Goal: Task Accomplishment & Management: Use online tool/utility

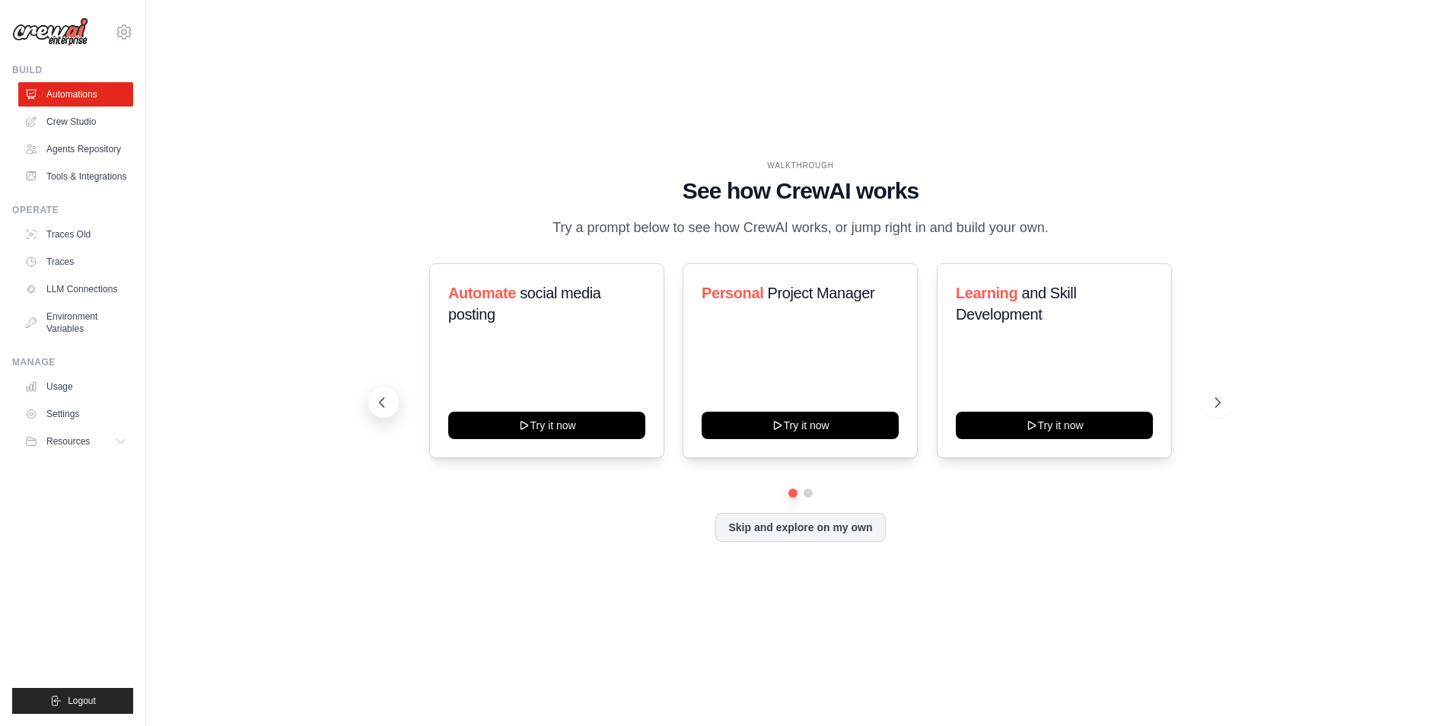
click at [383, 403] on icon at bounding box center [381, 402] width 15 height 15
click at [72, 126] on link "Crew Studio" at bounding box center [77, 122] width 115 height 24
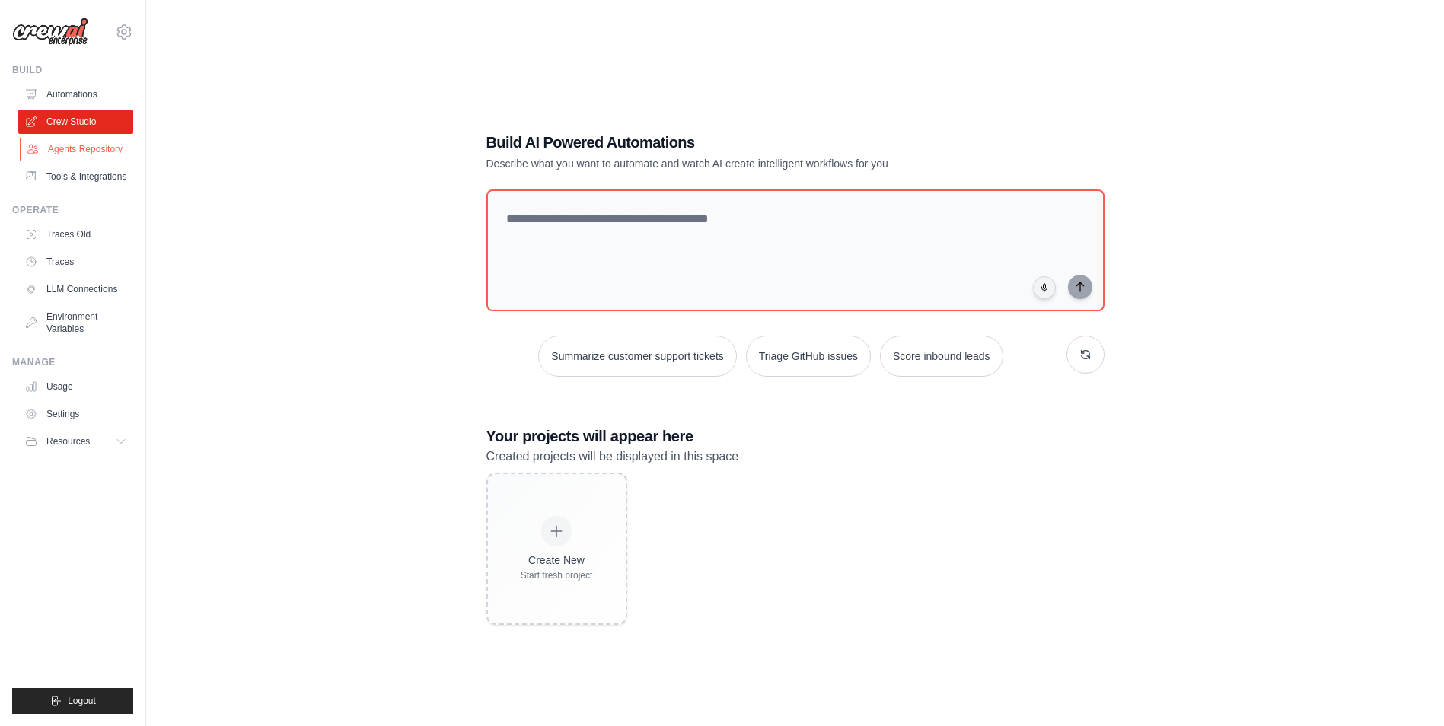
click at [97, 155] on link "Agents Repository" at bounding box center [77, 149] width 115 height 24
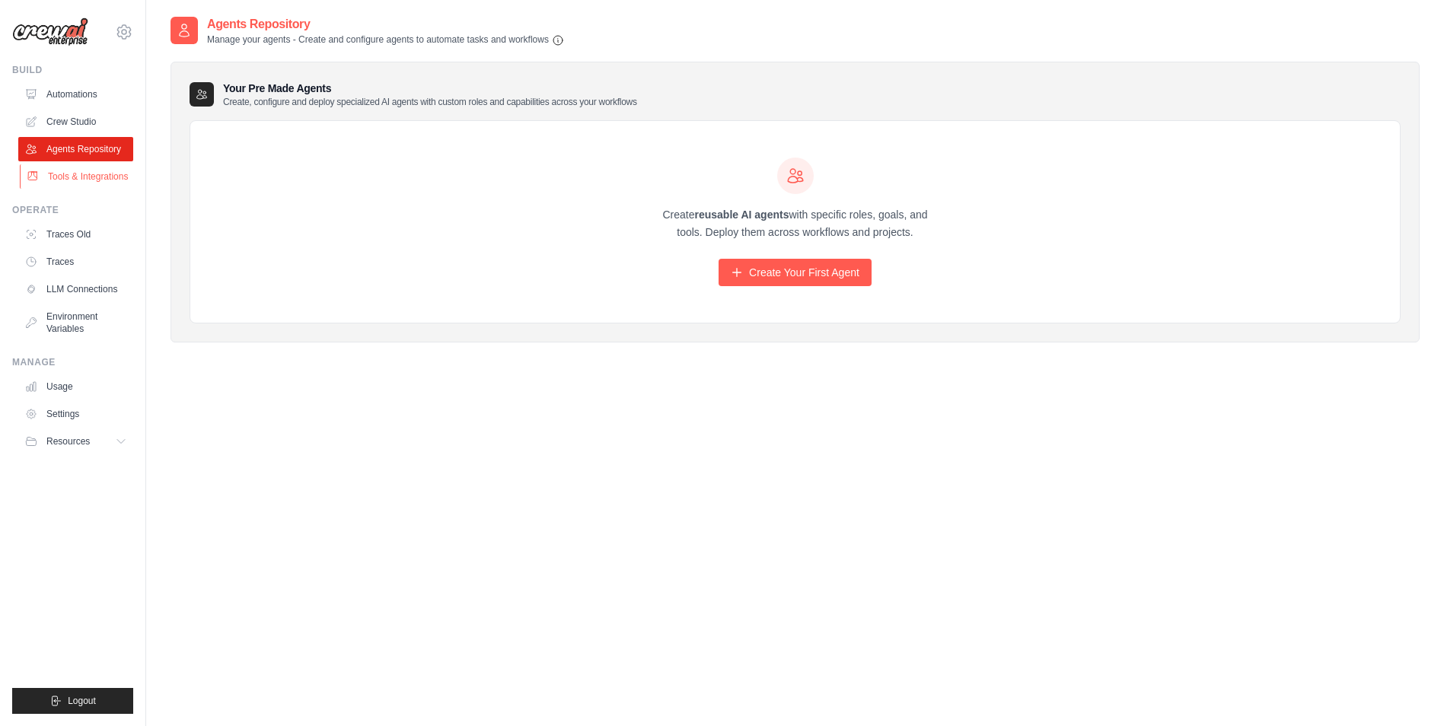
click at [103, 178] on link "Tools & Integrations" at bounding box center [77, 176] width 115 height 24
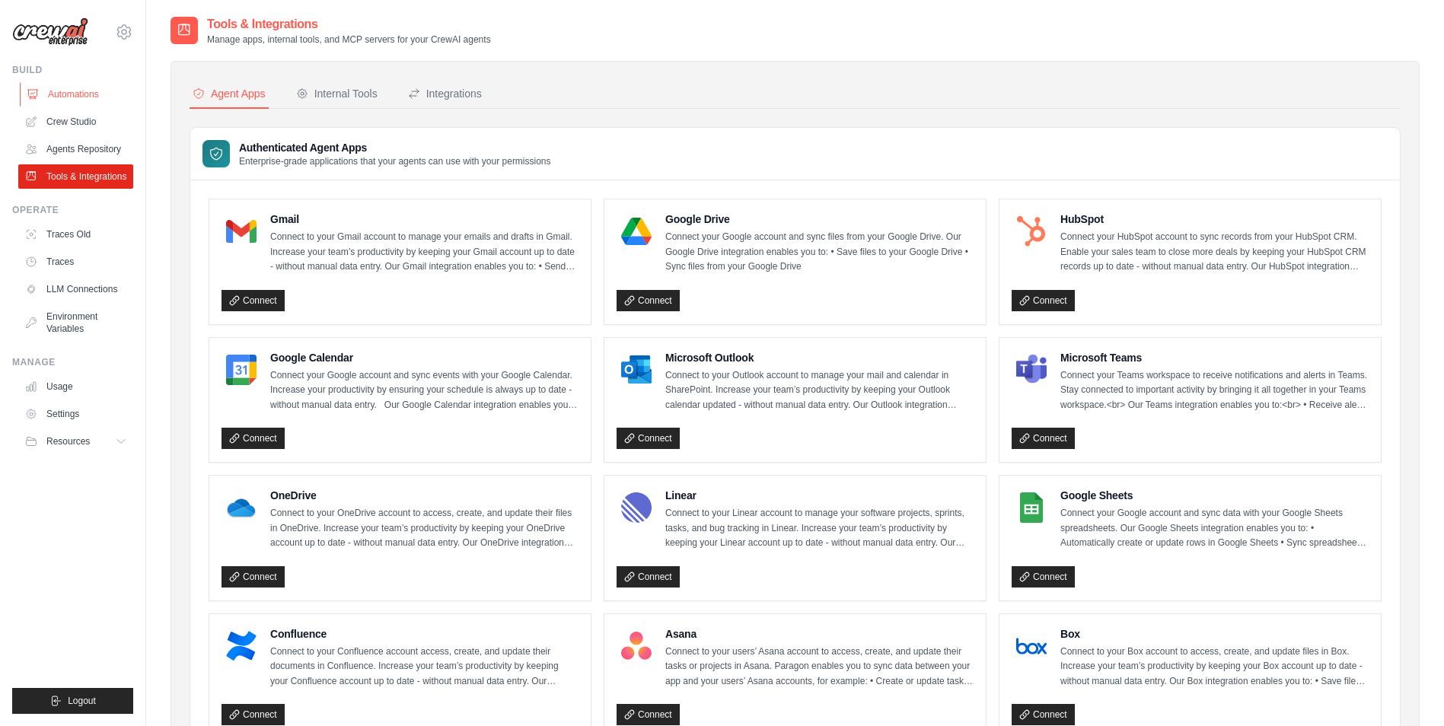
click at [45, 99] on link "Automations" at bounding box center [77, 94] width 115 height 24
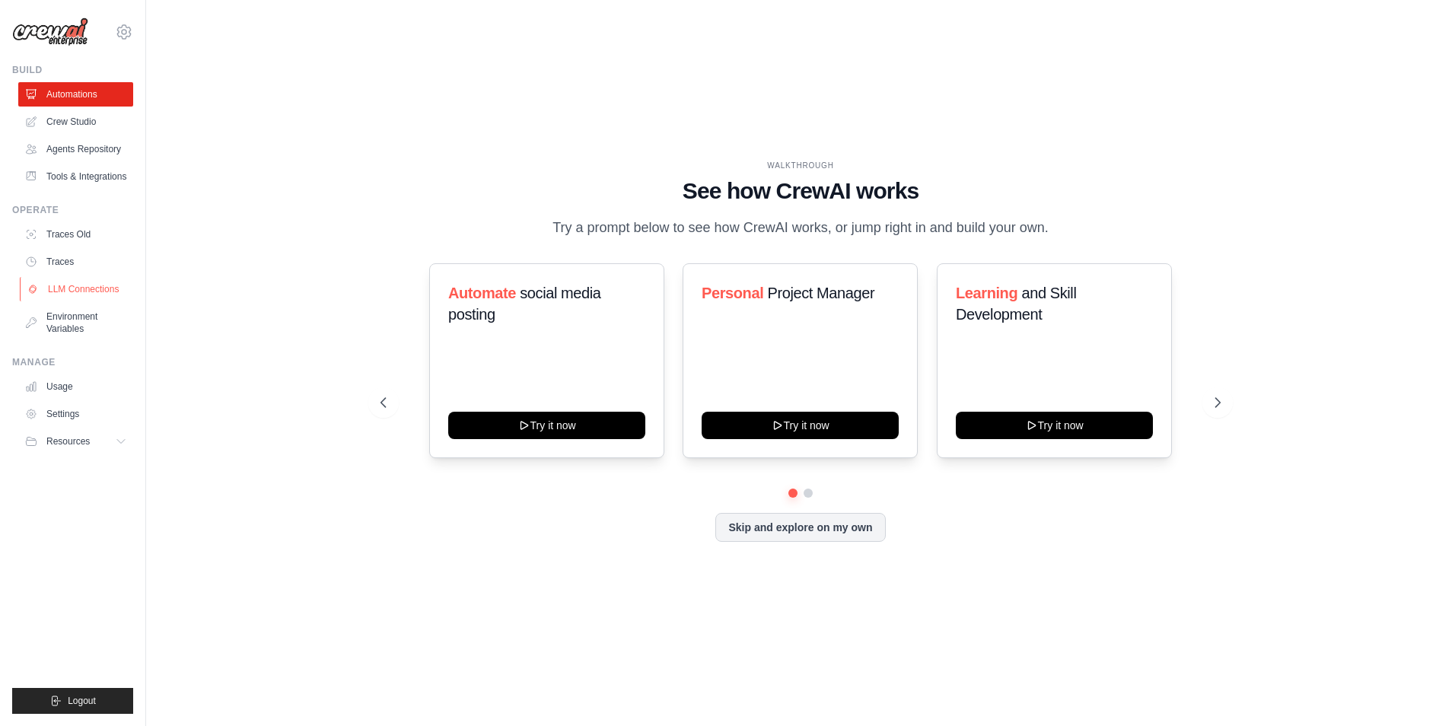
click at [79, 285] on link "LLM Connections" at bounding box center [77, 289] width 115 height 24
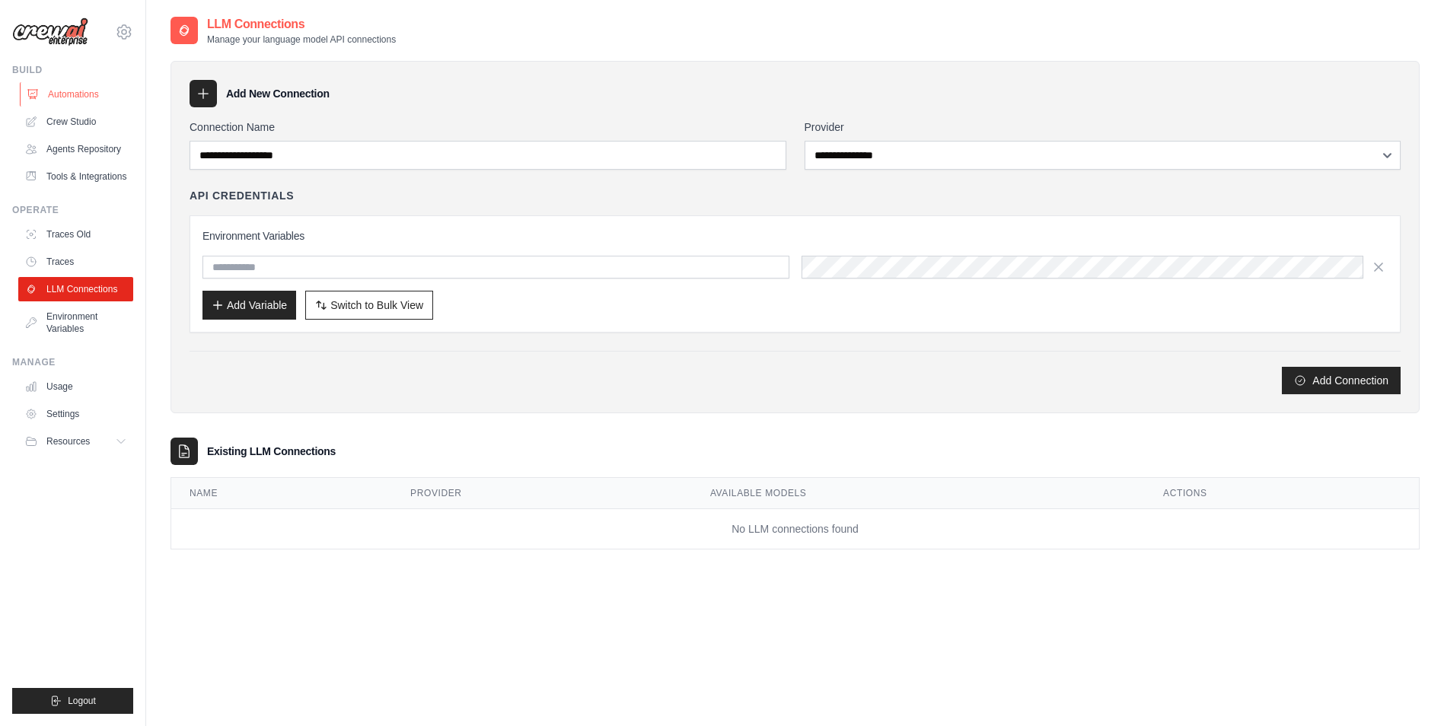
click at [98, 93] on link "Automations" at bounding box center [77, 94] width 115 height 24
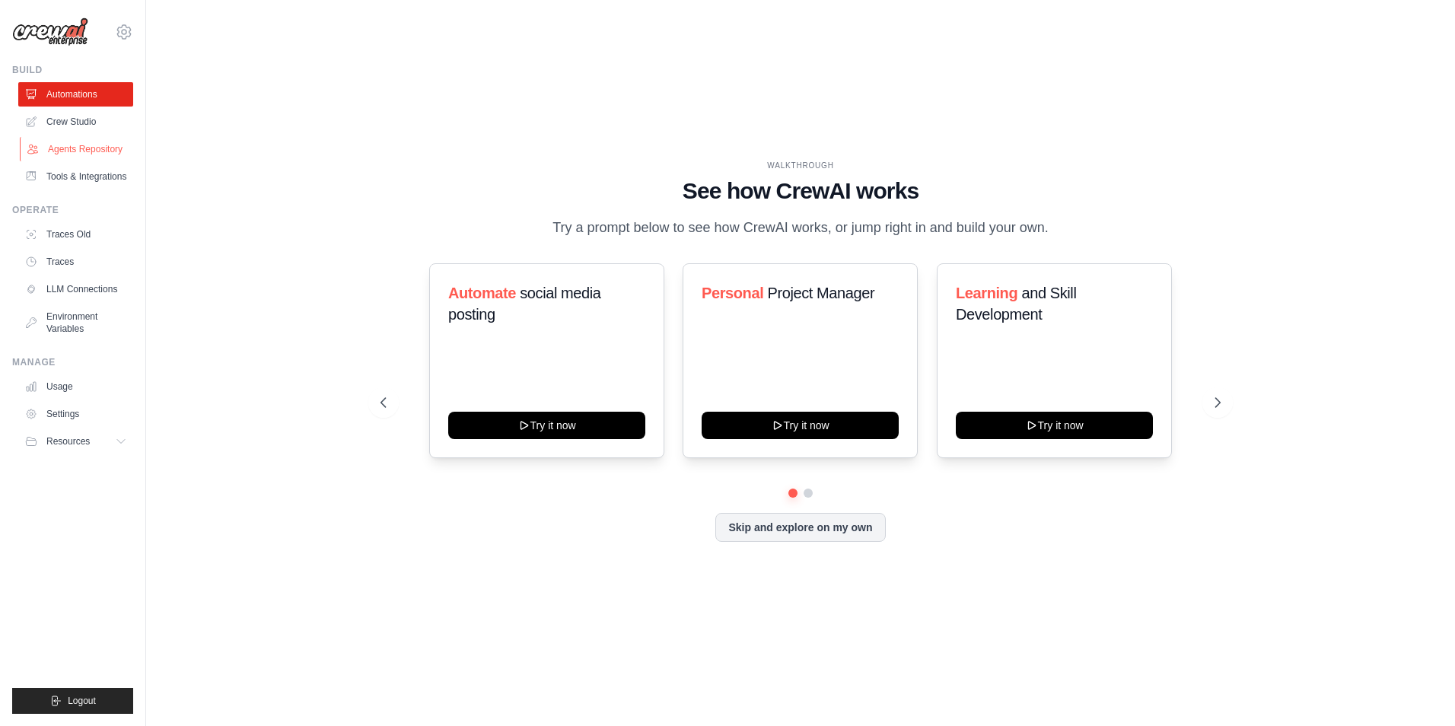
click at [107, 148] on link "Agents Repository" at bounding box center [77, 149] width 115 height 24
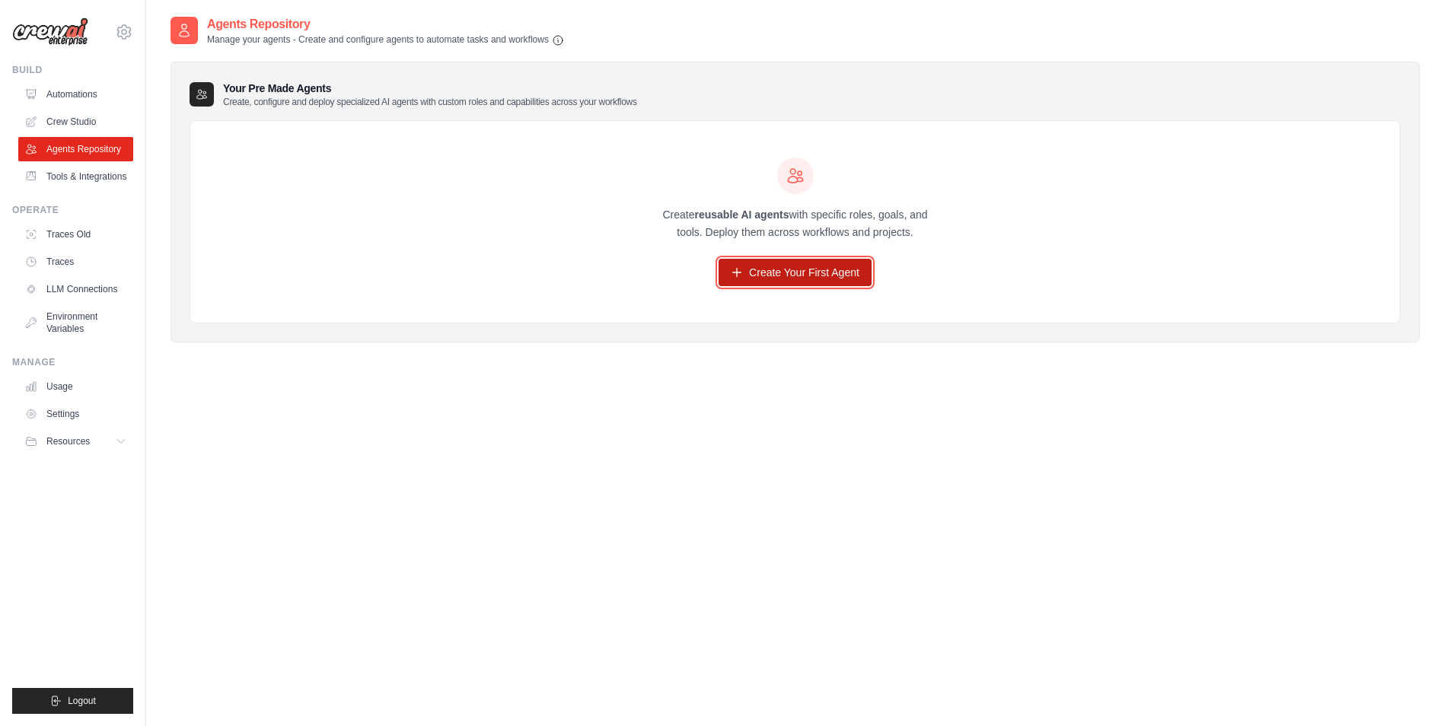
click at [801, 282] on link "Create Your First Agent" at bounding box center [795, 272] width 153 height 27
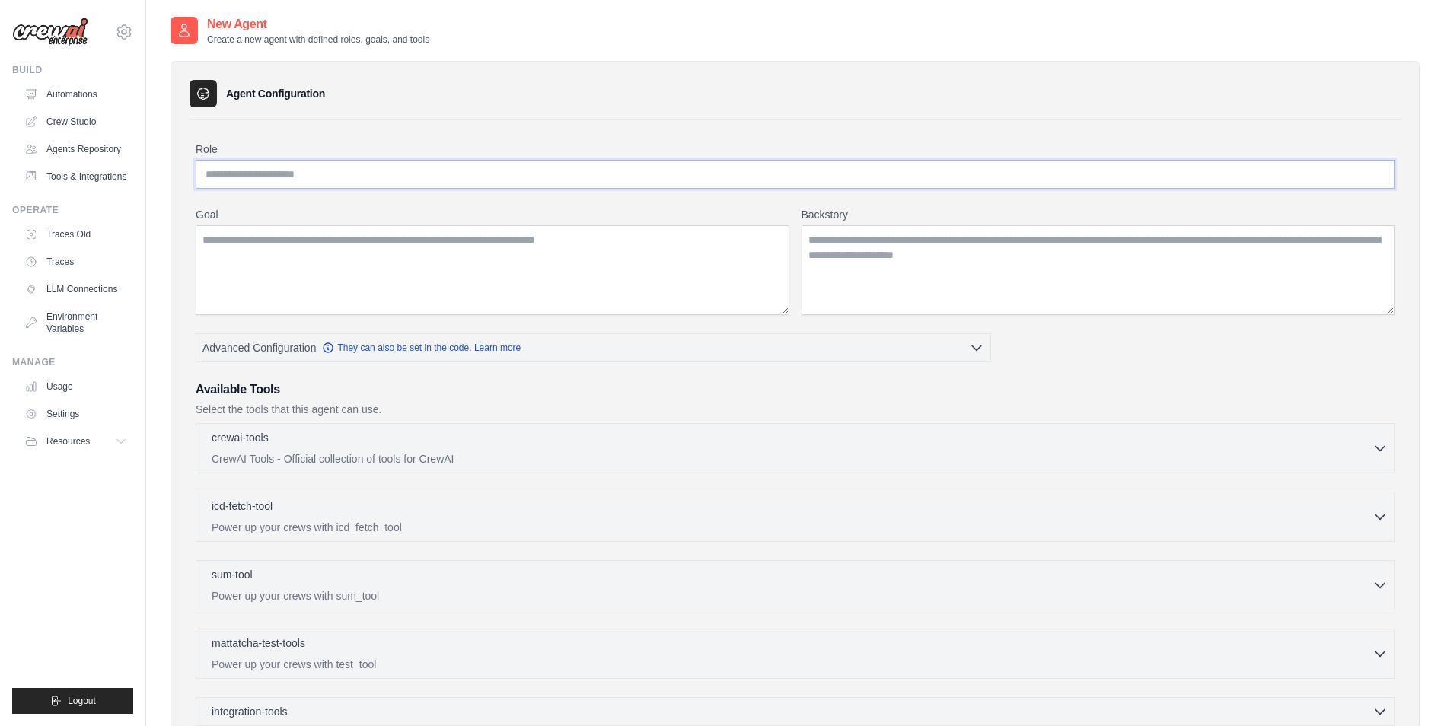
drag, startPoint x: 451, startPoint y: 173, endPoint x: 441, endPoint y: 175, distance: 10.9
click at [448, 174] on input "Role" at bounding box center [795, 174] width 1199 height 29
click at [91, 96] on link "Automations" at bounding box center [77, 94] width 115 height 24
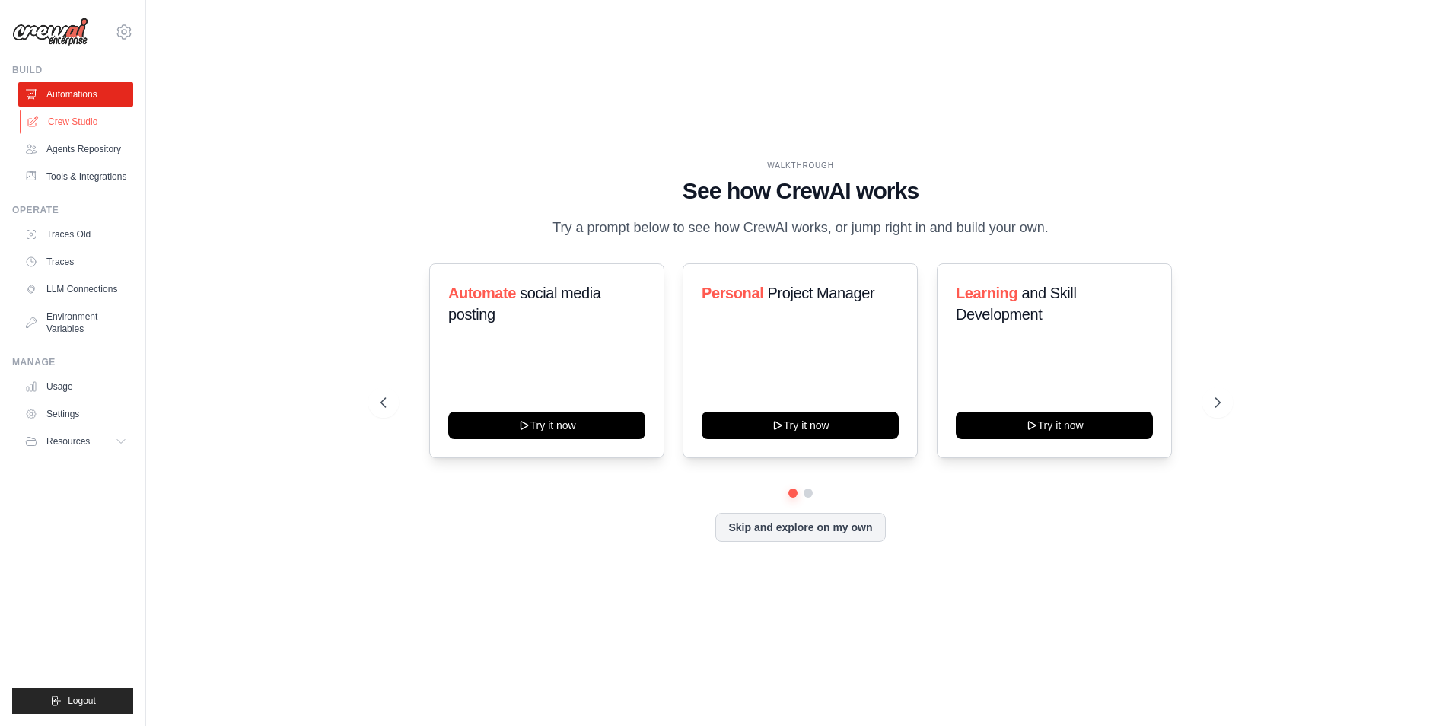
click at [91, 119] on link "Crew Studio" at bounding box center [77, 122] width 115 height 24
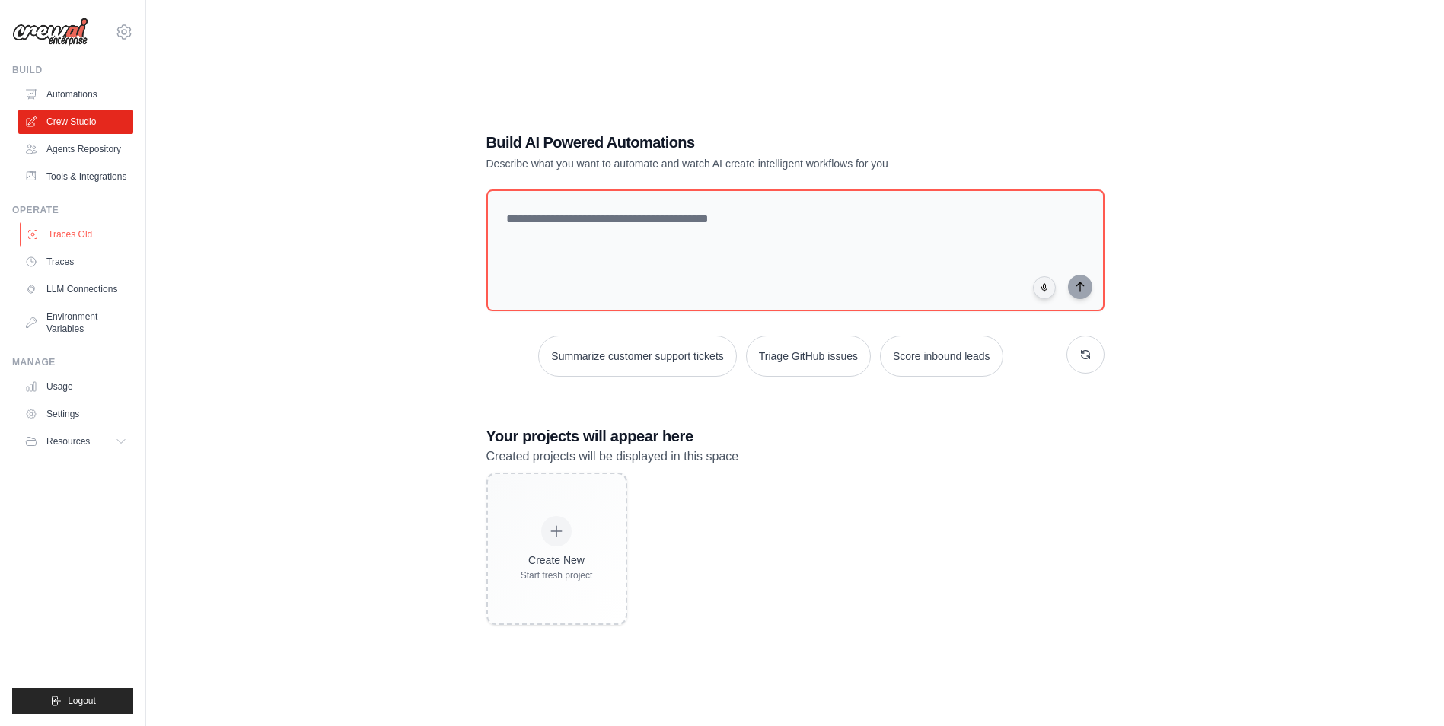
click at [85, 227] on link "Traces Old" at bounding box center [77, 234] width 115 height 24
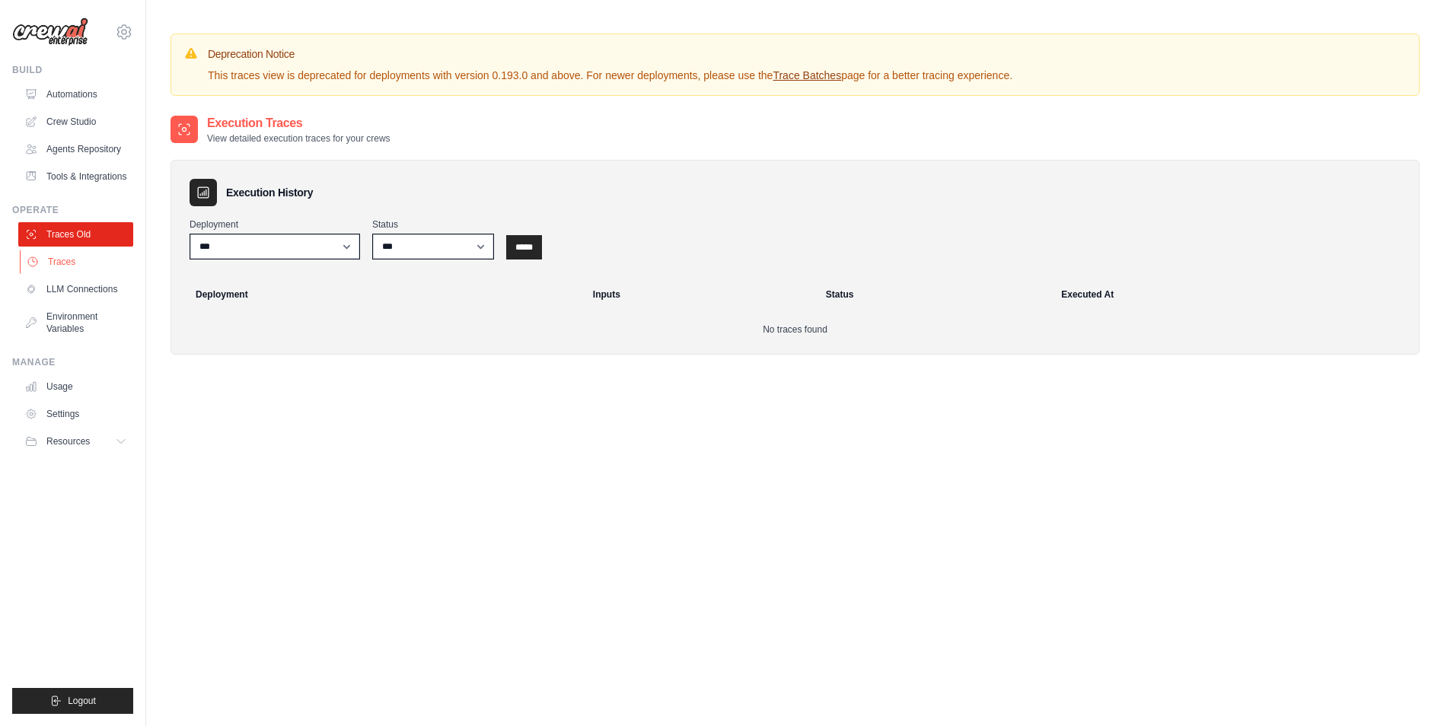
click at [81, 258] on link "Traces" at bounding box center [77, 262] width 115 height 24
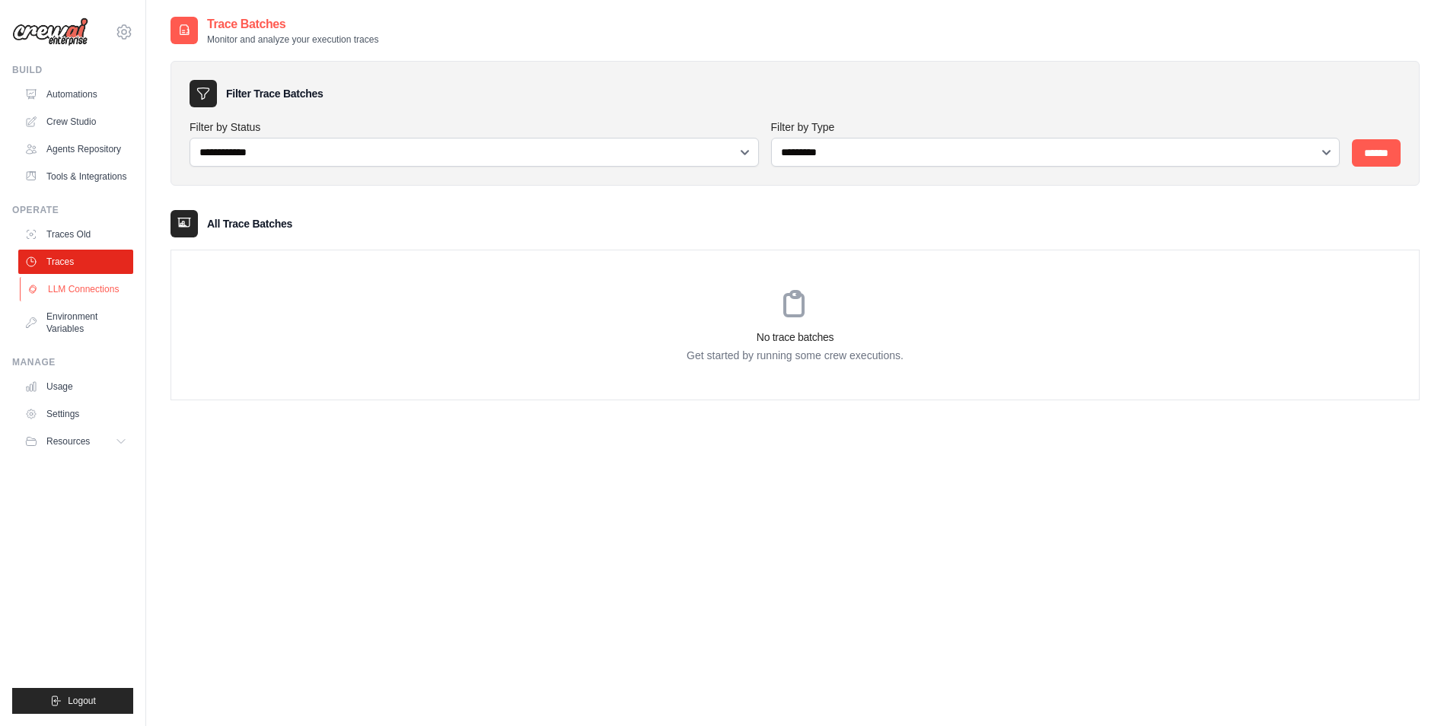
click at [85, 288] on link "LLM Connections" at bounding box center [77, 289] width 115 height 24
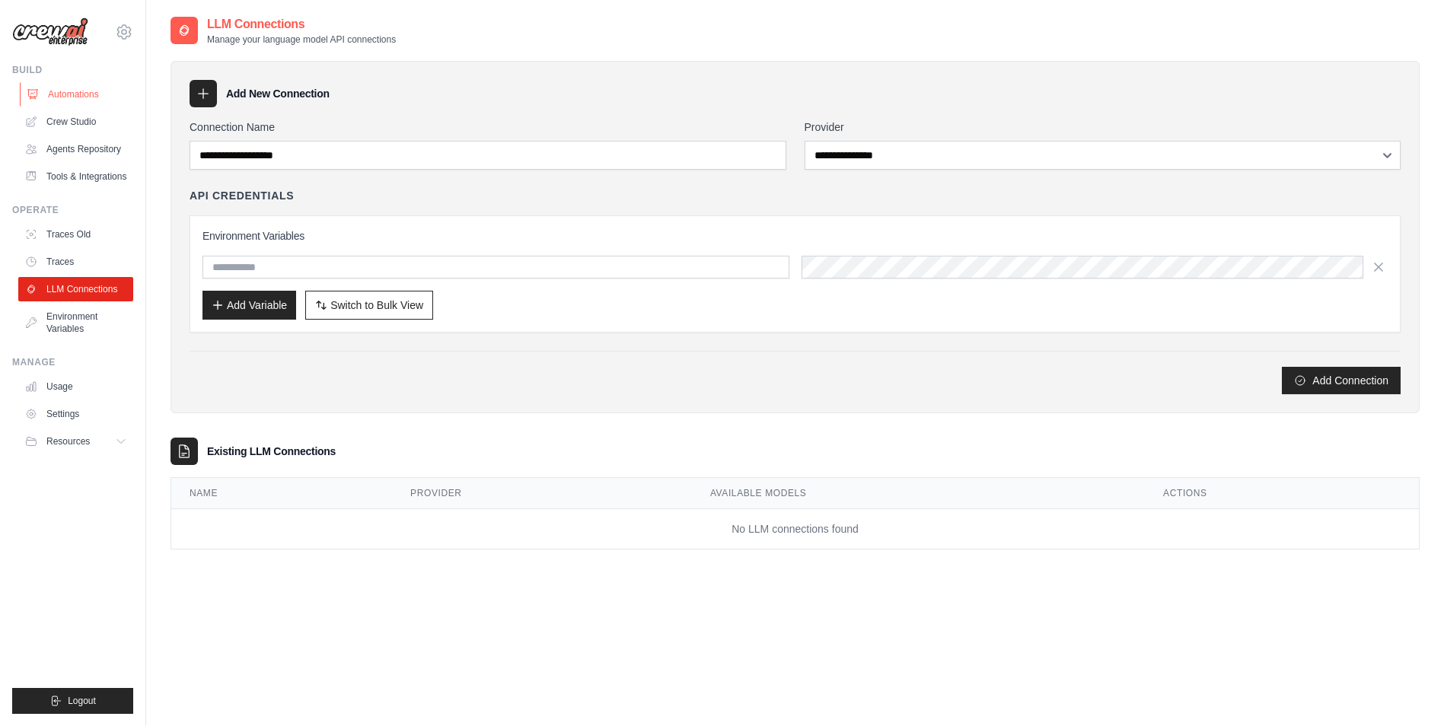
click at [84, 94] on link "Automations" at bounding box center [77, 94] width 115 height 24
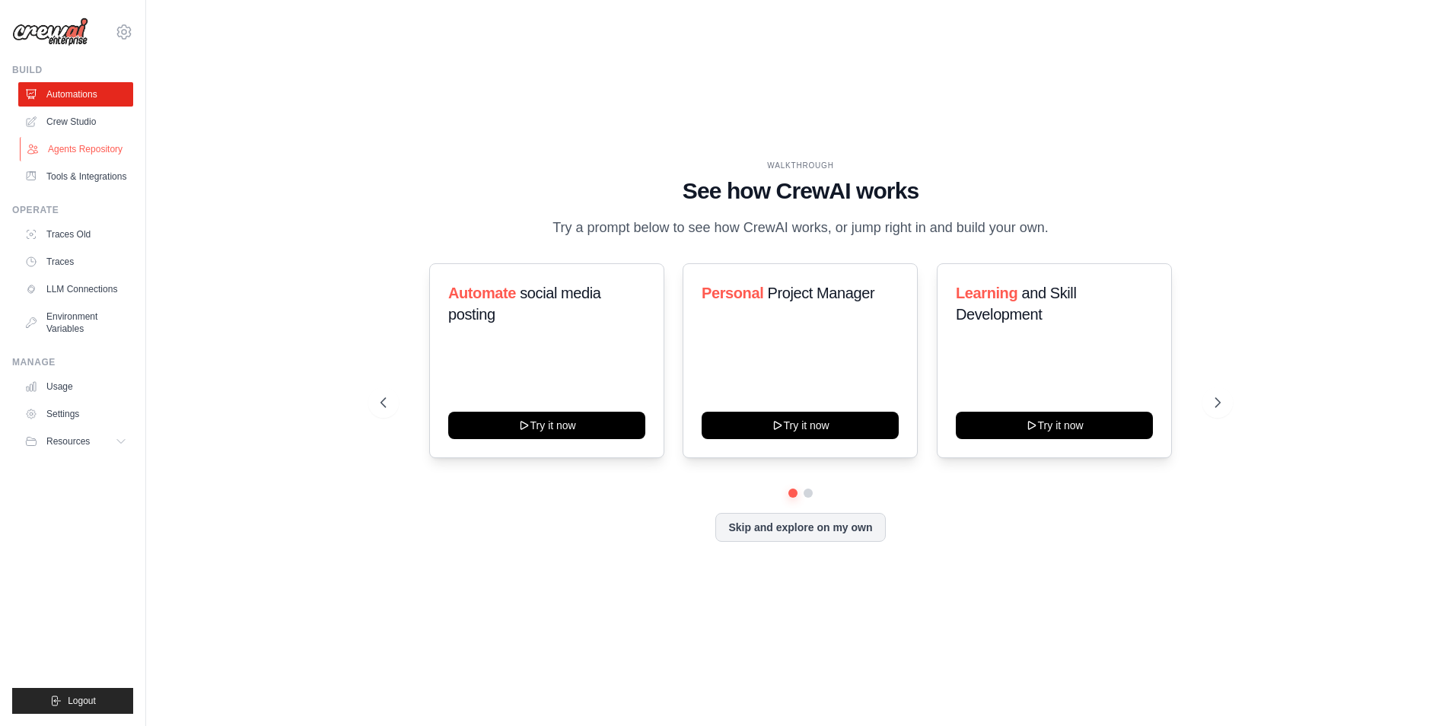
click at [83, 154] on link "Agents Repository" at bounding box center [77, 149] width 115 height 24
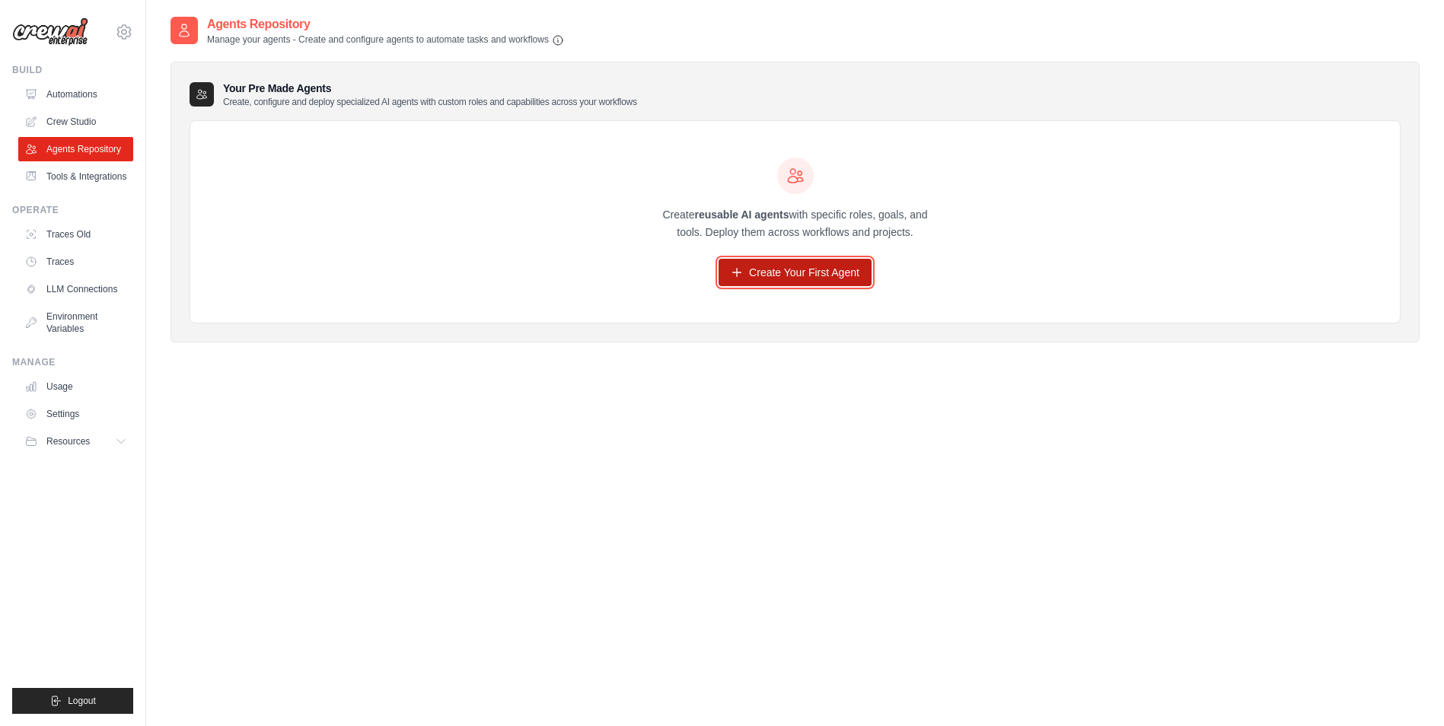
click at [745, 266] on link "Create Your First Agent" at bounding box center [795, 272] width 153 height 27
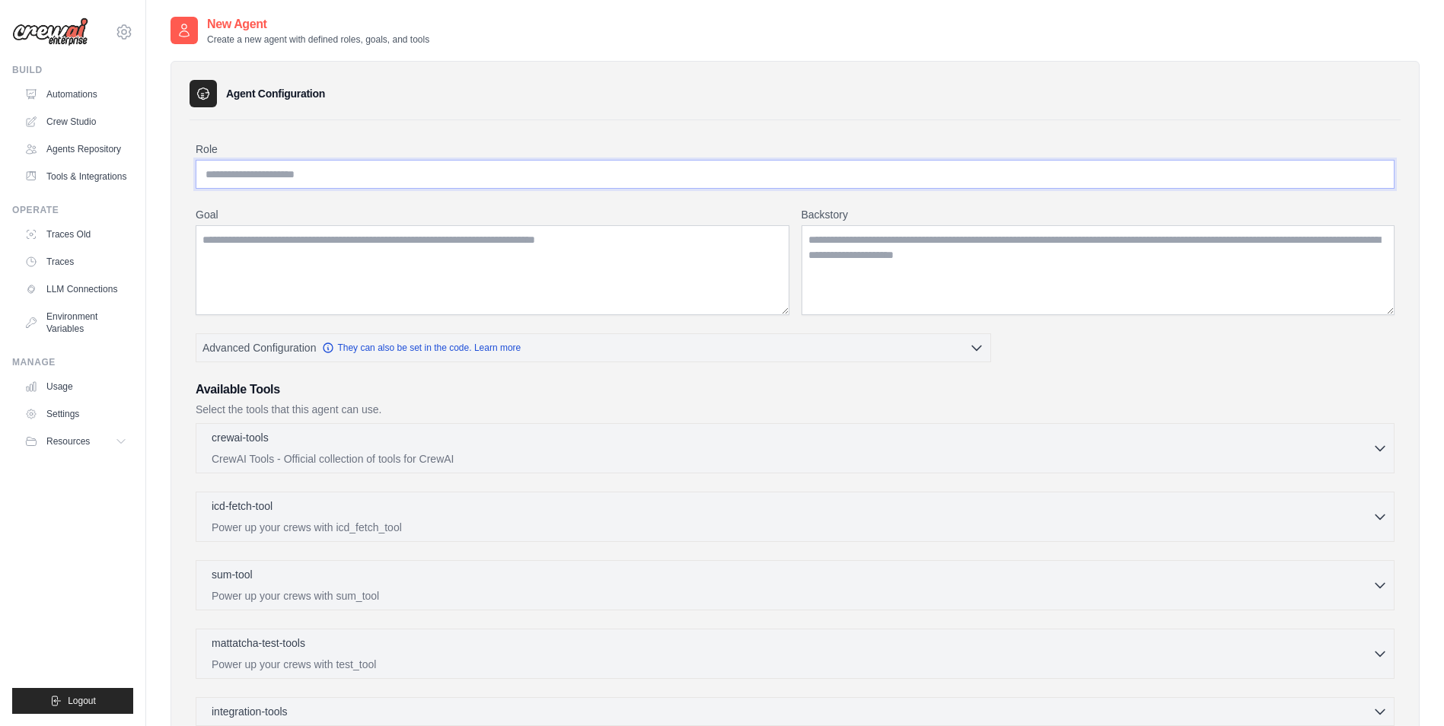
click at [359, 180] on input "Role" at bounding box center [795, 174] width 1199 height 29
click at [344, 260] on textarea "Goal" at bounding box center [493, 270] width 594 height 90
click at [864, 253] on textarea "Backstory" at bounding box center [1099, 270] width 594 height 90
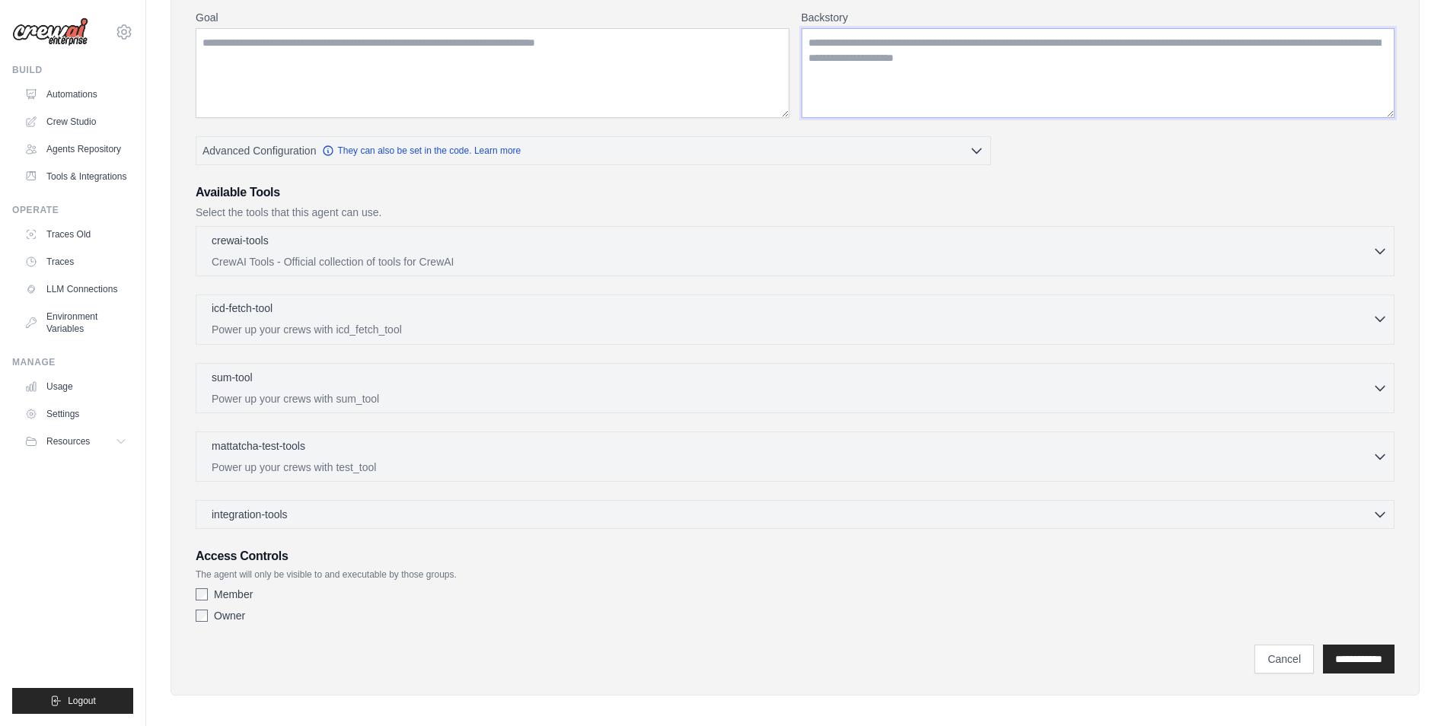
scroll to position [206, 0]
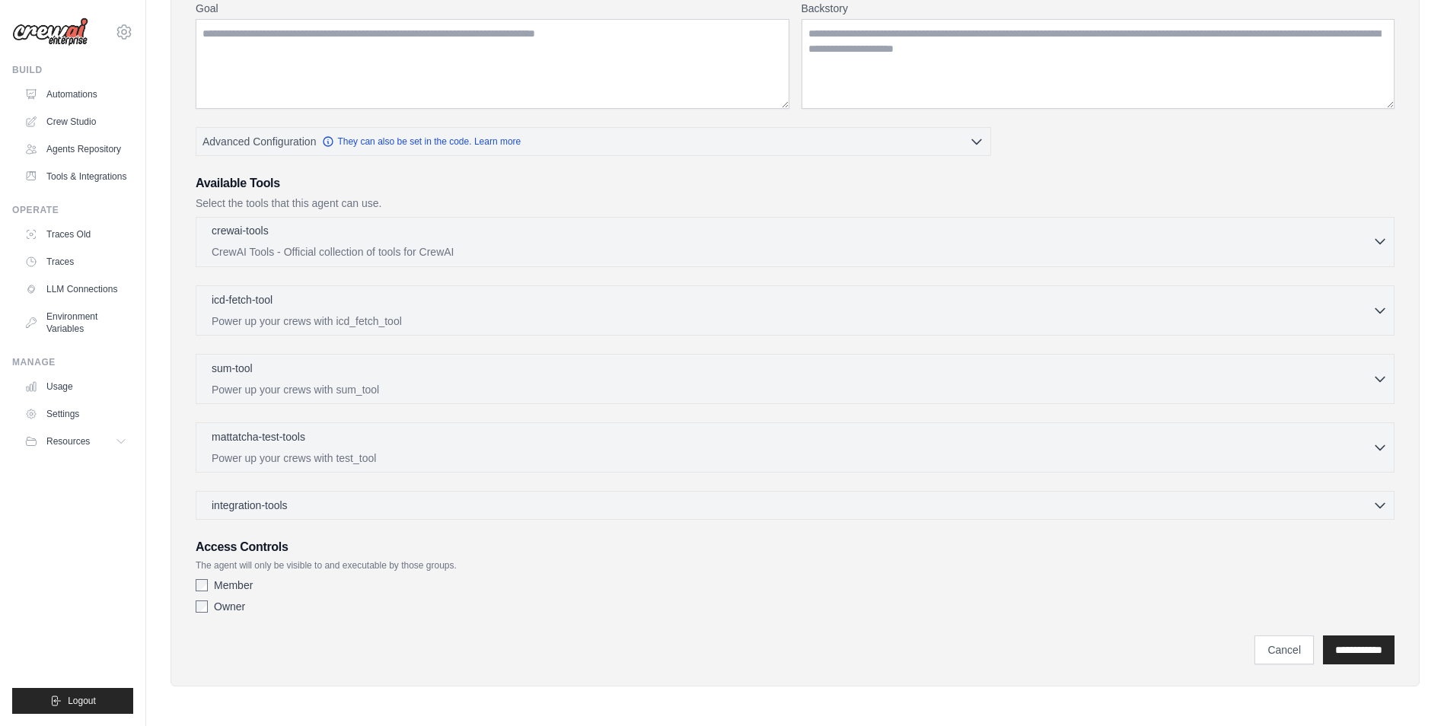
click at [366, 244] on p "CrewAI Tools - Official collection of tools for CrewAI" at bounding box center [792, 251] width 1161 height 15
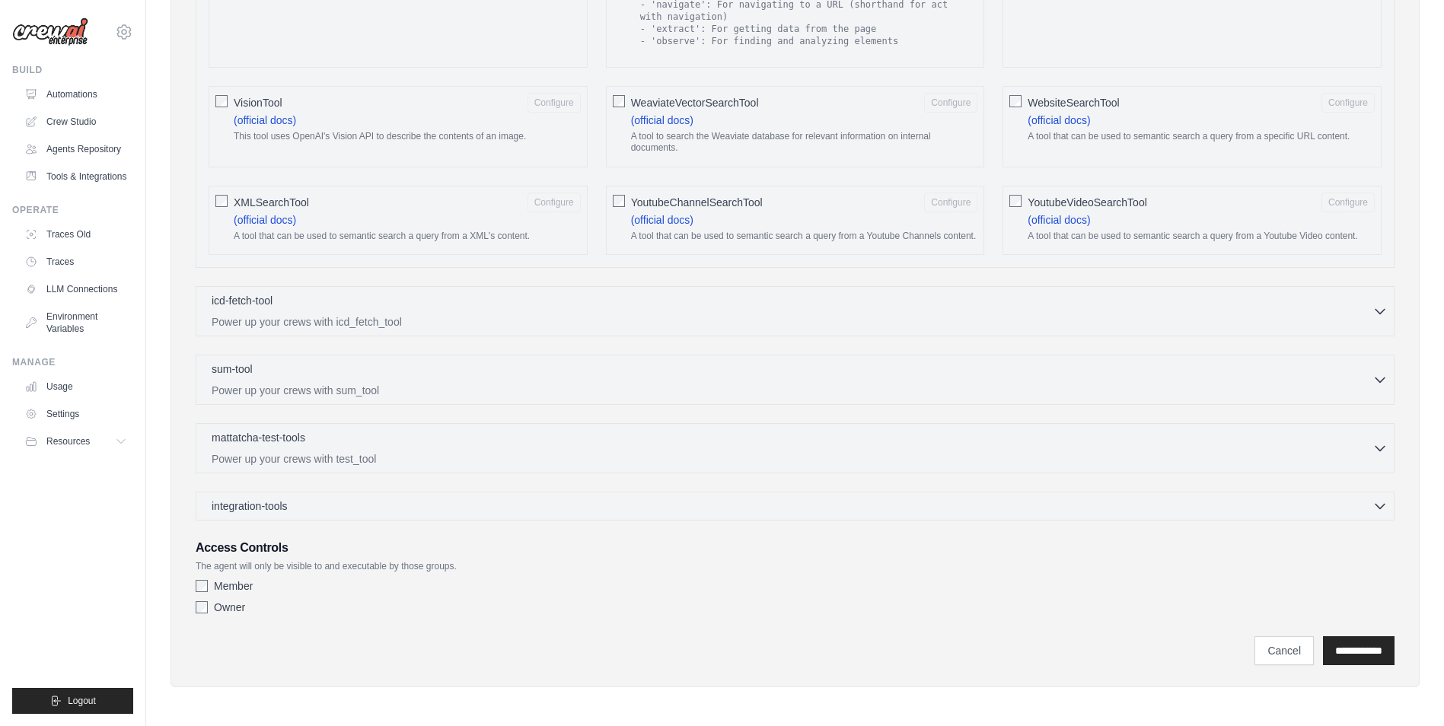
scroll to position [2426, 0]
click at [87, 288] on link "LLM Connections" at bounding box center [77, 289] width 115 height 24
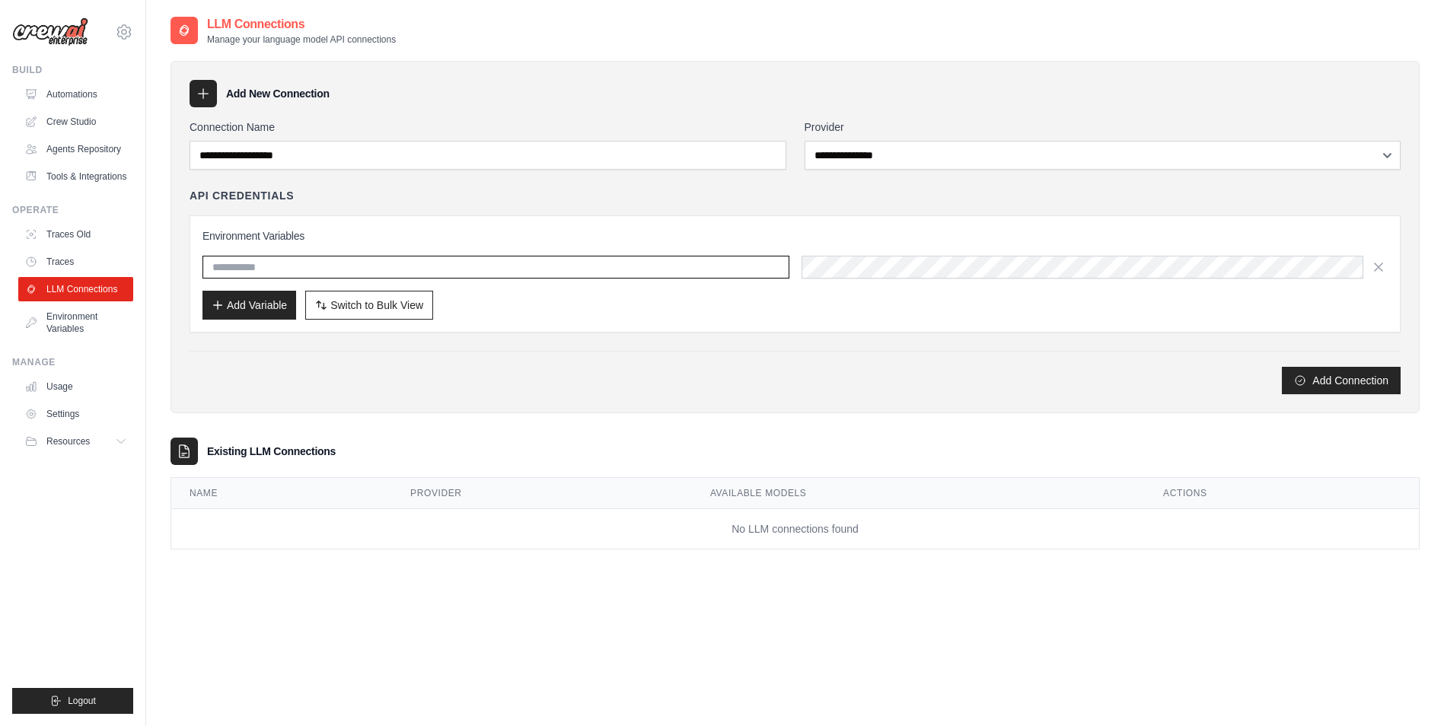
click at [308, 276] on input "text" at bounding box center [495, 267] width 587 height 23
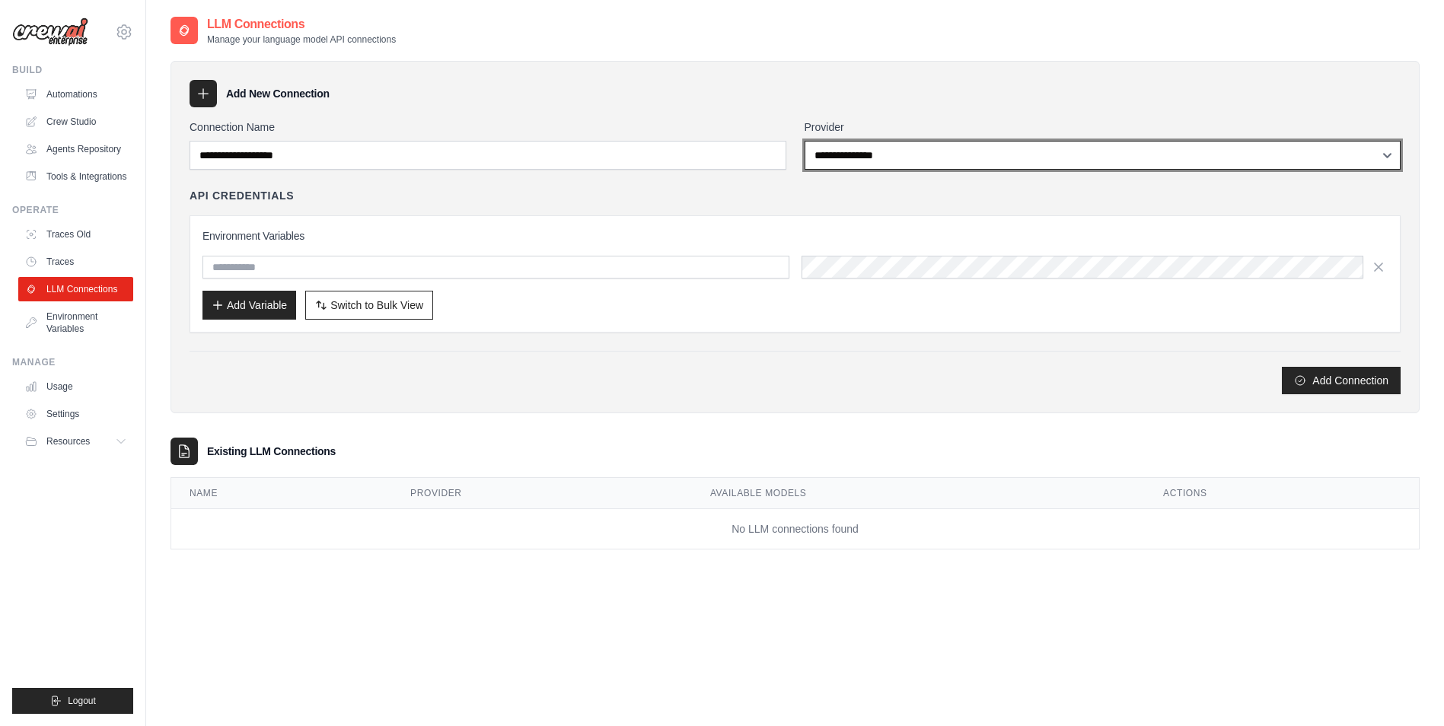
click at [999, 151] on select "**********" at bounding box center [1103, 155] width 597 height 29
select select "******"
click at [805, 141] on select "**********" at bounding box center [1103, 155] width 597 height 29
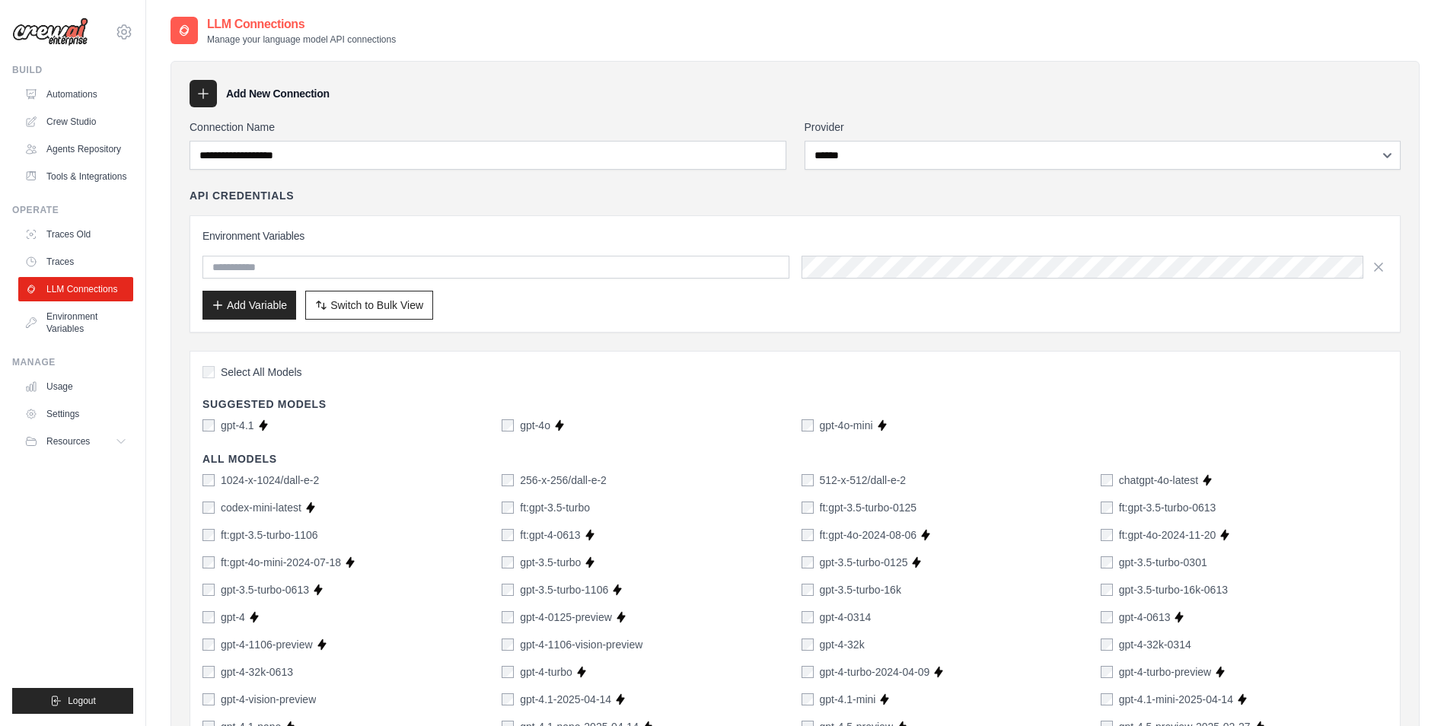
click at [581, 201] on div "API Credentials" at bounding box center [795, 195] width 1211 height 15
click at [402, 263] on input "text" at bounding box center [495, 267] width 587 height 23
click at [458, 214] on div "API Credentials Environment Variables Add Variable Switch to Bulk View Switch t…" at bounding box center [795, 260] width 1211 height 145
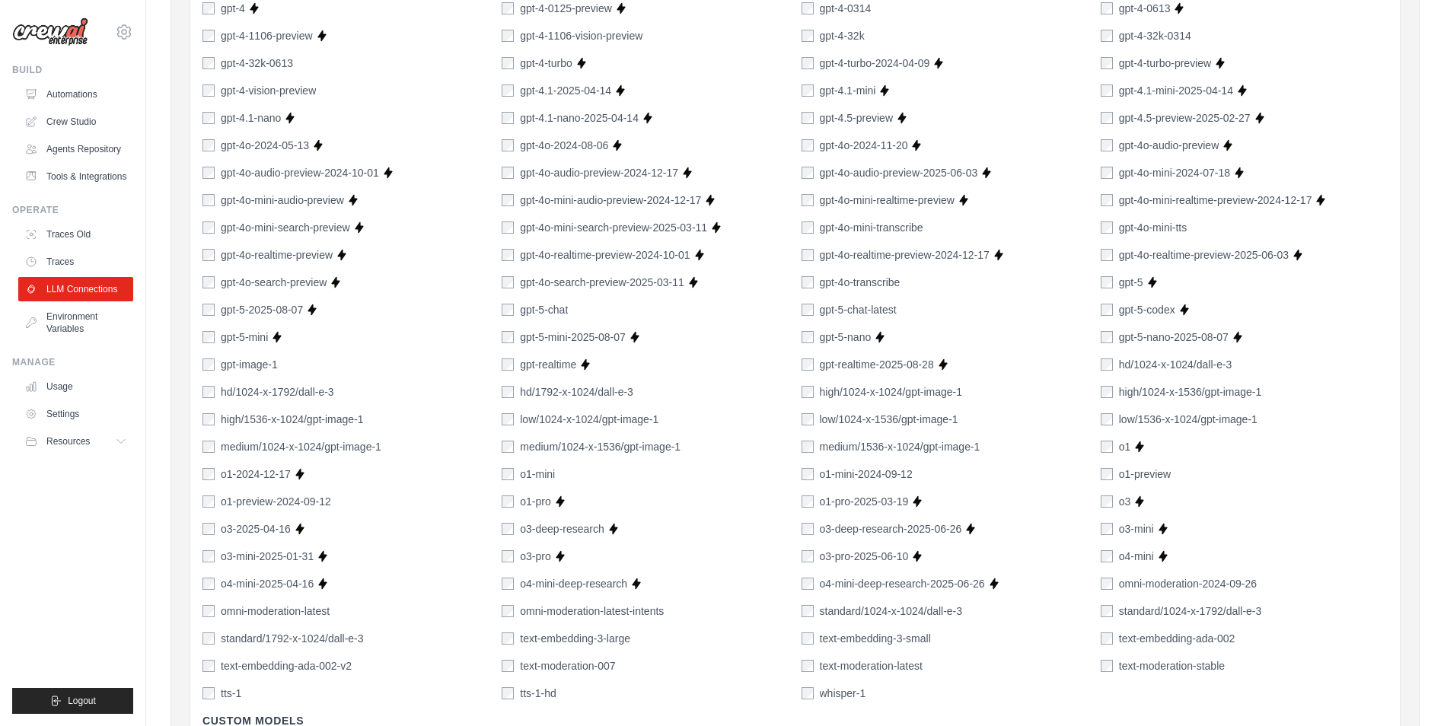
scroll to position [931, 0]
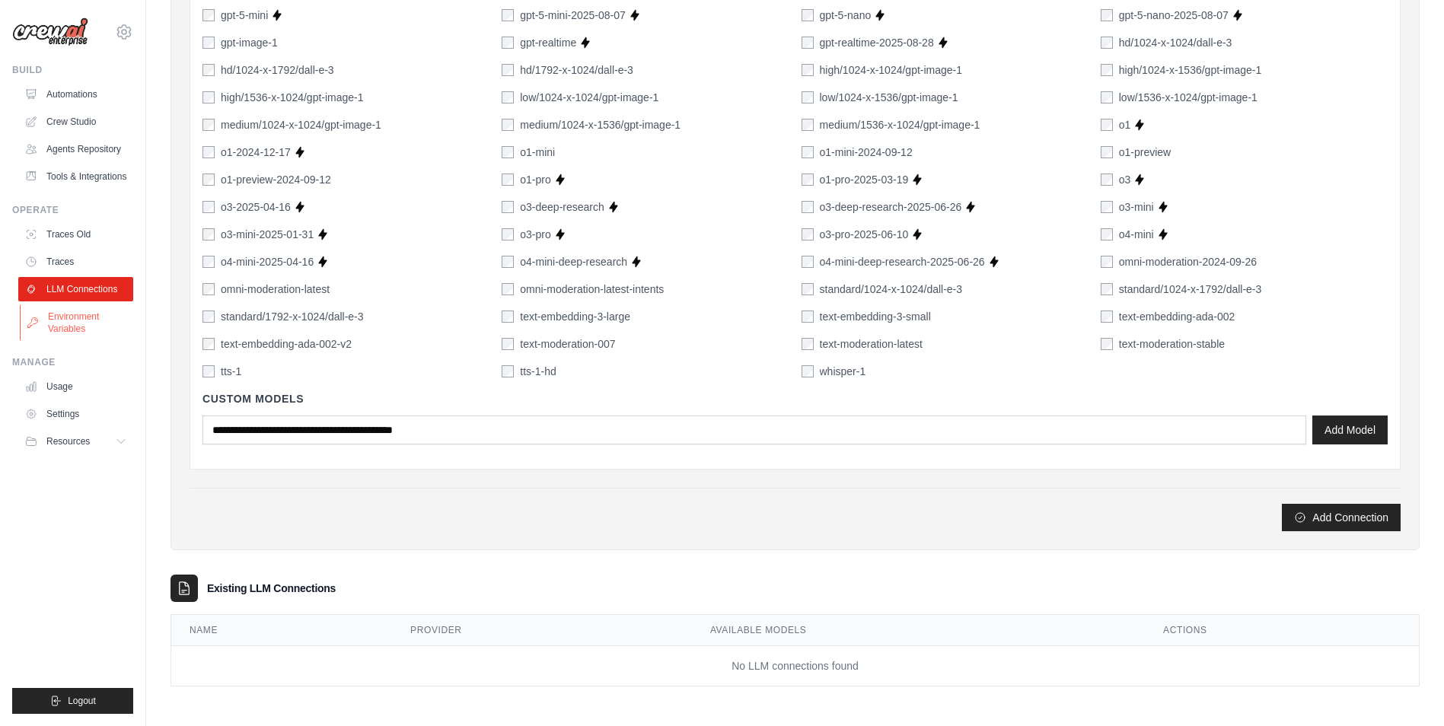
click at [82, 321] on link "Environment Variables" at bounding box center [77, 322] width 115 height 37
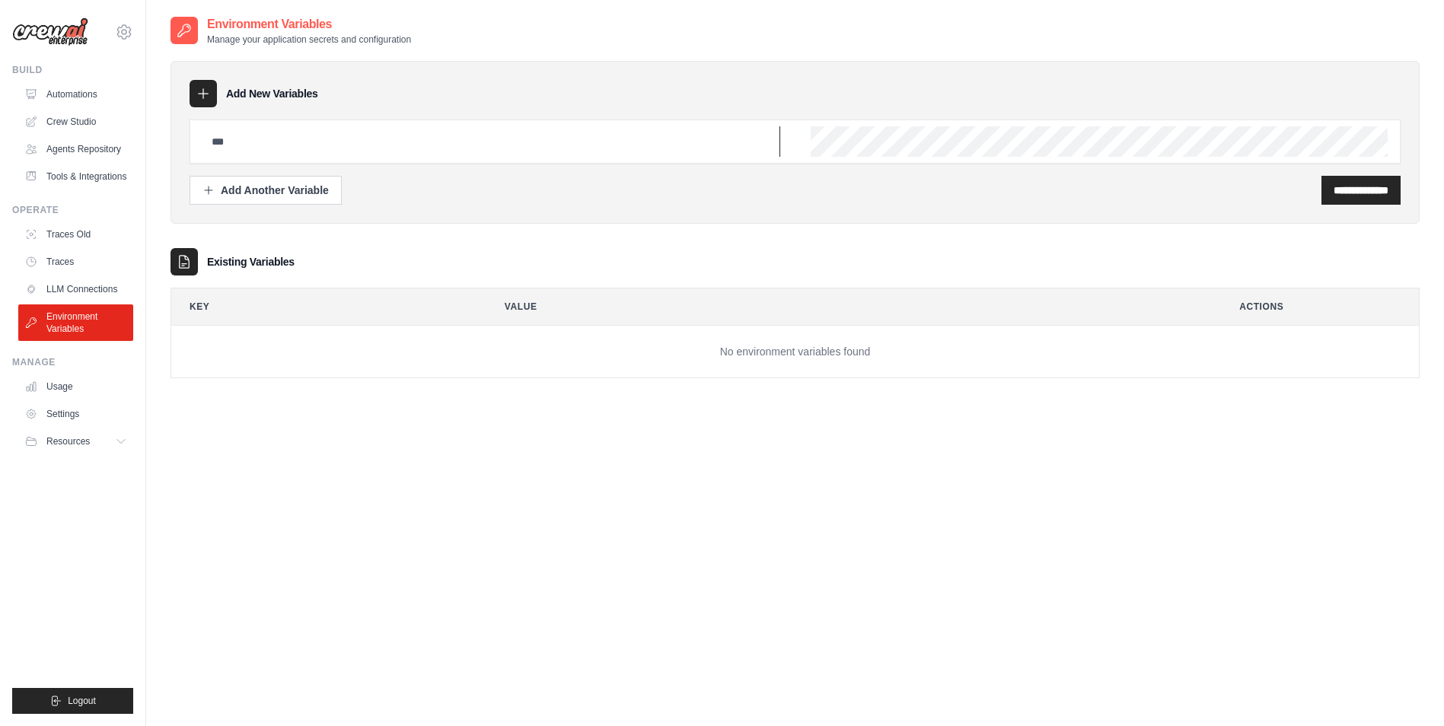
click at [381, 151] on input "text" at bounding box center [491, 141] width 578 height 30
click at [56, 282] on link "LLM Connections" at bounding box center [77, 289] width 115 height 24
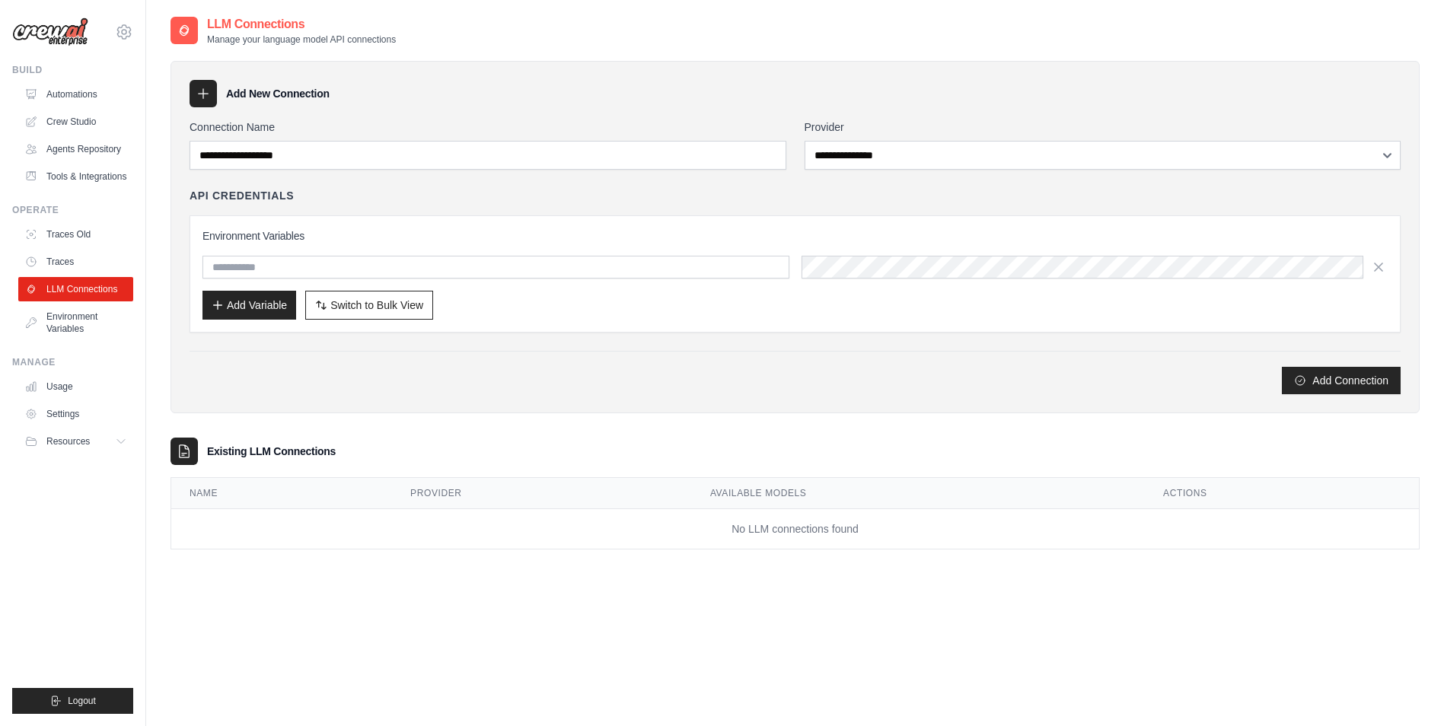
scroll to position [30, 0]
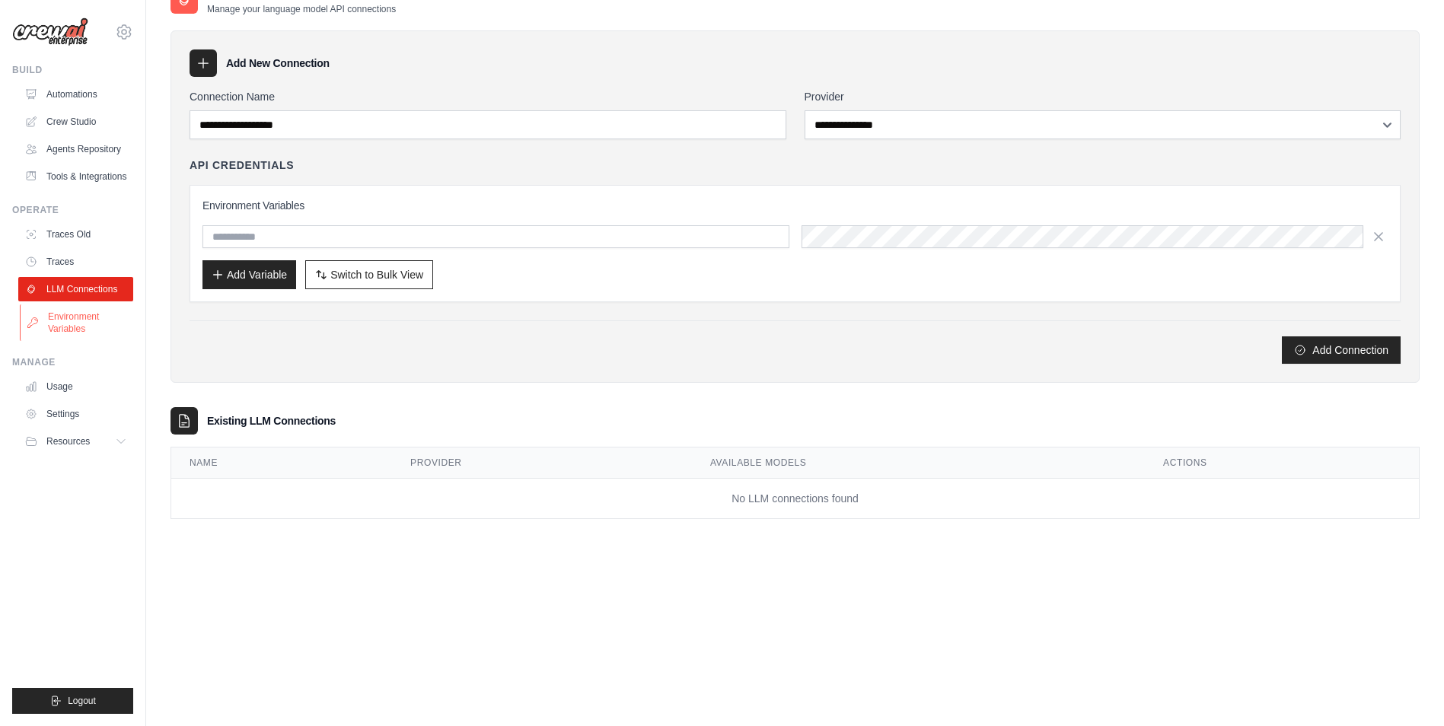
click at [81, 331] on link "Environment Variables" at bounding box center [77, 322] width 115 height 37
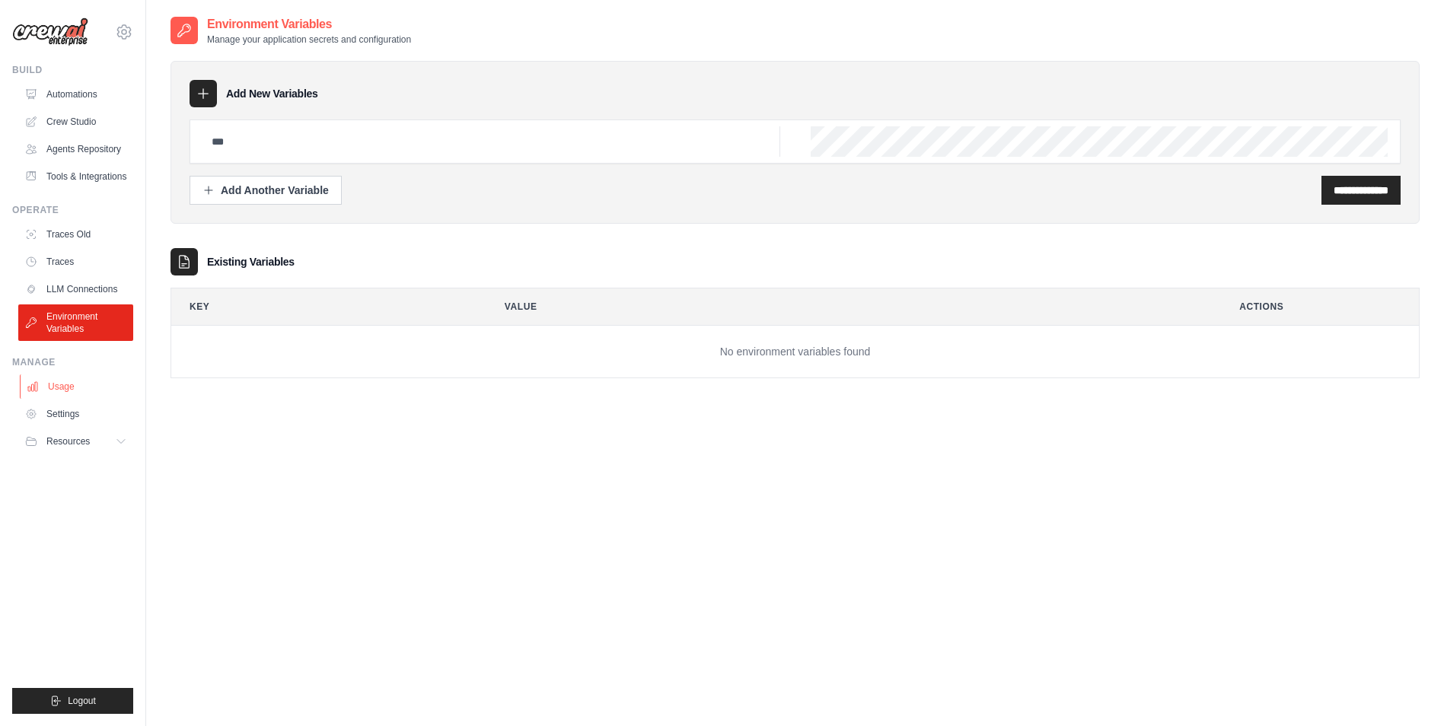
click at [64, 387] on link "Usage" at bounding box center [77, 386] width 115 height 24
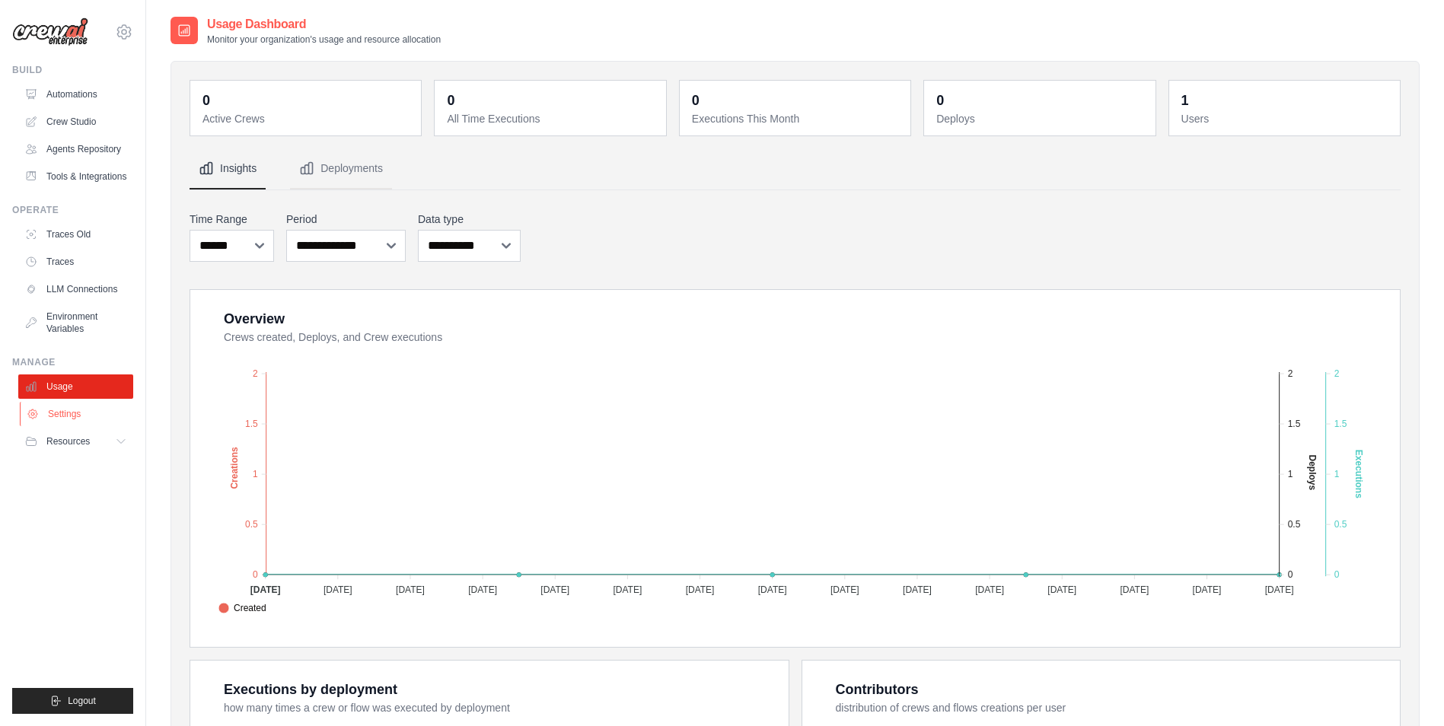
click at [78, 409] on link "Settings" at bounding box center [77, 414] width 115 height 24
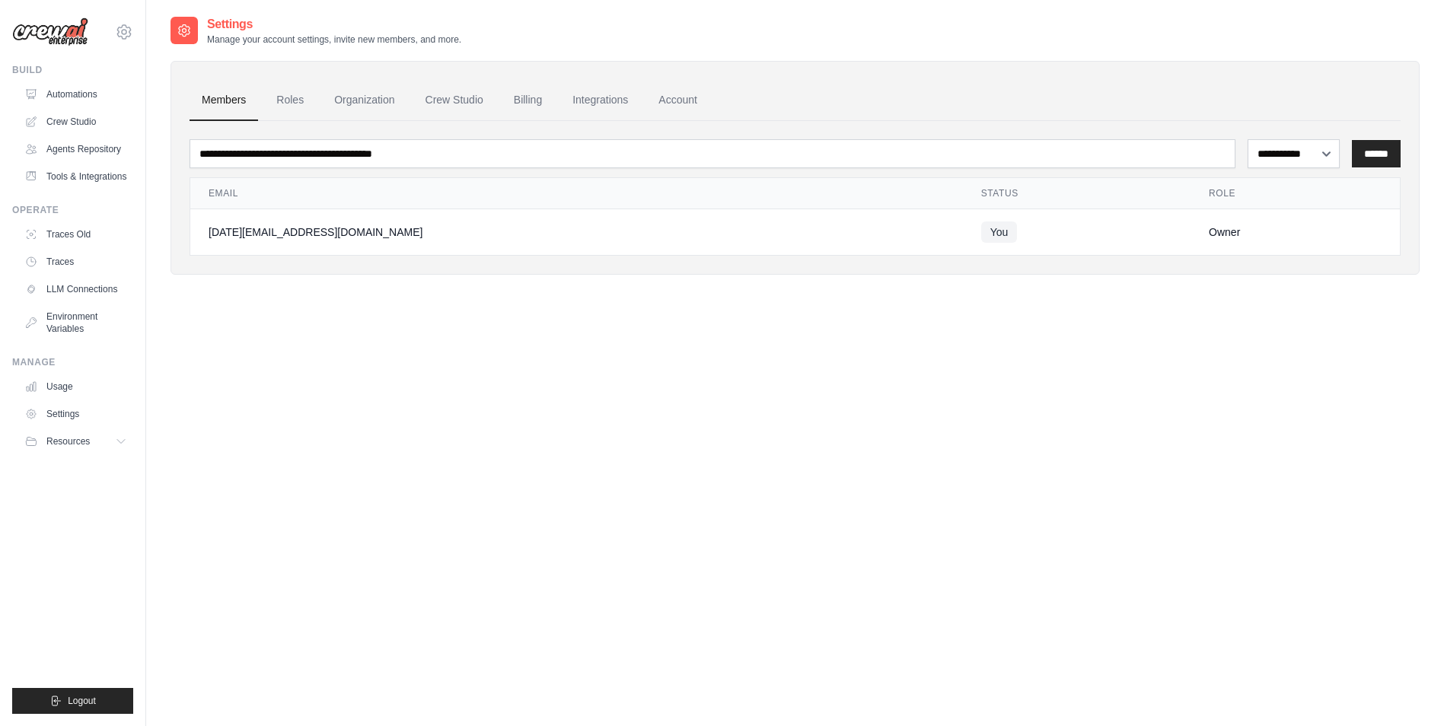
click at [68, 440] on span "Resources" at bounding box center [67, 441] width 43 height 12
click at [75, 463] on span "Documentation" at bounding box center [85, 467] width 62 height 12
click at [64, 98] on link "Automations" at bounding box center [77, 94] width 115 height 24
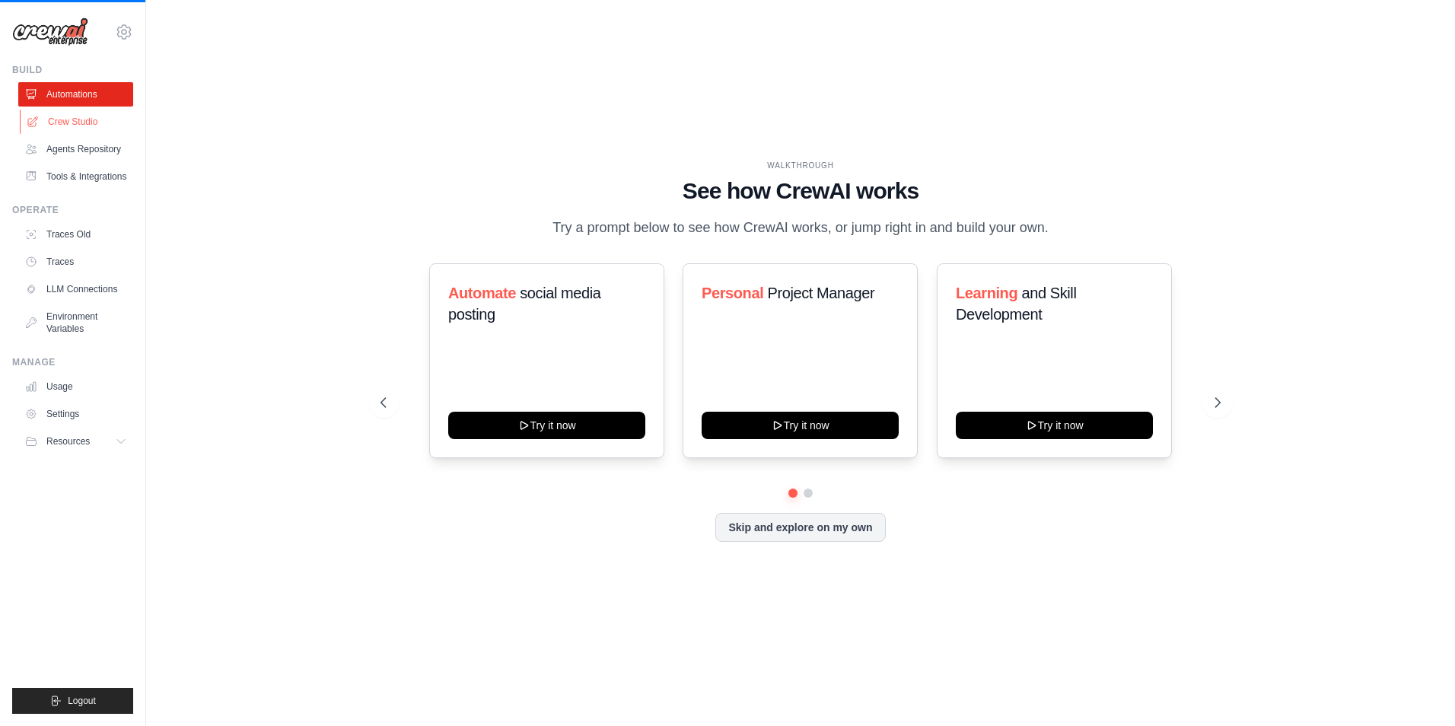
click at [69, 130] on link "Crew Studio" at bounding box center [77, 122] width 115 height 24
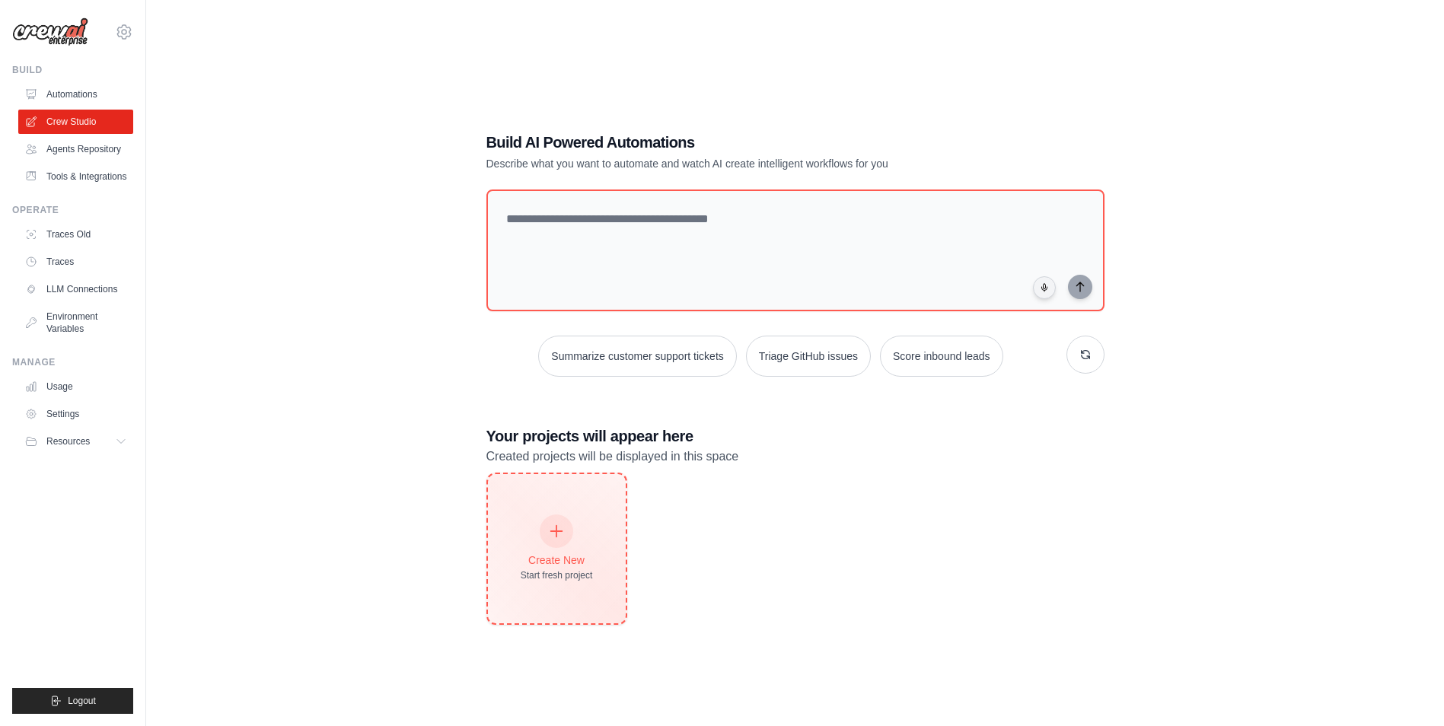
click at [565, 556] on div "Create New" at bounding box center [557, 560] width 72 height 15
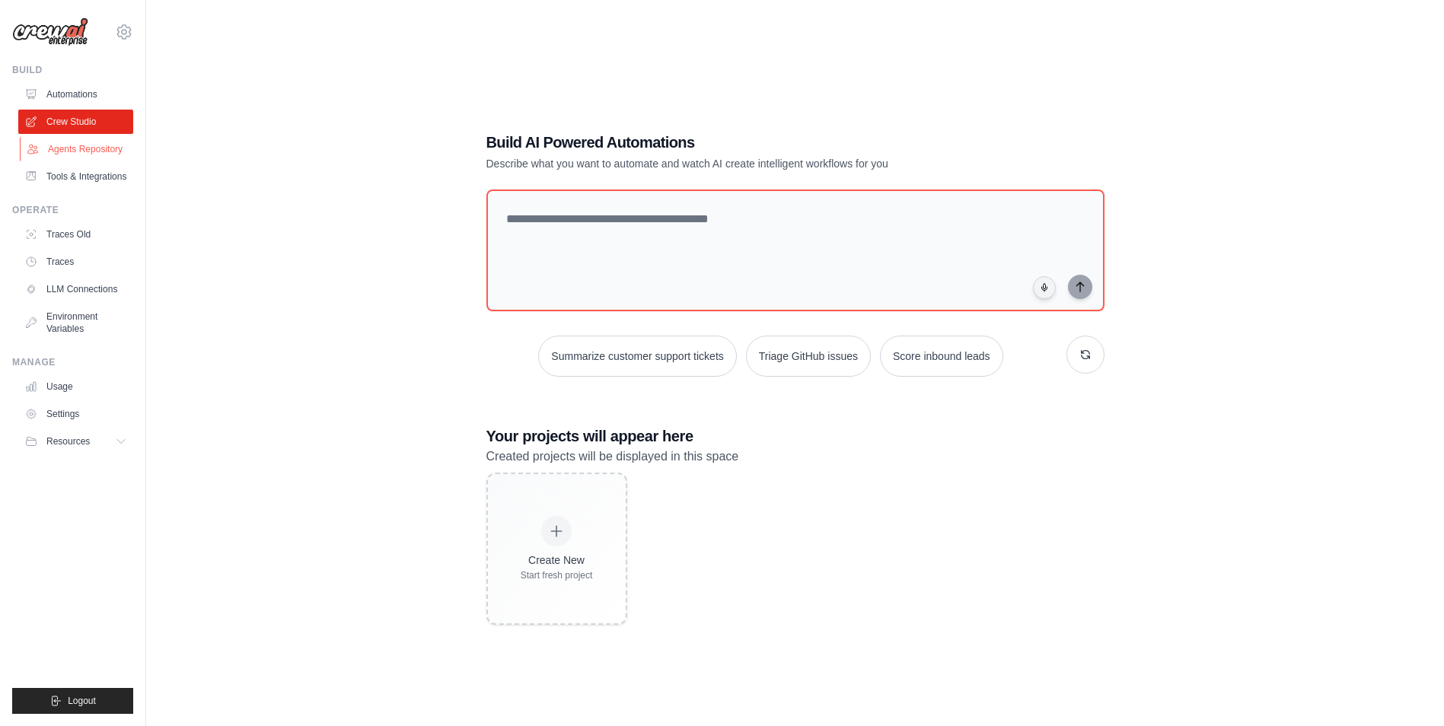
click at [87, 141] on link "Agents Repository" at bounding box center [77, 149] width 115 height 24
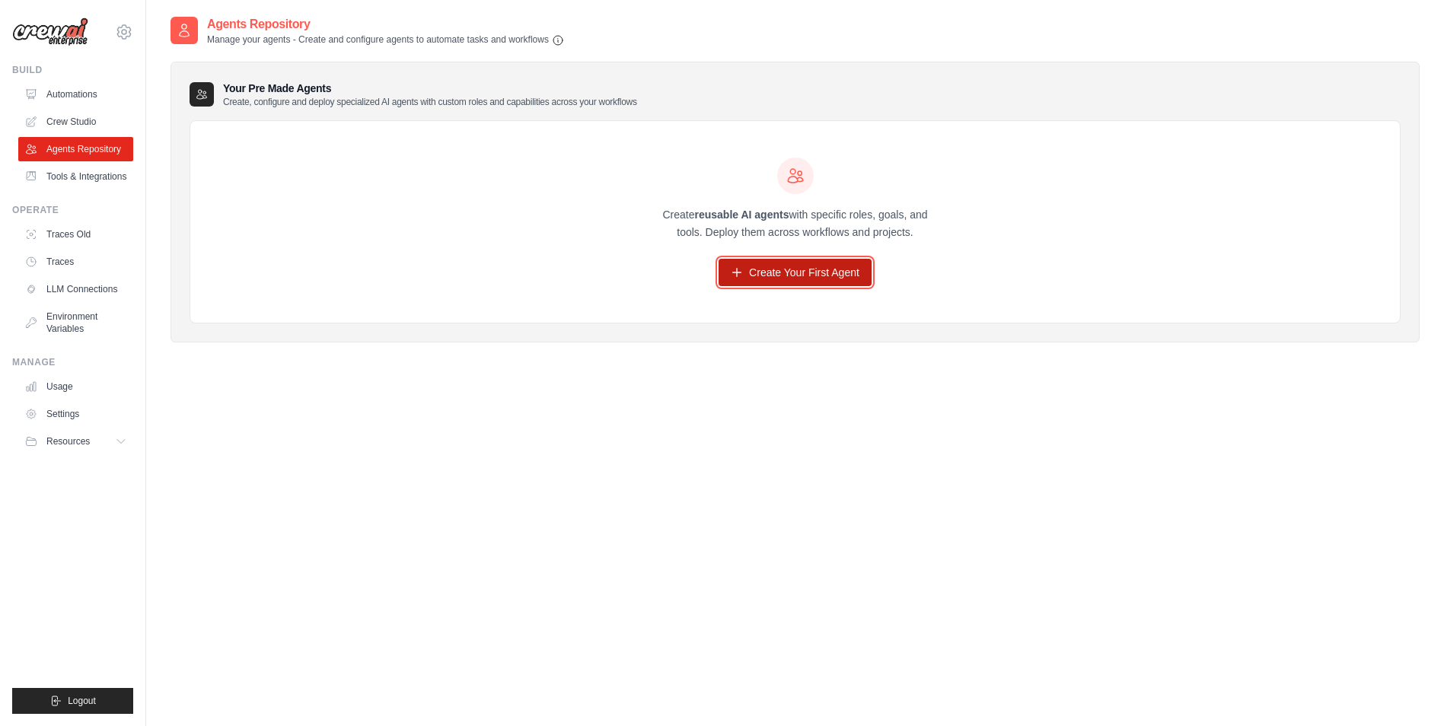
click at [767, 272] on link "Create Your First Agent" at bounding box center [795, 272] width 153 height 27
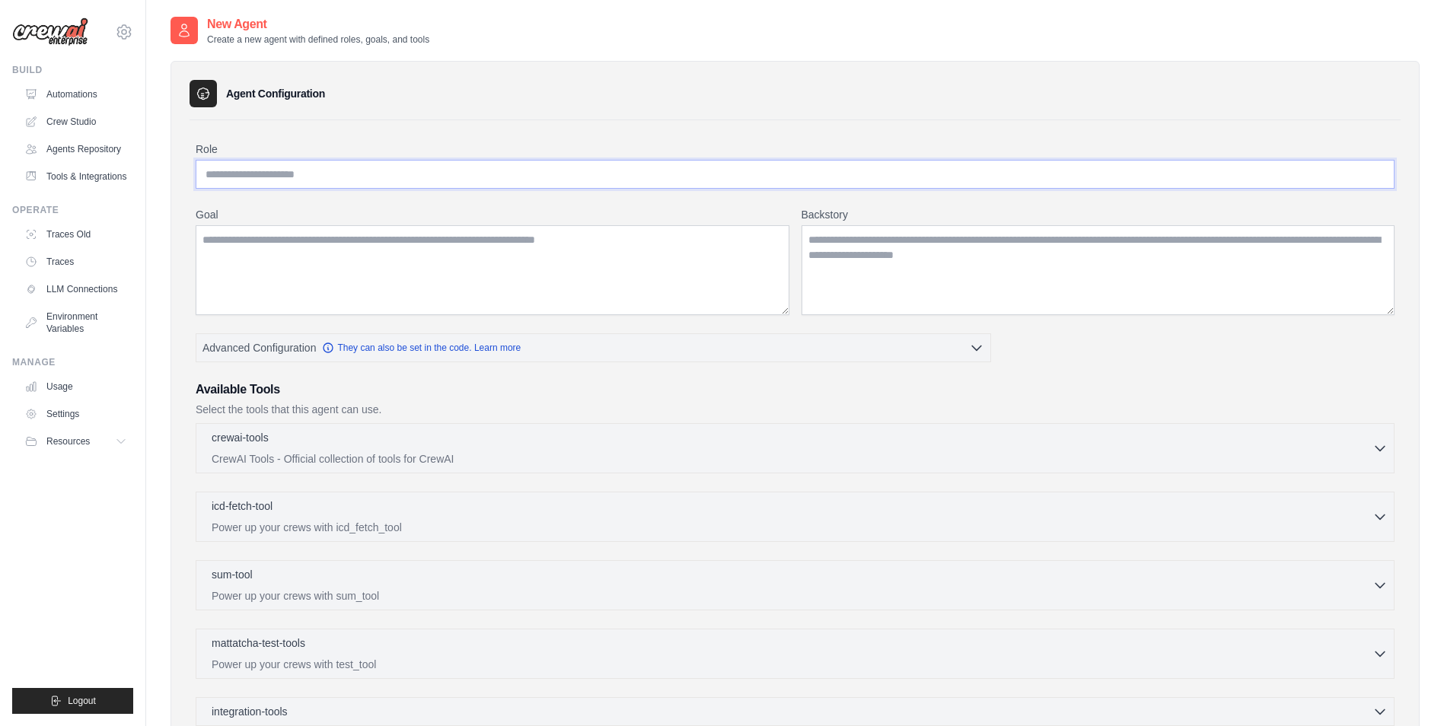
click at [448, 165] on input "Role" at bounding box center [795, 174] width 1199 height 29
click at [442, 174] on input "Role" at bounding box center [795, 174] width 1199 height 29
click at [260, 269] on textarea "Goal" at bounding box center [493, 270] width 594 height 90
click at [448, 174] on input "Role" at bounding box center [795, 174] width 1199 height 29
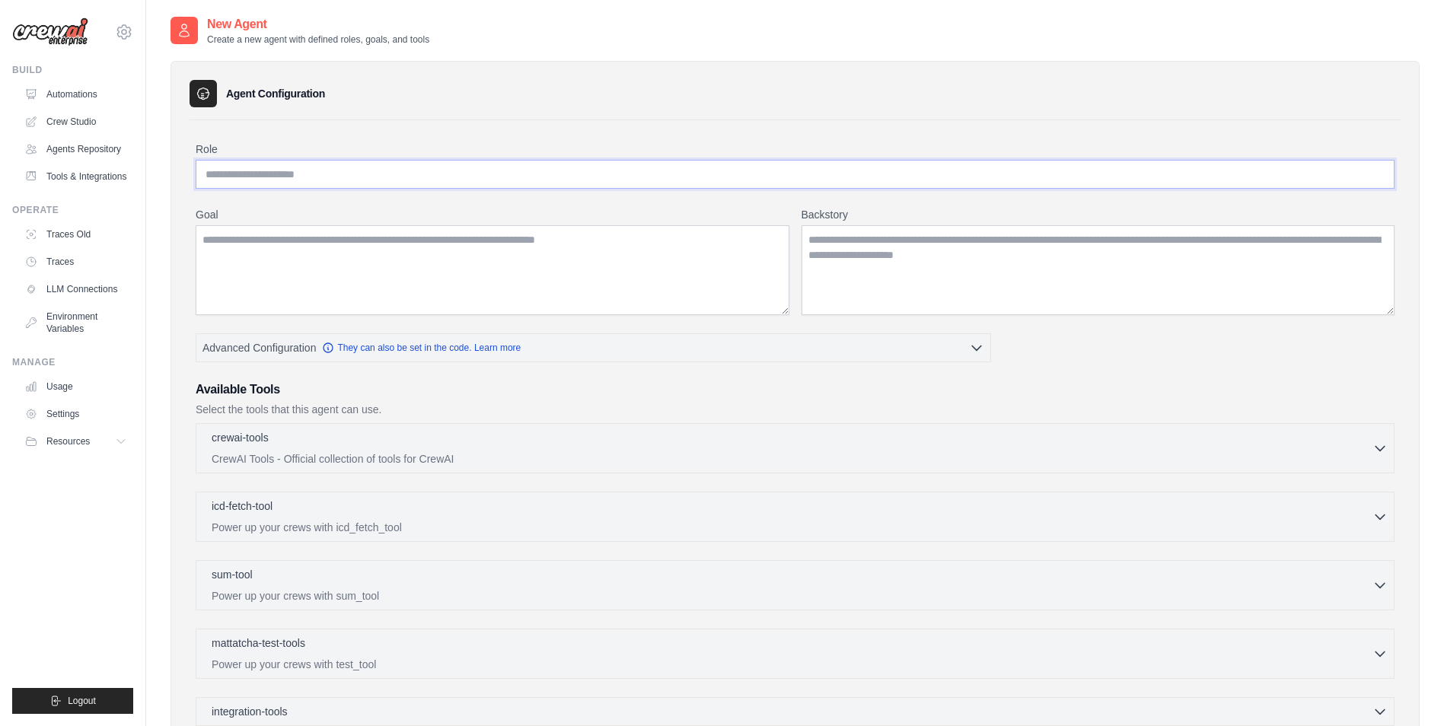
click at [418, 170] on input "Role" at bounding box center [795, 174] width 1199 height 29
paste input "**********"
type input "**********"
click at [366, 261] on textarea "Goal" at bounding box center [493, 270] width 594 height 90
click at [553, 253] on textarea "Goal" at bounding box center [493, 270] width 594 height 90
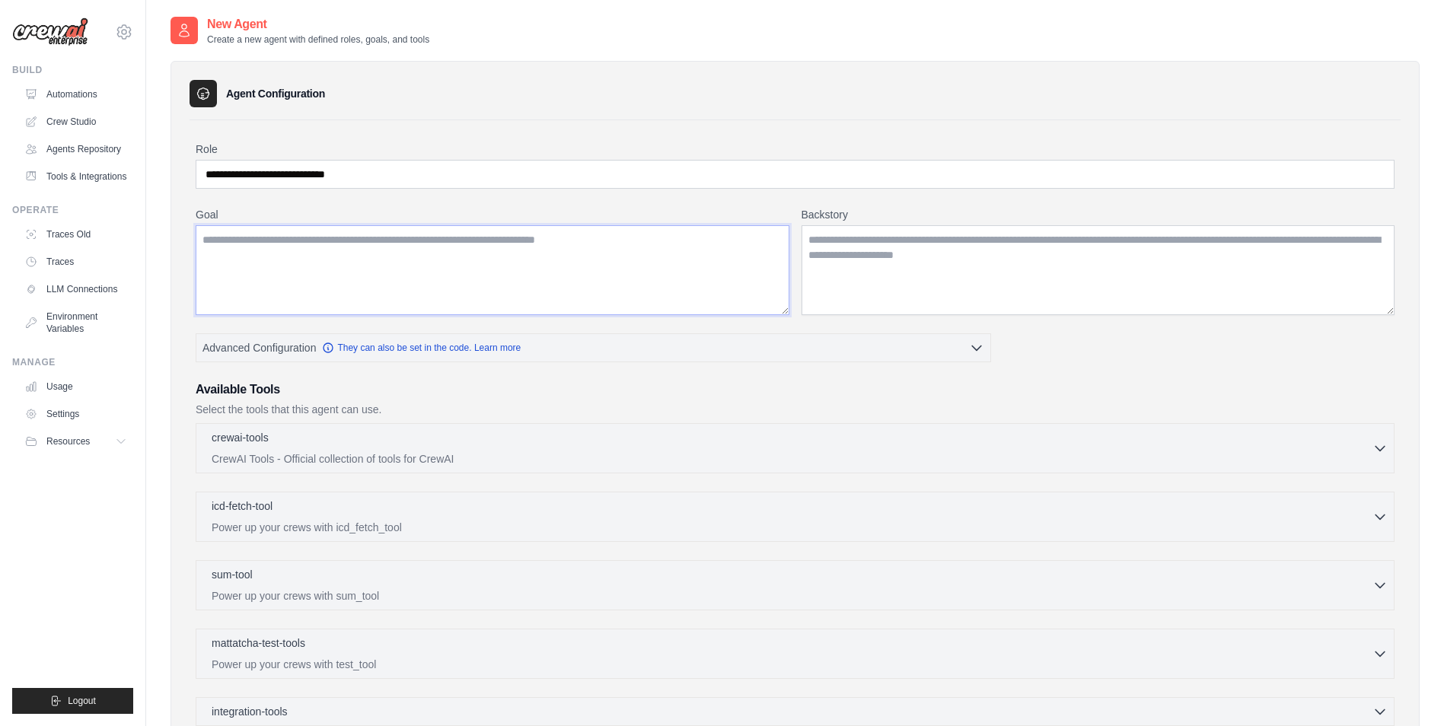
paste textarea "**********"
type textarea "**********"
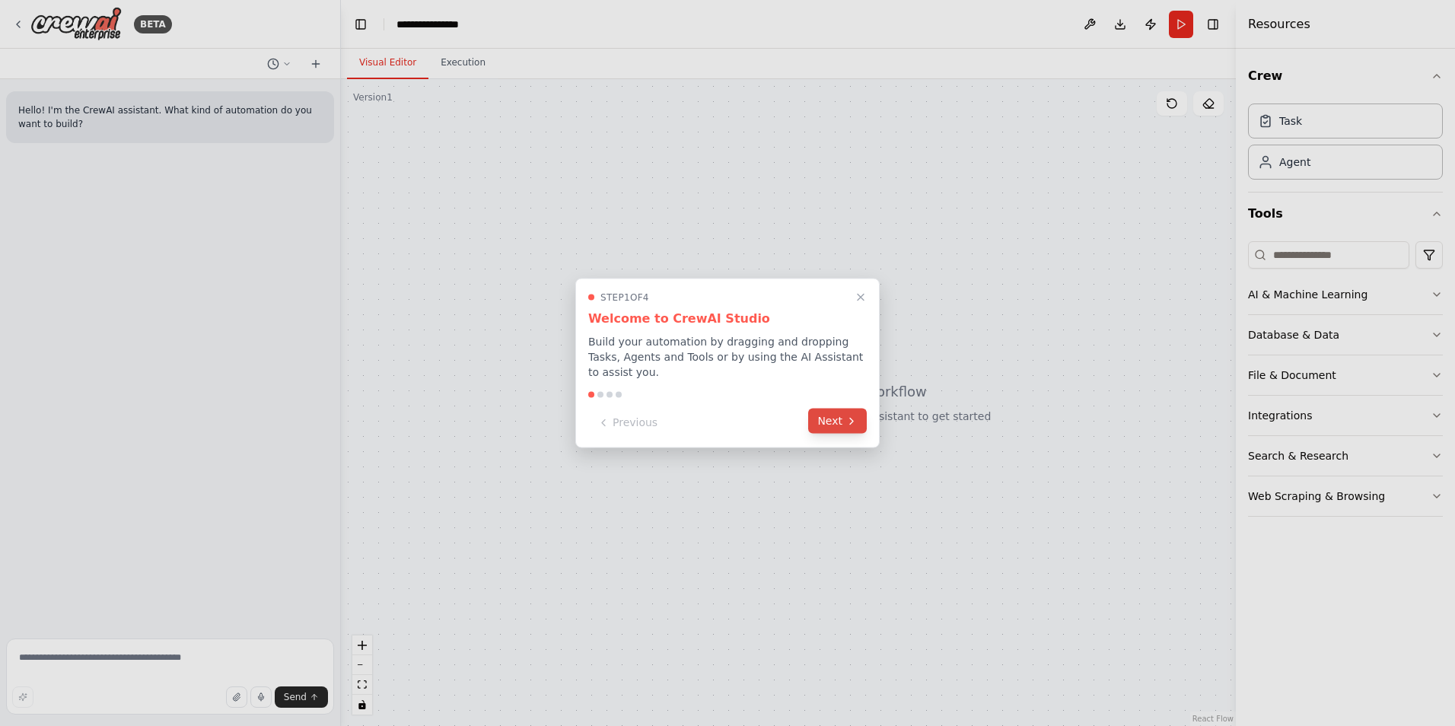
click at [847, 415] on icon at bounding box center [852, 421] width 12 height 12
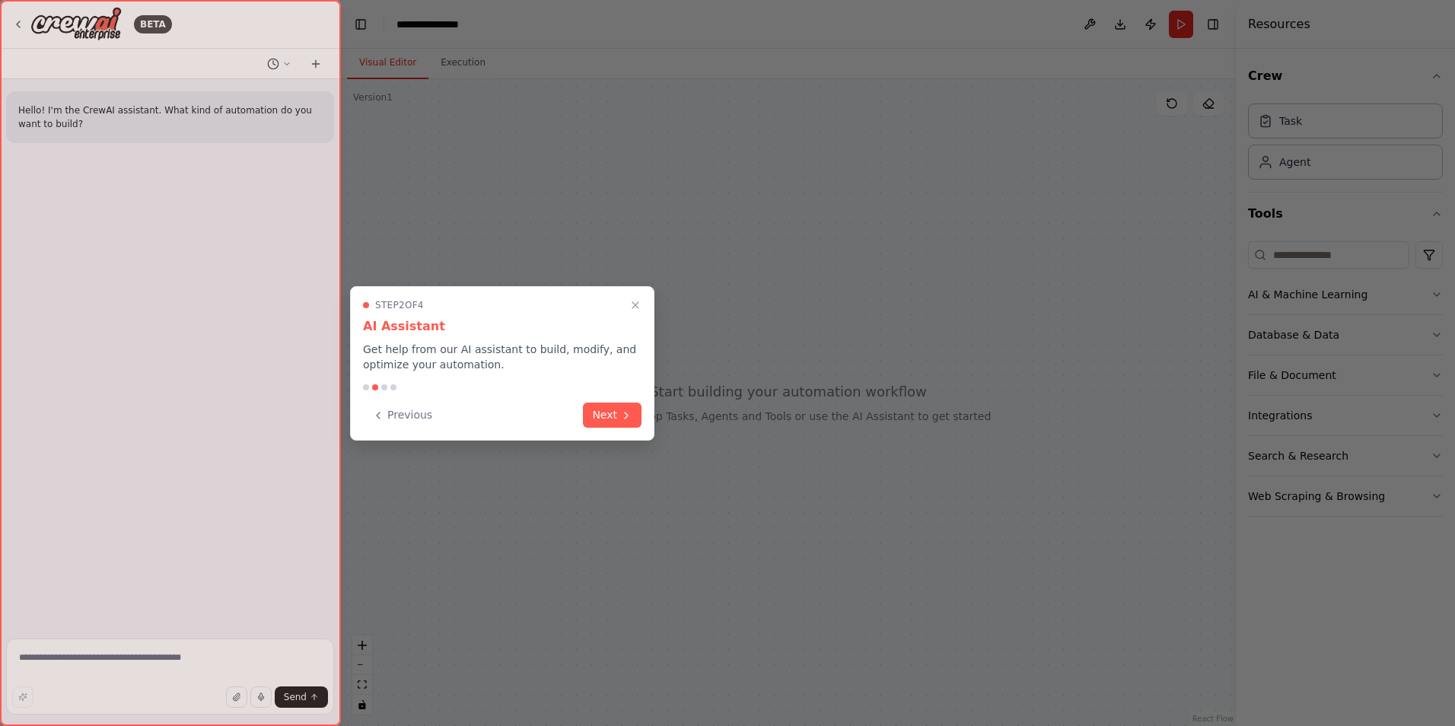
click at [633, 419] on button "Next" at bounding box center [612, 415] width 59 height 25
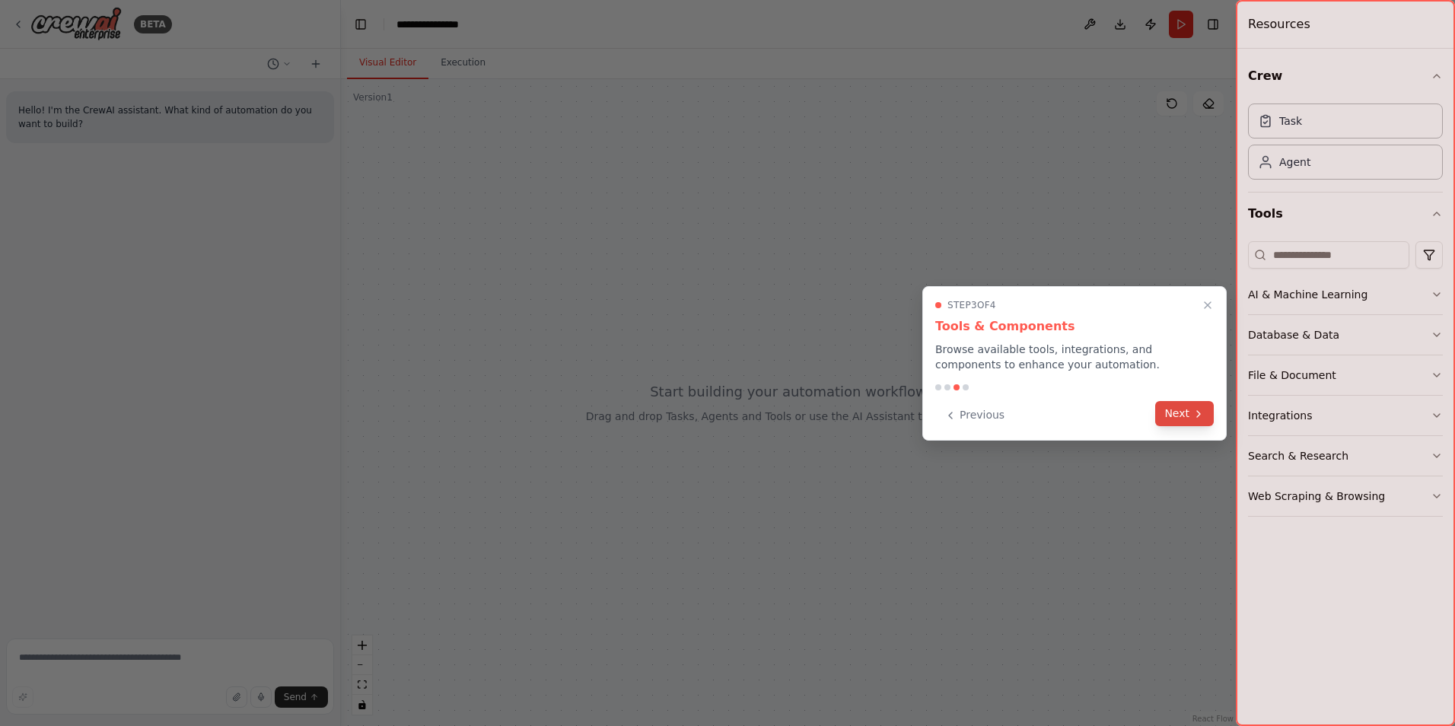
click at [1190, 411] on button "Next" at bounding box center [1184, 413] width 59 height 25
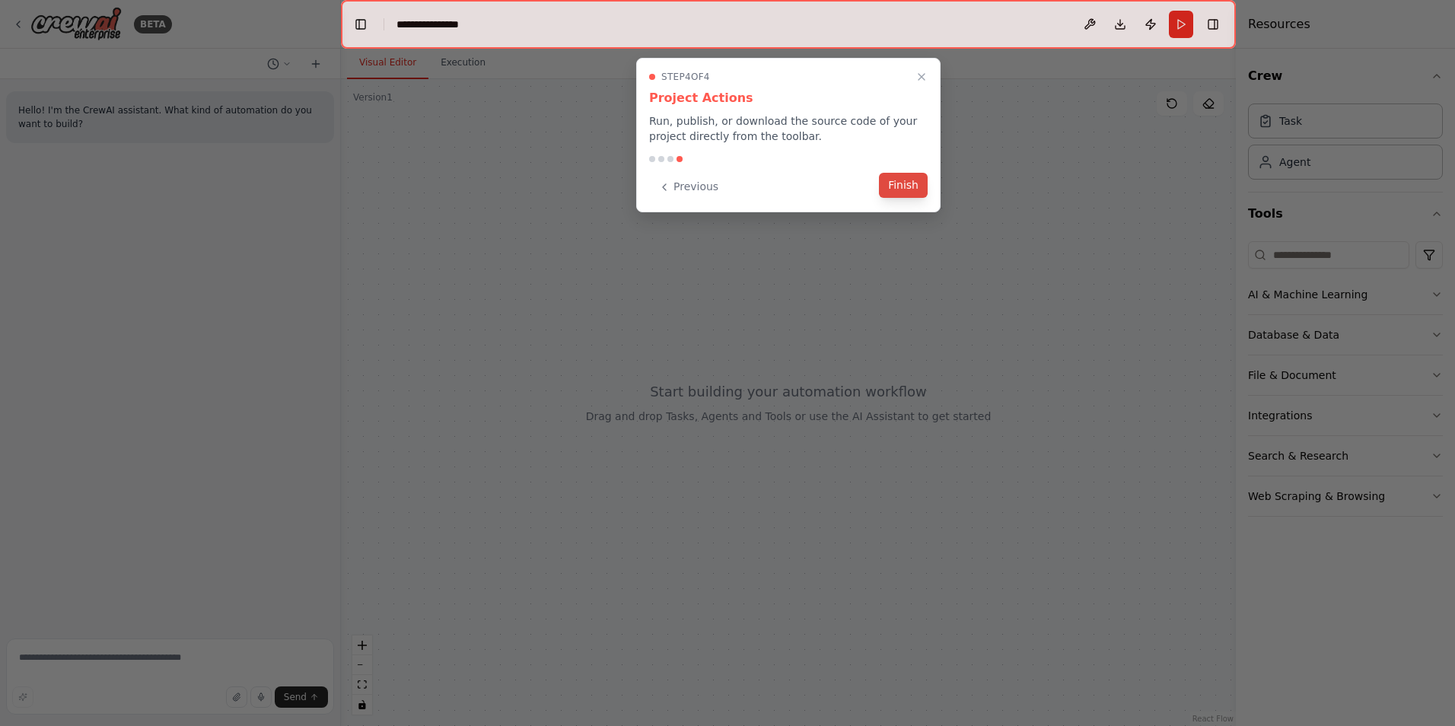
click at [912, 184] on button "Finish" at bounding box center [903, 185] width 49 height 25
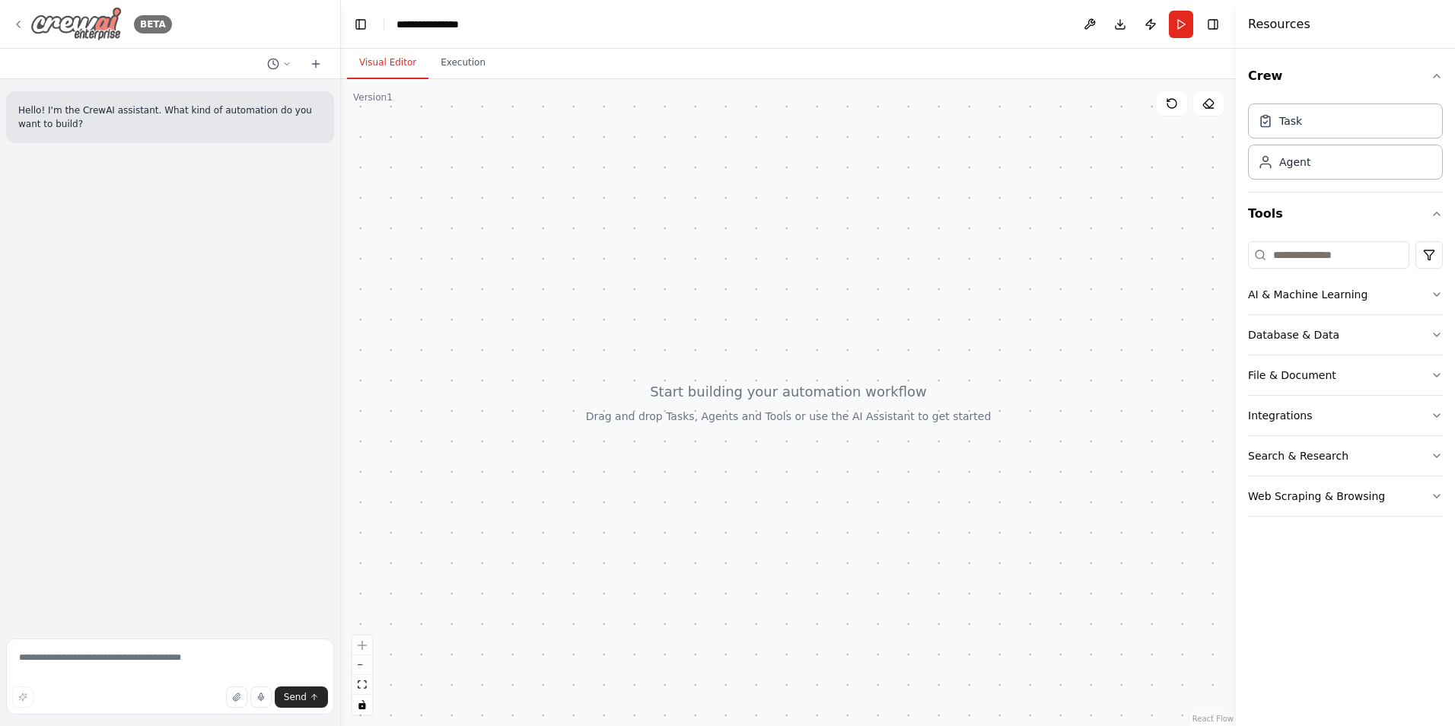
click at [21, 22] on icon at bounding box center [18, 24] width 12 height 12
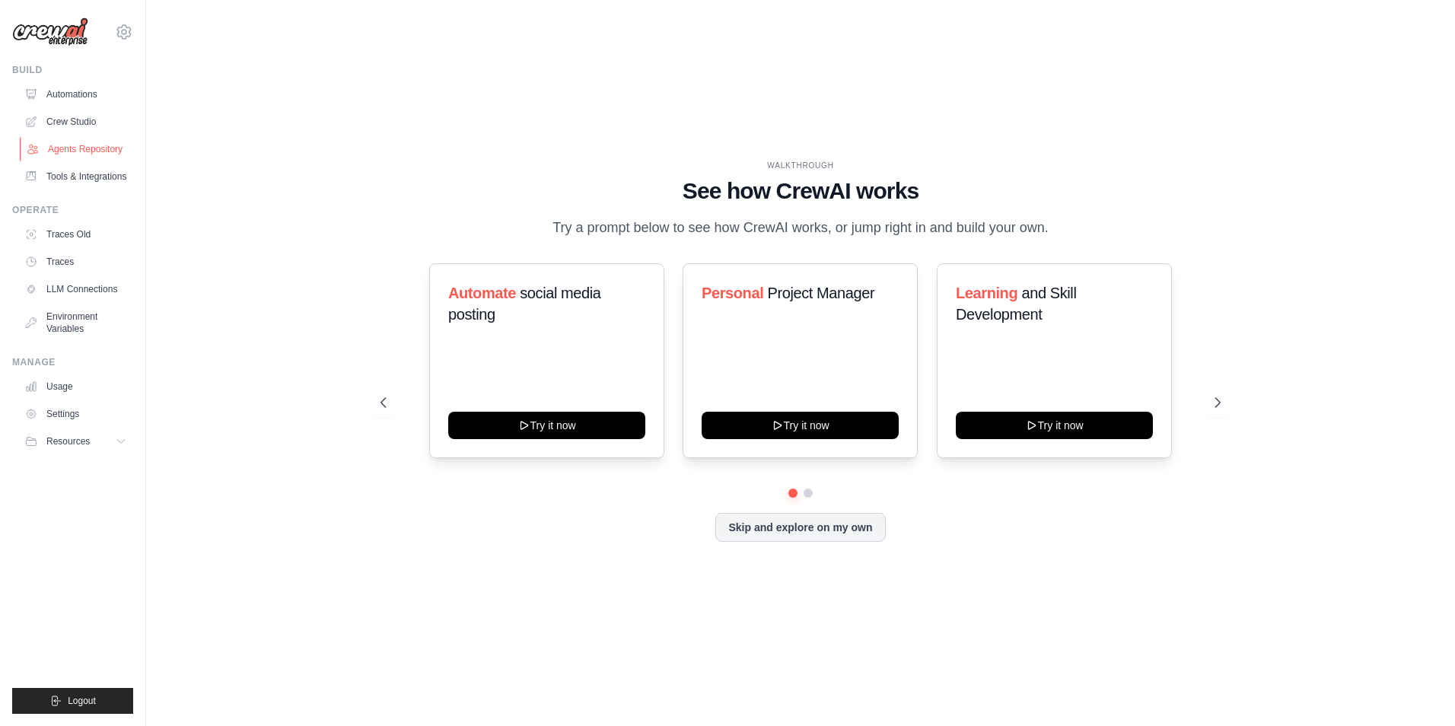
click at [81, 151] on link "Agents Repository" at bounding box center [77, 149] width 115 height 24
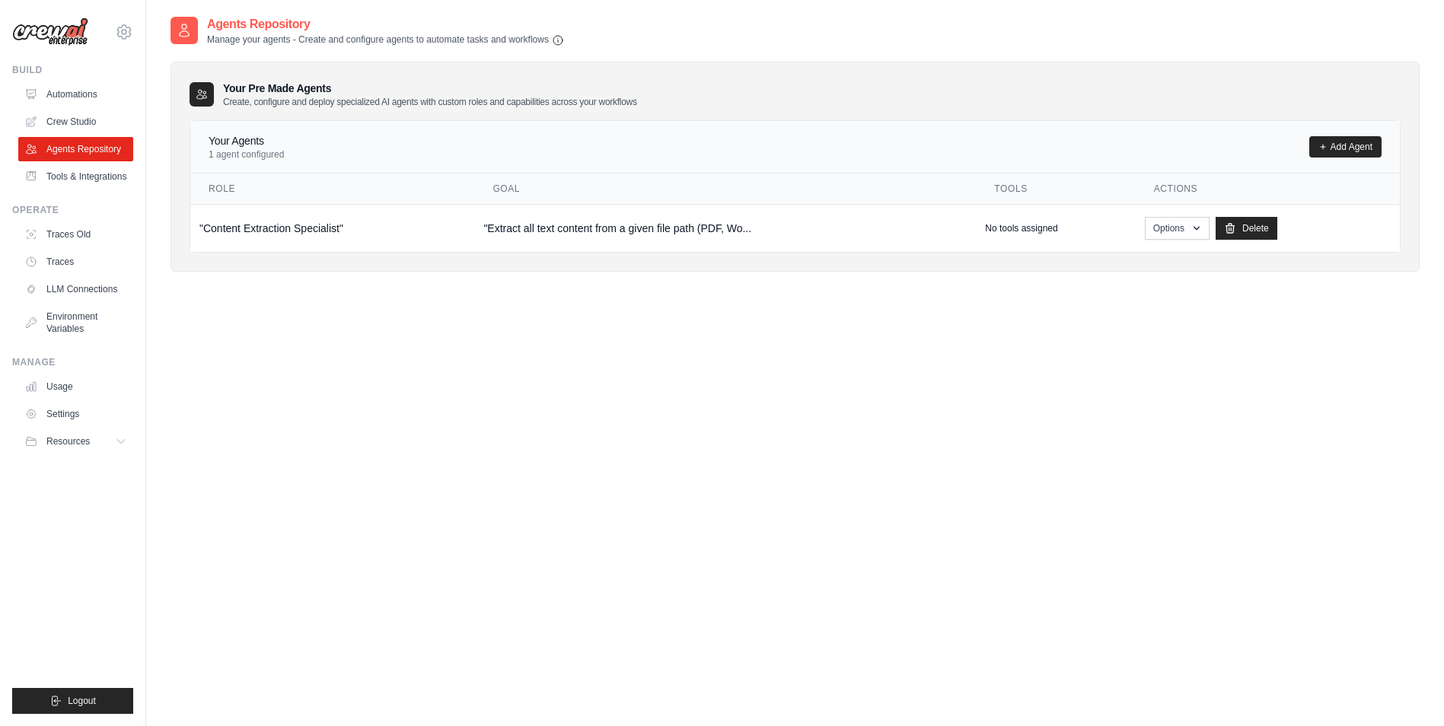
click at [451, 267] on div "Your Pre Made Agents Create, configure and deploy specialized AI agents with cu…" at bounding box center [795, 167] width 1249 height 210
click at [1340, 148] on link "Add Agent" at bounding box center [1345, 146] width 72 height 21
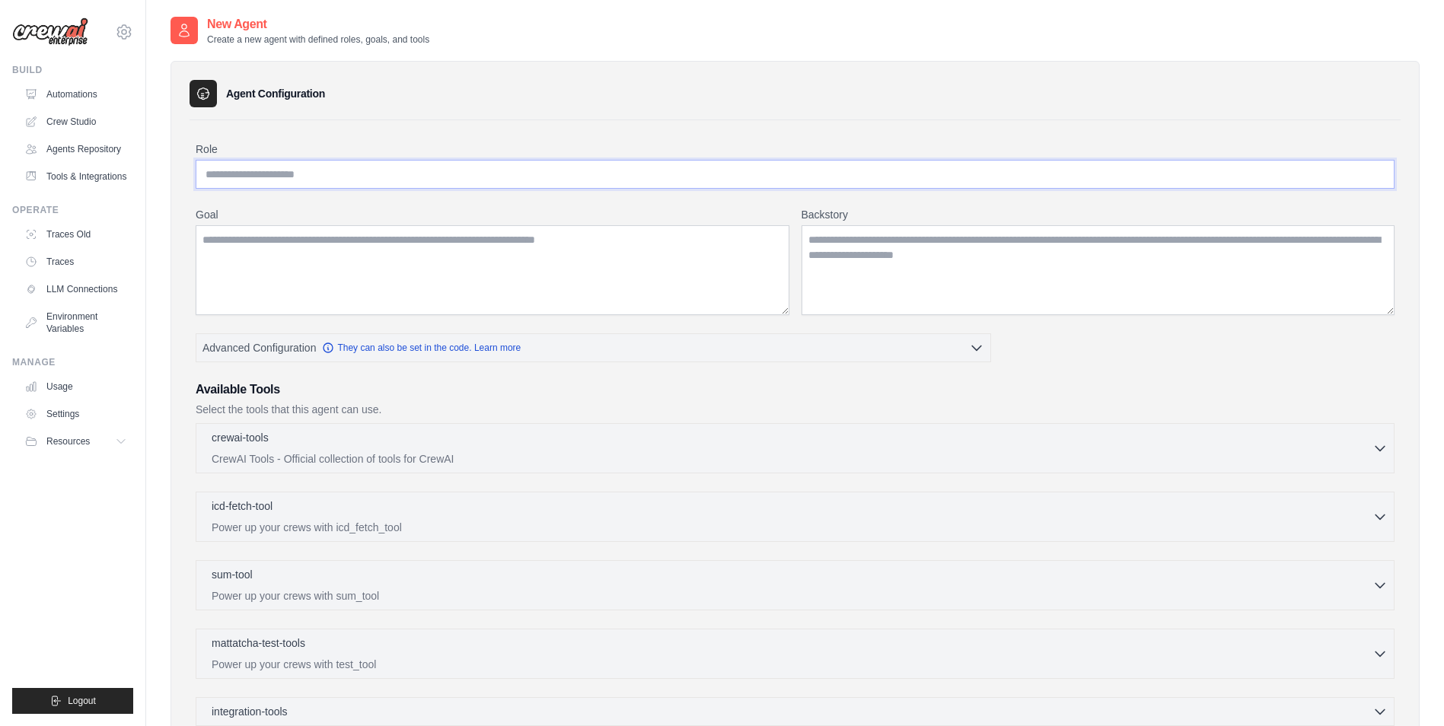
click at [633, 178] on input "Role" at bounding box center [795, 174] width 1199 height 29
click at [543, 168] on input "Role" at bounding box center [795, 174] width 1199 height 29
paste input "**********"
type input "**********"
click at [492, 263] on textarea "Goal" at bounding box center [493, 270] width 594 height 90
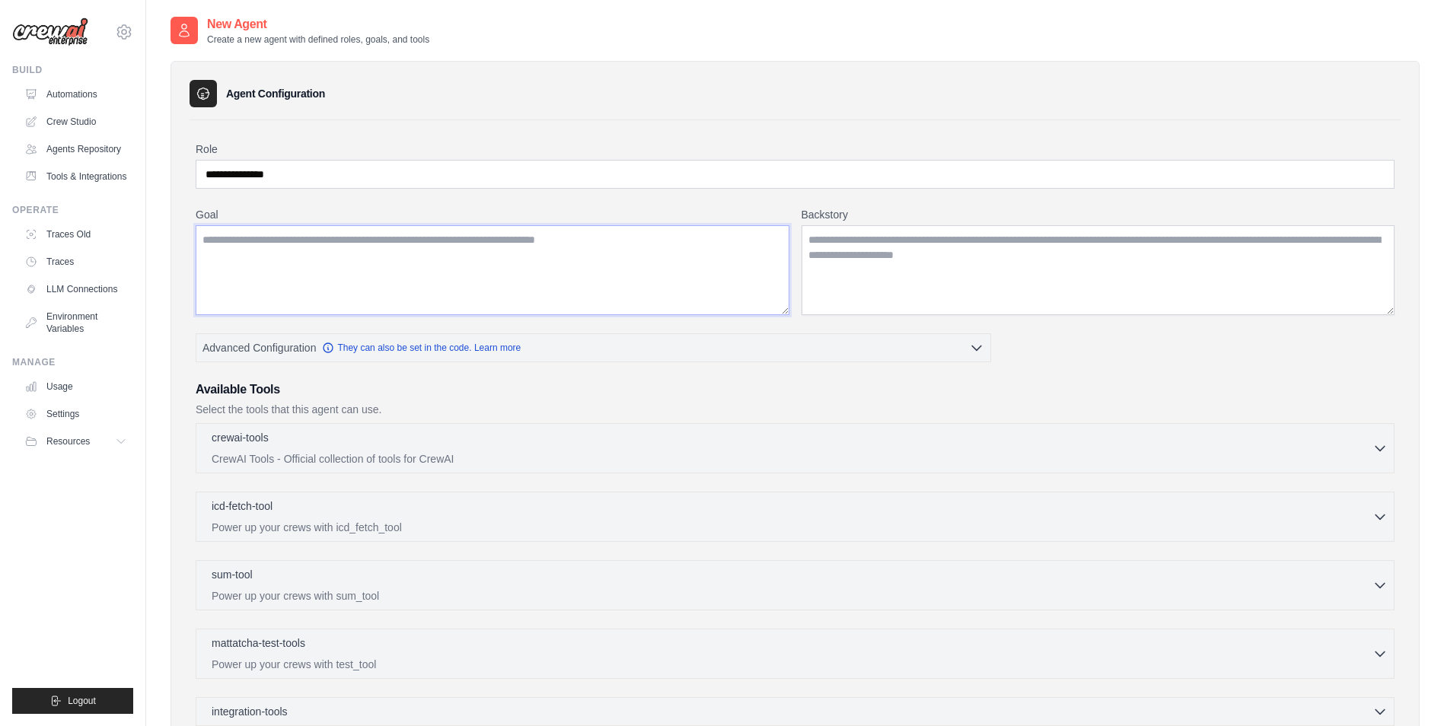
click at [581, 263] on textarea "Goal" at bounding box center [493, 270] width 594 height 90
paste textarea "**********"
type textarea "**********"
click at [872, 260] on textarea "Backstory" at bounding box center [1099, 270] width 594 height 90
click at [827, 254] on textarea "Backstory" at bounding box center [1099, 270] width 594 height 90
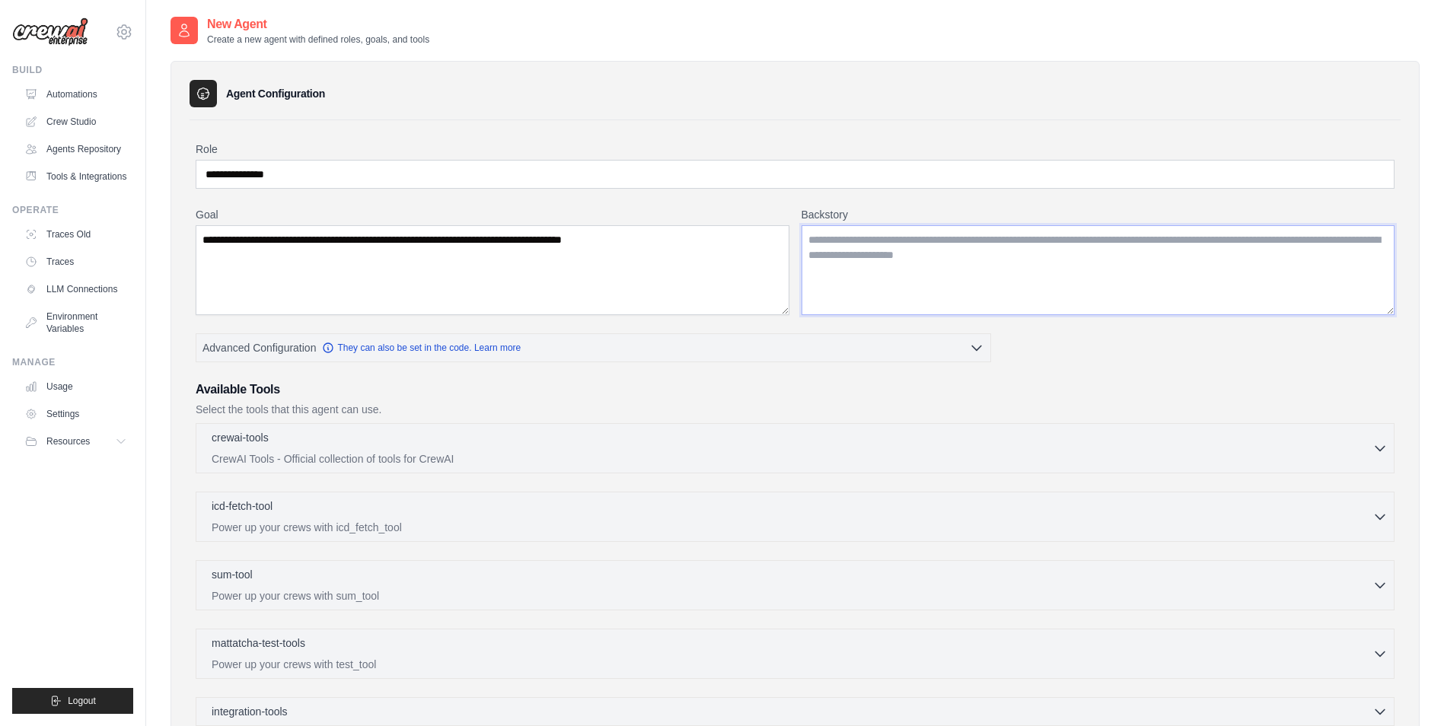
paste textarea "**********"
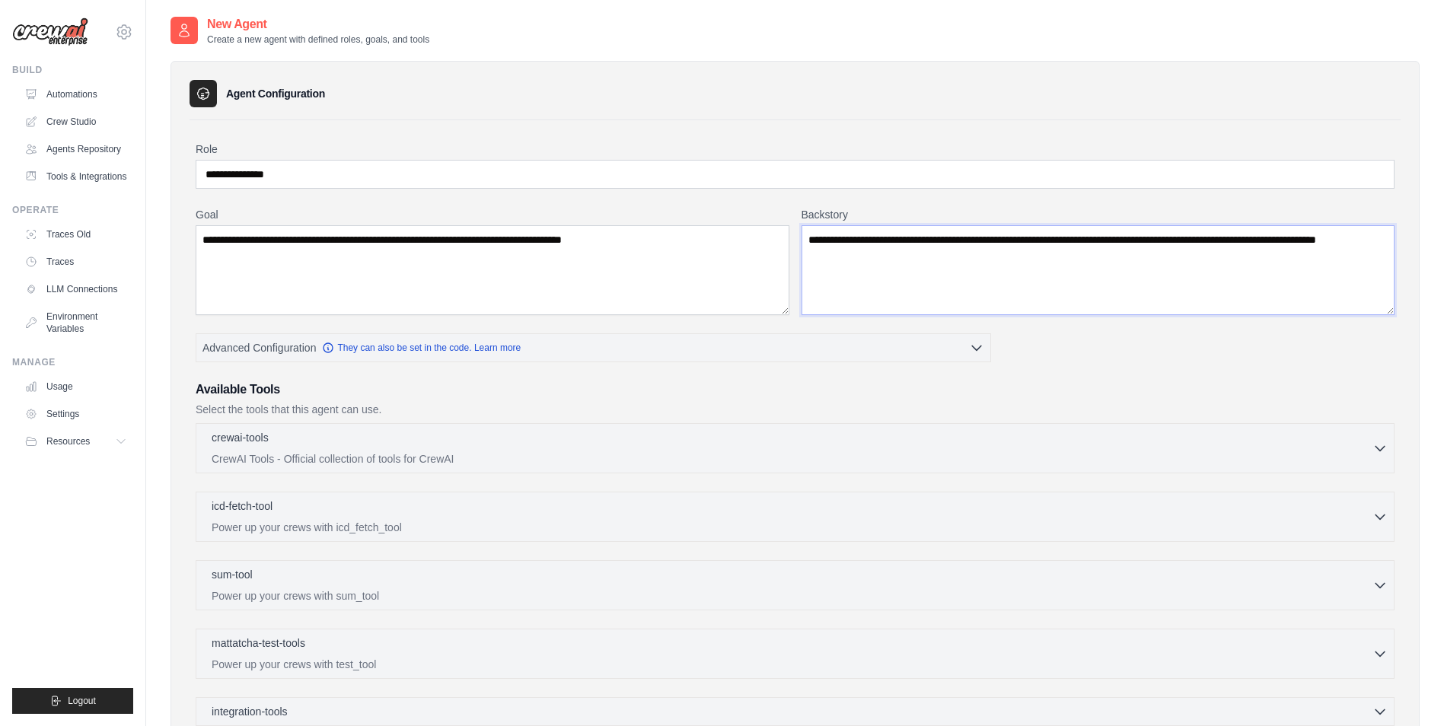
type textarea "**********"
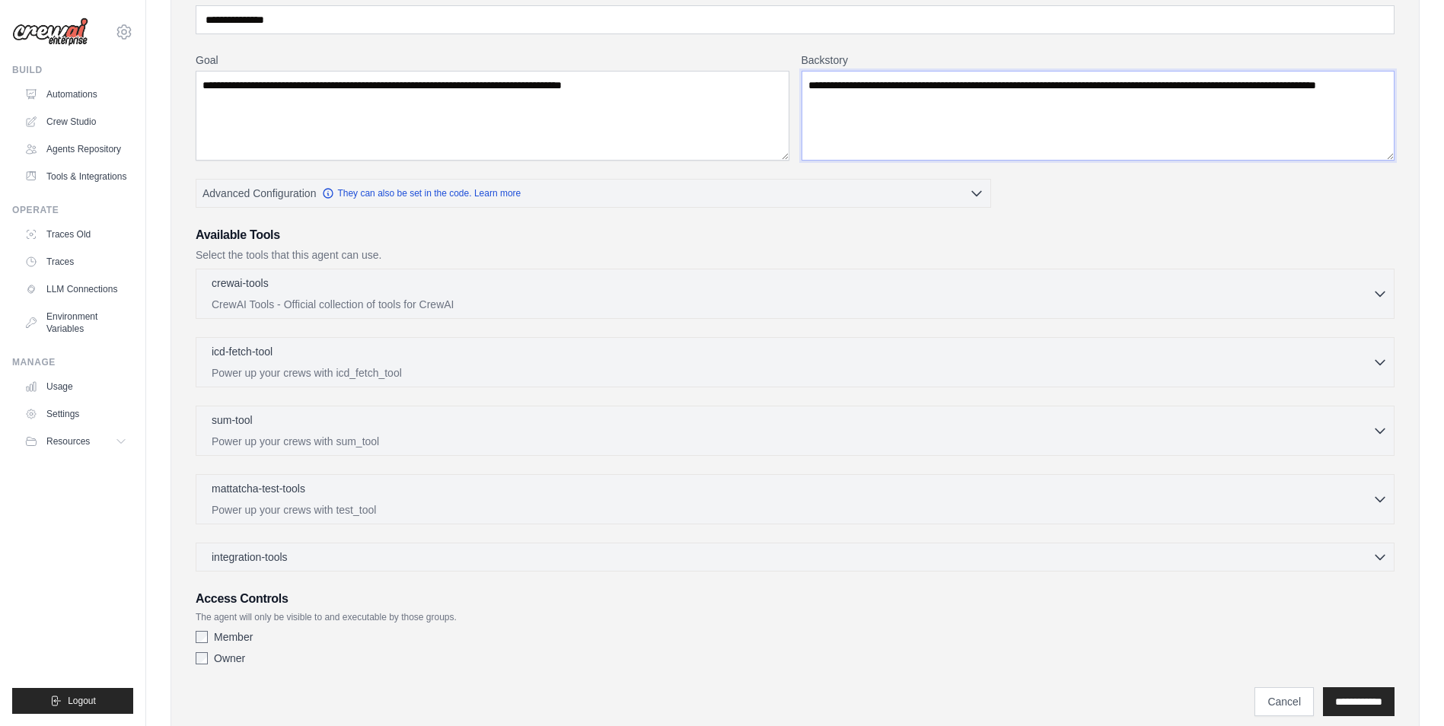
scroll to position [206, 0]
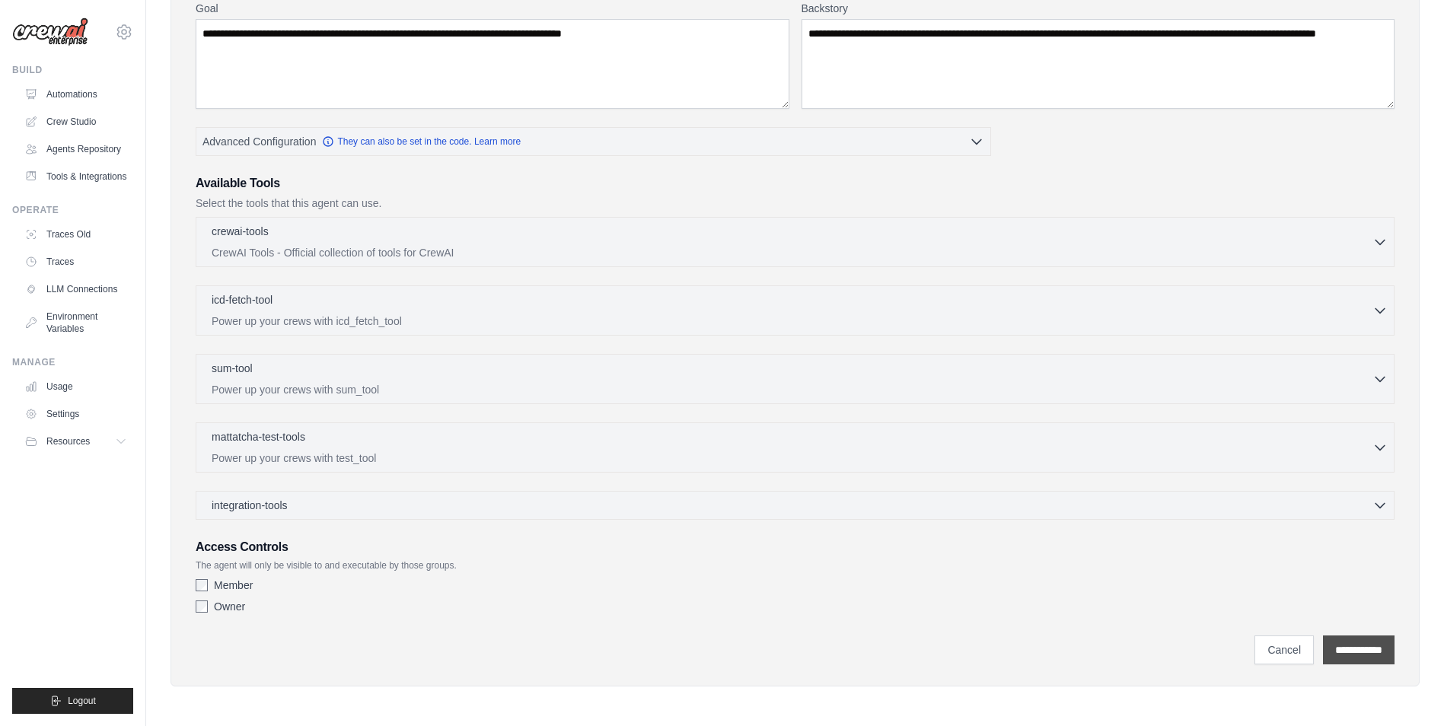
click at [1367, 656] on input "**********" at bounding box center [1359, 650] width 72 height 29
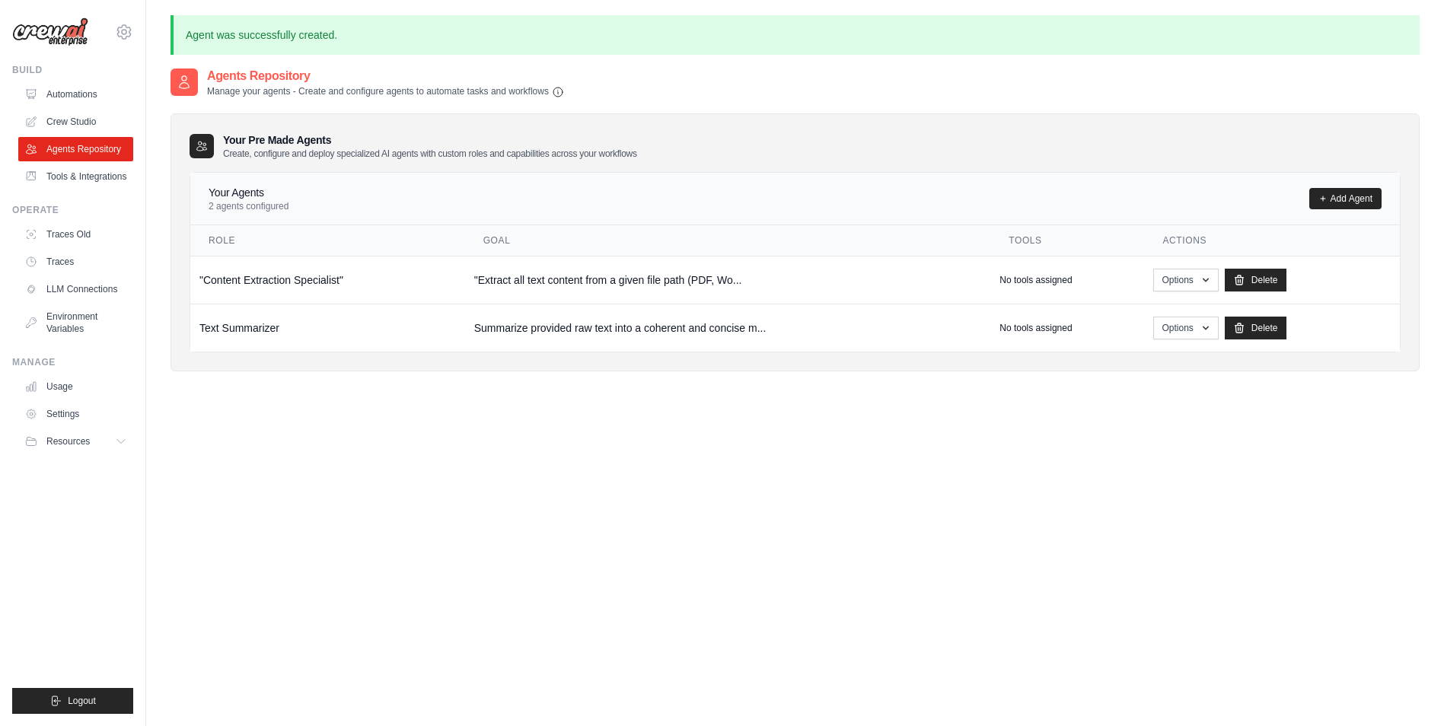
click at [301, 77] on h2 "Agents Repository" at bounding box center [385, 76] width 357 height 18
click at [559, 87] on icon "button" at bounding box center [557, 91] width 9 height 9
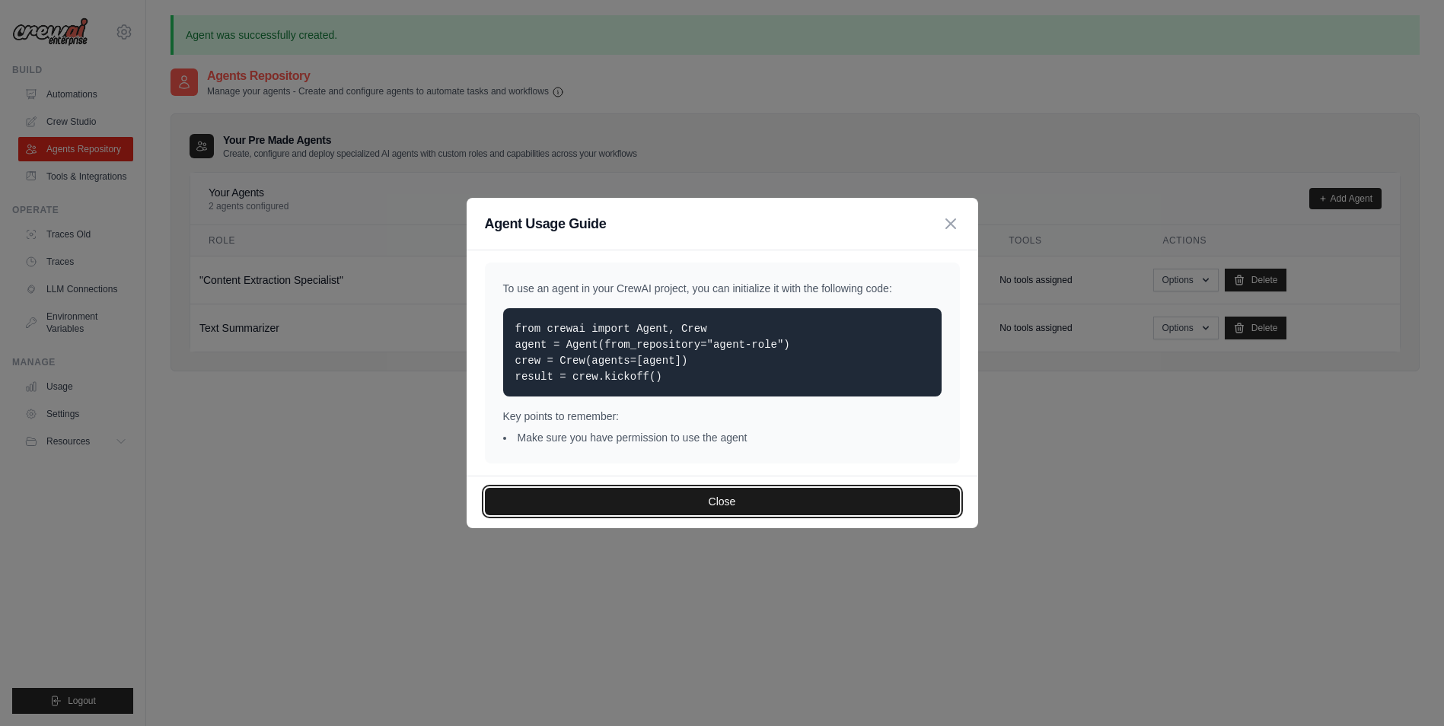
click at [741, 505] on button "Close" at bounding box center [722, 501] width 475 height 27
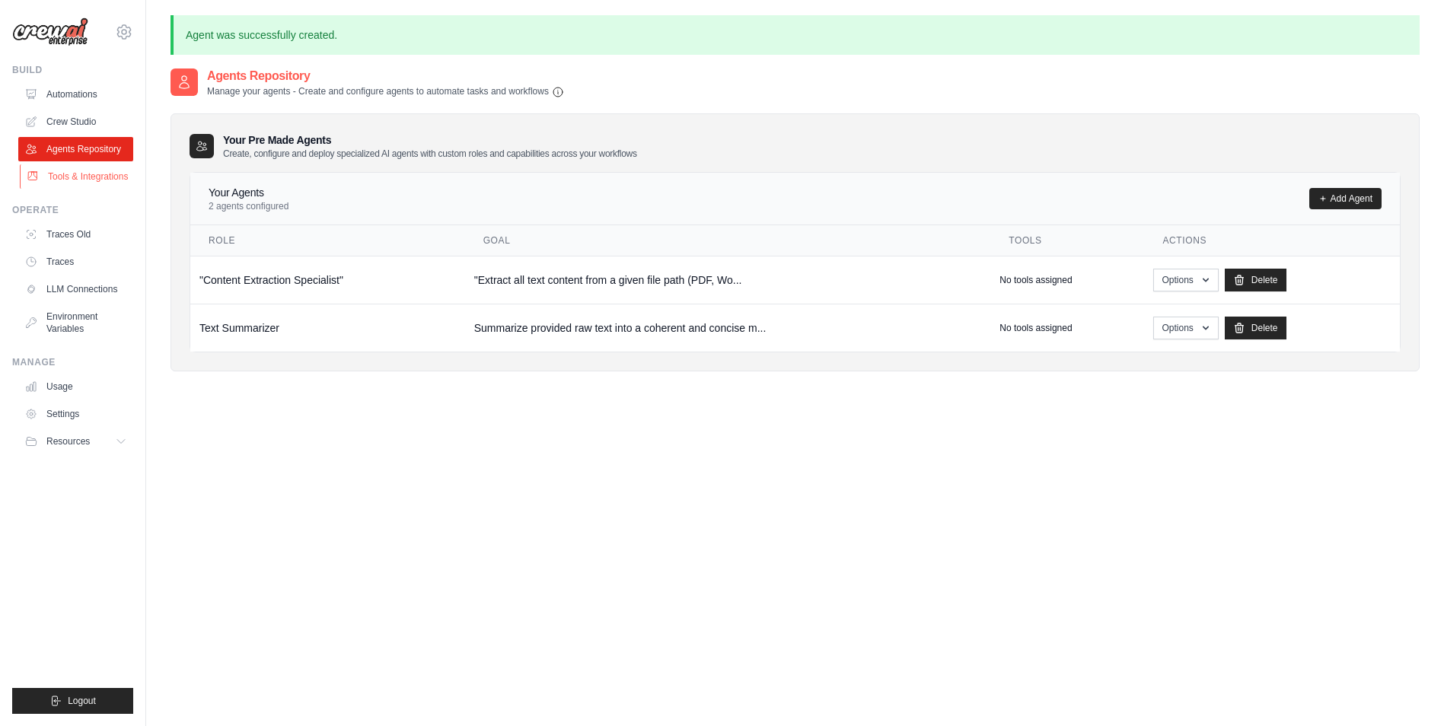
click at [90, 175] on link "Tools & Integrations" at bounding box center [77, 176] width 115 height 24
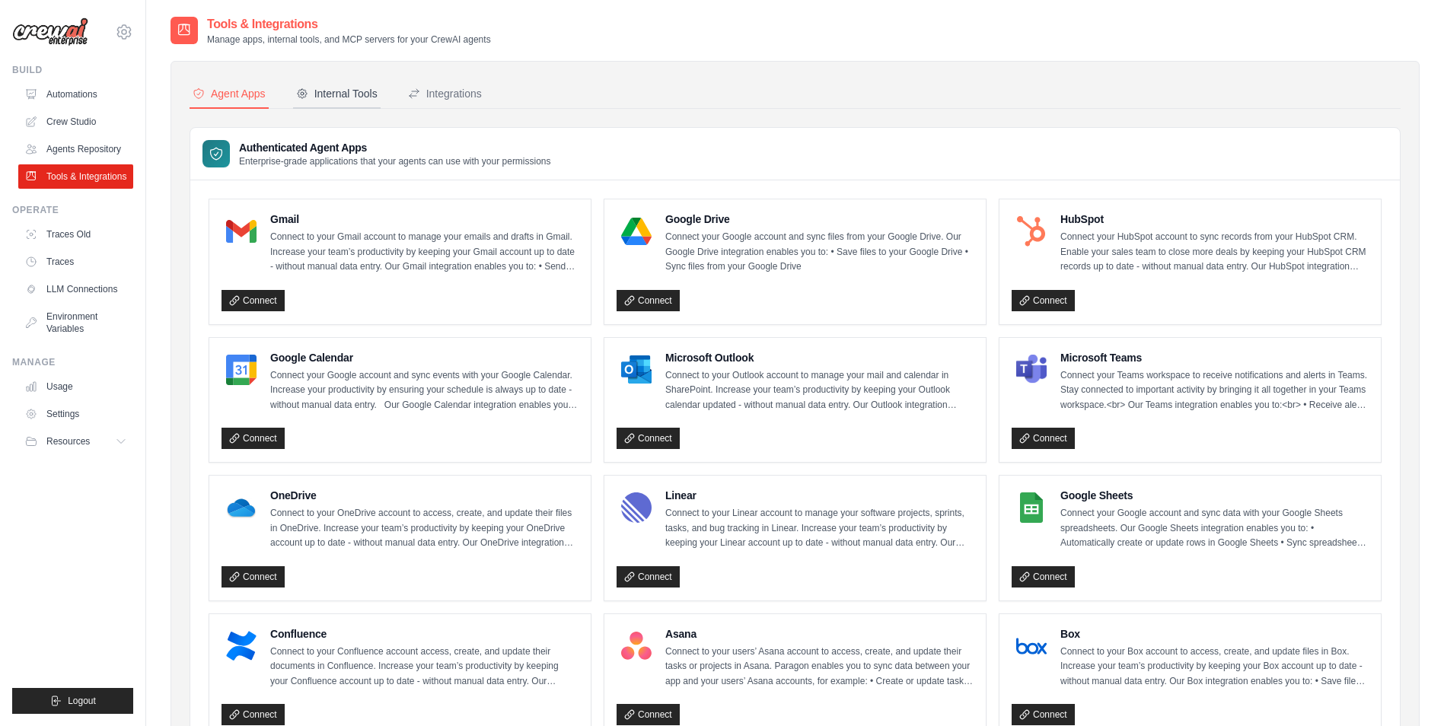
click at [332, 88] on div "Internal Tools" at bounding box center [336, 93] width 81 height 15
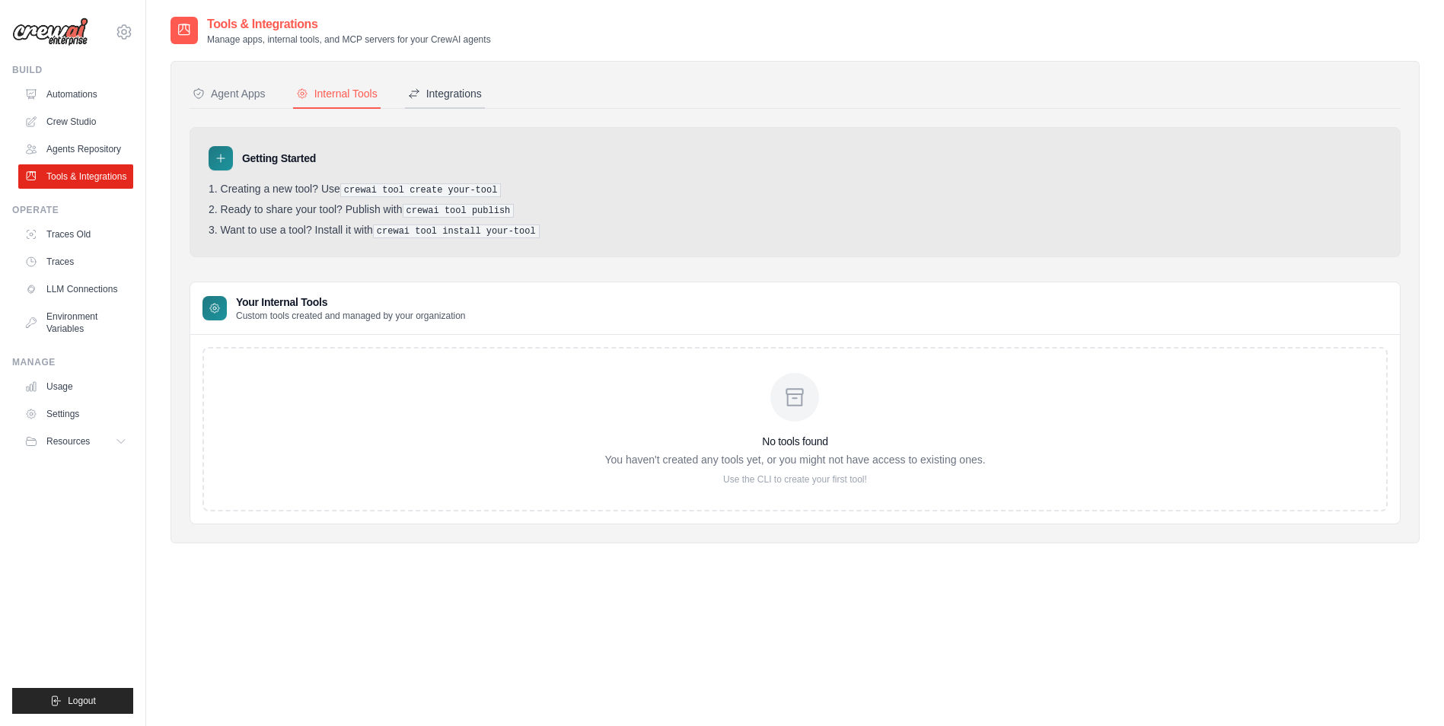
click at [475, 88] on div "Integrations" at bounding box center [445, 93] width 74 height 15
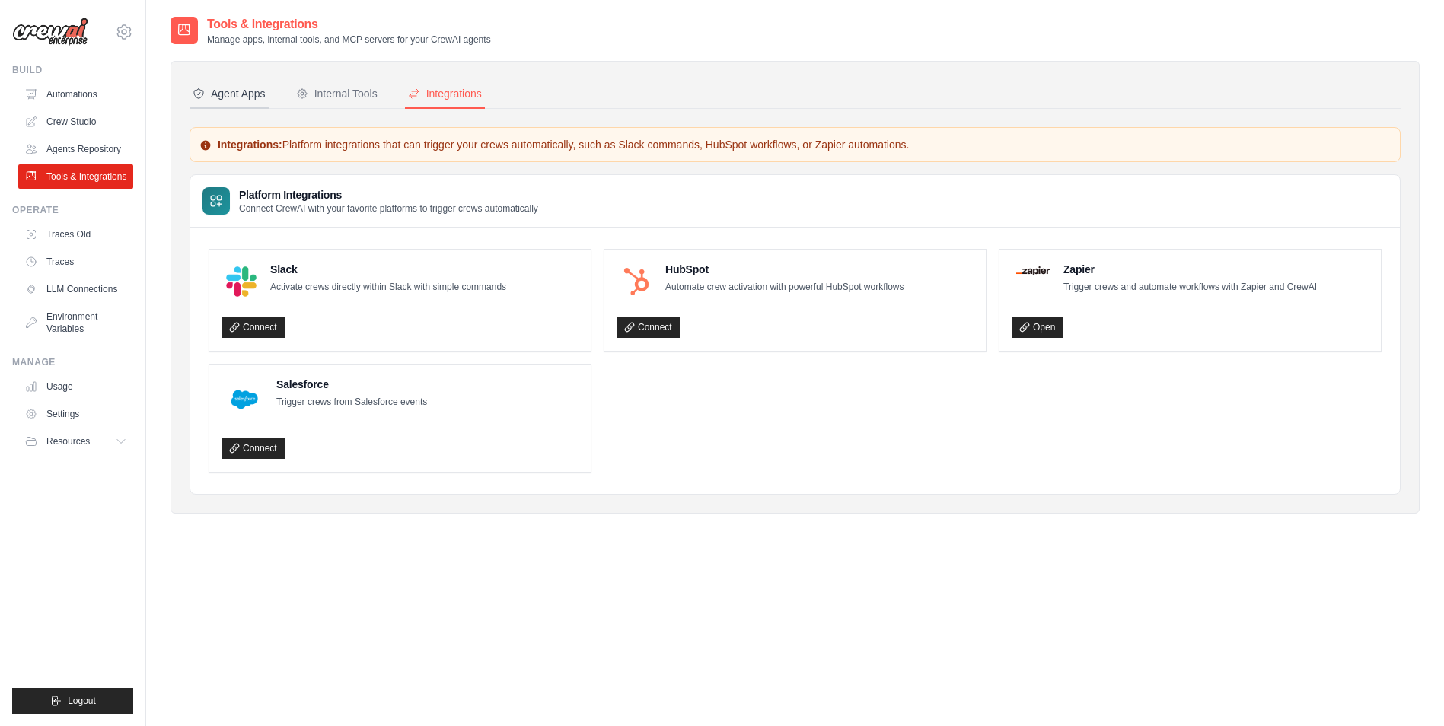
click at [228, 97] on div "Agent Apps" at bounding box center [229, 93] width 73 height 15
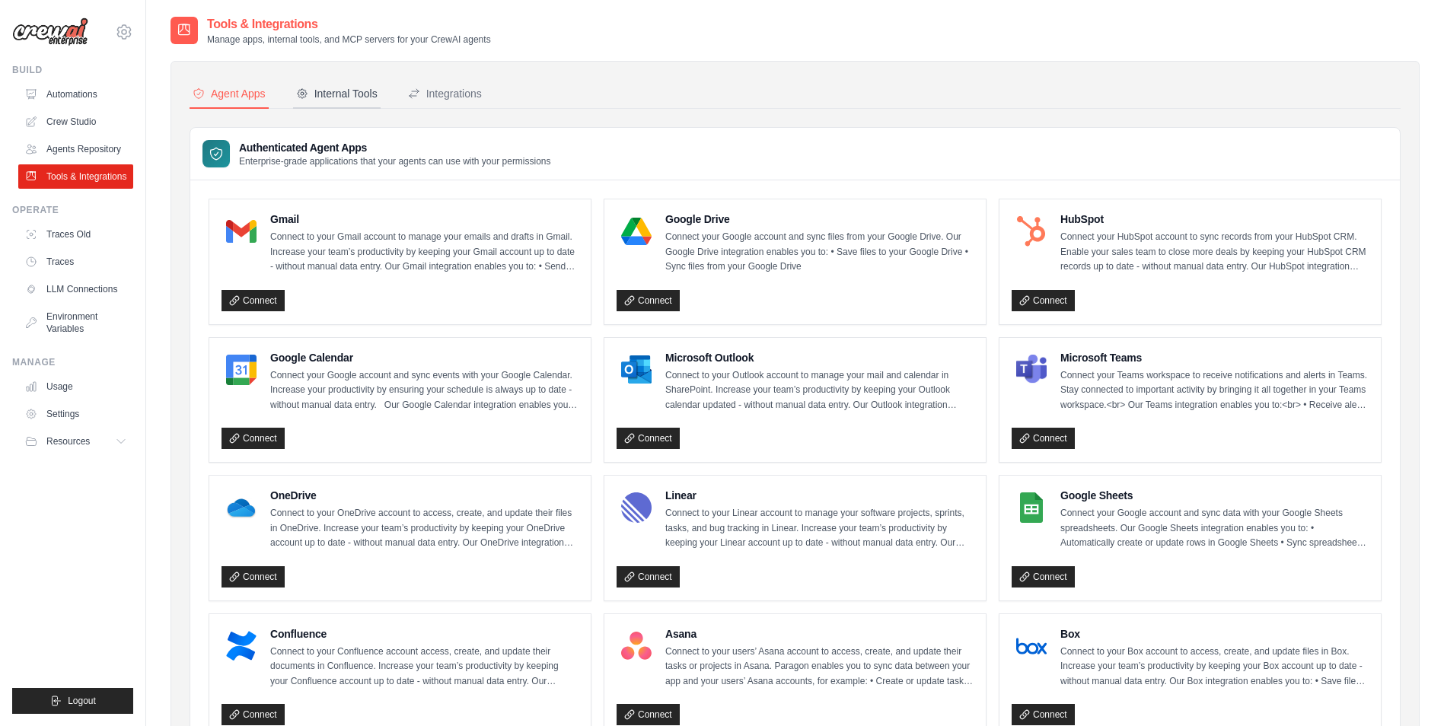
click at [353, 88] on div "Internal Tools" at bounding box center [336, 93] width 81 height 15
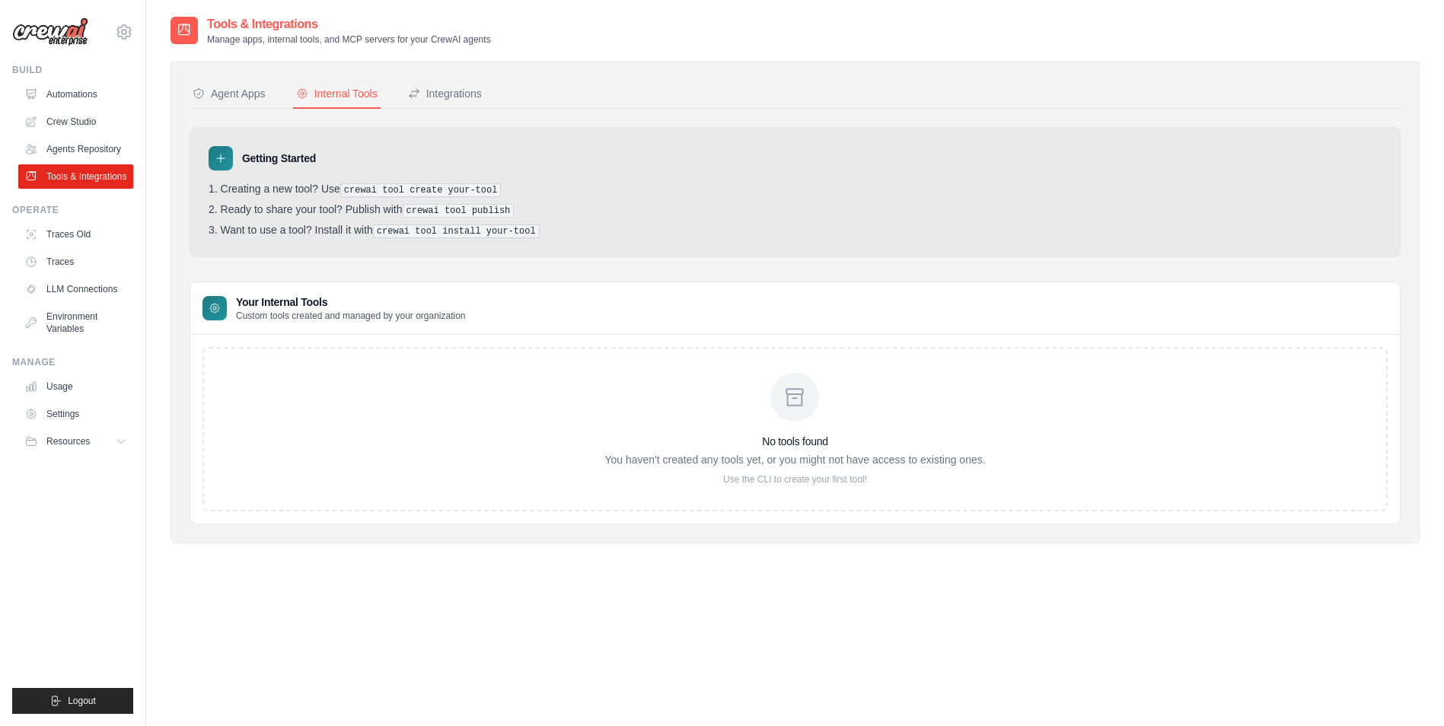
click at [391, 188] on pre "crewai tool create your-tool" at bounding box center [420, 190] width 161 height 14
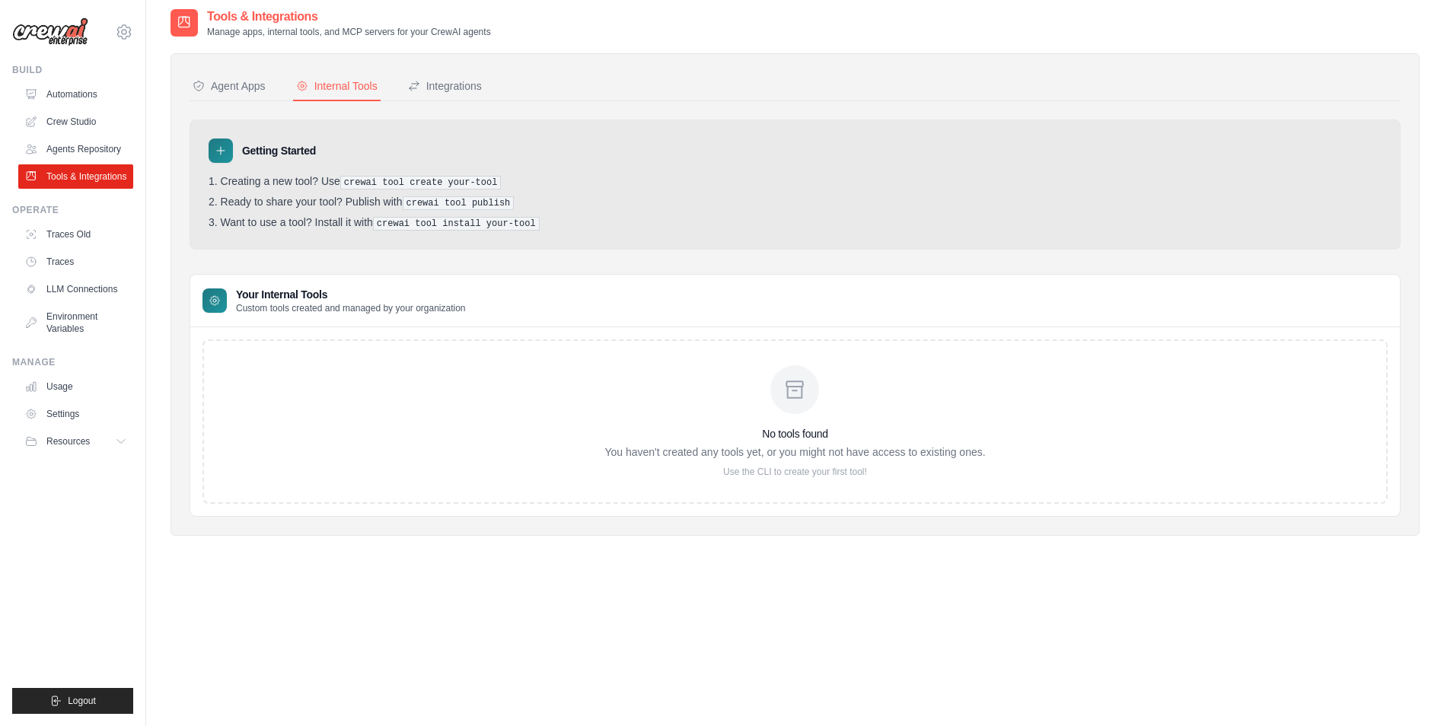
scroll to position [30, 0]
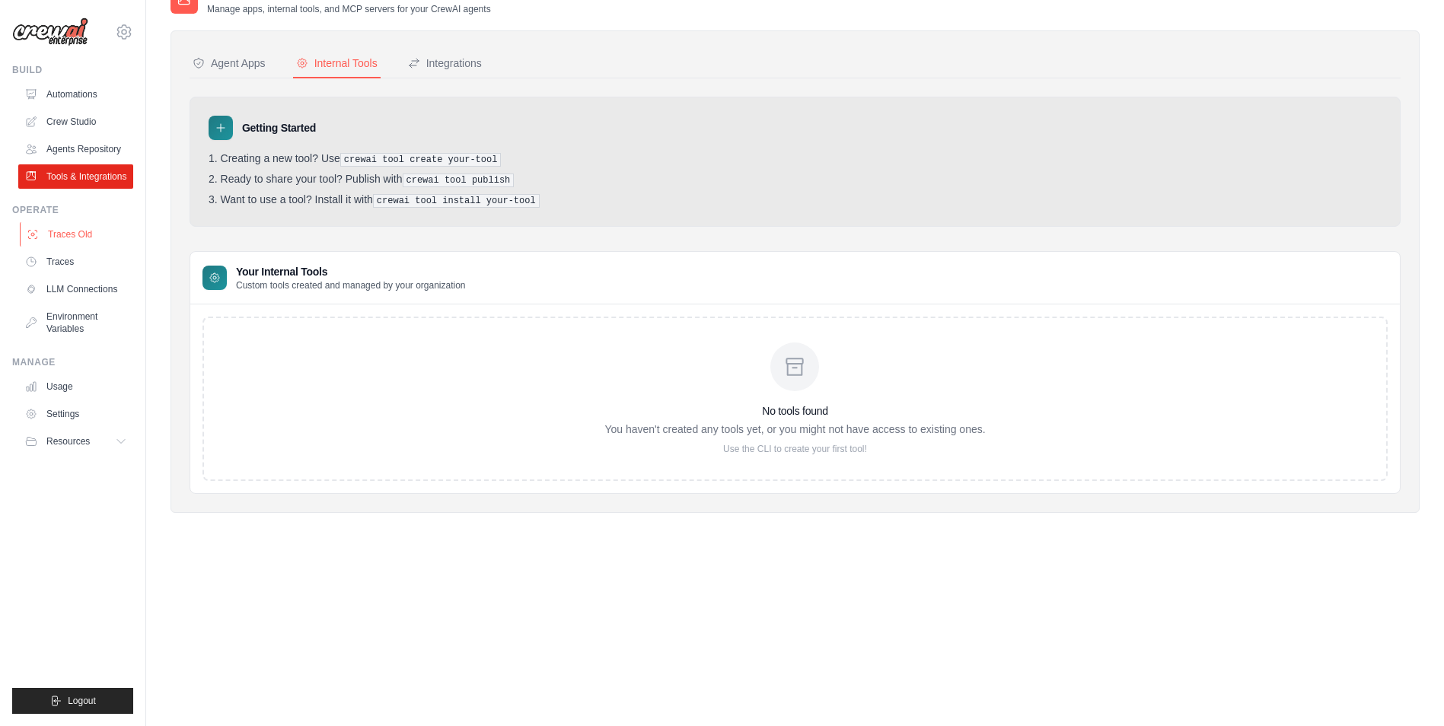
click at [97, 232] on link "Traces Old" at bounding box center [77, 234] width 115 height 24
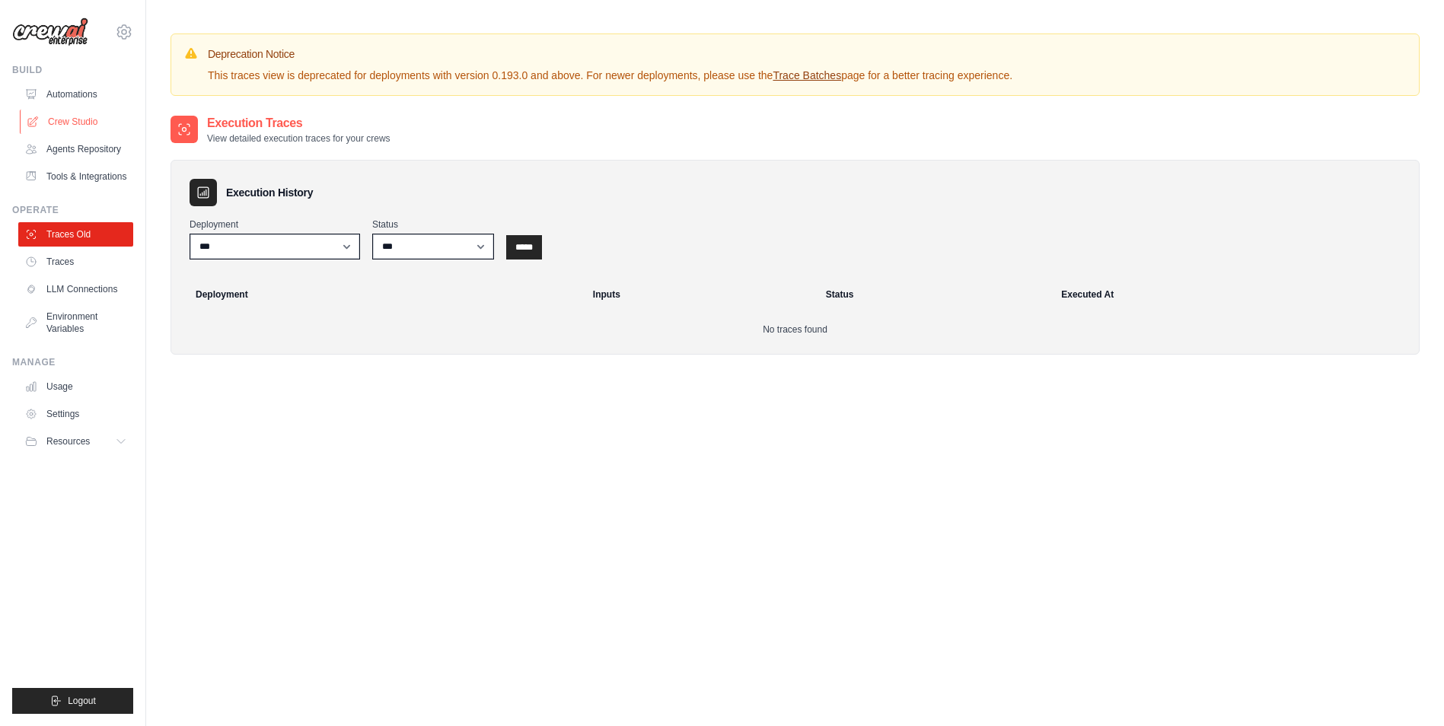
click at [81, 118] on link "Crew Studio" at bounding box center [77, 122] width 115 height 24
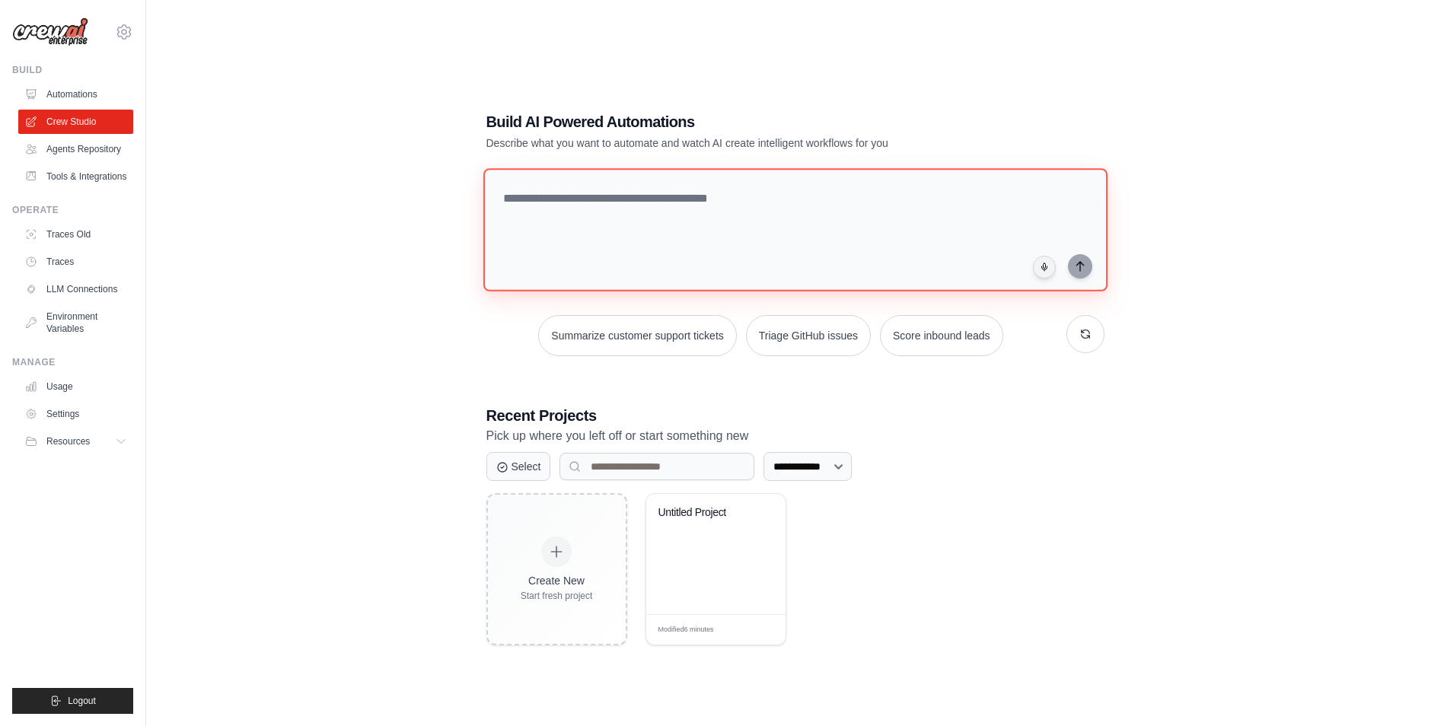
click at [588, 227] on textarea at bounding box center [795, 229] width 624 height 123
click at [561, 212] on textarea at bounding box center [795, 229] width 624 height 123
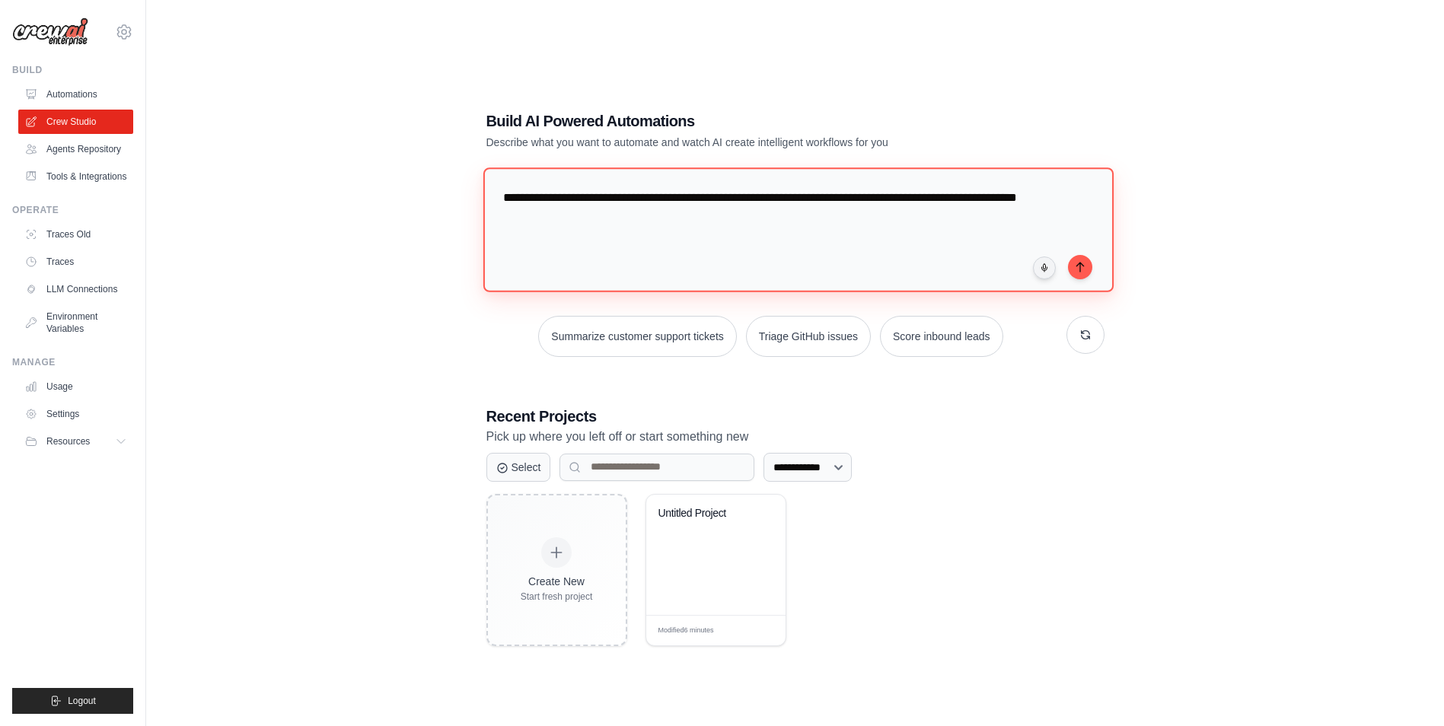
click at [1088, 253] on textarea "**********" at bounding box center [798, 229] width 630 height 124
type textarea "**********"
click at [1083, 265] on icon "submit" at bounding box center [1079, 266] width 7 height 9
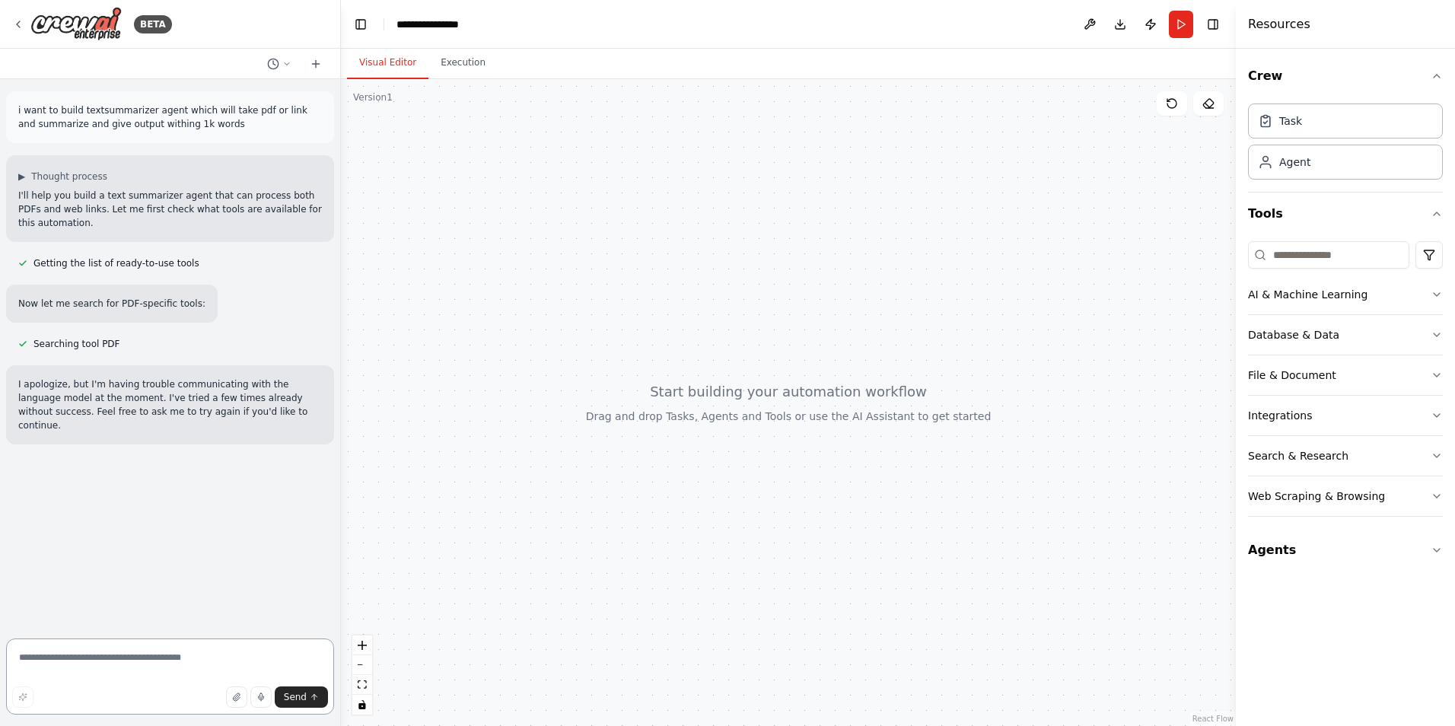
click at [125, 673] on textarea at bounding box center [170, 677] width 328 height 76
click at [82, 378] on p "I apologize, but I'm having trouble communicating with the language model at th…" at bounding box center [170, 405] width 304 height 55
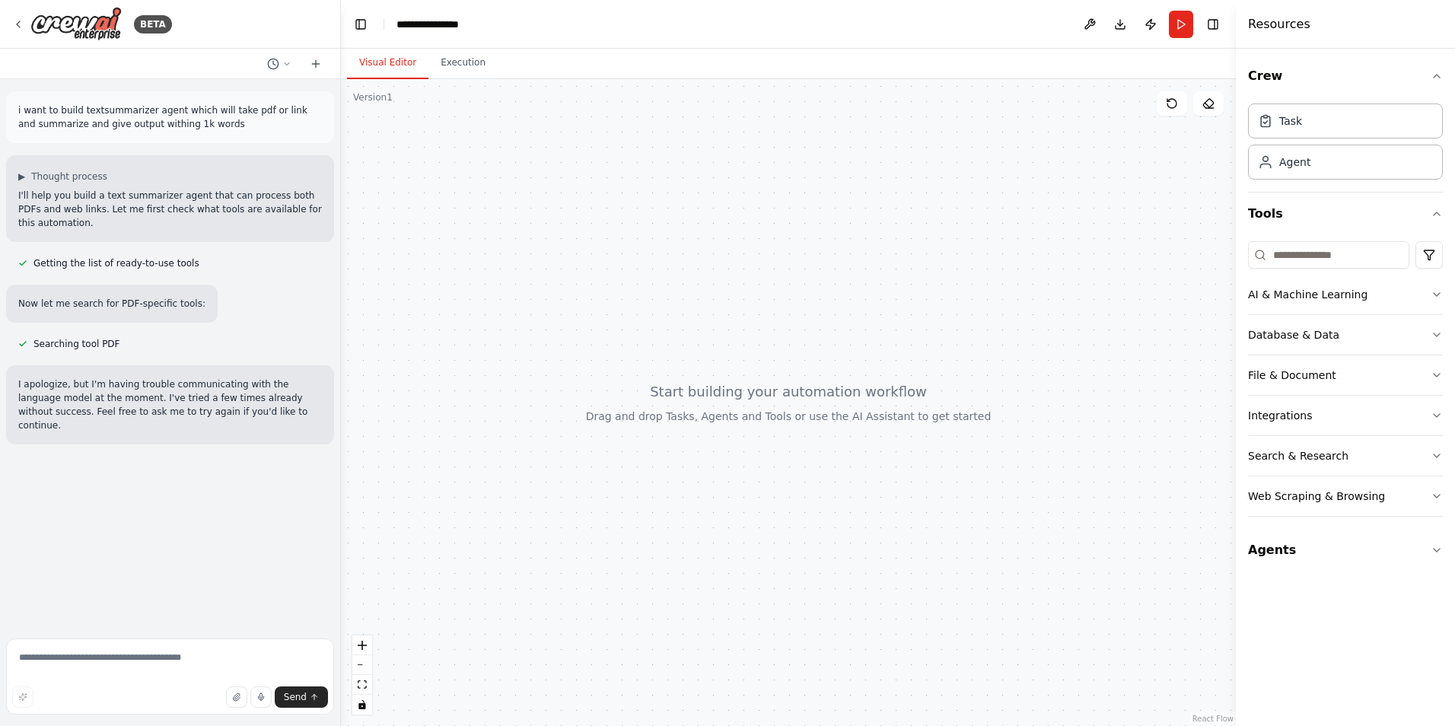
click at [104, 687] on div "Send" at bounding box center [170, 697] width 316 height 21
click at [102, 661] on textarea at bounding box center [170, 677] width 328 height 76
type textarea "**********"
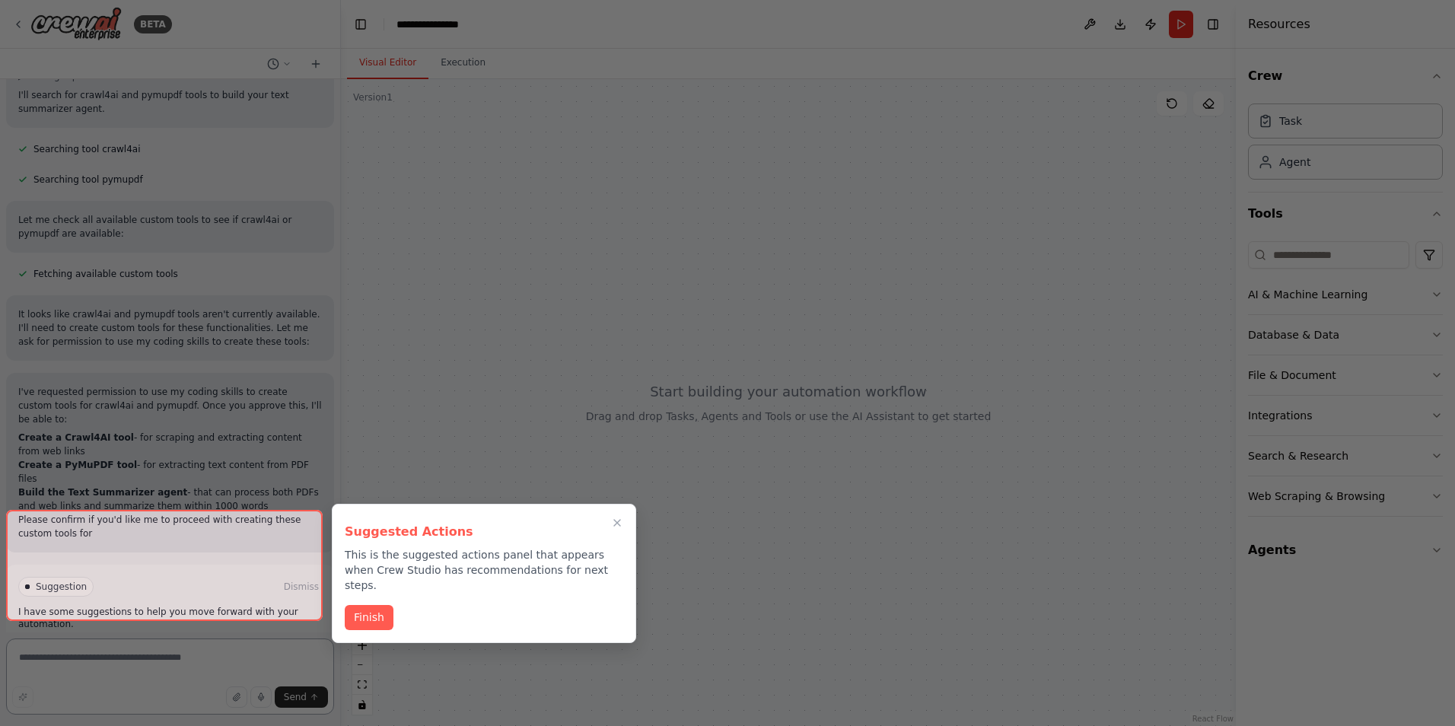
scroll to position [466, 0]
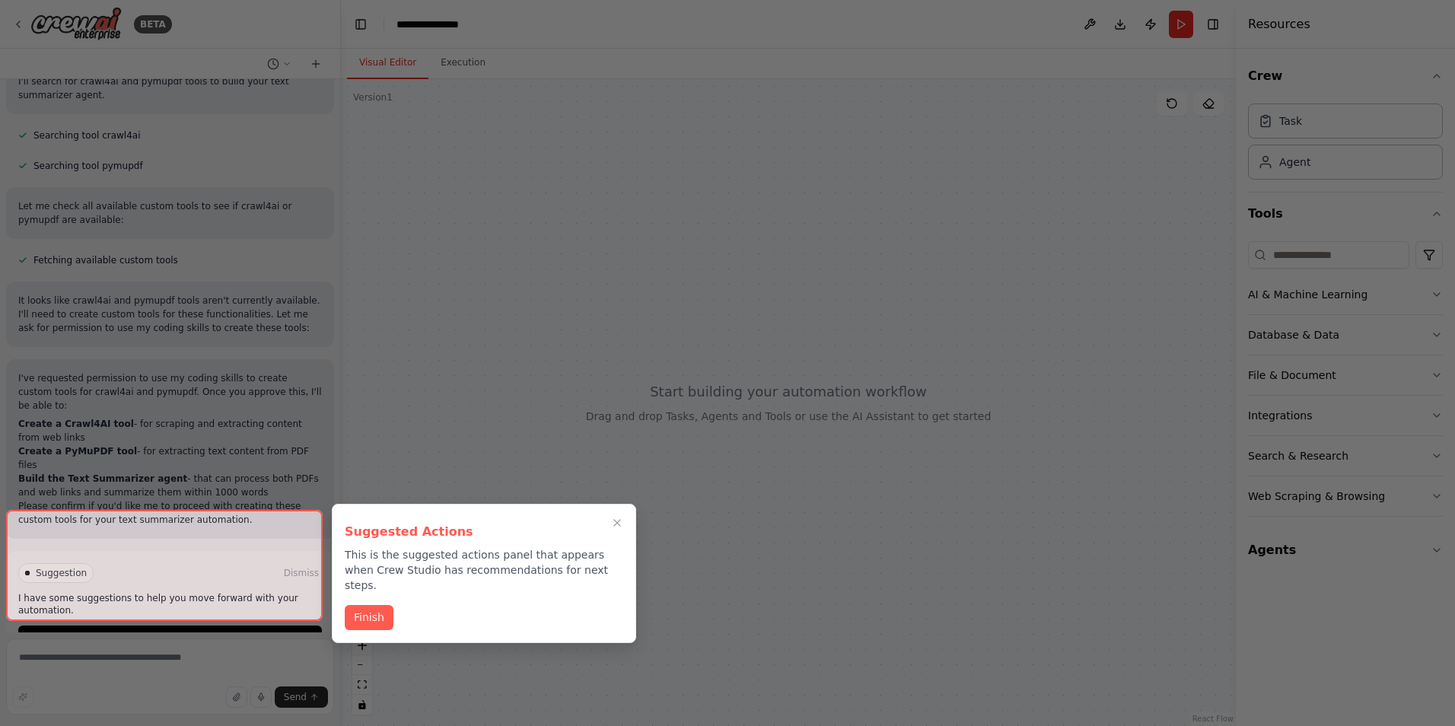
click at [214, 595] on div at bounding box center [164, 565] width 317 height 111
click at [197, 589] on div at bounding box center [164, 565] width 317 height 111
click at [197, 591] on div at bounding box center [164, 565] width 317 height 111
drag, startPoint x: 197, startPoint y: 591, endPoint x: 367, endPoint y: 592, distance: 169.7
click at [367, 604] on button "Finish" at bounding box center [369, 616] width 49 height 25
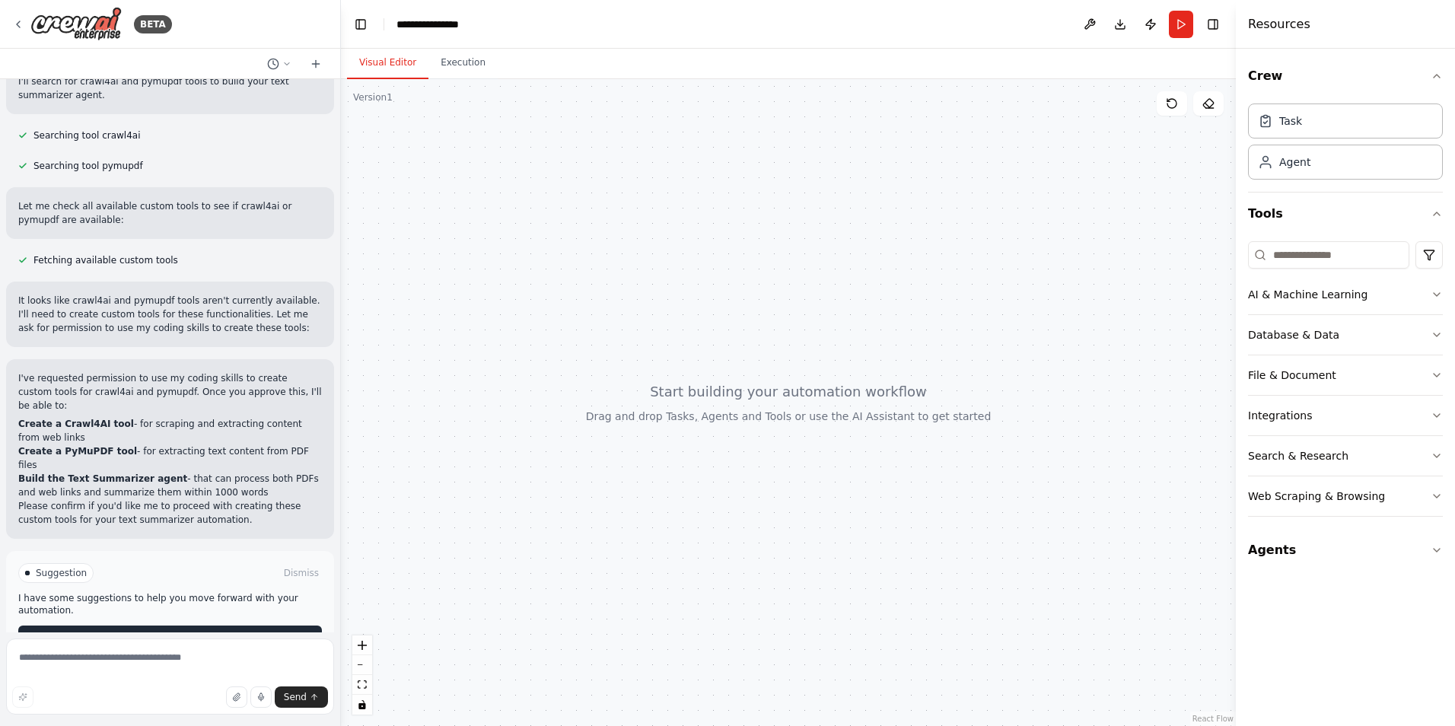
click at [178, 632] on span "Enable coding skills" at bounding box center [177, 638] width 90 height 12
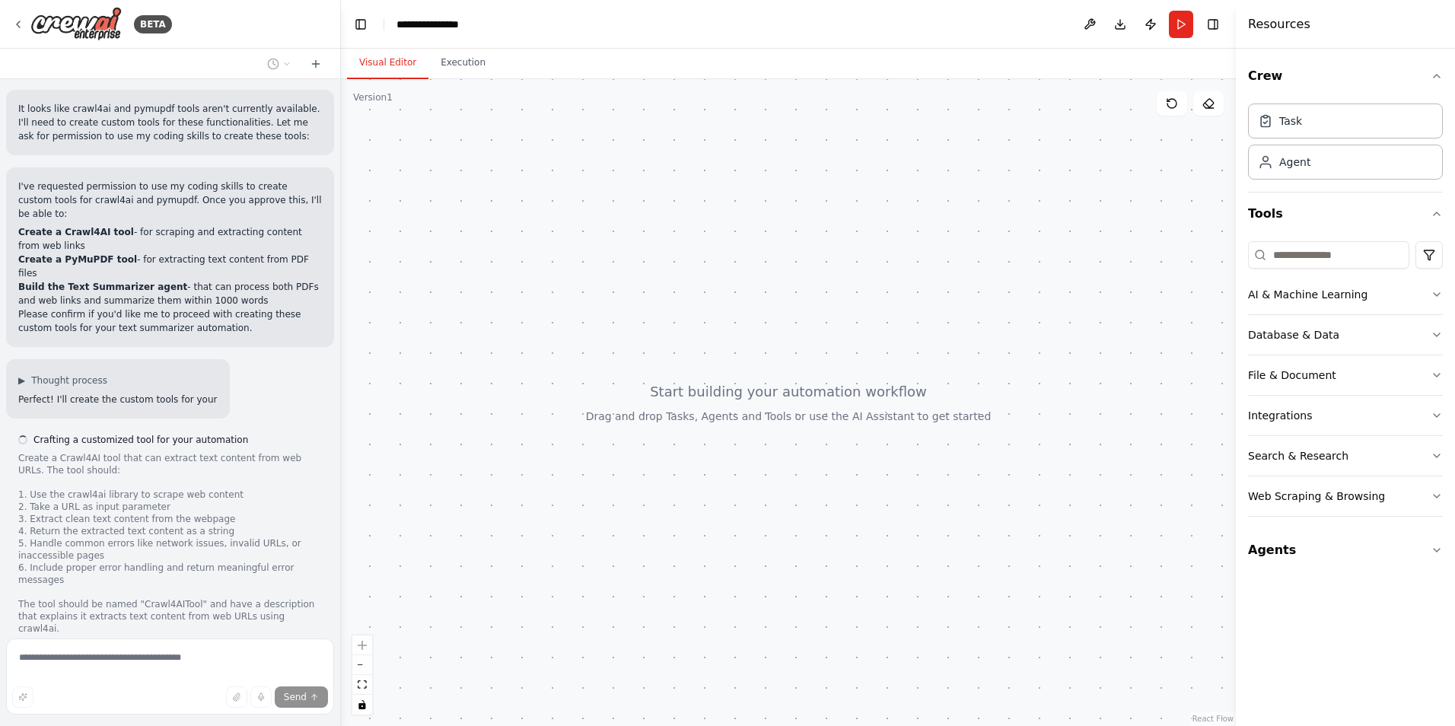
scroll to position [671, 0]
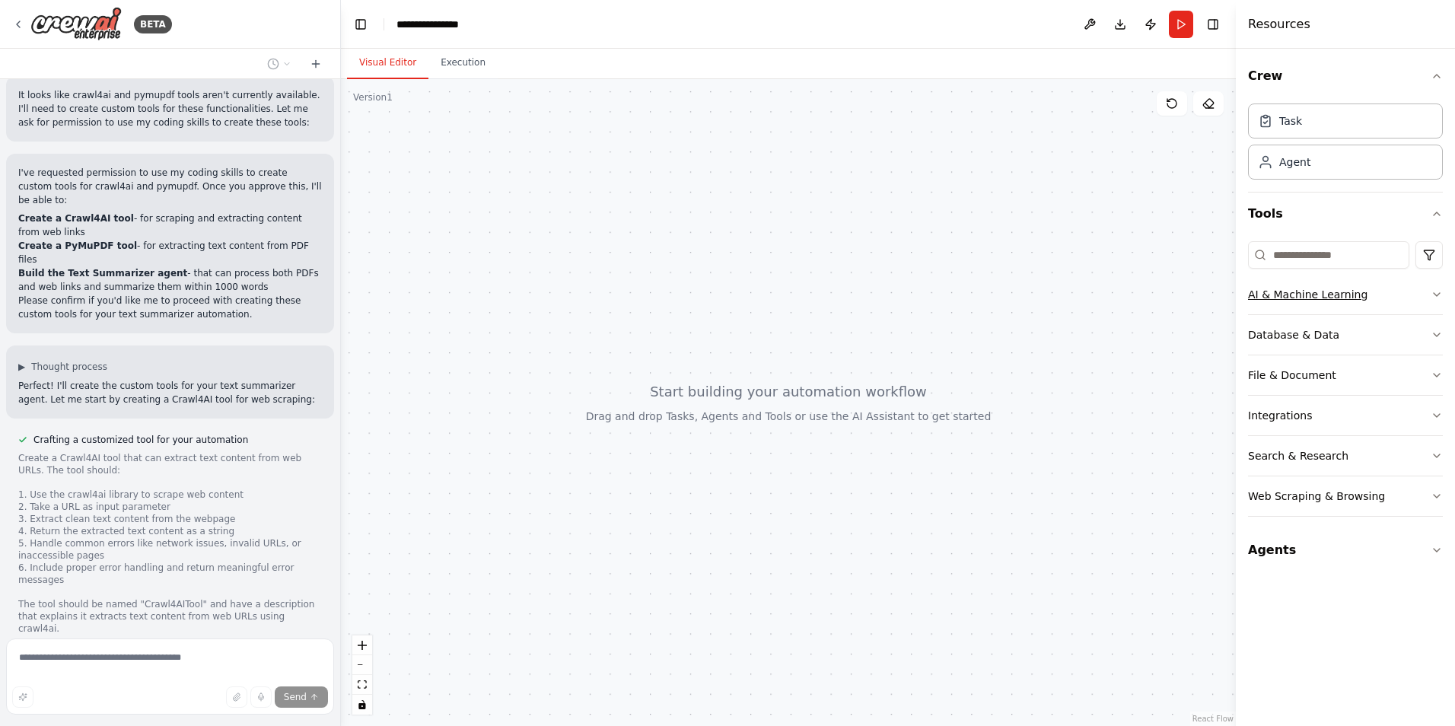
click at [1358, 301] on div "AI & Machine Learning" at bounding box center [1308, 294] width 120 height 15
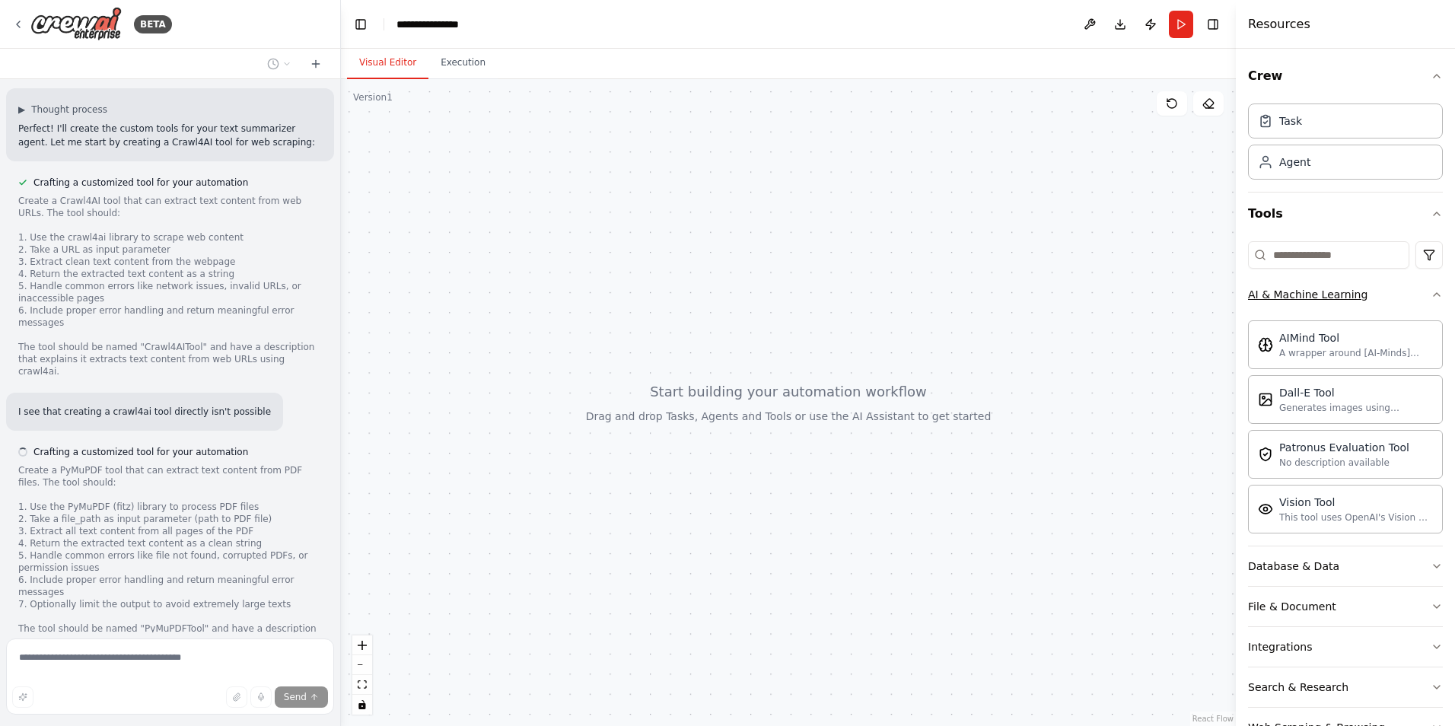
scroll to position [942, 0]
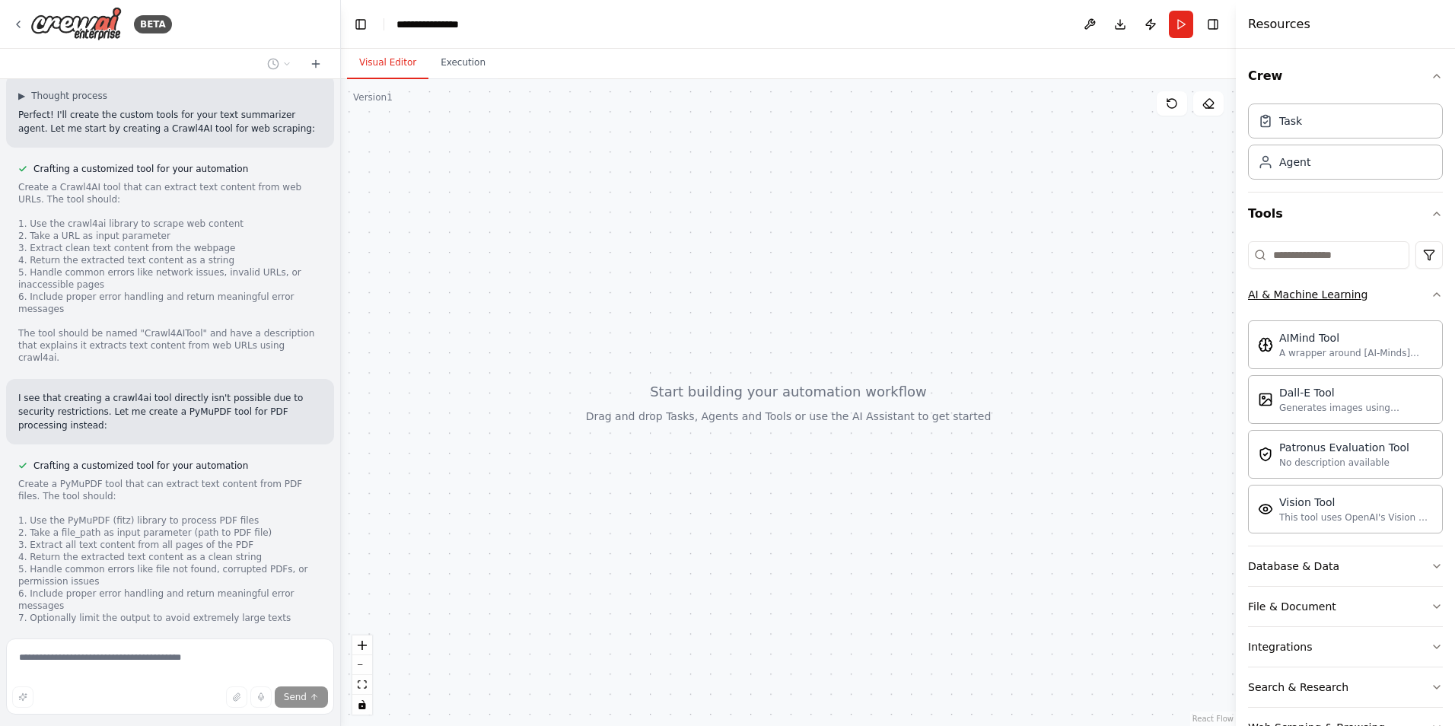
click at [1372, 301] on button "AI & Machine Learning" at bounding box center [1345, 295] width 195 height 40
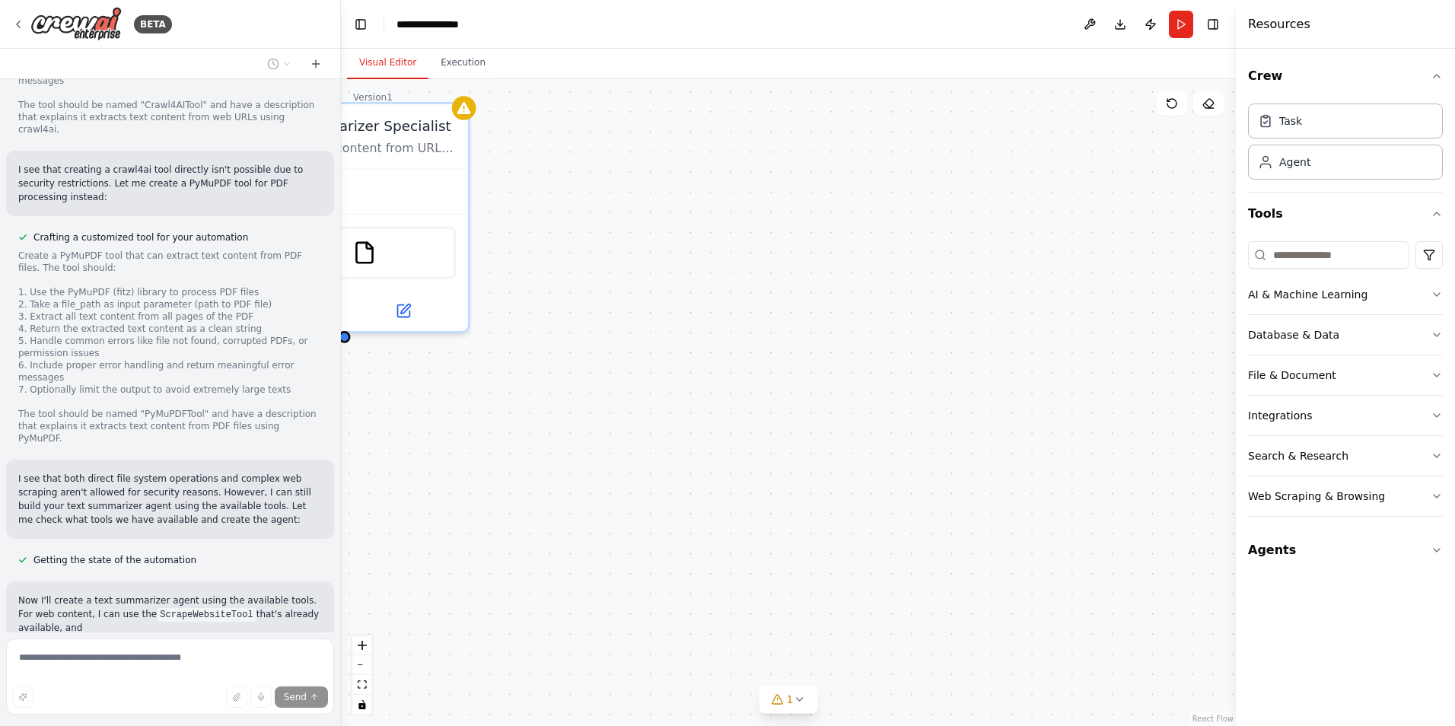
scroll to position [1184, 0]
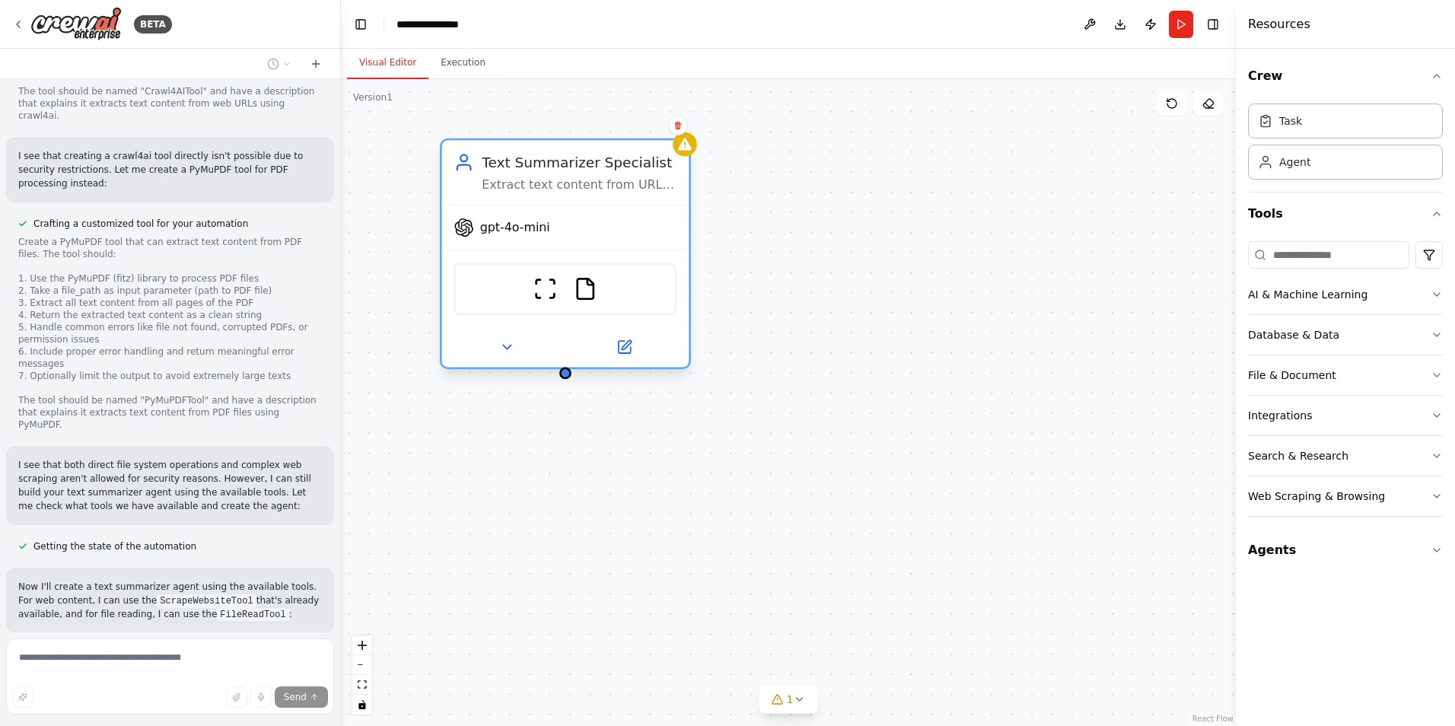
drag, startPoint x: 400, startPoint y: 130, endPoint x: 620, endPoint y: 173, distance: 224.1
click at [620, 173] on div "Text Summarizer Specialist Extract text content from URLs and files, then creat…" at bounding box center [579, 172] width 195 height 40
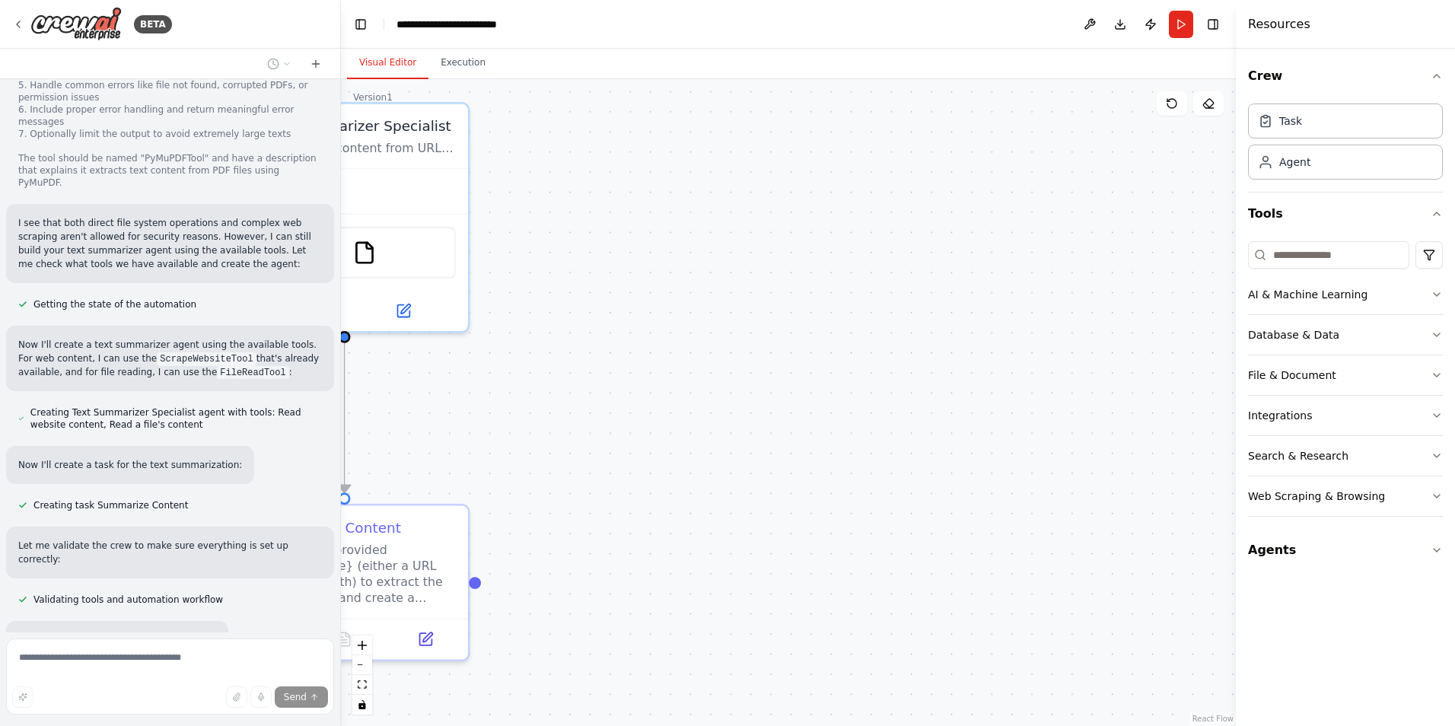
scroll to position [1426, 0]
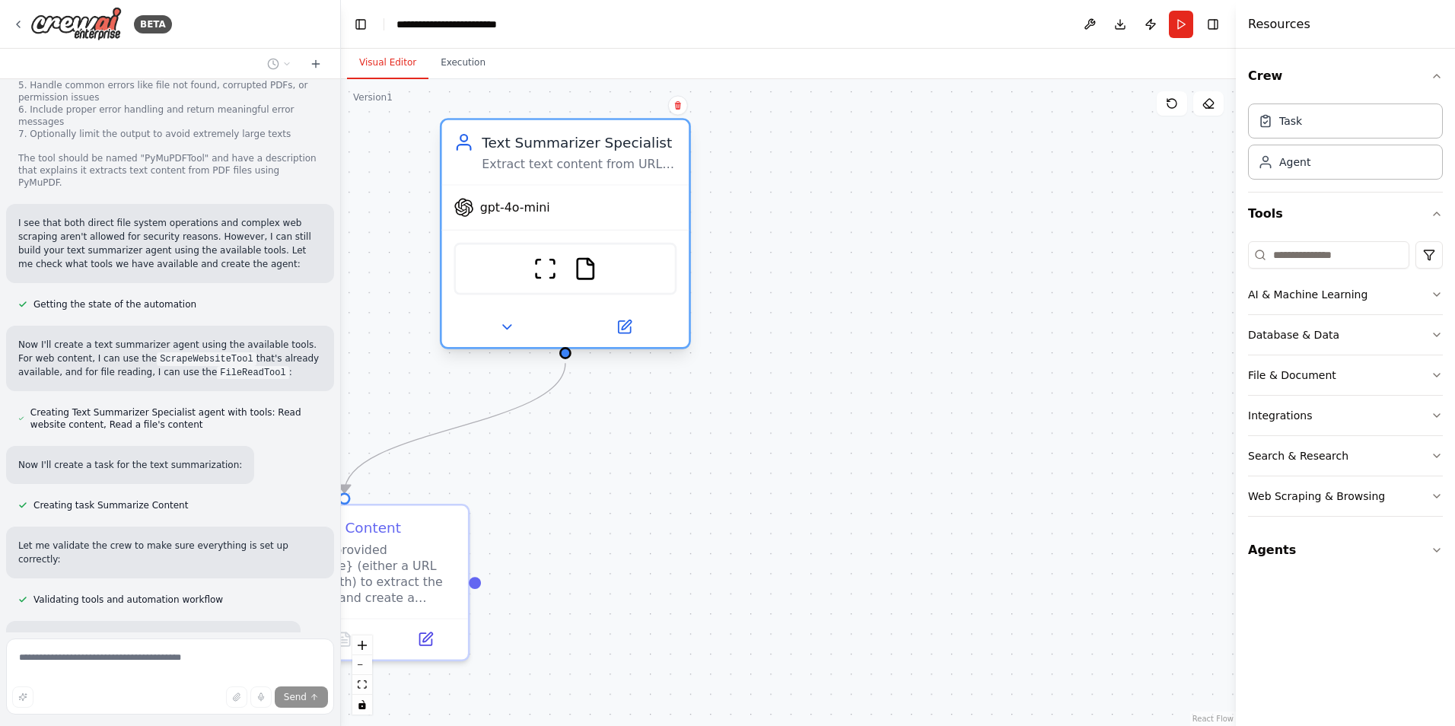
drag, startPoint x: 414, startPoint y: 202, endPoint x: 644, endPoint y: 219, distance: 230.5
click at [644, 219] on div "gpt-4o-mini" at bounding box center [565, 208] width 247 height 44
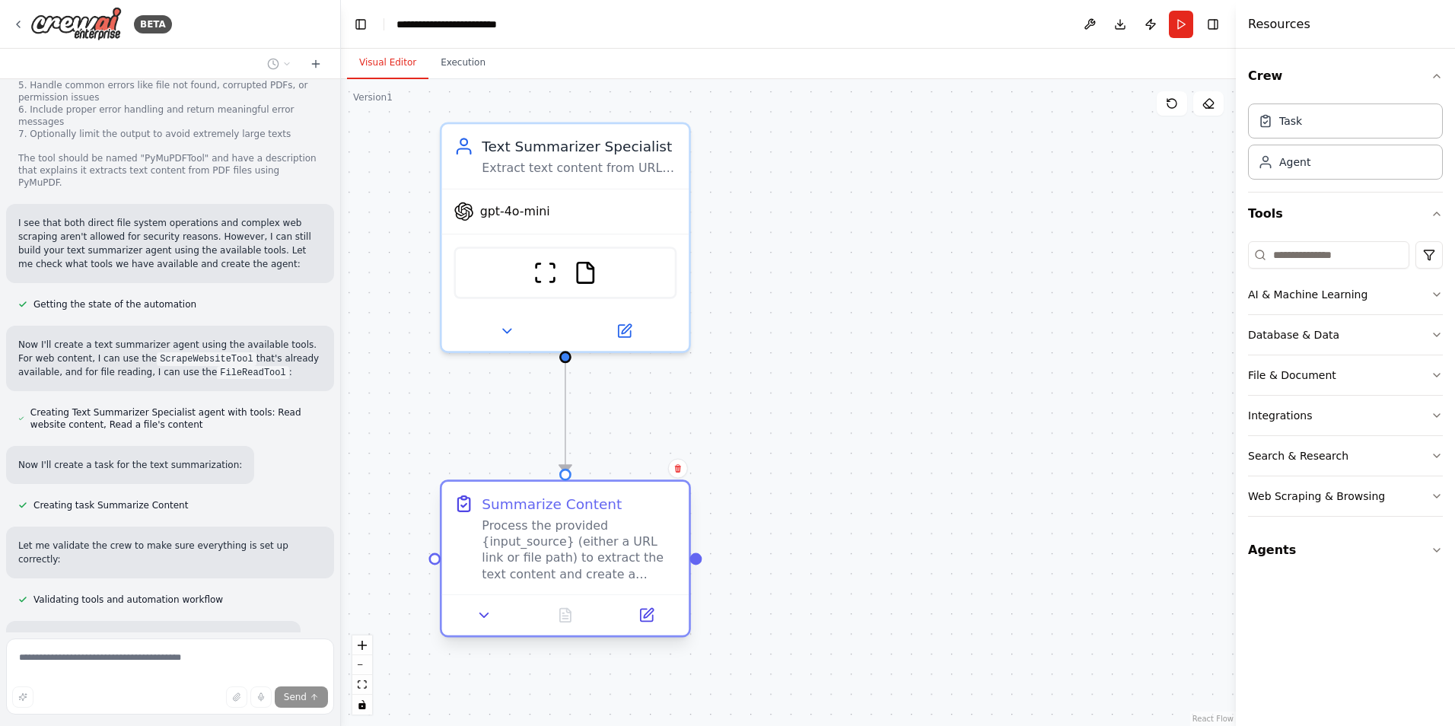
drag, startPoint x: 446, startPoint y: 576, endPoint x: 672, endPoint y: 559, distance: 226.7
click at [672, 559] on div "Process the provided {input_source} (either a URL link or file path) to extract…" at bounding box center [579, 550] width 195 height 64
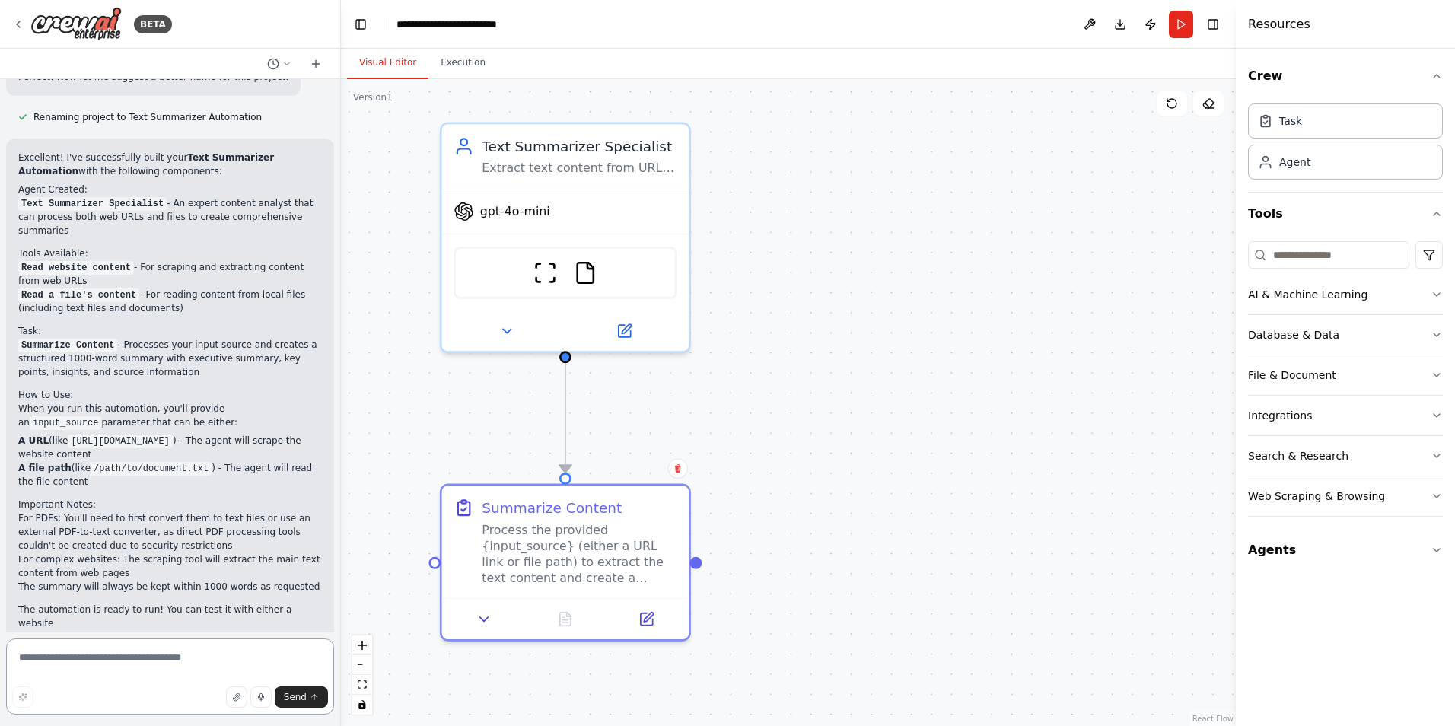
scroll to position [2003, 0]
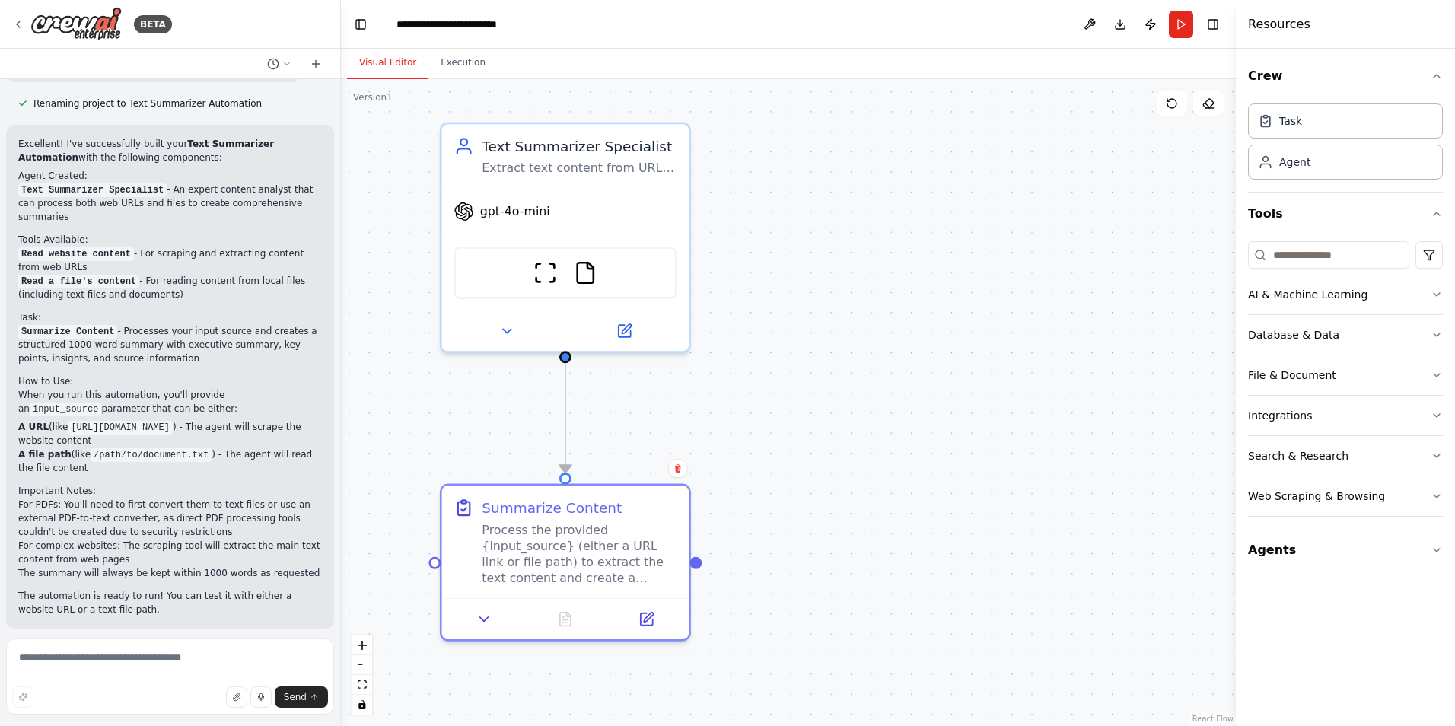
click at [161, 722] on span "Run Automation" at bounding box center [177, 728] width 74 height 12
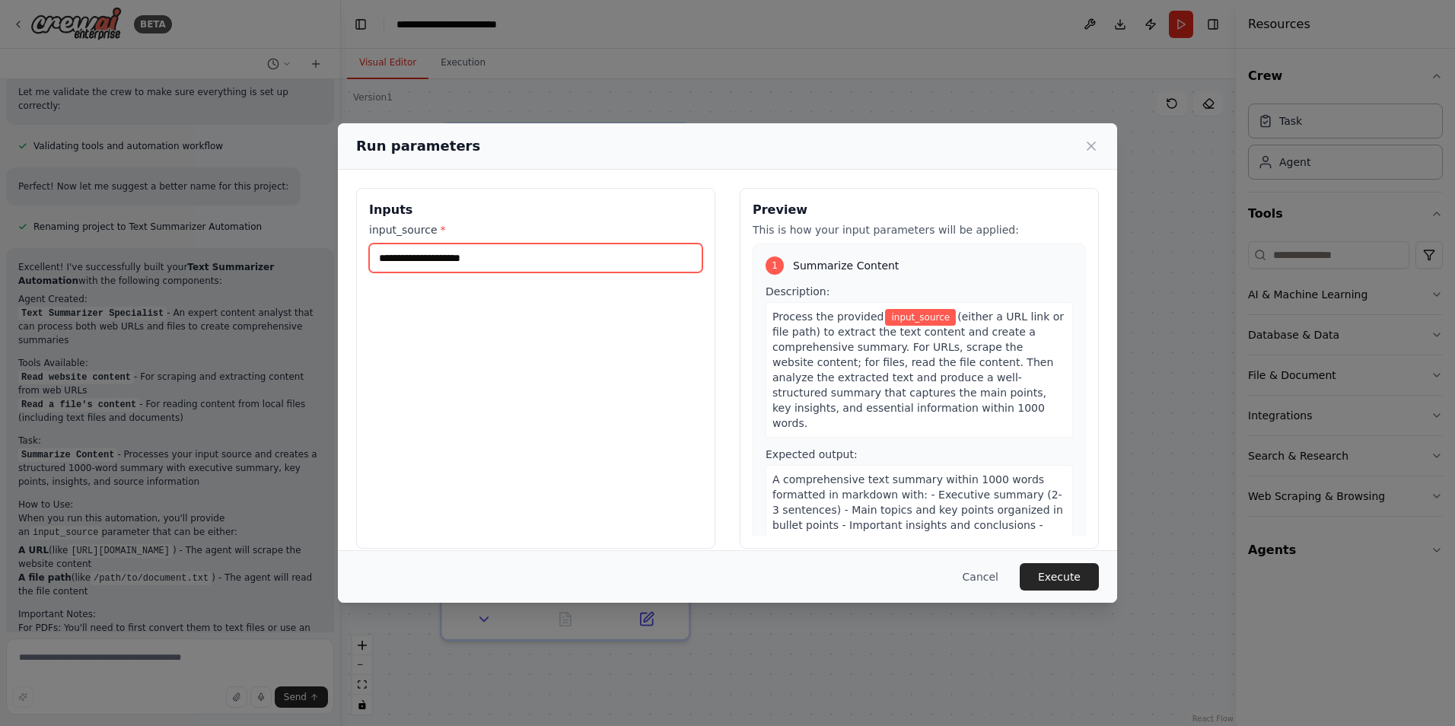
click at [515, 256] on input "input_source *" at bounding box center [535, 258] width 333 height 29
click at [507, 264] on input "input_source *" at bounding box center [535, 258] width 333 height 29
paste input "**********"
type input "**********"
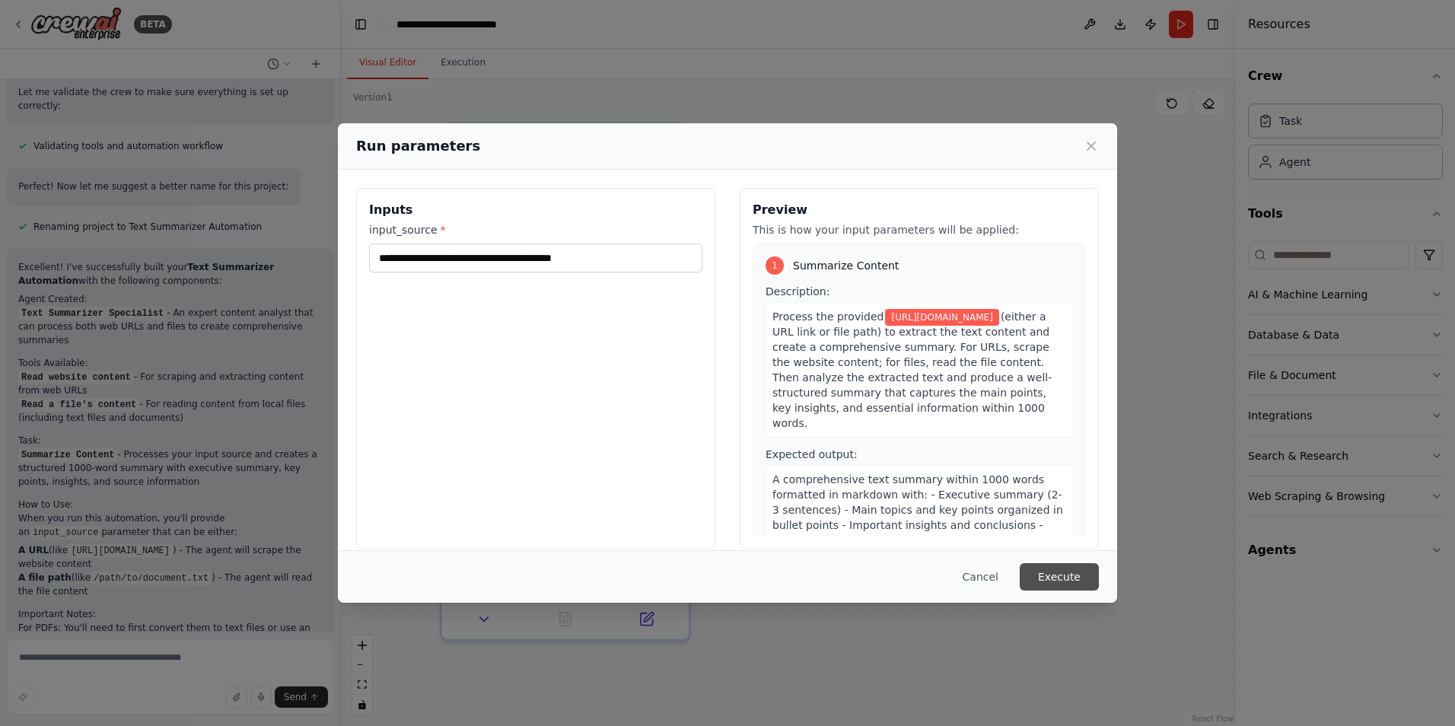
click at [1071, 569] on button "Execute" at bounding box center [1059, 576] width 79 height 27
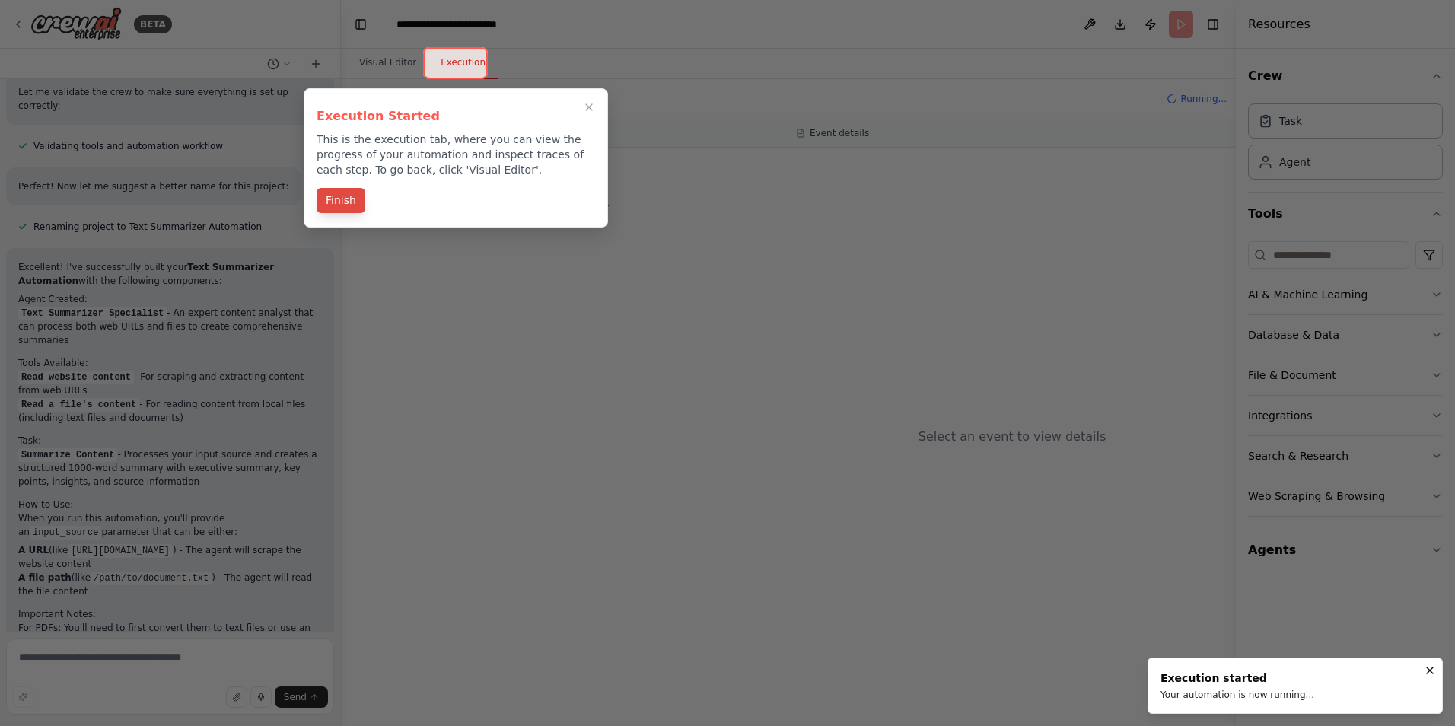
click at [345, 202] on button "Finish" at bounding box center [341, 200] width 49 height 25
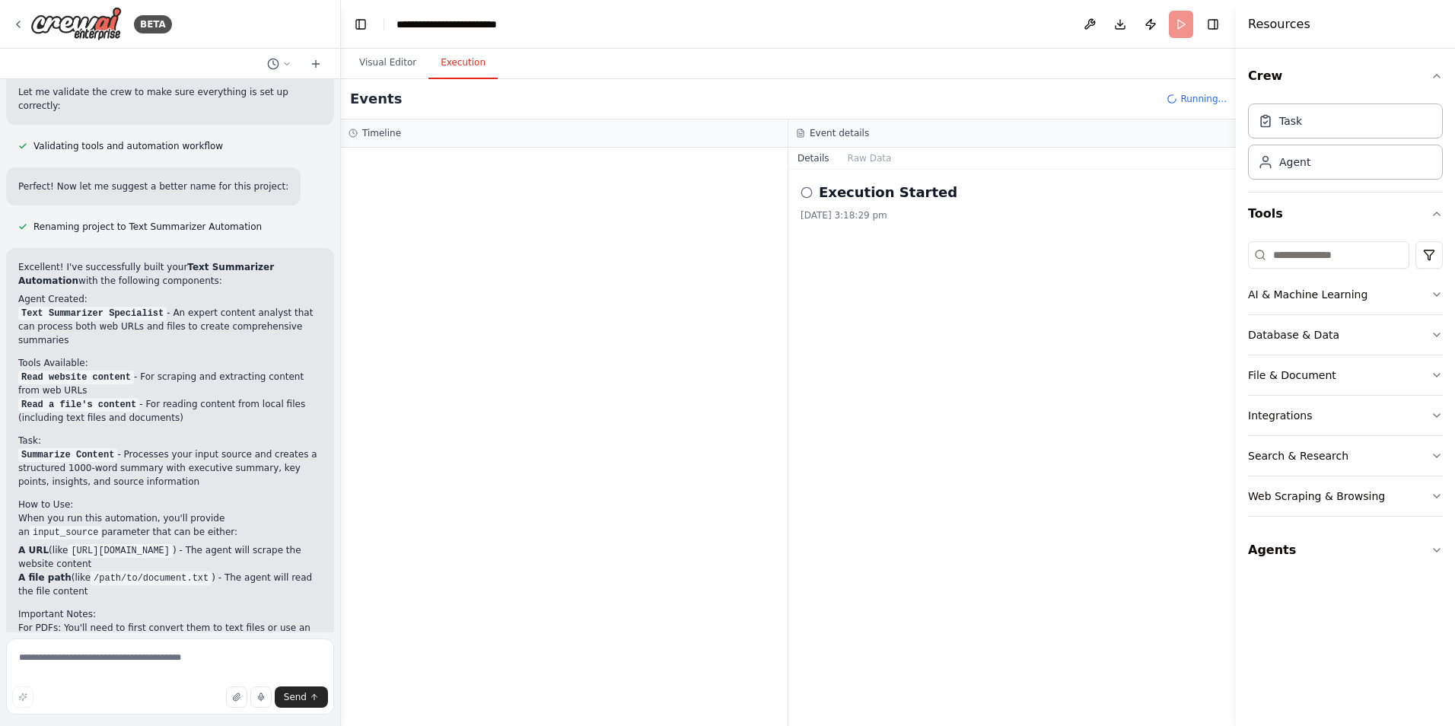
click at [853, 205] on div "Execution Started 29/9/2025, 3:18:29 pm" at bounding box center [1012, 202] width 423 height 40
click at [803, 191] on icon at bounding box center [807, 192] width 12 height 12
click at [869, 157] on button "Raw Data" at bounding box center [870, 158] width 62 height 21
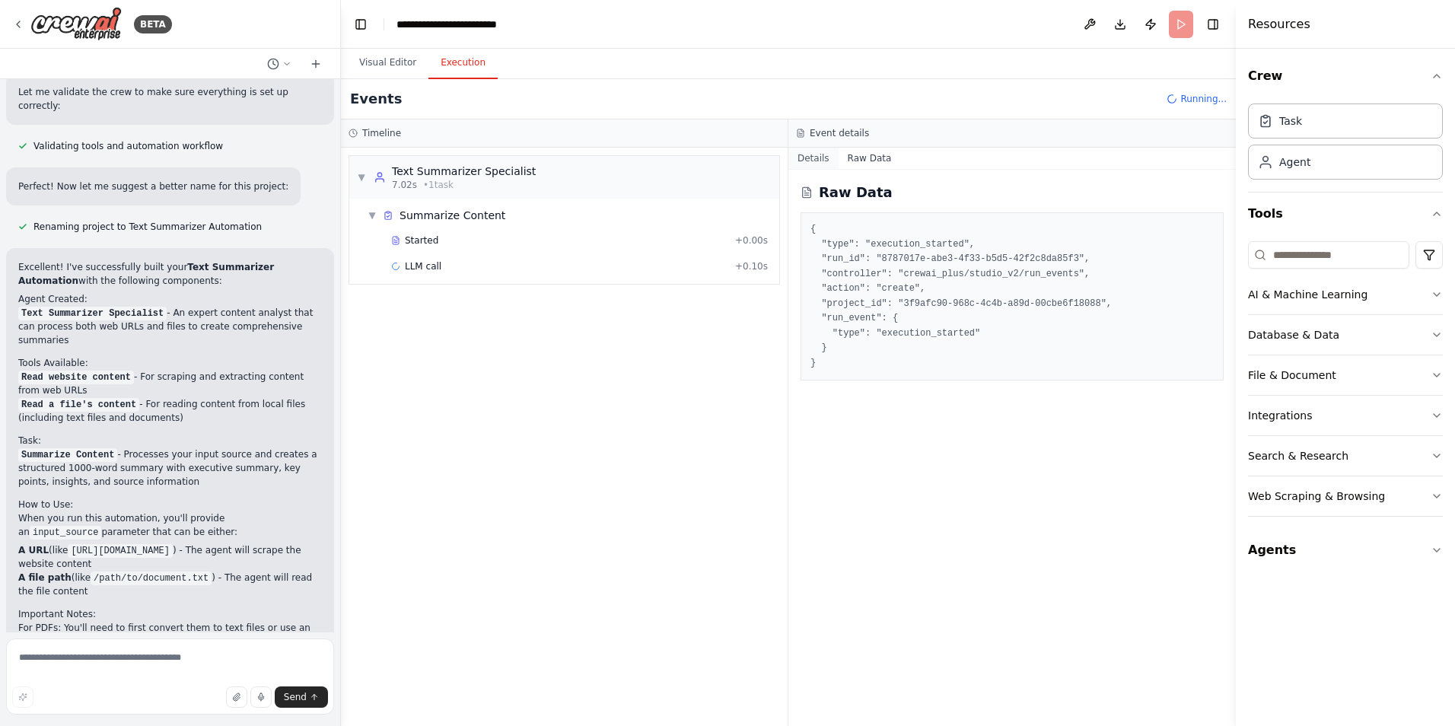
click at [810, 162] on button "Details" at bounding box center [814, 158] width 50 height 21
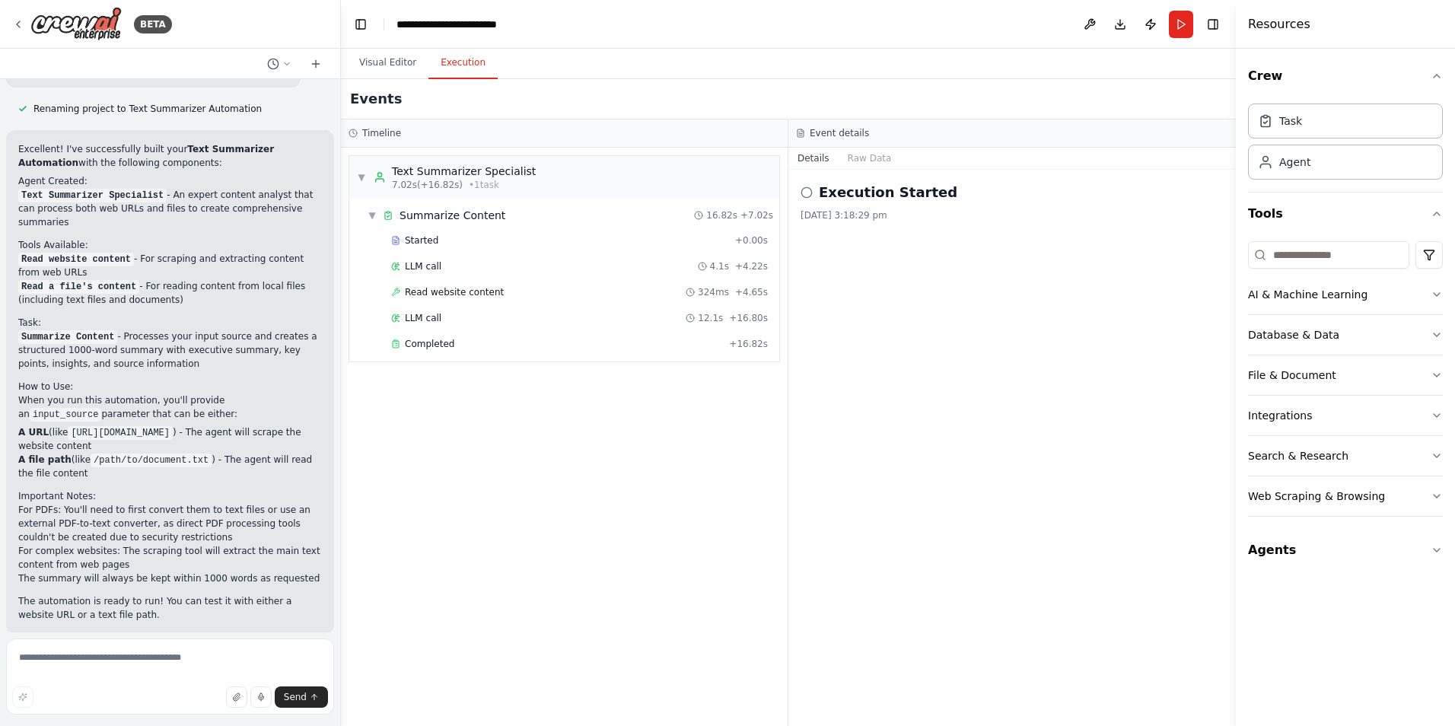
scroll to position [2003, 0]
click at [527, 225] on div "▼ Summarize Content 16.82s + 7.02s" at bounding box center [571, 215] width 418 height 27
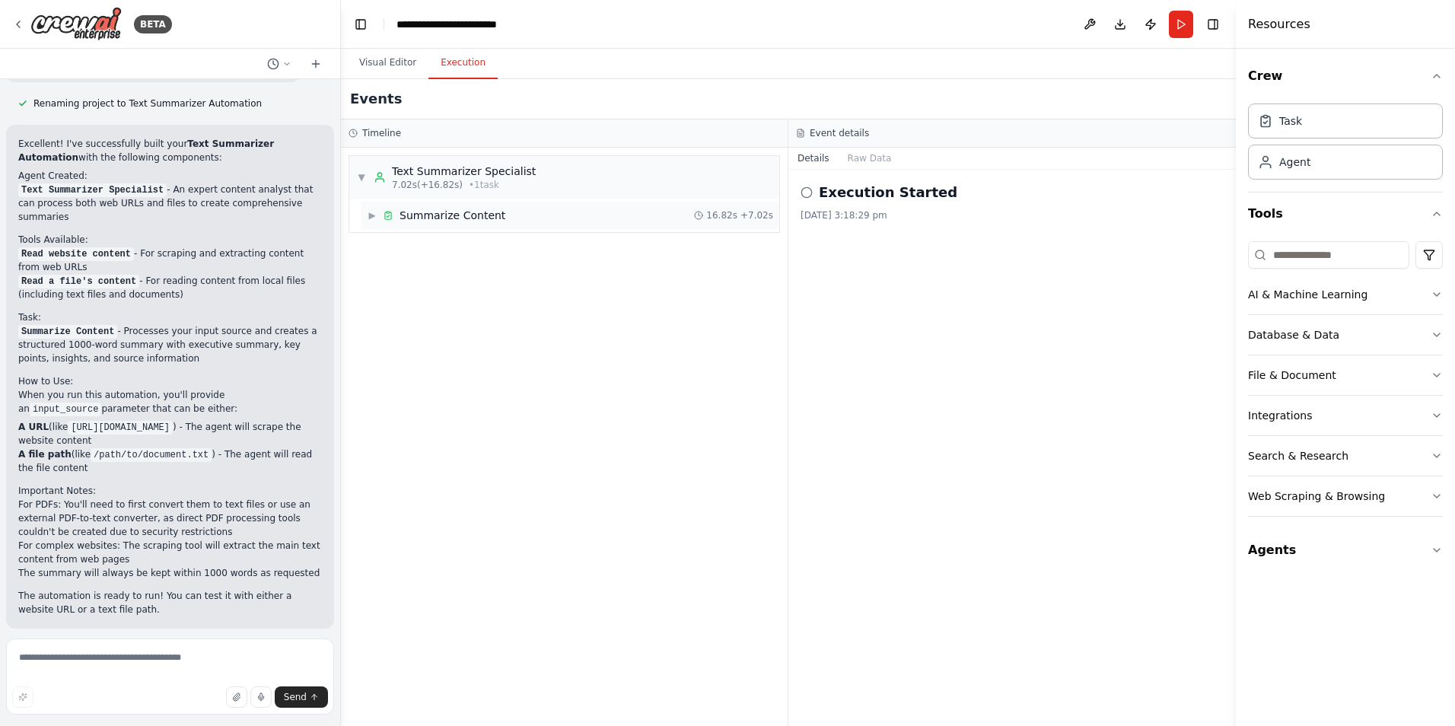
click at [475, 221] on span "Summarize Content" at bounding box center [453, 215] width 106 height 15
click at [575, 439] on div "▼ Text Summarizer Specialist 7.02s (+16.82s) • 1 task ▼ Summarize Content 16.82…" at bounding box center [564, 437] width 447 height 578
click at [1285, 537] on button "Agents" at bounding box center [1345, 550] width 195 height 43
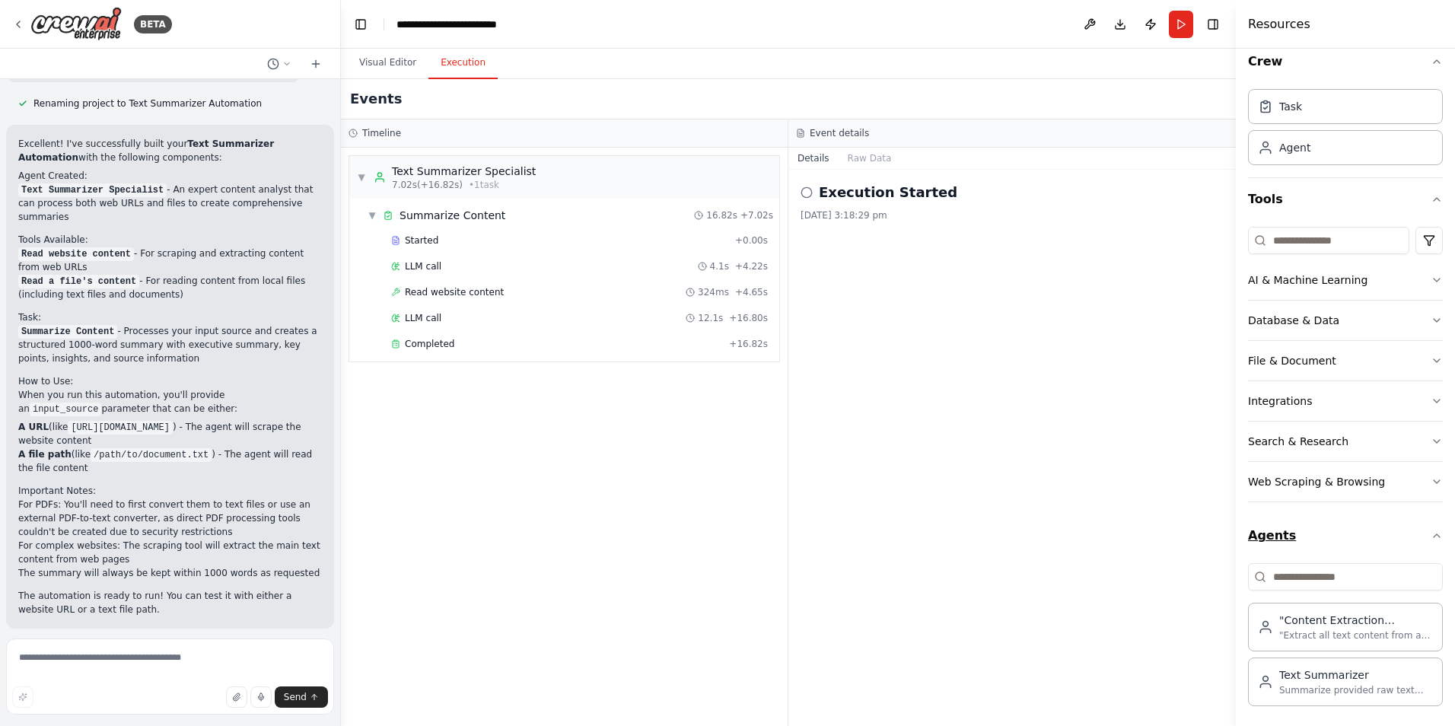
scroll to position [19, 0]
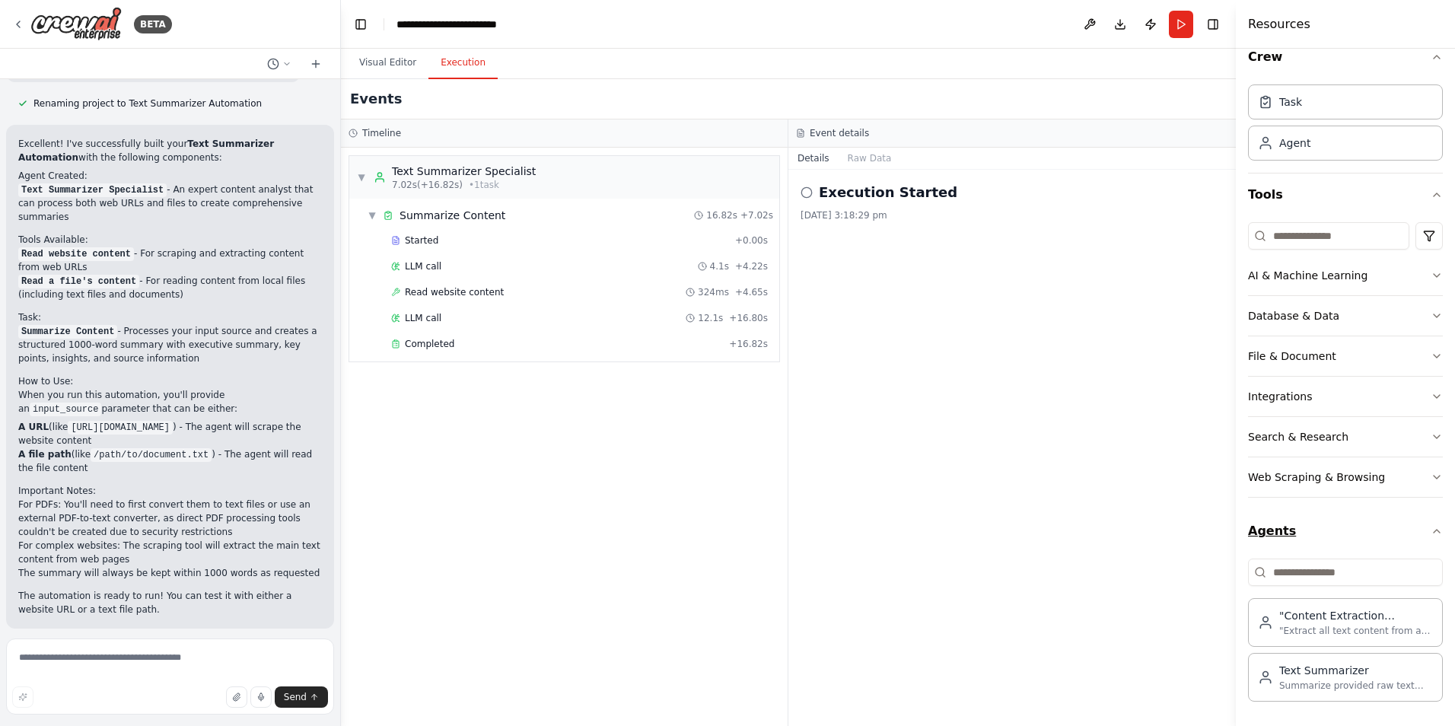
click at [1301, 528] on button "Agents" at bounding box center [1345, 531] width 195 height 43
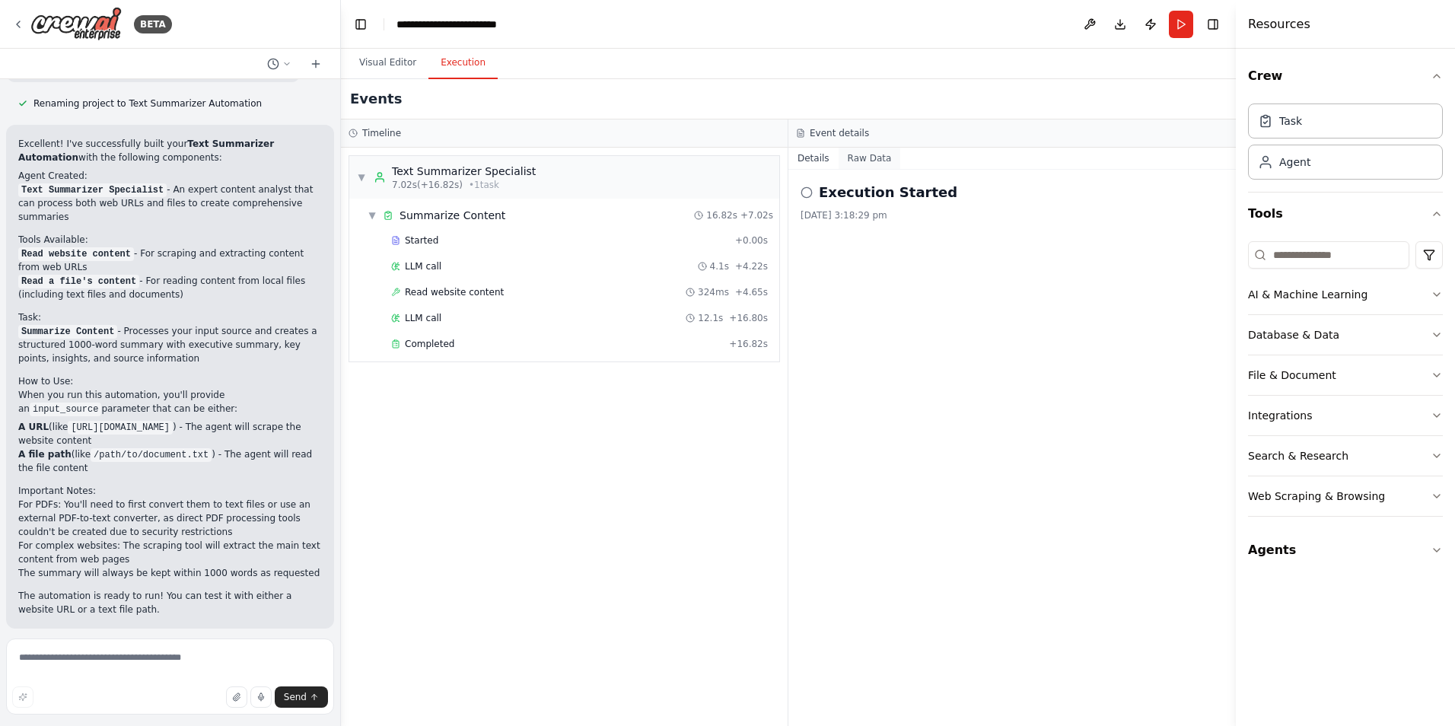
click at [859, 151] on button "Raw Data" at bounding box center [870, 158] width 62 height 21
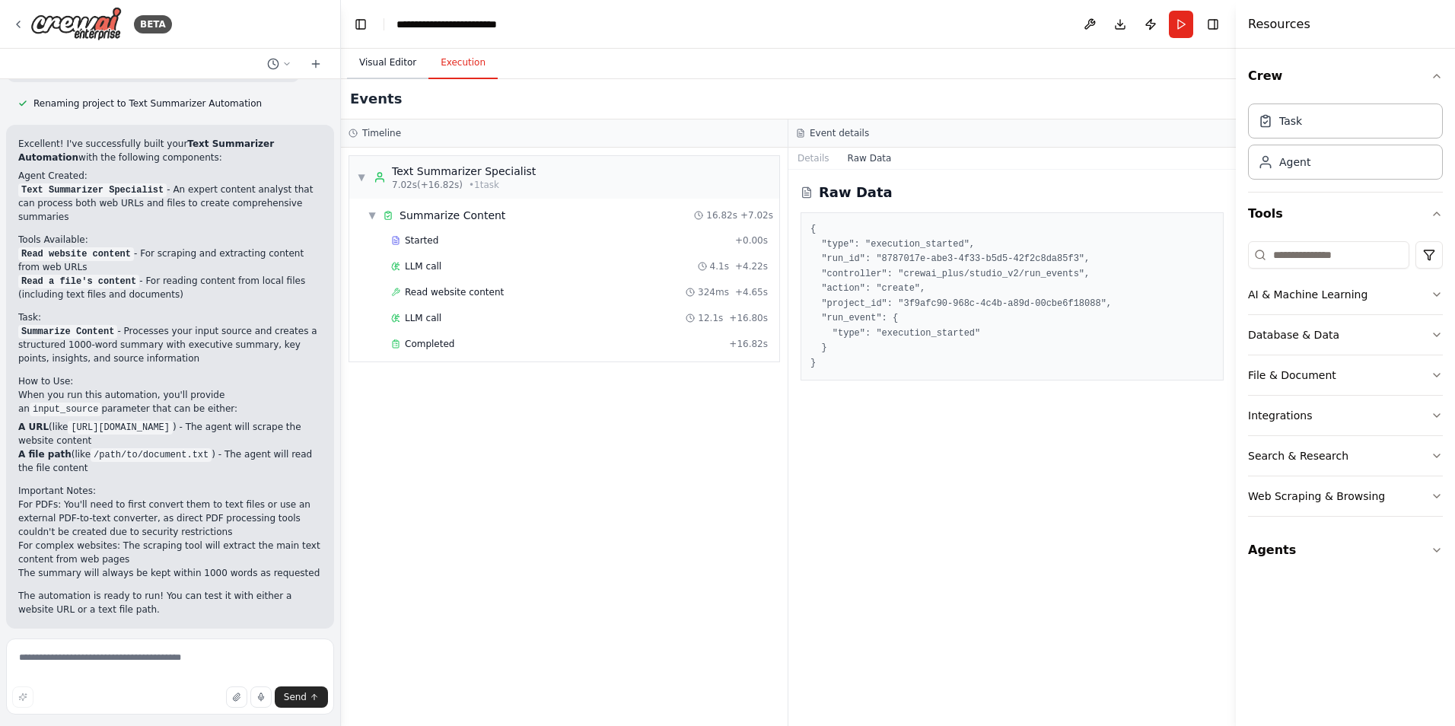
click at [384, 60] on button "Visual Editor" at bounding box center [387, 63] width 81 height 32
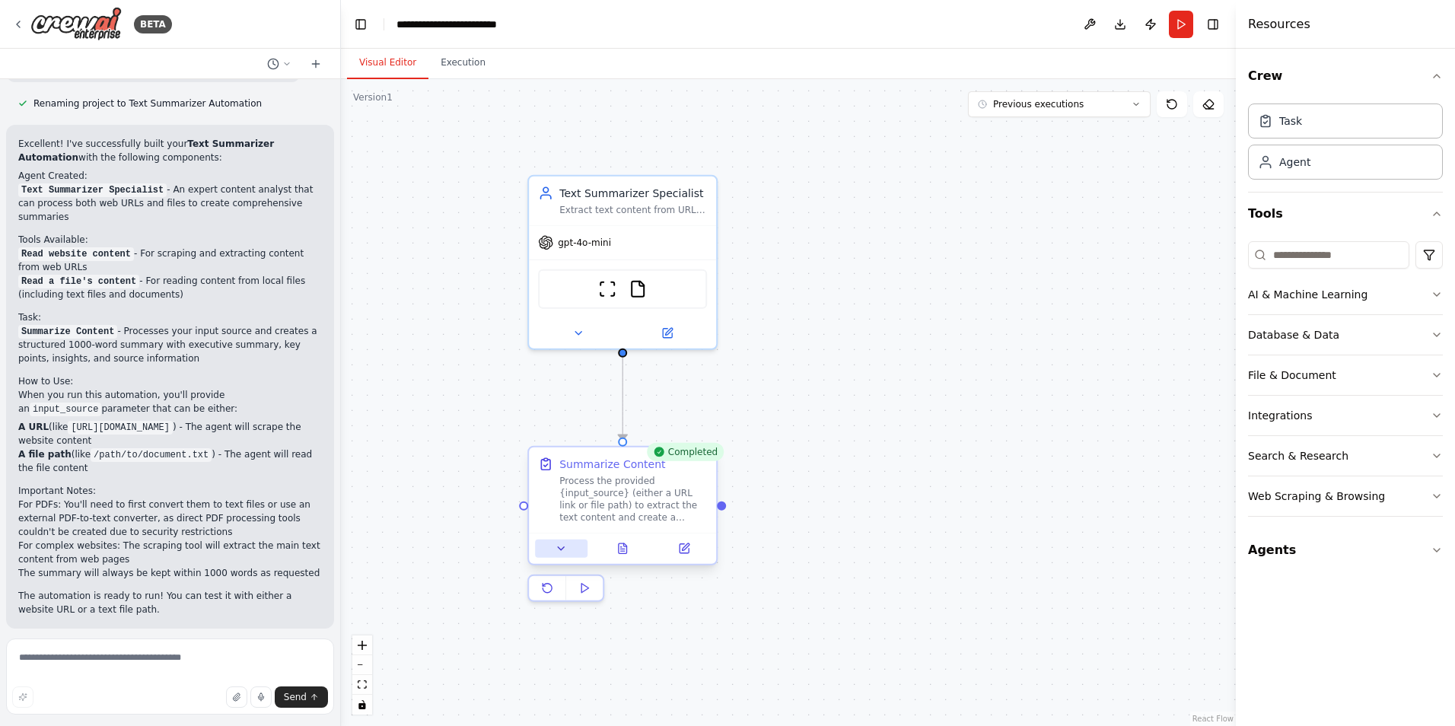
click at [569, 547] on button at bounding box center [561, 549] width 53 height 18
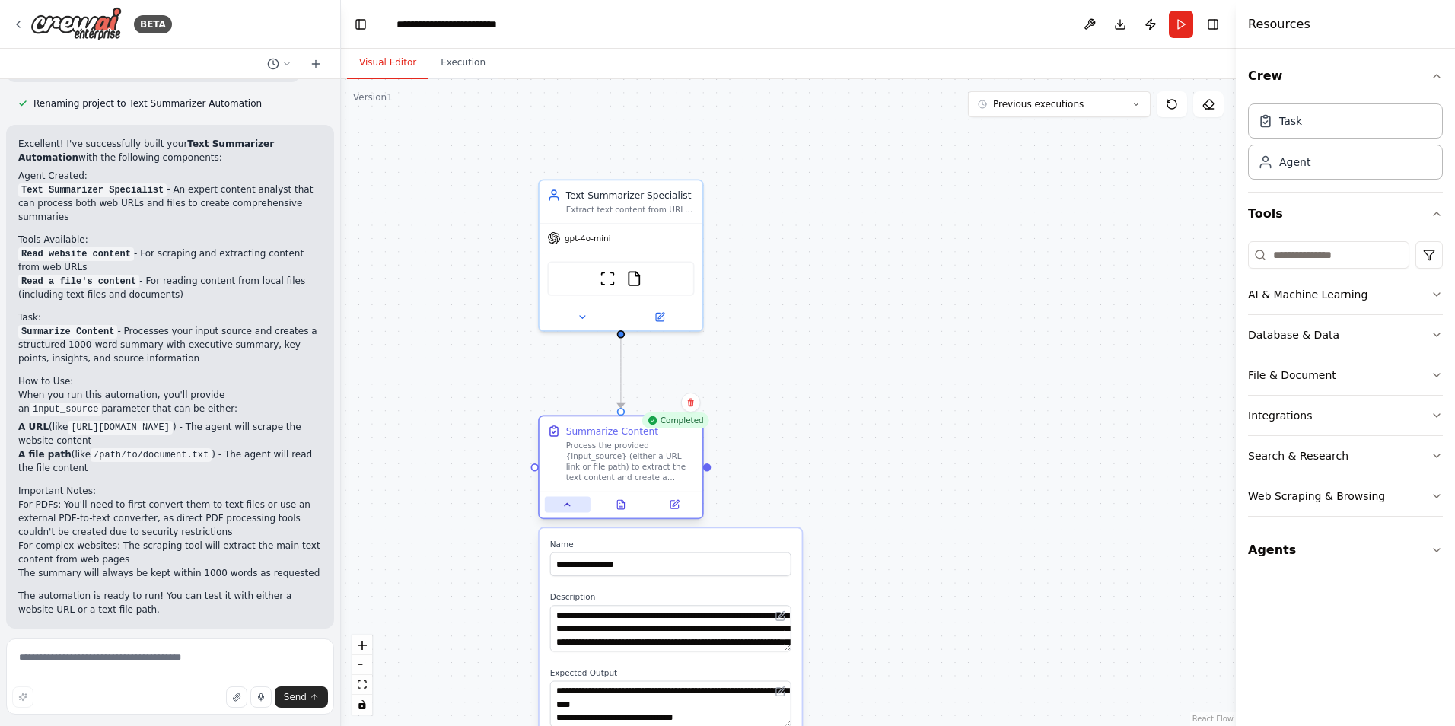
click at [566, 508] on icon at bounding box center [568, 504] width 11 height 11
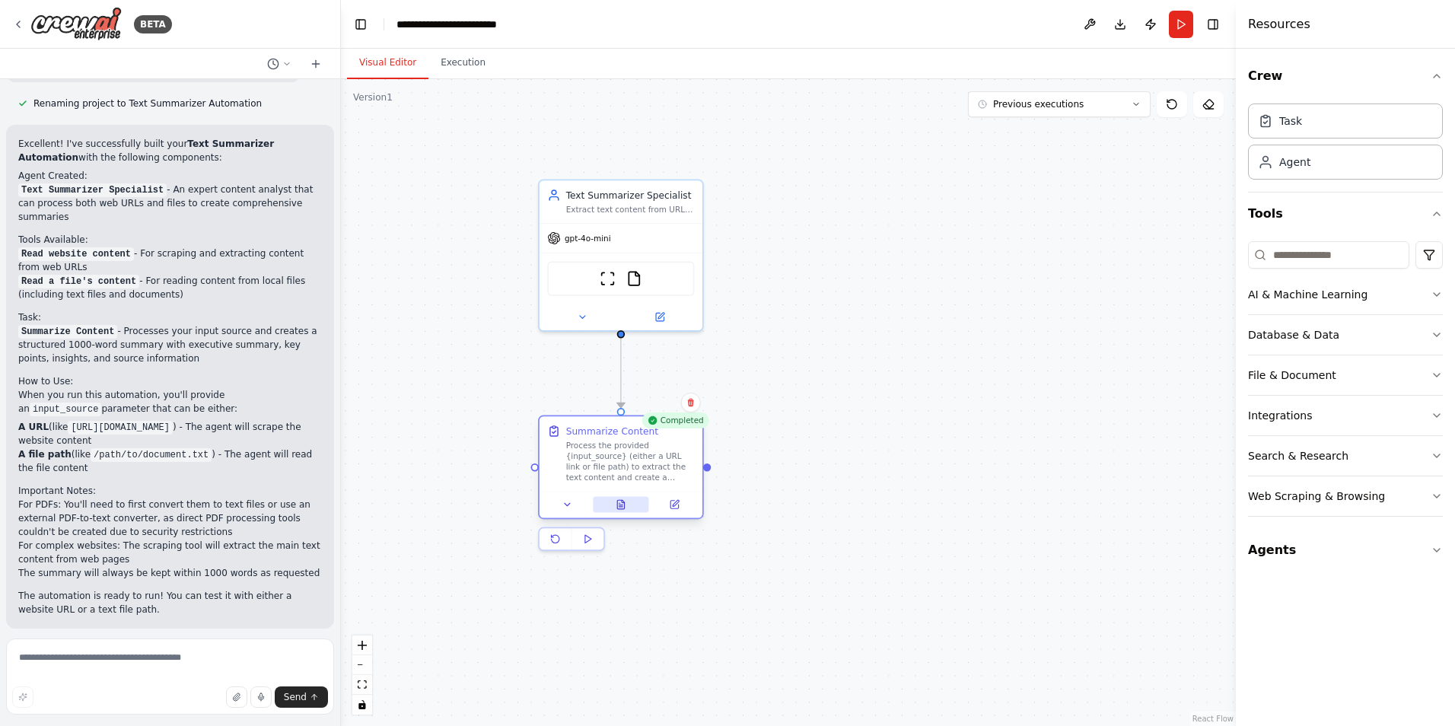
click at [616, 500] on icon at bounding box center [621, 504] width 11 height 11
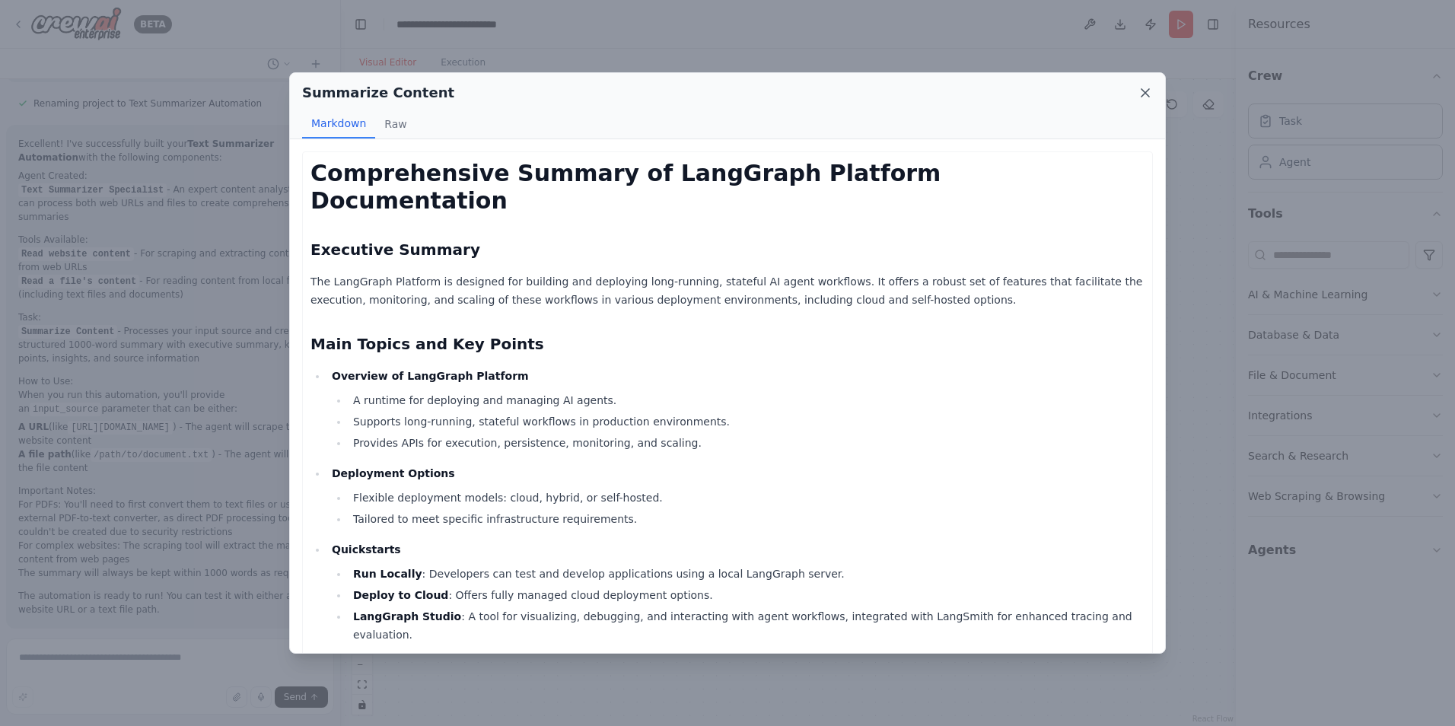
click at [1142, 94] on icon at bounding box center [1145, 92] width 15 height 15
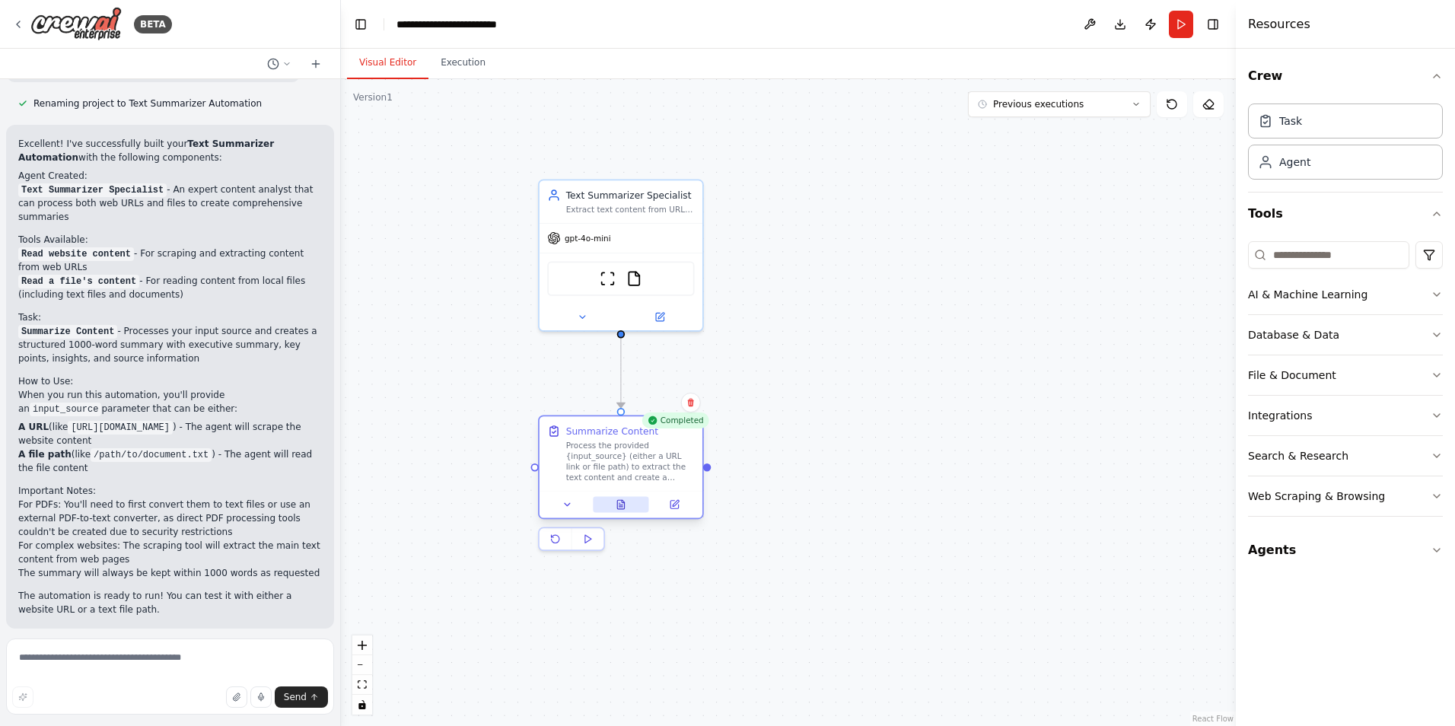
click at [617, 510] on button at bounding box center [621, 505] width 56 height 16
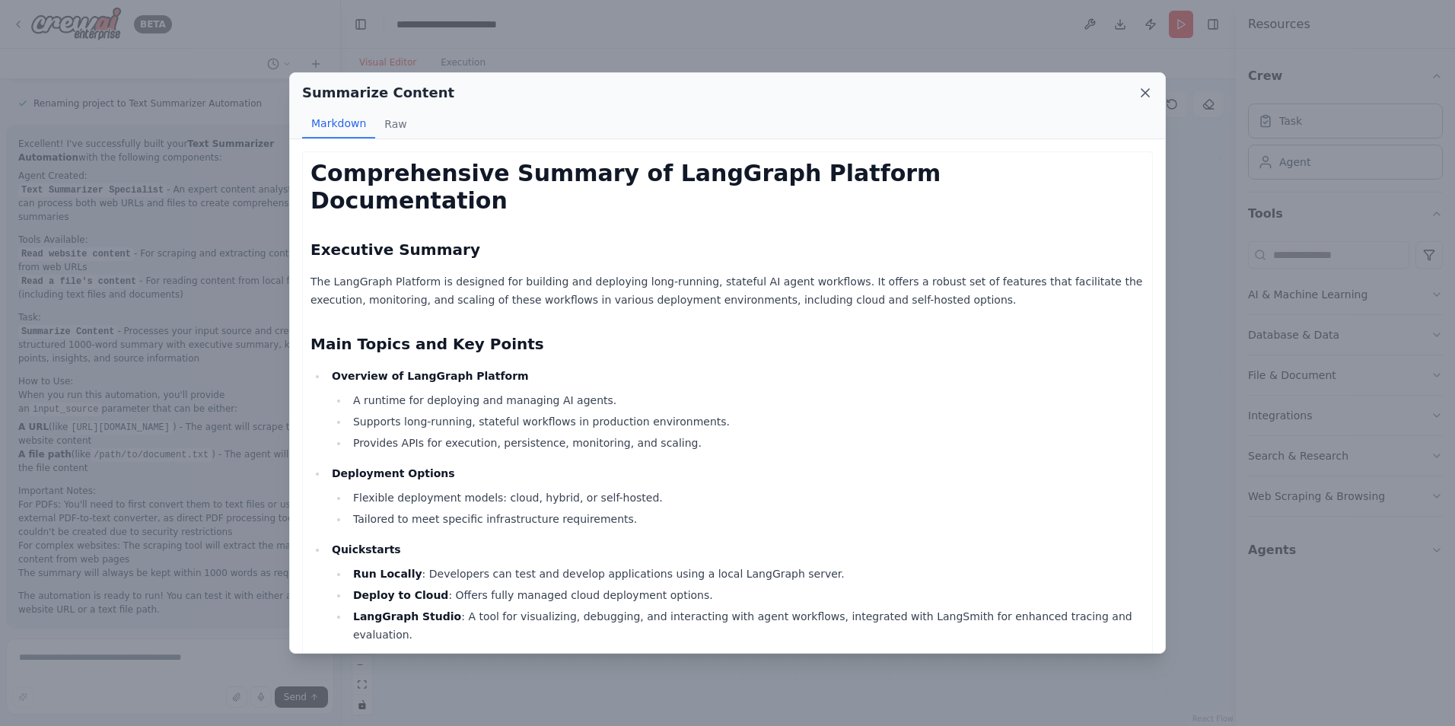
click at [1151, 95] on icon at bounding box center [1145, 92] width 15 height 15
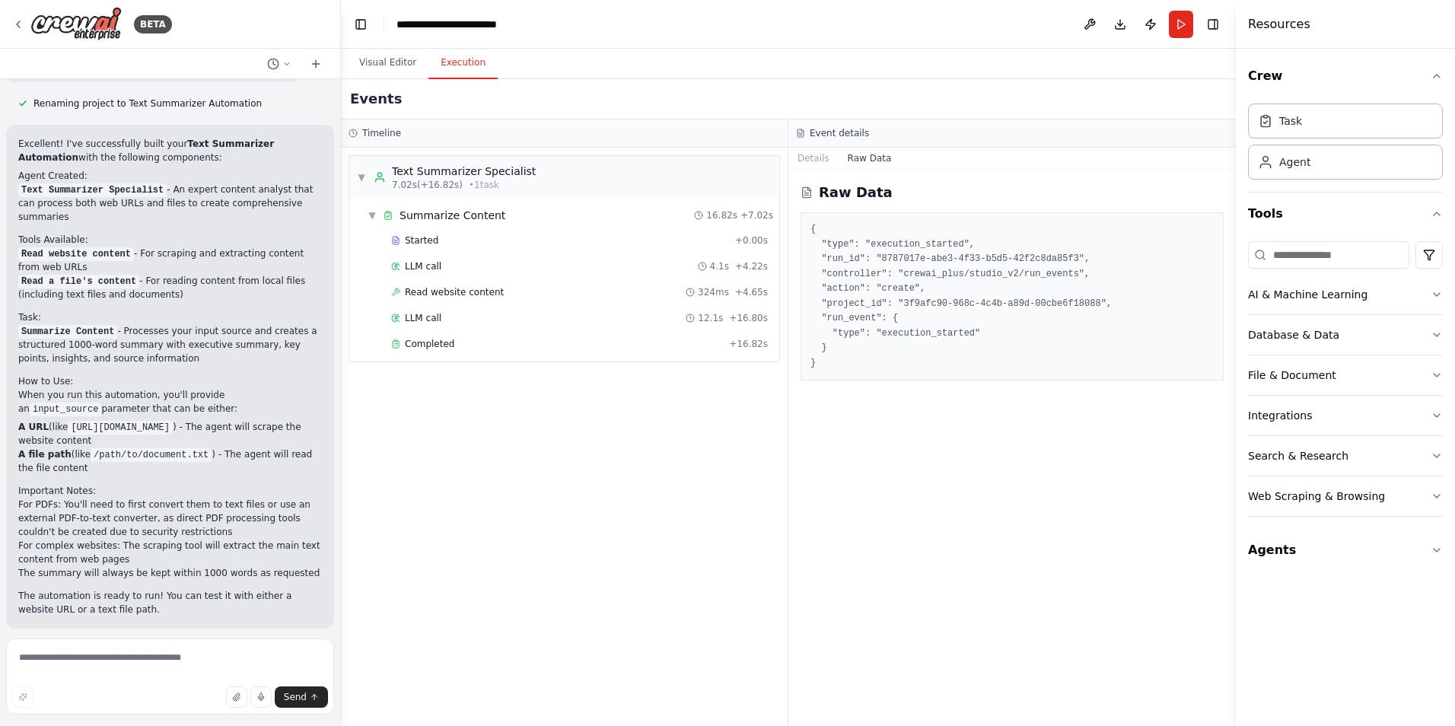
click at [462, 61] on button "Execution" at bounding box center [463, 63] width 69 height 32
click at [391, 65] on button "Visual Editor" at bounding box center [387, 63] width 81 height 32
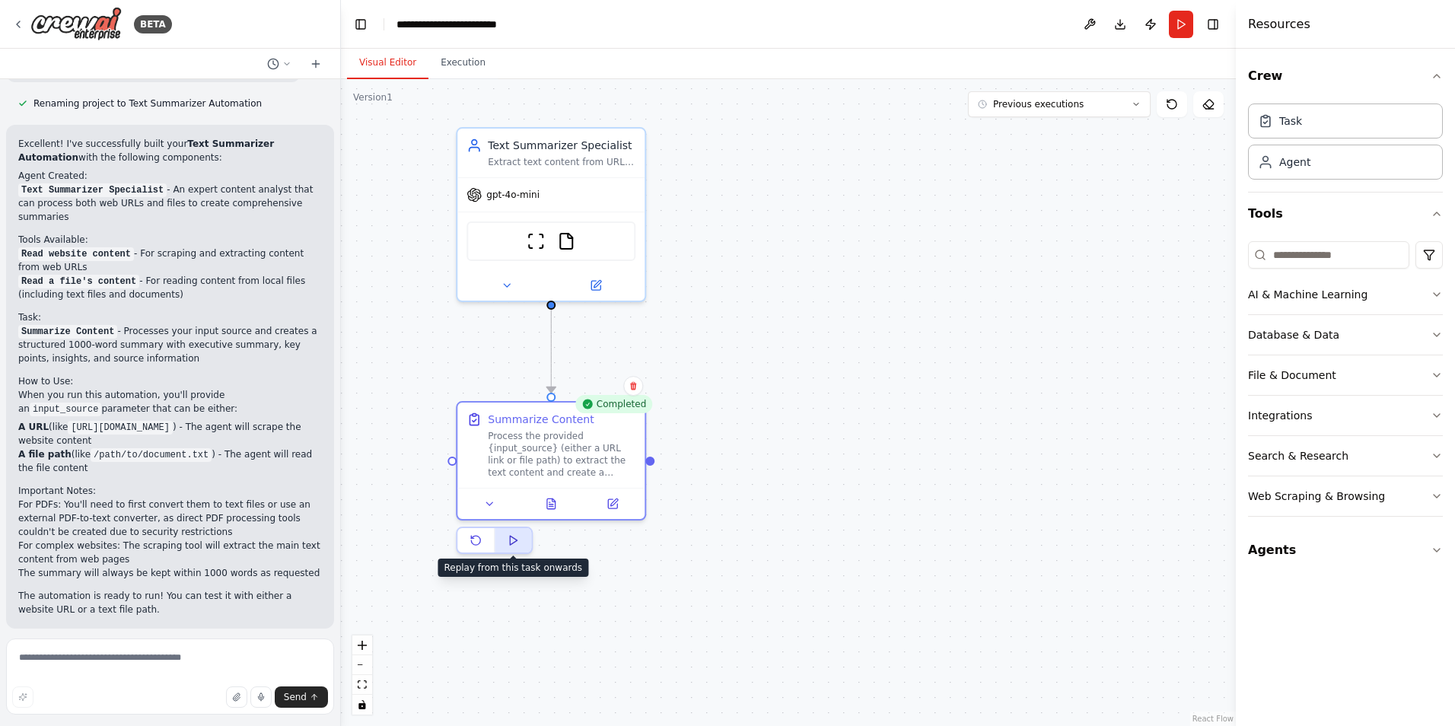
click at [509, 545] on icon at bounding box center [513, 540] width 12 height 12
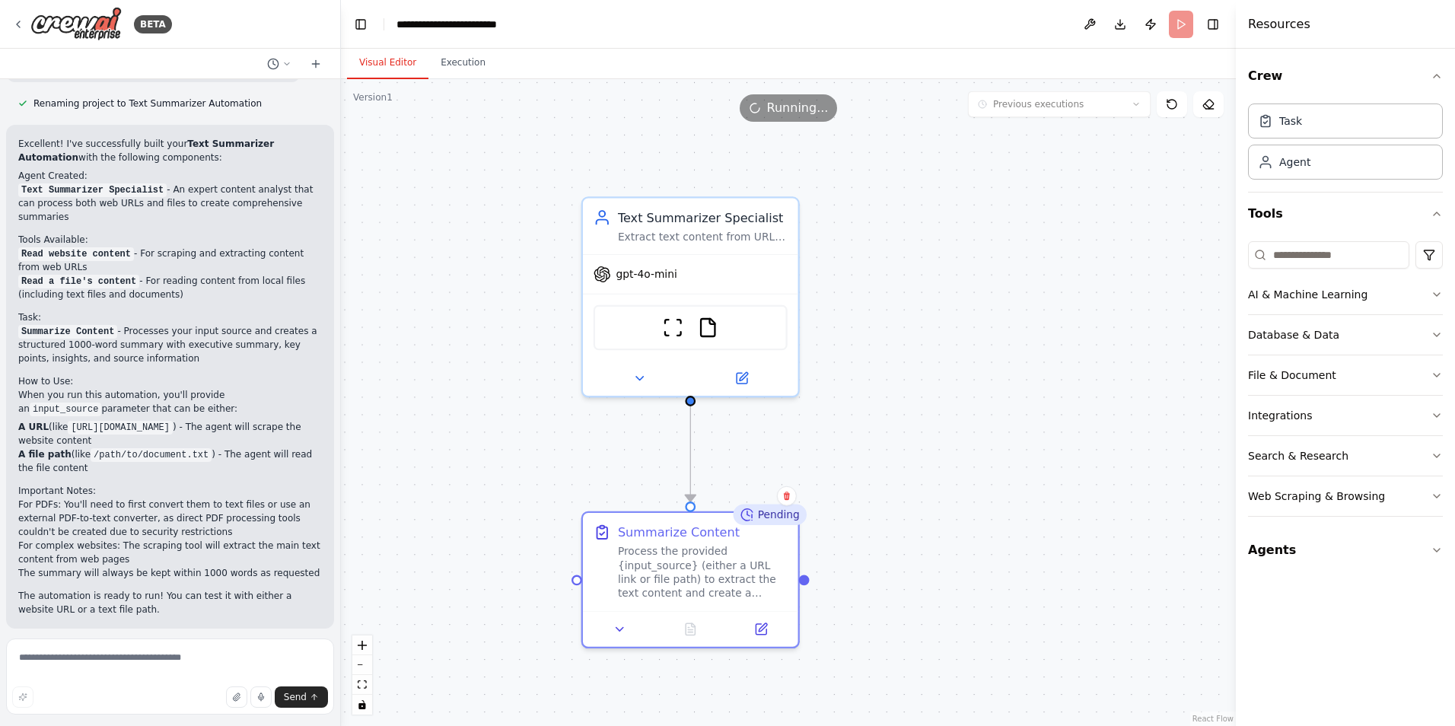
drag, startPoint x: 792, startPoint y: 264, endPoint x: 893, endPoint y: 419, distance: 185.0
click at [893, 419] on div ".deletable-edge-delete-btn { width: 20px; height: 20px; border: 0px solid #ffff…" at bounding box center [788, 402] width 895 height 647
click at [782, 522] on div "Running" at bounding box center [769, 515] width 75 height 21
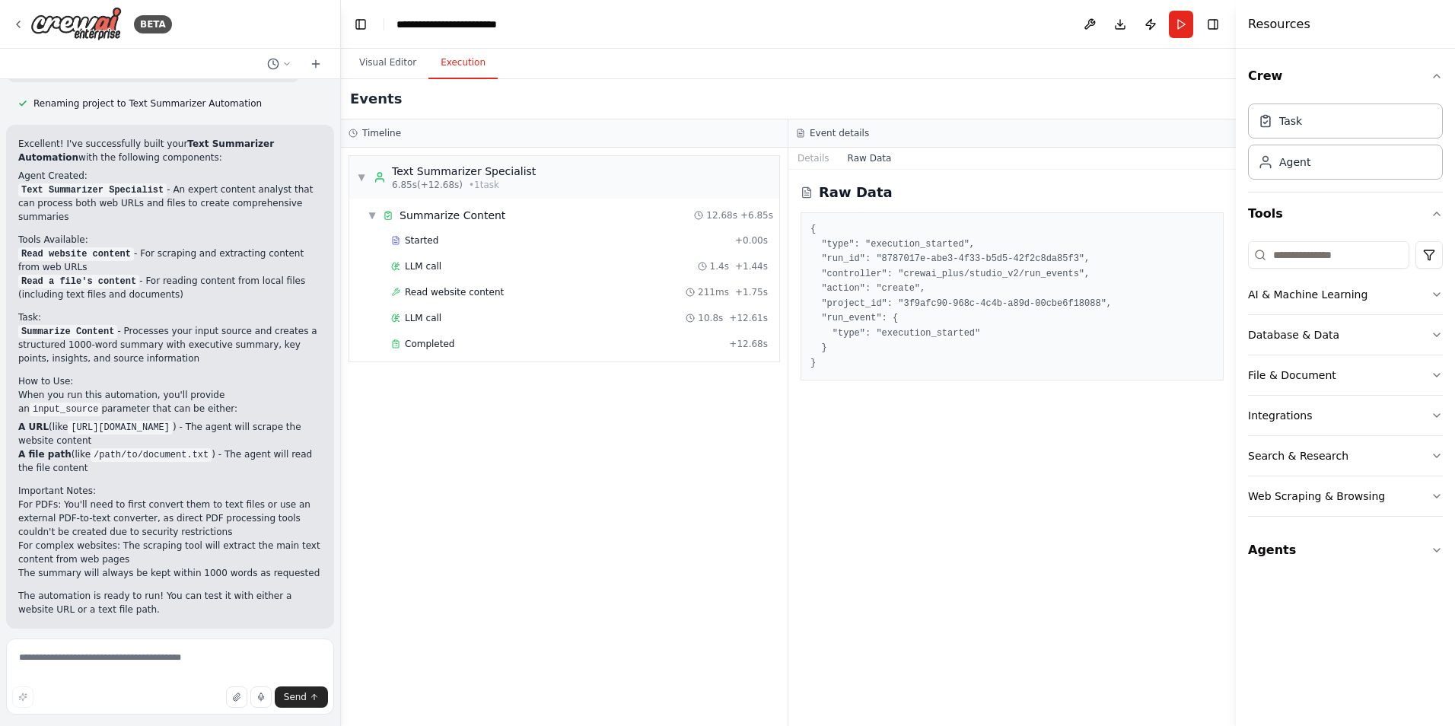
click at [445, 65] on button "Execution" at bounding box center [463, 63] width 69 height 32
click at [496, 180] on div "6.85s (+12.68s) • 1 task" at bounding box center [464, 185] width 144 height 12
click at [146, 722] on span "Improve automation" at bounding box center [176, 728] width 93 height 12
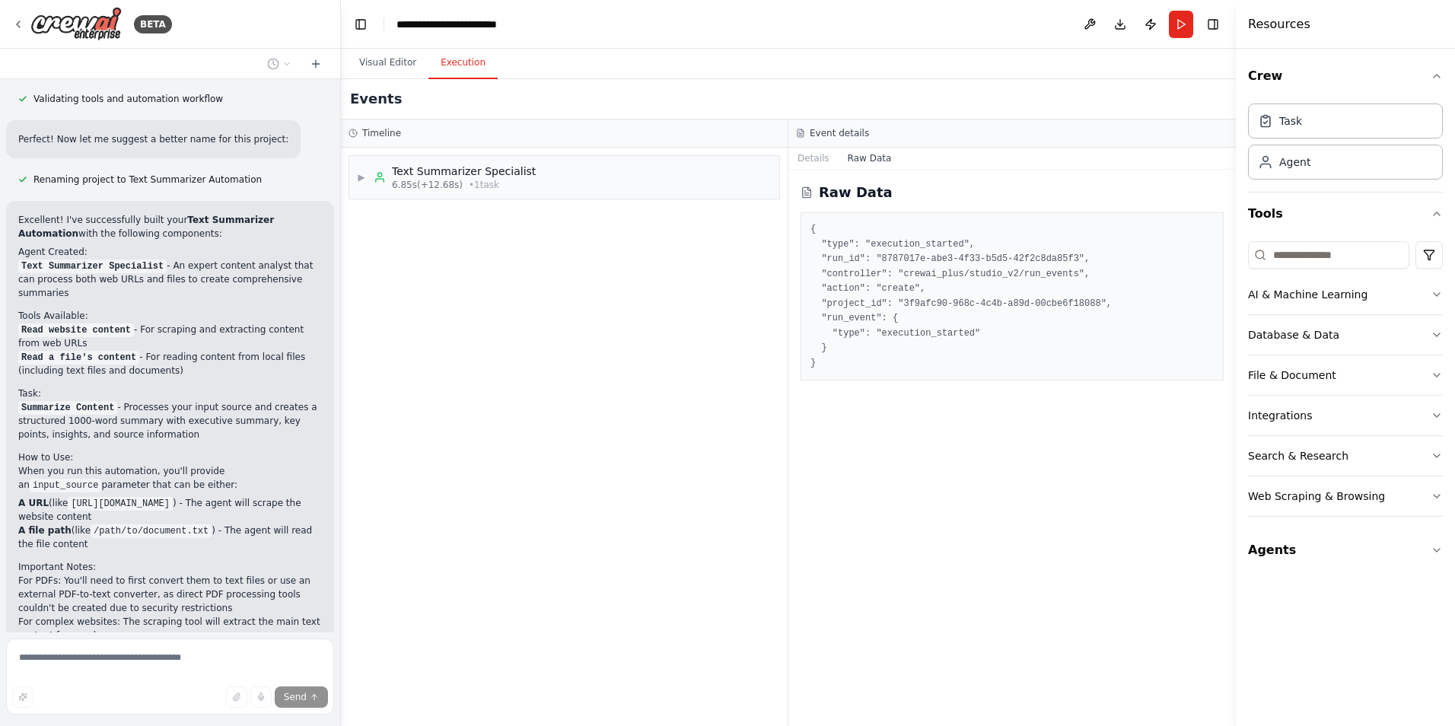
scroll to position [1929, 0]
click at [1215, 21] on button "Toggle Right Sidebar" at bounding box center [1213, 24] width 21 height 21
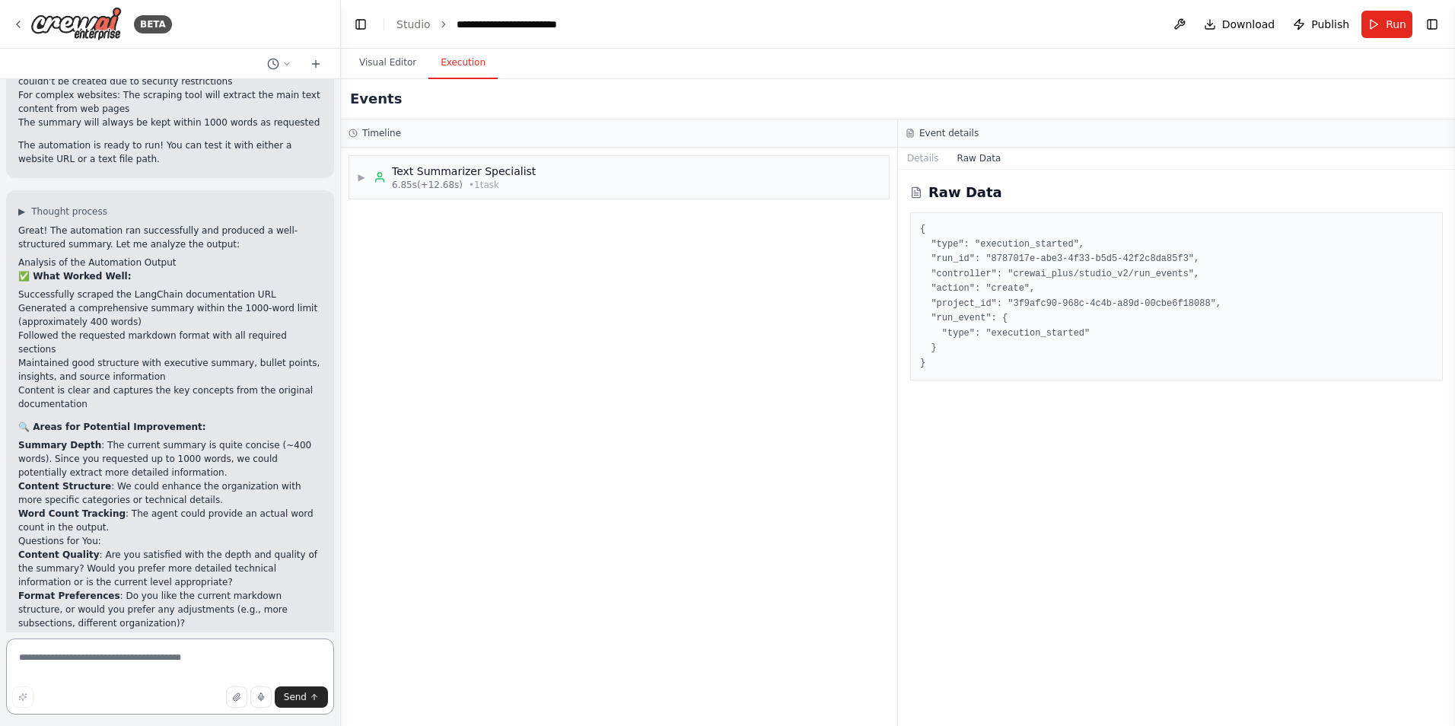
scroll to position [2468, 0]
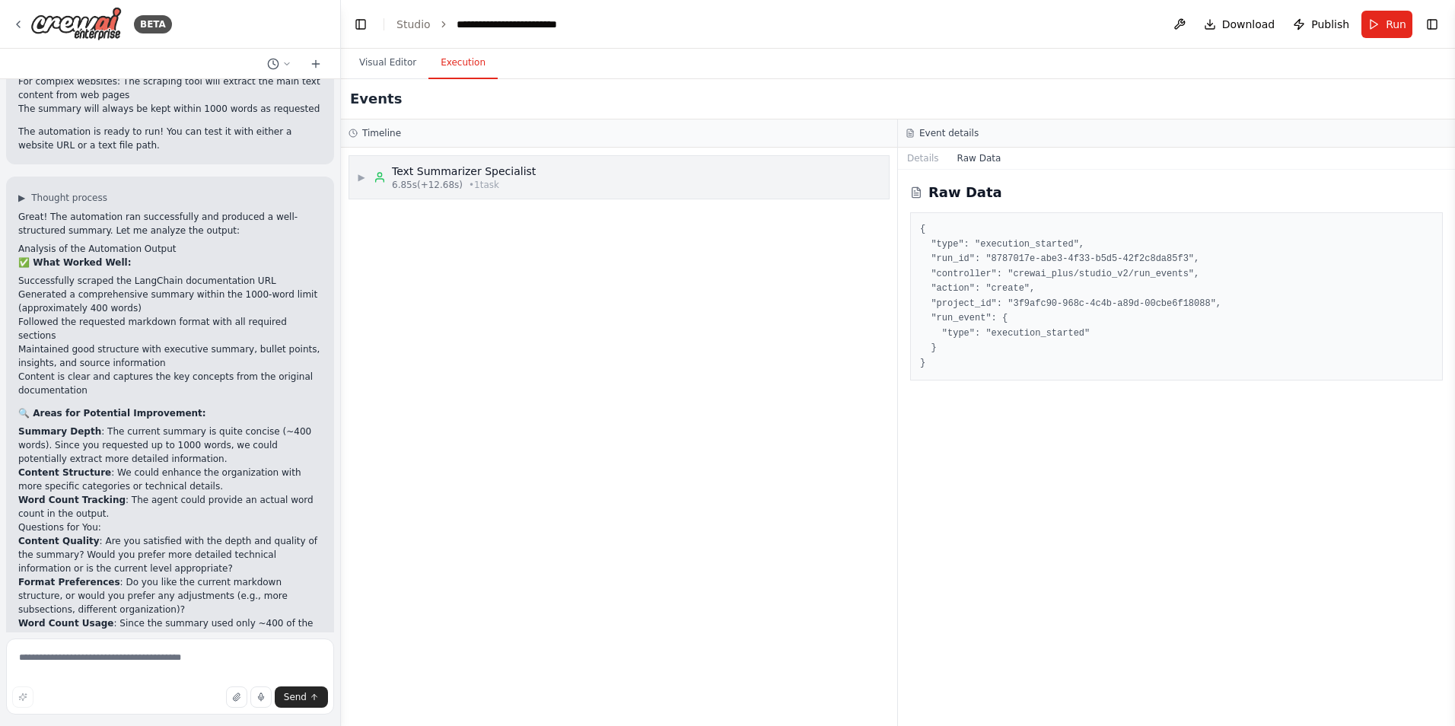
drag, startPoint x: 578, startPoint y: 222, endPoint x: 501, endPoint y: 156, distance: 101.5
click at [577, 222] on div "▶ Text Summarizer Specialist 6.85s (+12.68s) • 1 task" at bounding box center [619, 437] width 556 height 578
click at [468, 174] on div "Text Summarizer Specialist" at bounding box center [464, 171] width 144 height 15
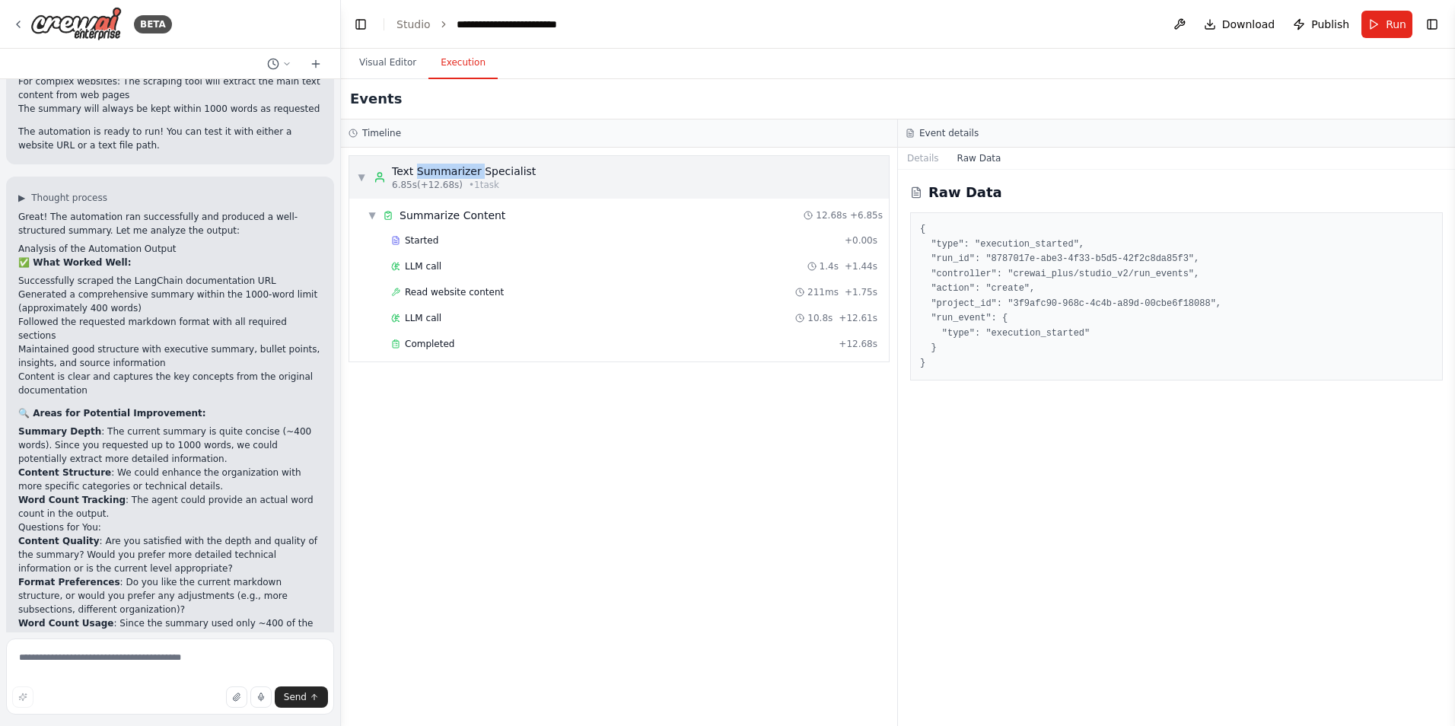
click at [468, 174] on div "Text Summarizer Specialist" at bounding box center [464, 171] width 144 height 15
click at [368, 213] on span "▼" at bounding box center [372, 215] width 9 height 12
click at [357, 131] on icon at bounding box center [353, 133] width 9 height 9
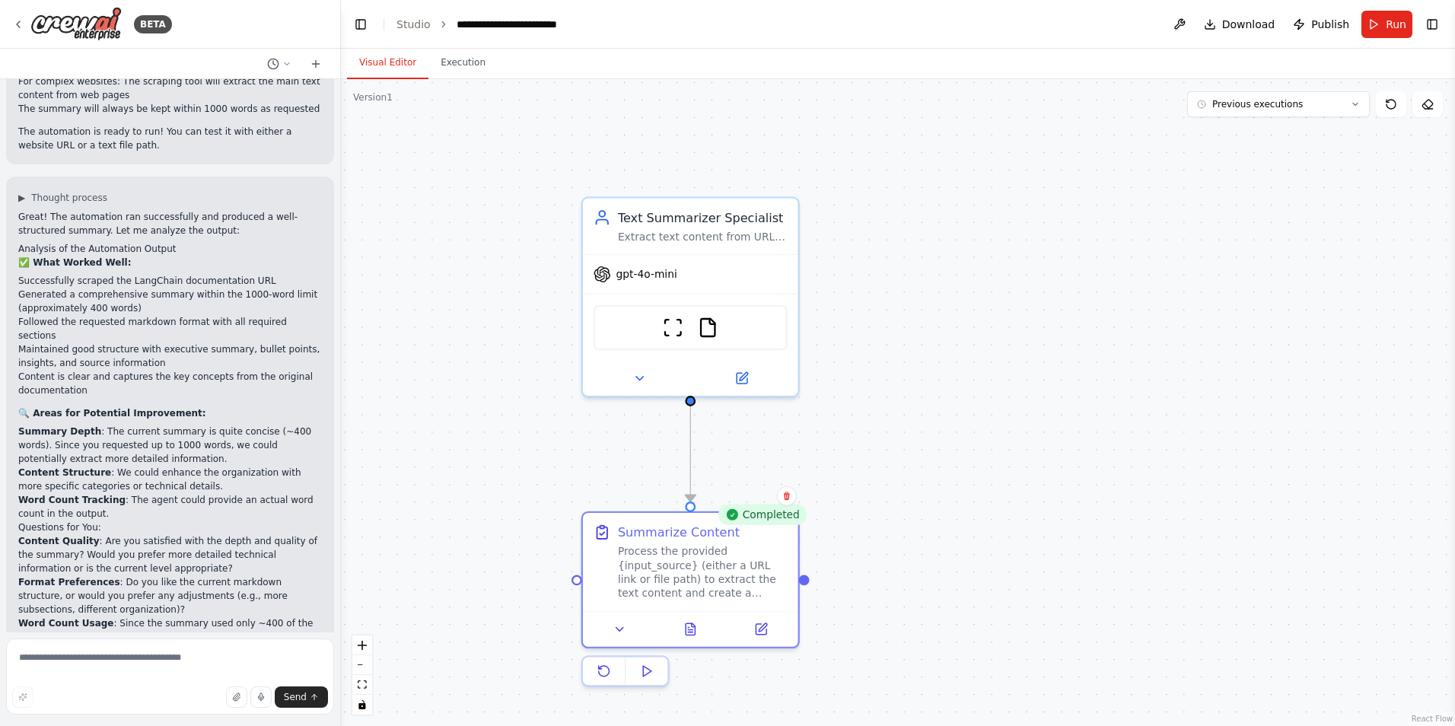
click at [382, 54] on button "Visual Editor" at bounding box center [387, 63] width 81 height 32
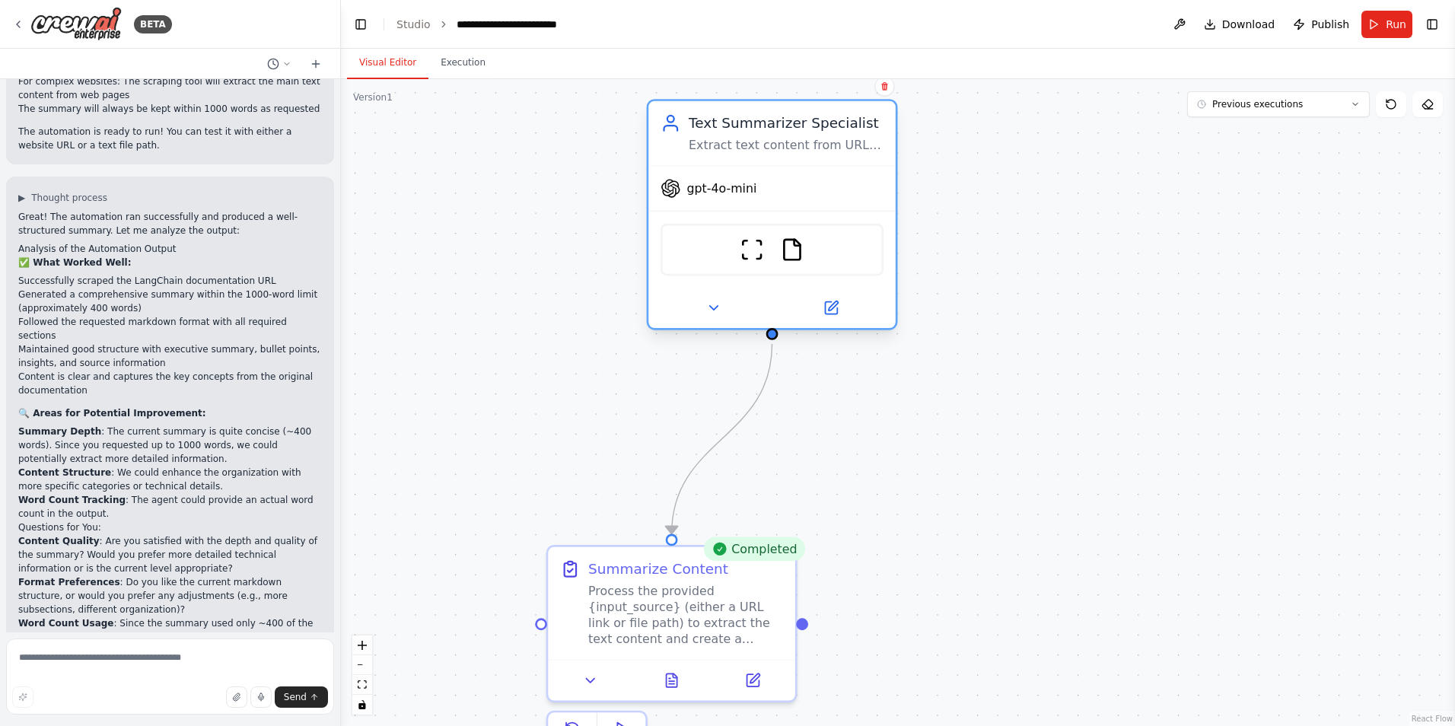
drag, startPoint x: 741, startPoint y: 265, endPoint x: 837, endPoint y: 193, distance: 119.0
click at [837, 193] on div "gpt-4o-mini" at bounding box center [772, 189] width 247 height 44
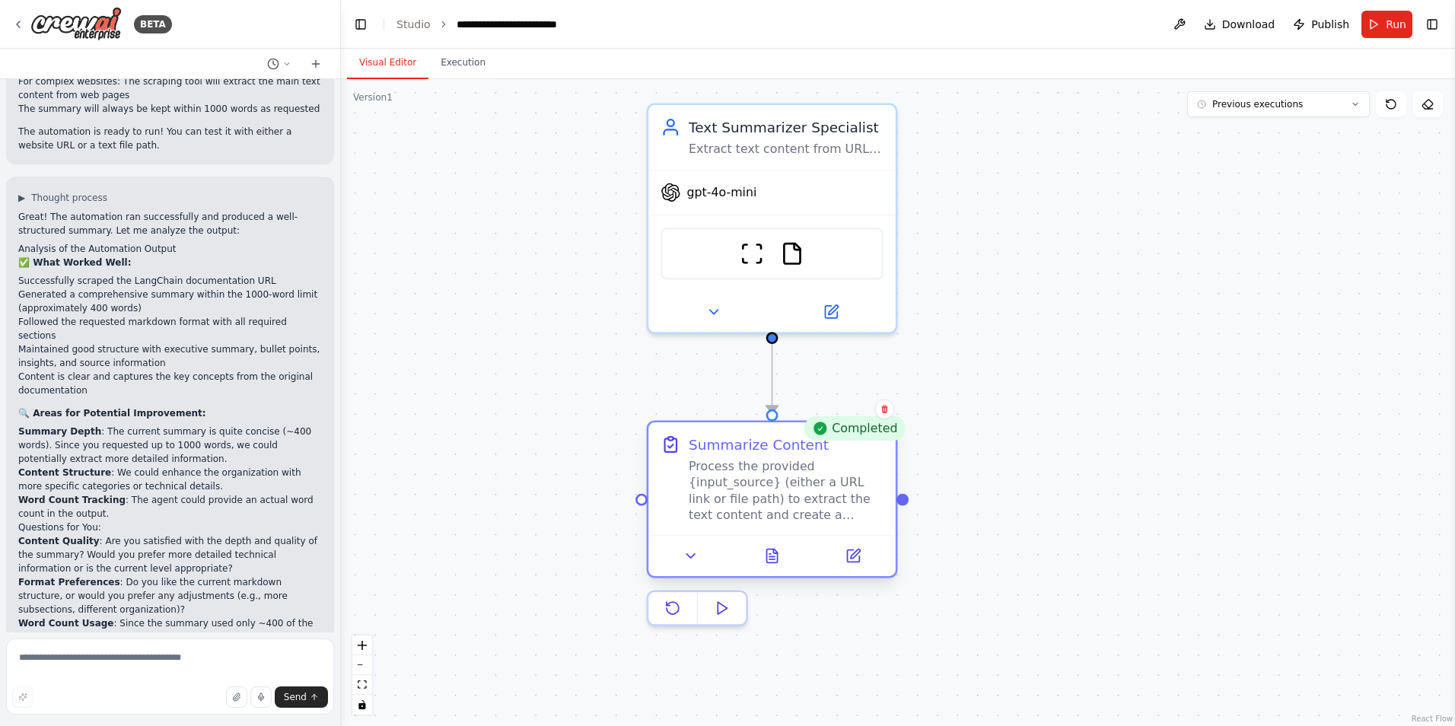
drag, startPoint x: 756, startPoint y: 586, endPoint x: 861, endPoint y: 457, distance: 166.1
click at [861, 457] on div "Summarize Content Process the provided {input_source} (either a URL link or fil…" at bounding box center [786, 479] width 195 height 88
click at [858, 563] on icon at bounding box center [853, 556] width 12 height 12
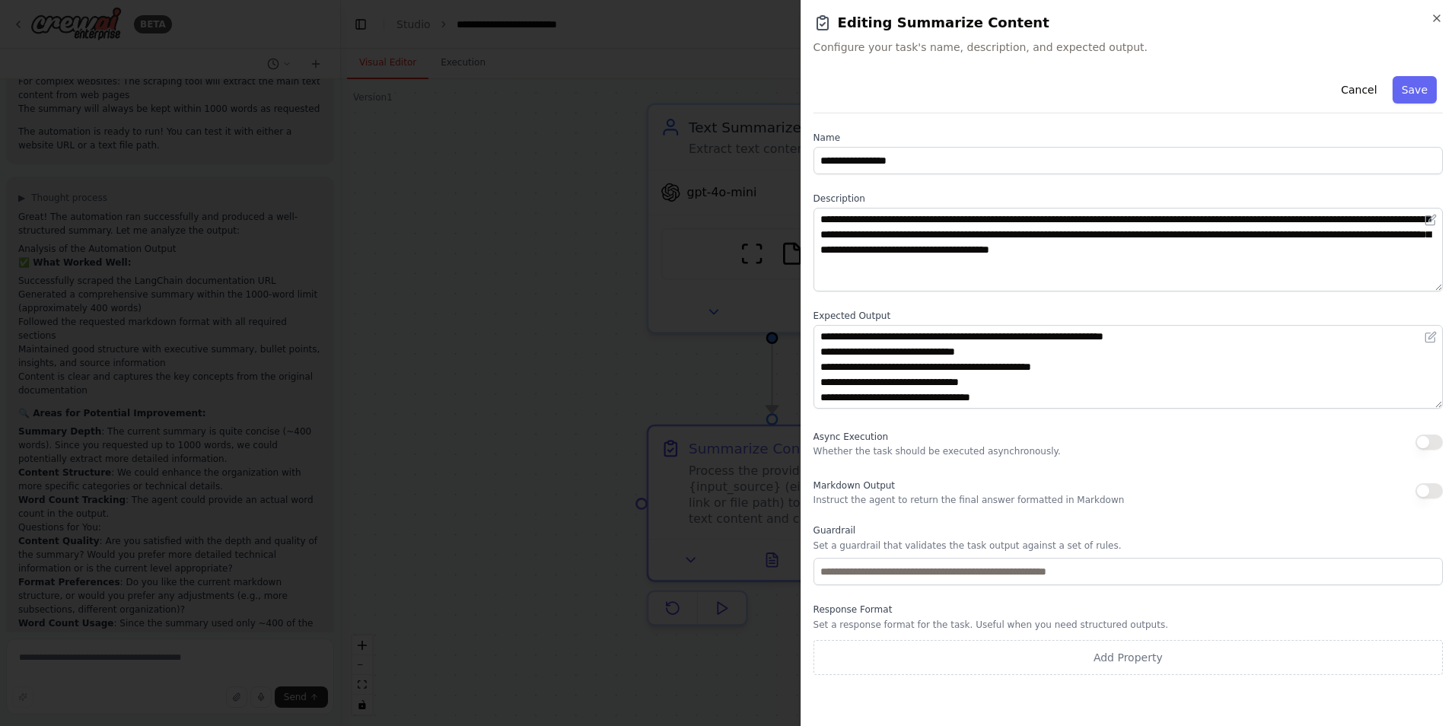
click at [1429, 18] on h2 "Editing Summarize Content" at bounding box center [1128, 22] width 629 height 21
click at [1449, 19] on div "**********" at bounding box center [1128, 363] width 655 height 726
click at [1442, 21] on icon "button" at bounding box center [1437, 18] width 12 height 12
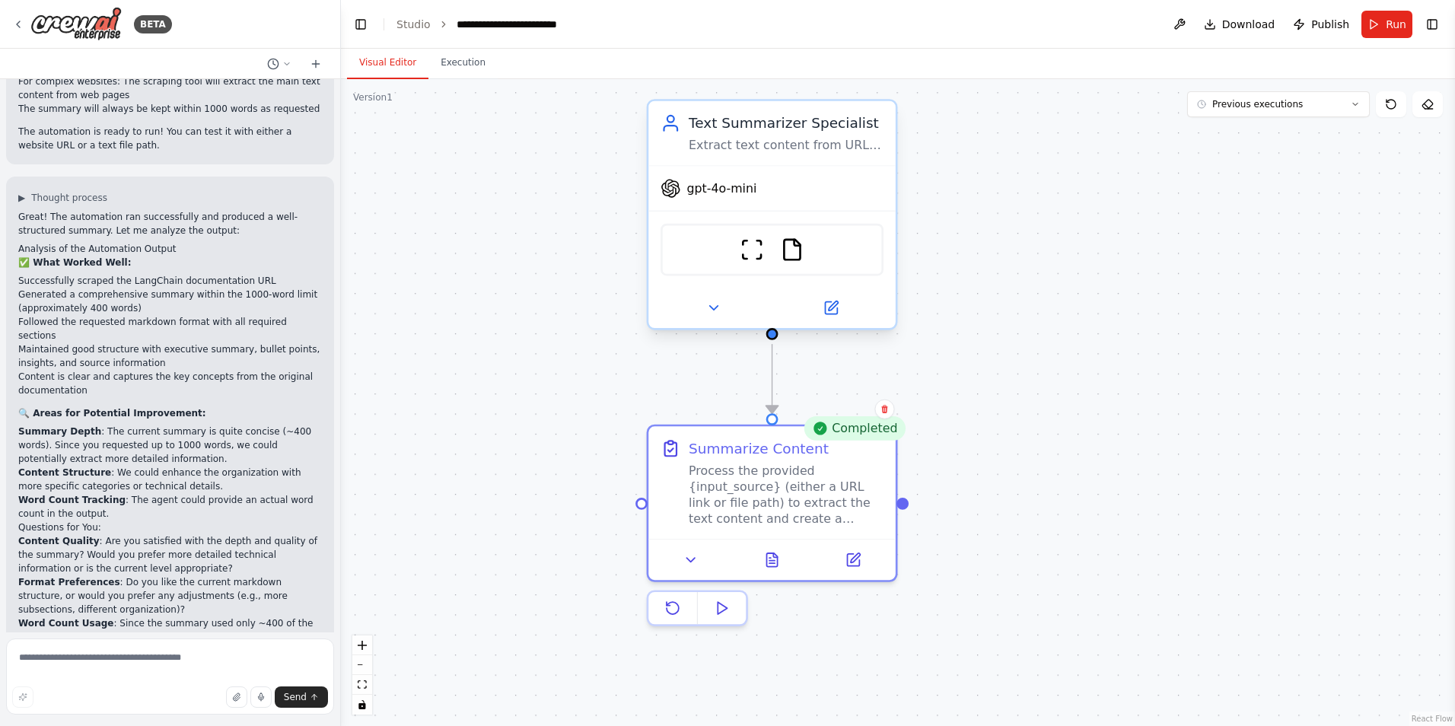
click at [805, 145] on div "Extract text content from URLs and files, then create comprehensive summaries w…" at bounding box center [786, 145] width 195 height 16
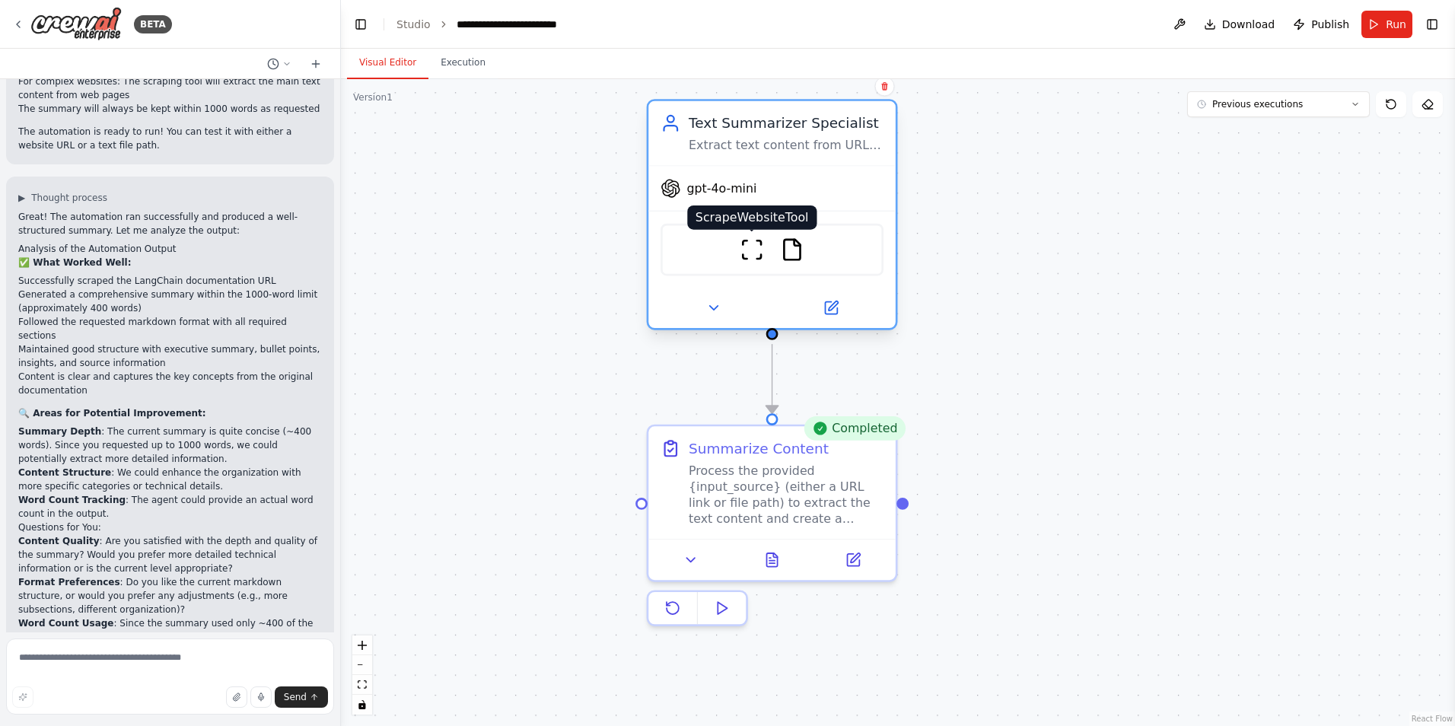
click at [745, 256] on img at bounding box center [752, 249] width 24 height 24
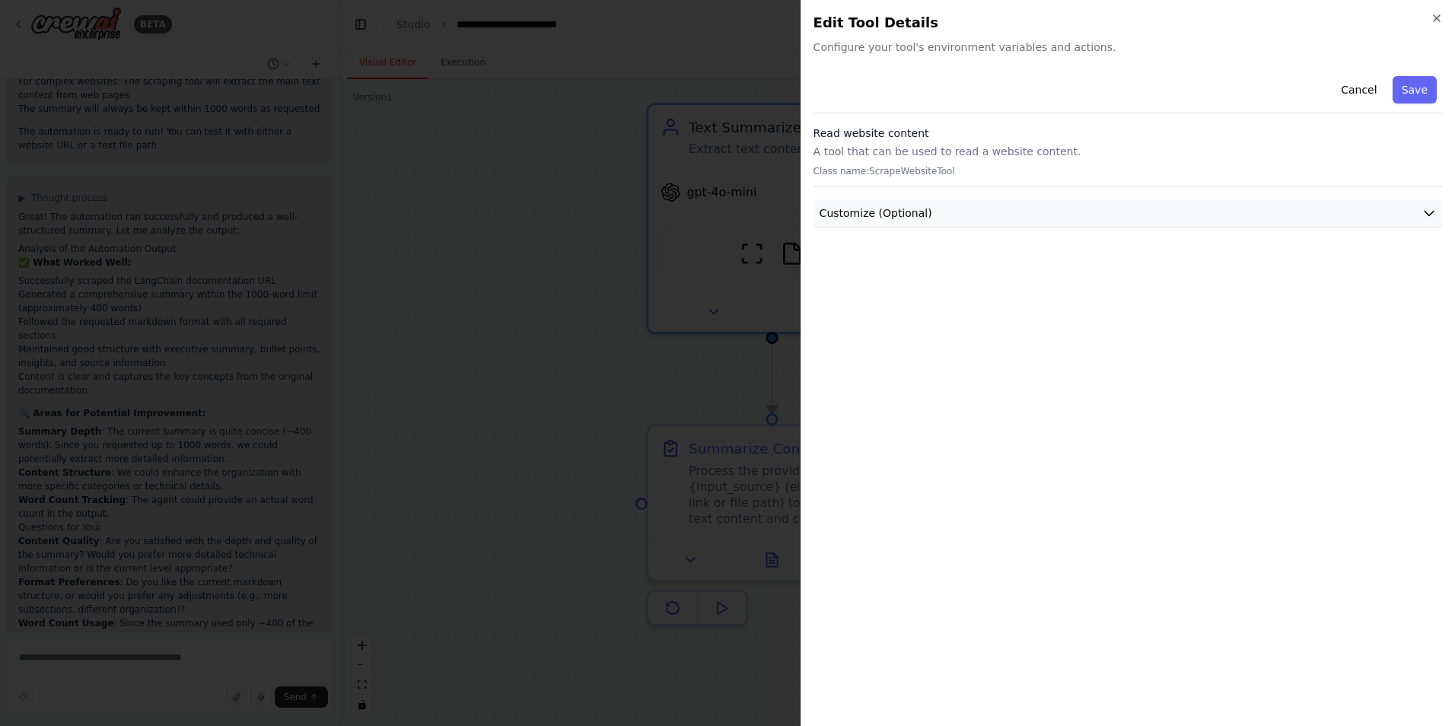
click at [958, 209] on button "Customize (Optional)" at bounding box center [1128, 213] width 629 height 28
click at [975, 157] on p "A tool that can be used to read a website content." at bounding box center [1128, 151] width 629 height 15
click at [854, 49] on span "Configure your tool's environment variables and actions." at bounding box center [1128, 47] width 629 height 15
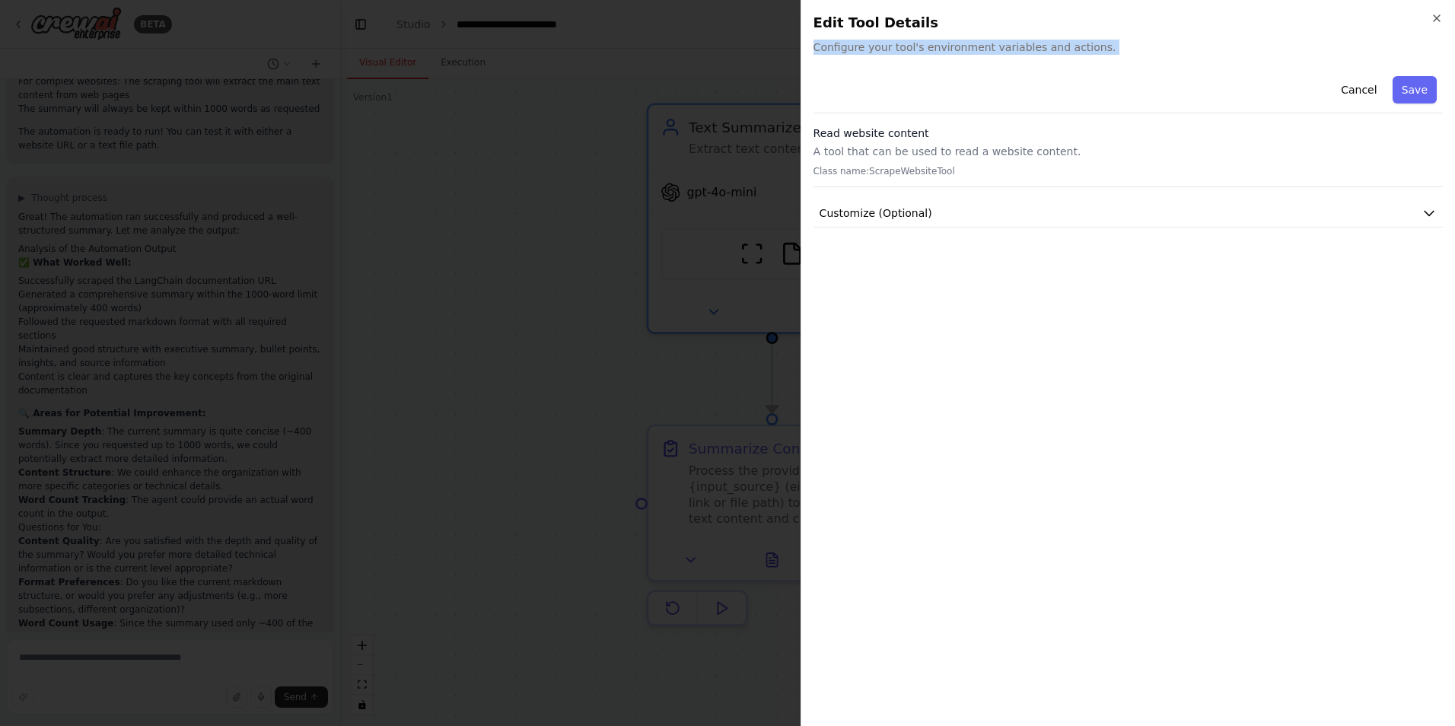
click at [854, 49] on span "Configure your tool's environment variables and actions." at bounding box center [1128, 47] width 629 height 15
click at [875, 147] on p "A tool that can be used to read a website content." at bounding box center [1128, 151] width 629 height 15
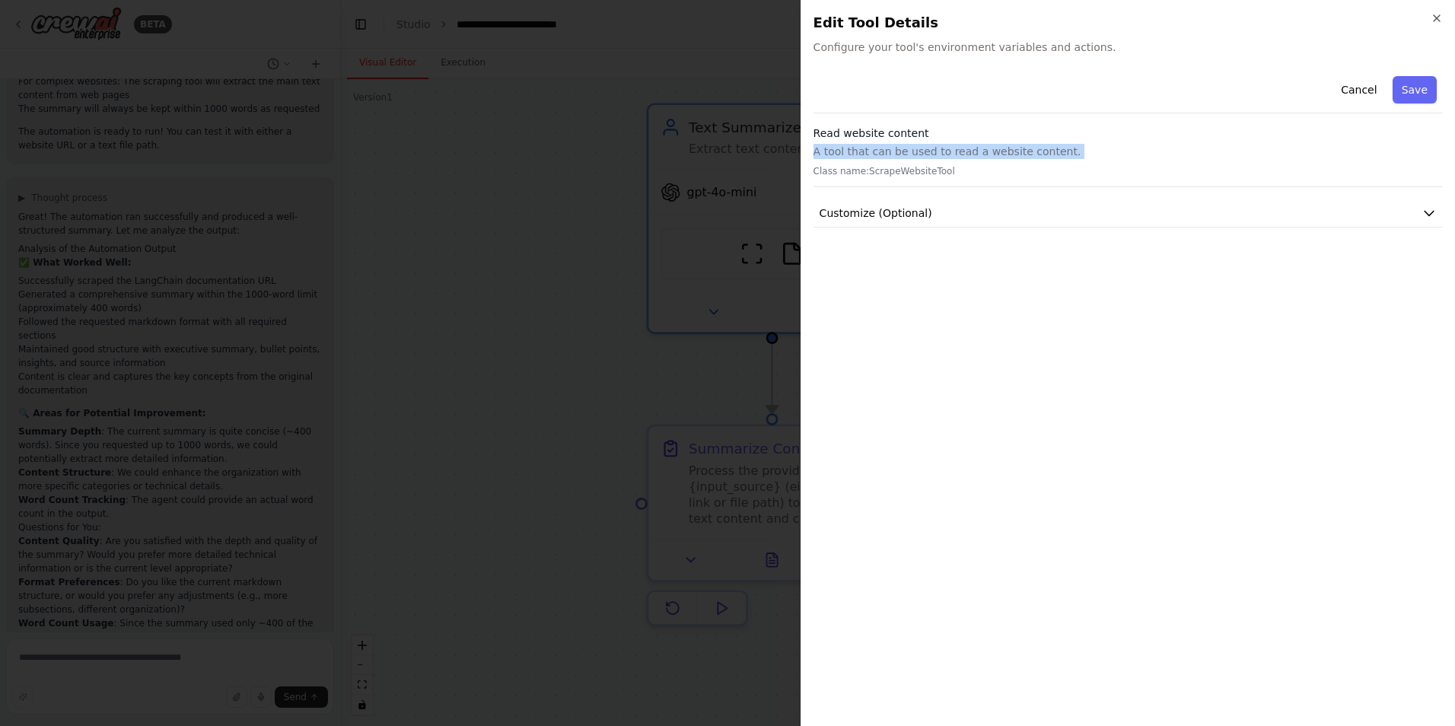
click at [875, 147] on p "A tool that can be used to read a website content." at bounding box center [1128, 151] width 629 height 15
drag, startPoint x: 875, startPoint y: 147, endPoint x: 876, endPoint y: 163, distance: 16.1
click at [876, 163] on div "Read website content A tool that can be used to read a website content. Class n…" at bounding box center [1128, 157] width 629 height 62
click at [886, 177] on p "Class name: ScrapeWebsiteTool" at bounding box center [1128, 171] width 629 height 12
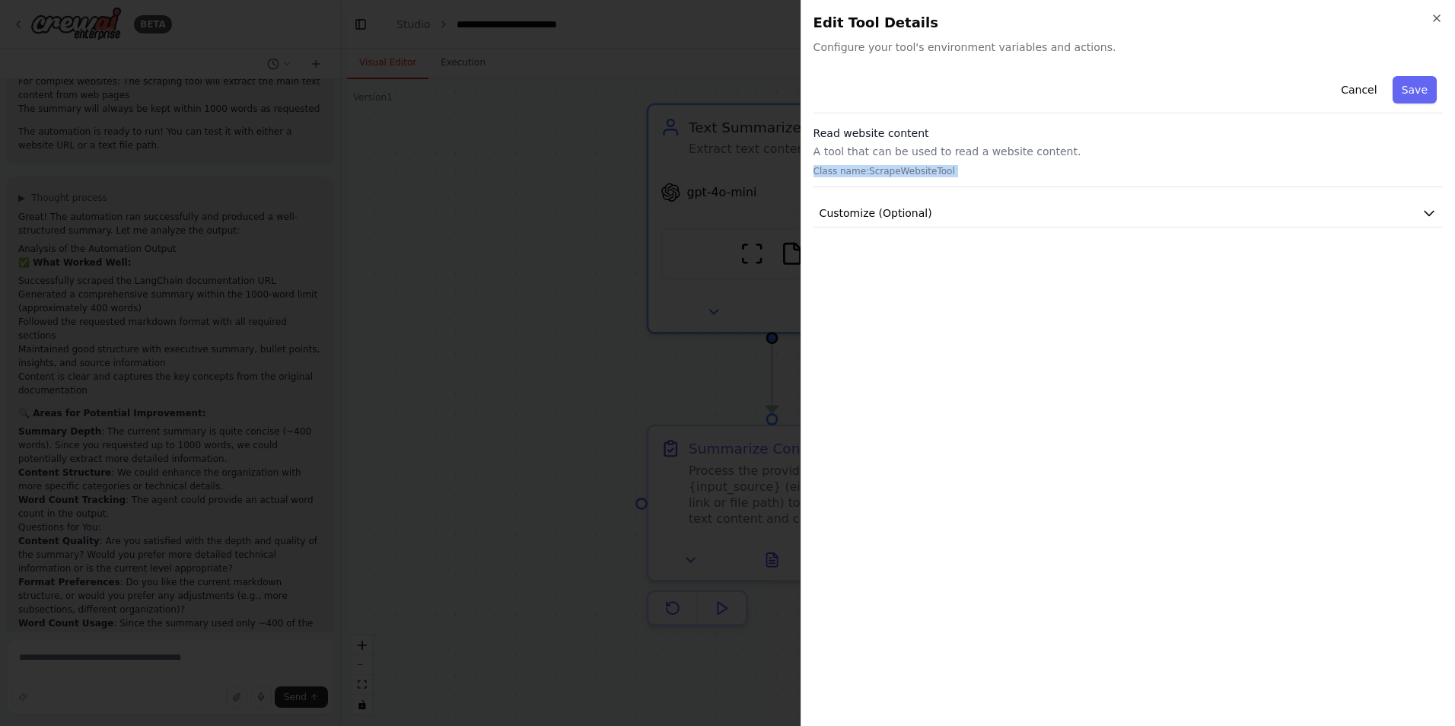
click at [886, 177] on p "Class name: ScrapeWebsiteTool" at bounding box center [1128, 171] width 629 height 12
drag, startPoint x: 886, startPoint y: 177, endPoint x: 894, endPoint y: 196, distance: 21.2
click at [894, 196] on div "Cancel Save Read website content A tool that can be used to read a website cont…" at bounding box center [1128, 149] width 629 height 158
click at [1432, 18] on icon "button" at bounding box center [1437, 18] width 12 height 12
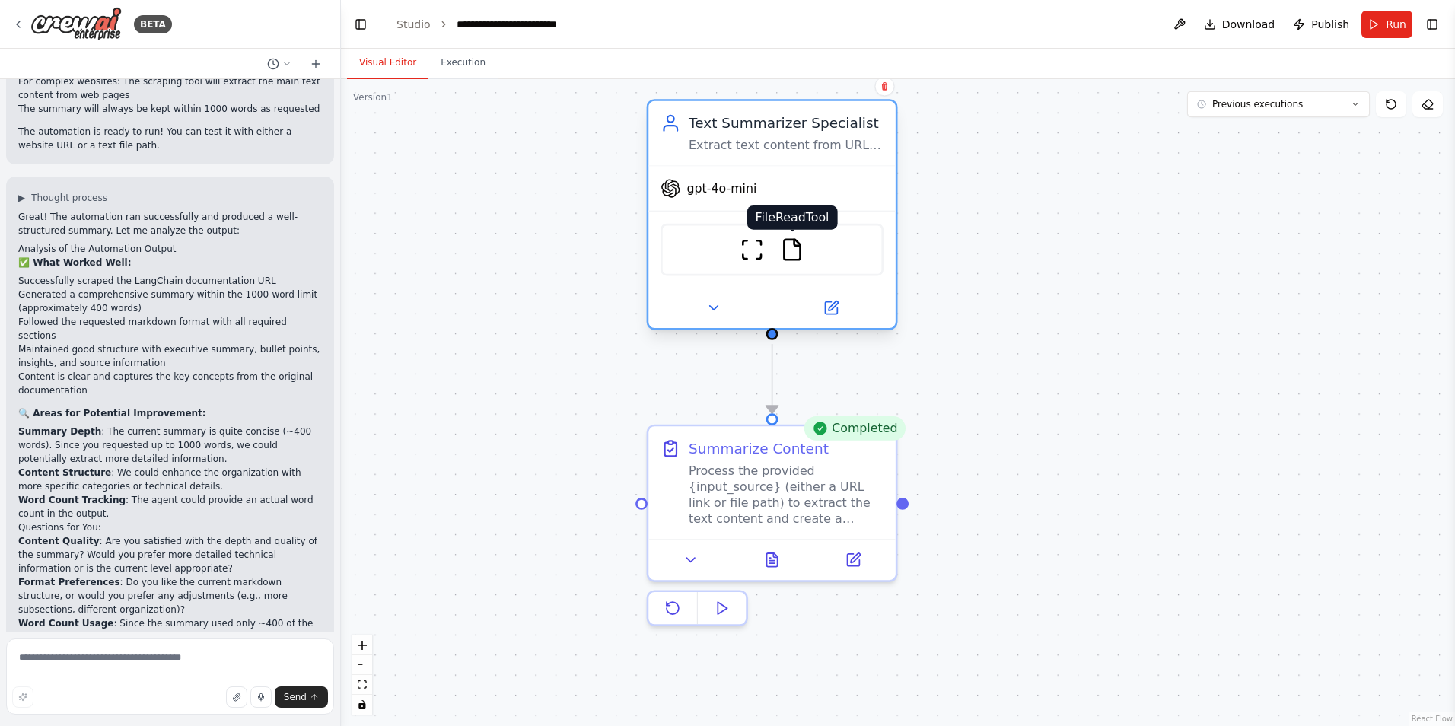
click at [786, 257] on img at bounding box center [792, 249] width 24 height 24
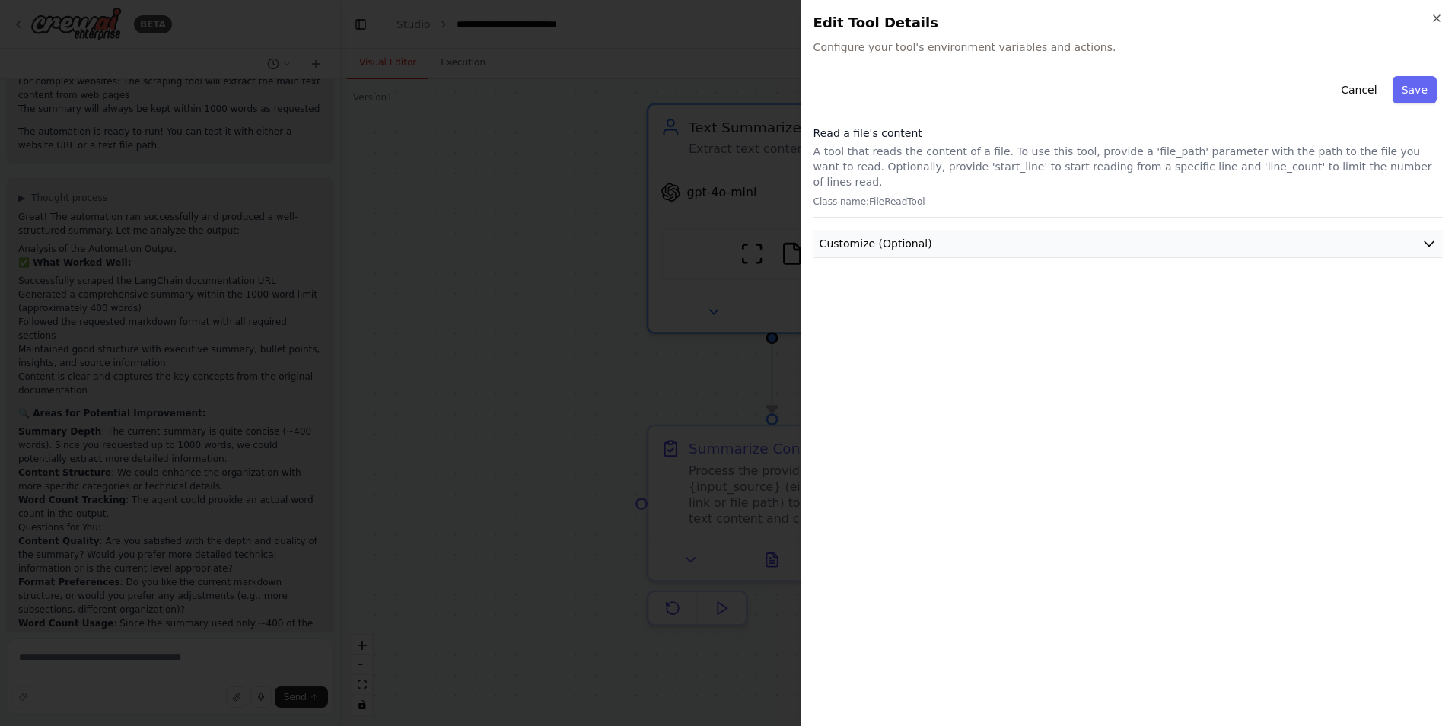
click at [904, 236] on span "Customize (Optional)" at bounding box center [876, 243] width 113 height 15
click at [1438, 14] on icon "button" at bounding box center [1437, 18] width 12 height 12
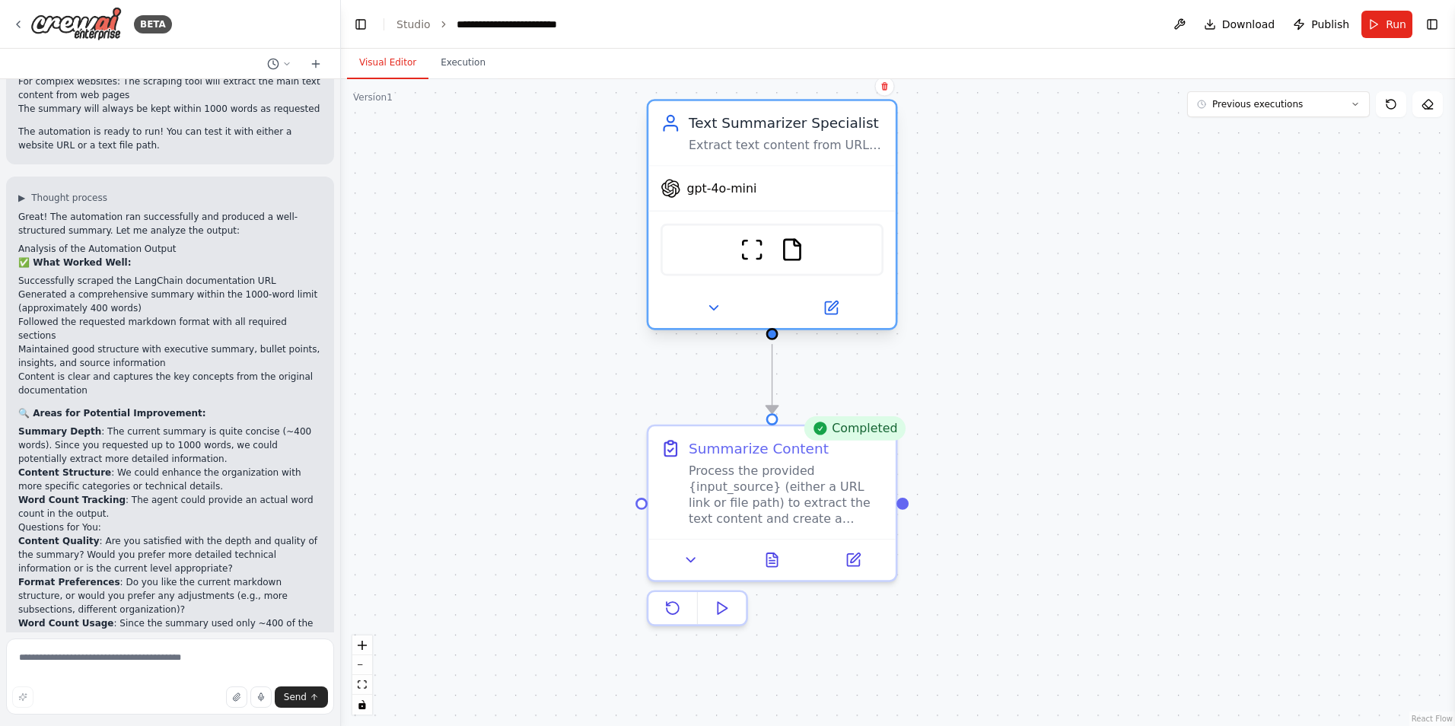
click at [779, 202] on div "gpt-4o-mini" at bounding box center [772, 189] width 247 height 44
click at [791, 147] on div "Extract text content from URLs and files, then create comprehensive summaries w…" at bounding box center [786, 145] width 195 height 16
click at [783, 129] on div "Text Summarizer Specialist" at bounding box center [786, 123] width 195 height 20
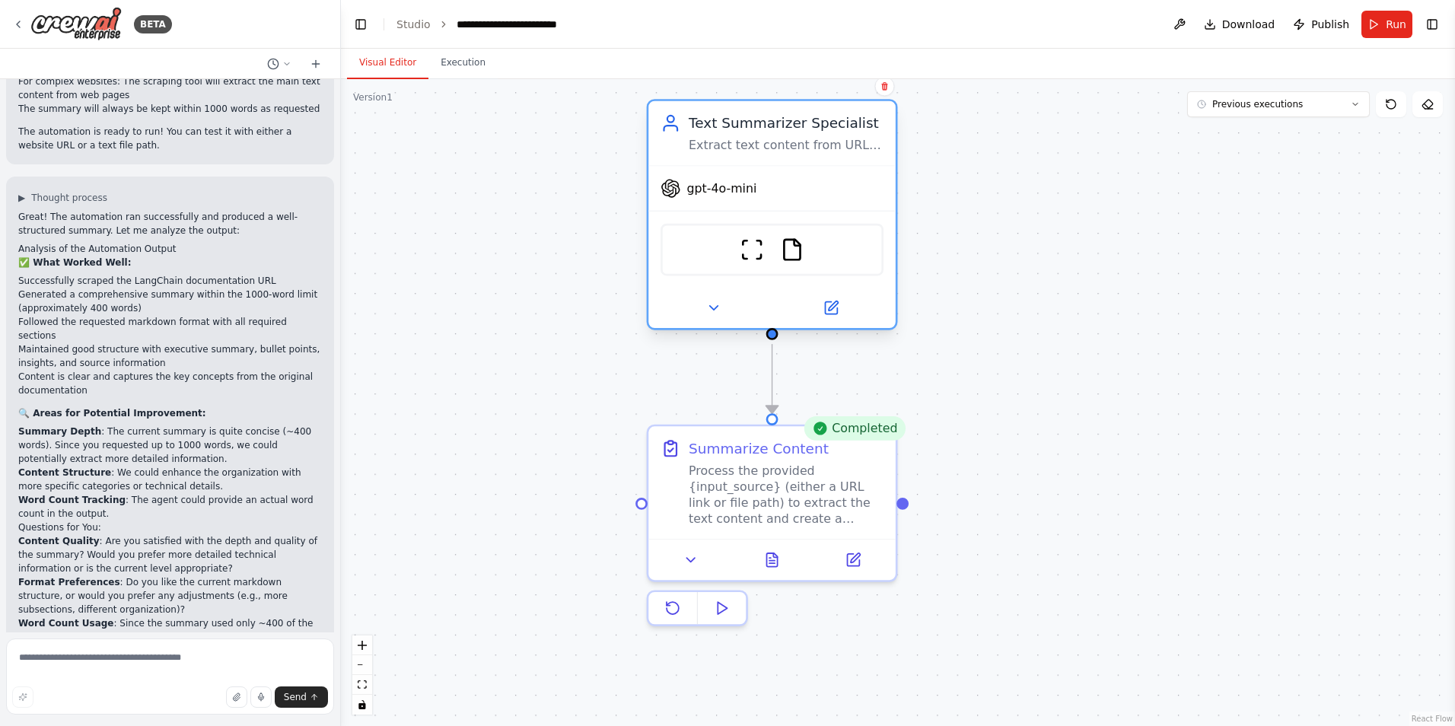
click at [837, 252] on div "ScrapeWebsiteTool FileReadTool" at bounding box center [772, 250] width 223 height 53
click at [708, 313] on icon at bounding box center [714, 308] width 16 height 16
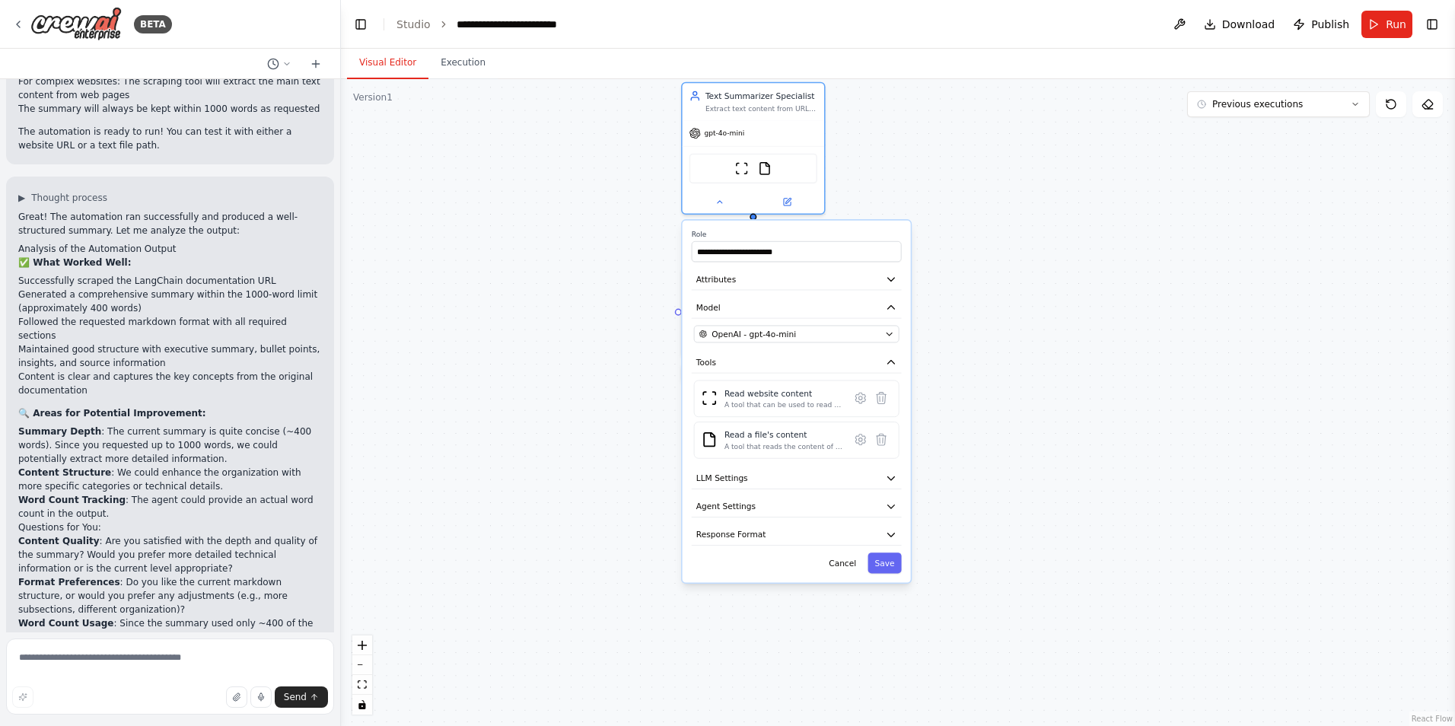
drag, startPoint x: 1012, startPoint y: 415, endPoint x: 1000, endPoint y: 276, distance: 139.1
click at [1000, 276] on div ".deletable-edge-delete-btn { width: 20px; height: 20px; border: 0px solid #ffff…" at bounding box center [898, 402] width 1114 height 647
click at [779, 402] on div "A tool that can be used to read a website content." at bounding box center [784, 404] width 119 height 9
click at [763, 413] on div "Read website content A tool that can be used to read a website content." at bounding box center [797, 399] width 206 height 37
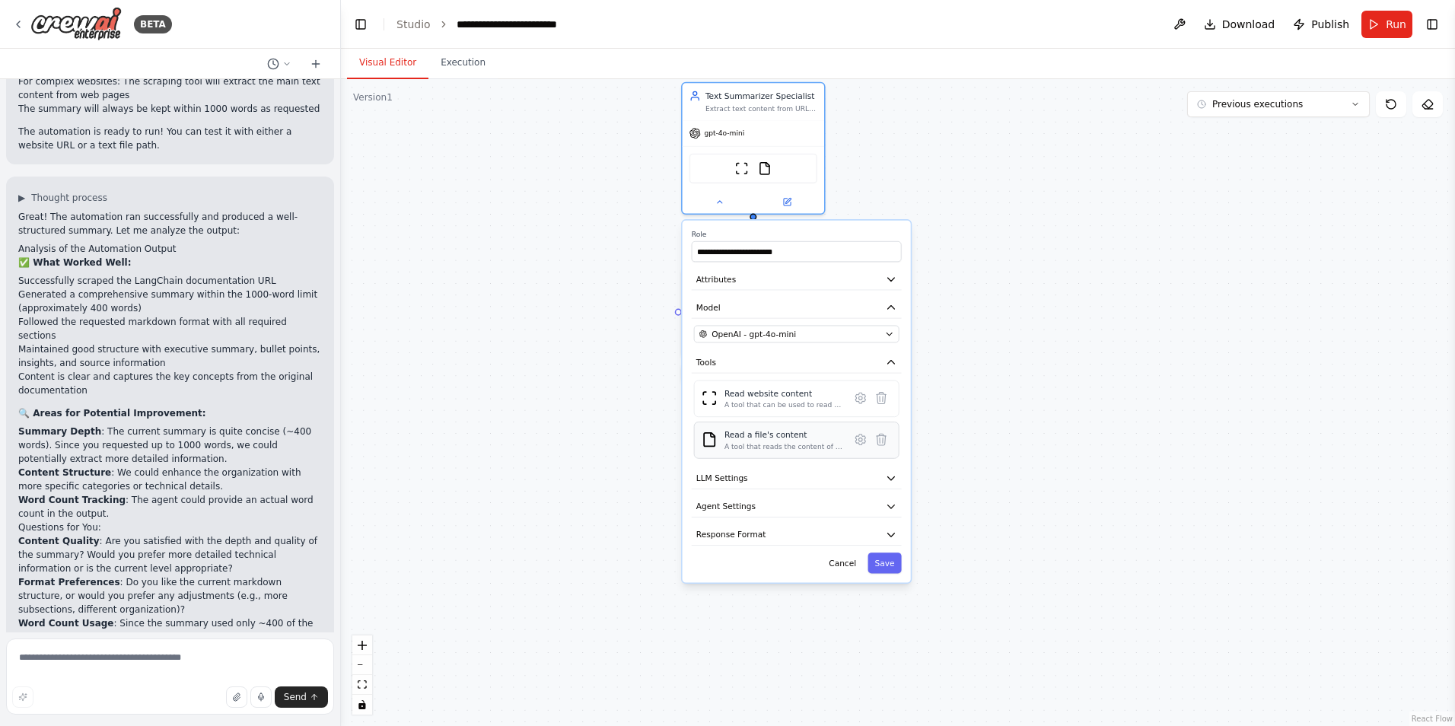
click at [751, 445] on div "A tool that reads the content of a file. To use this tool, provide a 'file_path…" at bounding box center [784, 446] width 119 height 9
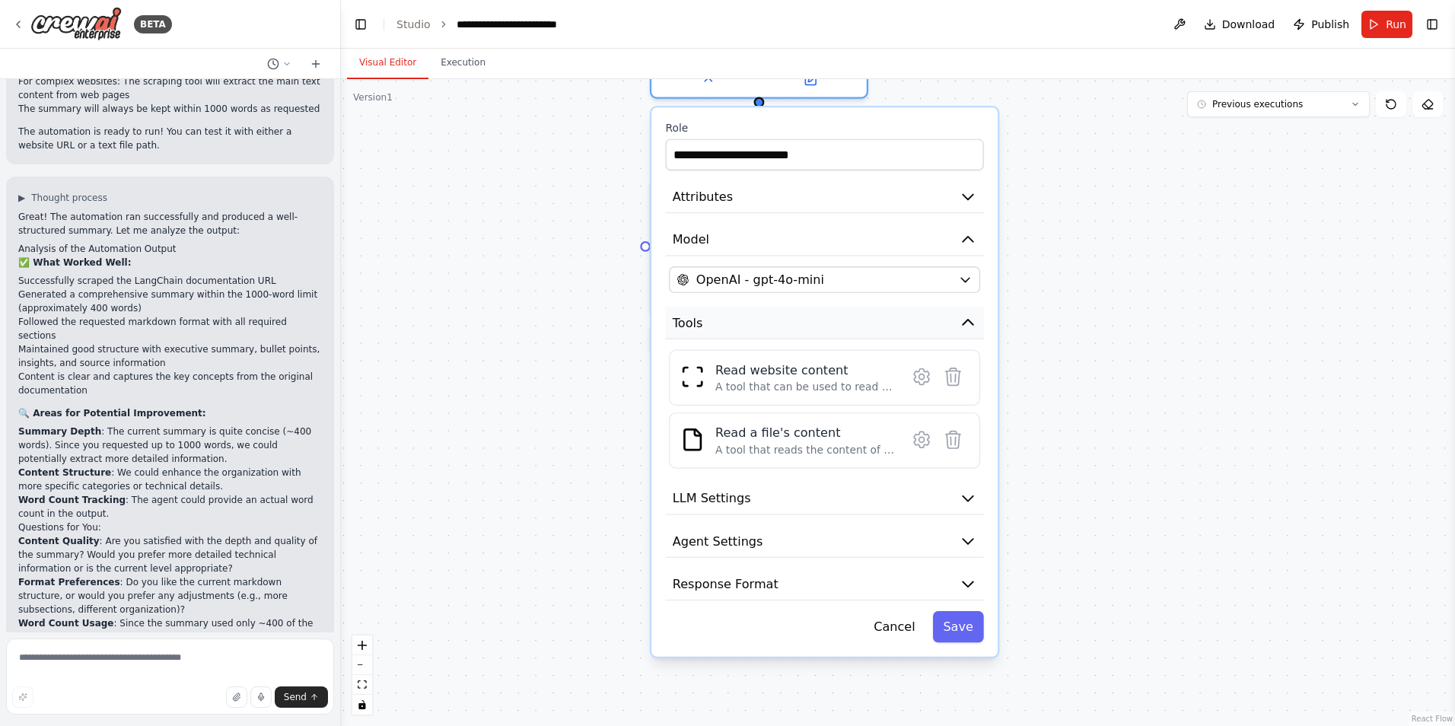
click at [818, 317] on button "Tools" at bounding box center [825, 323] width 318 height 33
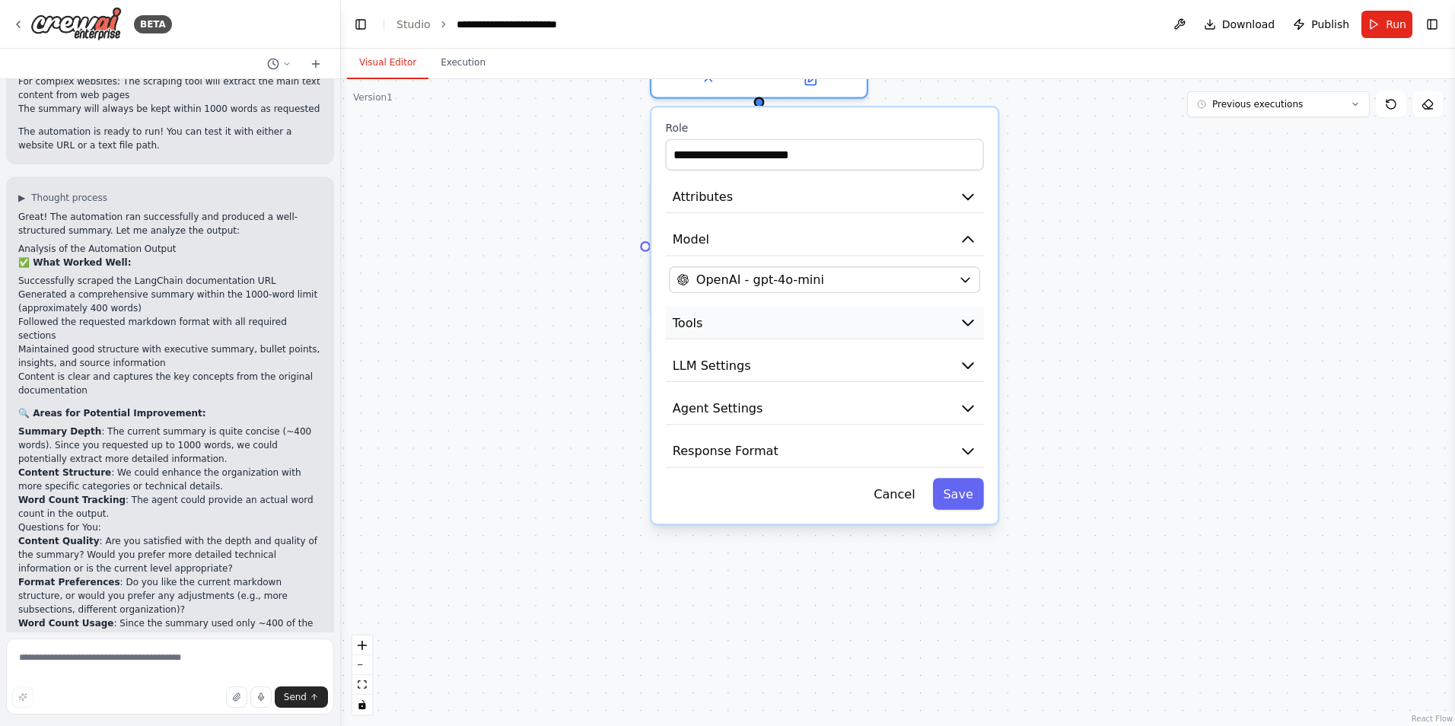
click at [818, 317] on button "Tools" at bounding box center [825, 323] width 318 height 33
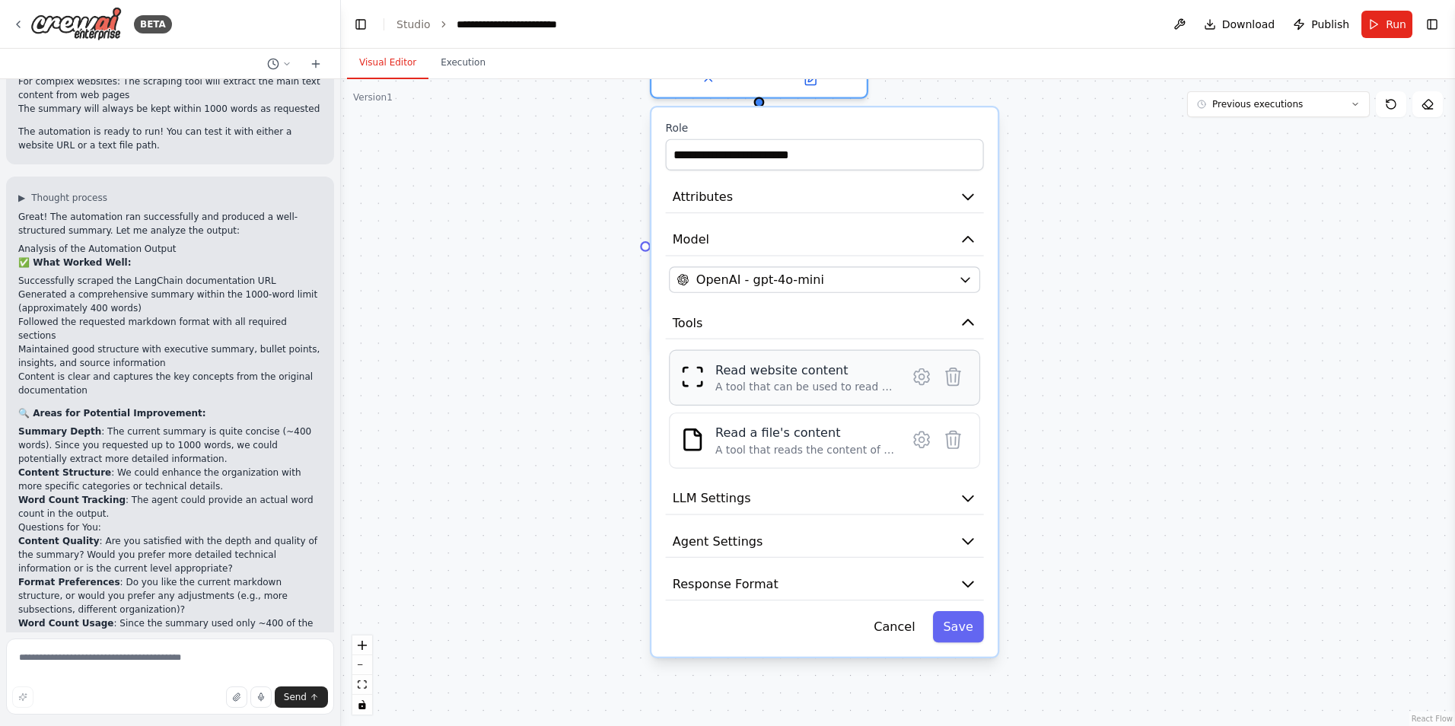
click at [823, 390] on div "A tool that can be used to read a website content." at bounding box center [806, 388] width 180 height 14
click at [922, 382] on icon at bounding box center [921, 377] width 15 height 16
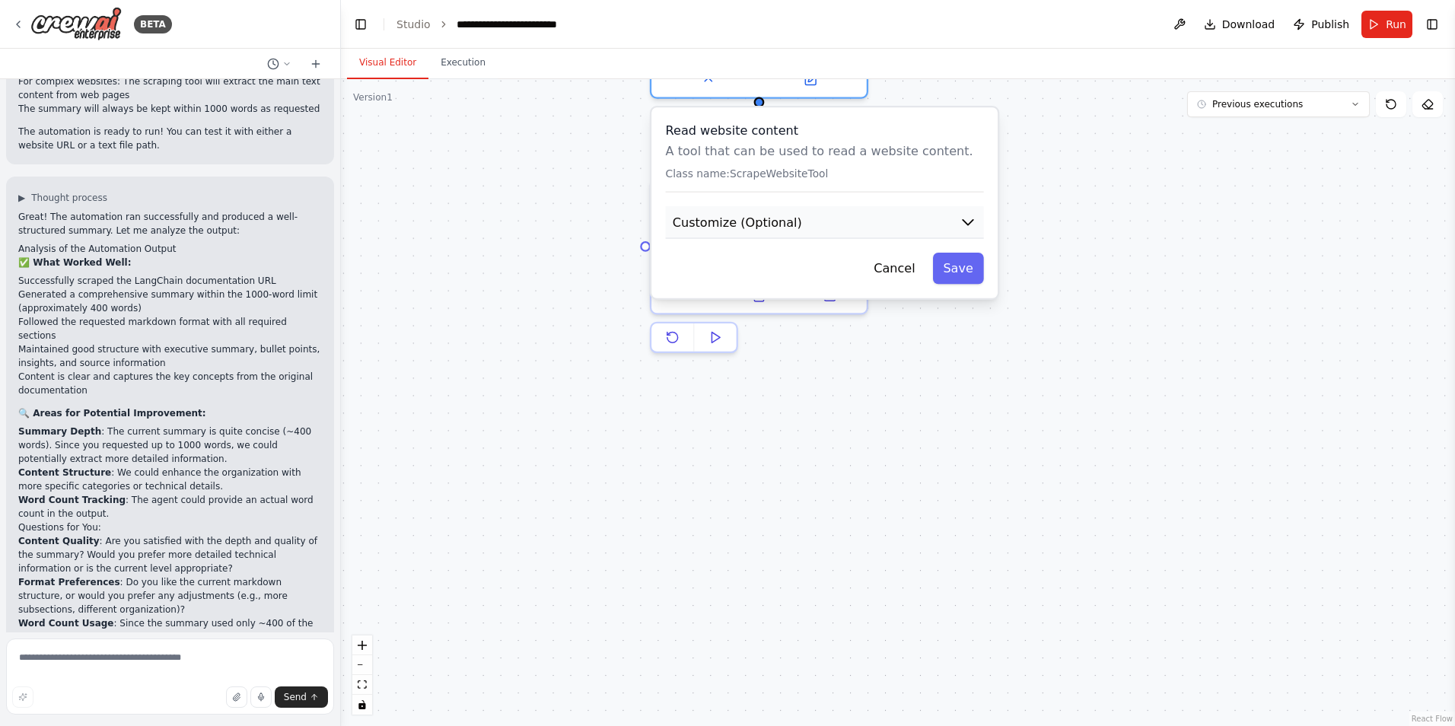
click at [792, 222] on button "Customize (Optional)" at bounding box center [825, 222] width 318 height 33
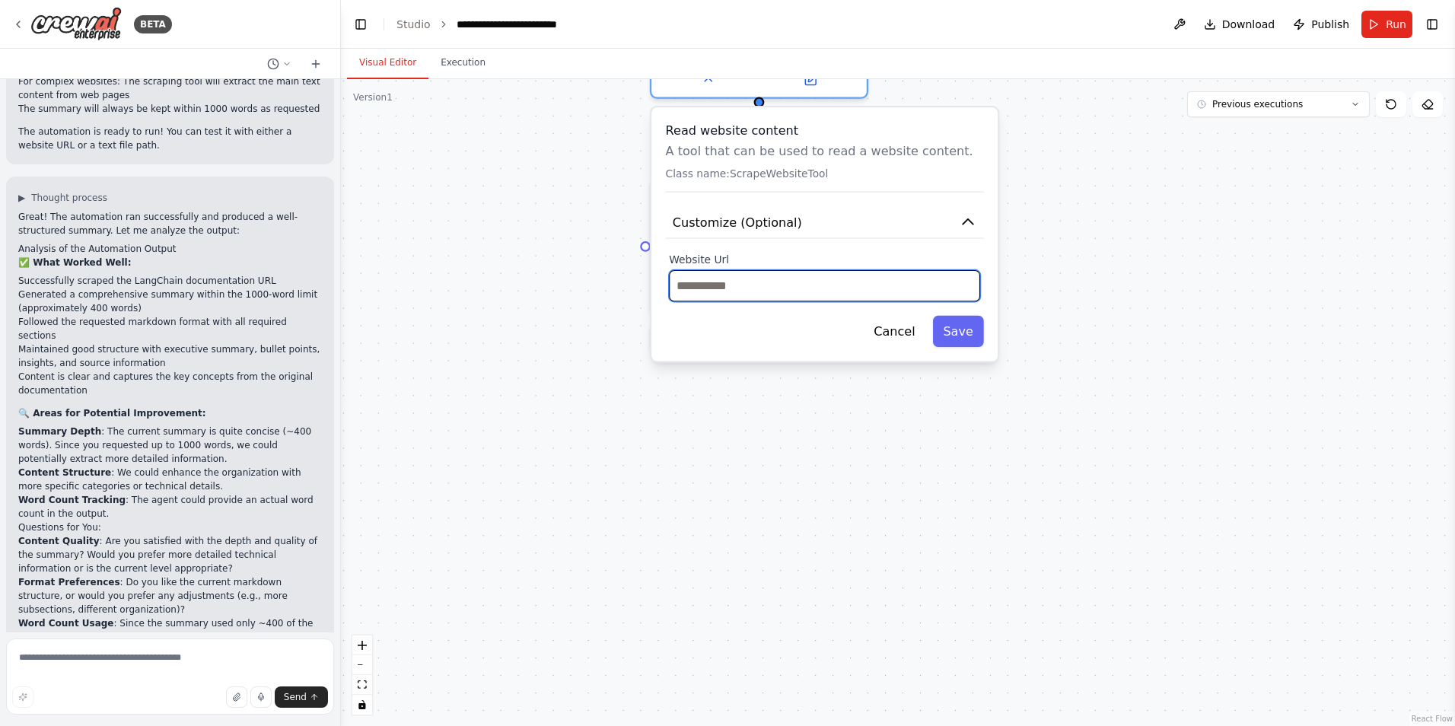
click at [773, 287] on input "text" at bounding box center [824, 285] width 311 height 31
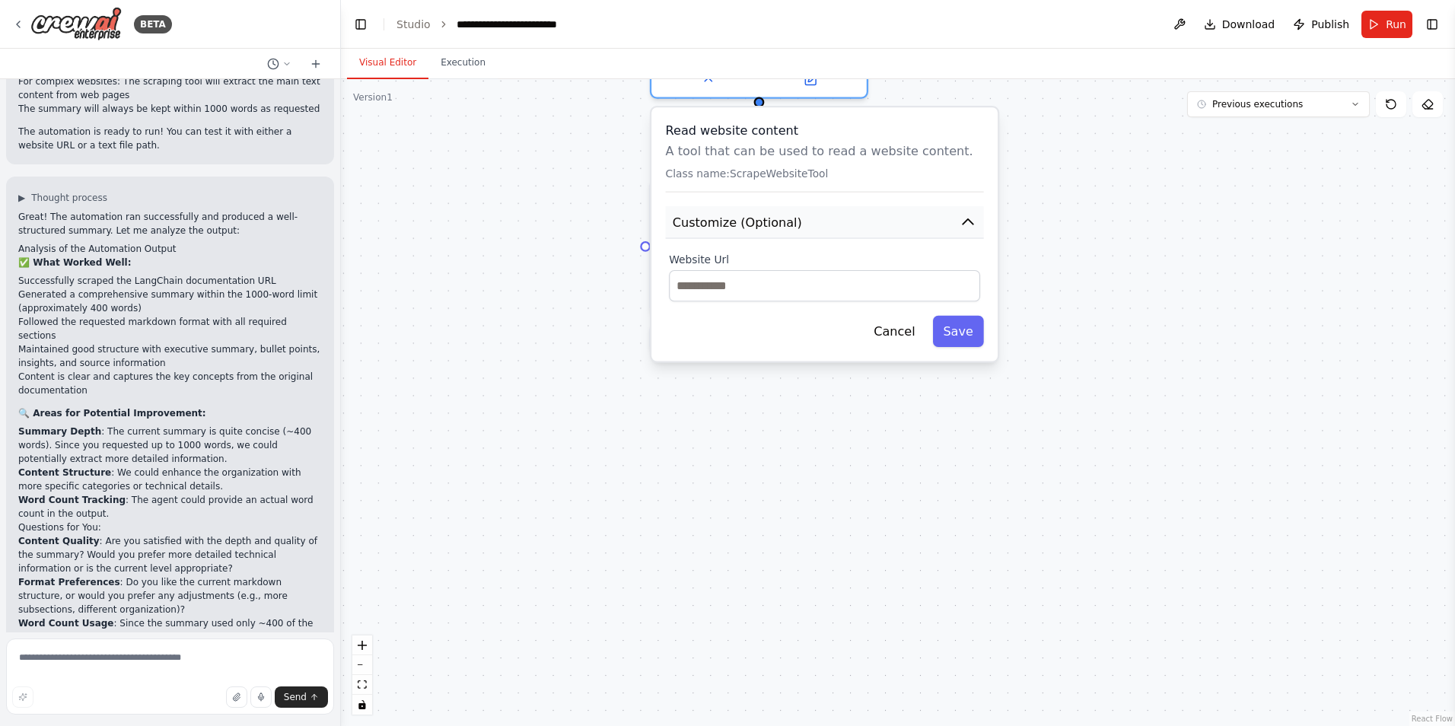
click at [785, 216] on span "Customize (Optional)" at bounding box center [737, 222] width 129 height 18
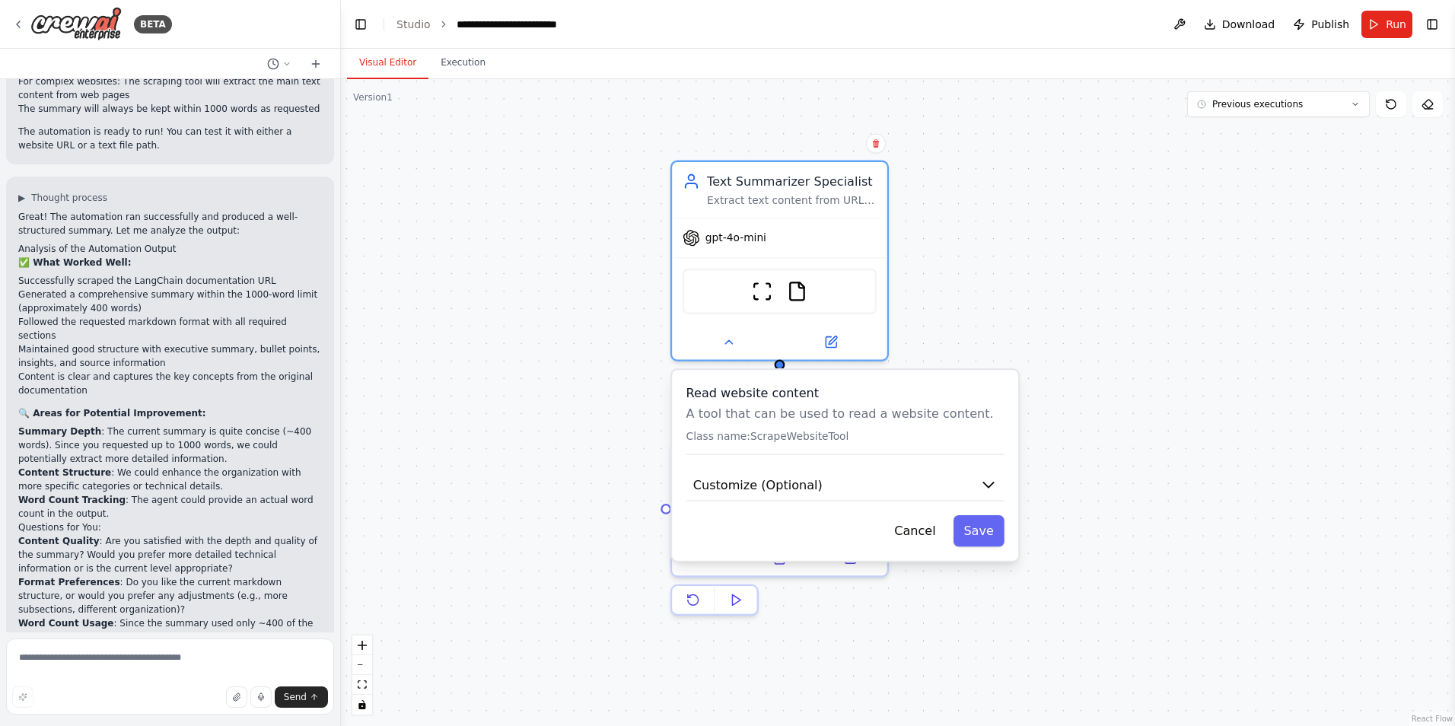
drag, startPoint x: 859, startPoint y: 384, endPoint x: 870, endPoint y: 524, distance: 141.3
click at [878, 645] on div ".deletable-edge-delete-btn { width: 20px; height: 20px; border: 0px solid #ffff…" at bounding box center [898, 402] width 1114 height 647
click at [726, 345] on icon at bounding box center [728, 338] width 14 height 14
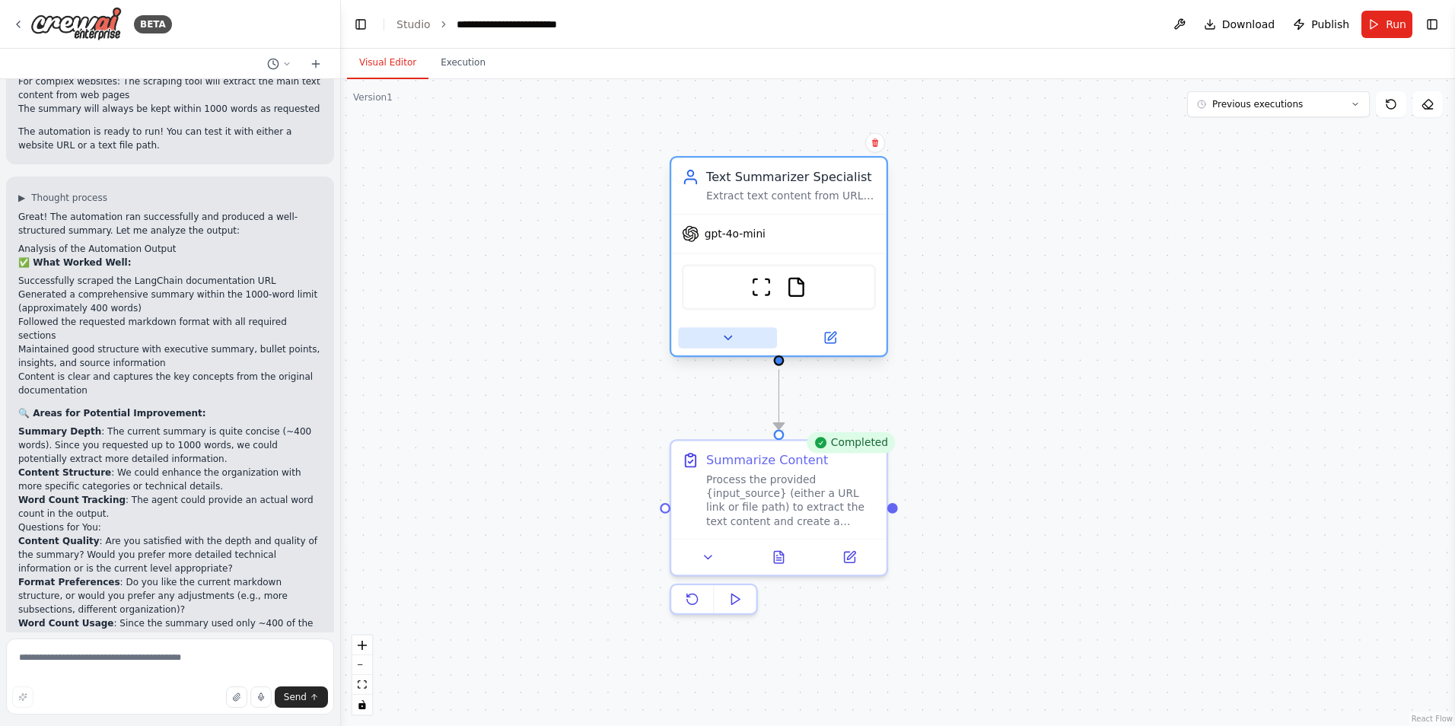
click at [726, 343] on icon at bounding box center [728, 338] width 14 height 14
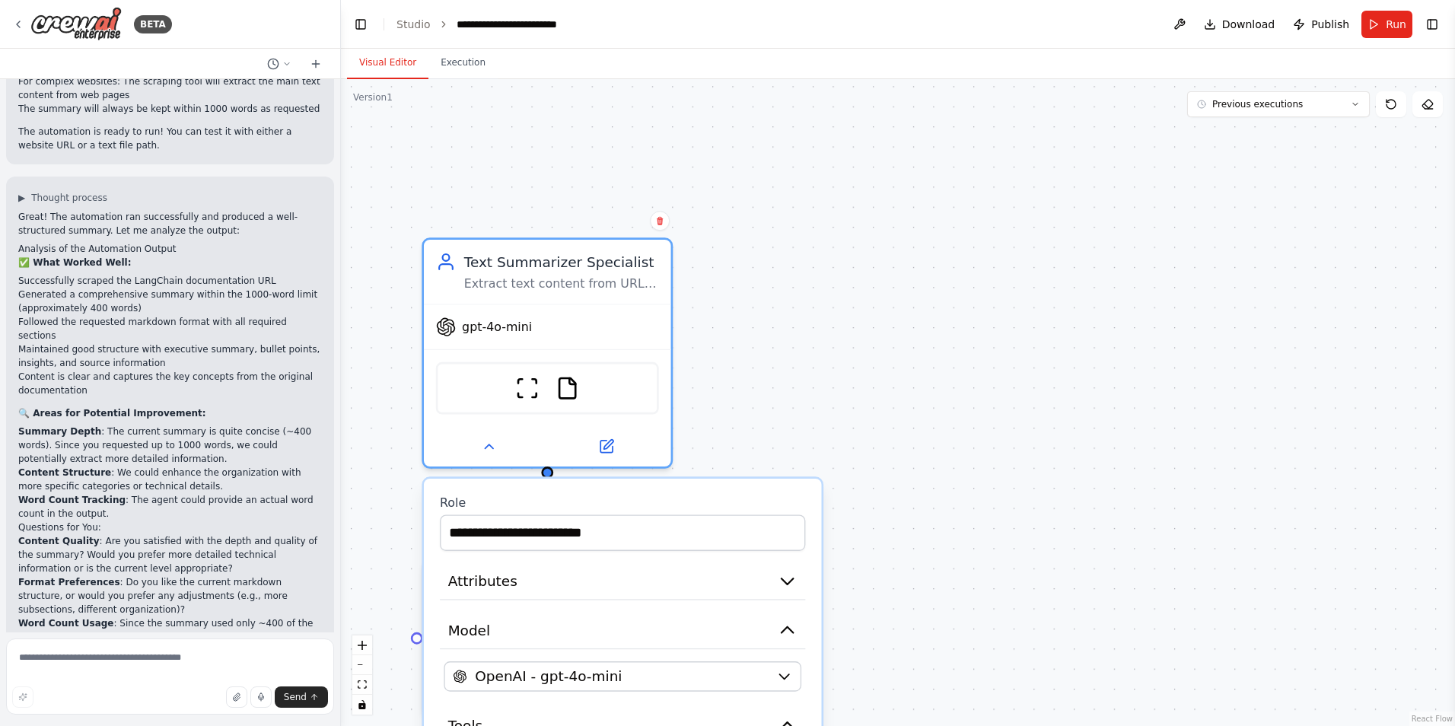
click at [1013, 346] on div ".deletable-edge-delete-btn { width: 20px; height: 20px; border: 0px solid #ffff…" at bounding box center [898, 402] width 1114 height 647
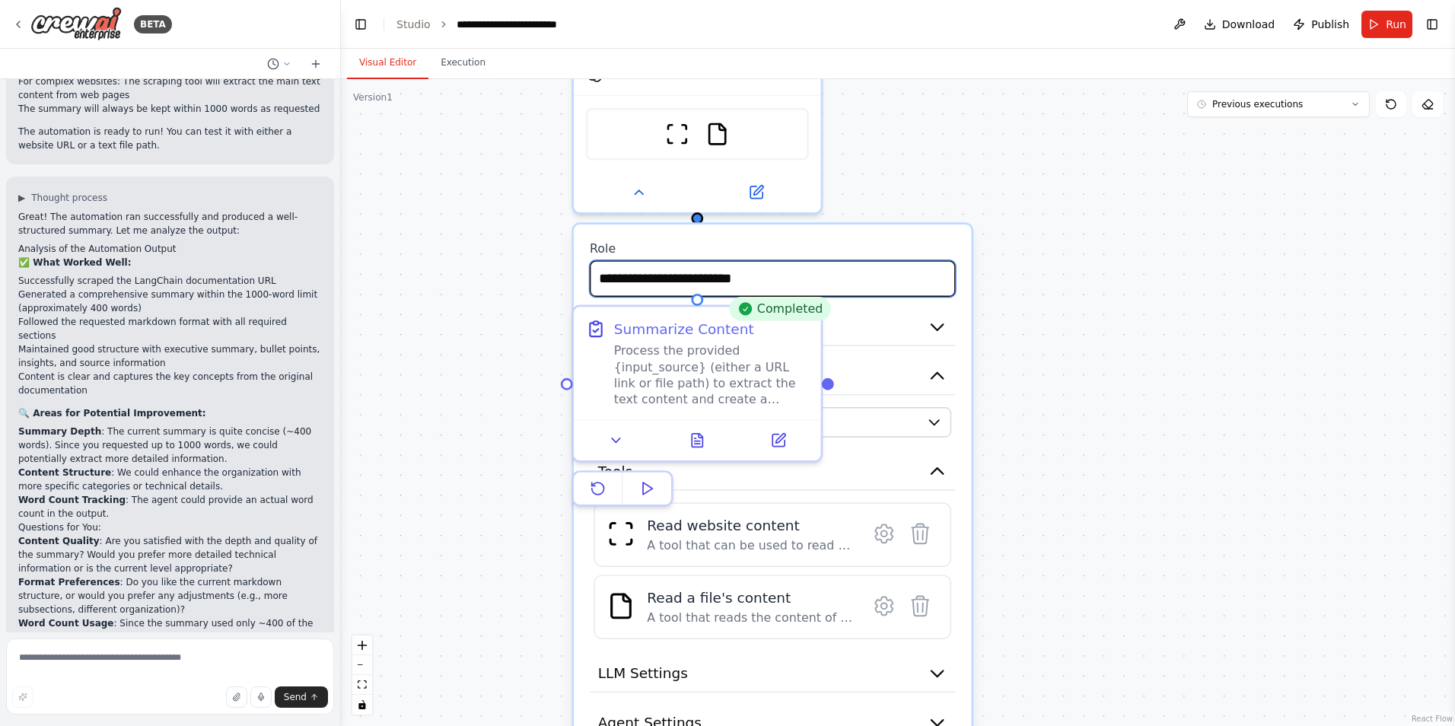
drag, startPoint x: 771, startPoint y: 336, endPoint x: 926, endPoint y: 75, distance: 303.8
click at [926, 75] on div "**********" at bounding box center [898, 387] width 1114 height 677
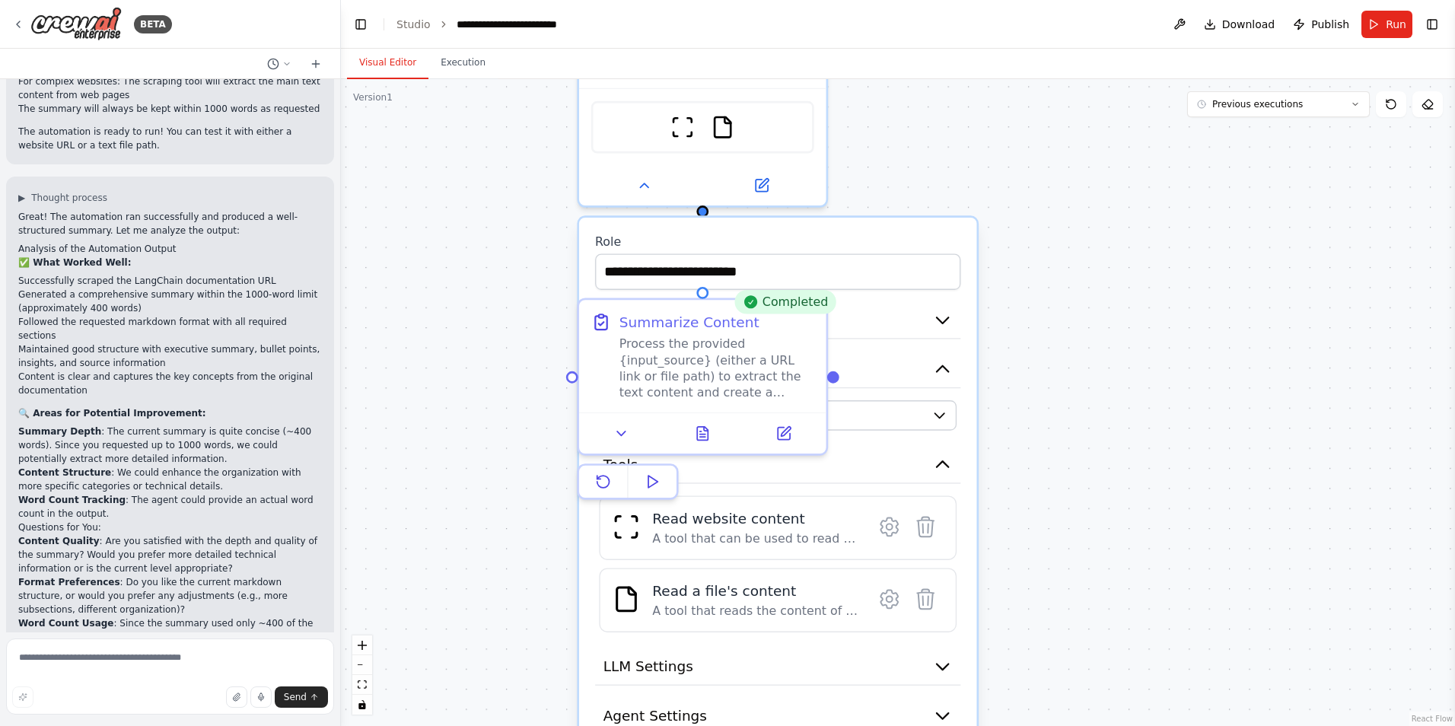
click at [1144, 509] on div ".deletable-edge-delete-btn { width: 20px; height: 20px; border: 0px solid #ffff…" at bounding box center [898, 402] width 1114 height 647
click at [835, 275] on input "**********" at bounding box center [777, 271] width 365 height 37
click at [571, 292] on div ".deletable-edge-delete-btn { width: 20px; height: 20px; border: 0px solid #ffff…" at bounding box center [898, 402] width 1114 height 647
click at [621, 432] on icon at bounding box center [622, 430] width 8 height 4
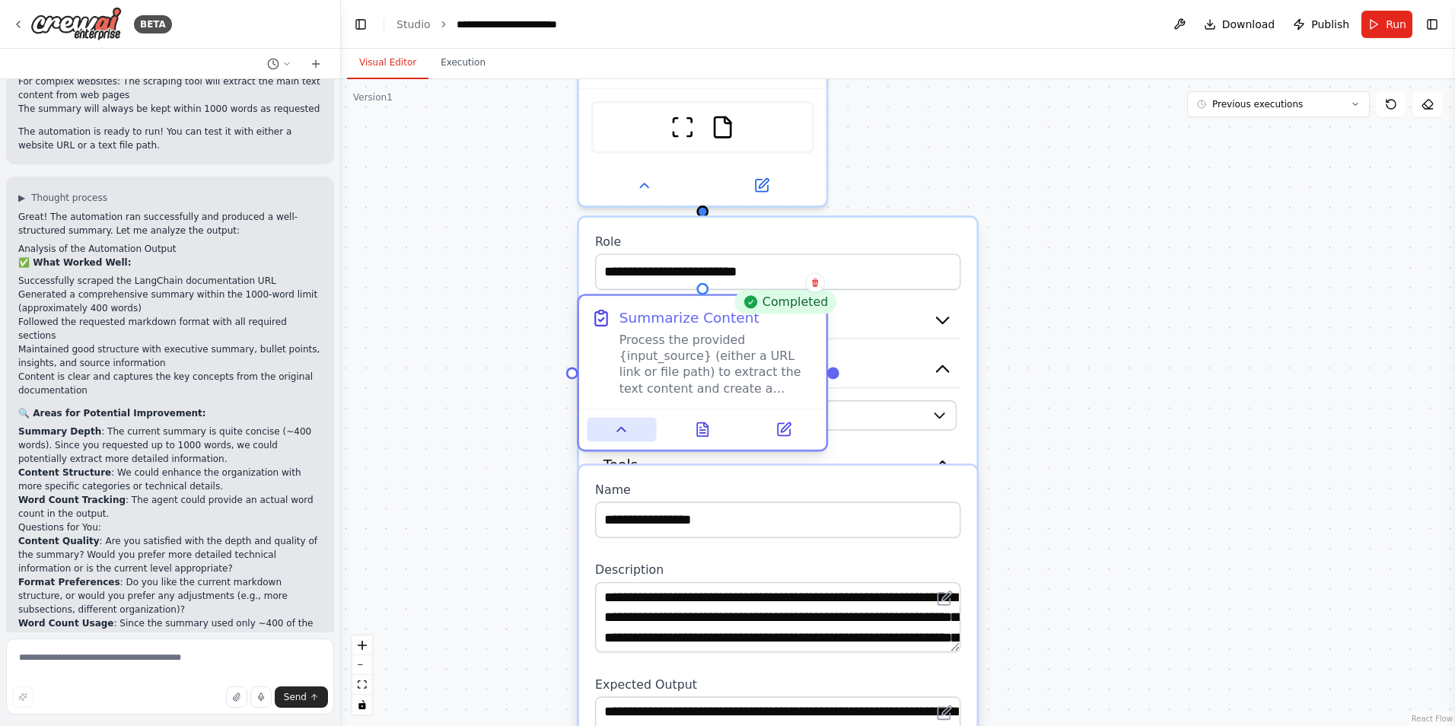
click at [621, 432] on icon at bounding box center [622, 430] width 16 height 16
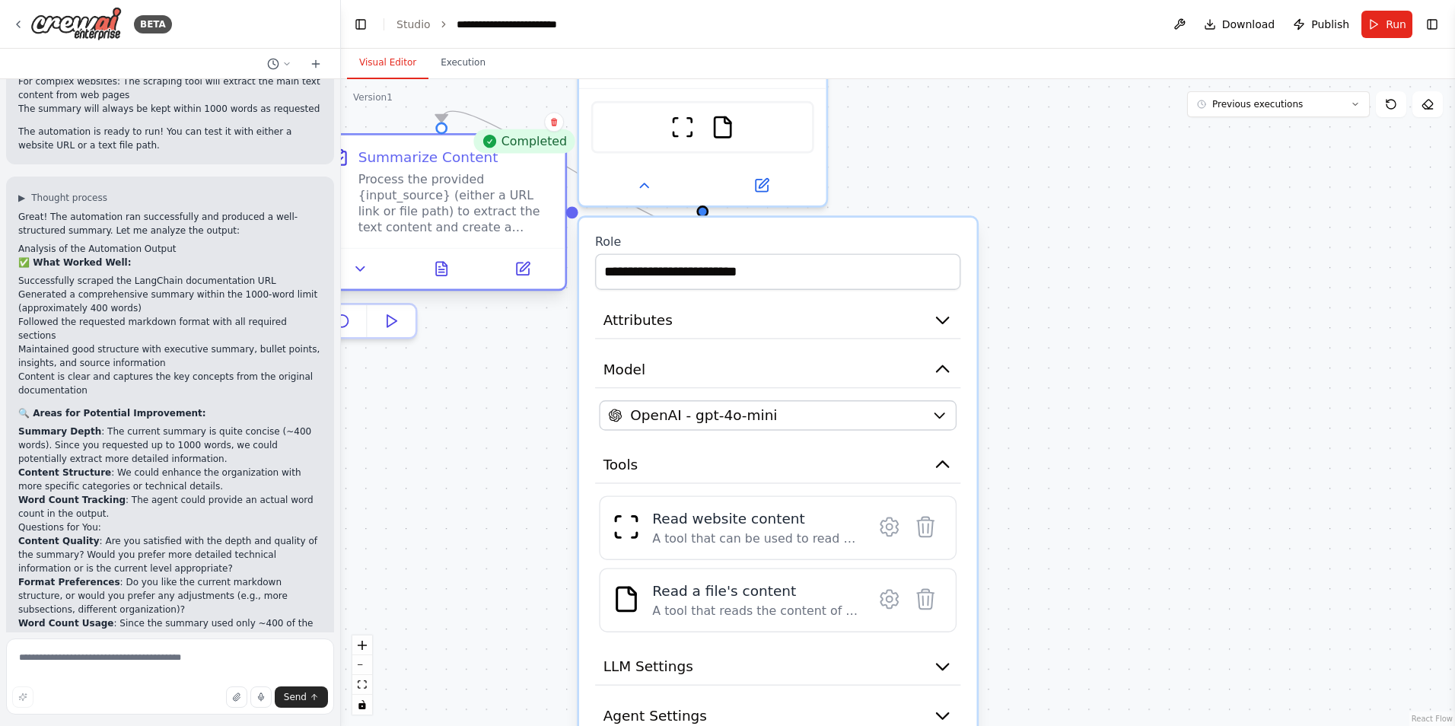
drag, startPoint x: 663, startPoint y: 327, endPoint x: 402, endPoint y: 164, distance: 308.1
click at [402, 164] on div "Summarize Content" at bounding box center [429, 158] width 140 height 20
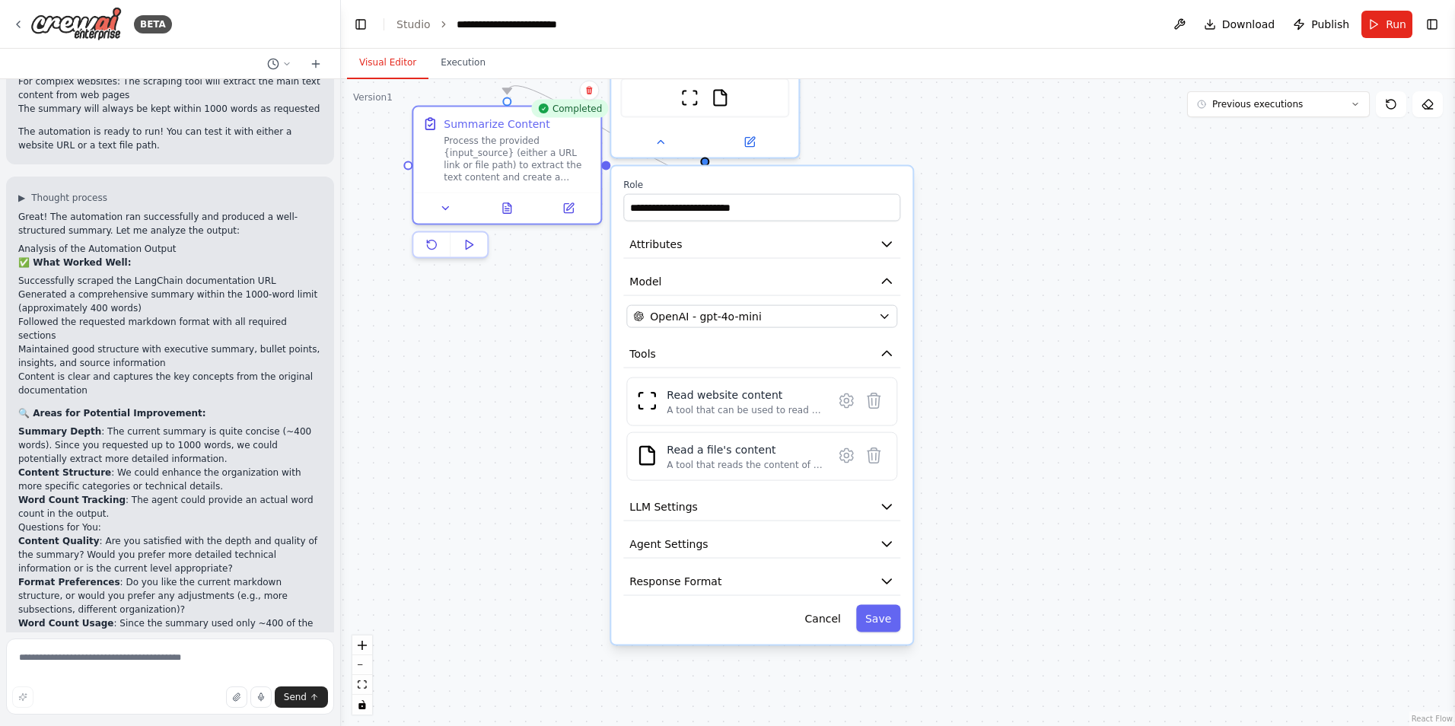
drag, startPoint x: 537, startPoint y: 476, endPoint x: 543, endPoint y: 381, distance: 95.3
click at [543, 381] on div ".deletable-edge-delete-btn { width: 20px; height: 20px; border: 0px solid #ffff…" at bounding box center [898, 402] width 1114 height 647
click at [772, 507] on button "LLM Settings" at bounding box center [761, 507] width 277 height 28
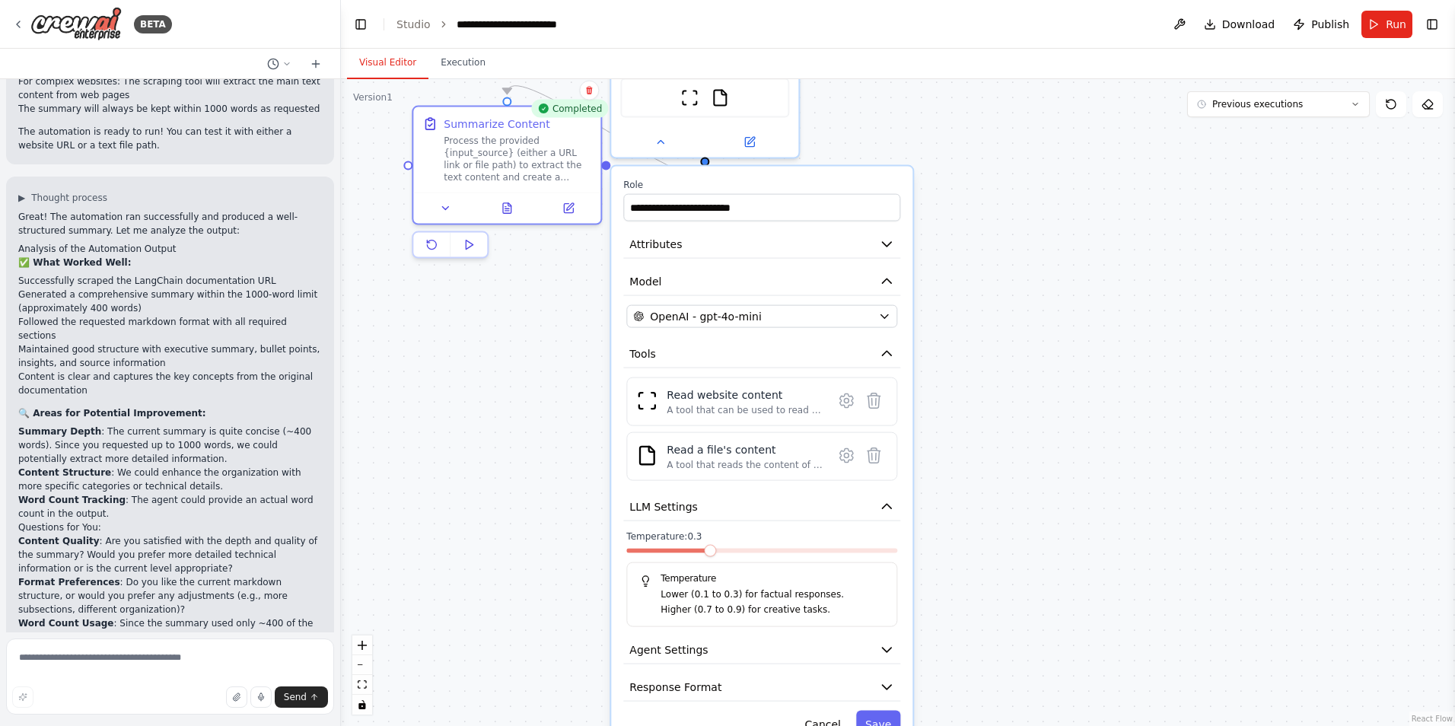
click at [704, 556] on span at bounding box center [710, 551] width 12 height 12
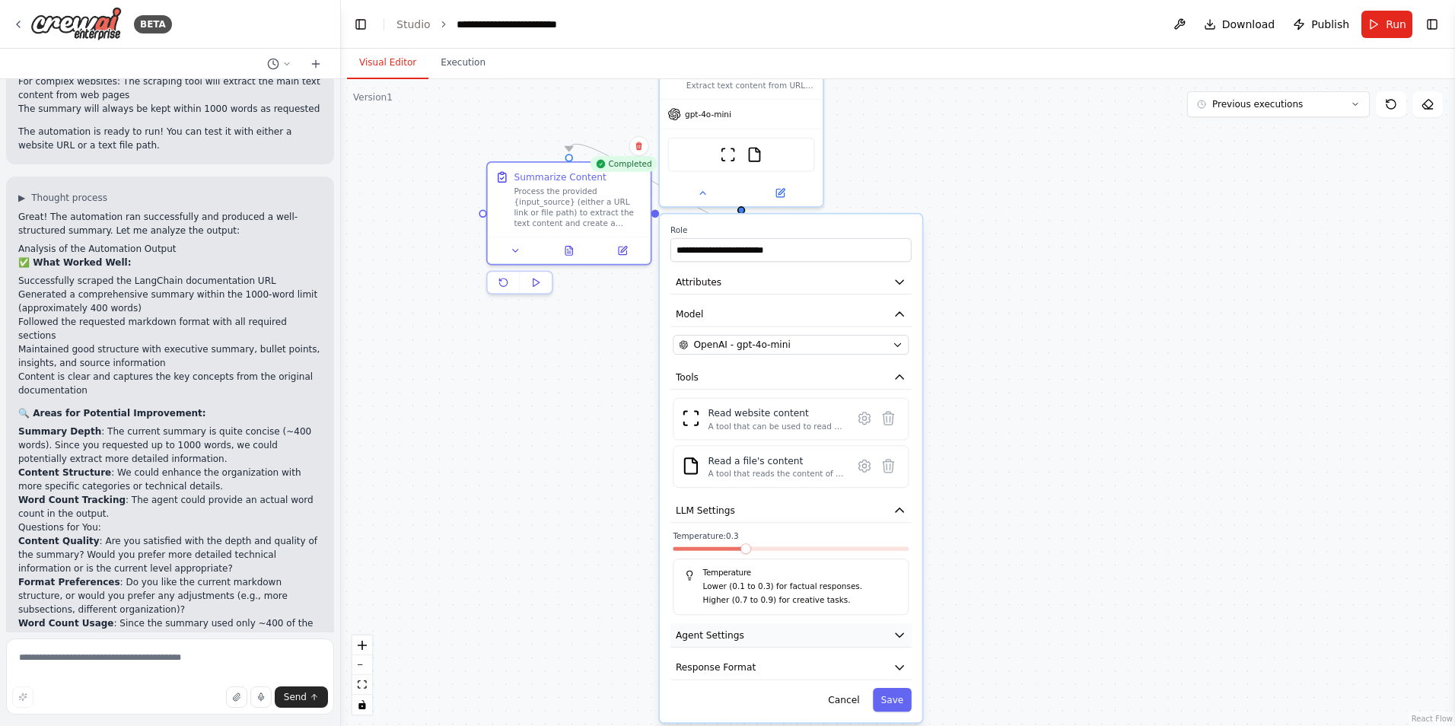
click at [889, 644] on button "Agent Settings" at bounding box center [791, 635] width 241 height 24
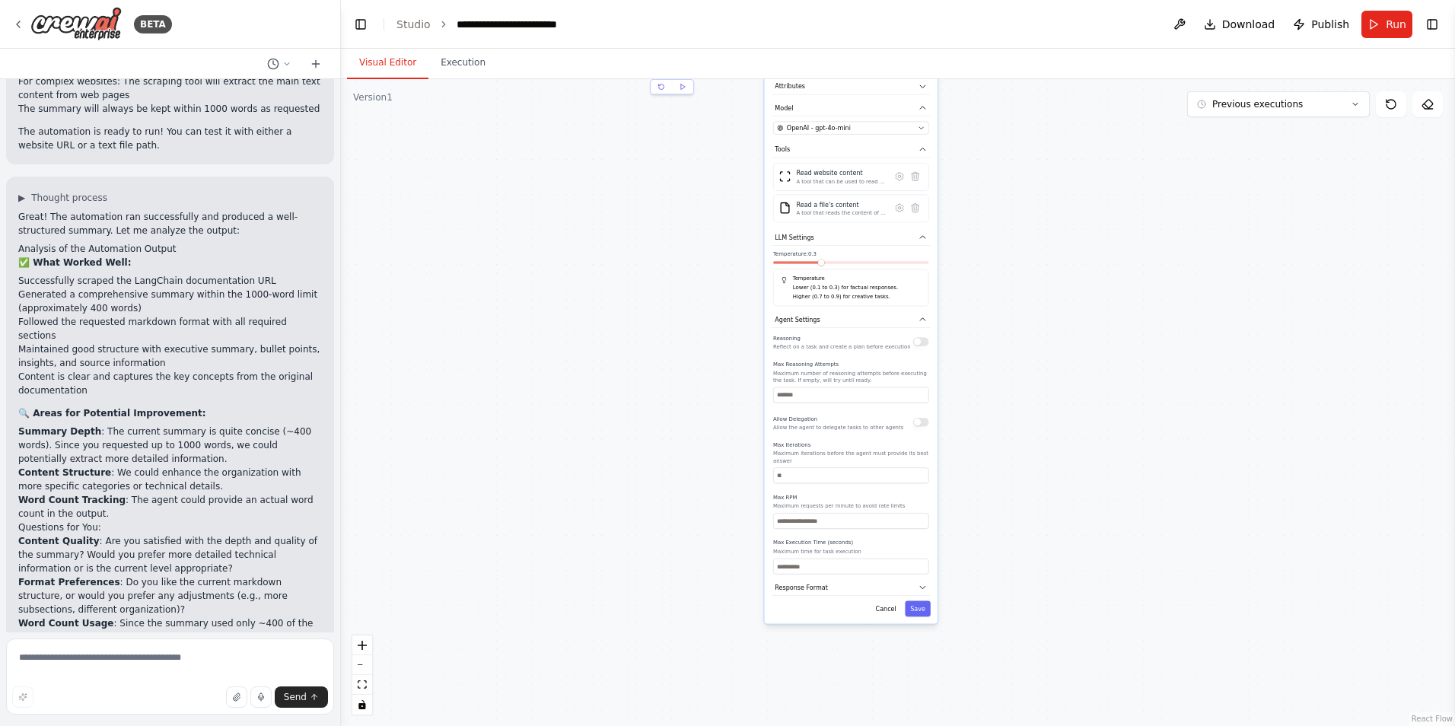
drag, startPoint x: 610, startPoint y: 569, endPoint x: 675, endPoint y: 268, distance: 308.5
click at [675, 268] on div ".deletable-edge-delete-btn { width: 20px; height: 20px; border: 0px solid #ffff…" at bounding box center [898, 402] width 1114 height 647
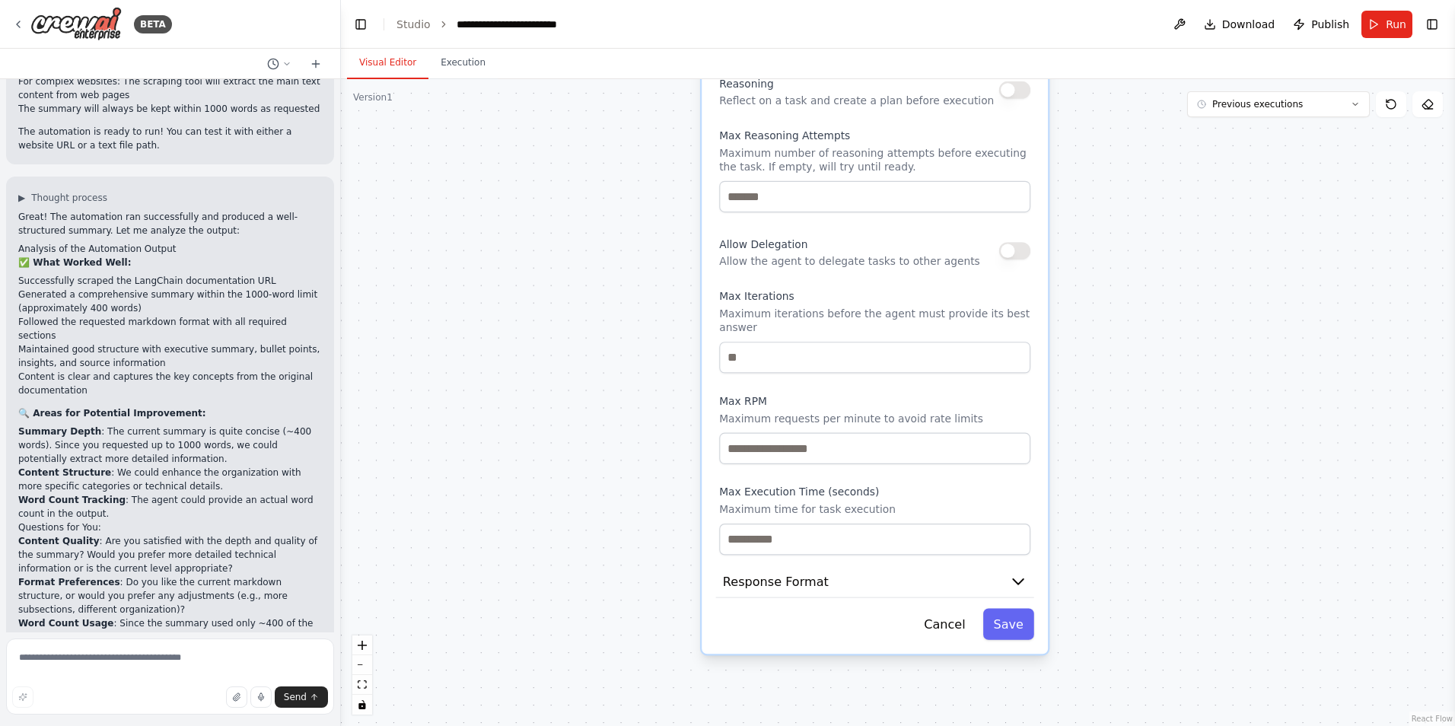
drag, startPoint x: 633, startPoint y: 444, endPoint x: 628, endPoint y: 234, distance: 209.4
click at [628, 234] on div ".deletable-edge-delete-btn { width: 20px; height: 20px; border: 0px solid #ffff…" at bounding box center [898, 402] width 1114 height 647
click at [867, 571] on button "Response Format" at bounding box center [875, 582] width 318 height 33
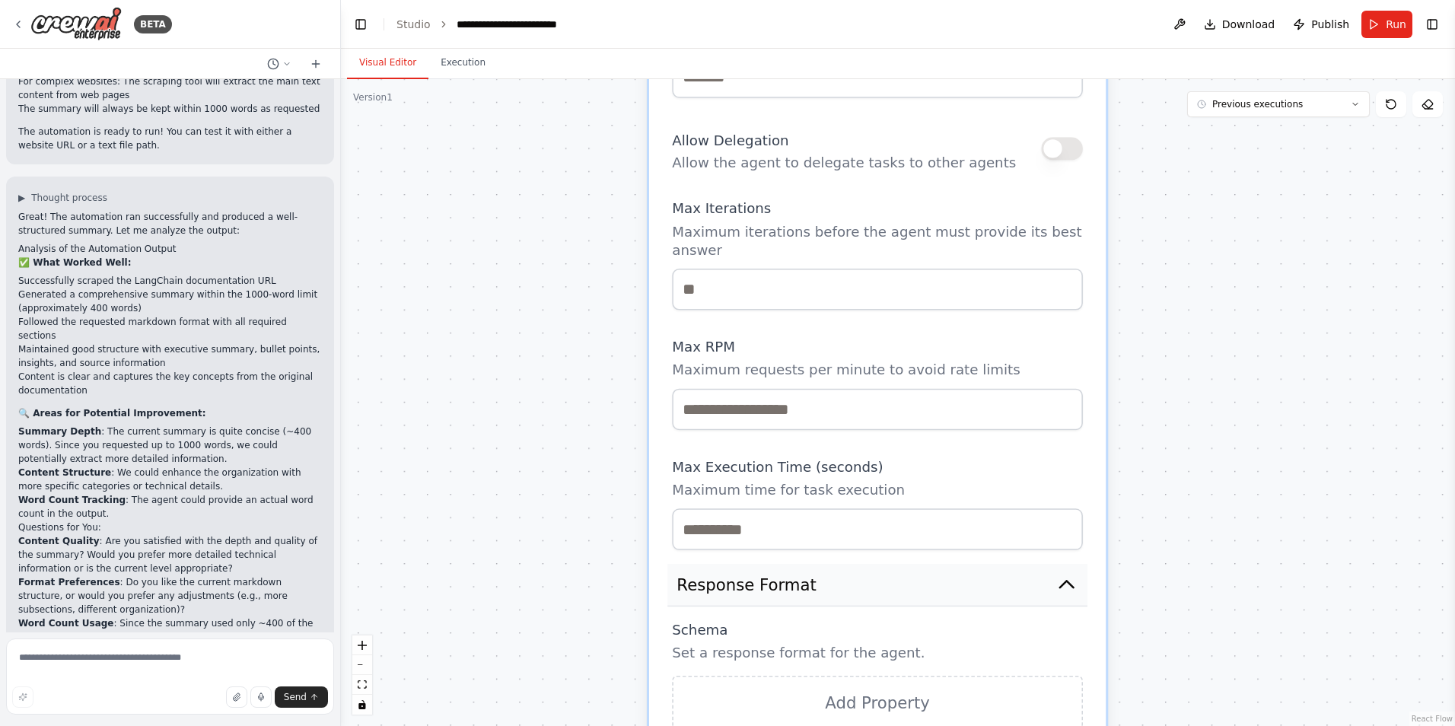
click at [907, 566] on button "Response Format" at bounding box center [878, 585] width 420 height 43
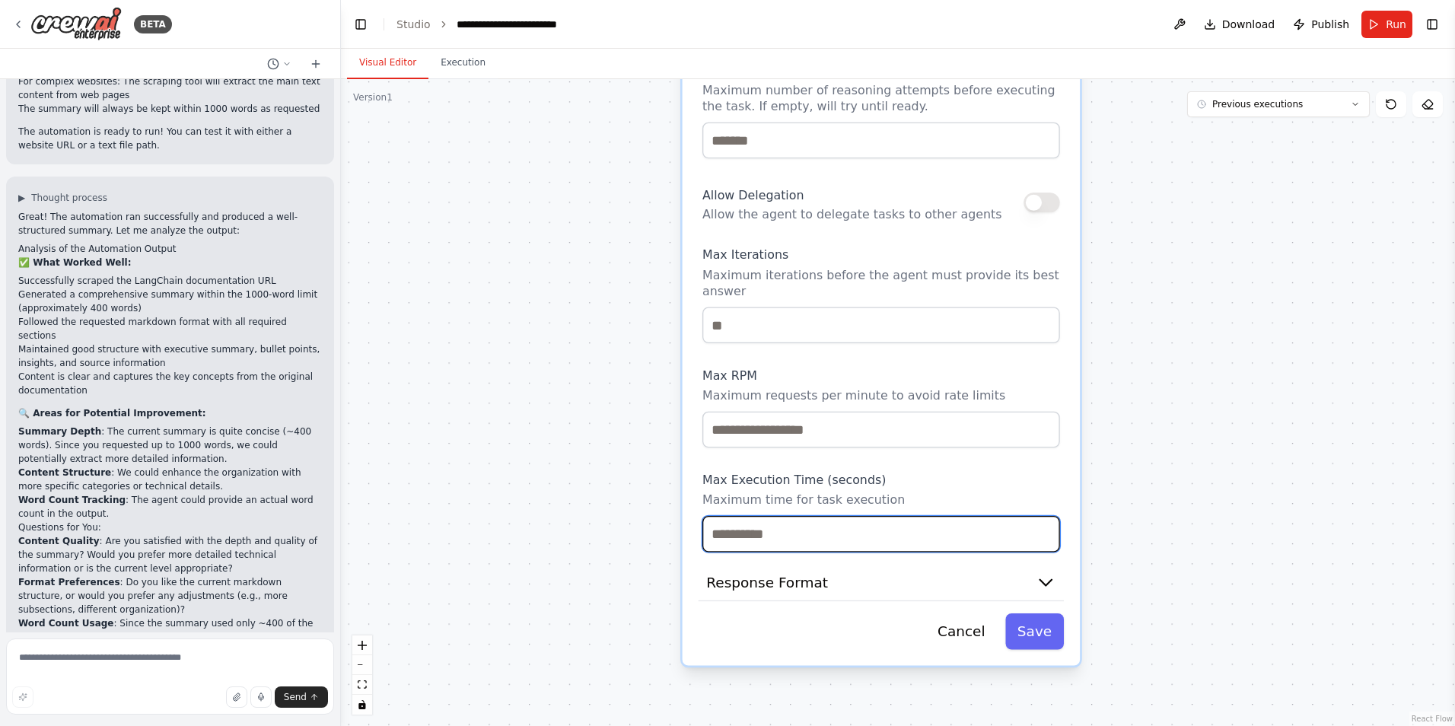
drag, startPoint x: 876, startPoint y: 499, endPoint x: 884, endPoint y: 632, distance: 132.7
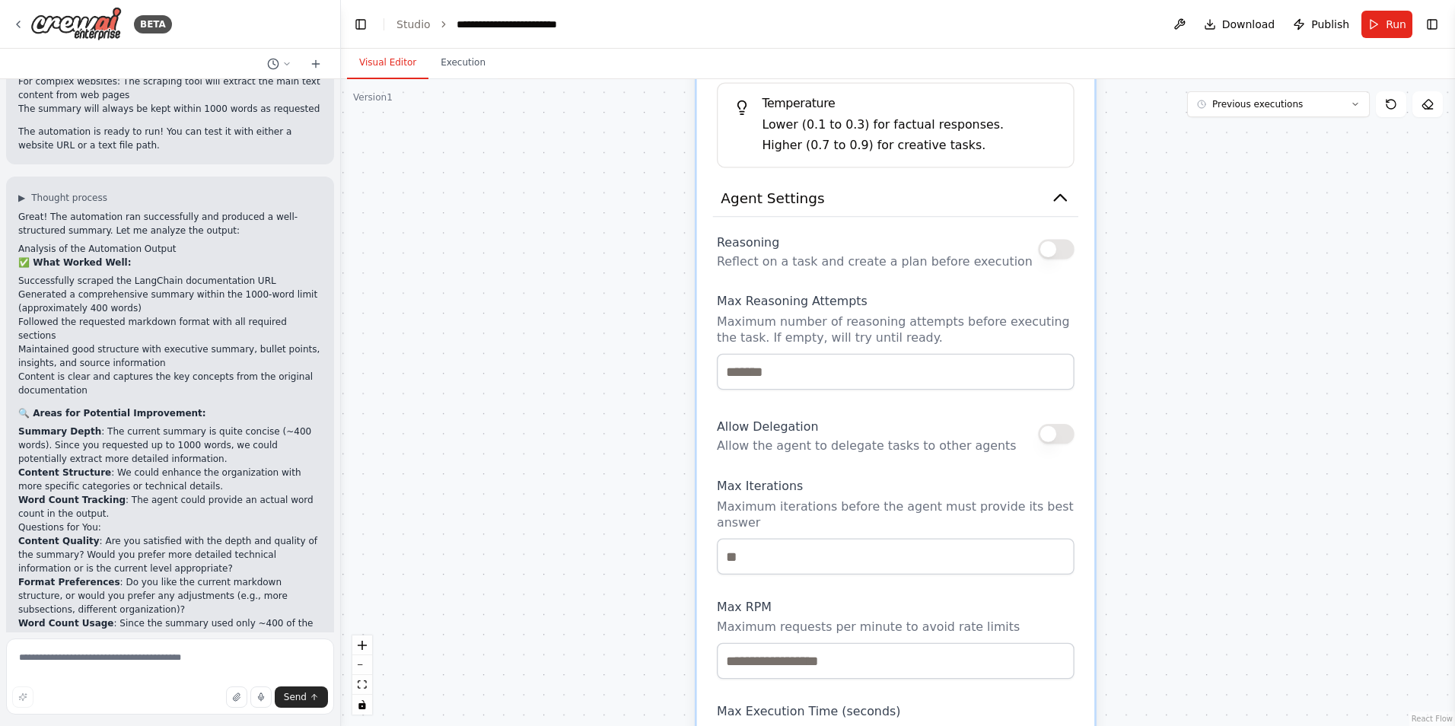
drag, startPoint x: 604, startPoint y: 435, endPoint x: 618, endPoint y: 653, distance: 218.1
click at [618, 659] on div ".deletable-edge-delete-btn { width: 20px; height: 20px; border: 0px solid #ffff…" at bounding box center [898, 402] width 1114 height 647
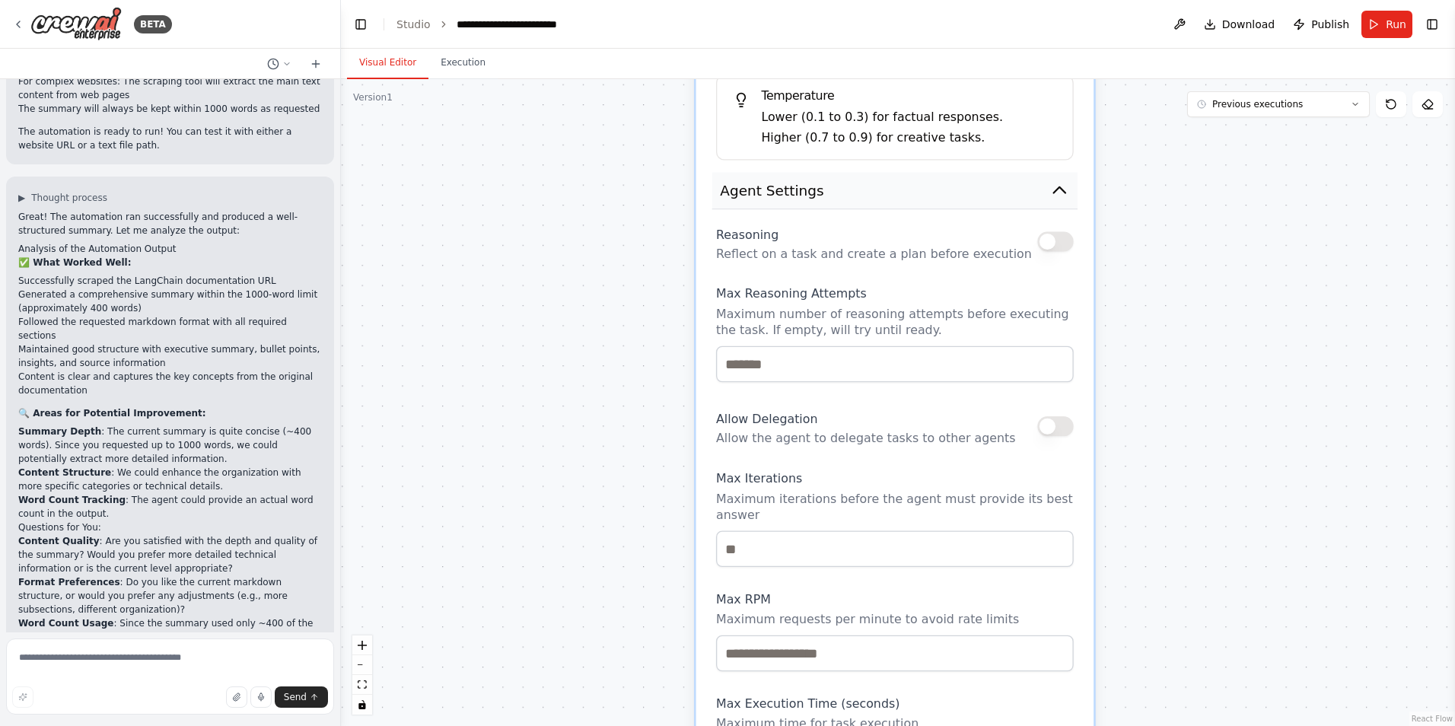
click at [1063, 193] on icon "button" at bounding box center [1059, 190] width 11 height 6
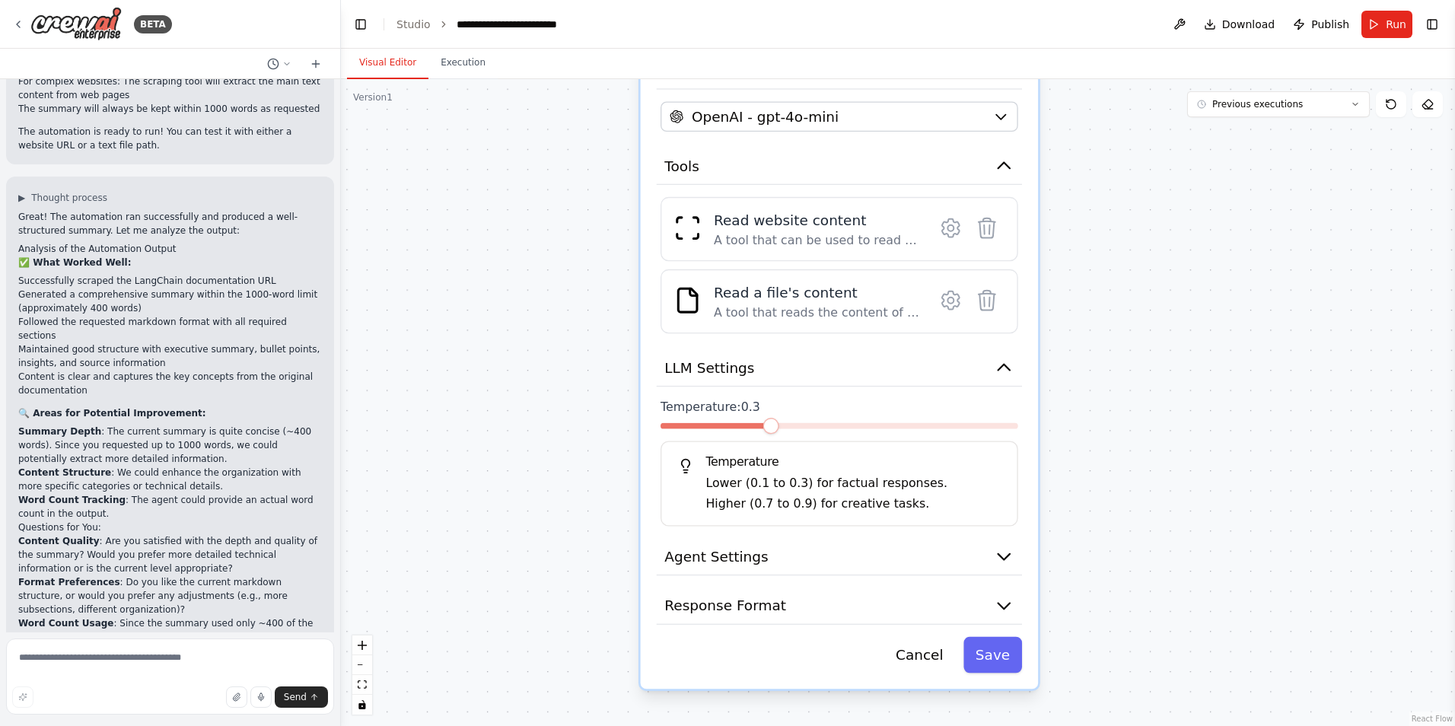
drag, startPoint x: 614, startPoint y: 280, endPoint x: 558, endPoint y: 596, distance: 320.7
click at [558, 641] on div ".deletable-edge-delete-btn { width: 20px; height: 20px; border: 0px solid #ffff…" at bounding box center [898, 402] width 1114 height 647
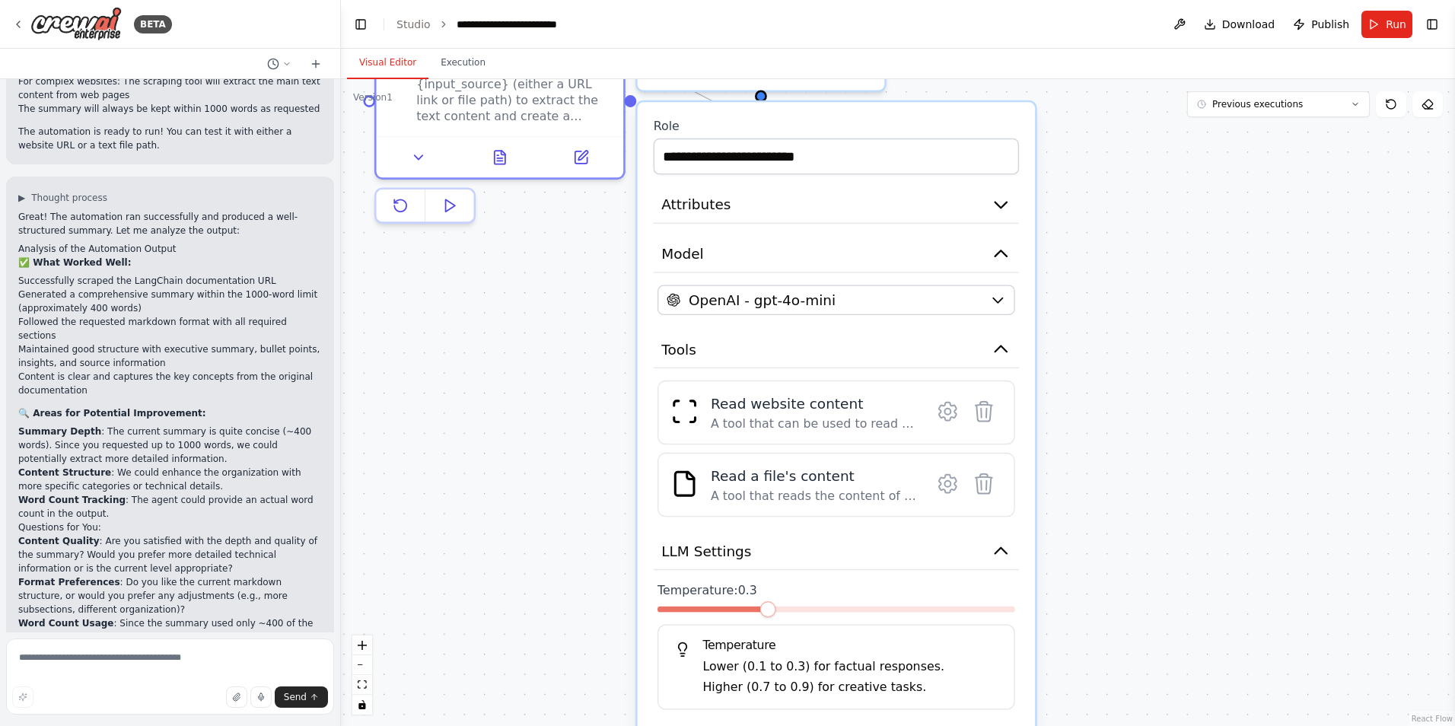
drag, startPoint x: 545, startPoint y: 411, endPoint x: 542, endPoint y: 600, distance: 188.8
click at [542, 600] on div ".deletable-edge-delete-btn { width: 20px; height: 20px; border: 0px solid #ffff…" at bounding box center [898, 402] width 1114 height 647
click at [964, 349] on button "Tools" at bounding box center [836, 349] width 365 height 37
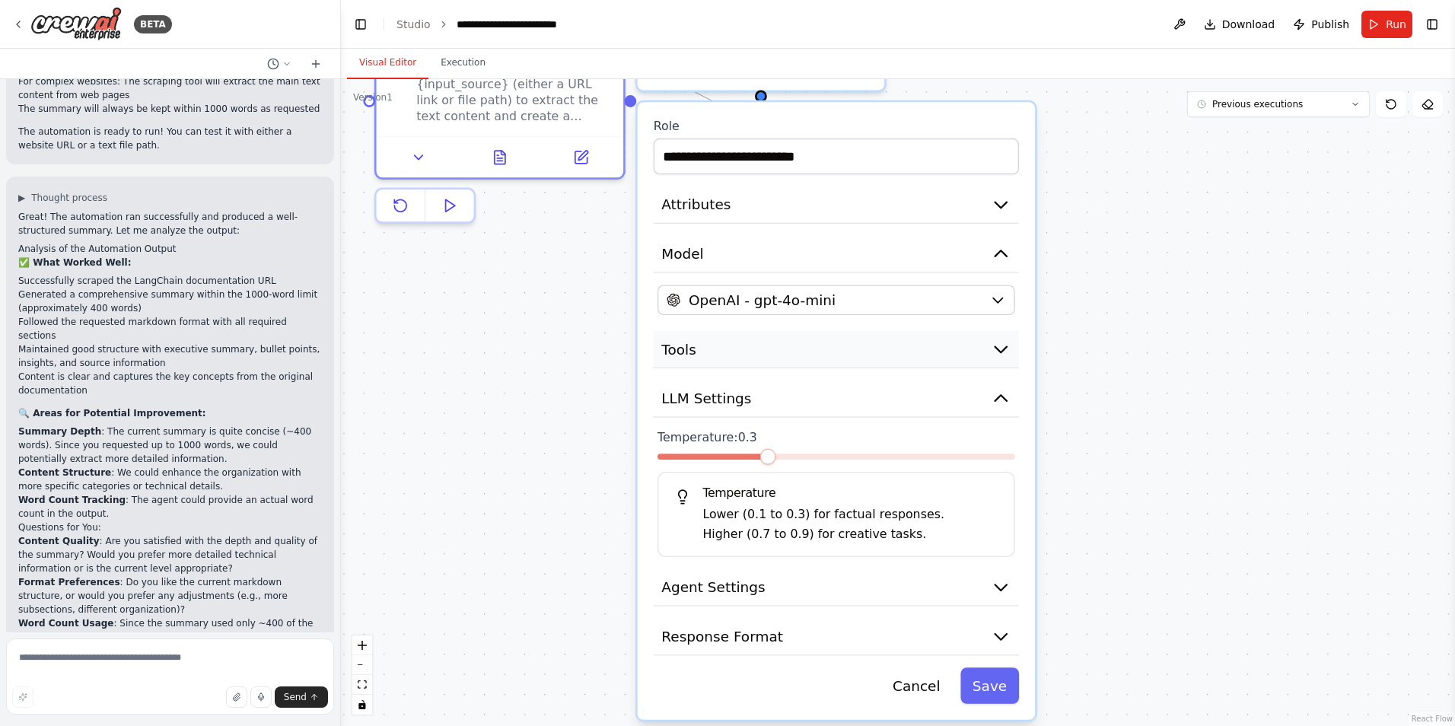
click at [967, 343] on button "Tools" at bounding box center [836, 349] width 365 height 37
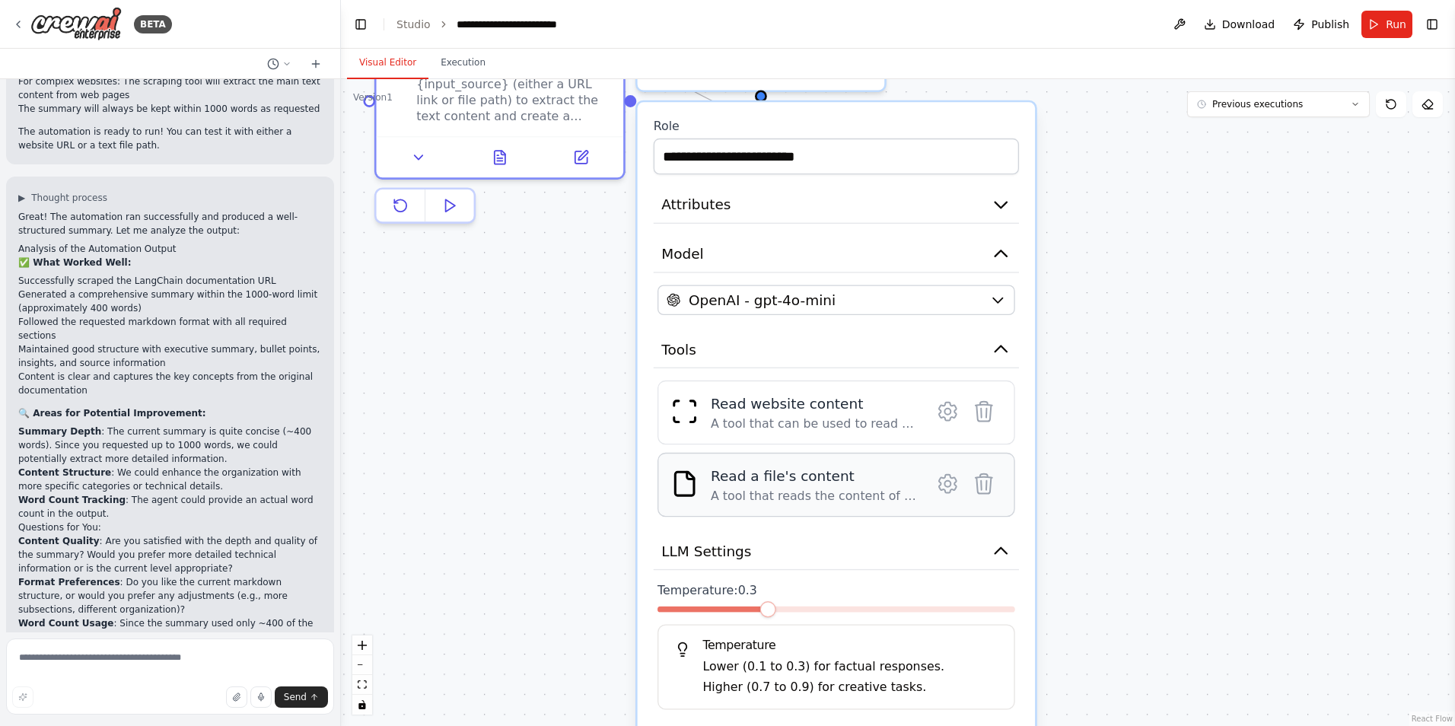
click at [782, 502] on div "A tool that reads the content of a file. To use this tool, provide a 'file_path…" at bounding box center [814, 496] width 207 height 16
click at [699, 481] on img at bounding box center [685, 484] width 28 height 28
click at [730, 418] on div "A tool that can be used to read a website content." at bounding box center [814, 424] width 207 height 16
click at [735, 406] on div "Read website content" at bounding box center [814, 404] width 207 height 20
click at [801, 492] on div "A tool that reads the content of a file. To use this tool, provide a 'file_path…" at bounding box center [814, 496] width 207 height 16
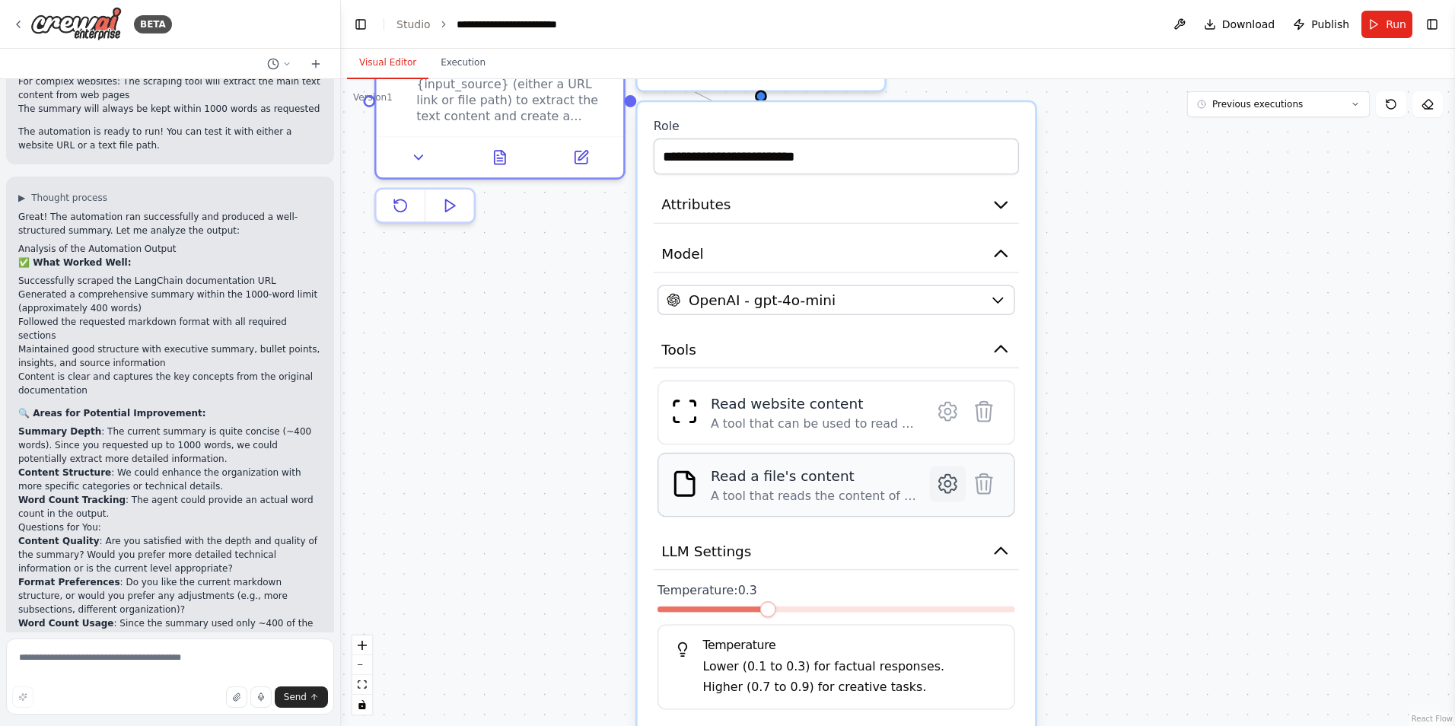
click at [945, 480] on icon at bounding box center [948, 484] width 18 height 18
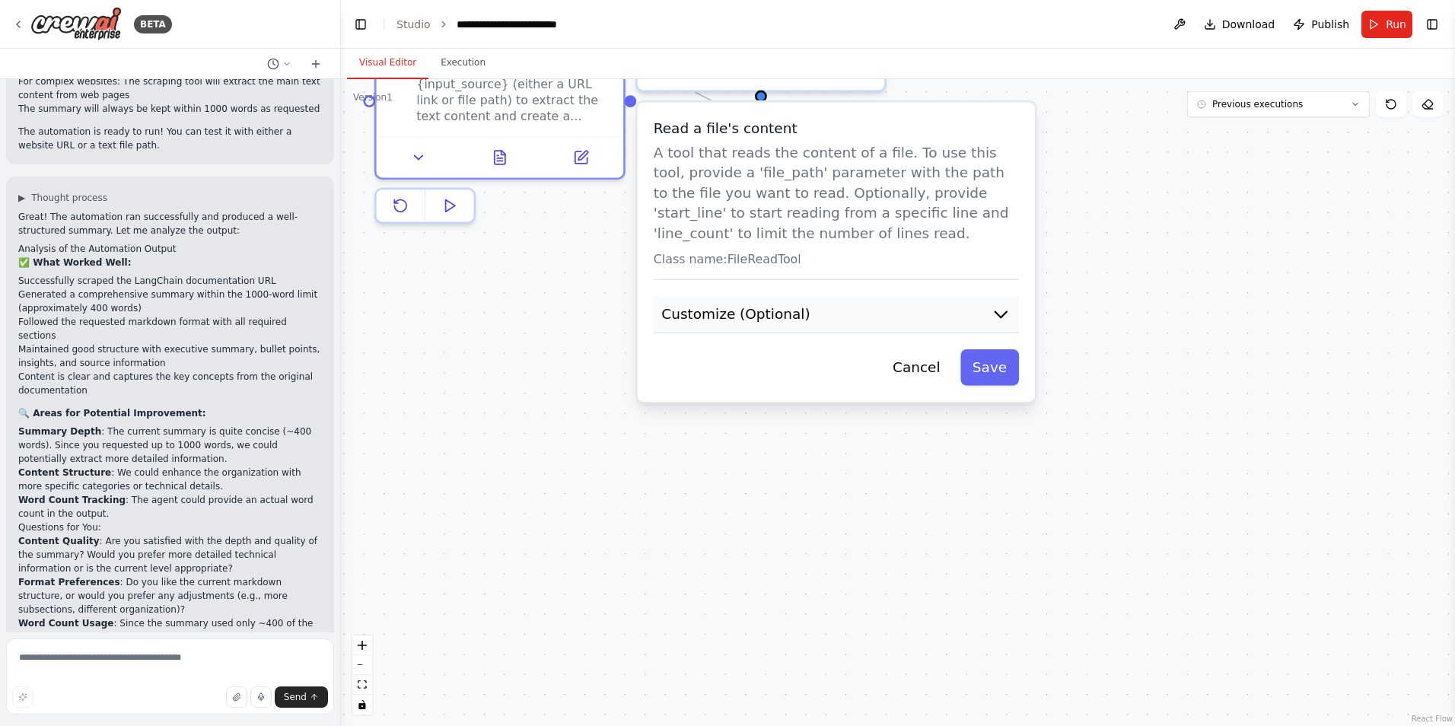
click at [925, 308] on button "Customize (Optional)" at bounding box center [836, 314] width 365 height 37
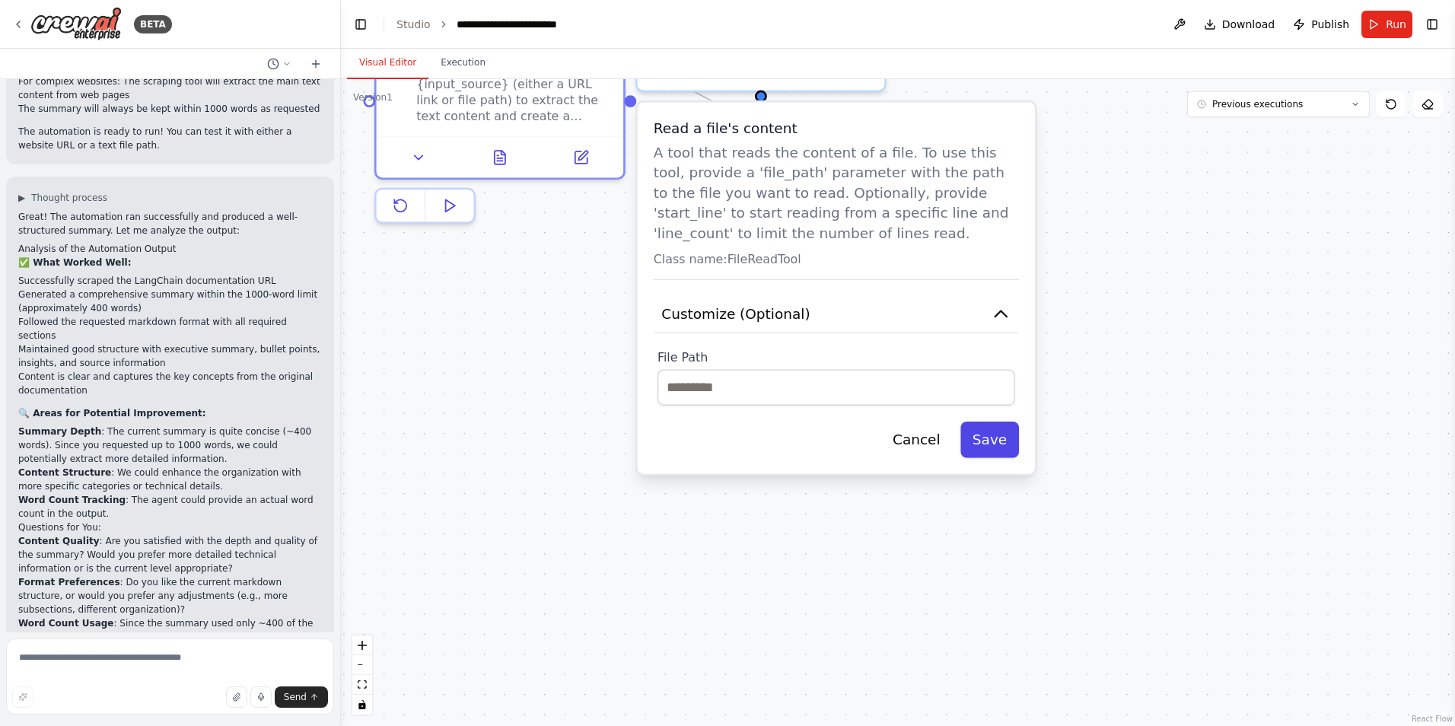
click at [998, 436] on button "Save" at bounding box center [990, 440] width 59 height 37
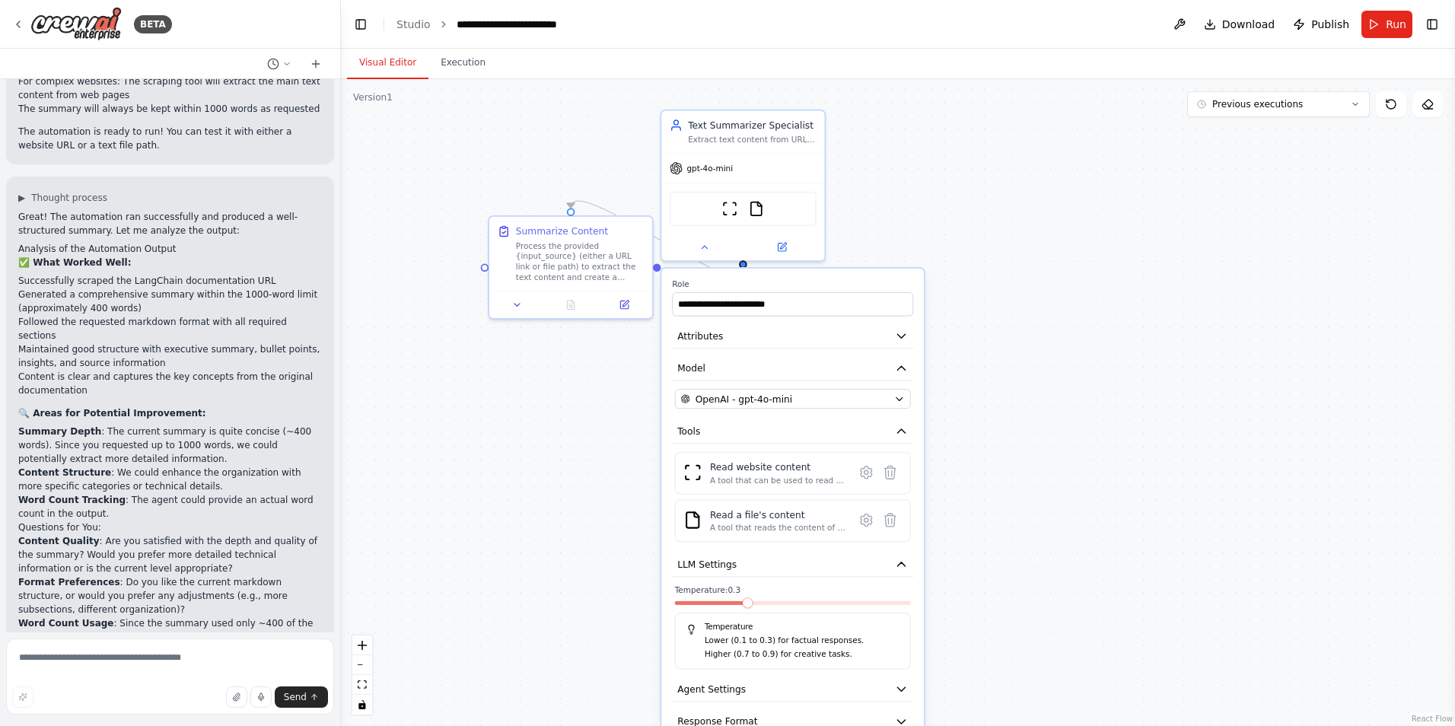
drag, startPoint x: 980, startPoint y: 268, endPoint x: 1019, endPoint y: 346, distance: 87.1
click at [1019, 346] on div ".deletable-edge-delete-btn { width: 20px; height: 20px; border: 0px solid #ffff…" at bounding box center [898, 402] width 1114 height 647
click at [988, 208] on div ".deletable-edge-delete-btn { width: 20px; height: 20px; border: 0px solid #ffff…" at bounding box center [898, 402] width 1114 height 647
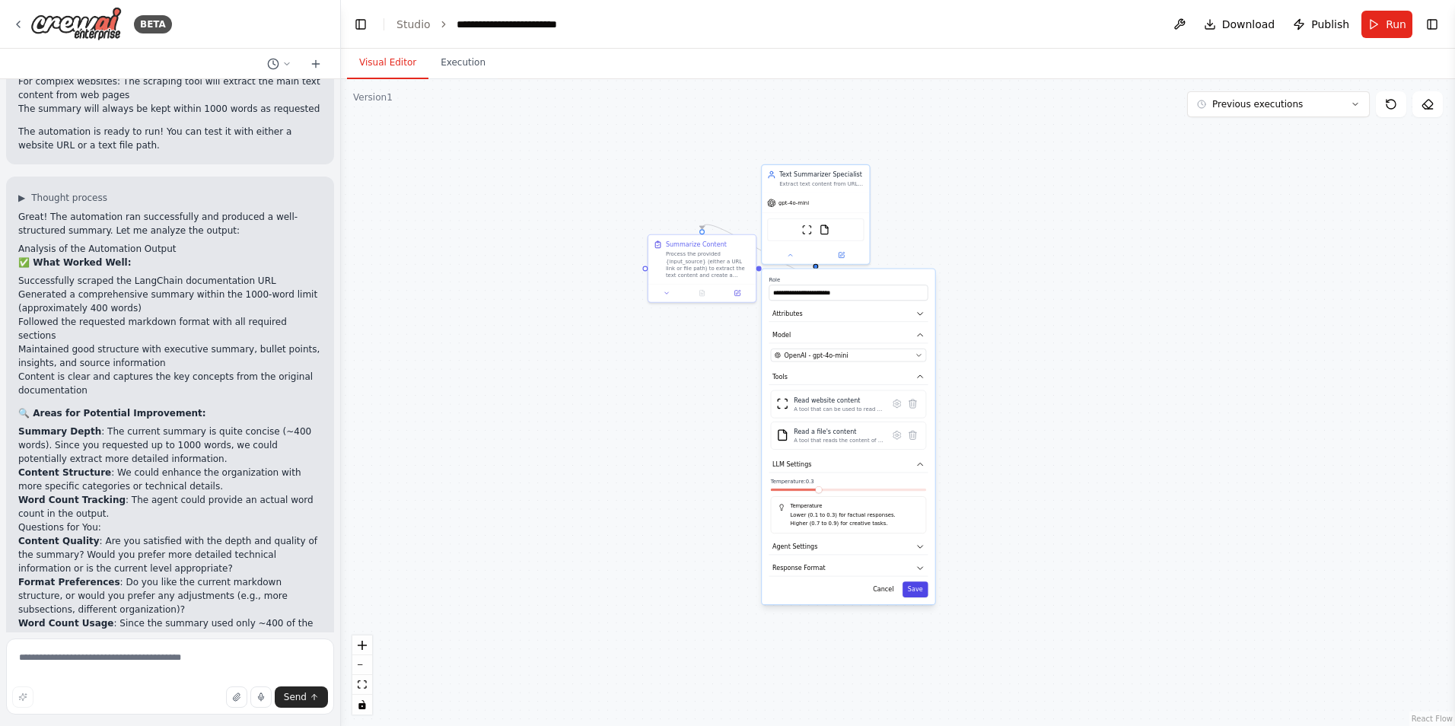
click at [923, 592] on button "Save" at bounding box center [916, 590] width 26 height 16
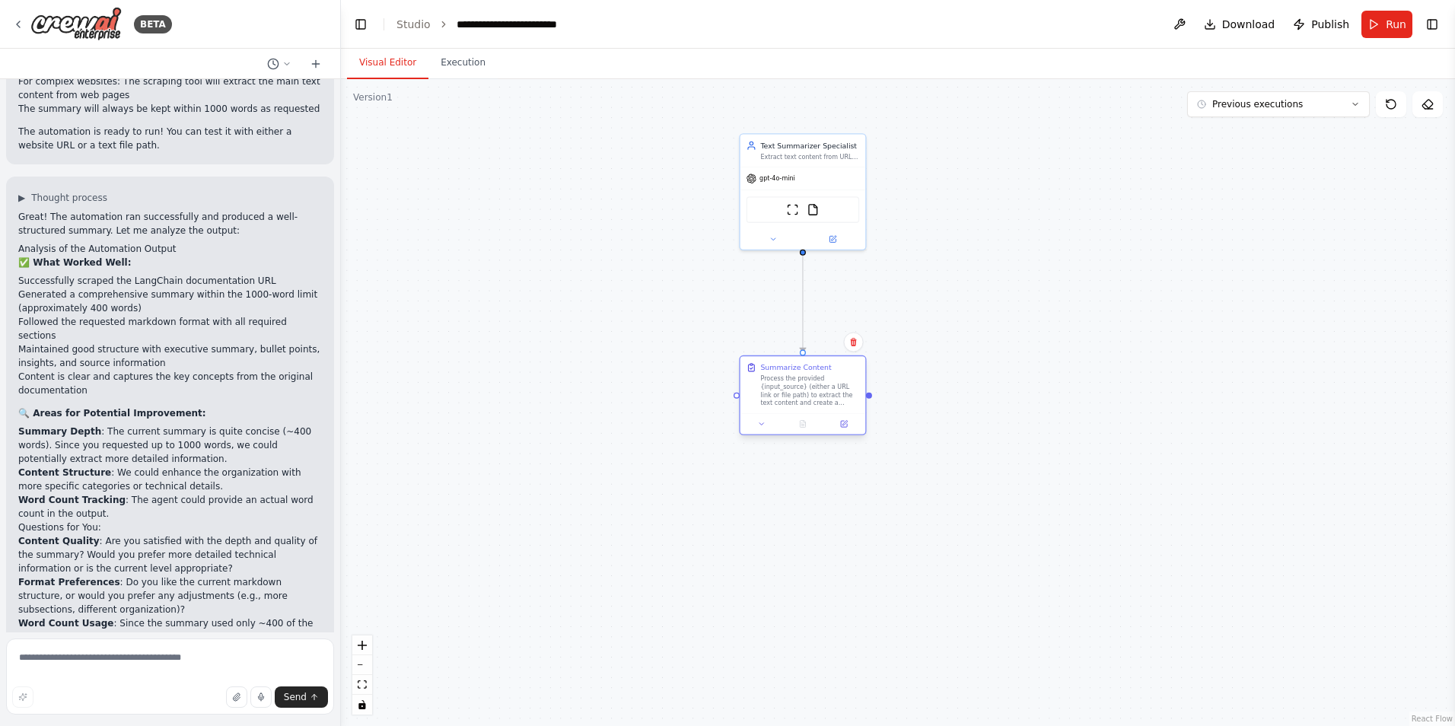
drag, startPoint x: 661, startPoint y: 243, endPoint x: 795, endPoint y: 384, distance: 193.8
click at [795, 384] on div "Process the provided {input_source} (either a URL link or file path) to extract…" at bounding box center [809, 390] width 99 height 33
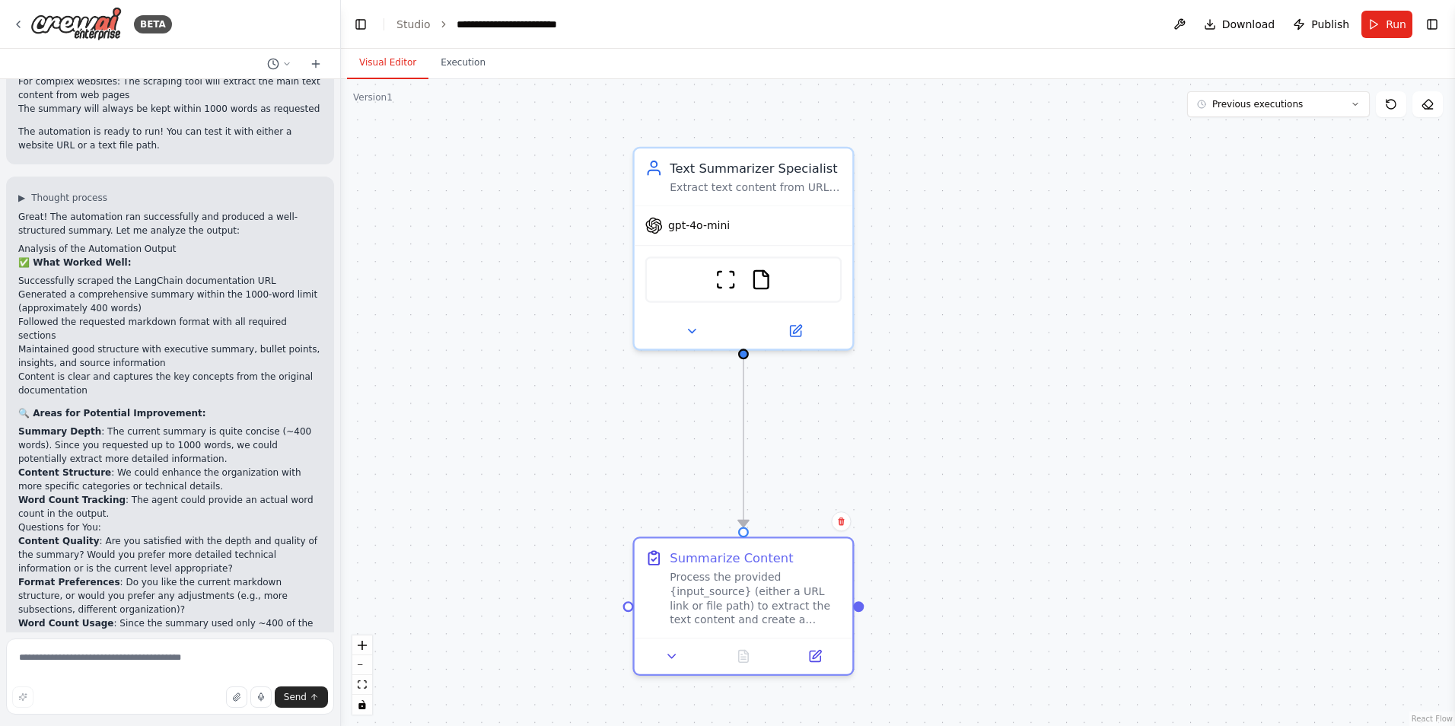
drag, startPoint x: 907, startPoint y: 304, endPoint x: 936, endPoint y: 449, distance: 148.4
click at [936, 449] on div ".deletable-edge-delete-btn { width: 20px; height: 20px; border: 0px solid #ffff…" at bounding box center [898, 402] width 1114 height 647
click at [1428, 98] on icon at bounding box center [1428, 104] width 12 height 12
click at [1429, 107] on icon at bounding box center [1428, 104] width 12 height 12
click at [1391, 104] on icon at bounding box center [1391, 104] width 12 height 12
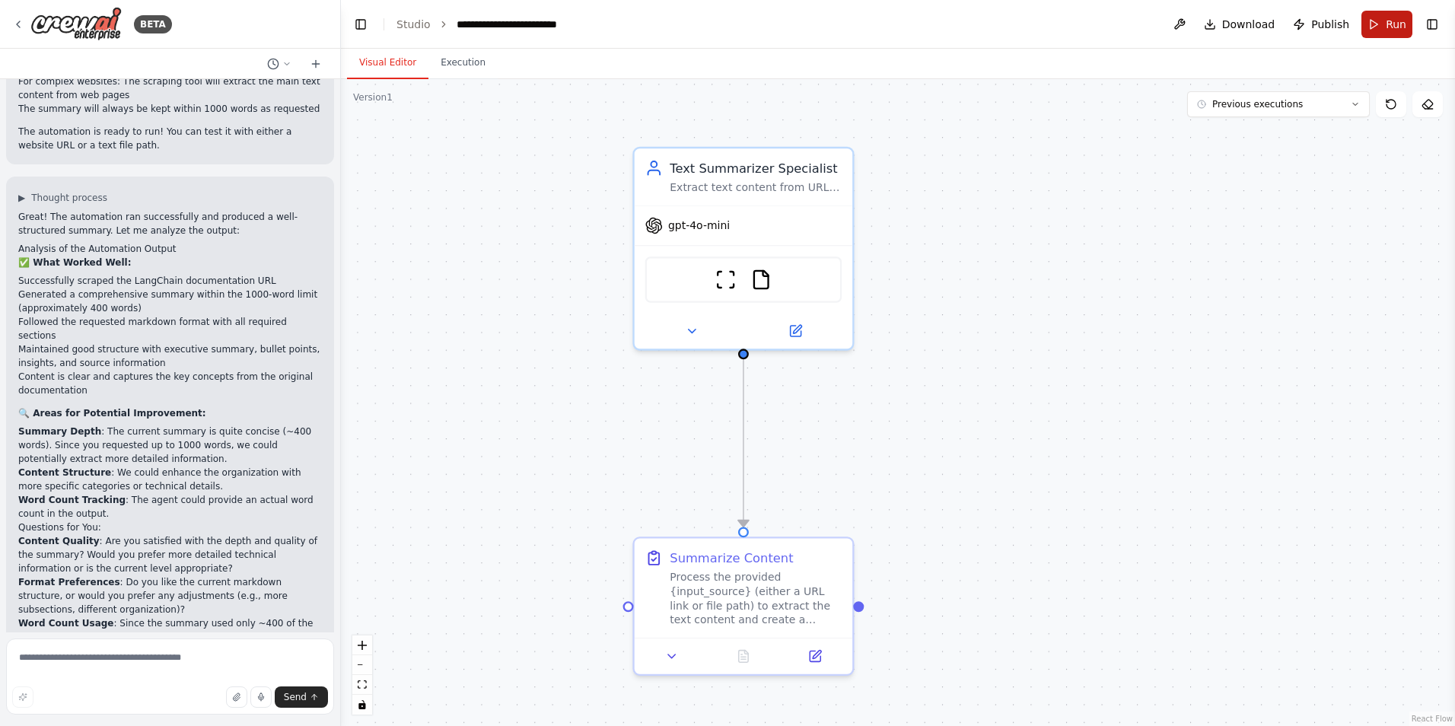
click at [1382, 18] on button "Run" at bounding box center [1387, 24] width 51 height 27
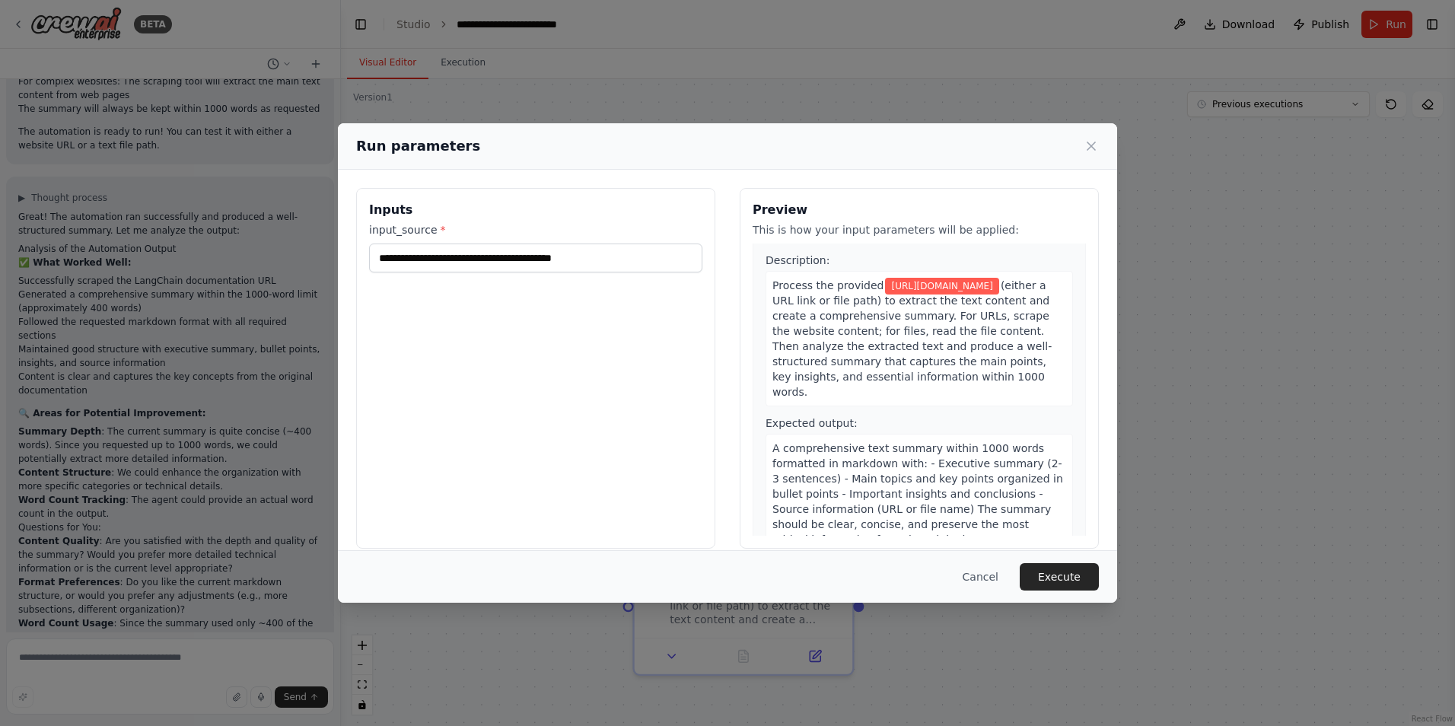
scroll to position [47, 0]
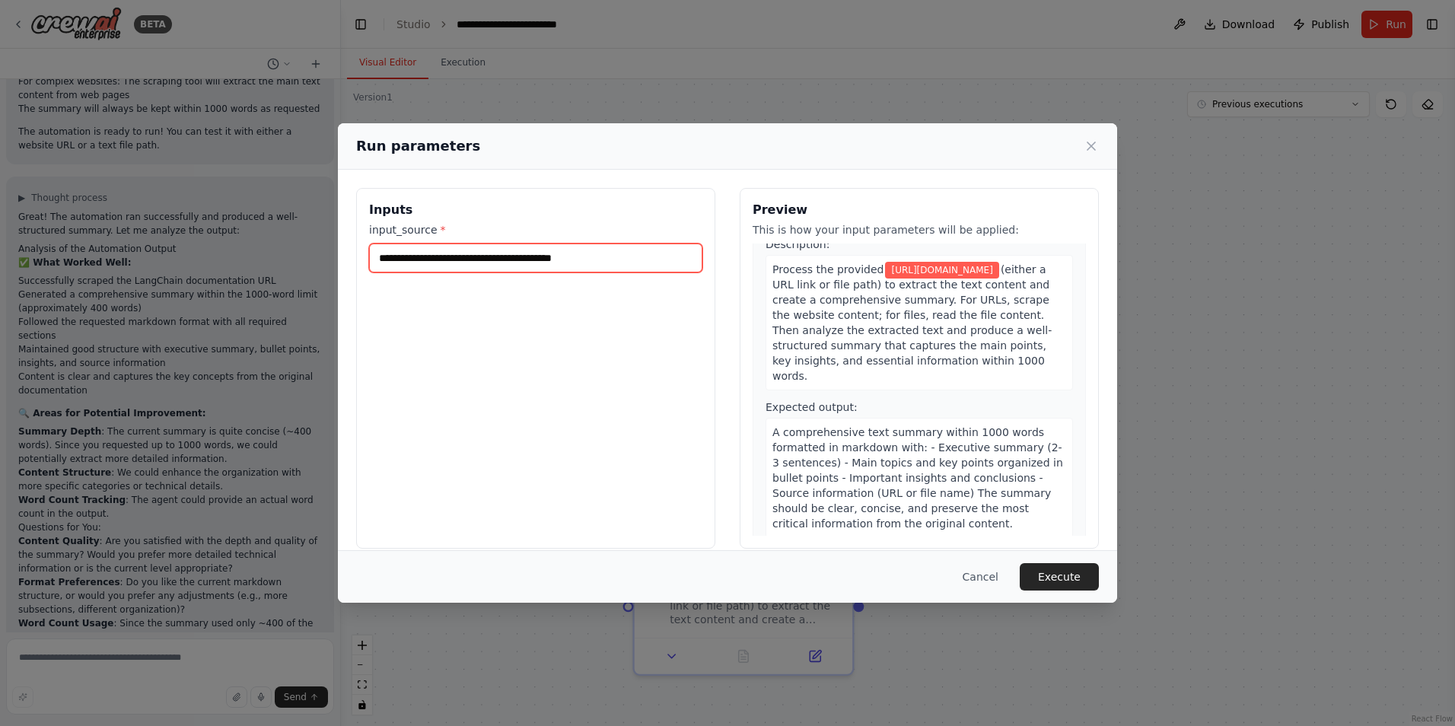
drag, startPoint x: 607, startPoint y: 250, endPoint x: 377, endPoint y: 265, distance: 231.1
click at [377, 265] on input "**********" at bounding box center [535, 258] width 333 height 29
click at [546, 253] on input "input_source *" at bounding box center [535, 258] width 333 height 29
paste input "**********"
type input "**********"
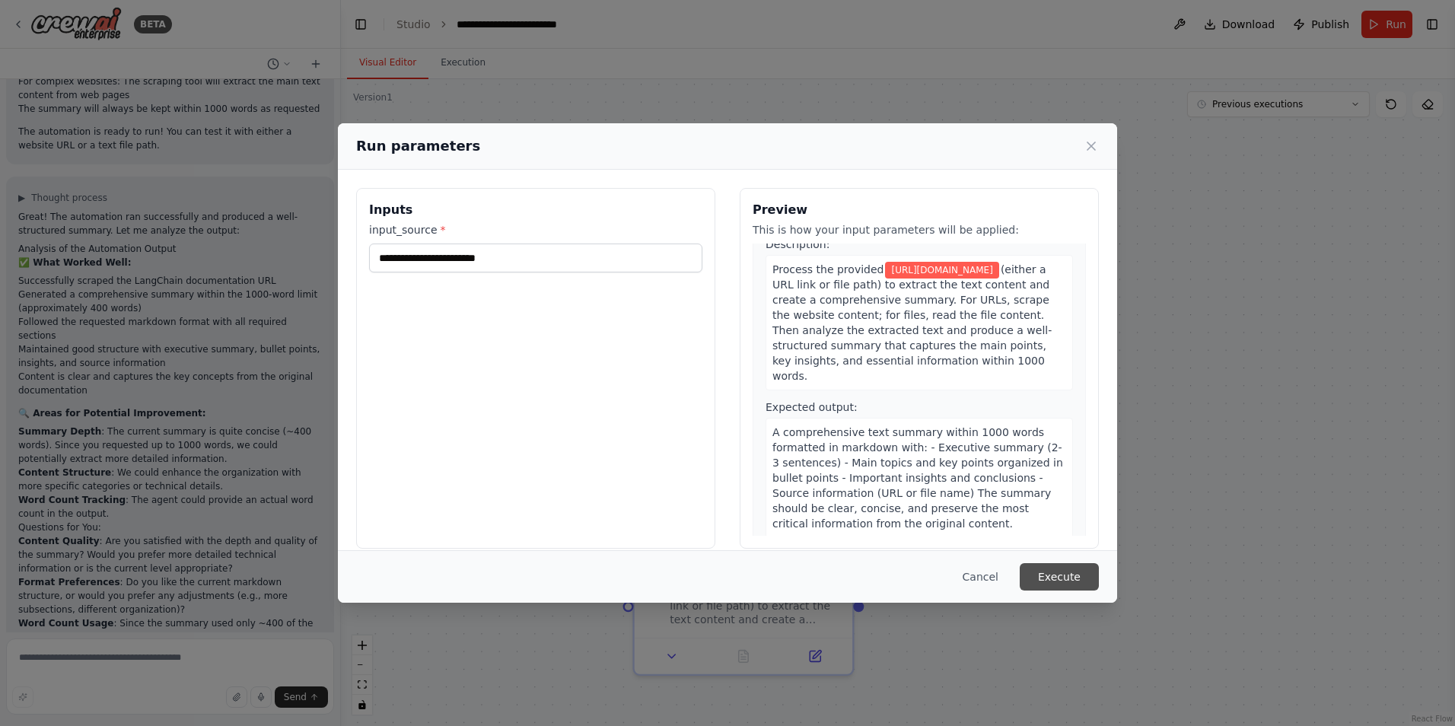
click at [1074, 578] on button "Execute" at bounding box center [1059, 576] width 79 height 27
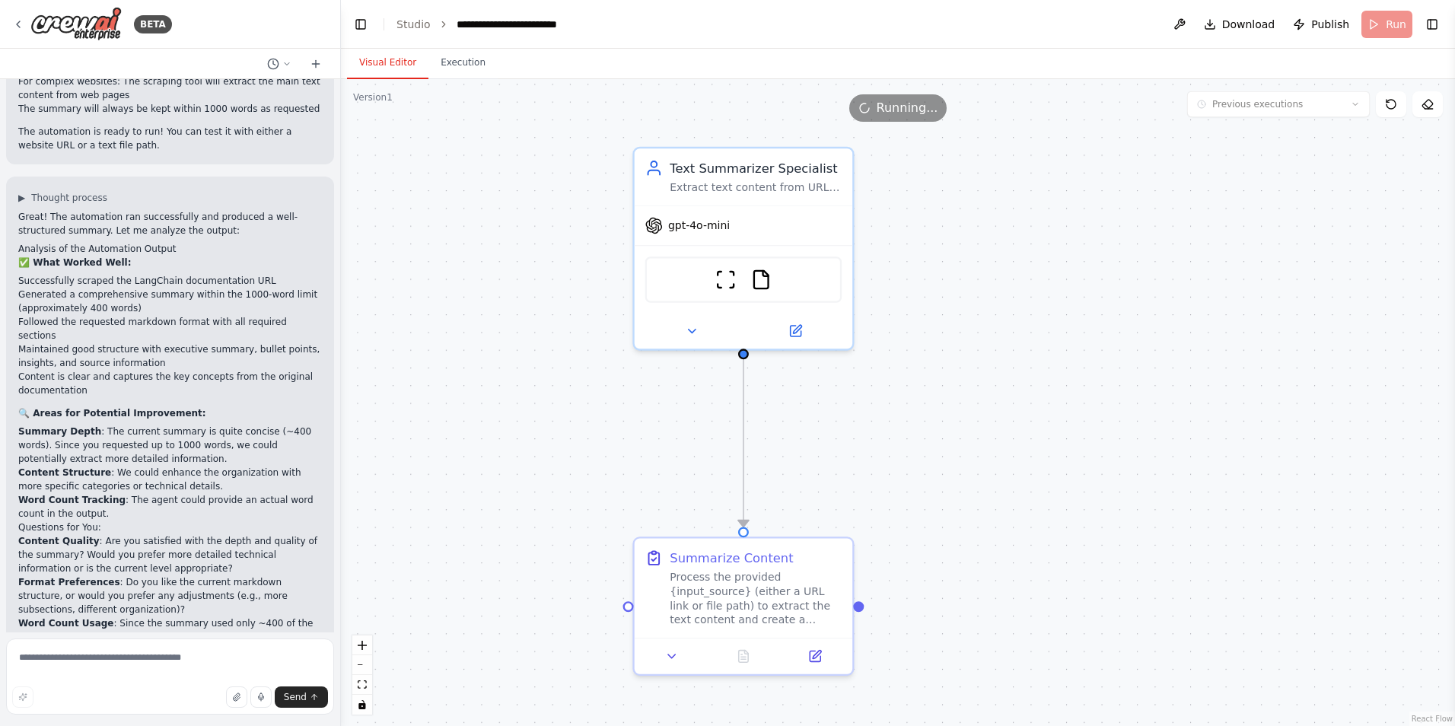
click at [394, 59] on button "Visual Editor" at bounding box center [387, 63] width 81 height 32
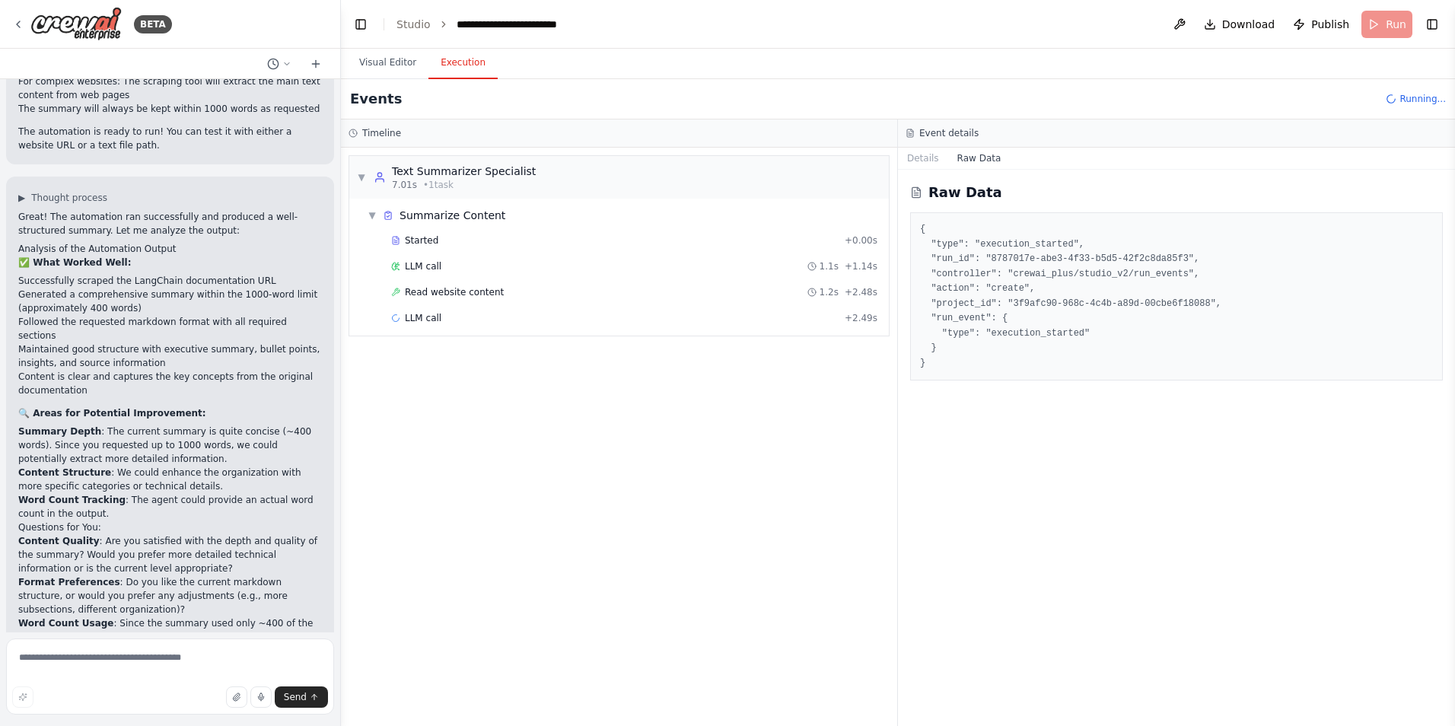
click at [463, 59] on button "Execution" at bounding box center [463, 63] width 69 height 32
click at [372, 65] on button "Visual Editor" at bounding box center [387, 63] width 81 height 32
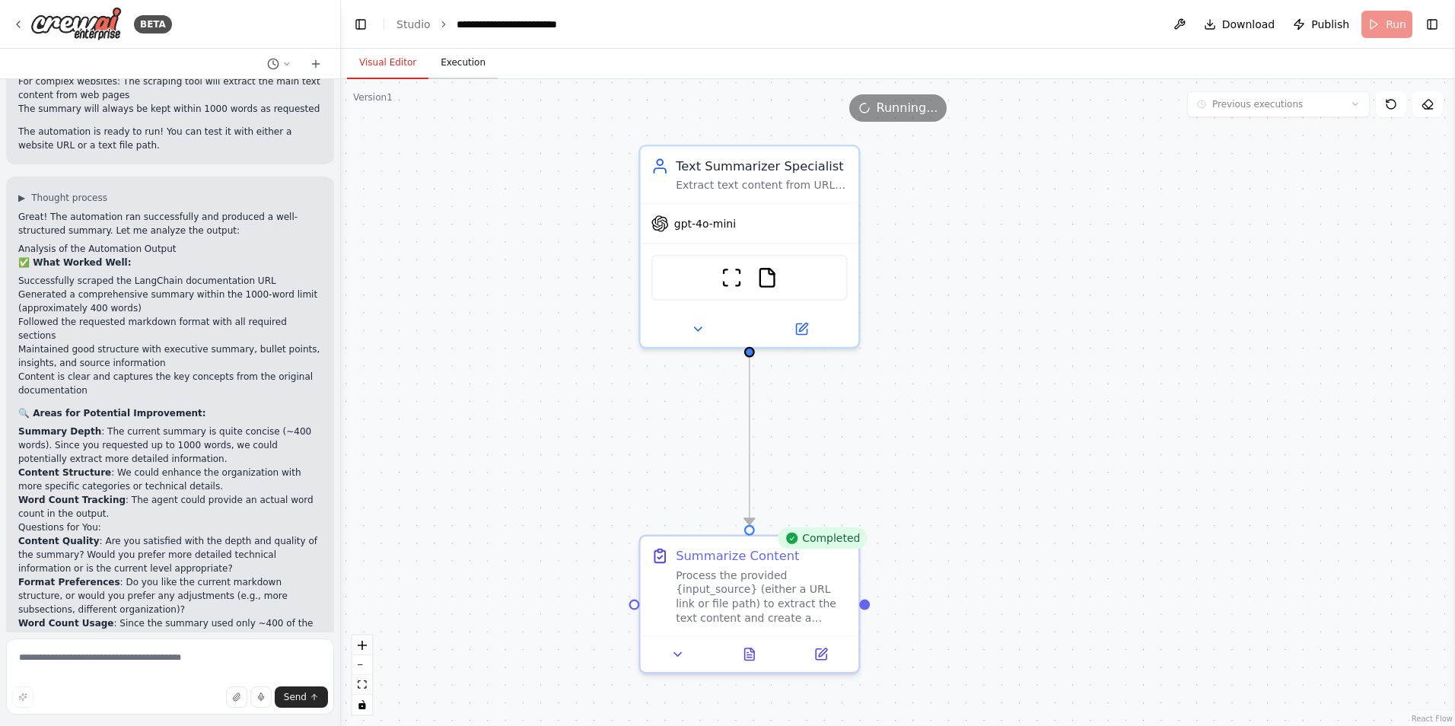
click at [450, 56] on button "Execution" at bounding box center [463, 63] width 69 height 32
click at [404, 61] on button "Visual Editor" at bounding box center [387, 63] width 81 height 32
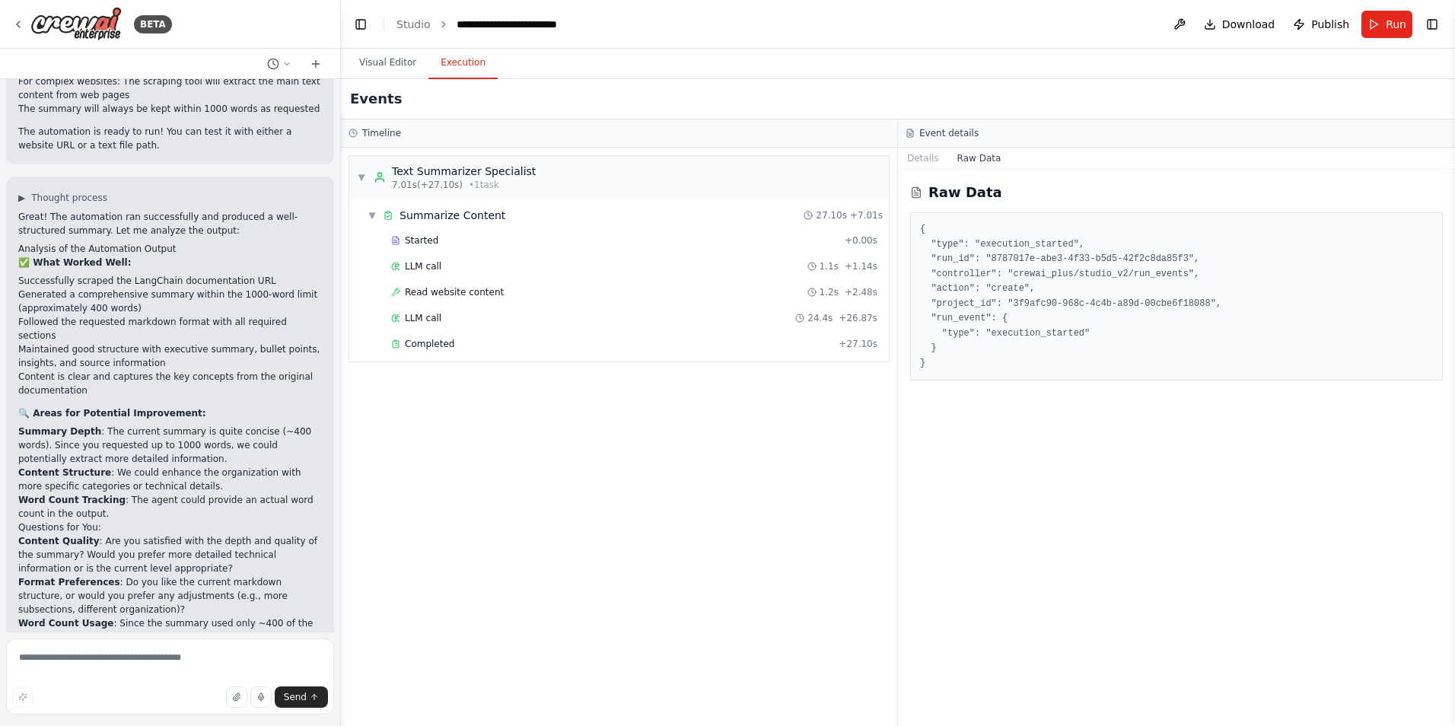
click at [475, 69] on button "Execution" at bounding box center [463, 63] width 69 height 32
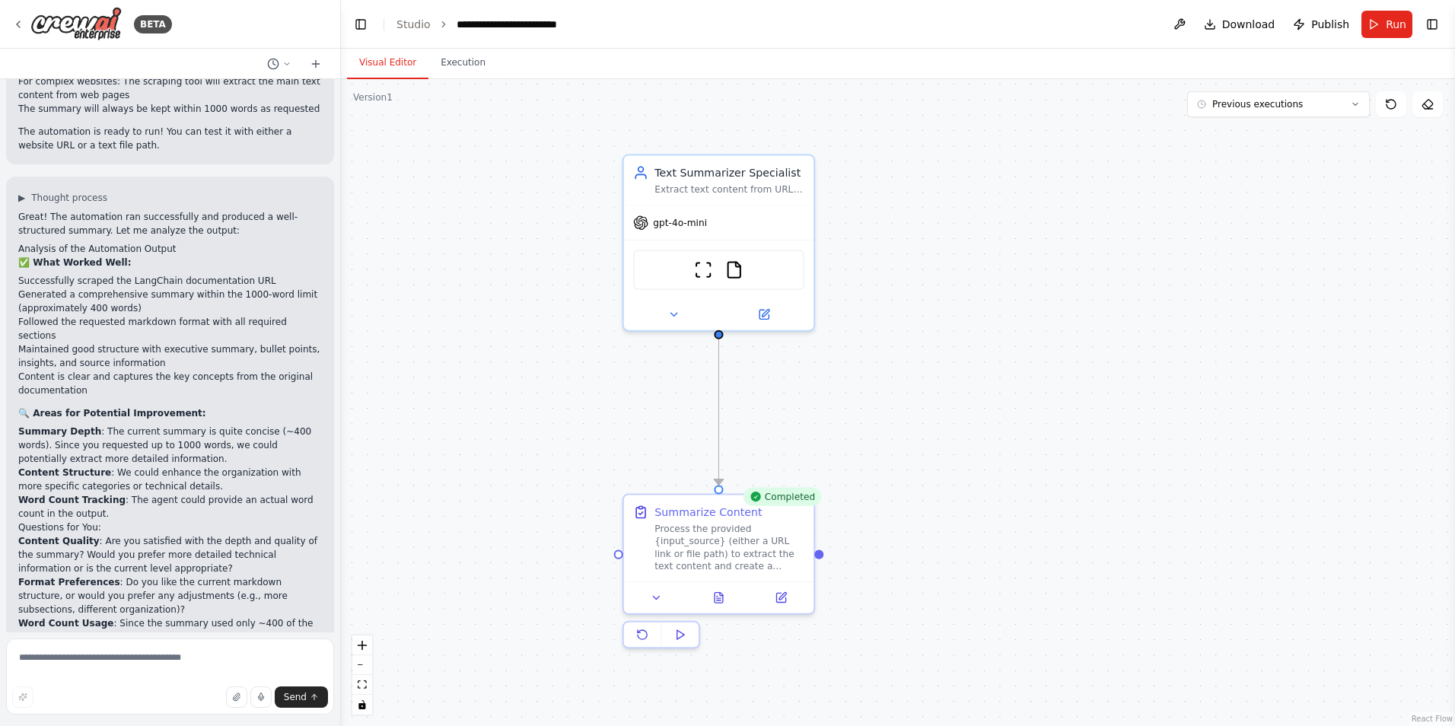
click at [381, 63] on button "Visual Editor" at bounding box center [387, 63] width 81 height 32
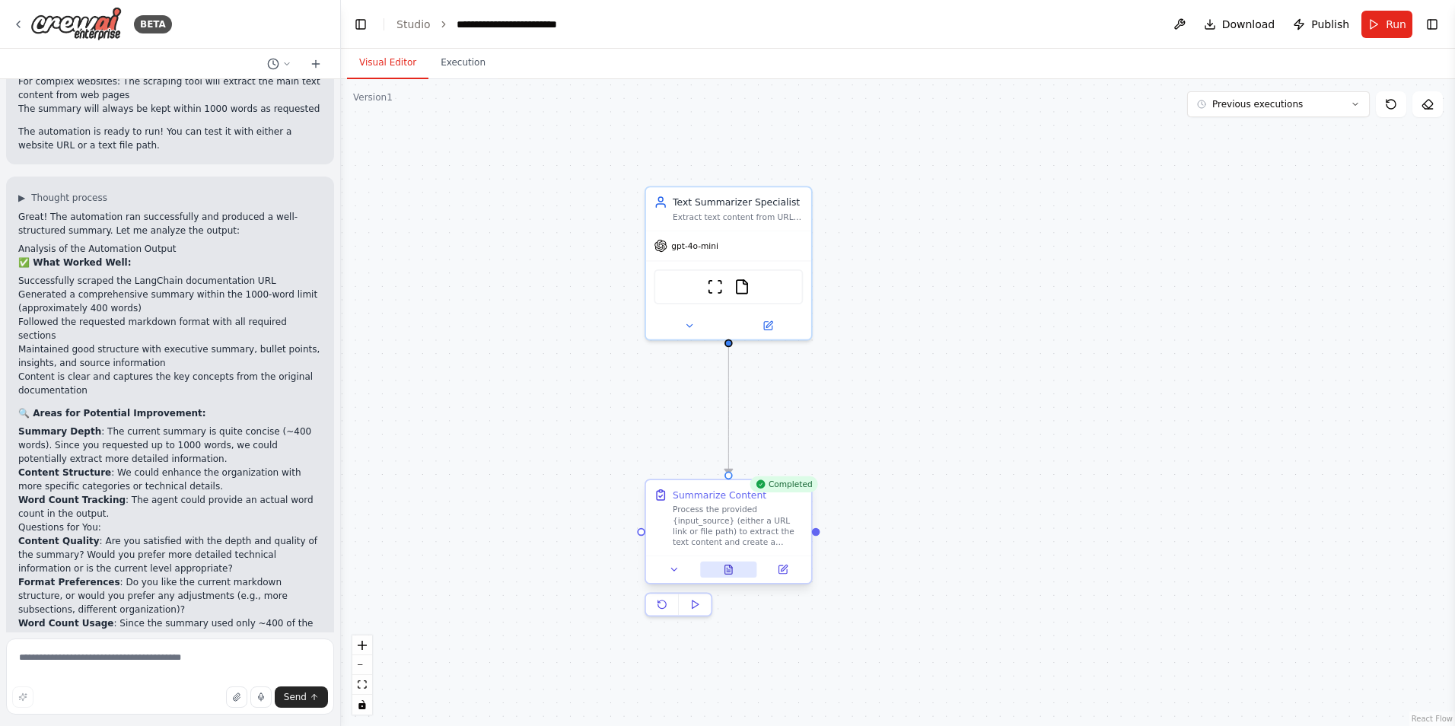
click at [739, 568] on button at bounding box center [728, 570] width 57 height 16
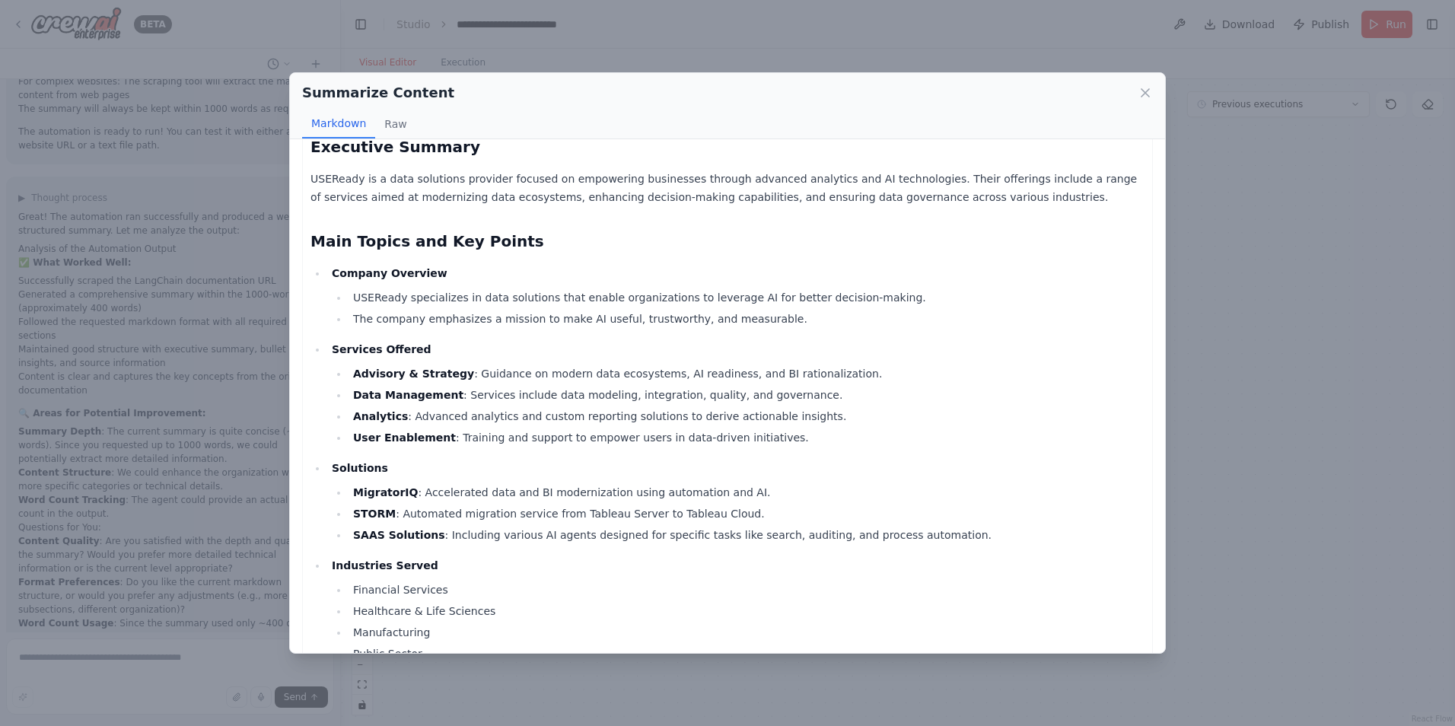
scroll to position [0, 0]
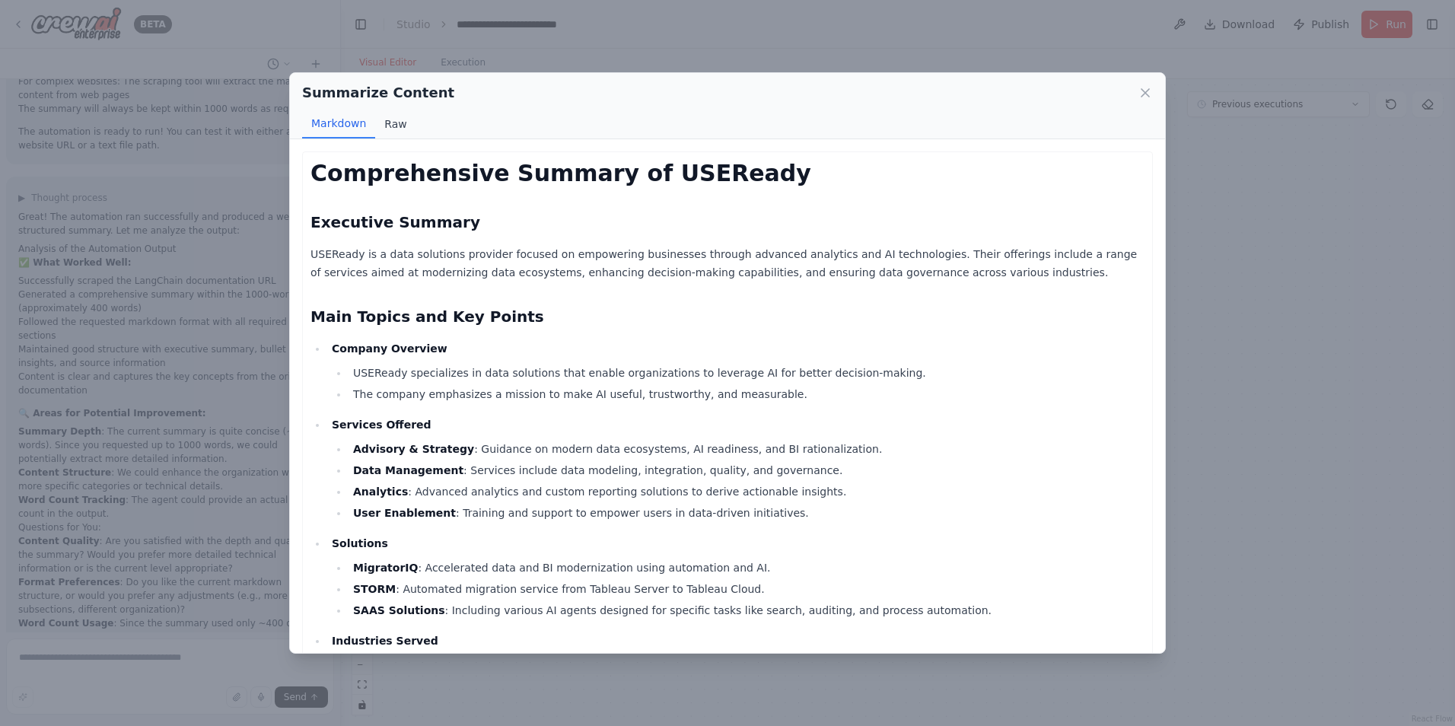
click at [387, 132] on button "Raw" at bounding box center [395, 124] width 40 height 29
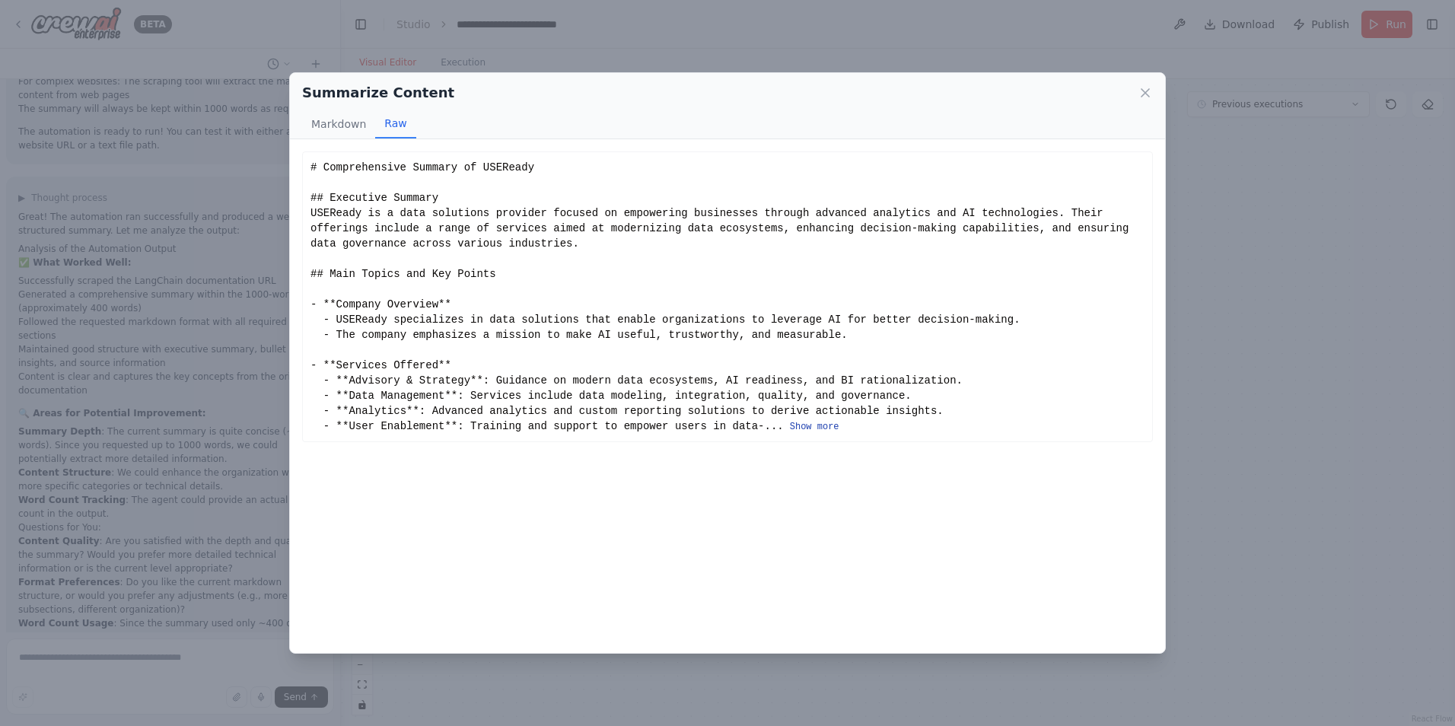
click at [790, 421] on button "Show more" at bounding box center [814, 427] width 49 height 12
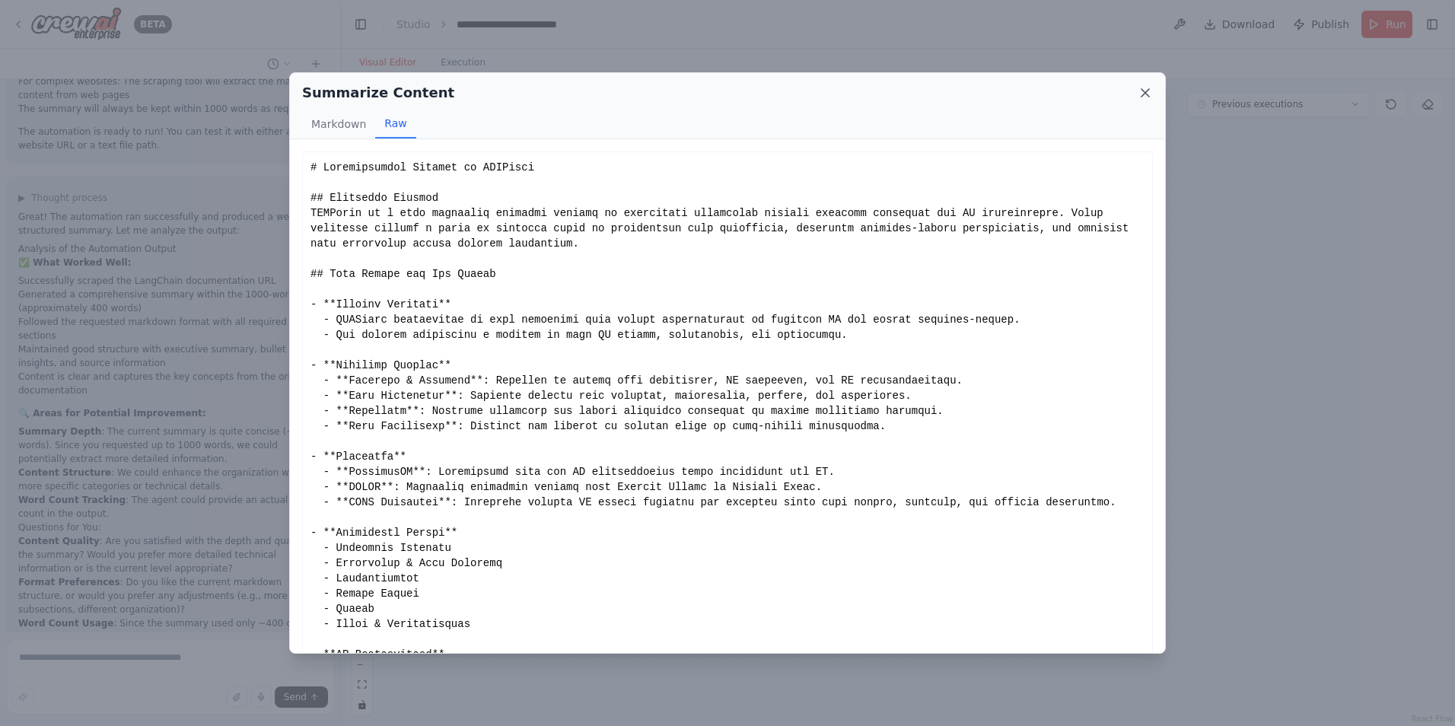
click at [1151, 92] on icon at bounding box center [1145, 92] width 15 height 15
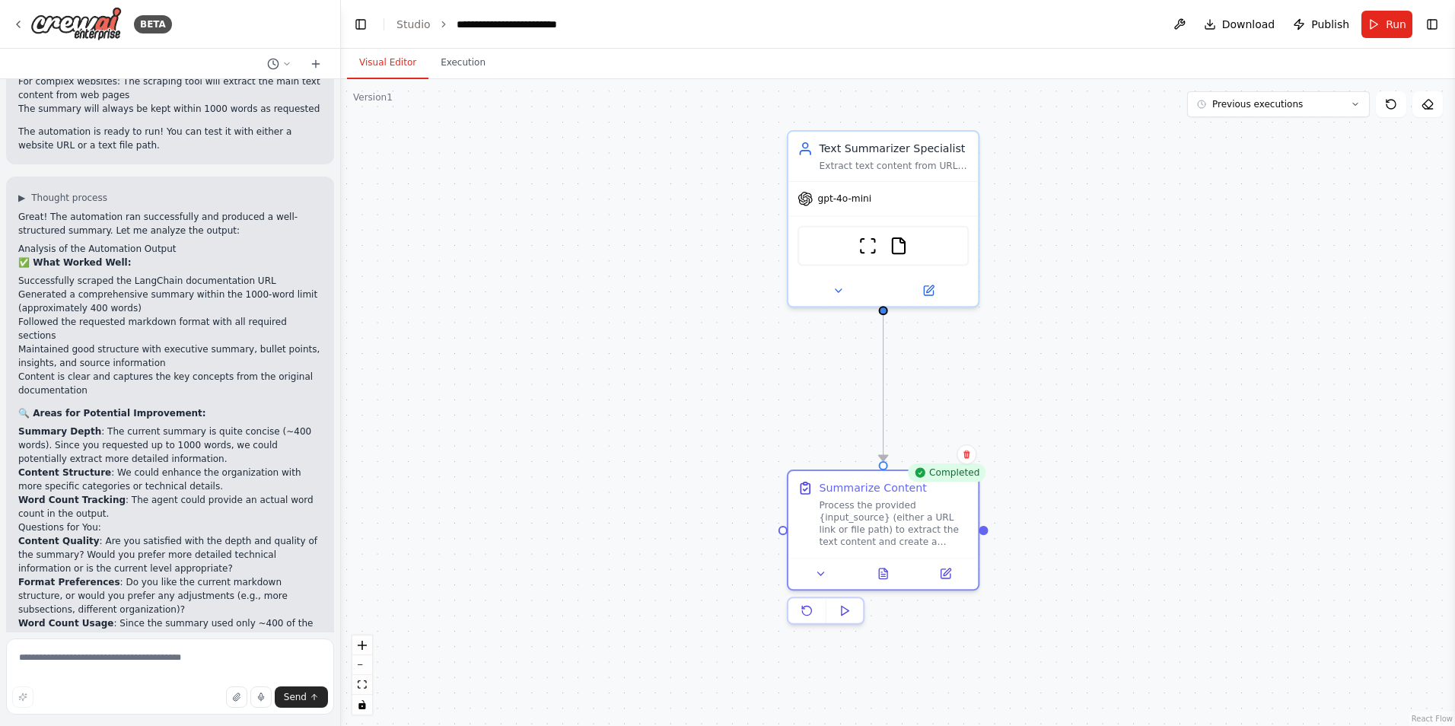
drag, startPoint x: 865, startPoint y: 296, endPoint x: 1041, endPoint y: 257, distance: 179.5
click at [1041, 257] on div ".deletable-edge-delete-btn { width: 20px; height: 20px; border: 0px solid #ffff…" at bounding box center [898, 402] width 1114 height 647
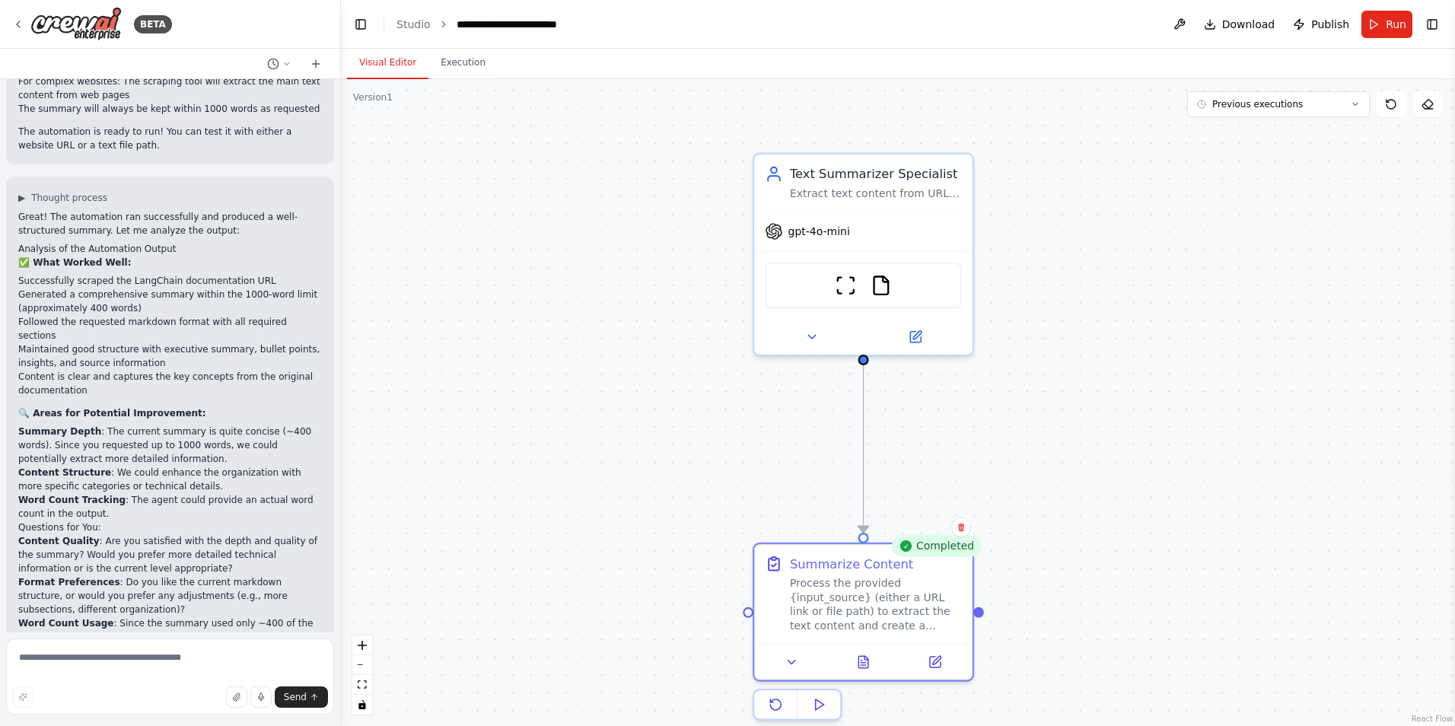
drag, startPoint x: 1038, startPoint y: 324, endPoint x: 1041, endPoint y: 375, distance: 51.8
click at [1041, 375] on div ".deletable-edge-delete-btn { width: 20px; height: 20px; border: 0px solid #ffff…" at bounding box center [898, 402] width 1114 height 647
click at [1187, 24] on button at bounding box center [1180, 24] width 24 height 27
click at [1187, 24] on div at bounding box center [1180, 24] width 24 height 27
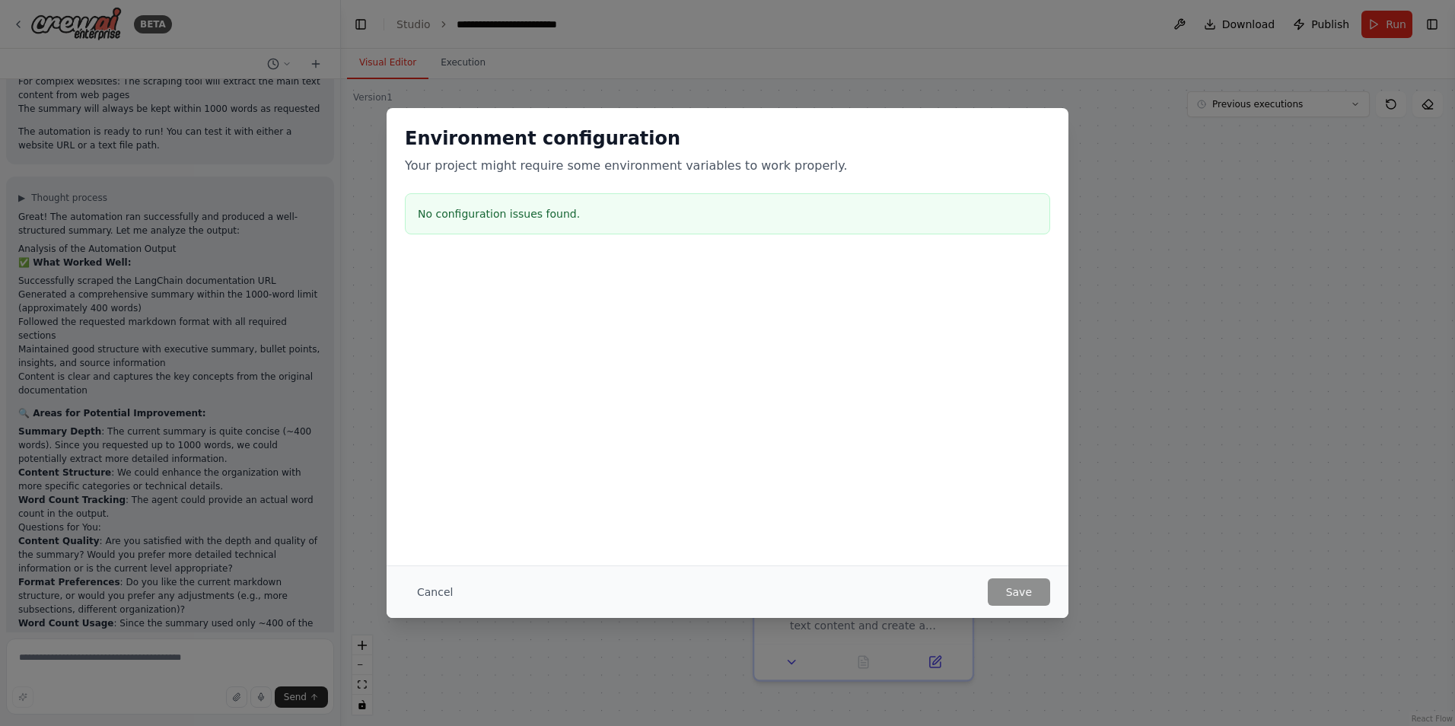
click at [1209, 312] on div "Environment configuration Your project might require some environment variables…" at bounding box center [727, 363] width 1455 height 726
click at [429, 588] on button "Cancel" at bounding box center [435, 591] width 60 height 27
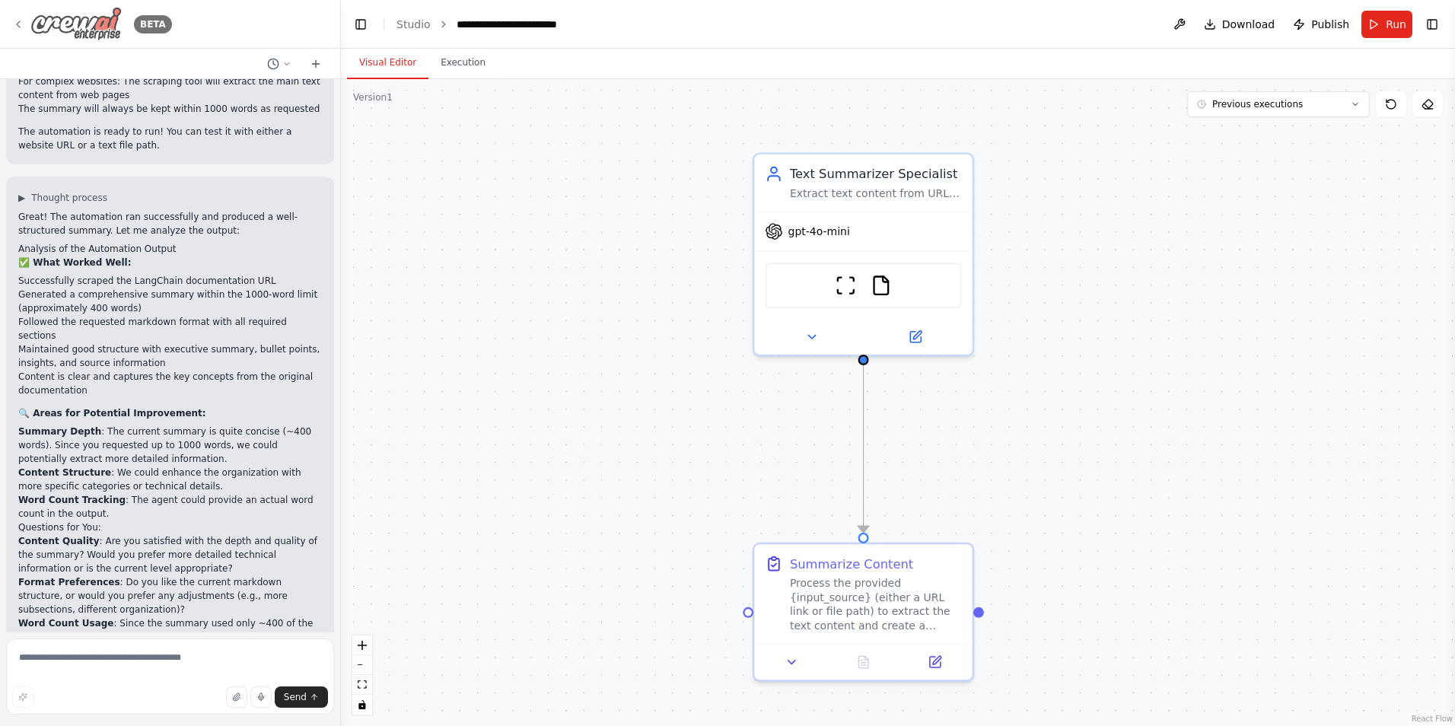
click at [104, 23] on img at bounding box center [75, 24] width 91 height 34
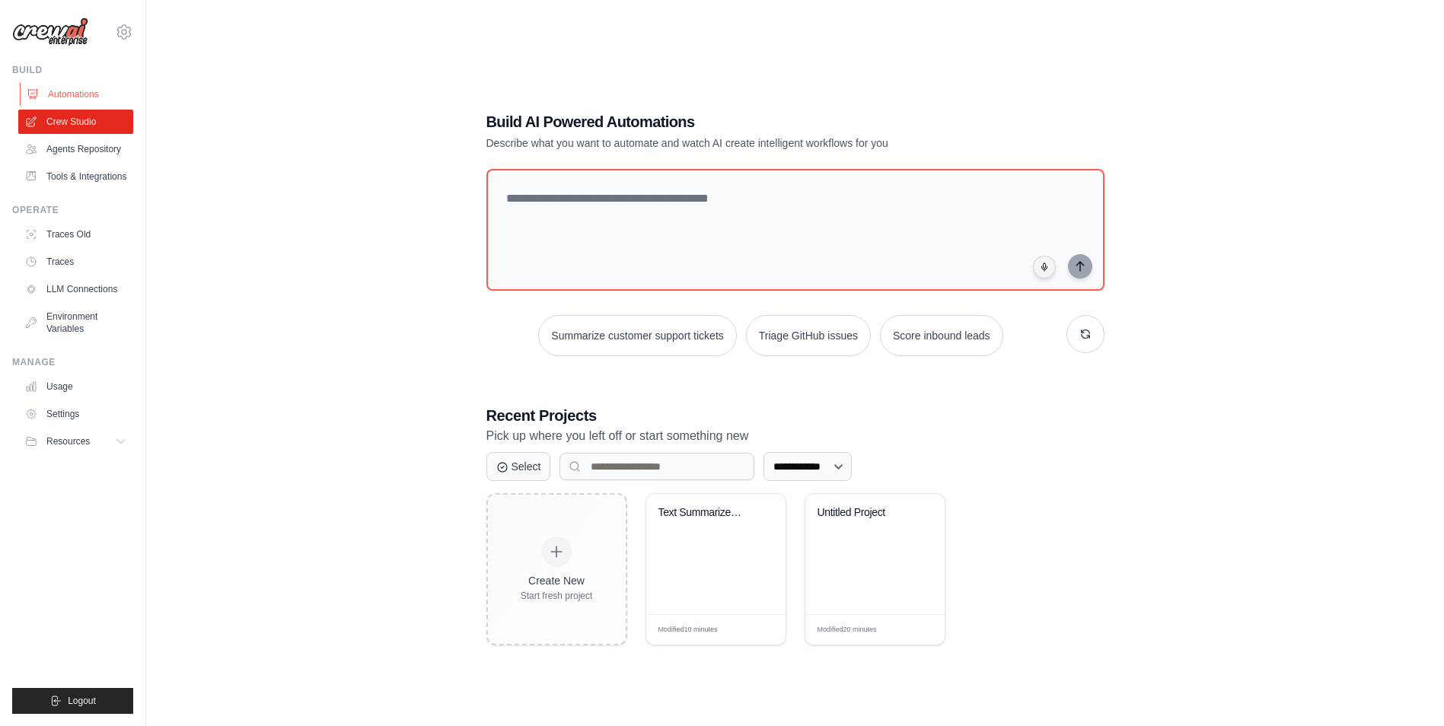
click at [60, 91] on link "Automations" at bounding box center [77, 94] width 115 height 24
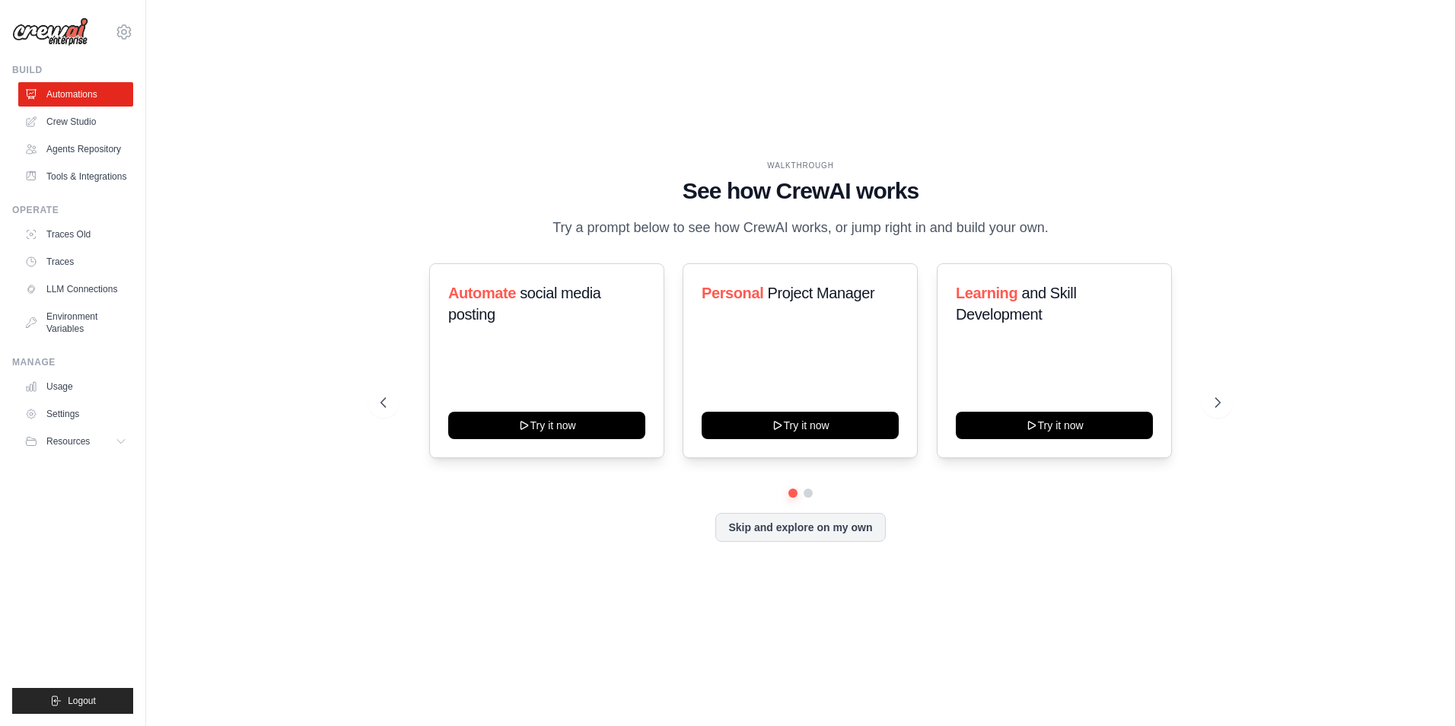
click at [1439, 709] on div "WALKTHROUGH See how [PERSON_NAME] works Try a prompt below to see how [PERSON_N…" at bounding box center [800, 363] width 1309 height 696
click at [91, 230] on link "Traces Old" at bounding box center [77, 234] width 115 height 24
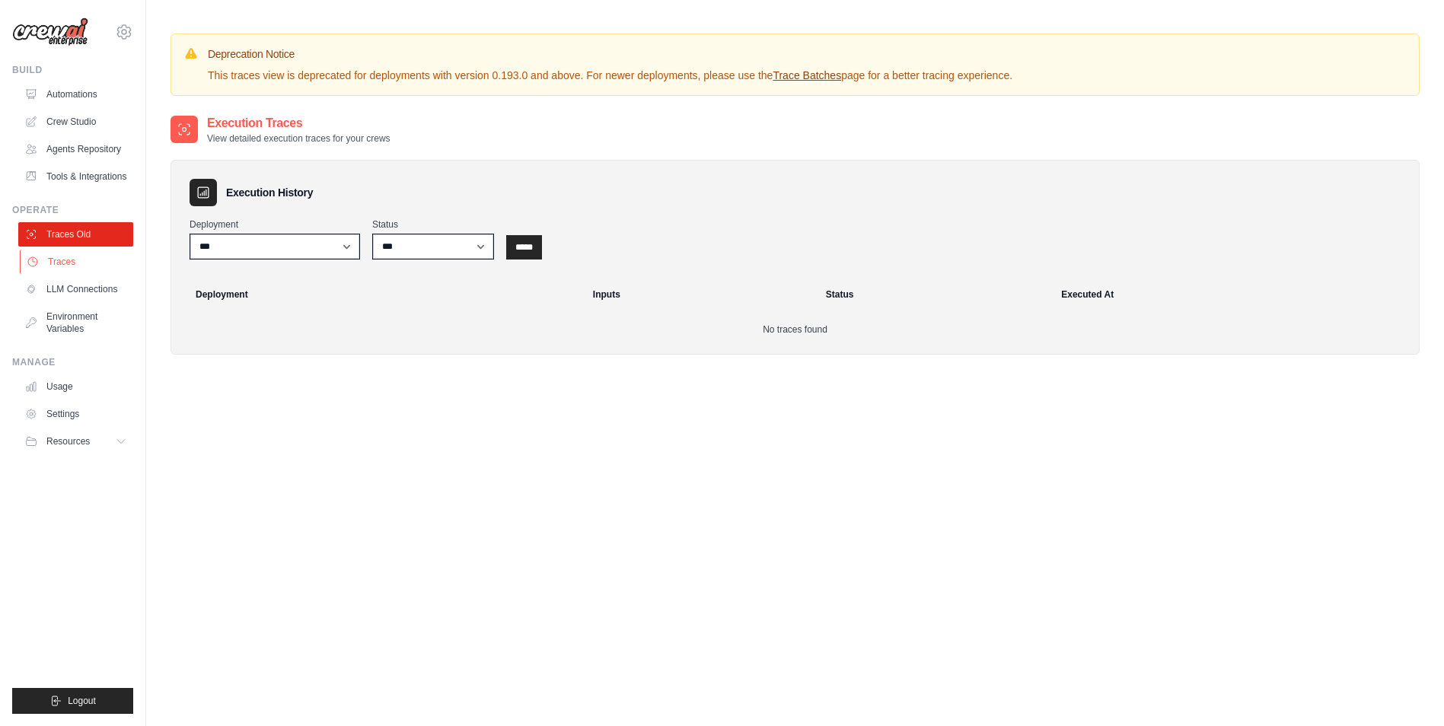
click at [91, 265] on link "Traces" at bounding box center [77, 262] width 115 height 24
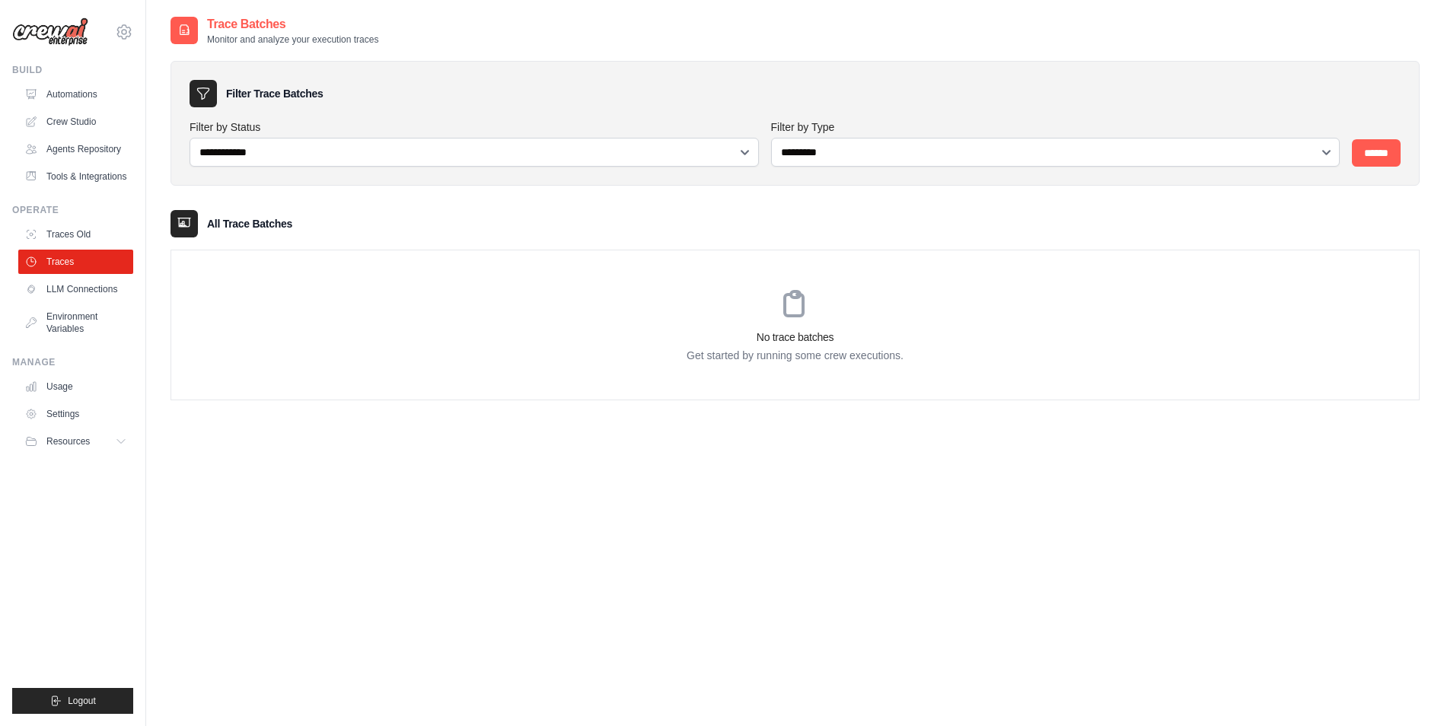
click at [91, 265] on link "Traces" at bounding box center [75, 262] width 115 height 24
click at [390, 163] on select "**********" at bounding box center [474, 152] width 569 height 29
select select "*********"
click at [190, 138] on select "**********" at bounding box center [474, 152] width 569 height 29
click at [863, 142] on select "**********" at bounding box center [1055, 152] width 569 height 29
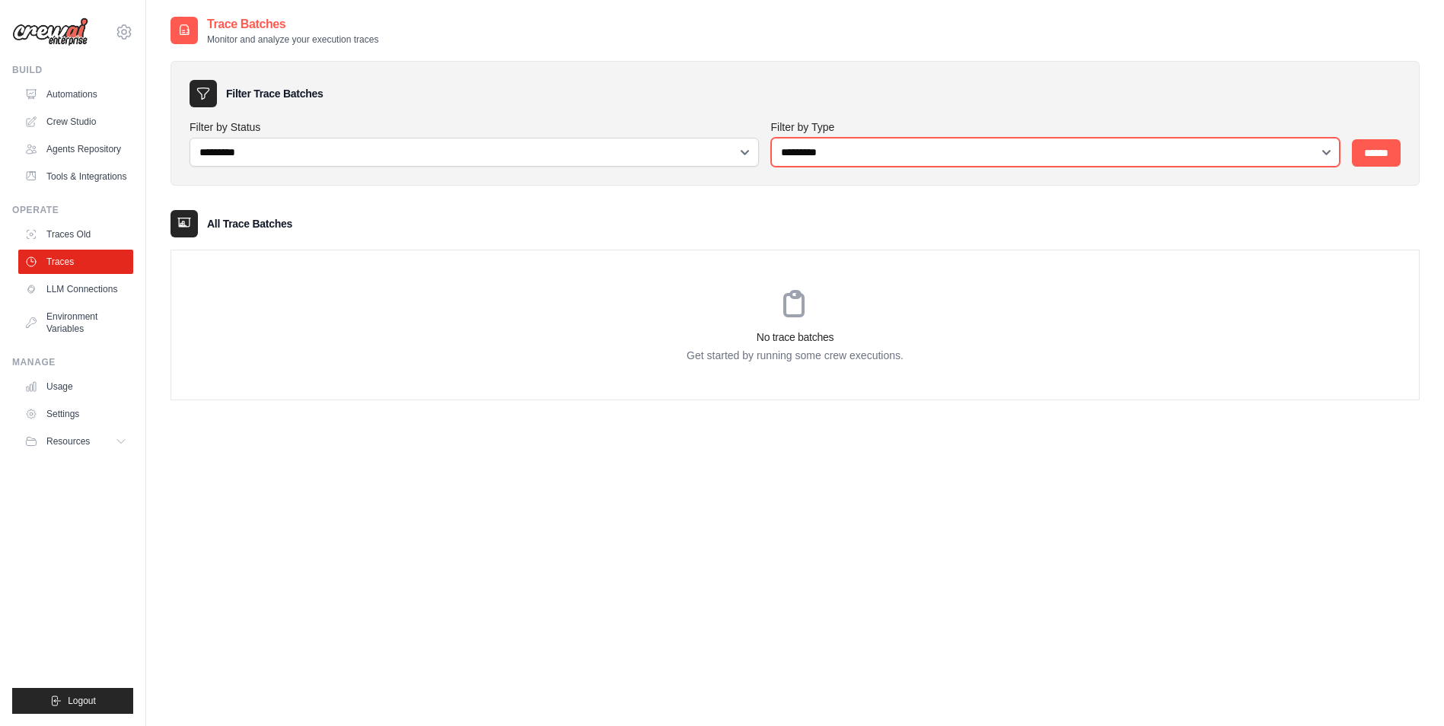
select select "*****"
click at [771, 138] on select "**********" at bounding box center [1055, 152] width 569 height 29
click at [1376, 150] on input "******" at bounding box center [1376, 152] width 49 height 27
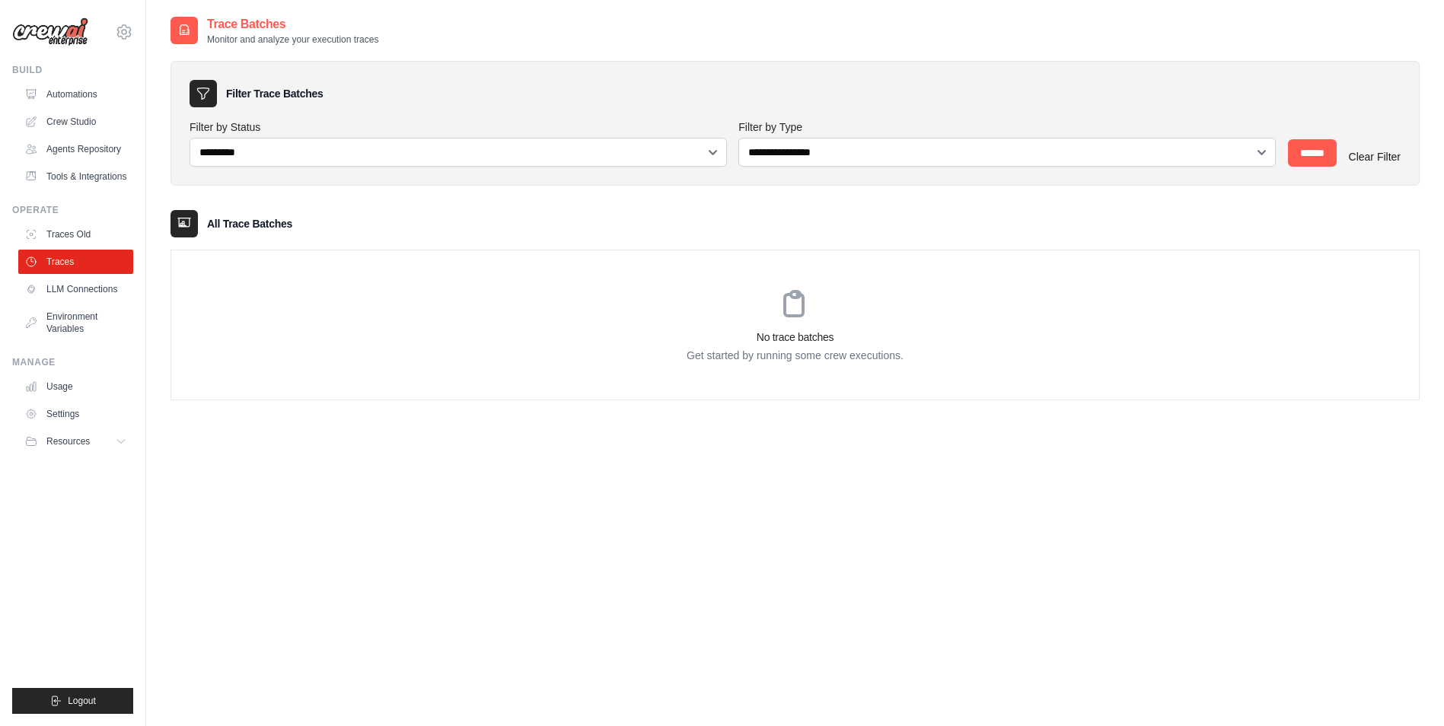
click at [1379, 160] on link "Clear Filter" at bounding box center [1375, 157] width 52 height 12
click at [1379, 160] on input "******" at bounding box center [1376, 152] width 49 height 27
click at [247, 224] on h3 "All Trace Batches" at bounding box center [249, 223] width 85 height 15
click at [70, 387] on link "Usage" at bounding box center [77, 386] width 115 height 24
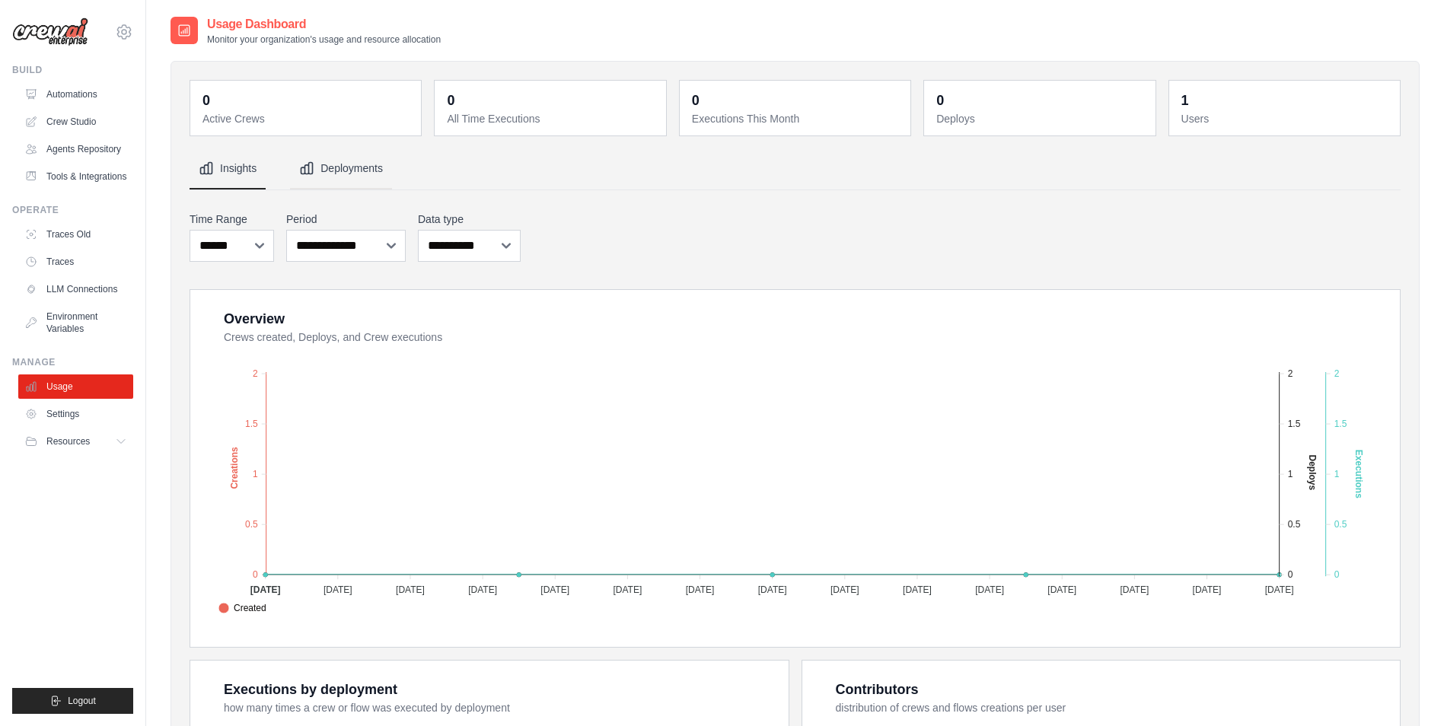
click at [374, 169] on button "Deployments" at bounding box center [341, 168] width 102 height 41
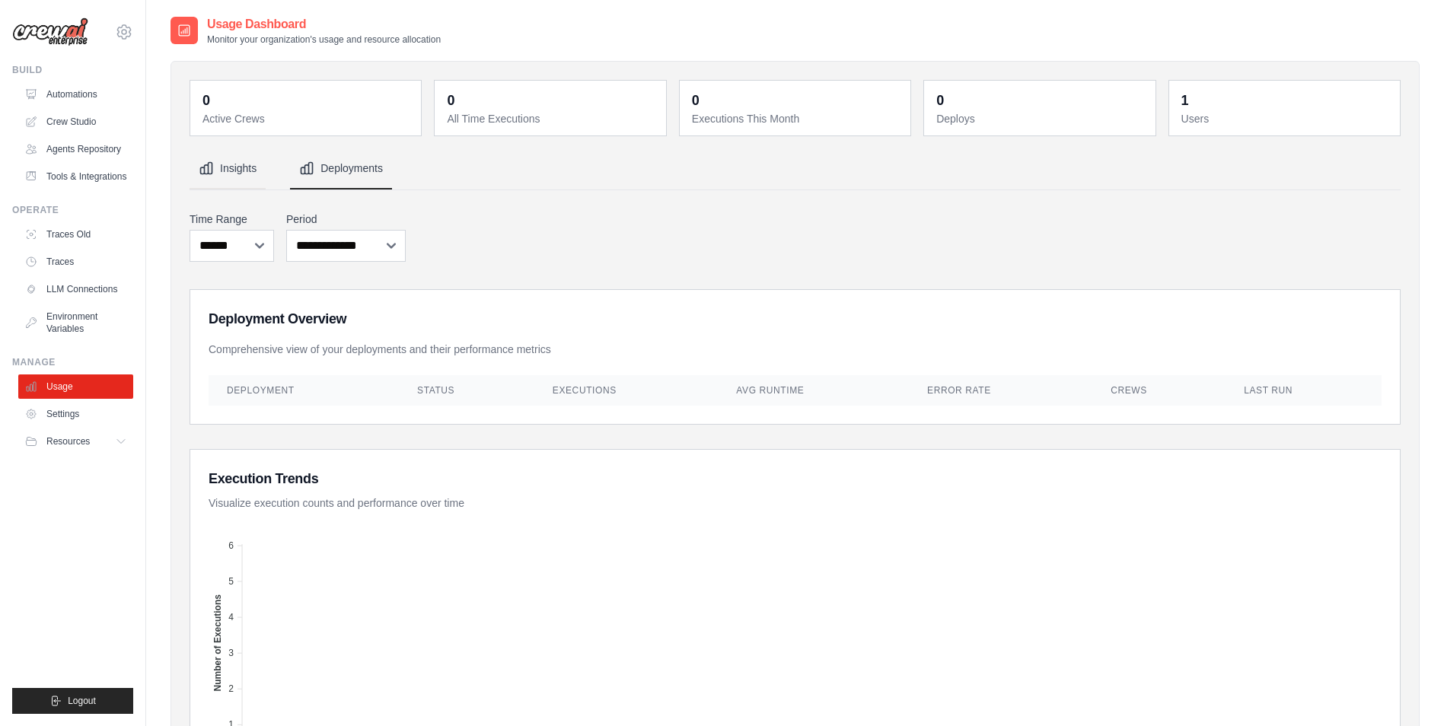
click at [242, 172] on button "Insights" at bounding box center [228, 168] width 76 height 41
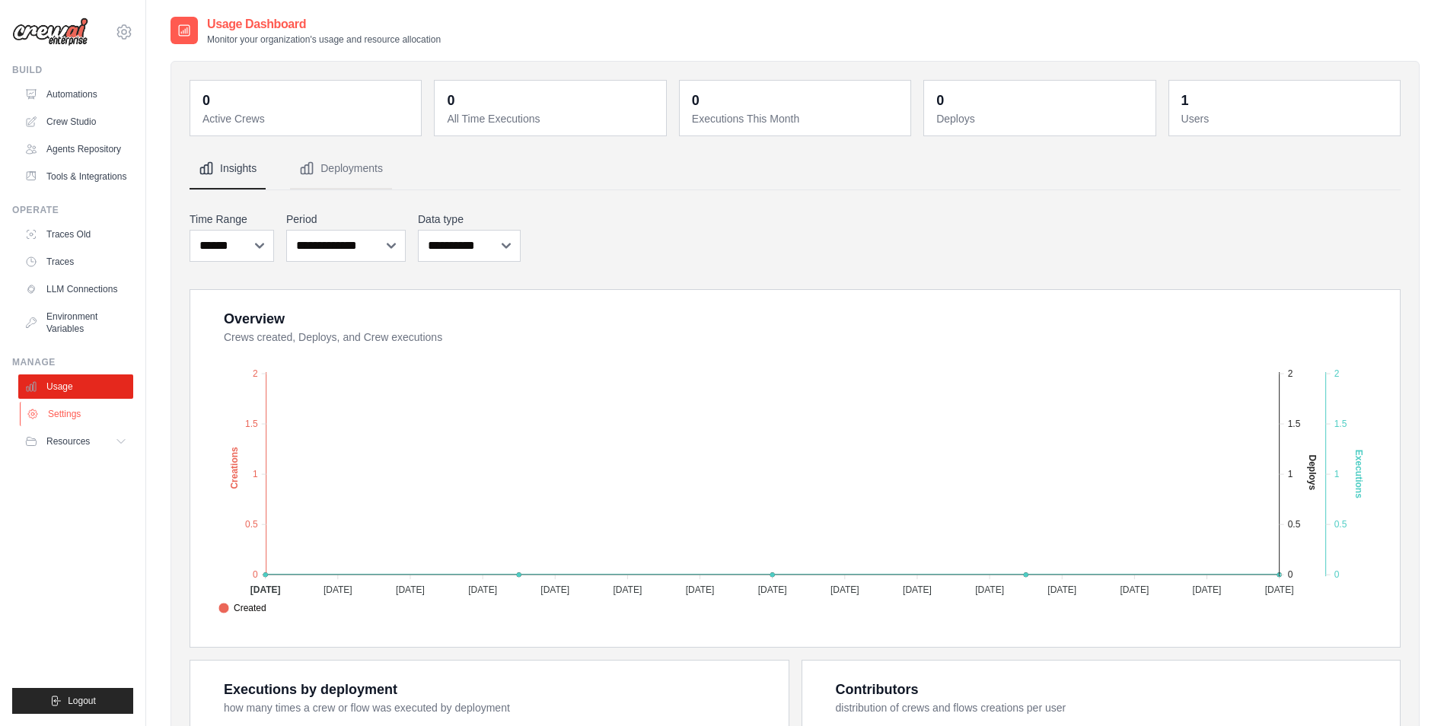
click at [84, 416] on link "Settings" at bounding box center [77, 414] width 115 height 24
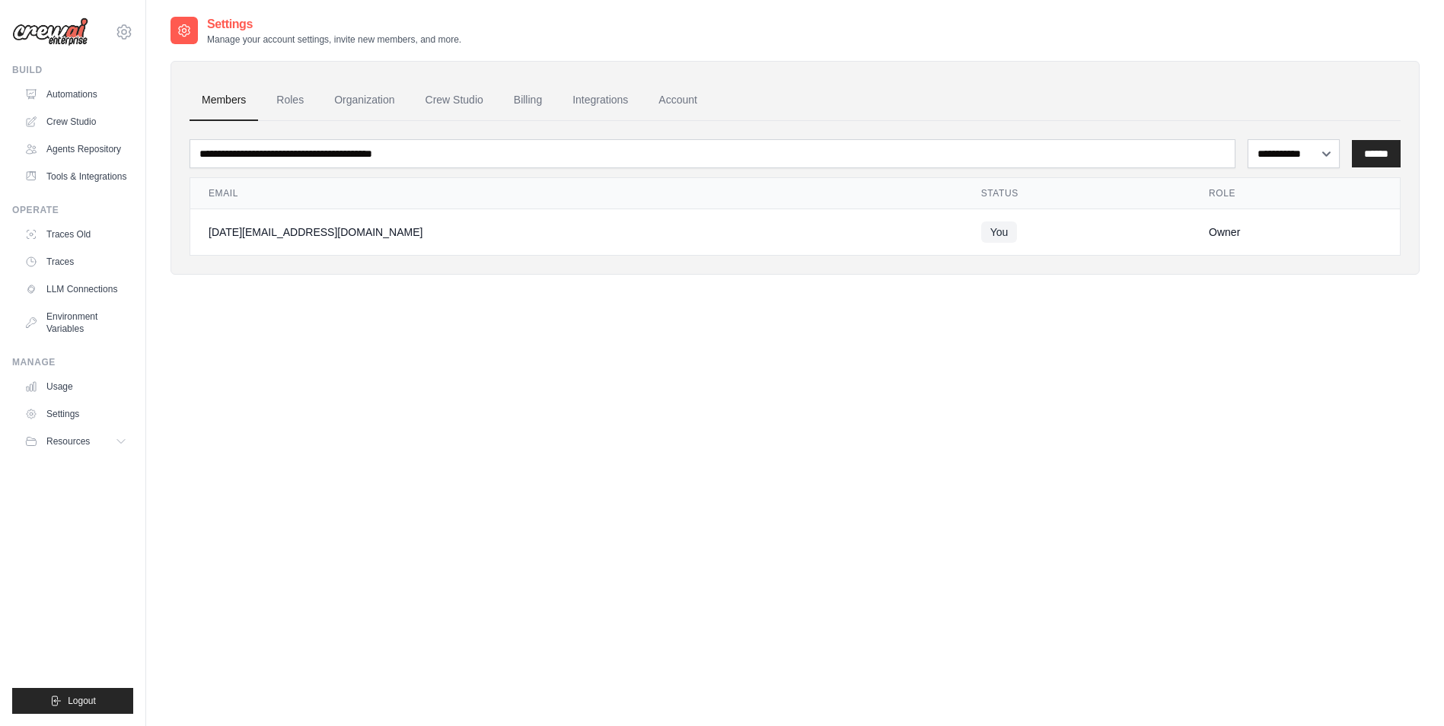
drag, startPoint x: 92, startPoint y: 466, endPoint x: 92, endPoint y: 456, distance: 9.9
click at [92, 459] on ul "Build Automations Crew Studio Agents Repository Tools & Integrations" at bounding box center [72, 389] width 121 height 650
click at [92, 444] on button "Resources" at bounding box center [77, 441] width 115 height 24
click at [69, 95] on link "Automations" at bounding box center [77, 94] width 115 height 24
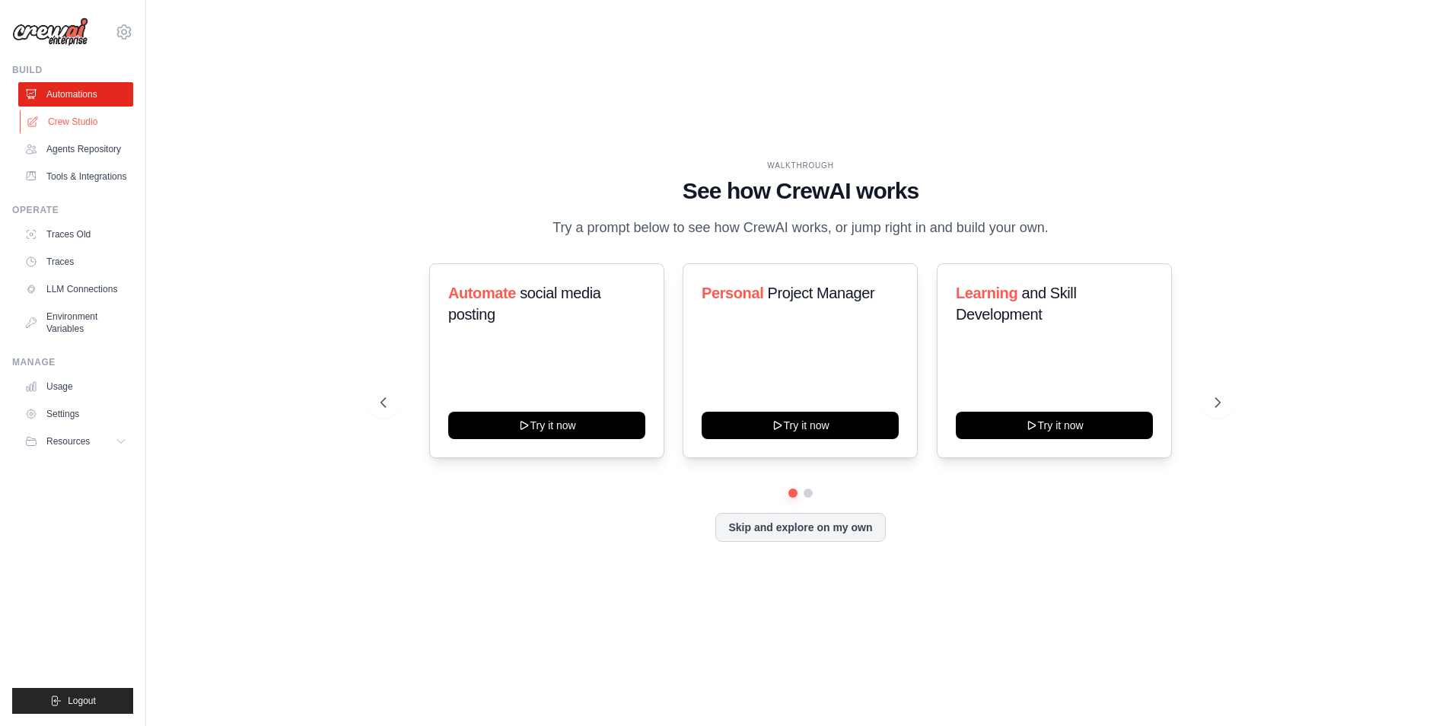
click at [95, 125] on link "Crew Studio" at bounding box center [77, 122] width 115 height 24
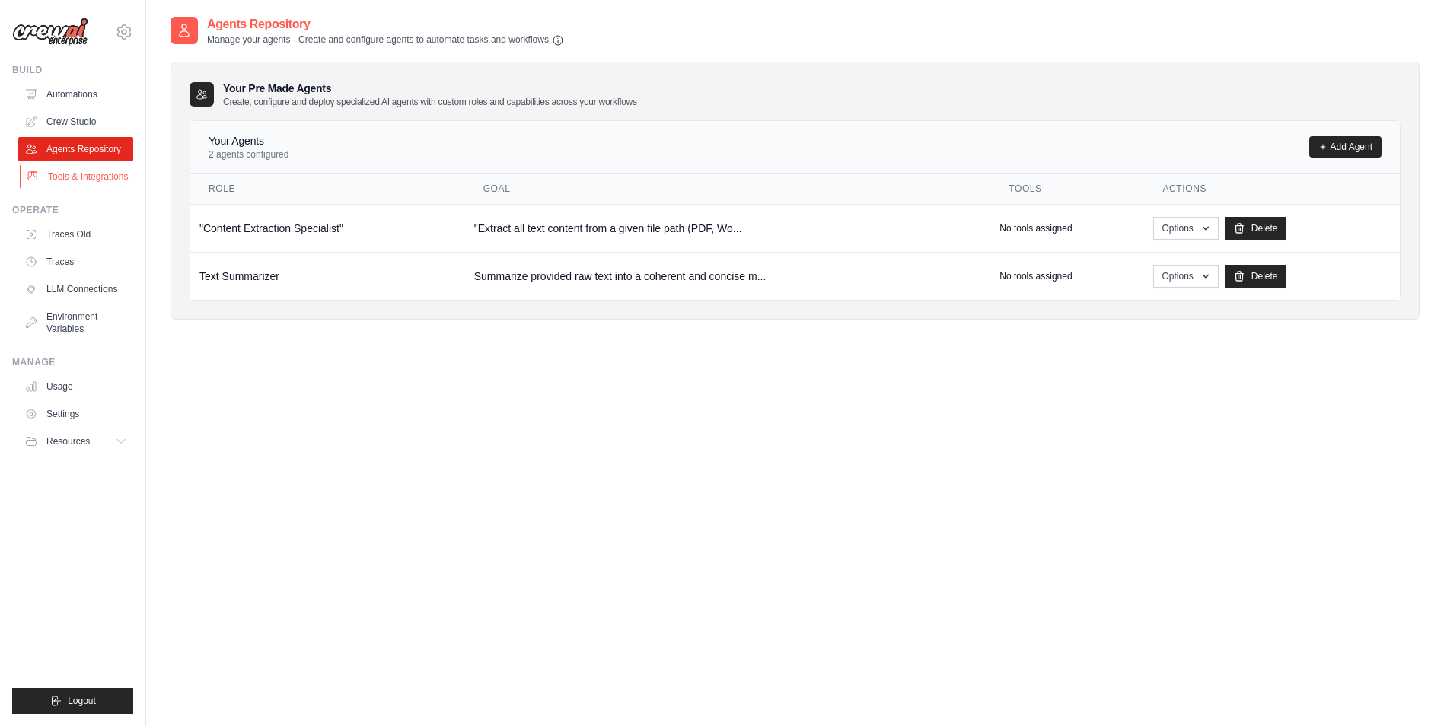
click at [96, 182] on link "Tools & Integrations" at bounding box center [77, 176] width 115 height 24
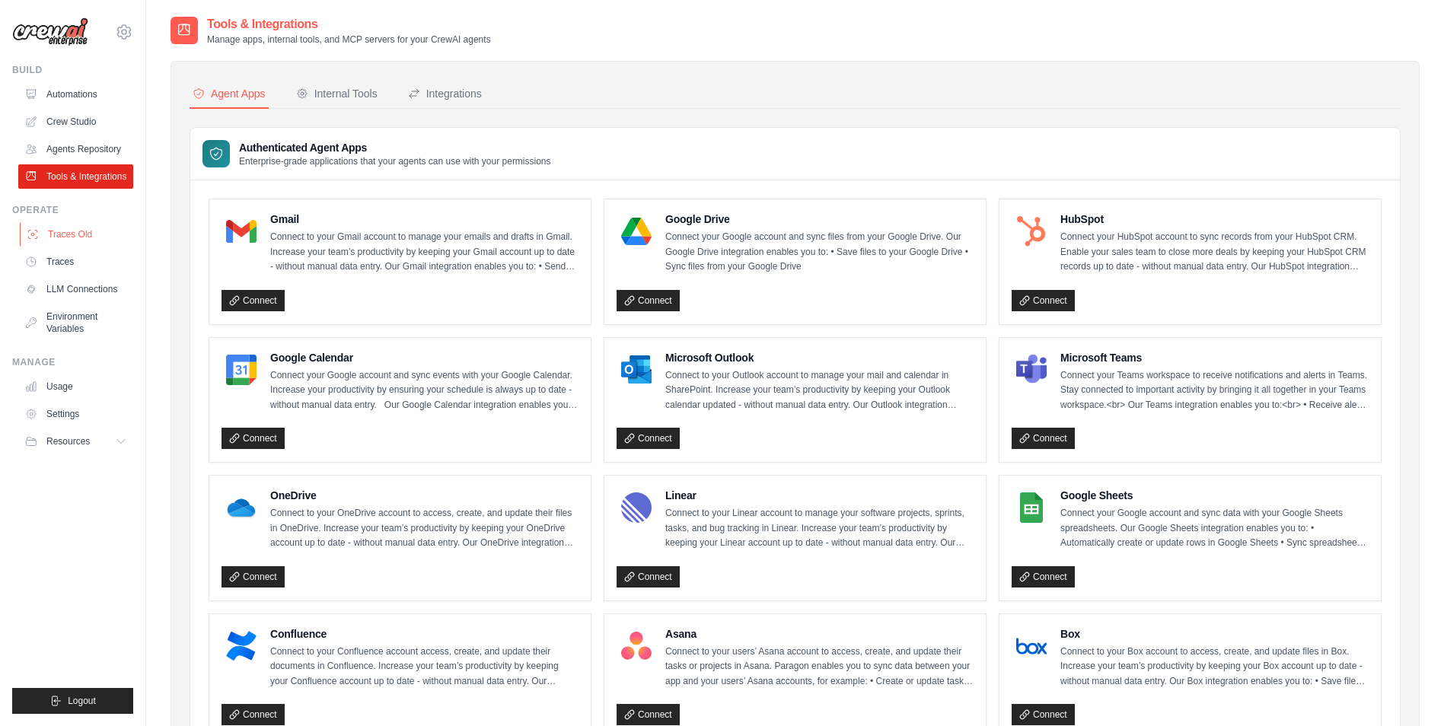
click at [78, 238] on link "Traces Old" at bounding box center [77, 234] width 115 height 24
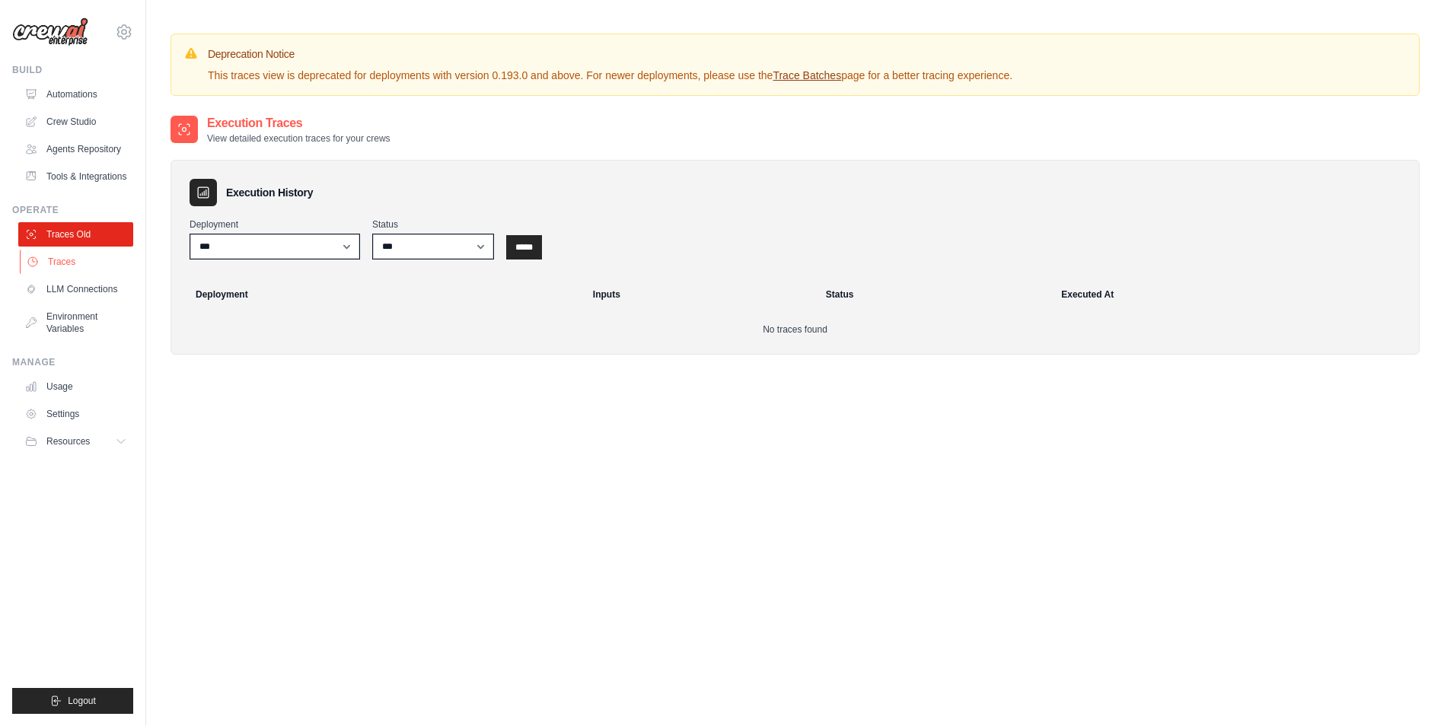
click at [77, 268] on link "Traces" at bounding box center [77, 262] width 115 height 24
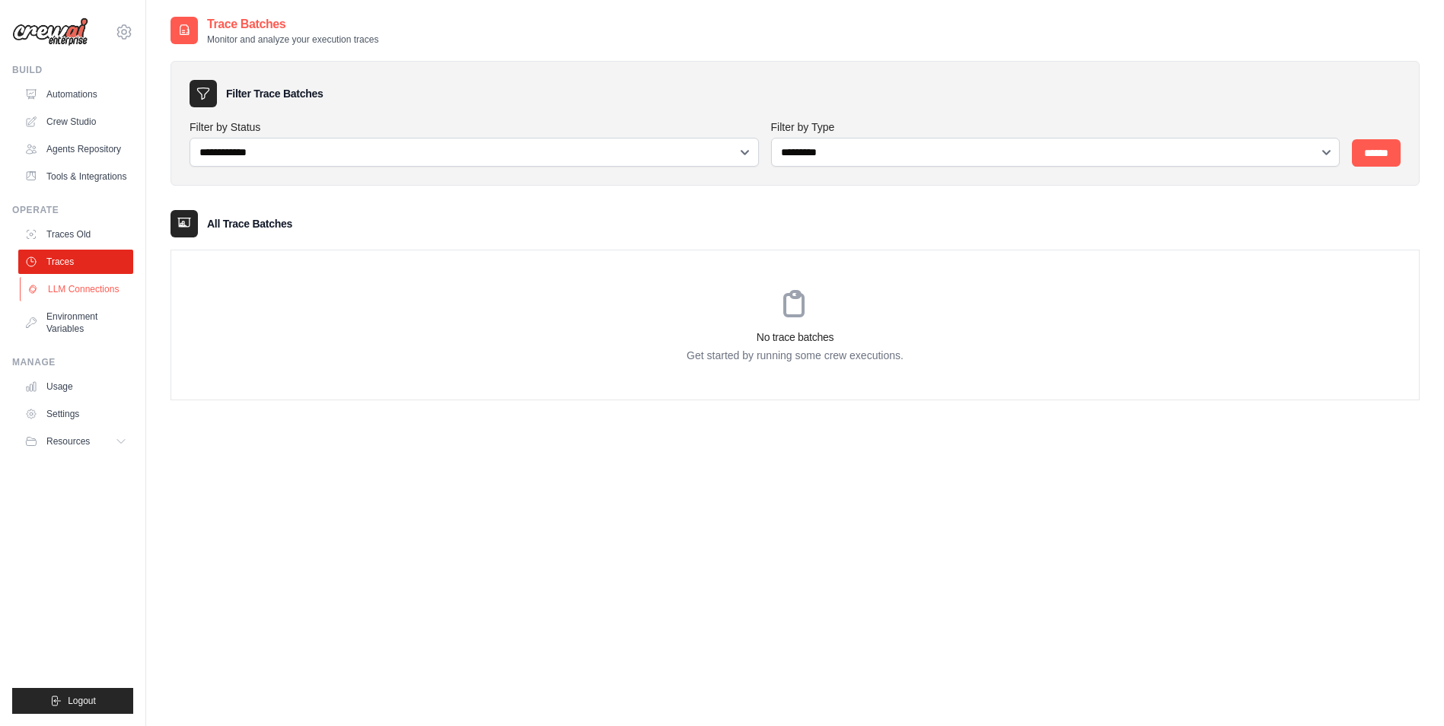
click at [77, 292] on link "LLM Connections" at bounding box center [77, 289] width 115 height 24
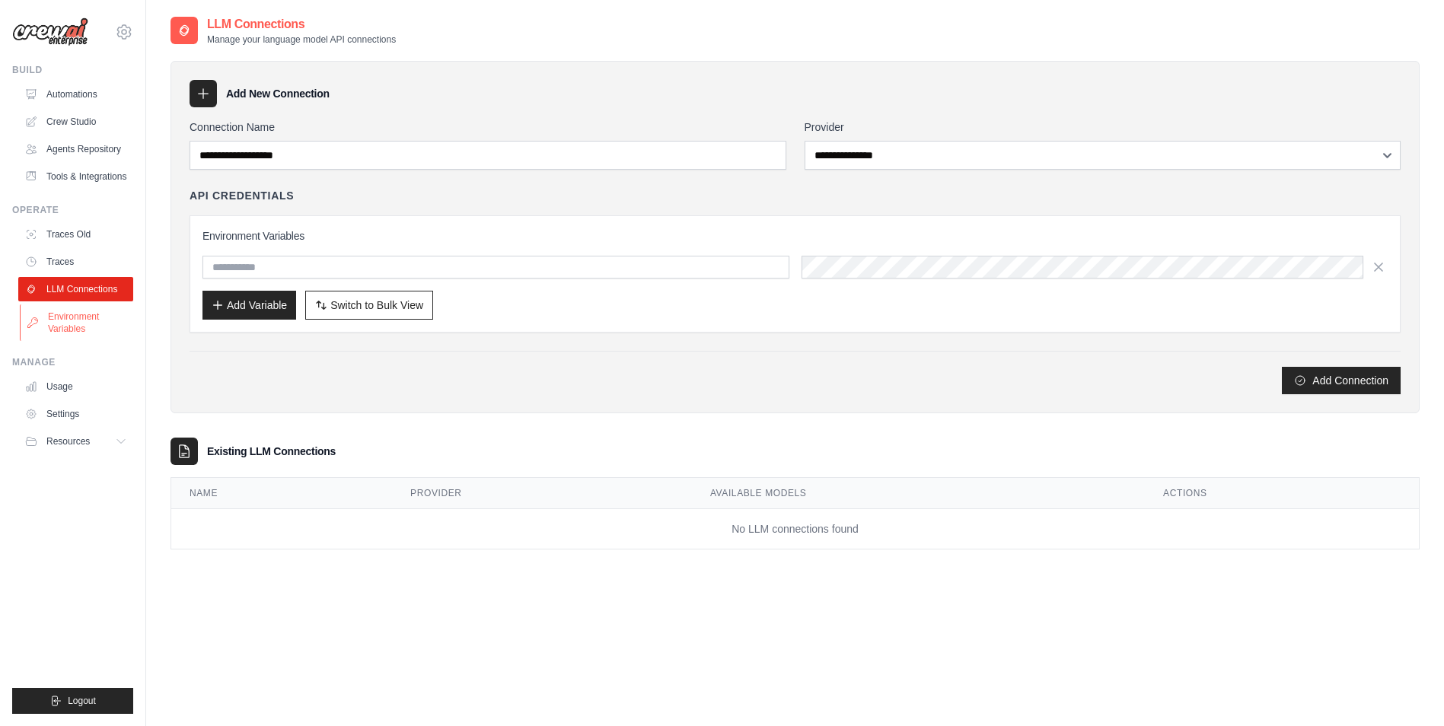
click at [69, 331] on link "Environment Variables" at bounding box center [77, 322] width 115 height 37
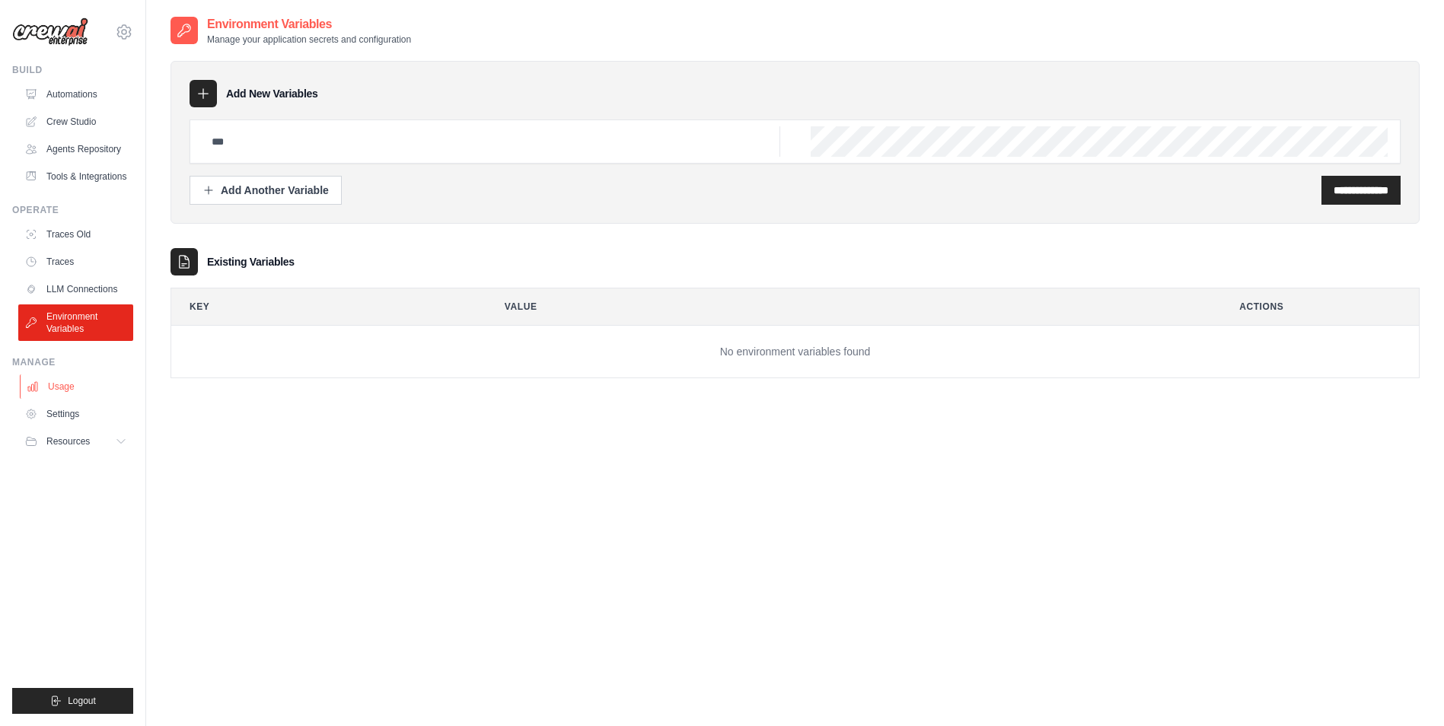
click at [59, 383] on link "Usage" at bounding box center [77, 386] width 115 height 24
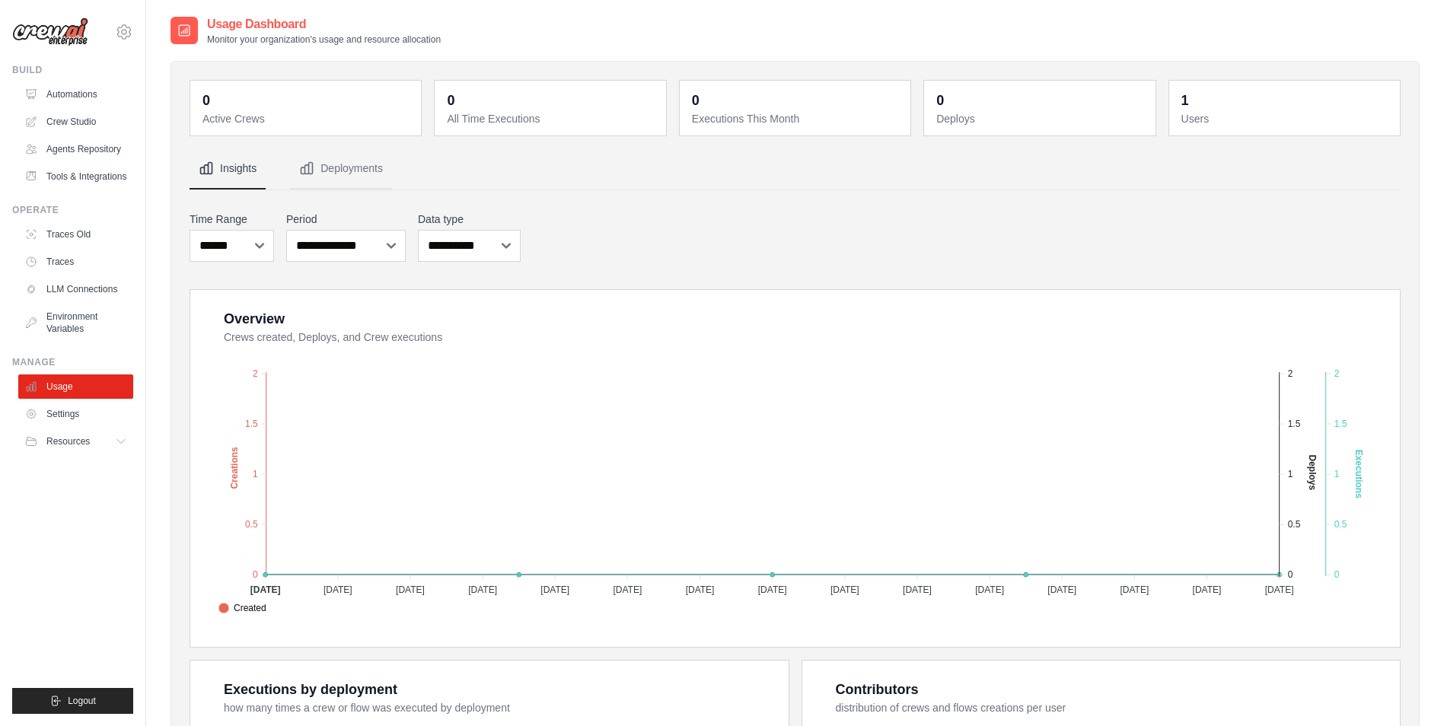
click at [308, 111] on dt "Active Crews" at bounding box center [306, 118] width 209 height 15
click at [329, 167] on button "Deployments" at bounding box center [341, 168] width 102 height 41
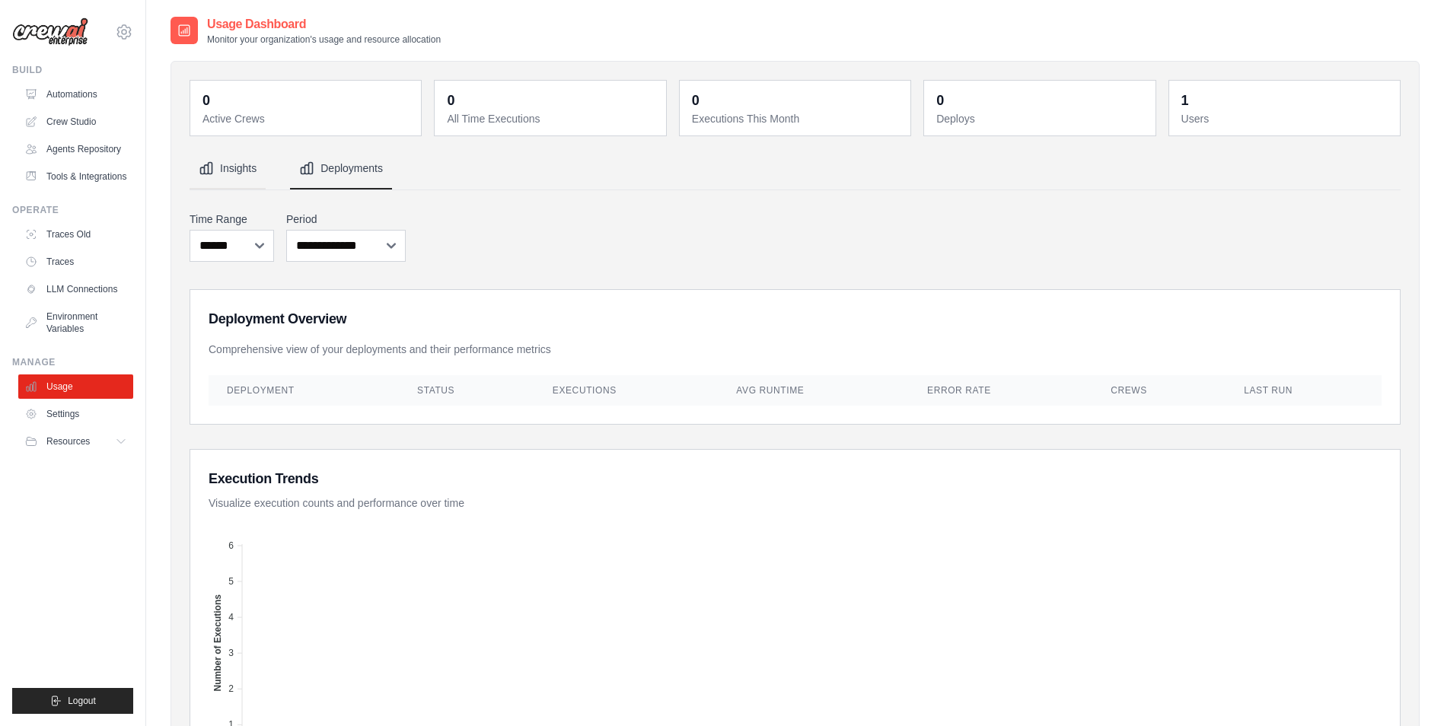
click at [256, 164] on button "Insights" at bounding box center [228, 168] width 76 height 41
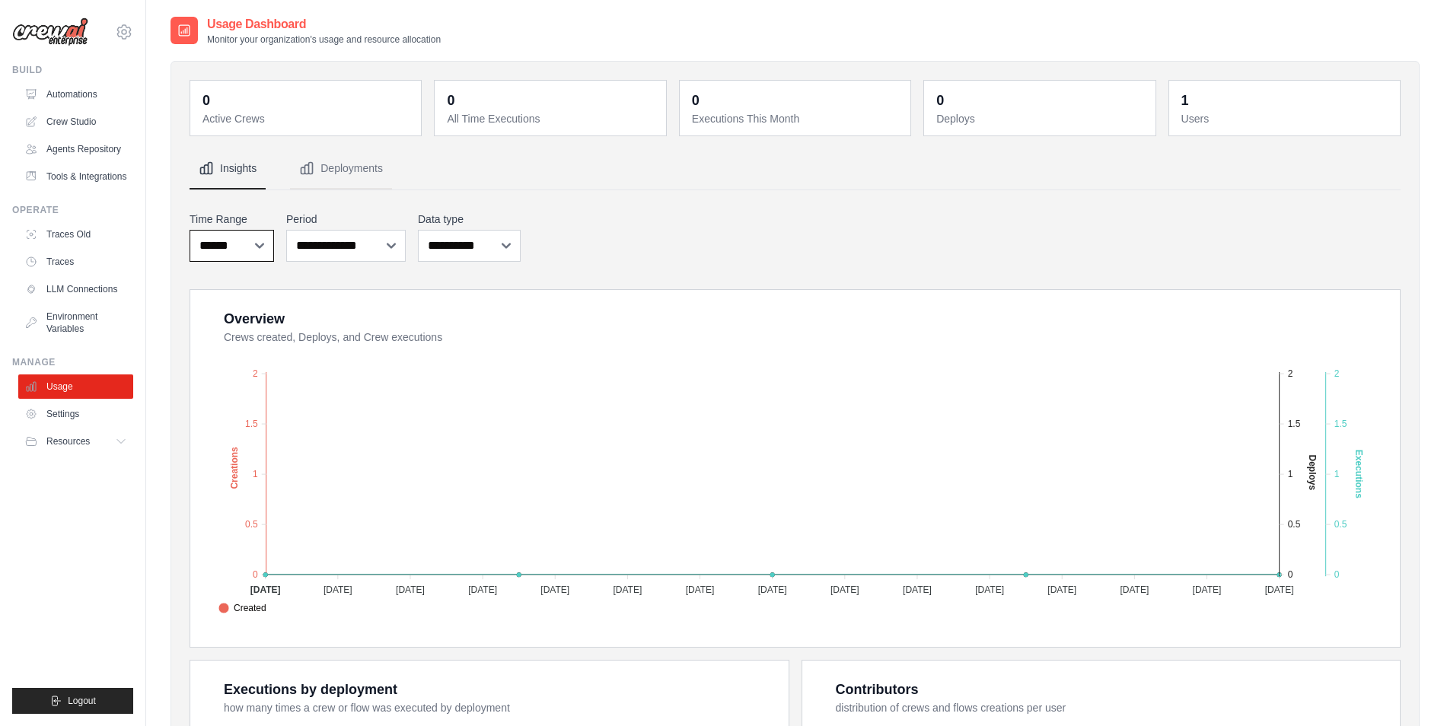
click at [246, 249] on select "***** ****** *******" at bounding box center [232, 246] width 84 height 32
select select "***"
click at [190, 230] on select "***** ****** *******" at bounding box center [232, 246] width 84 height 32
click at [360, 396] on foreignobject "Created Deploys Executions" at bounding box center [797, 484] width 1170 height 266
click at [47, 379] on link "Usage" at bounding box center [77, 386] width 115 height 24
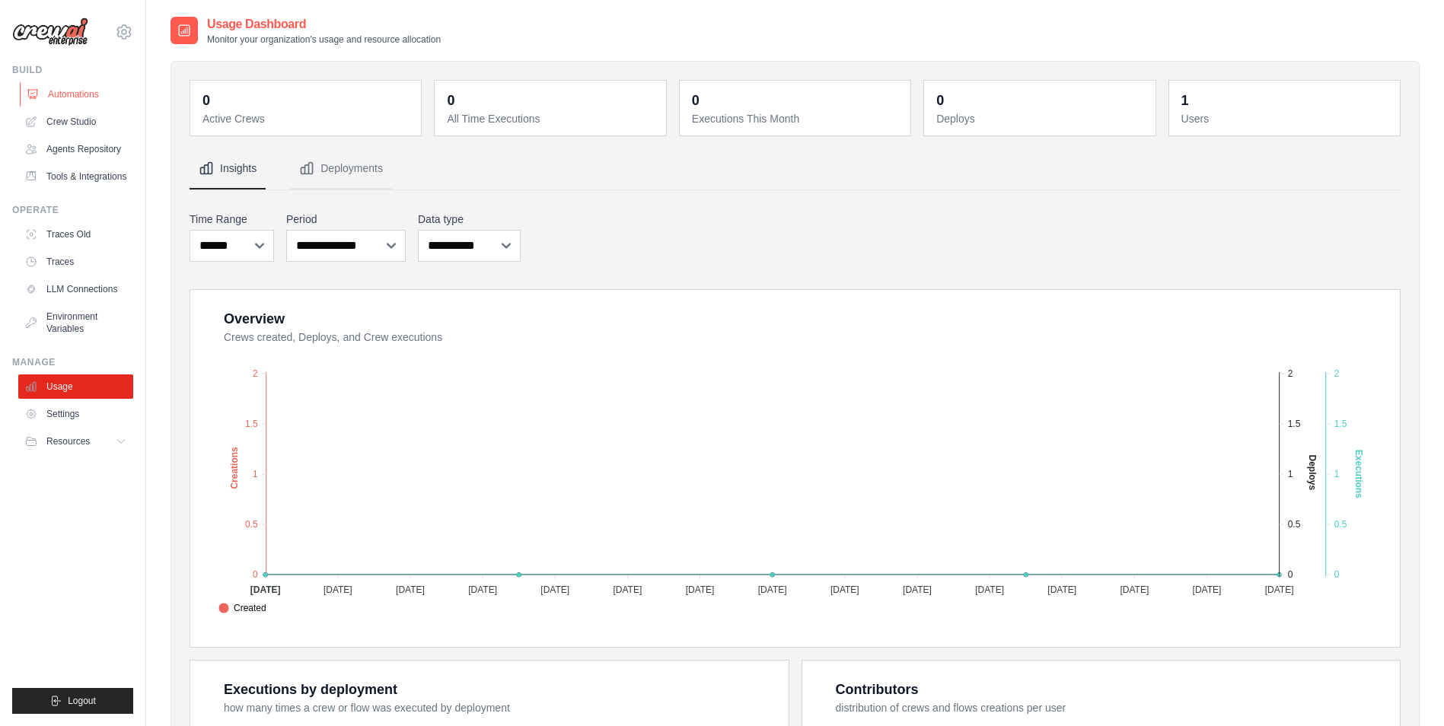
click at [68, 82] on link "Automations" at bounding box center [77, 94] width 115 height 24
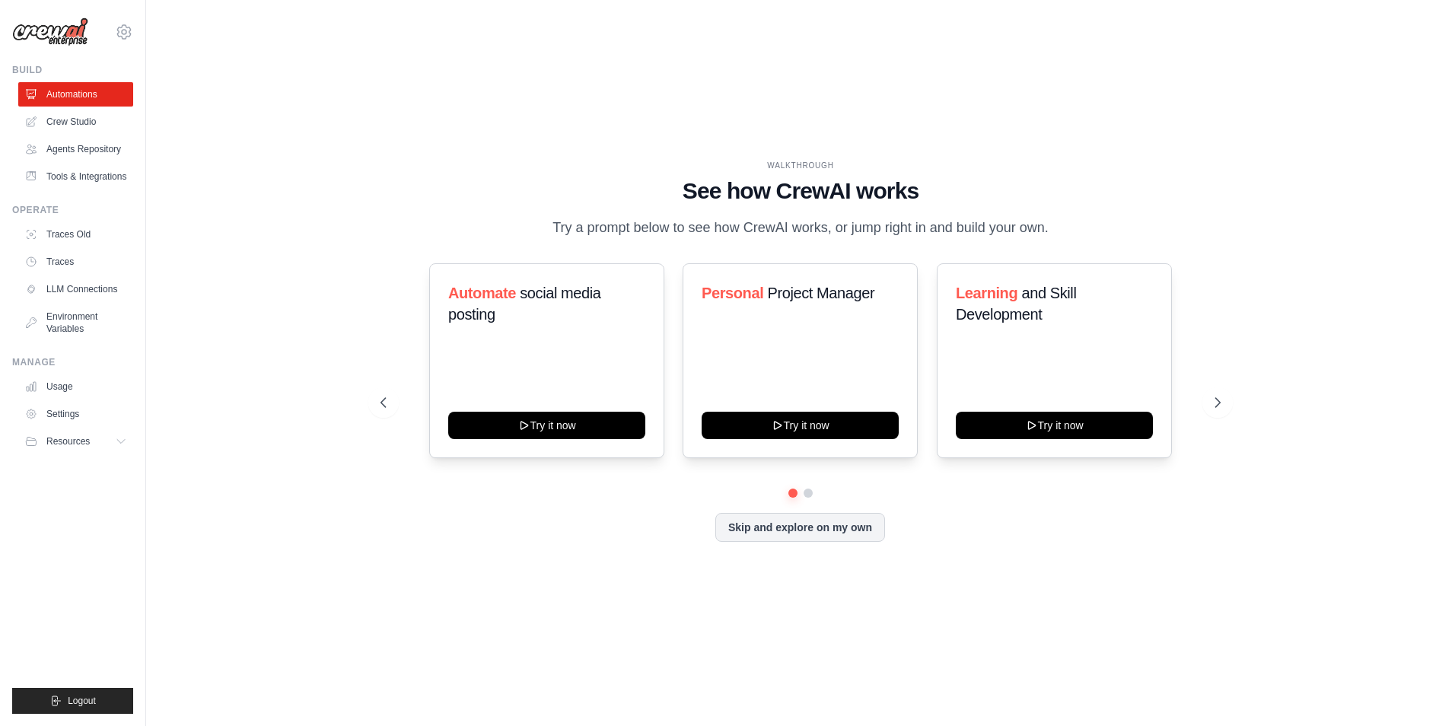
click at [67, 94] on link "Automations" at bounding box center [75, 94] width 115 height 24
click at [116, 27] on icon at bounding box center [124, 32] width 18 height 18
click at [155, 57] on div "[DATE][EMAIL_ADDRESS][DOMAIN_NAME]" at bounding box center [187, 58] width 120 height 15
click at [158, 86] on link "Settings" at bounding box center [188, 94] width 145 height 30
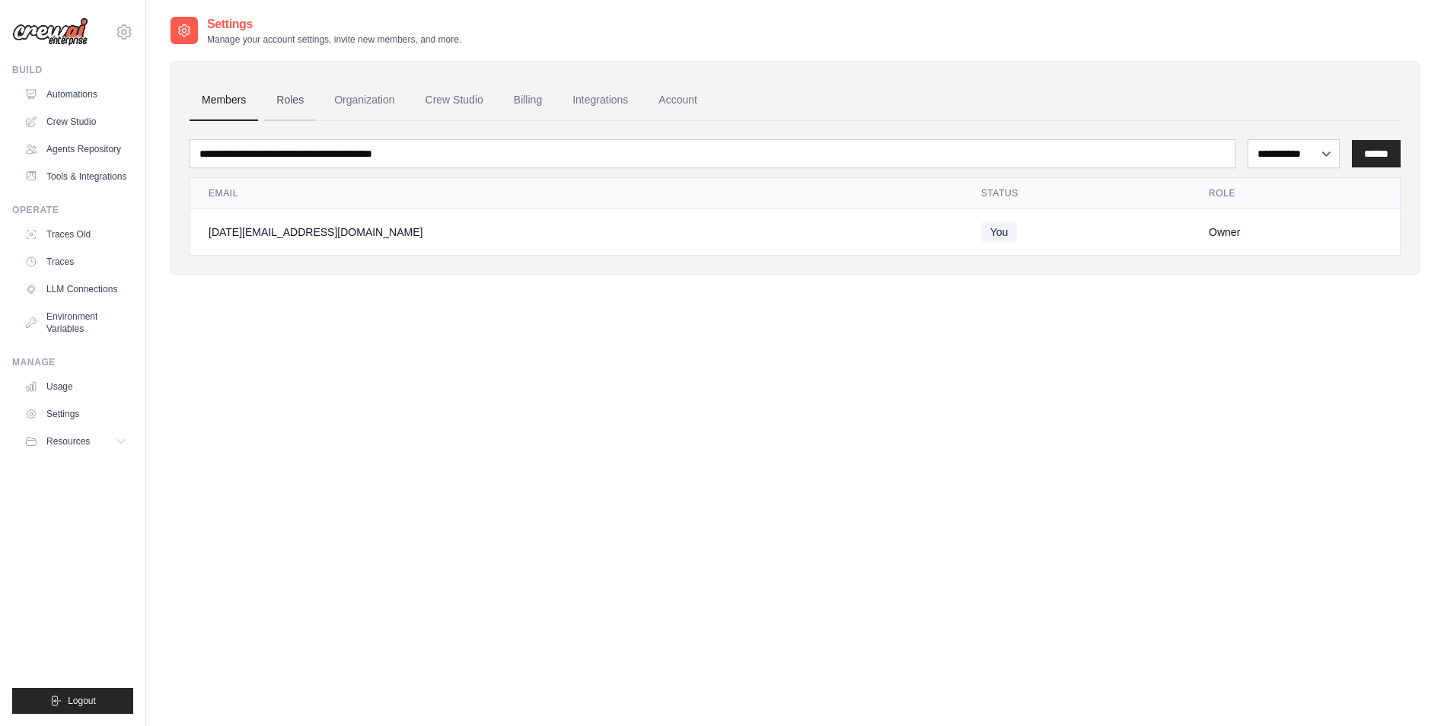
click at [285, 96] on link "Roles" at bounding box center [290, 100] width 52 height 41
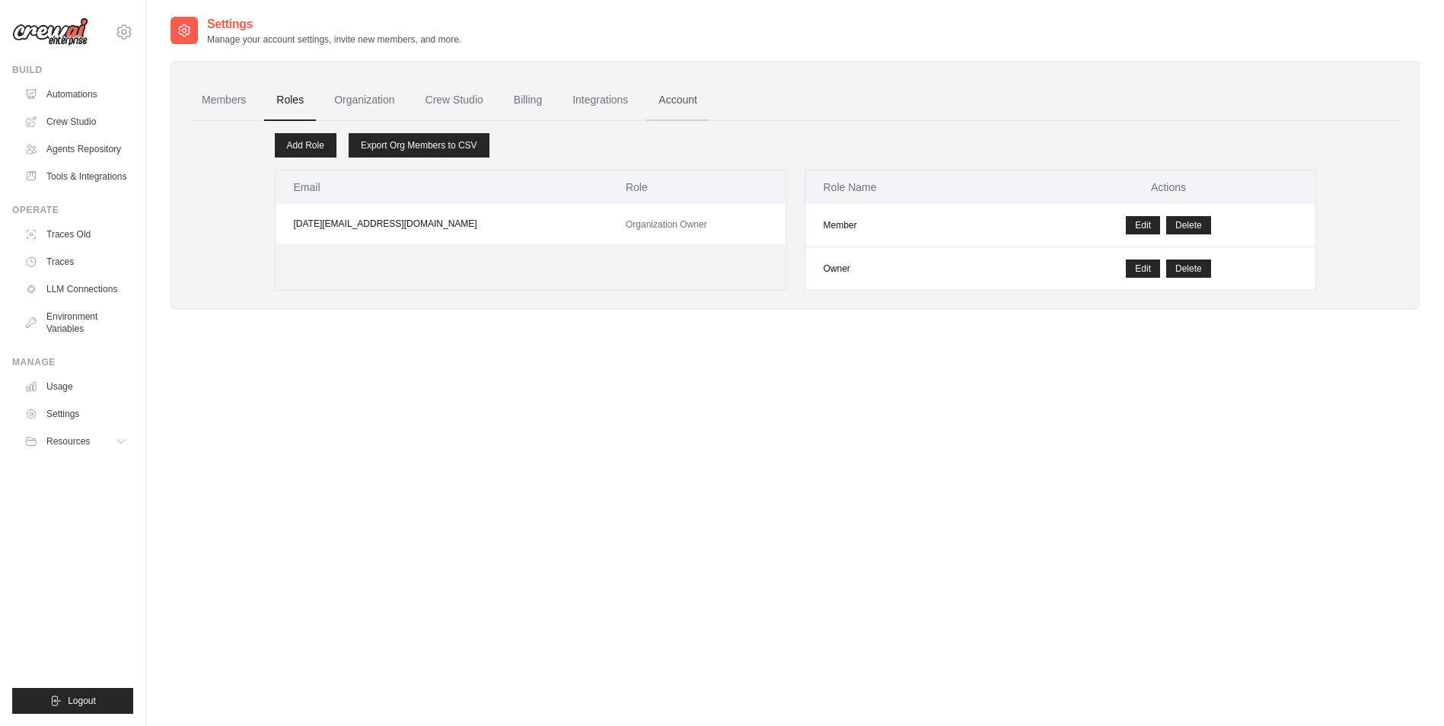
click at [678, 101] on link "Account" at bounding box center [677, 100] width 63 height 41
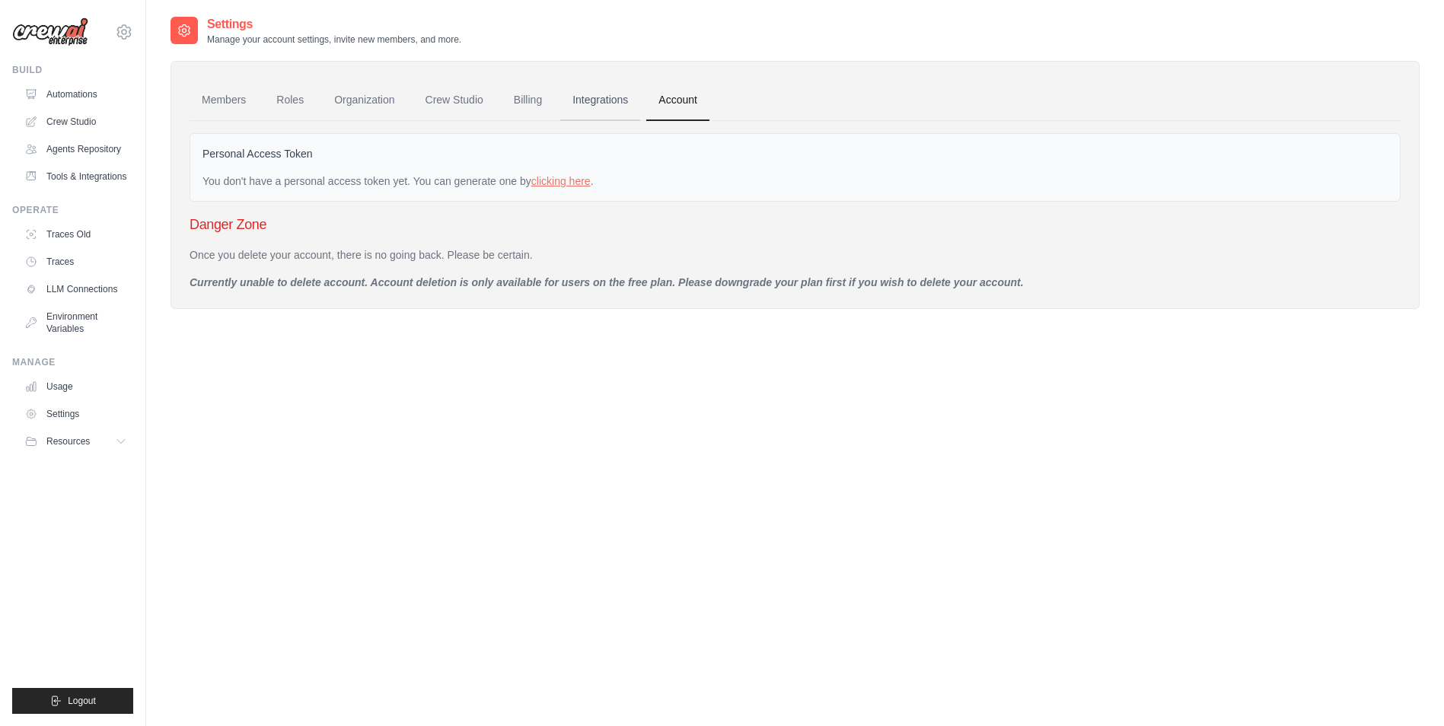
click at [607, 95] on link "Integrations" at bounding box center [600, 100] width 80 height 41
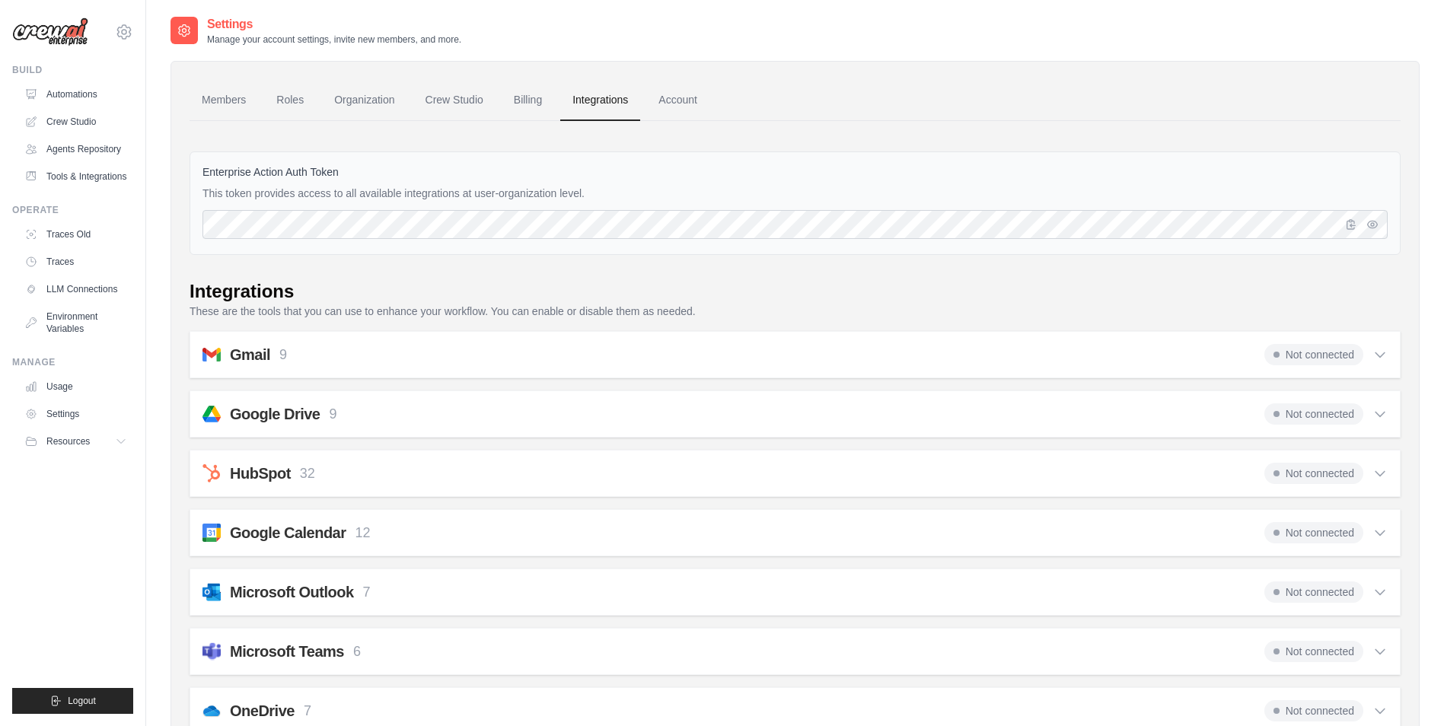
click at [598, 109] on link "Integrations" at bounding box center [600, 100] width 80 height 41
click at [659, 97] on link "Account" at bounding box center [677, 100] width 63 height 41
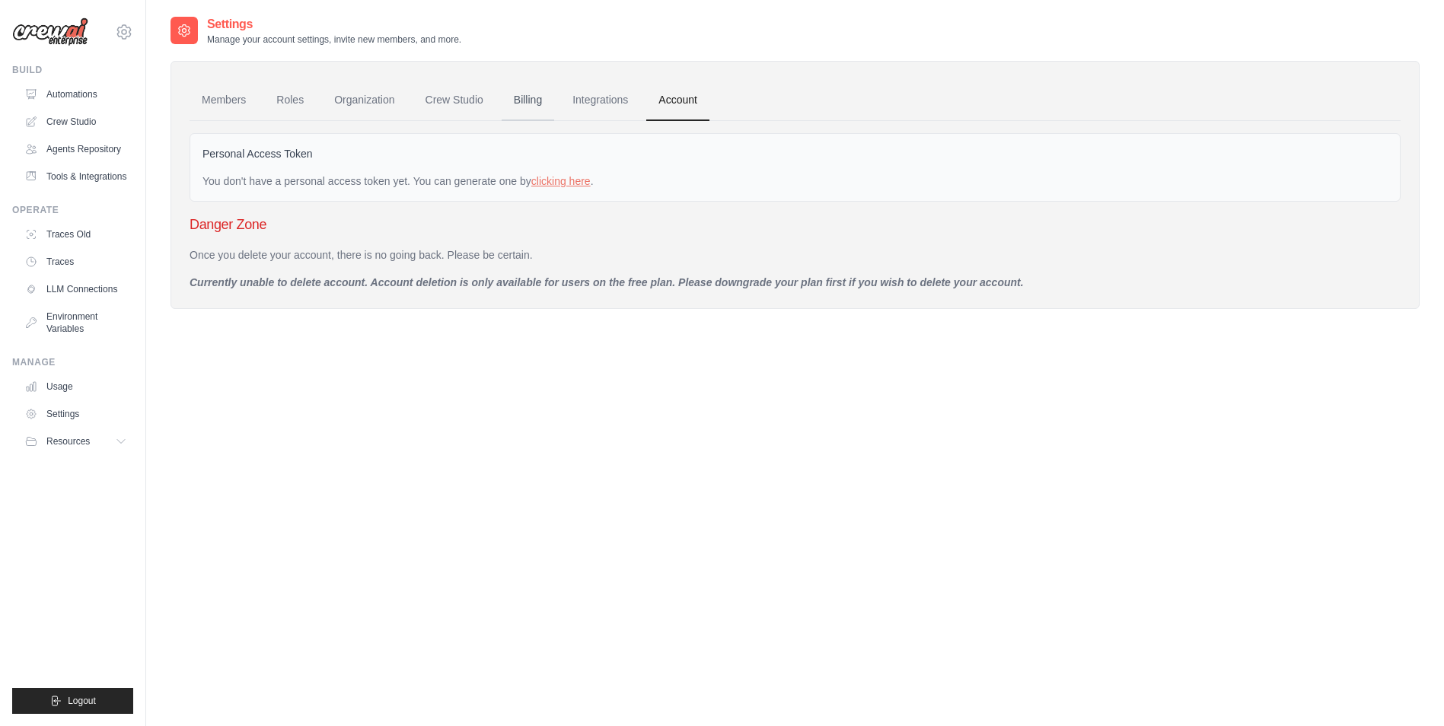
click at [517, 97] on link "Billing" at bounding box center [528, 100] width 53 height 41
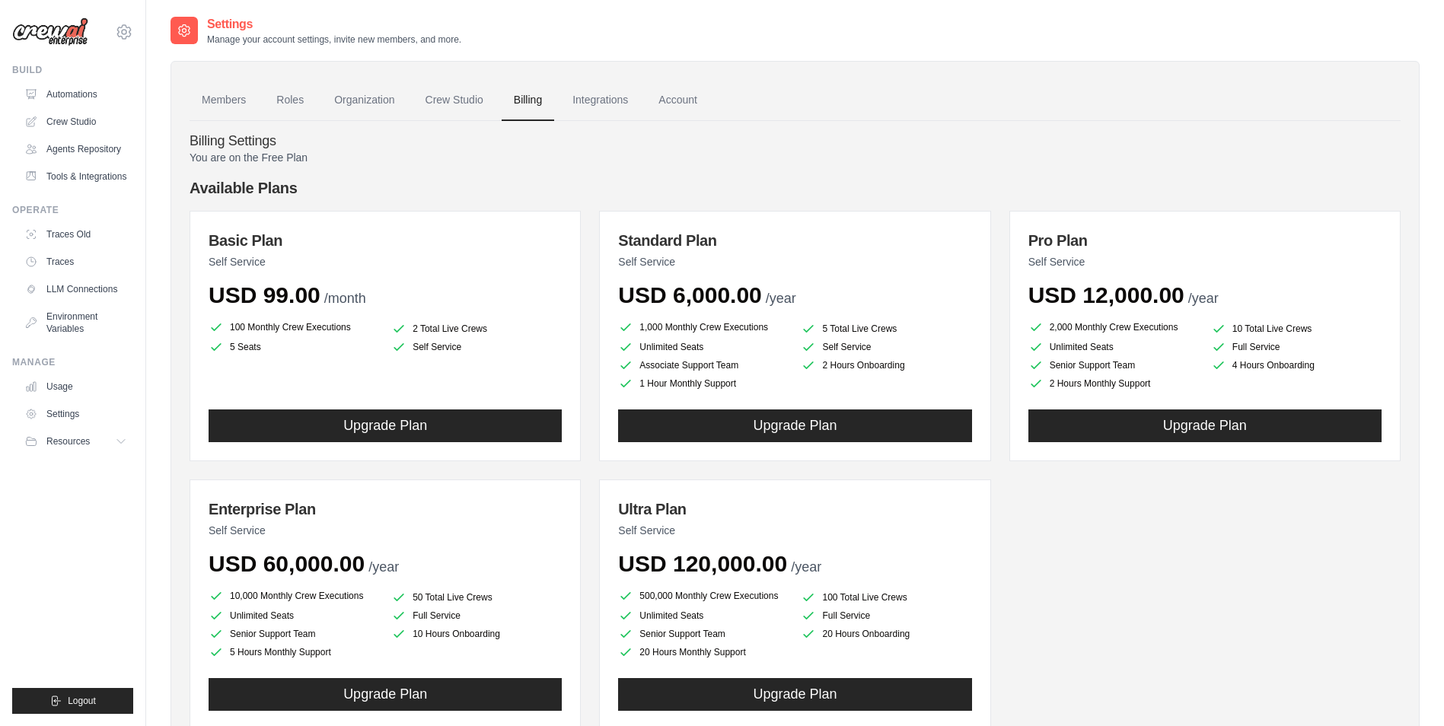
click at [298, 156] on p "You are on the Free Plan" at bounding box center [795, 157] width 1211 height 15
click at [268, 170] on div "You are on the Free Plan Available Plans Basic Plan Self Service USD 99.00 /mon…" at bounding box center [795, 456] width 1211 height 613
drag, startPoint x: 268, startPoint y: 170, endPoint x: 270, endPoint y: 222, distance: 52.6
click at [270, 222] on div "Basic Plan Self Service USD 99.00 /month 100 Monthly Crew Executions 2 Total Li…" at bounding box center [385, 336] width 391 height 250
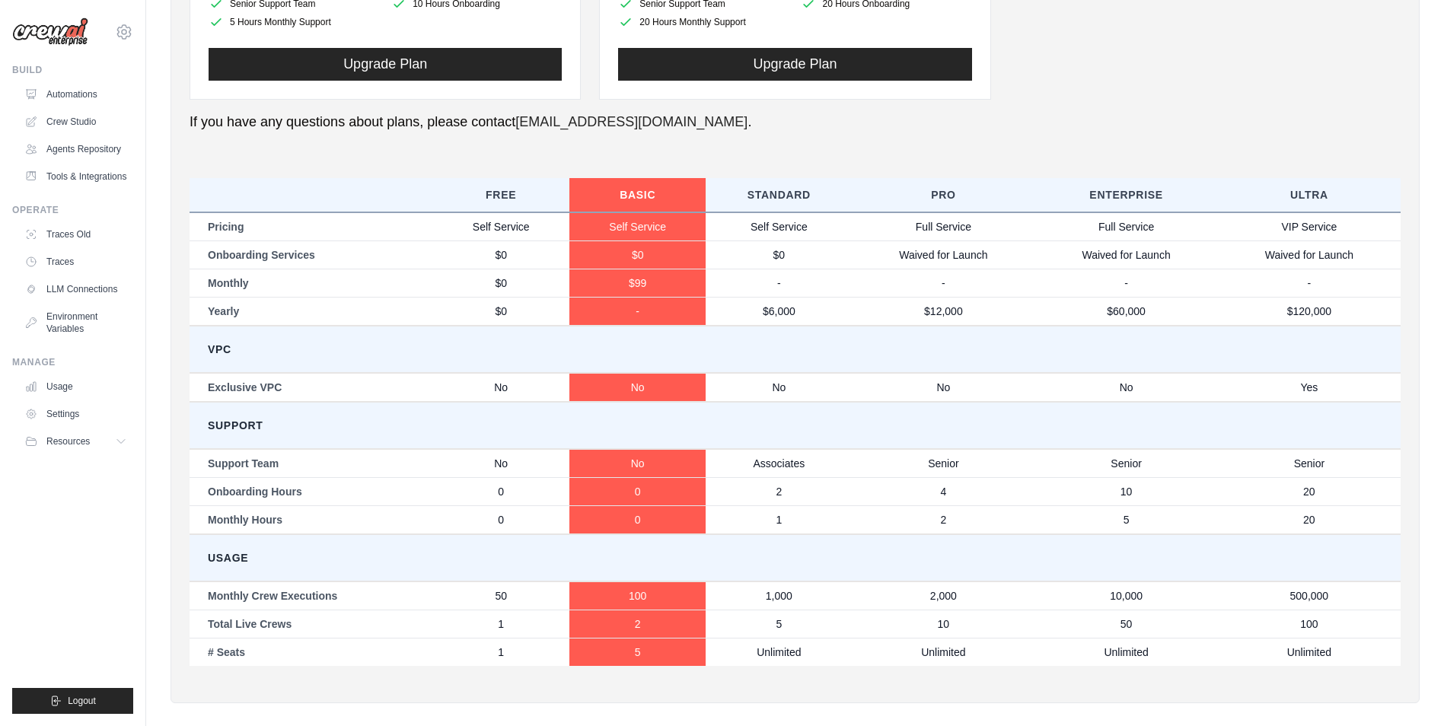
scroll to position [647, 0]
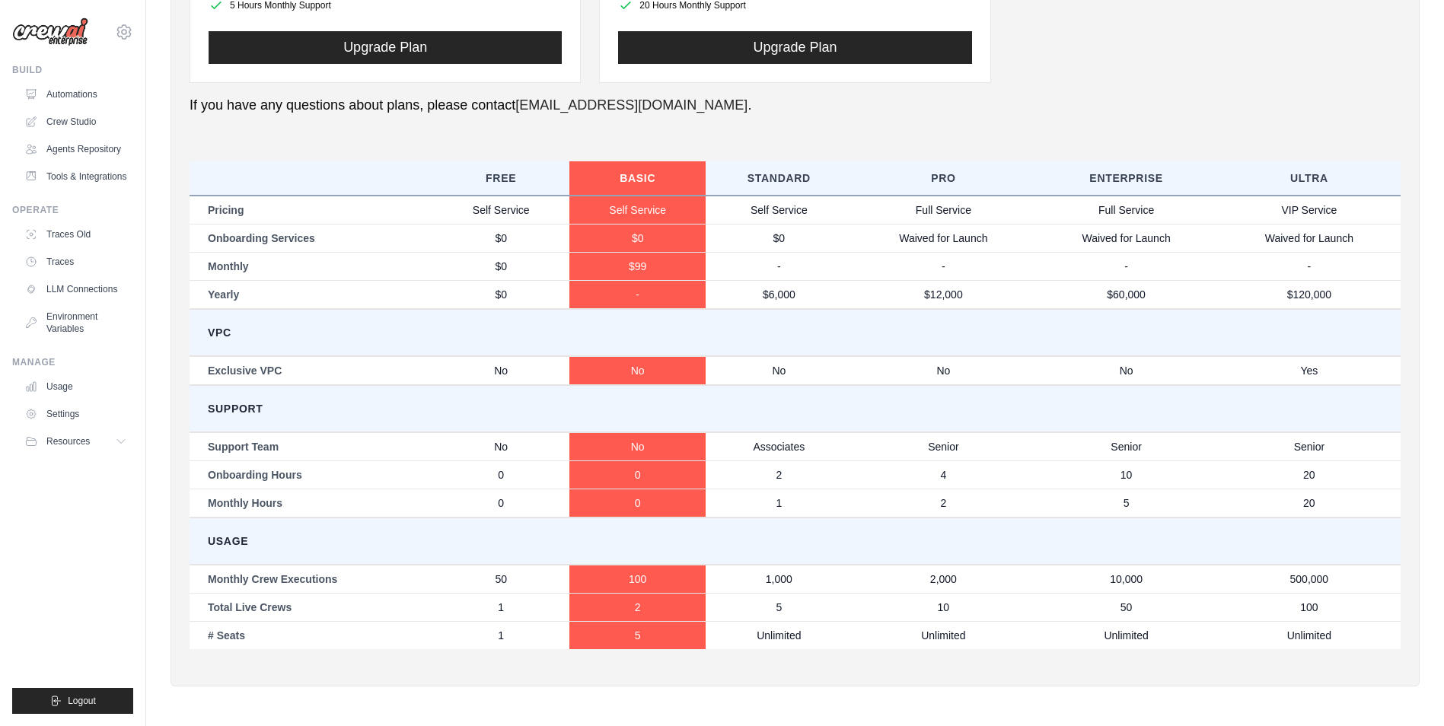
click at [250, 633] on td "# Seats" at bounding box center [311, 635] width 243 height 28
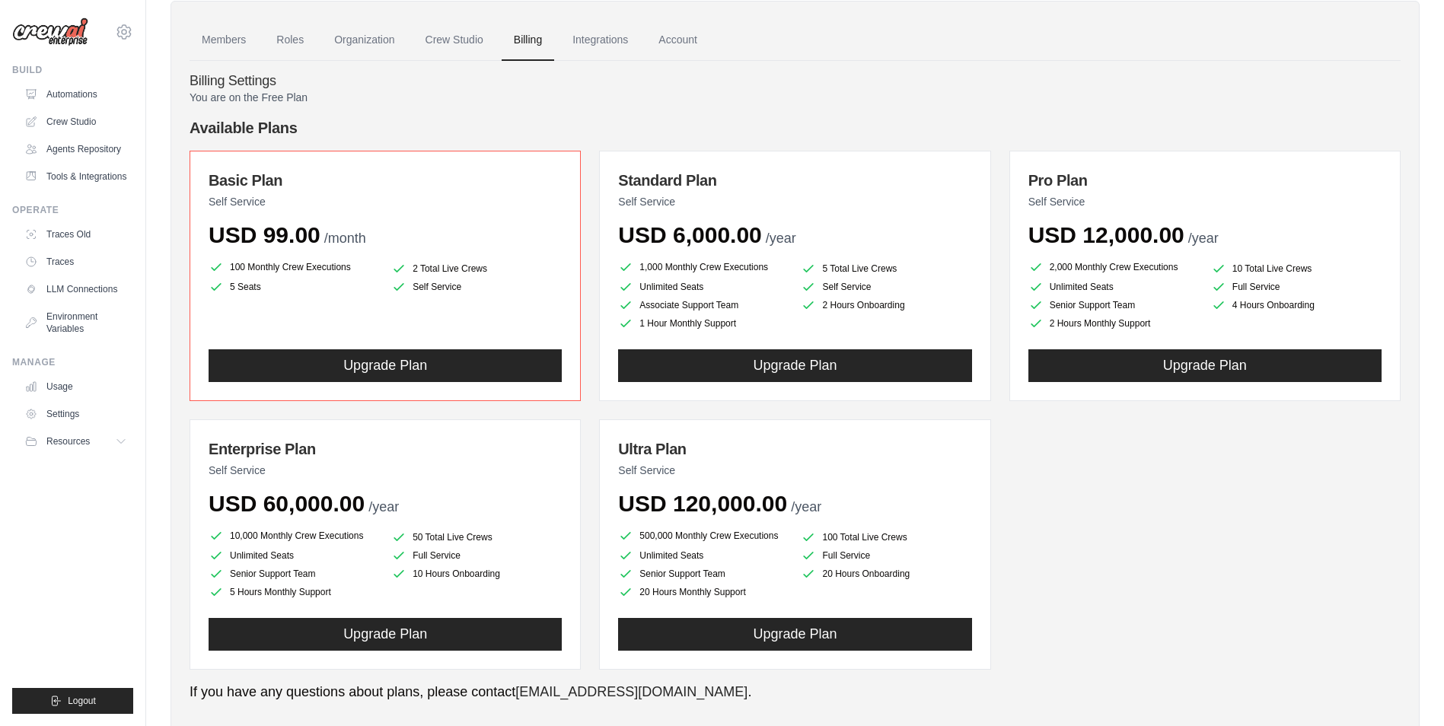
scroll to position [0, 0]
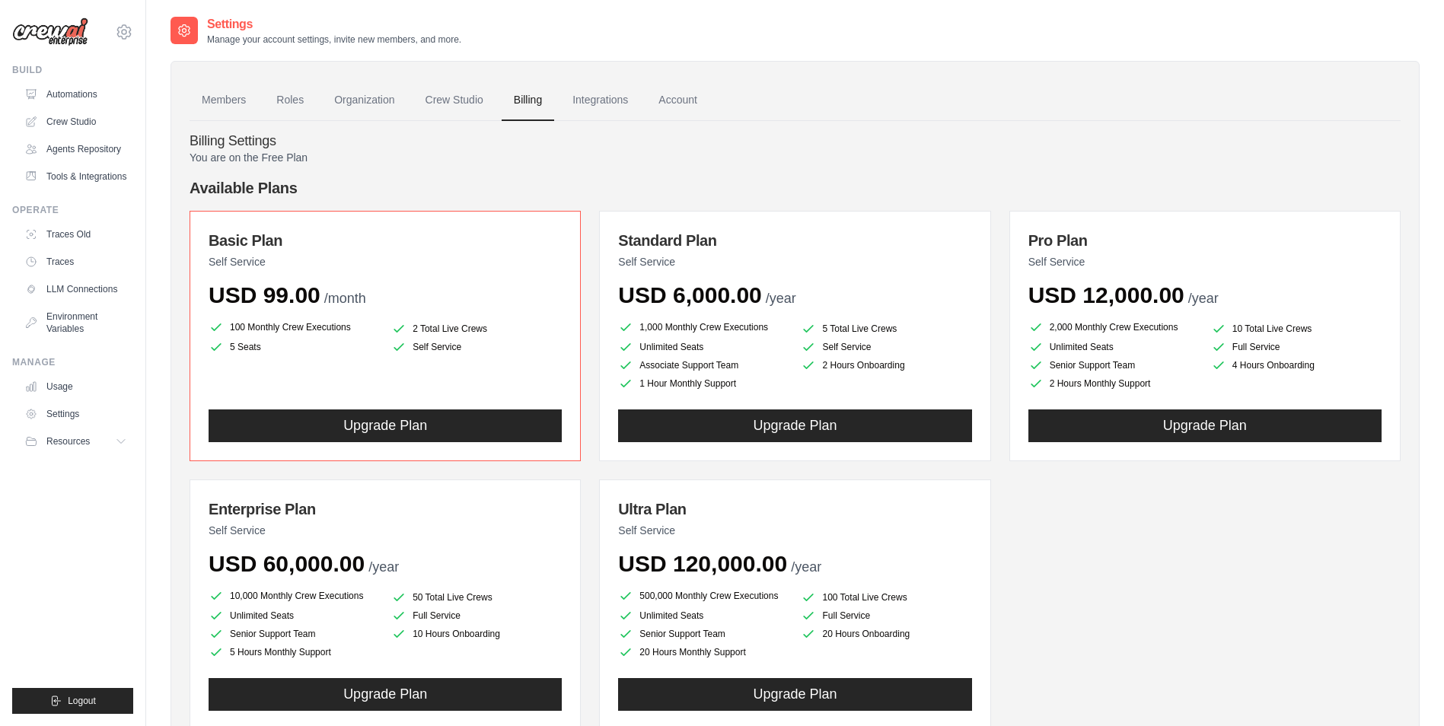
click at [355, 291] on span "/month" at bounding box center [345, 298] width 42 height 15
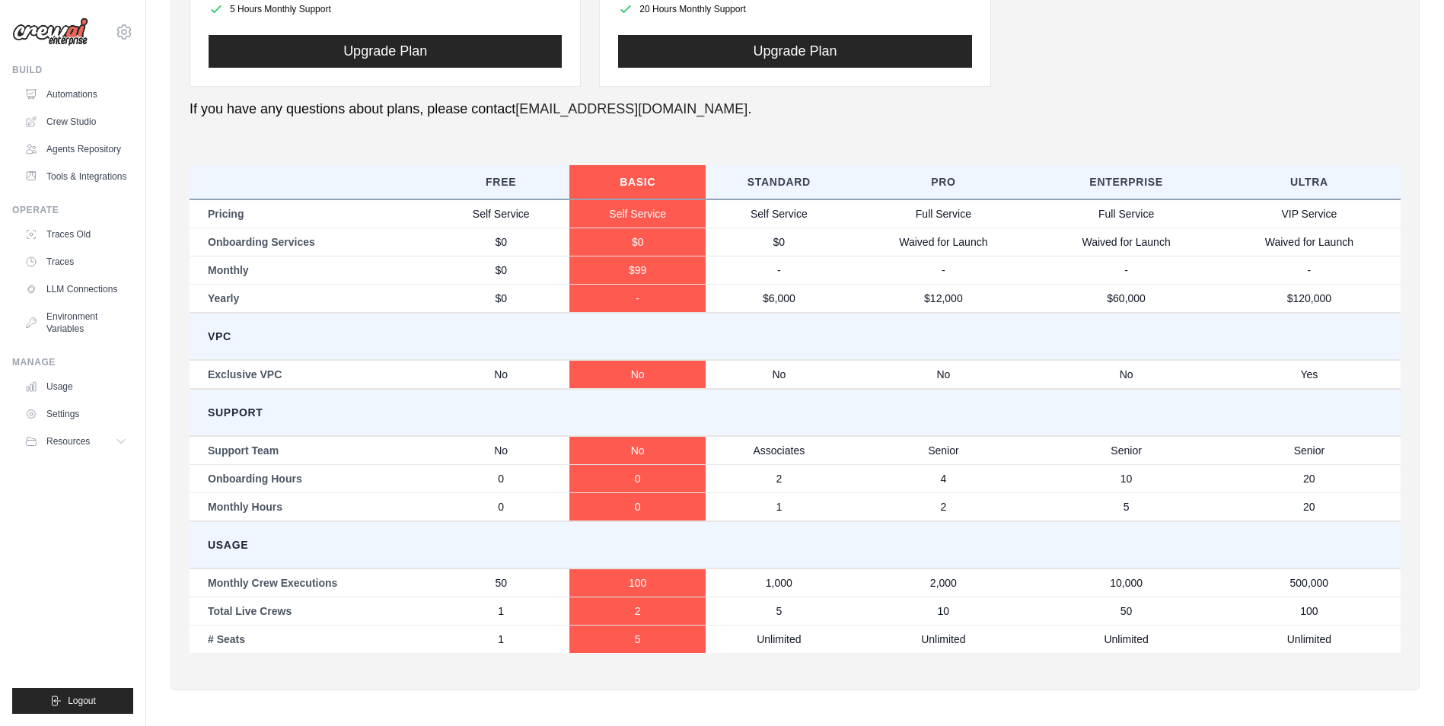
scroll to position [647, 0]
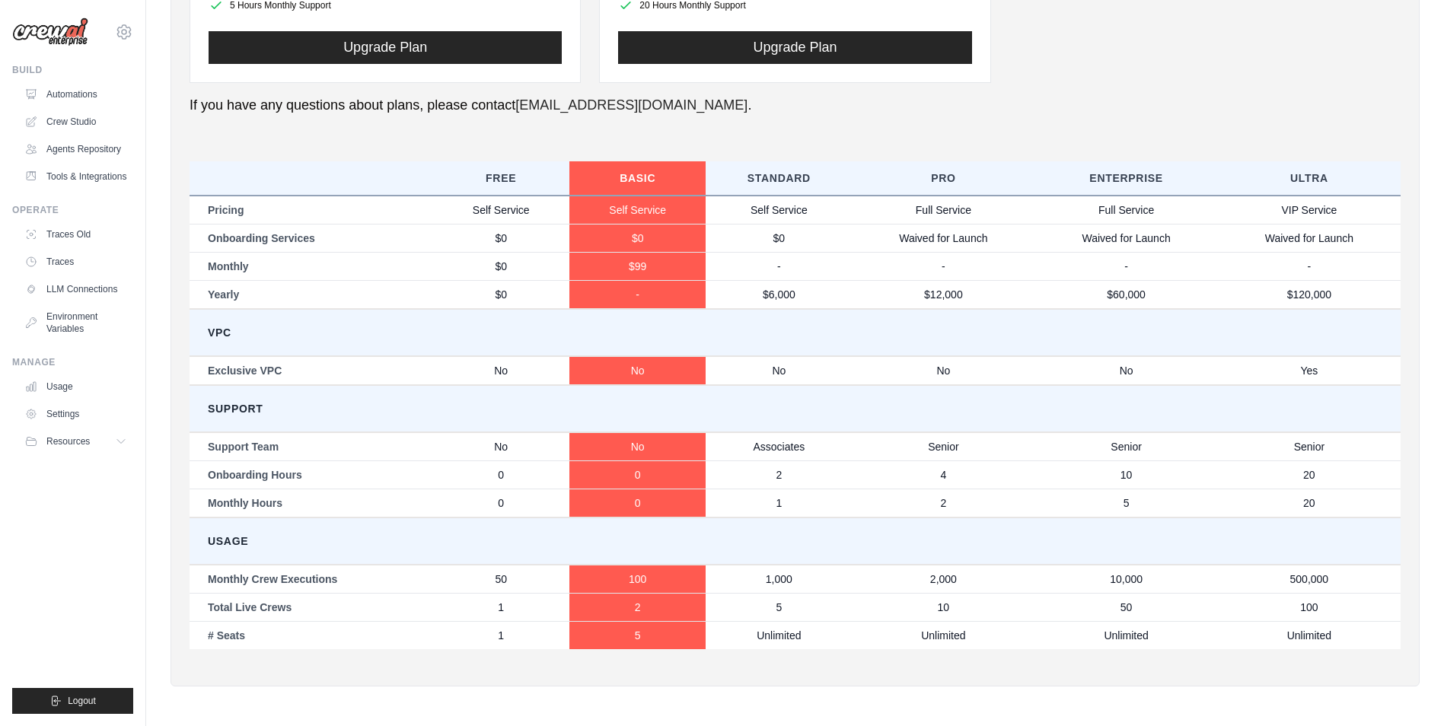
click at [407, 95] on p "If you have any questions about plans, please contact [EMAIL_ADDRESS][DOMAIN_NA…" at bounding box center [795, 105] width 1211 height 21
click at [411, 107] on p "If you have any questions about plans, please contact [EMAIL_ADDRESS][DOMAIN_NA…" at bounding box center [795, 105] width 1211 height 21
drag, startPoint x: 411, startPoint y: 107, endPoint x: 484, endPoint y: 126, distance: 75.5
click at [484, 126] on div "You are on the Free Plan Available Plans Basic Plan Self Service USD 99.00 /mon…" at bounding box center [795, 85] width 1211 height 1165
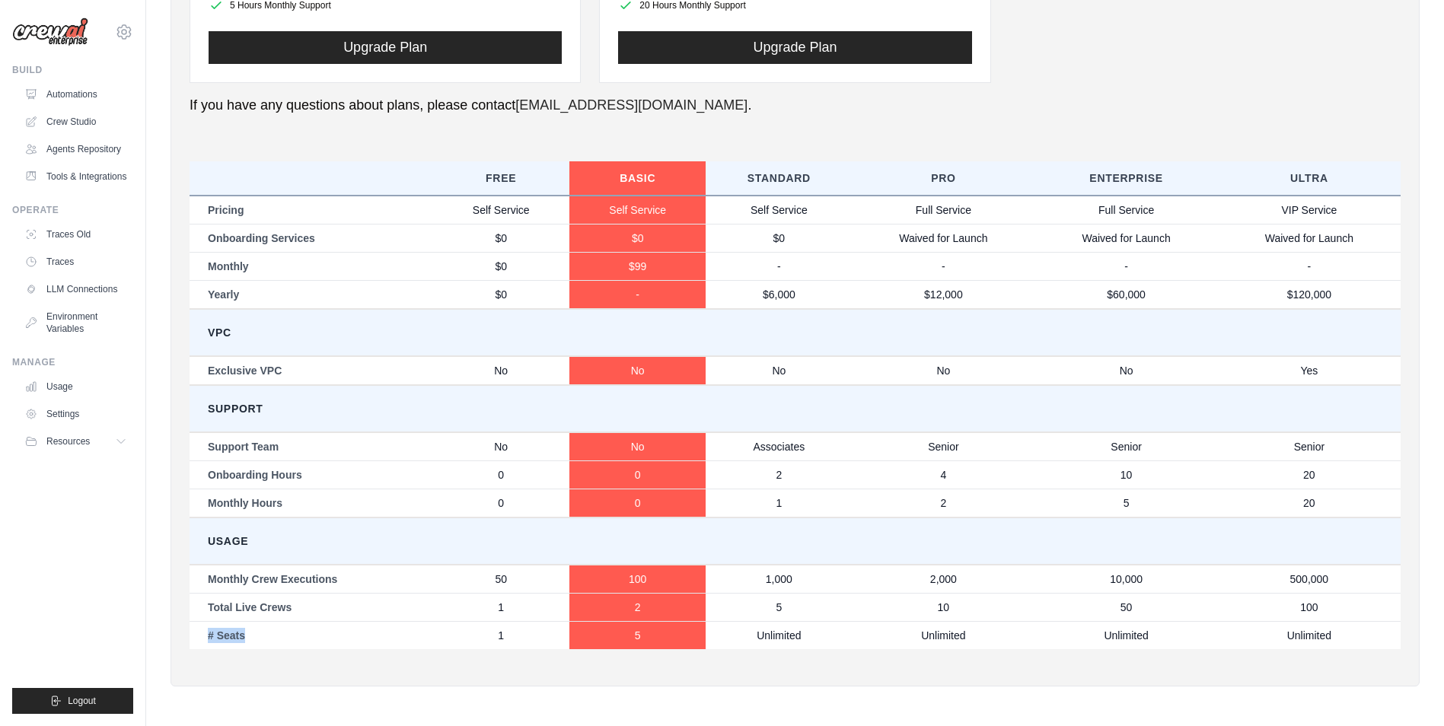
drag, startPoint x: 247, startPoint y: 642, endPoint x: 207, endPoint y: 643, distance: 39.6
click at [207, 643] on td "# Seats" at bounding box center [311, 635] width 243 height 28
click at [786, 641] on td "Unlimited" at bounding box center [779, 635] width 146 height 28
click at [635, 626] on td "5" at bounding box center [637, 635] width 137 height 28
click at [523, 633] on td "1" at bounding box center [500, 635] width 137 height 28
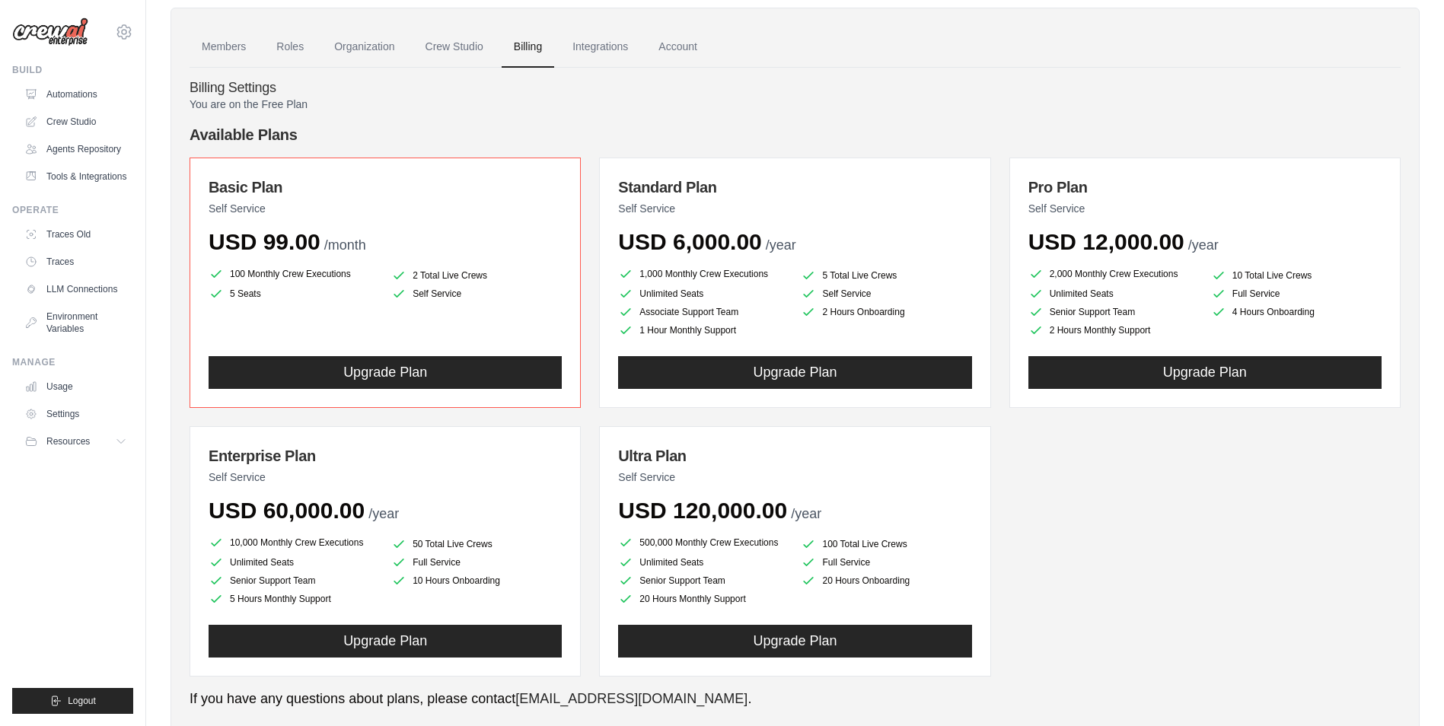
scroll to position [0, 0]
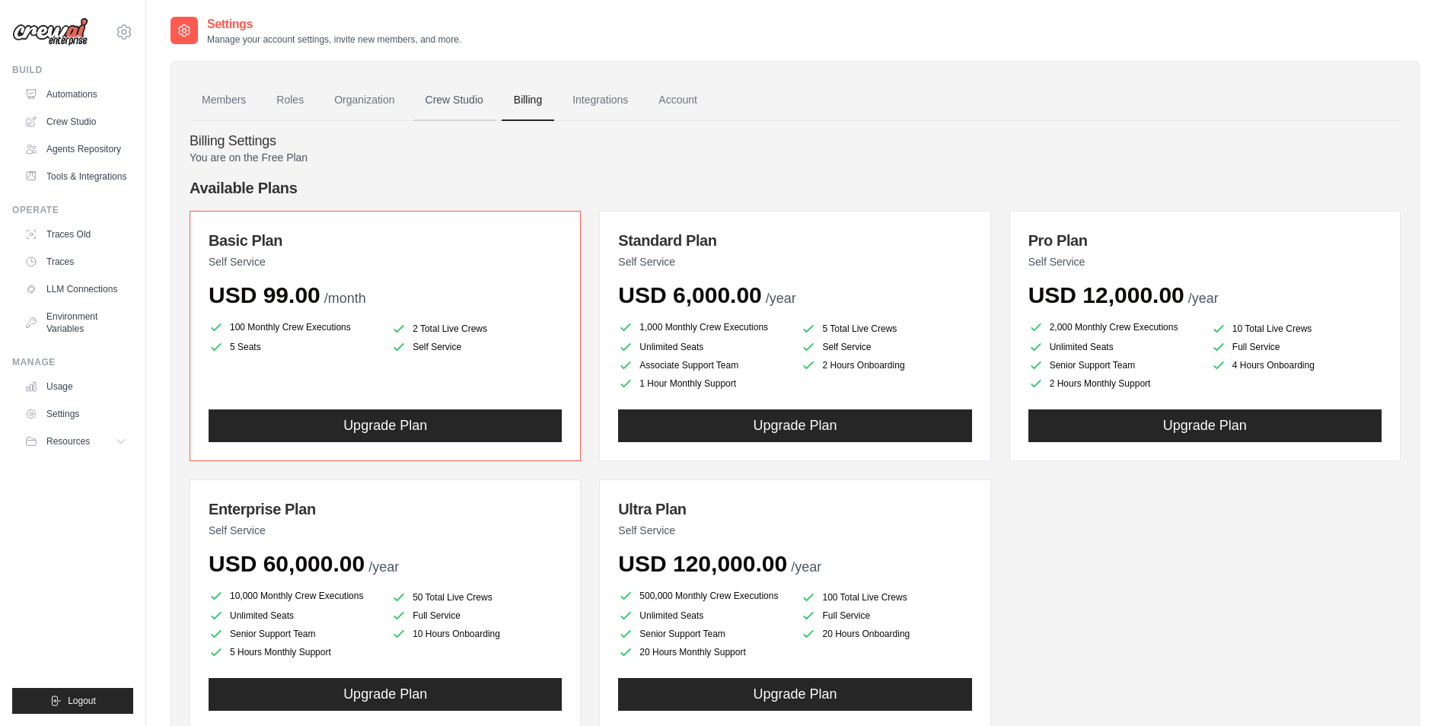
click at [467, 102] on link "Crew Studio" at bounding box center [454, 100] width 82 height 41
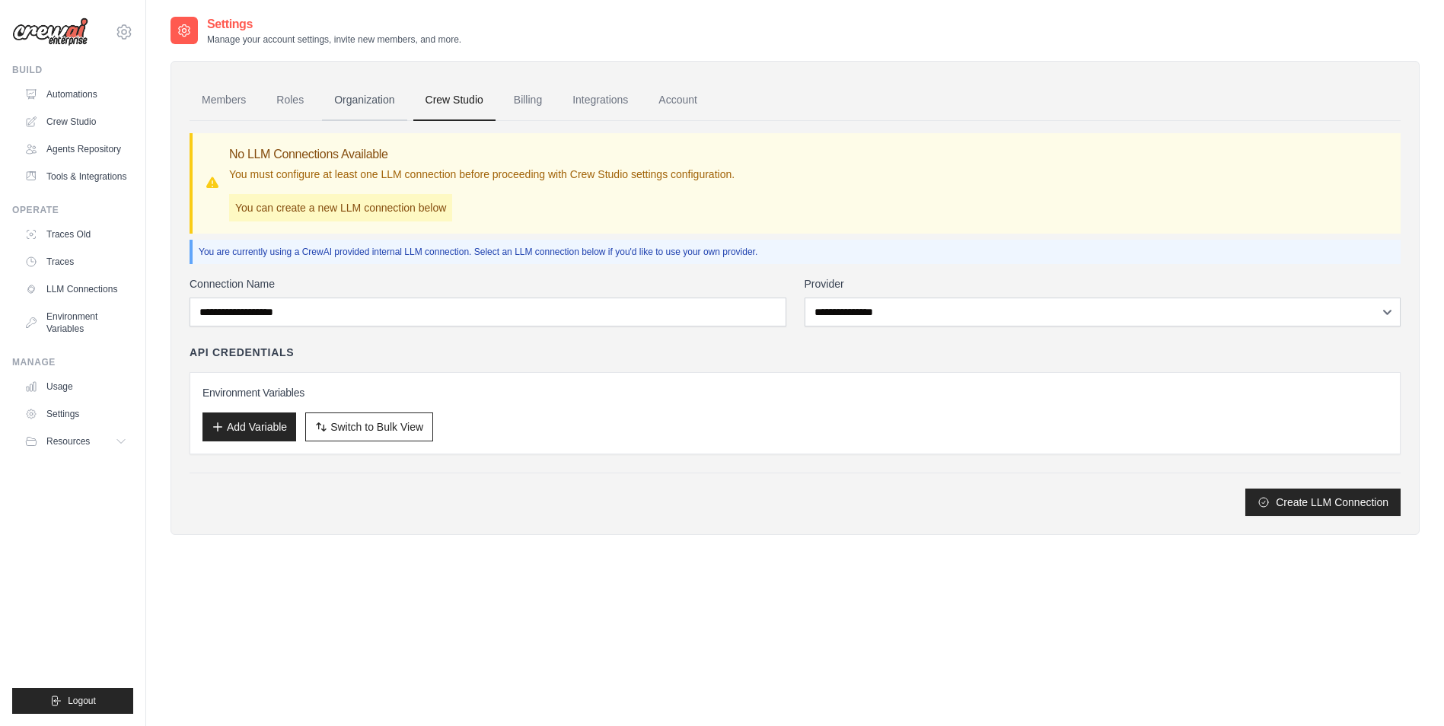
click at [362, 105] on link "Organization" at bounding box center [364, 100] width 84 height 41
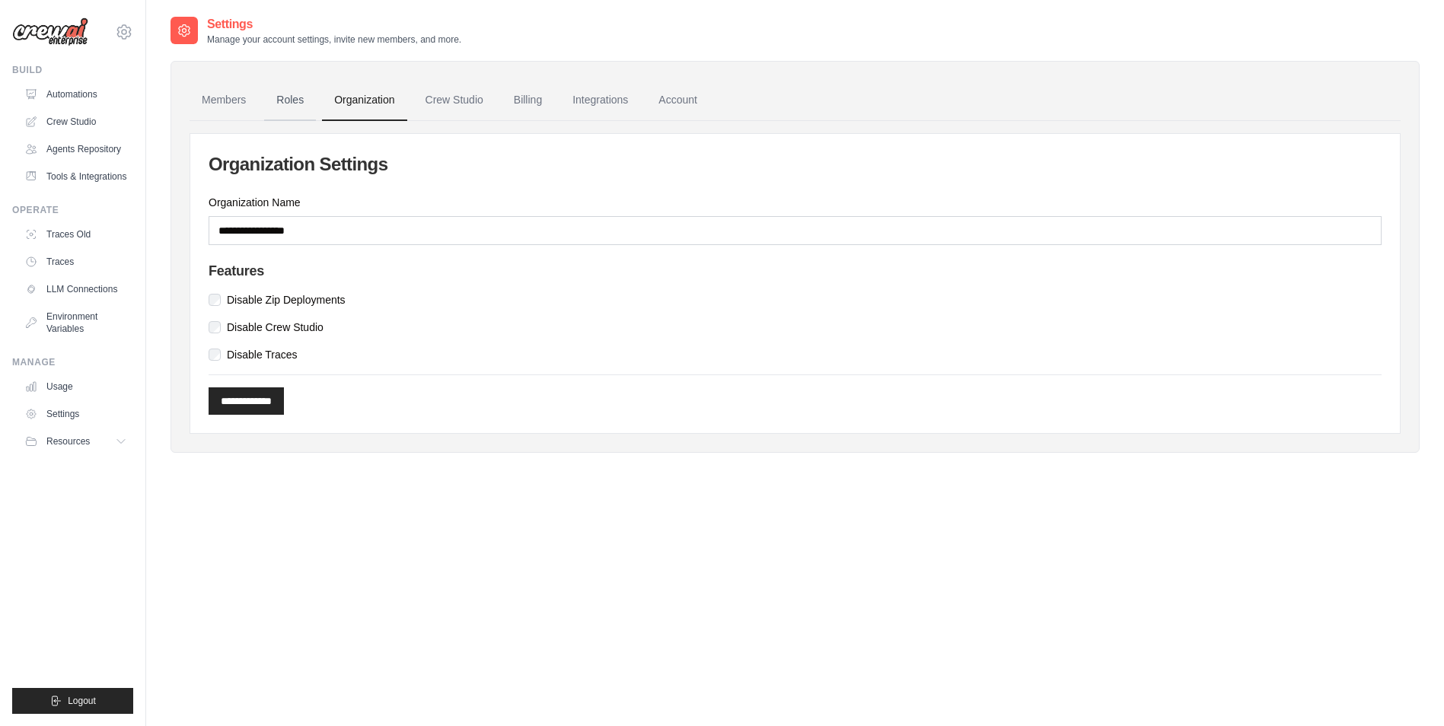
click at [301, 112] on link "Roles" at bounding box center [290, 100] width 52 height 41
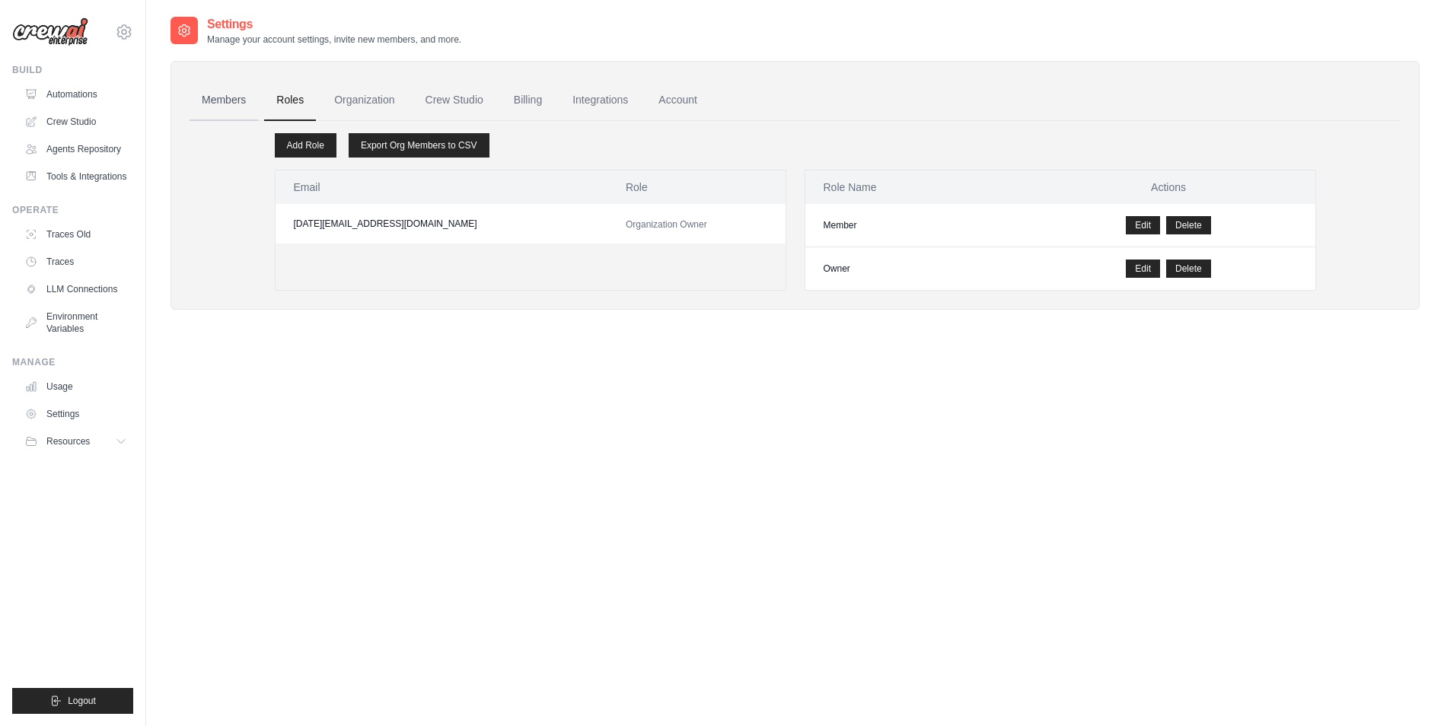
click at [222, 101] on link "Members" at bounding box center [224, 100] width 69 height 41
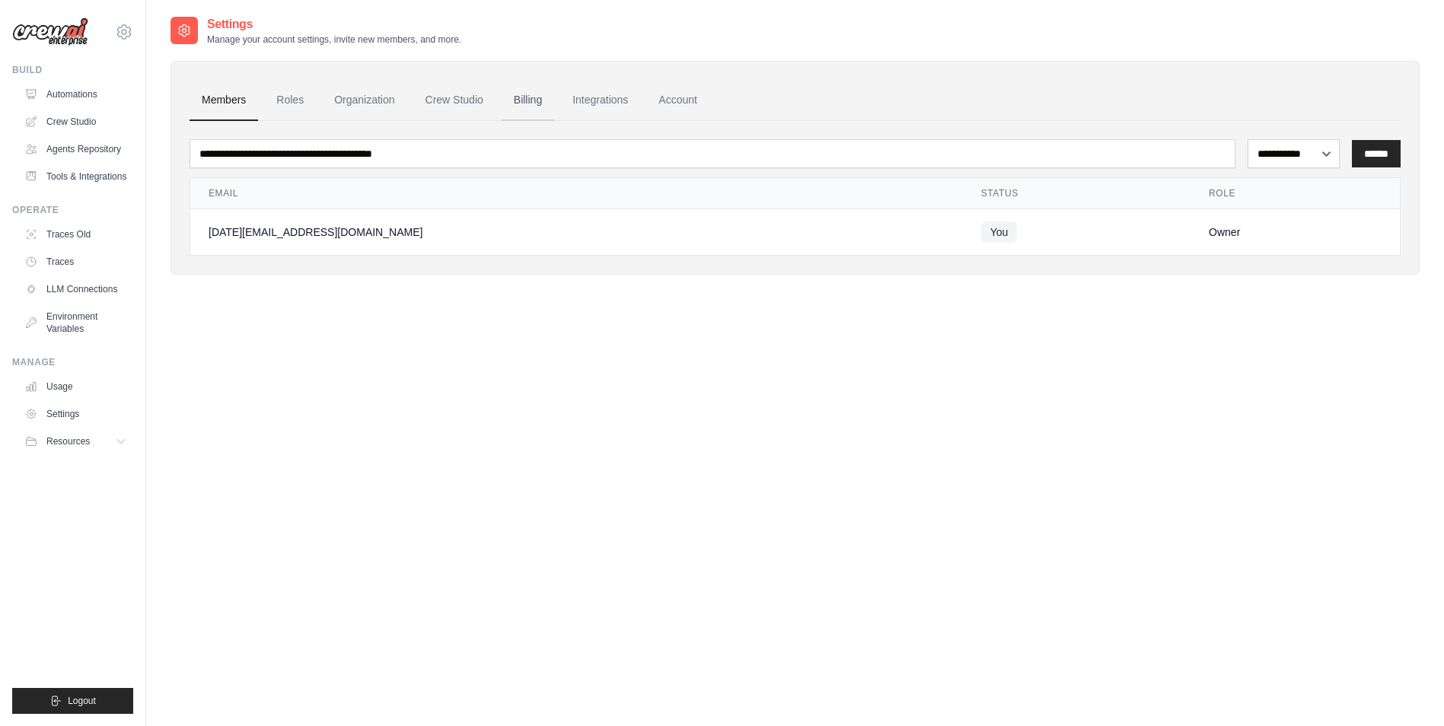
click at [515, 104] on link "Billing" at bounding box center [528, 100] width 53 height 41
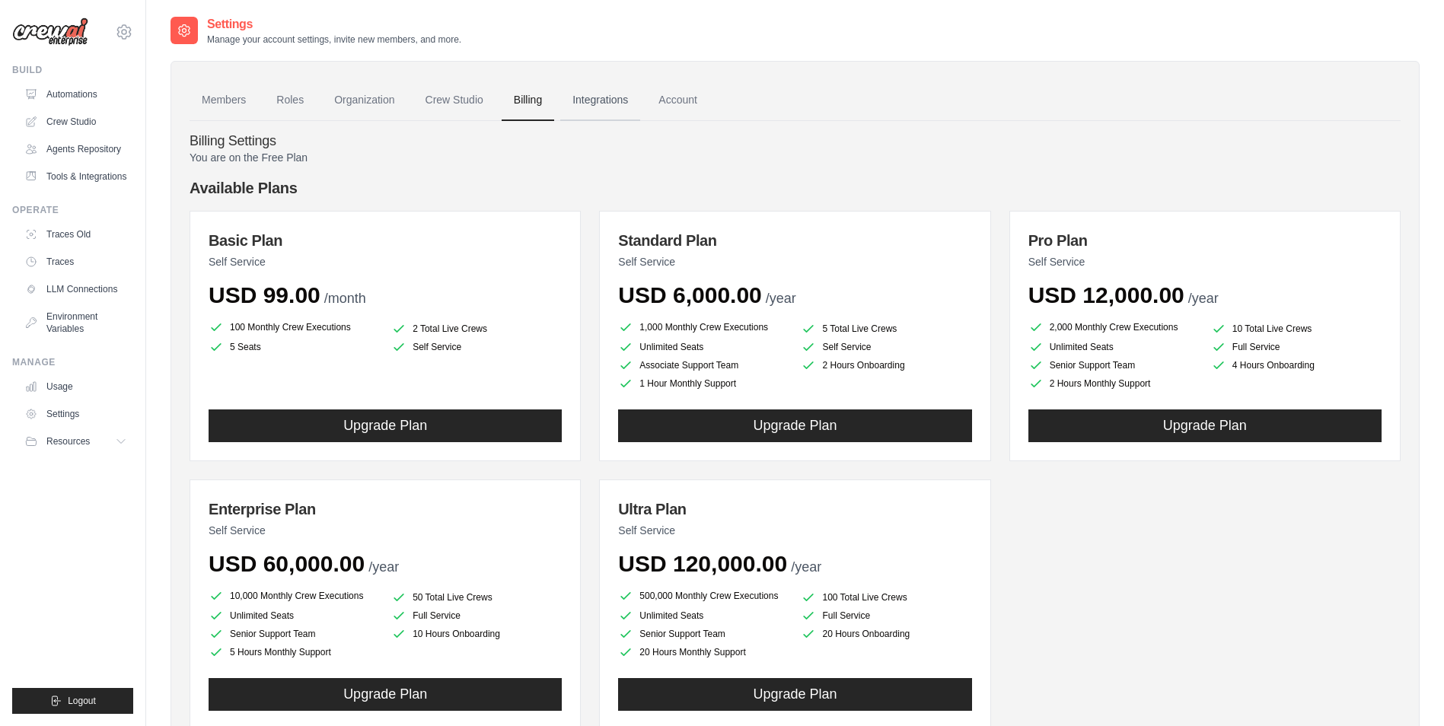
click at [585, 104] on link "Integrations" at bounding box center [600, 100] width 80 height 41
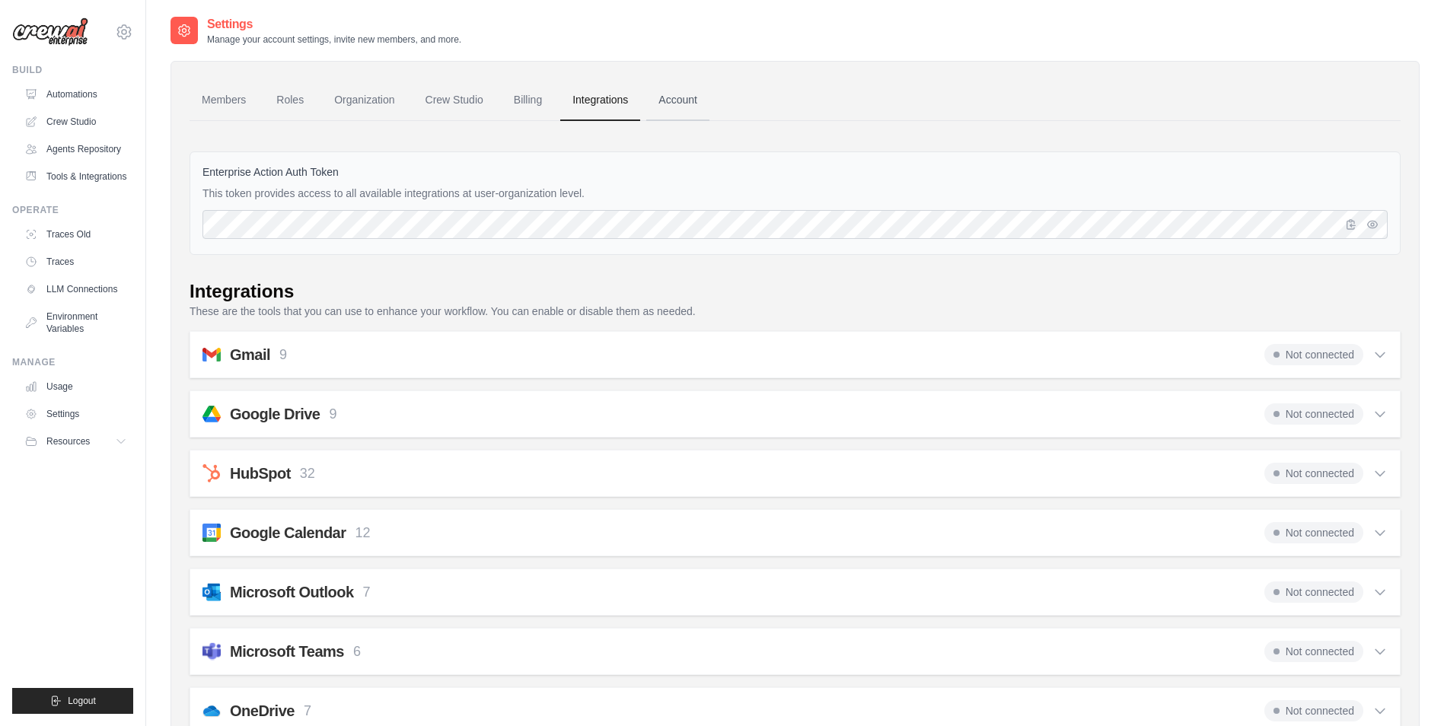
click at [692, 103] on link "Account" at bounding box center [677, 100] width 63 height 41
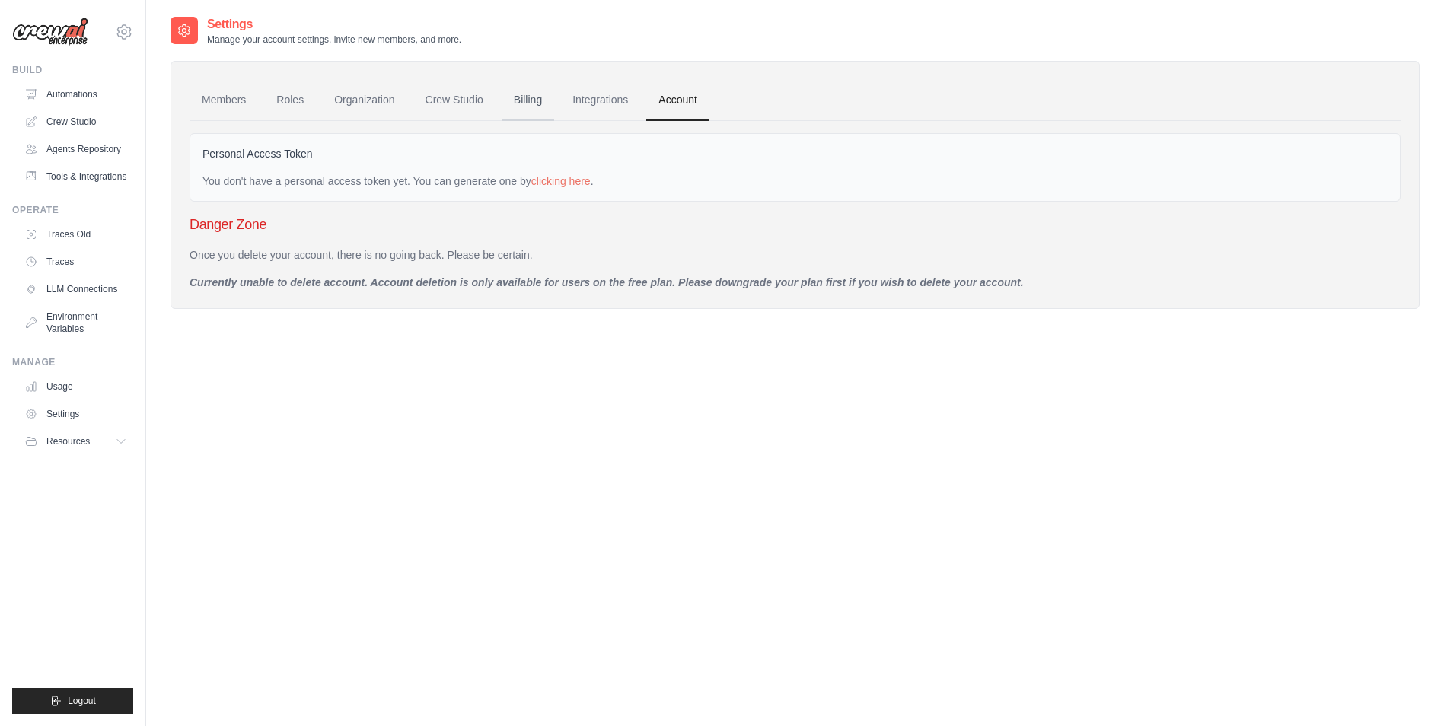
click at [540, 91] on link "Billing" at bounding box center [528, 100] width 53 height 41
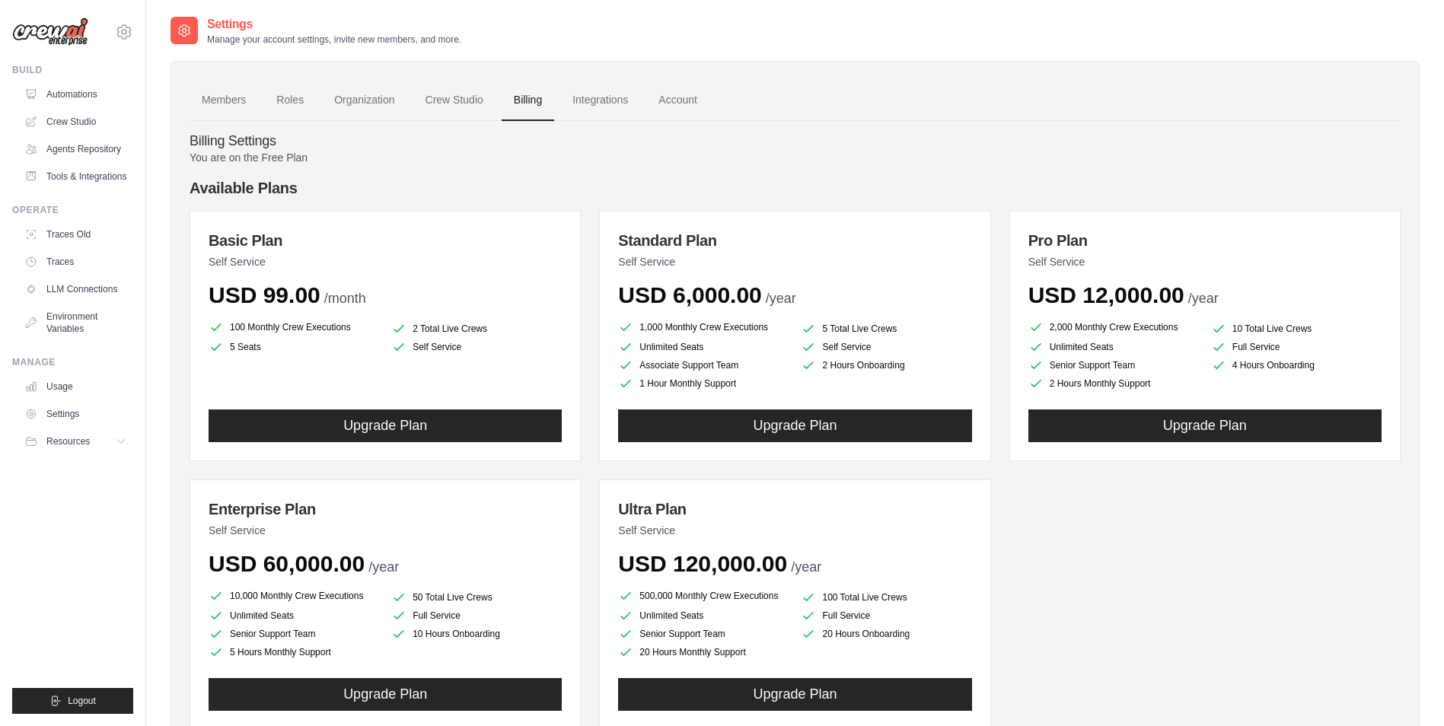
click at [235, 144] on h4 "Billing Settings" at bounding box center [795, 141] width 1211 height 17
click at [239, 155] on p "You are on the Free Plan" at bounding box center [795, 157] width 1211 height 15
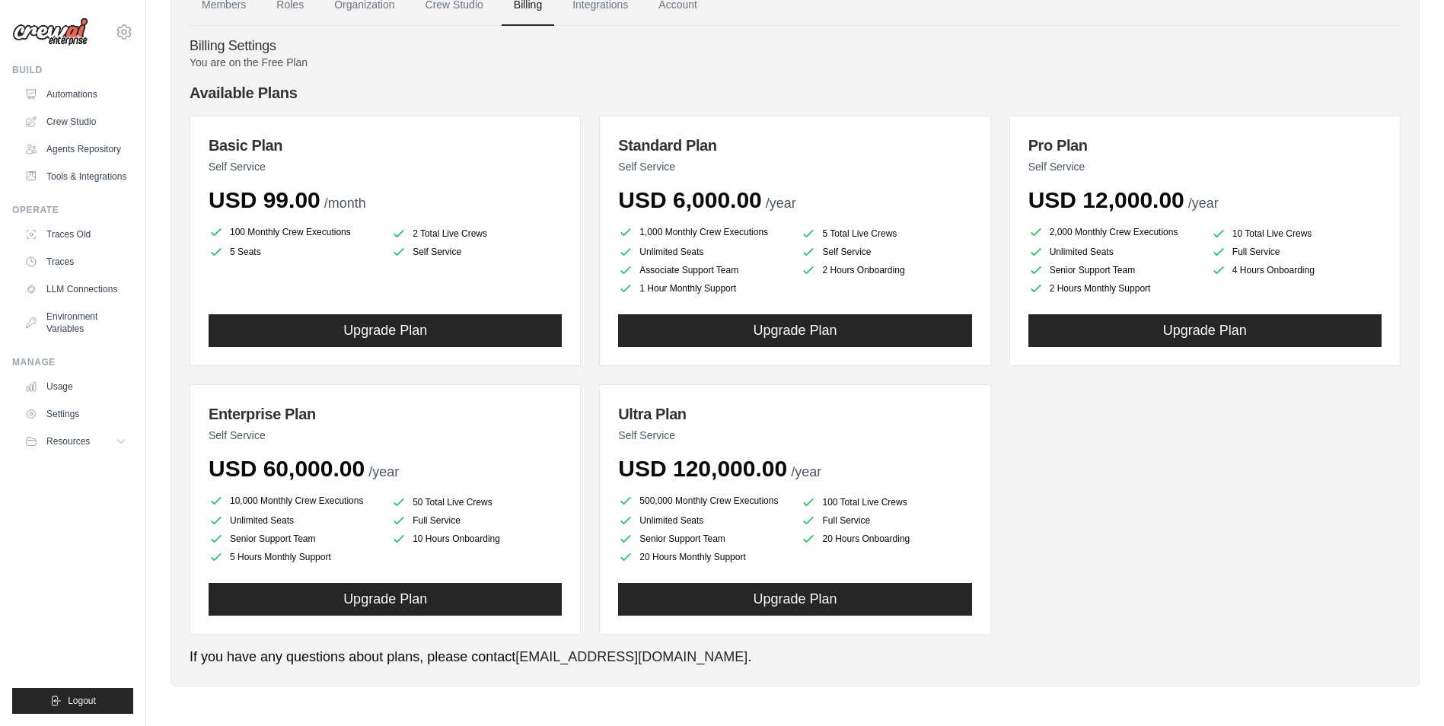
click at [339, 245] on li "5 Seats" at bounding box center [294, 251] width 171 height 15
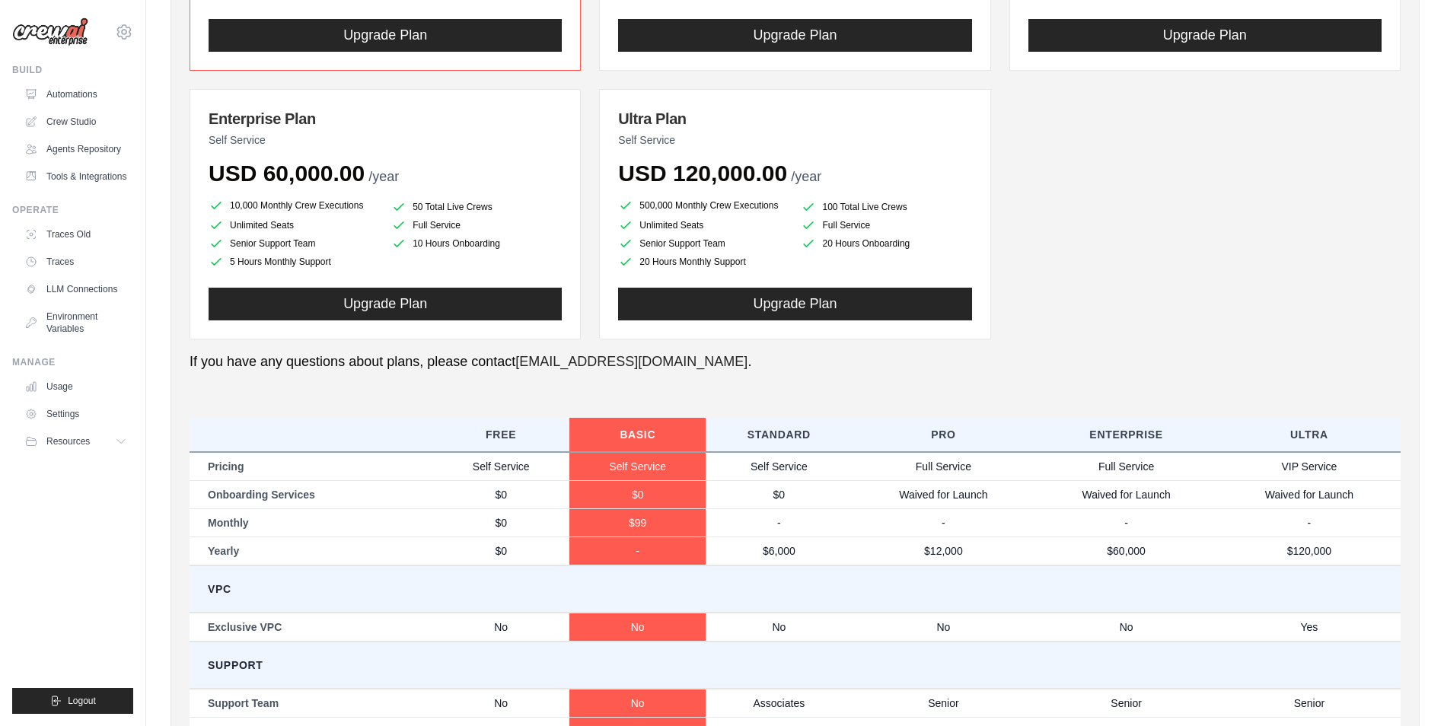
scroll to position [647, 0]
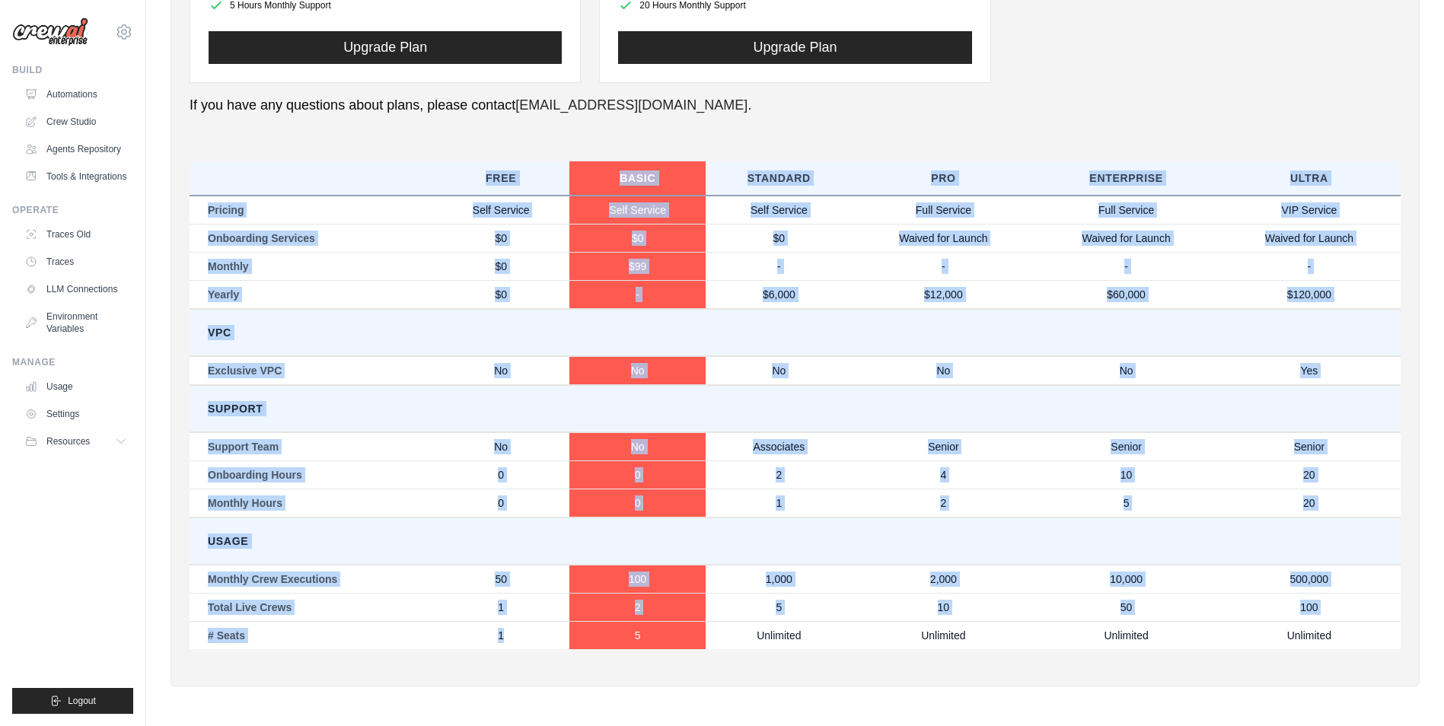
drag, startPoint x: 218, startPoint y: 171, endPoint x: 526, endPoint y: 644, distance: 564.3
click at [526, 644] on table "Free Basic Standard Pro Enterprise Ultra Pricing Self Service Self Service Self…" at bounding box center [795, 405] width 1211 height 488
copy table "Free Basic Standard Pro Enterprise Ultra Pricing Self Service Self Service Self…"
click at [411, 212] on td "Pricing" at bounding box center [311, 210] width 243 height 29
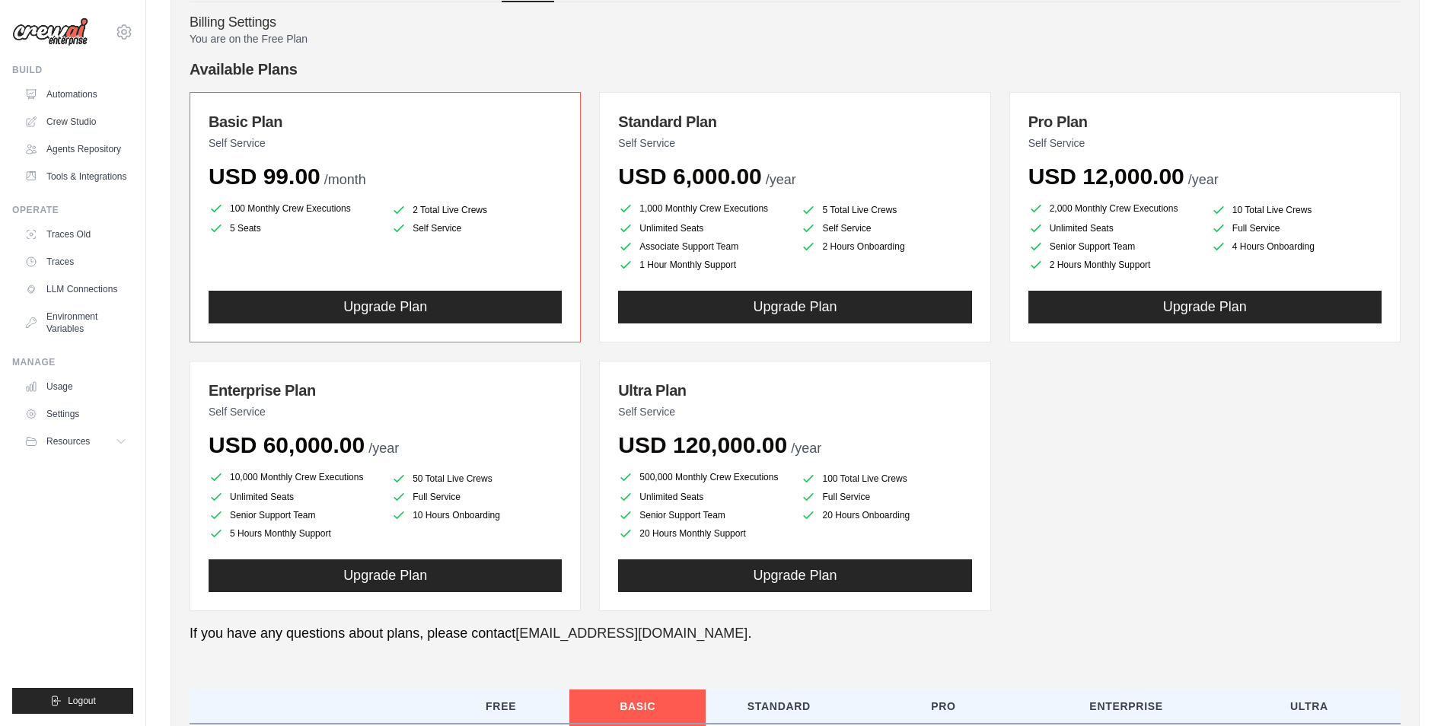
scroll to position [114, 0]
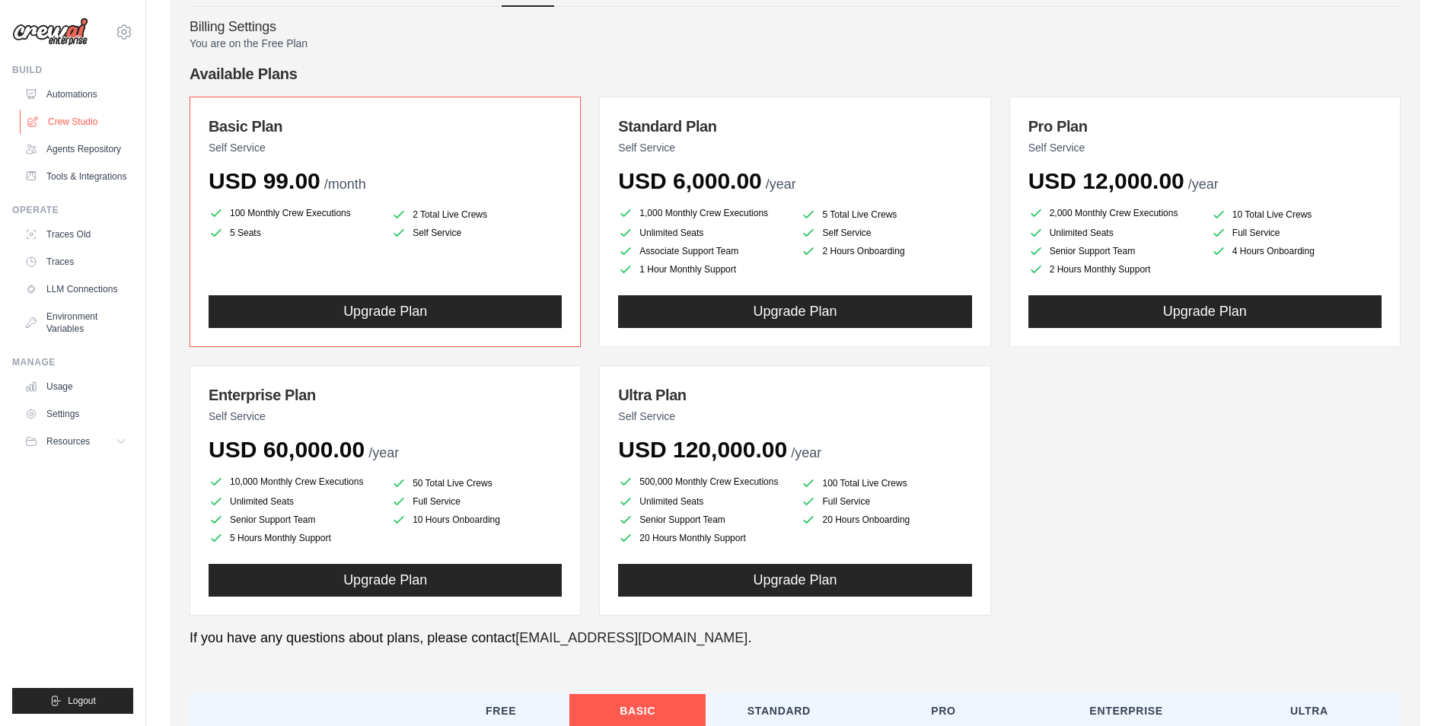
click at [75, 117] on link "Crew Studio" at bounding box center [77, 122] width 115 height 24
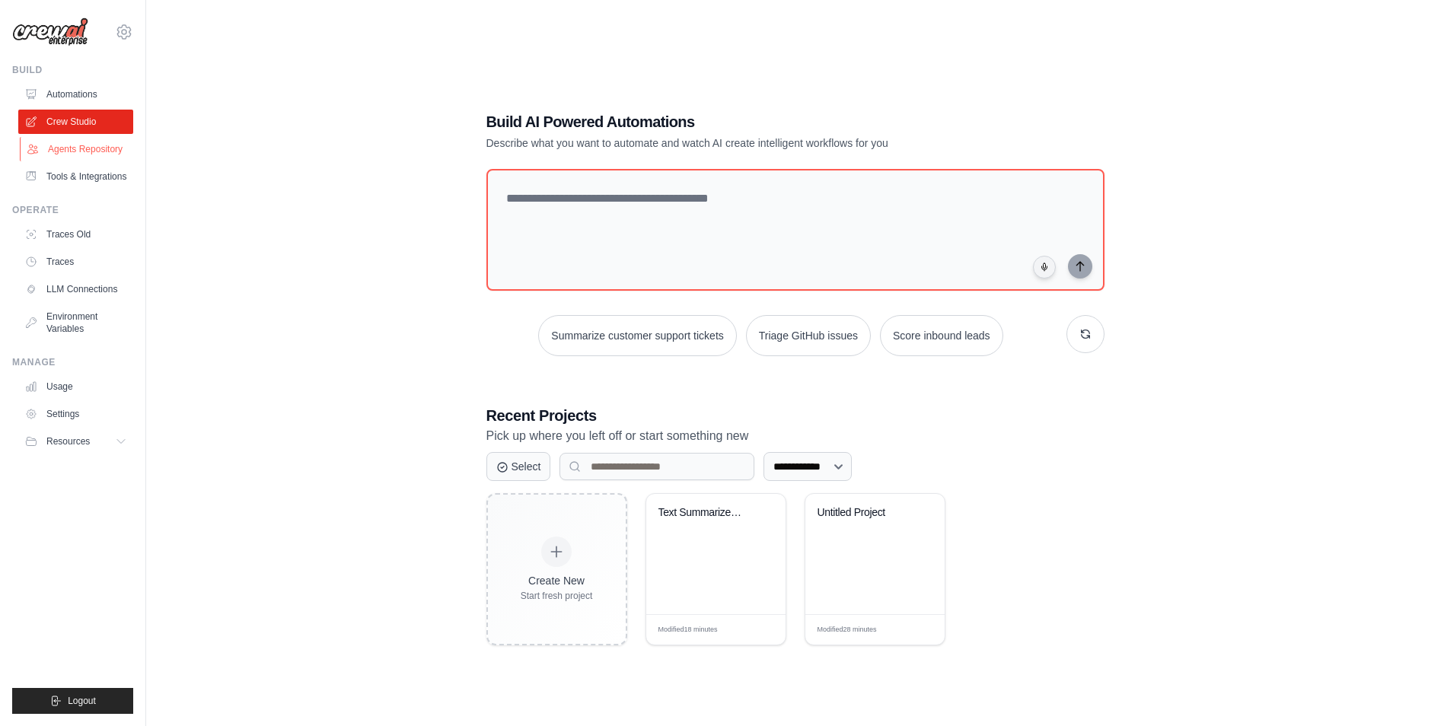
click at [89, 142] on link "Agents Repository" at bounding box center [77, 149] width 115 height 24
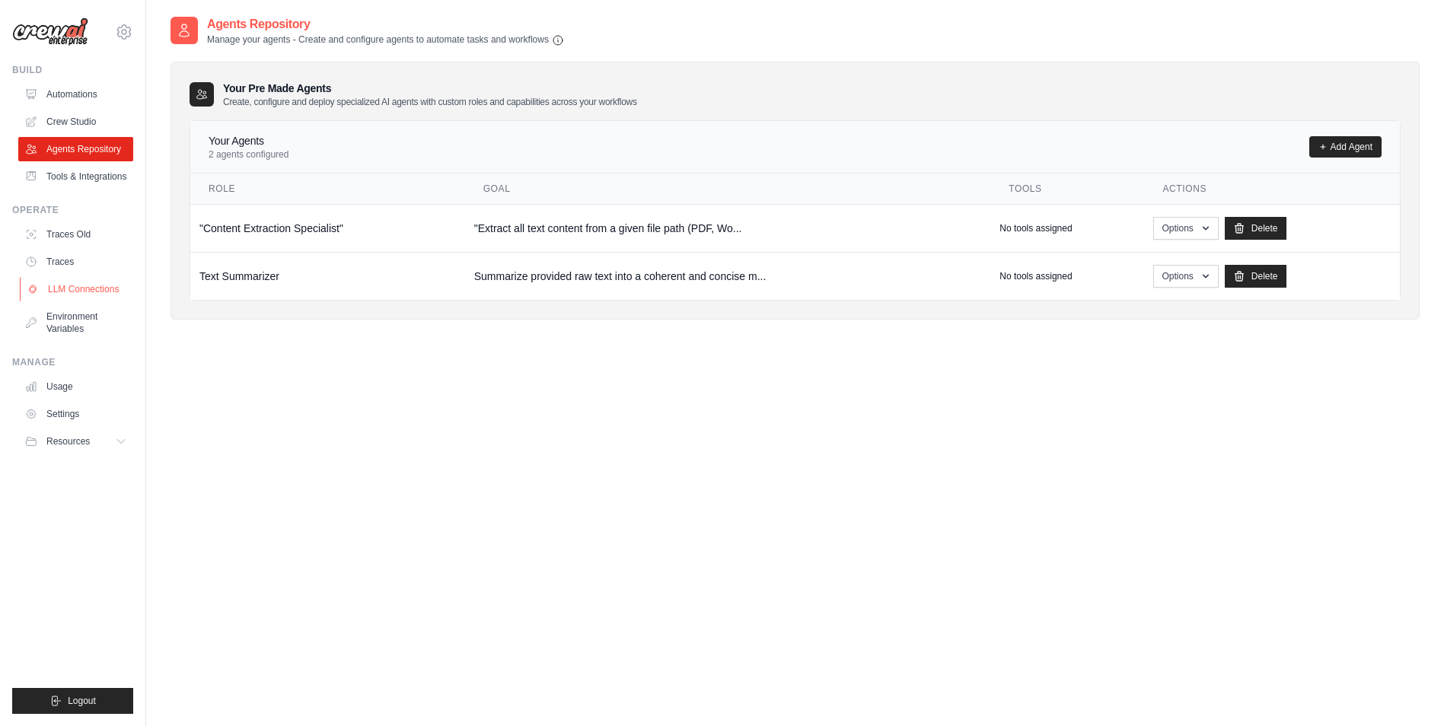
click at [72, 281] on link "LLM Connections" at bounding box center [77, 289] width 115 height 24
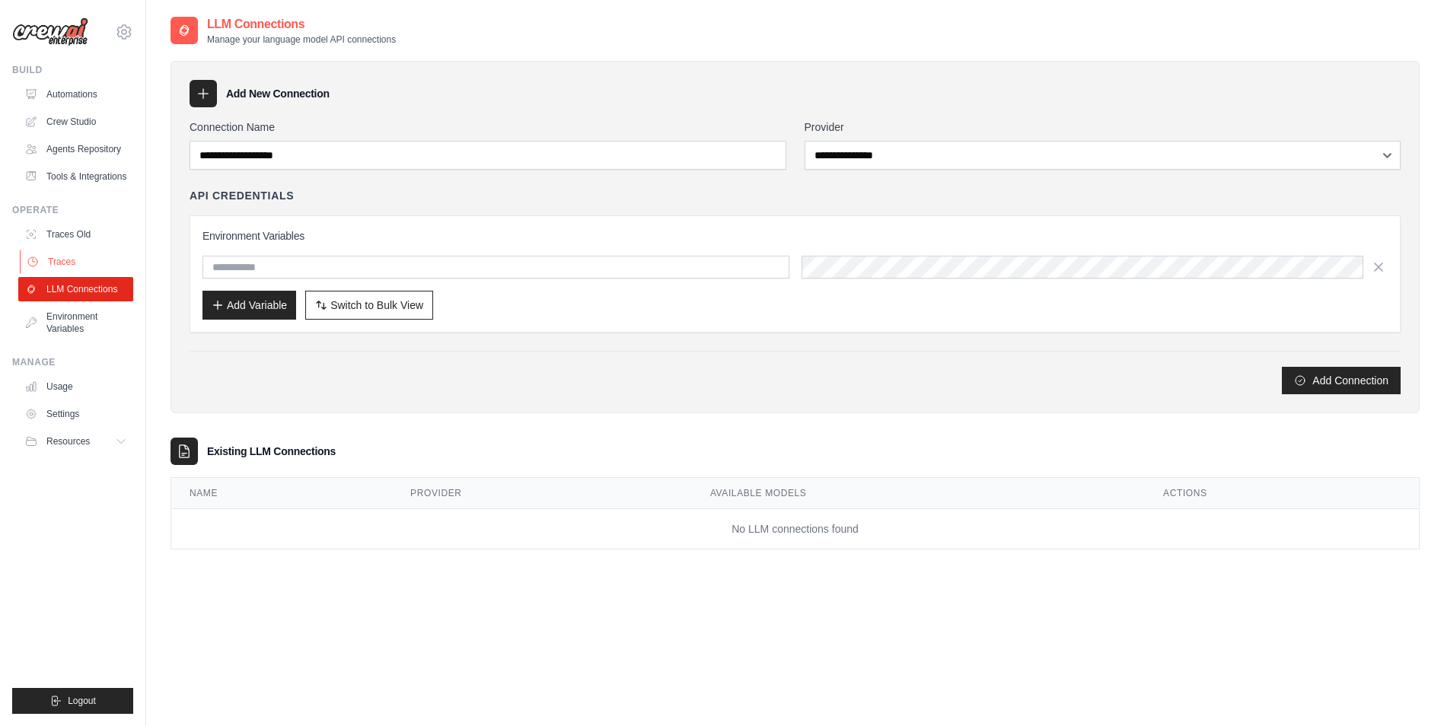
click at [67, 266] on link "Traces" at bounding box center [77, 262] width 115 height 24
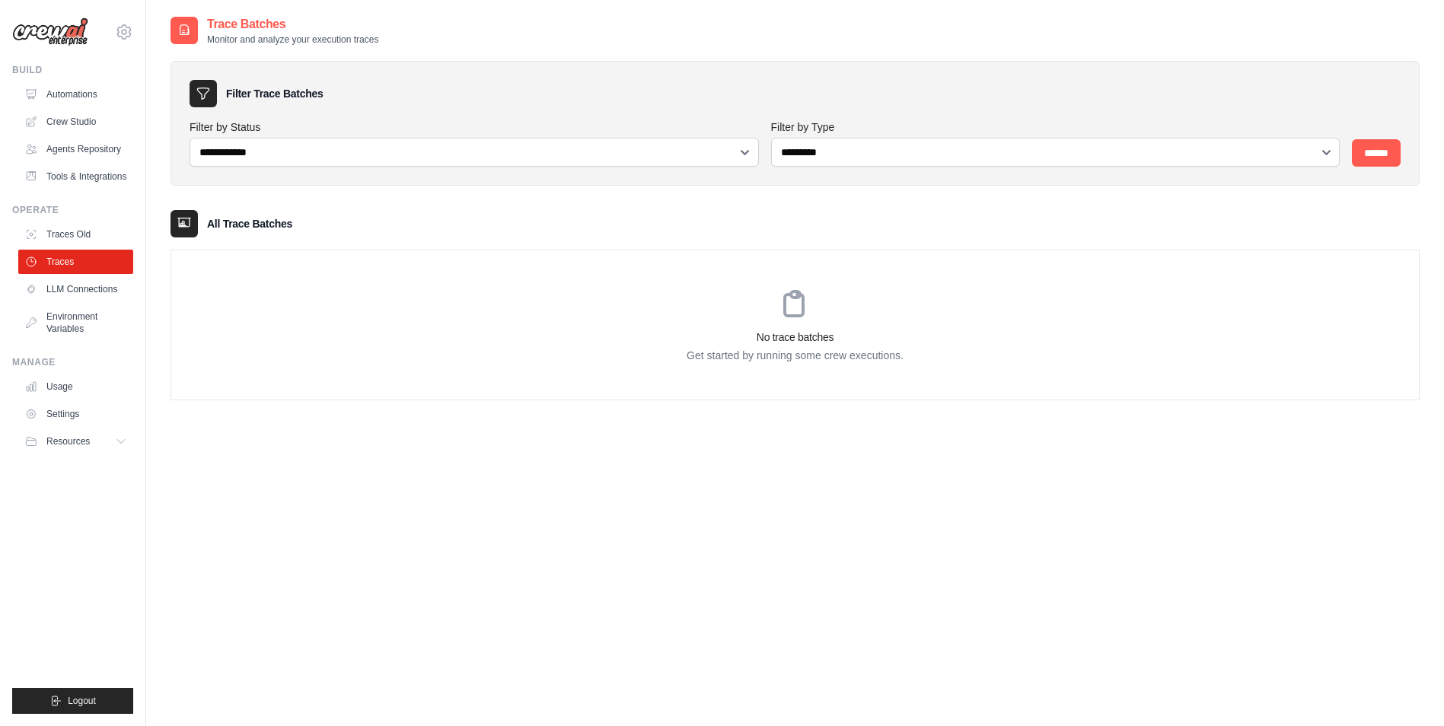
click at [71, 241] on link "Traces Old" at bounding box center [75, 234] width 115 height 24
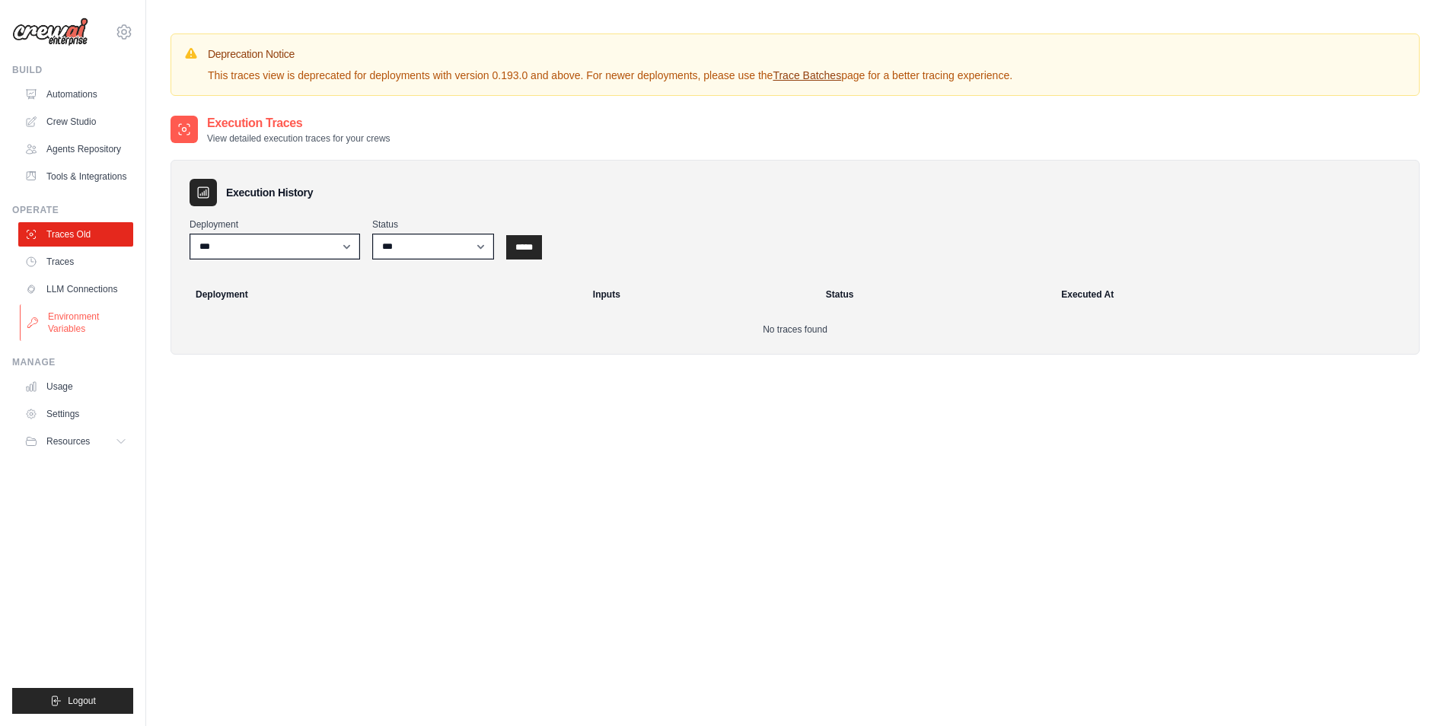
click at [84, 313] on link "Environment Variables" at bounding box center [77, 322] width 115 height 37
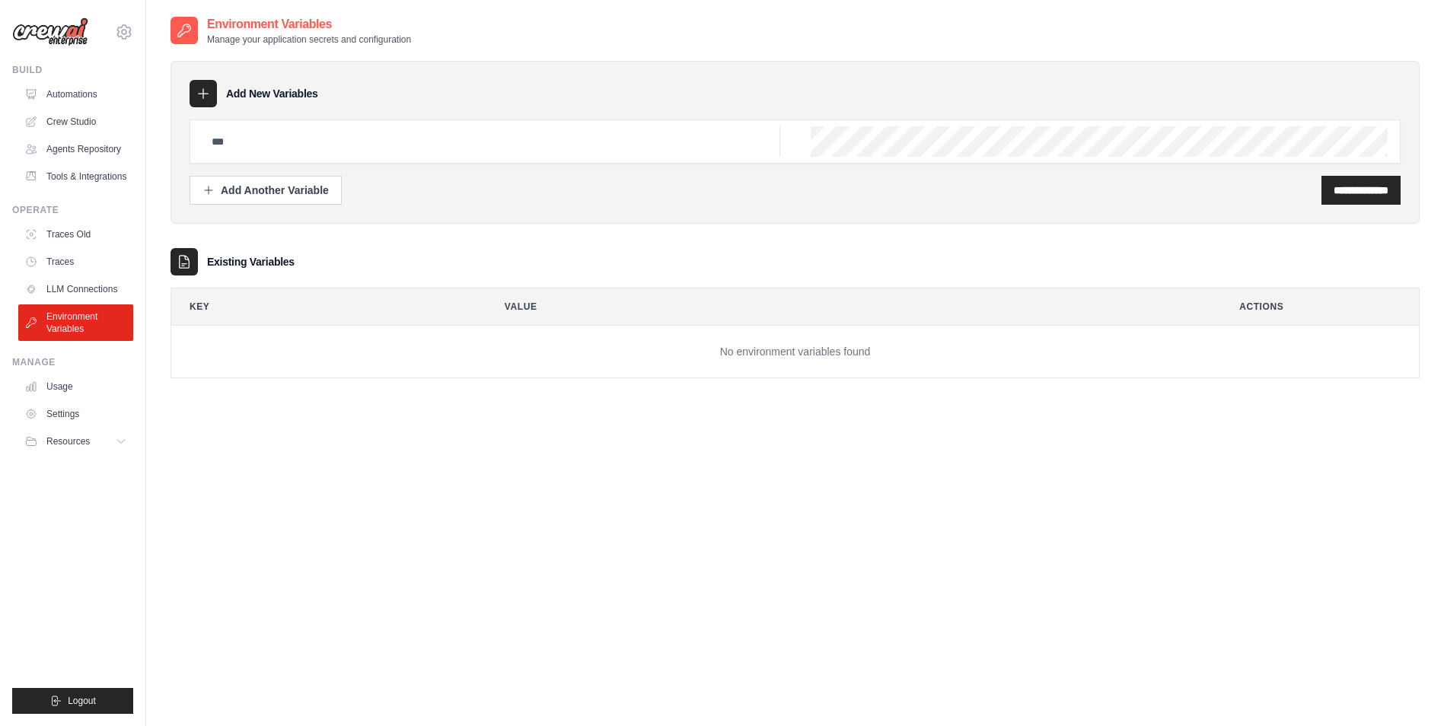
click at [81, 287] on link "LLM Connections" at bounding box center [75, 289] width 115 height 24
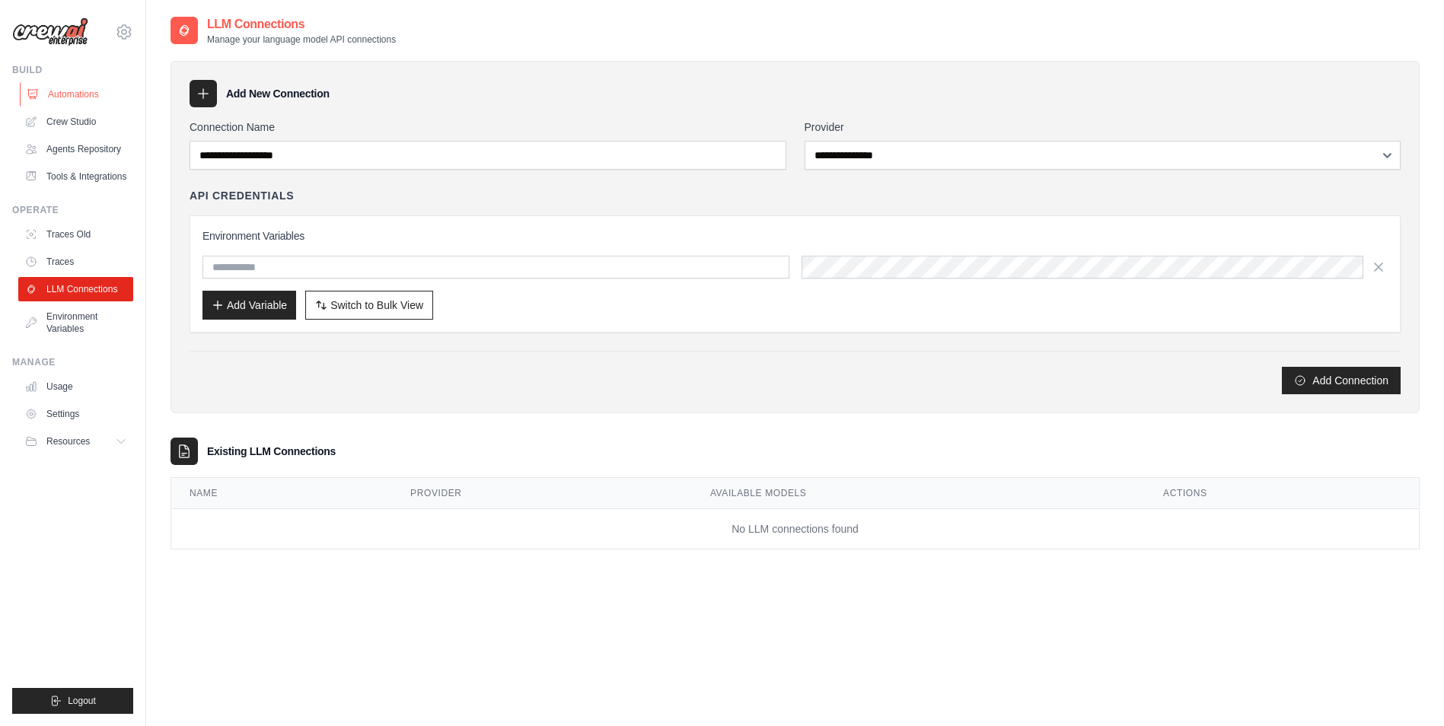
click at [89, 91] on link "Automations" at bounding box center [77, 94] width 115 height 24
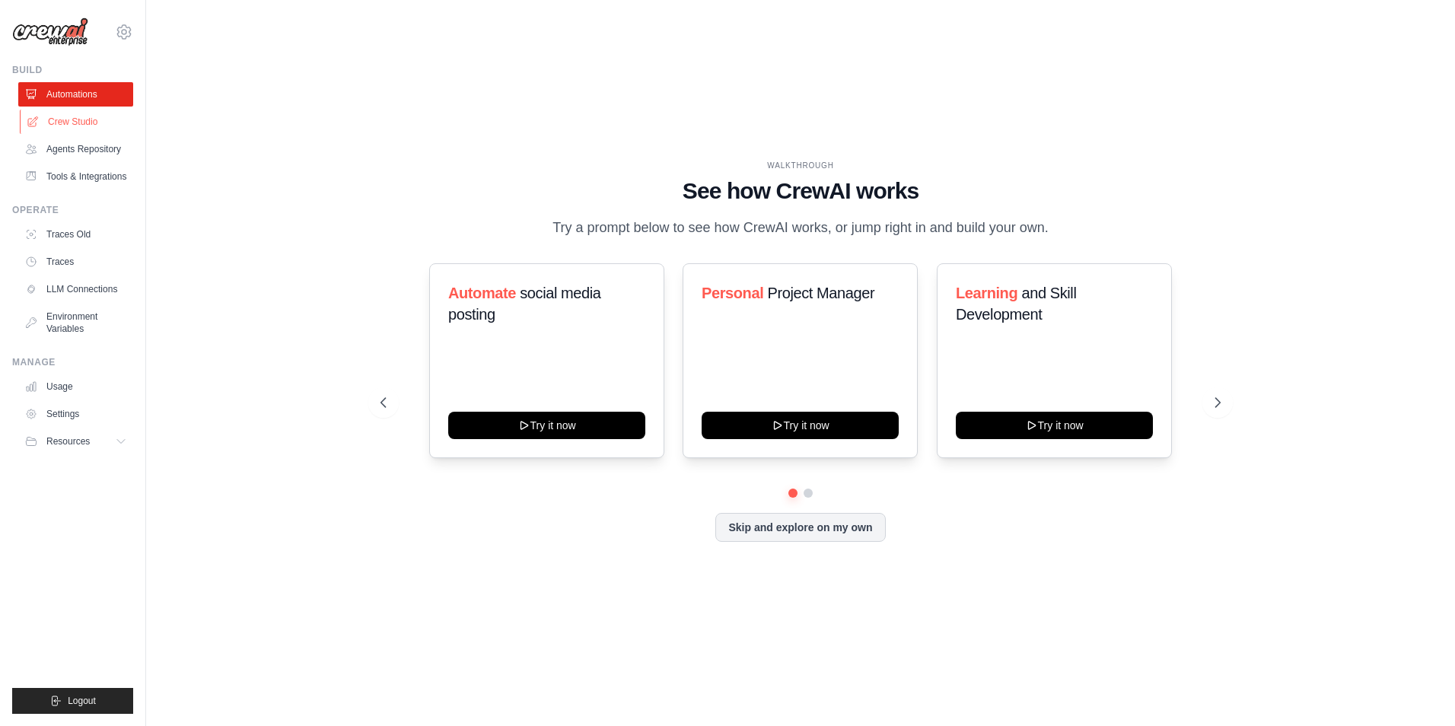
click at [79, 116] on link "Crew Studio" at bounding box center [77, 122] width 115 height 24
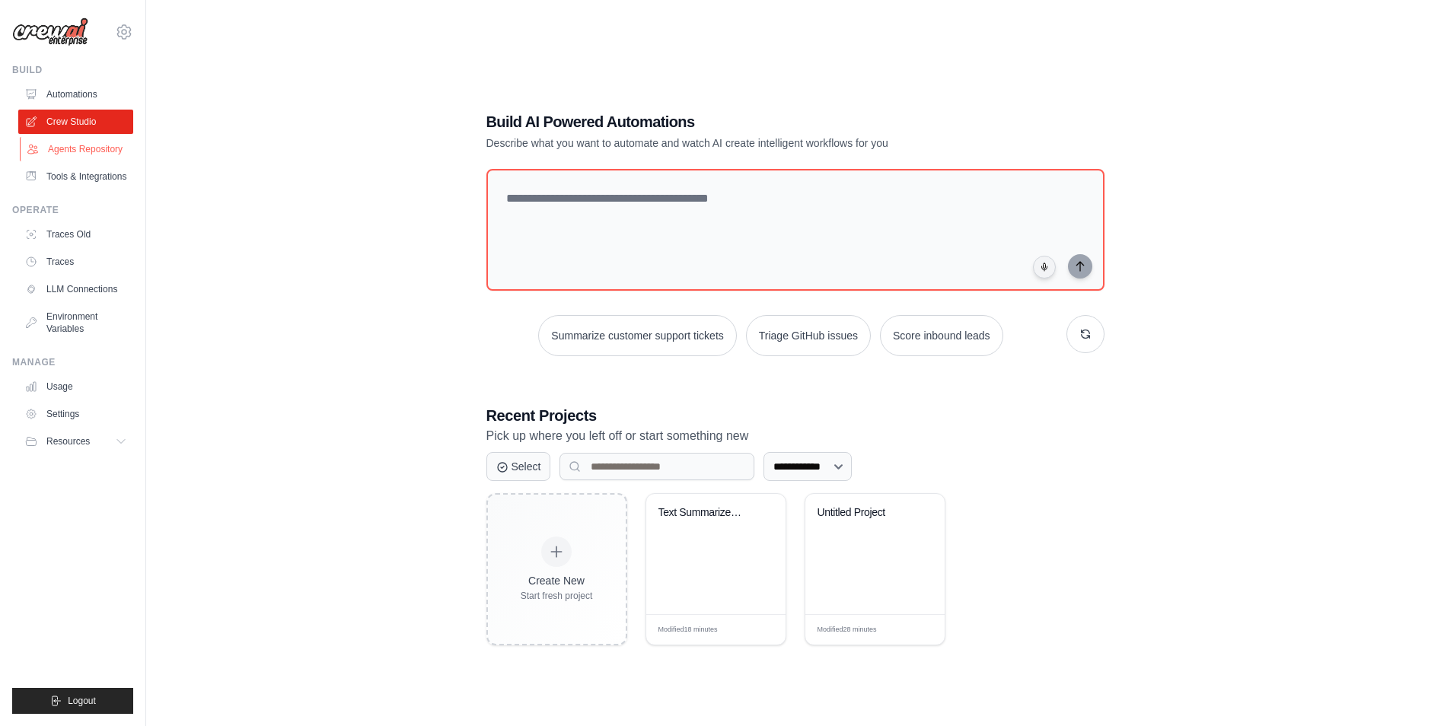
click at [84, 147] on link "Agents Repository" at bounding box center [77, 149] width 115 height 24
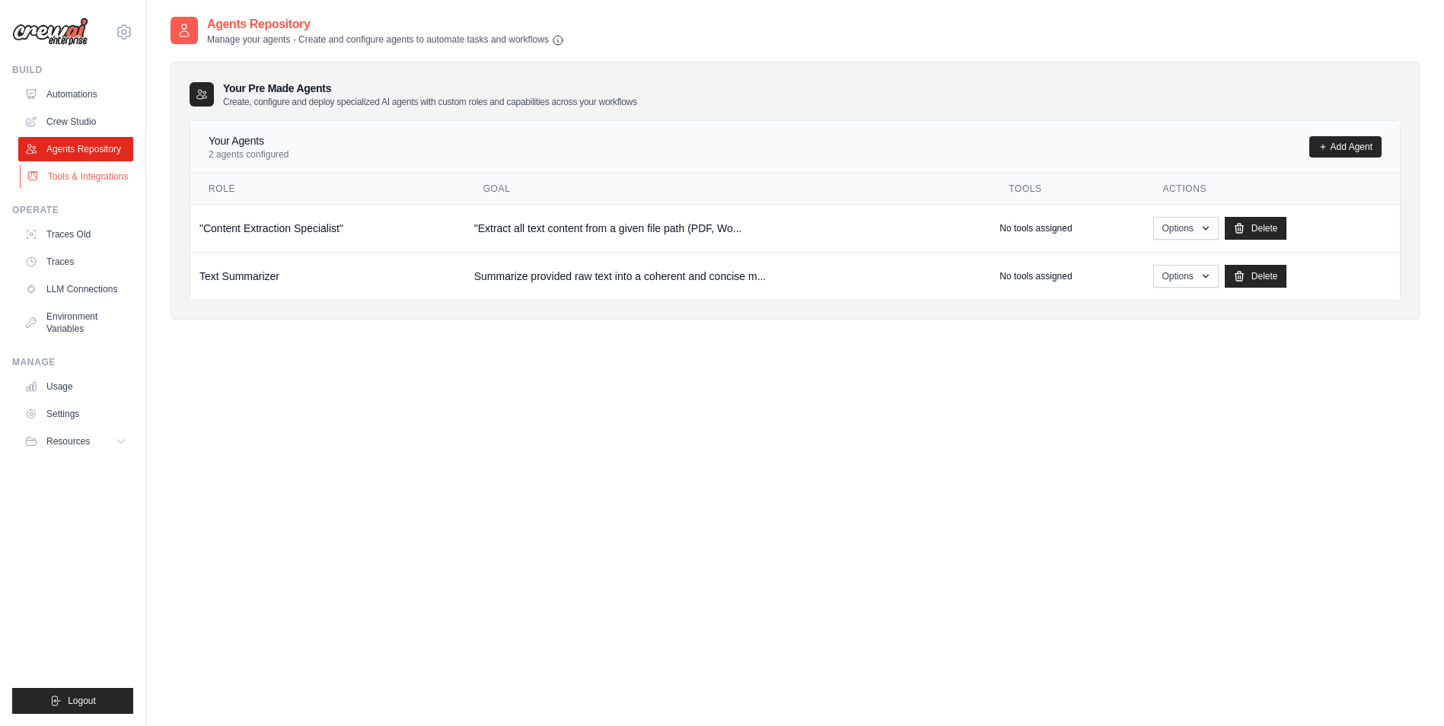
click at [91, 167] on link "Tools & Integrations" at bounding box center [77, 176] width 115 height 24
click at [93, 173] on link "Tools & Integrations" at bounding box center [77, 176] width 115 height 24
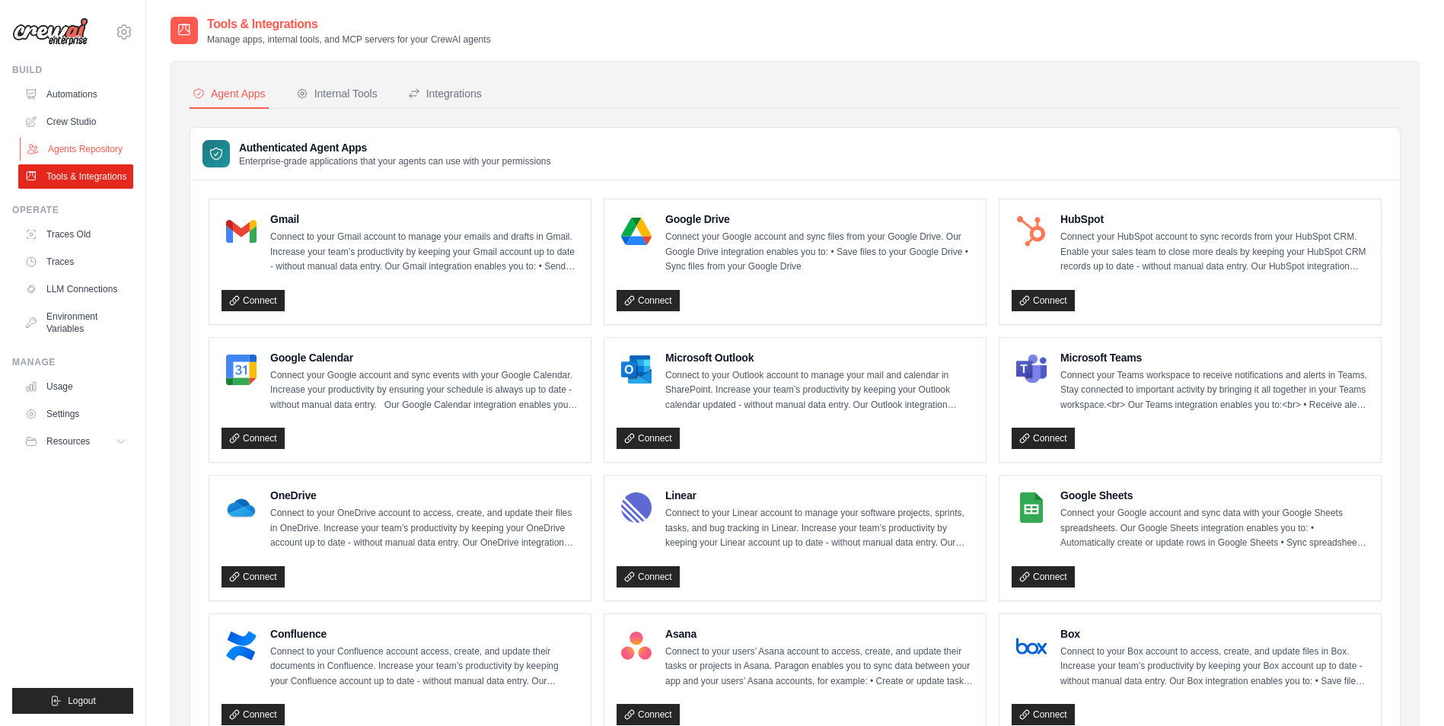
click at [75, 155] on link "Agents Repository" at bounding box center [77, 149] width 115 height 24
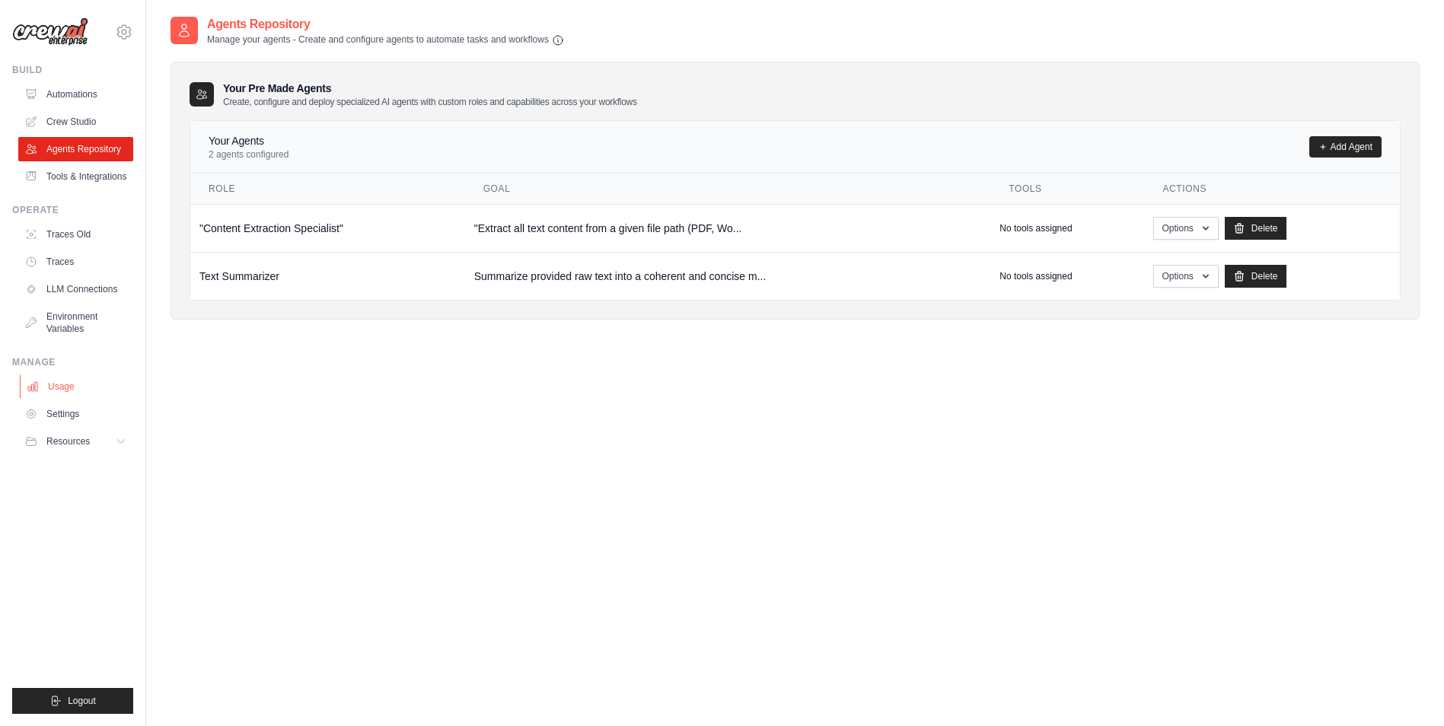
click at [76, 385] on link "Usage" at bounding box center [77, 386] width 115 height 24
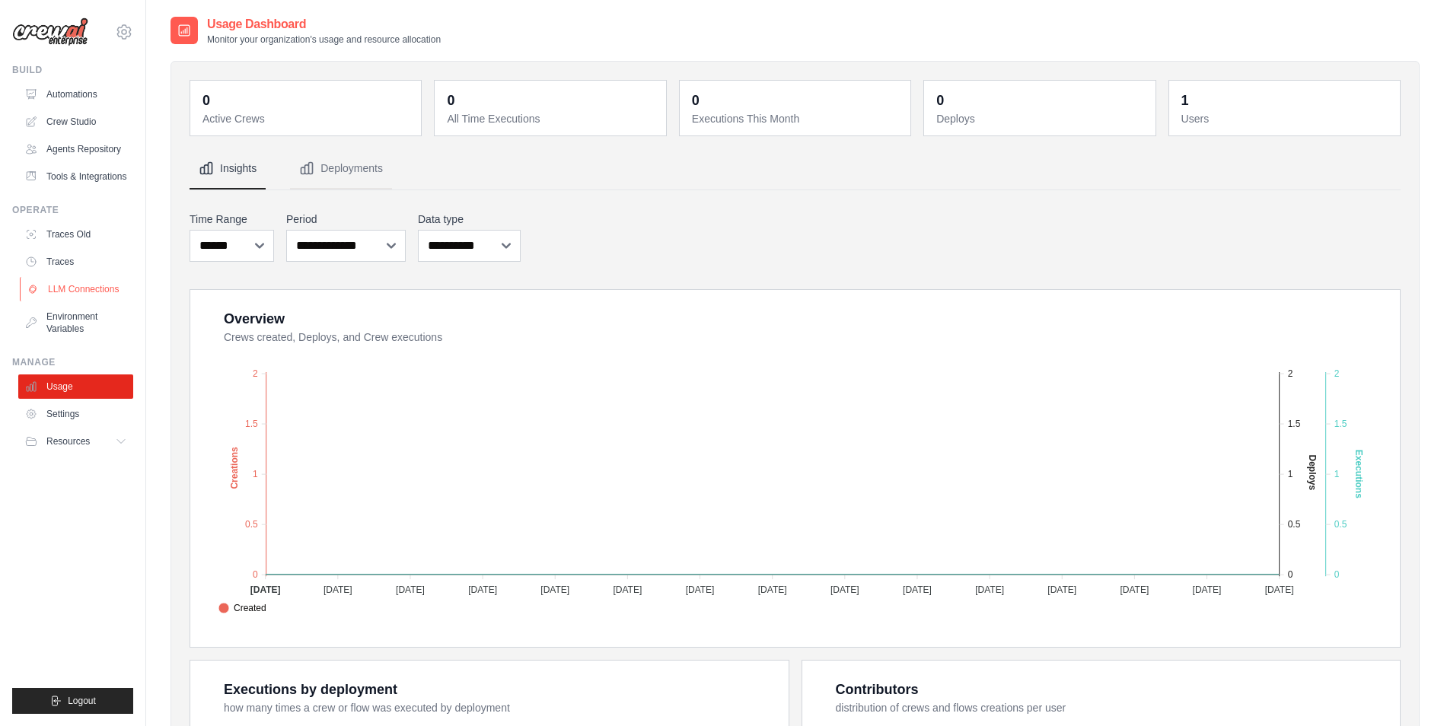
click at [86, 297] on link "LLM Connections" at bounding box center [77, 289] width 115 height 24
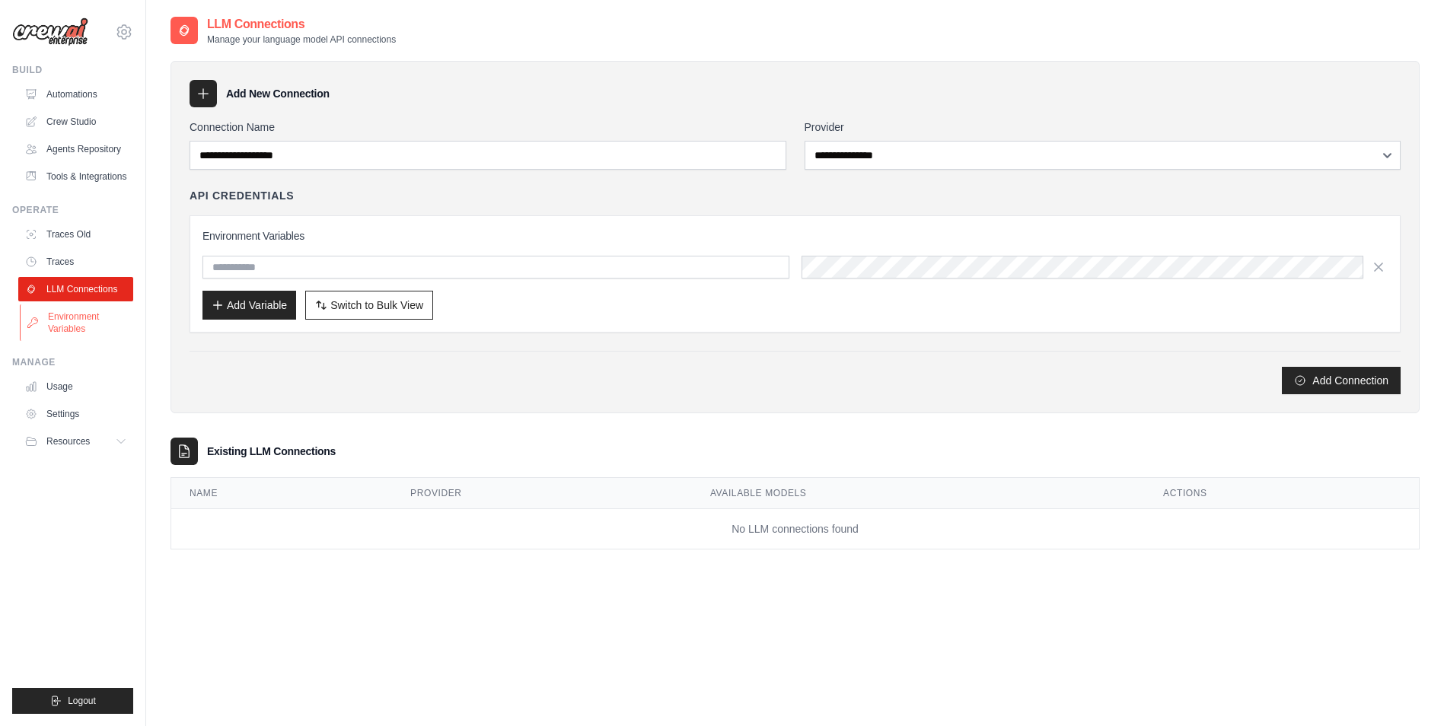
click at [67, 330] on link "Environment Variables" at bounding box center [77, 322] width 115 height 37
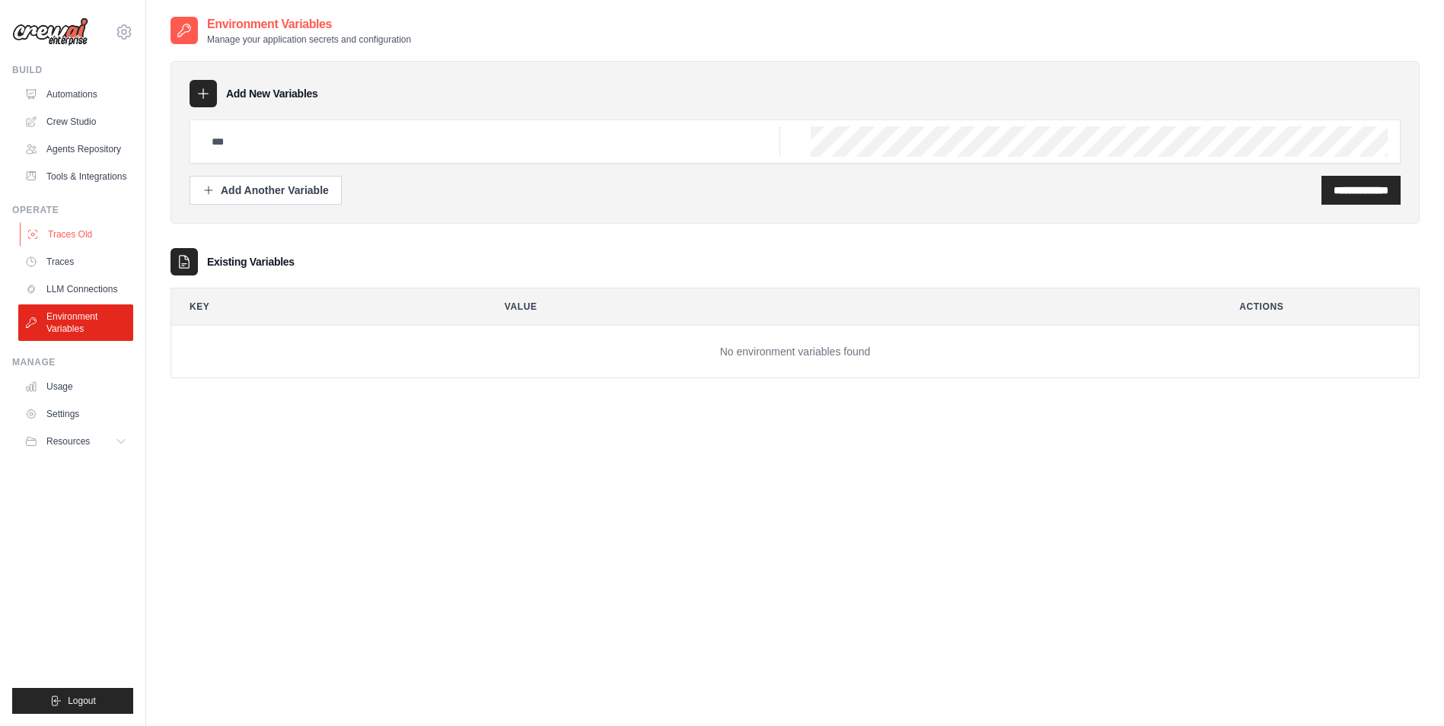
click at [56, 230] on link "Traces Old" at bounding box center [77, 234] width 115 height 24
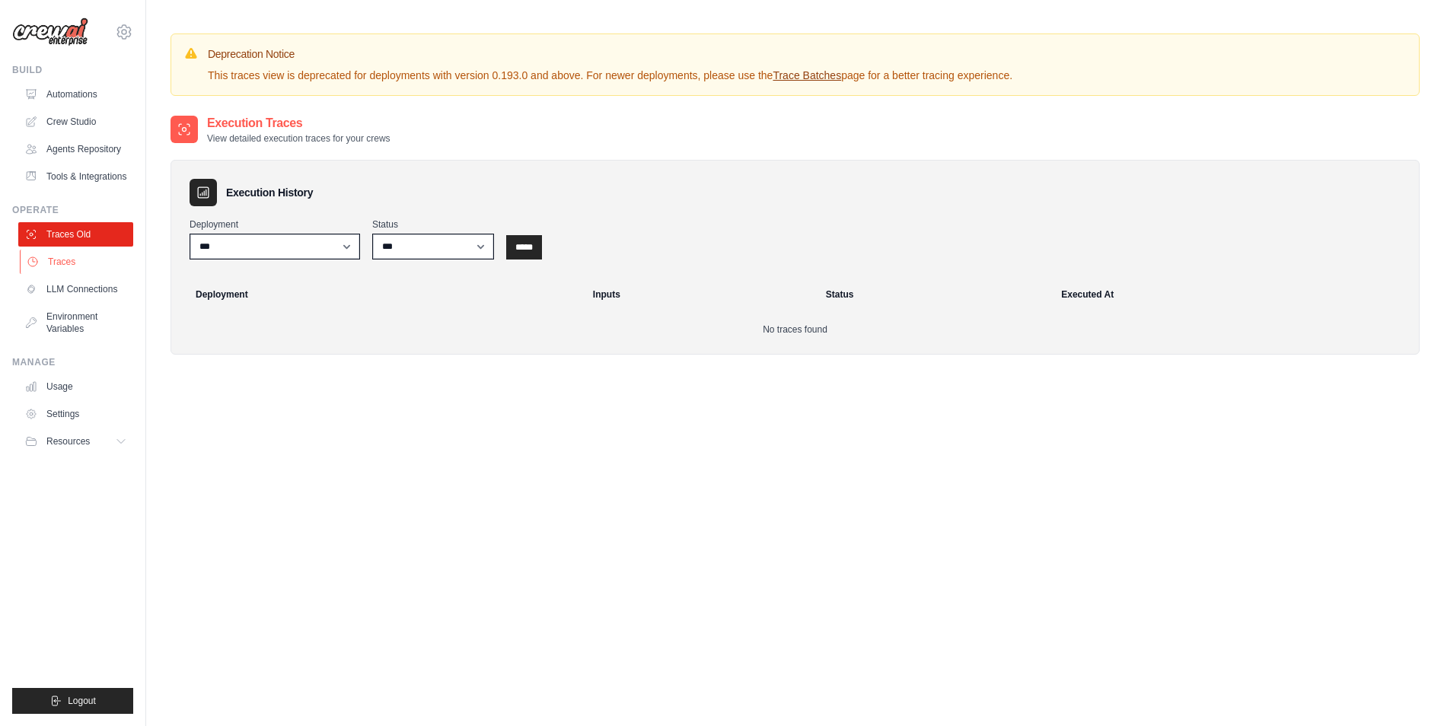
click at [58, 258] on link "Traces" at bounding box center [77, 262] width 115 height 24
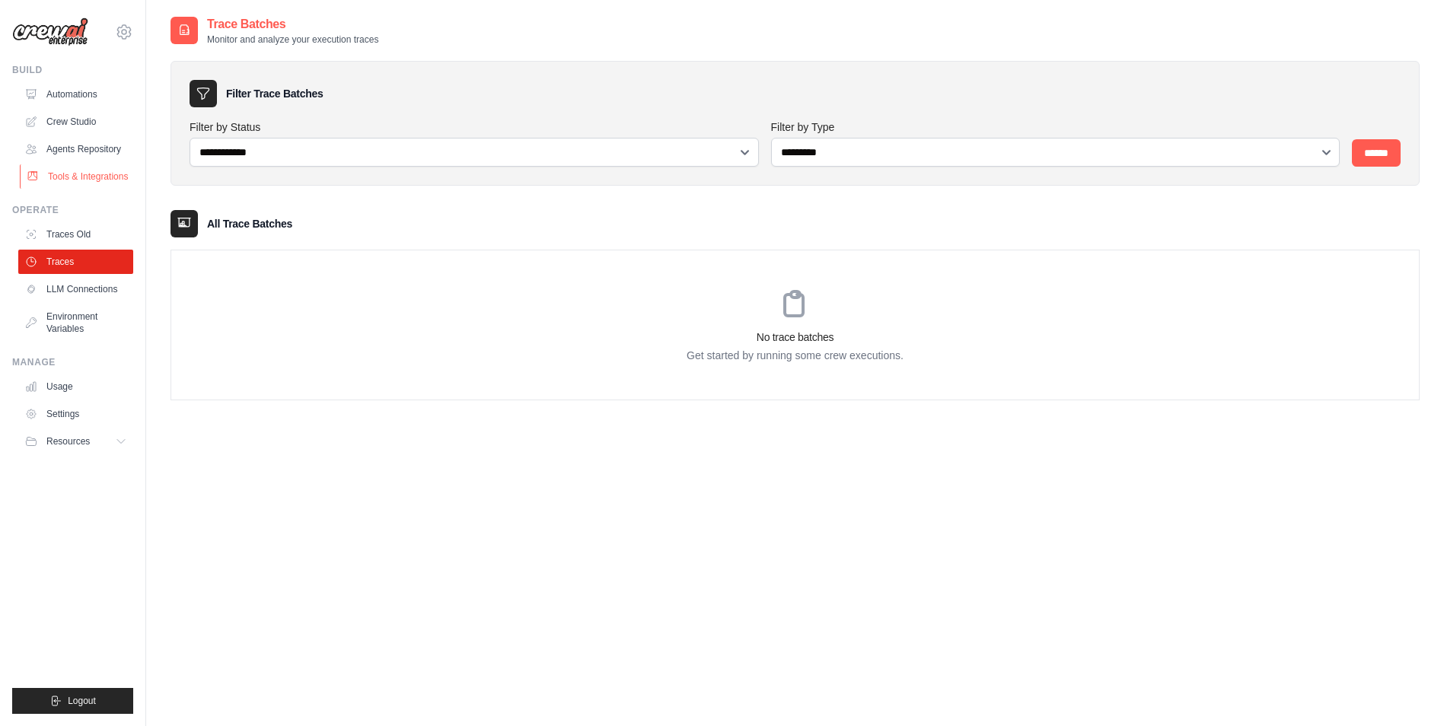
click at [62, 180] on link "Tools & Integrations" at bounding box center [77, 176] width 115 height 24
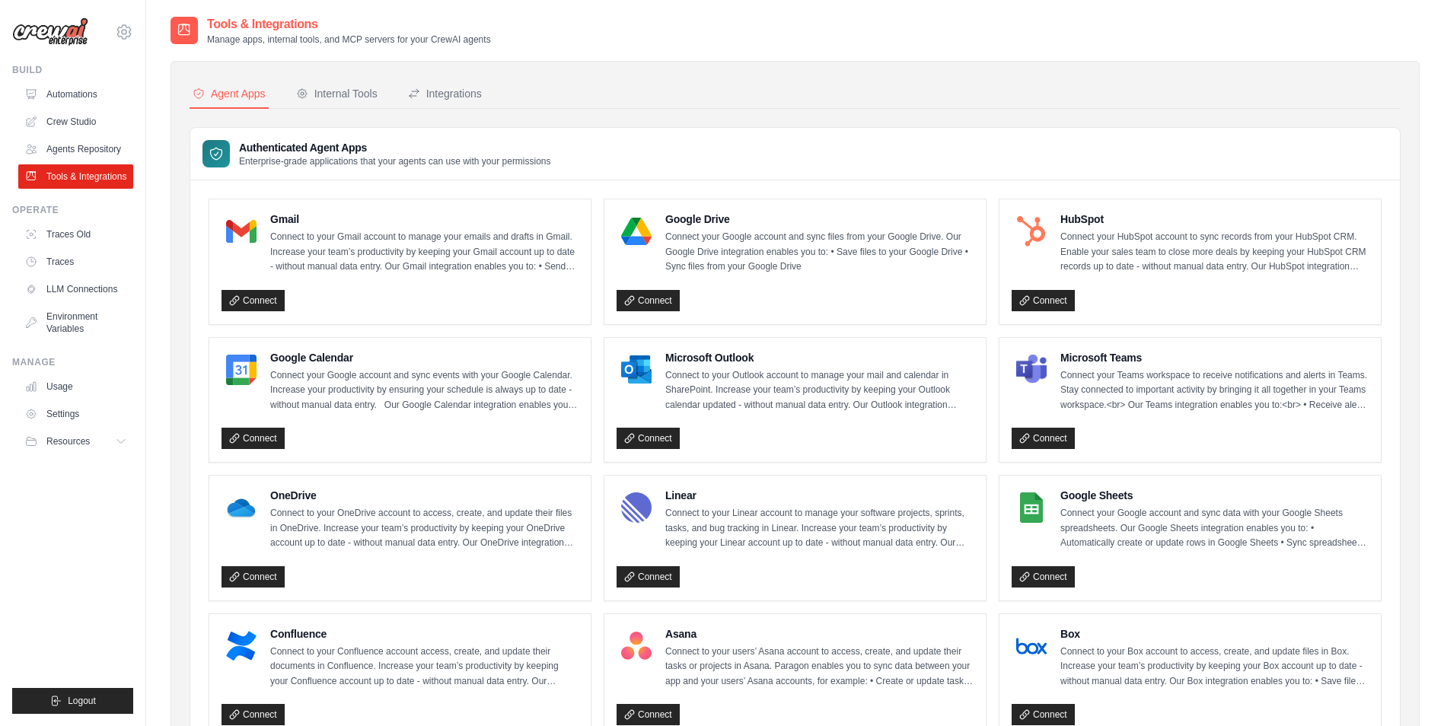
click at [66, 148] on link "Agents Repository" at bounding box center [75, 149] width 115 height 24
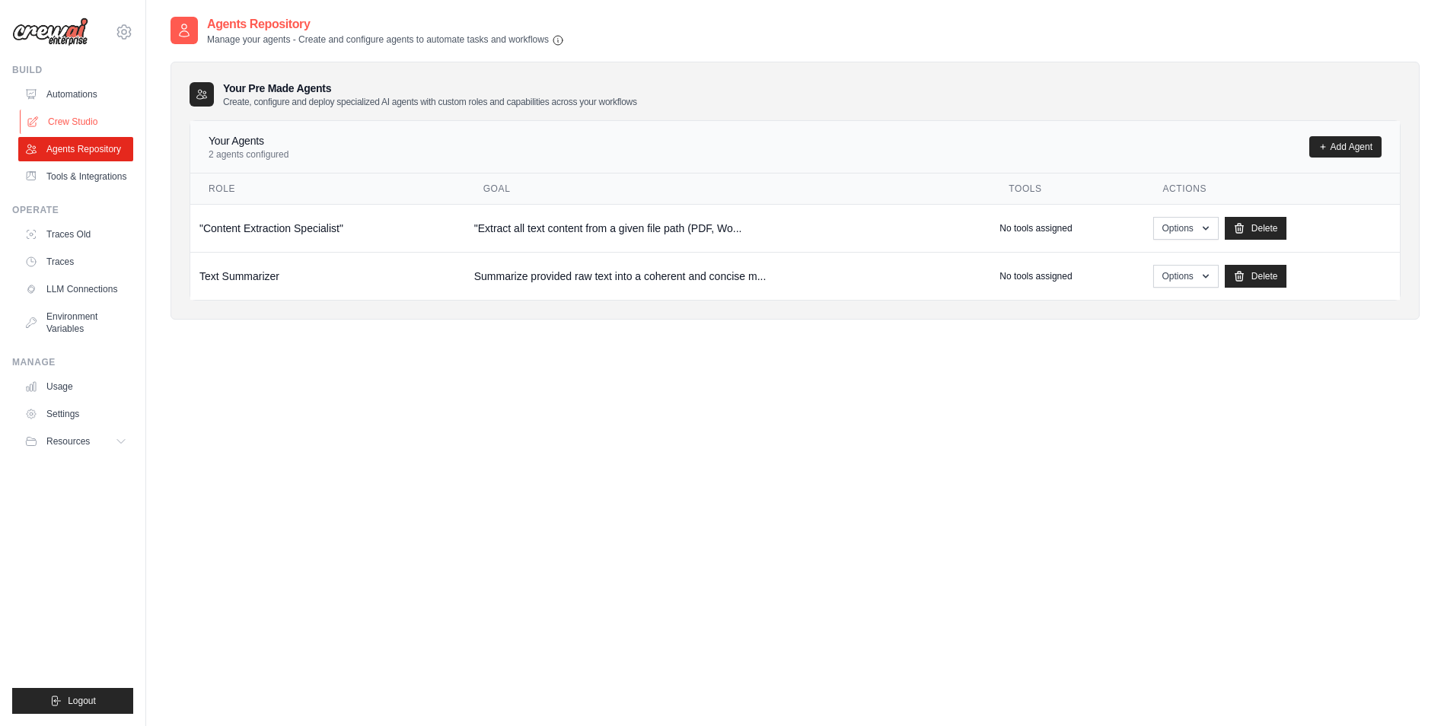
click at [69, 111] on link "Crew Studio" at bounding box center [77, 122] width 115 height 24
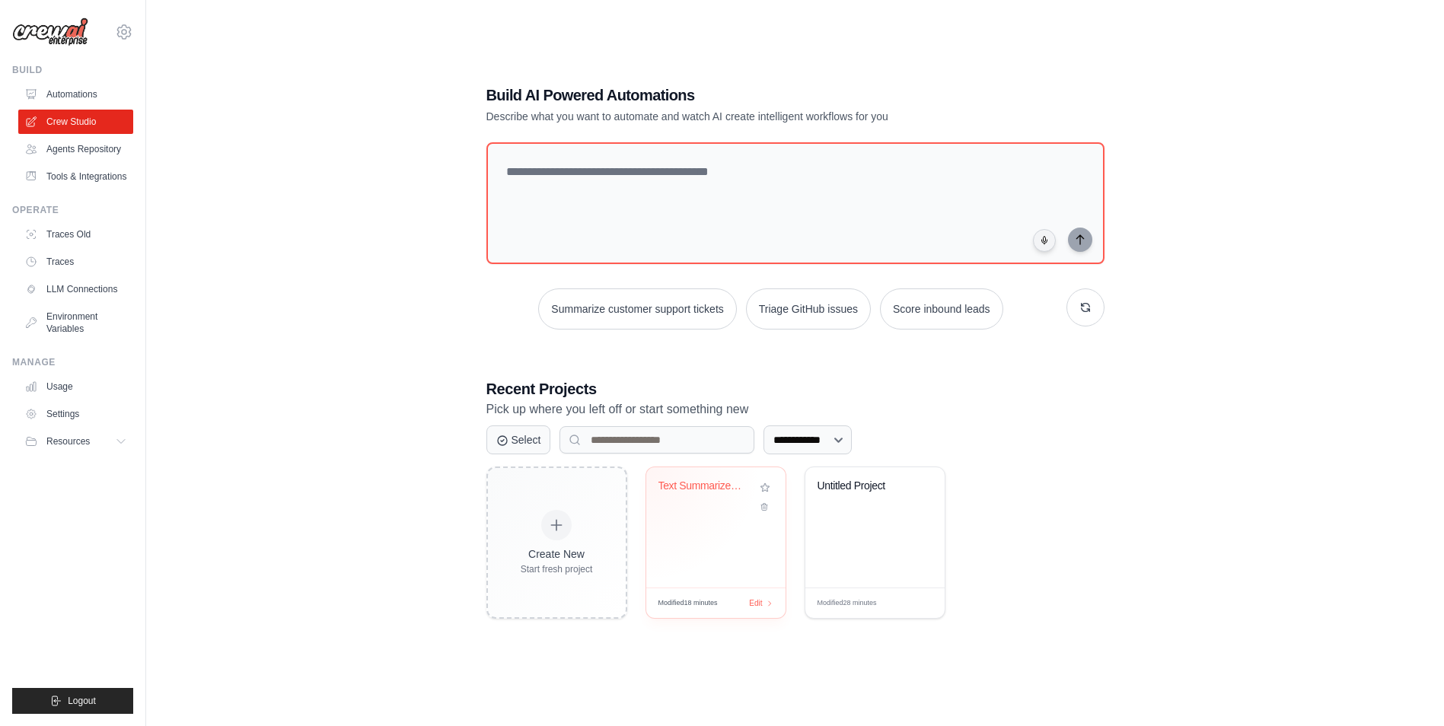
scroll to position [30, 0]
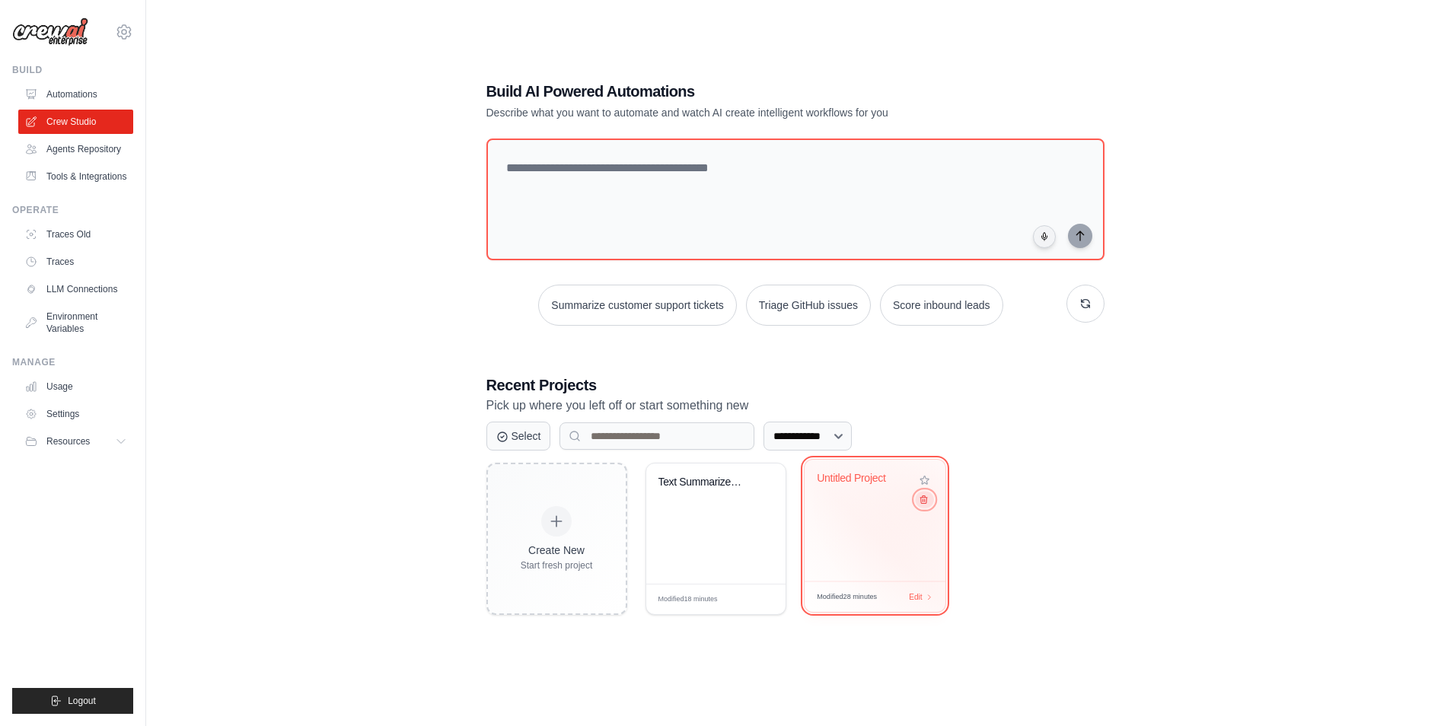
click at [924, 504] on icon at bounding box center [923, 500] width 10 height 10
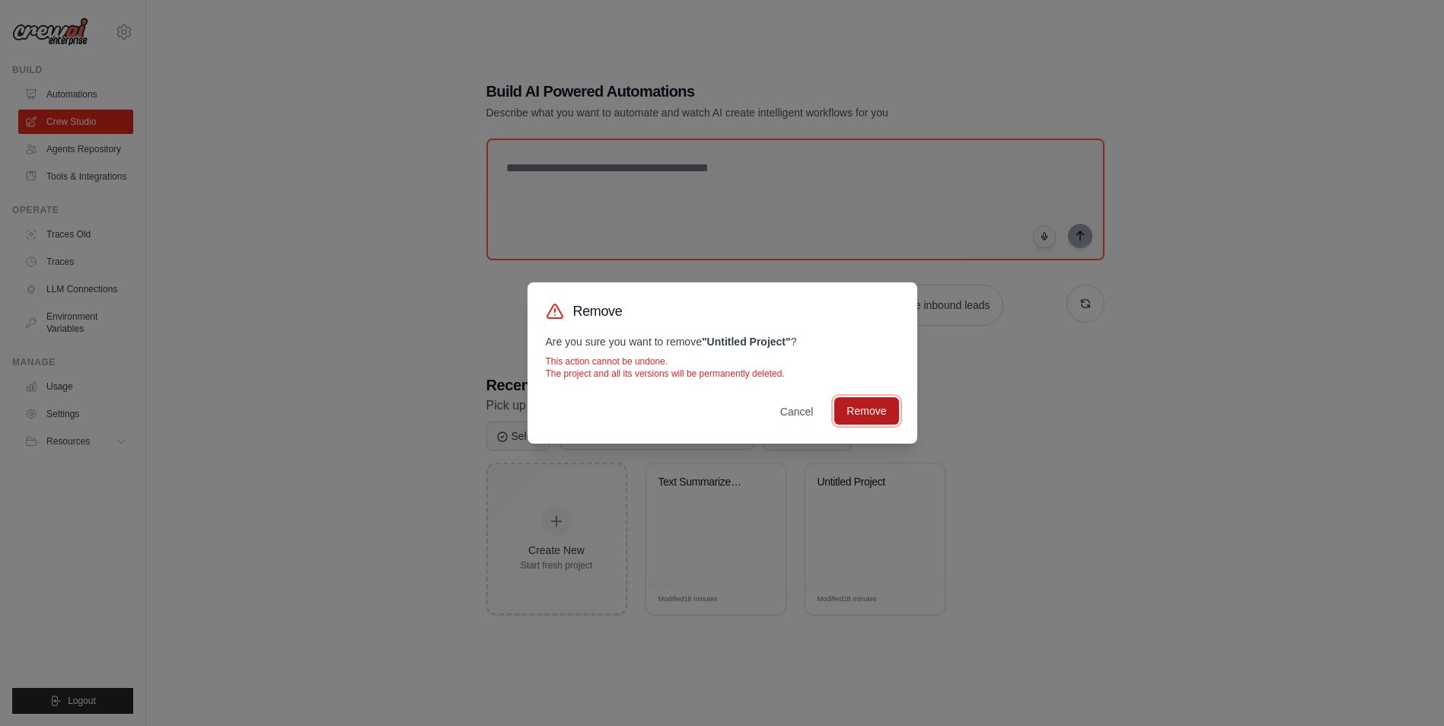
click at [865, 409] on button "Remove" at bounding box center [866, 410] width 64 height 27
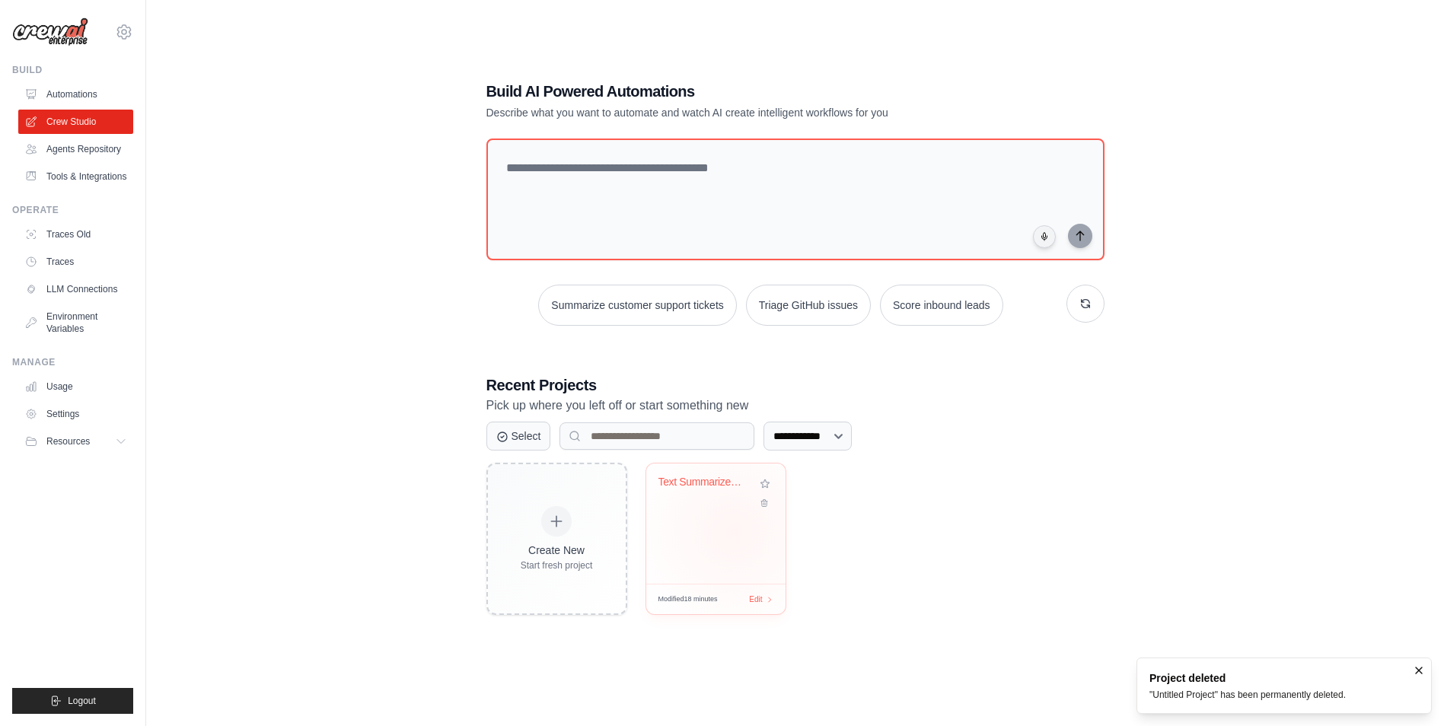
click at [735, 532] on div "Text Summarizer Automation" at bounding box center [715, 524] width 139 height 120
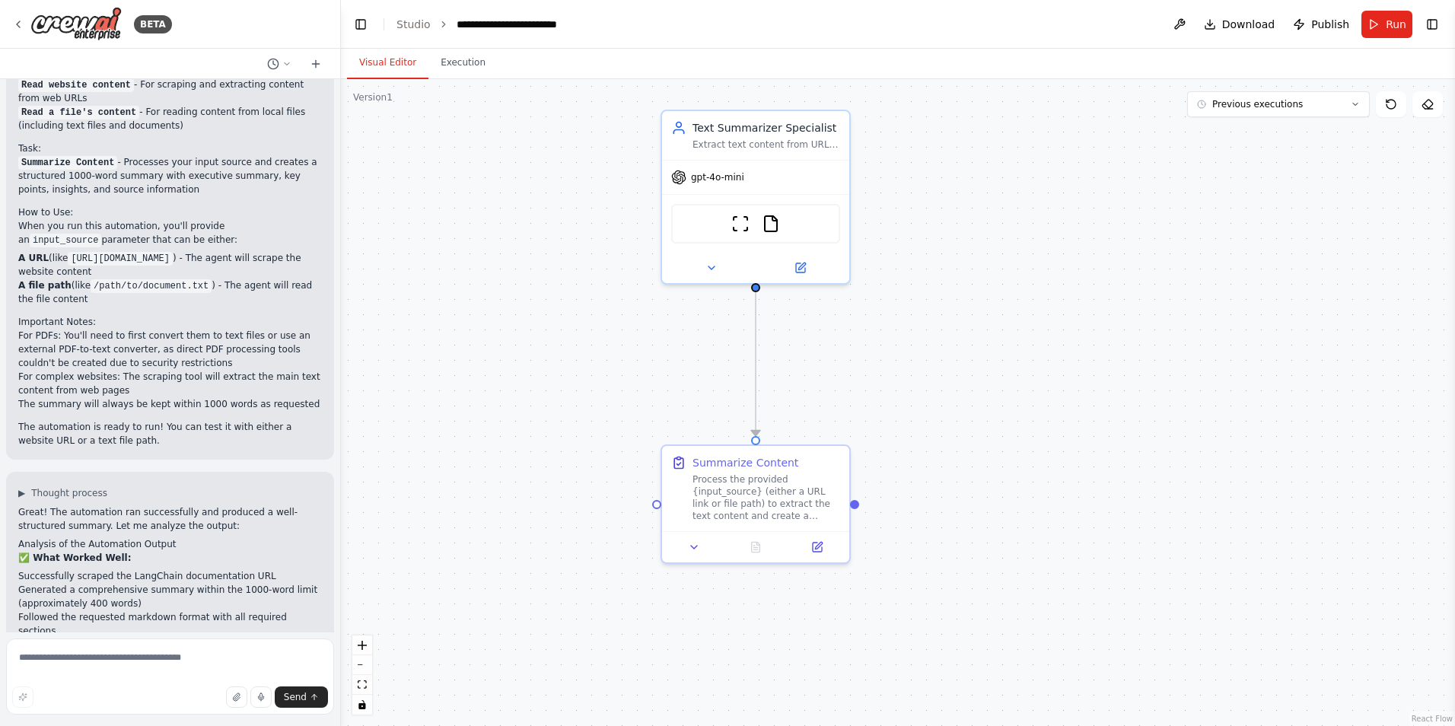
scroll to position [2468, 0]
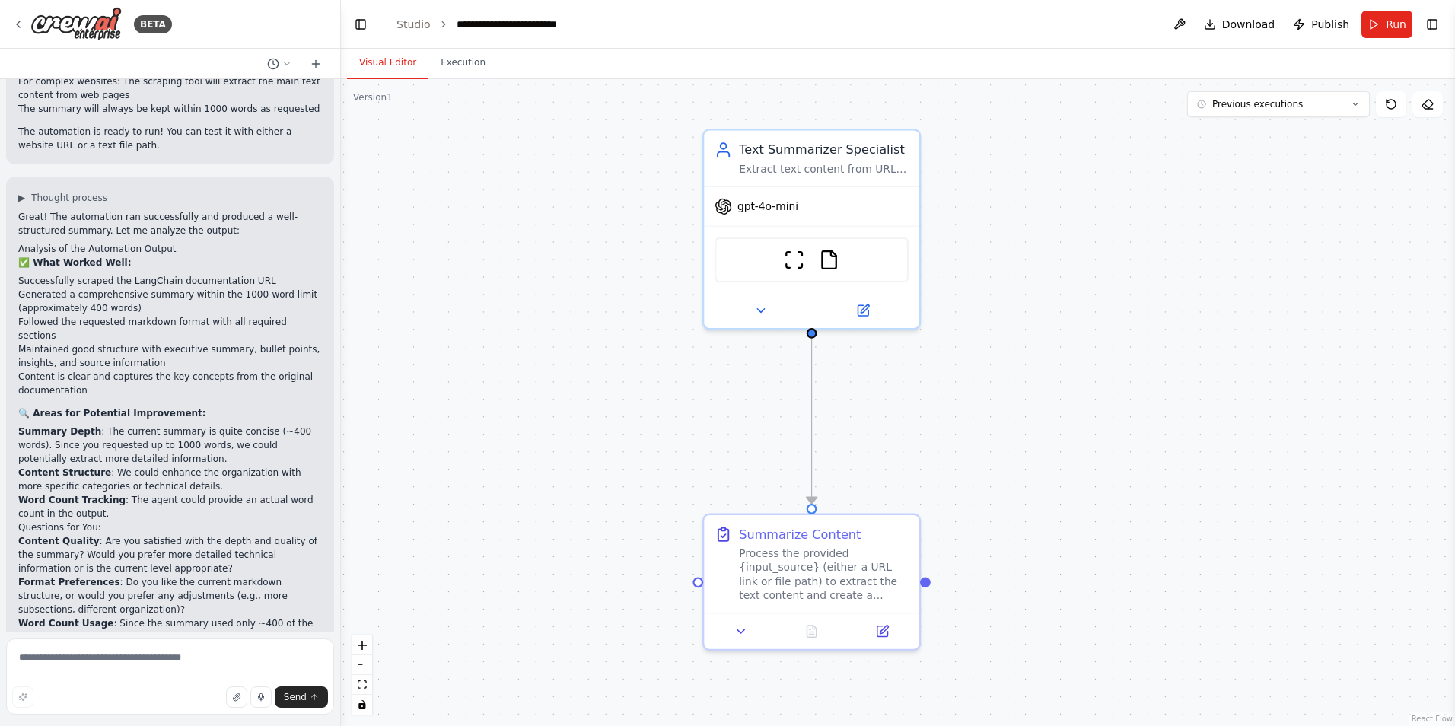
drag, startPoint x: 464, startPoint y: 335, endPoint x: 473, endPoint y: 390, distance: 55.4
click at [473, 390] on div ".deletable-edge-delete-btn { width: 20px; height: 20px; border: 0px solid #ffff…" at bounding box center [898, 402] width 1114 height 647
click at [1227, 26] on button "Download" at bounding box center [1240, 24] width 84 height 27
click at [1057, 452] on div ".deletable-edge-delete-btn { width: 20px; height: 20px; border: 0px solid #ffff…" at bounding box center [898, 402] width 1114 height 647
click at [1302, 117] on div ".deletable-edge-delete-btn { width: 20px; height: 20px; border: 0px solid #ffff…" at bounding box center [898, 402] width 1114 height 647
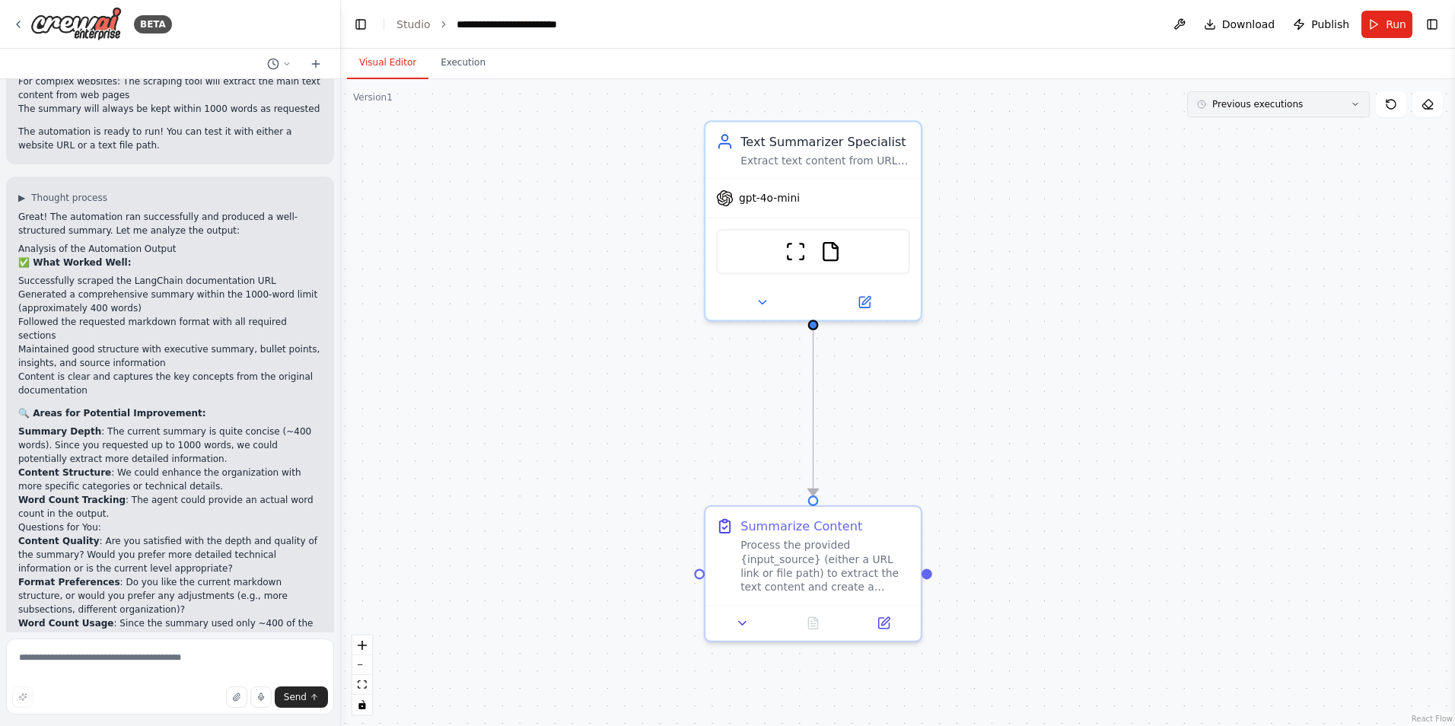
click at [1302, 111] on button "Previous executions" at bounding box center [1278, 104] width 183 height 26
click at [1442, 28] on button "Toggle Right Sidebar" at bounding box center [1432, 24] width 21 height 21
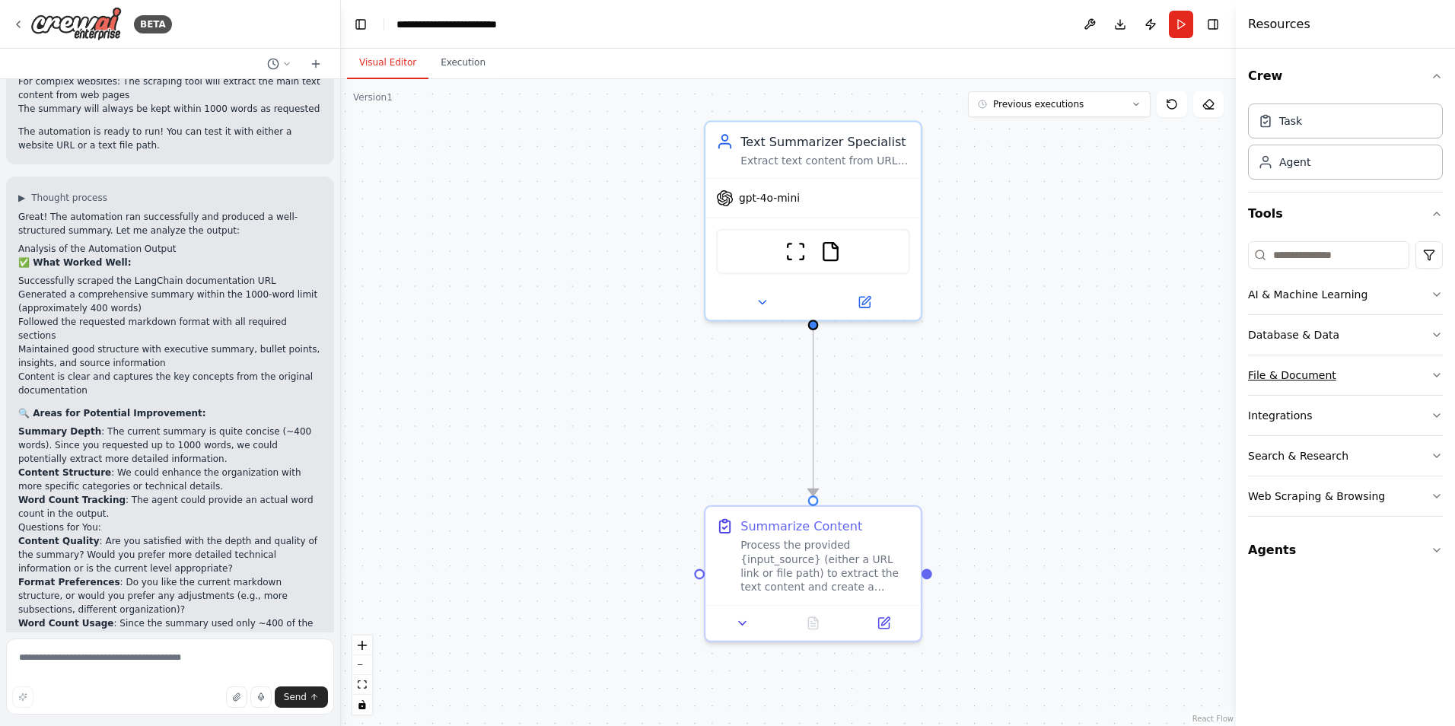
click at [1318, 365] on button "File & Document" at bounding box center [1345, 375] width 195 height 40
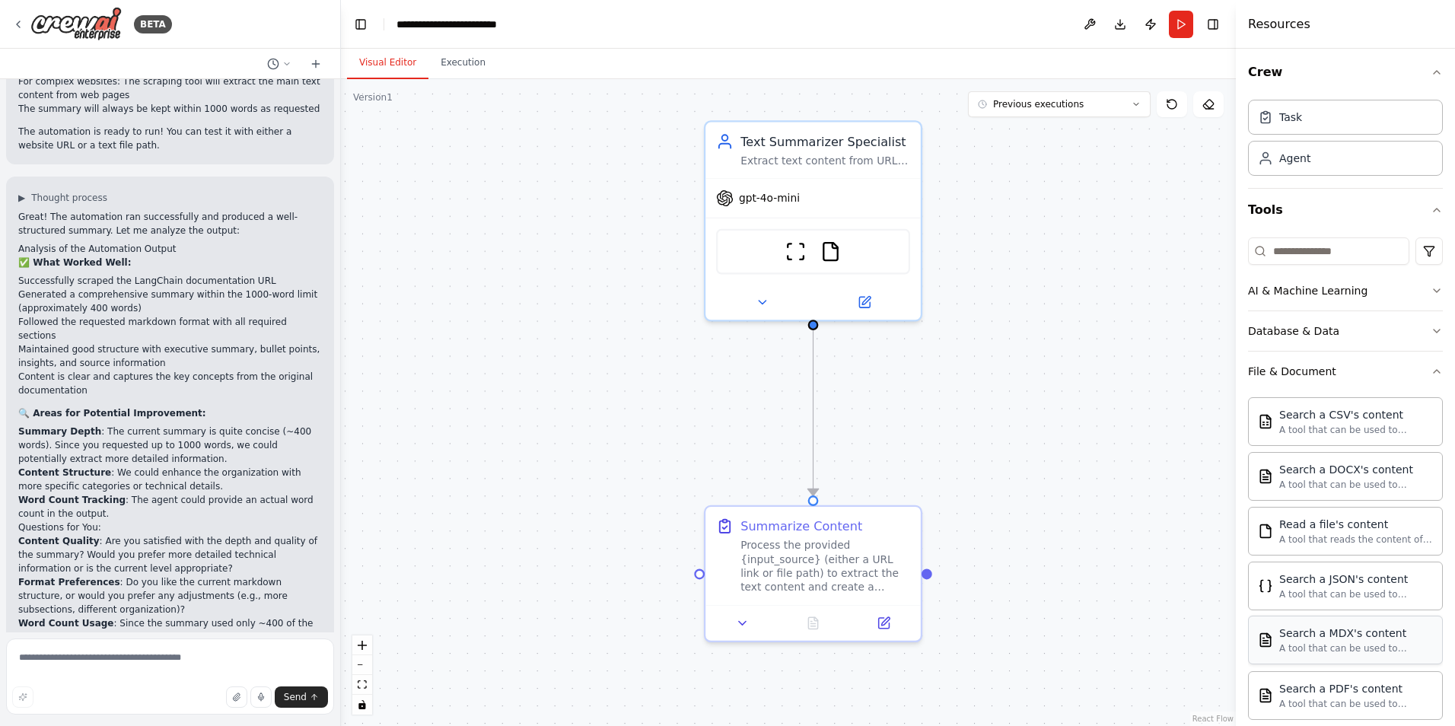
scroll to position [0, 0]
click at [1361, 372] on button "File & Document" at bounding box center [1345, 375] width 195 height 40
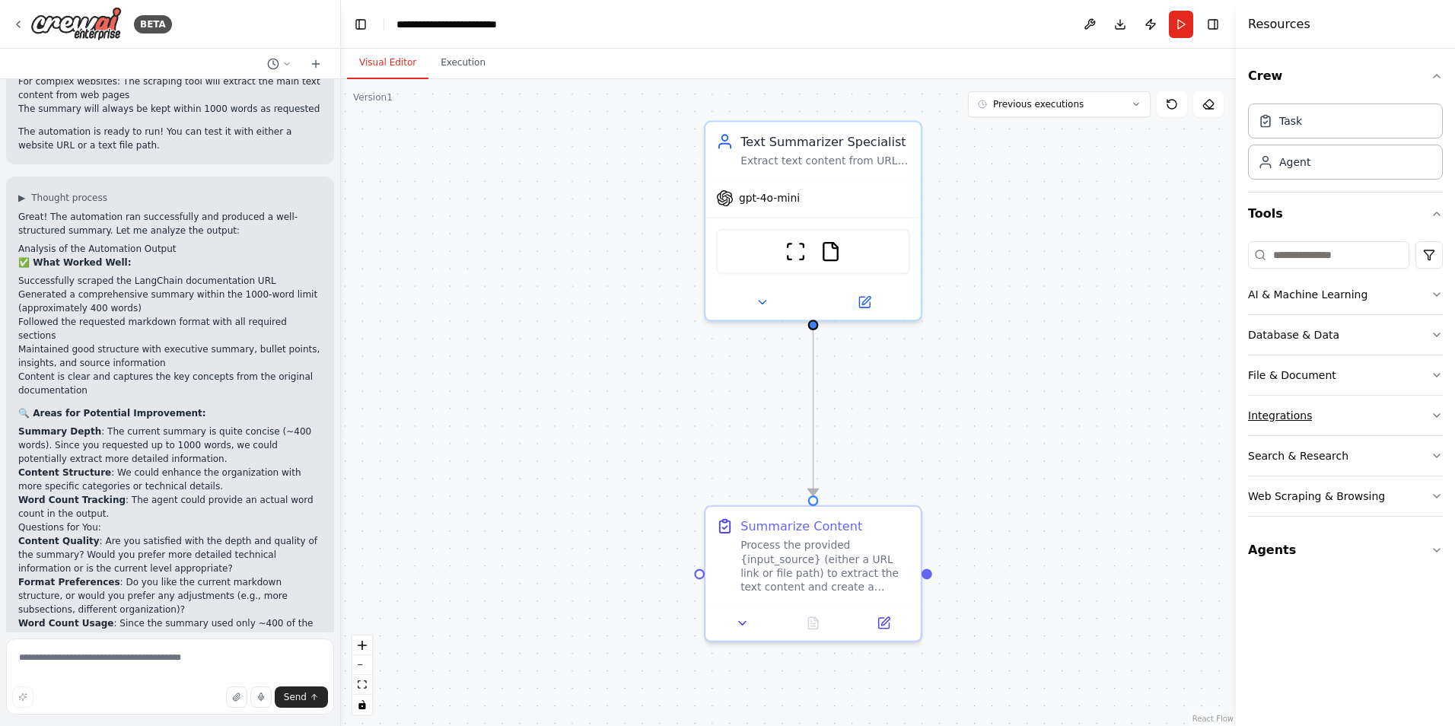
click at [1369, 403] on button "Integrations" at bounding box center [1345, 416] width 195 height 40
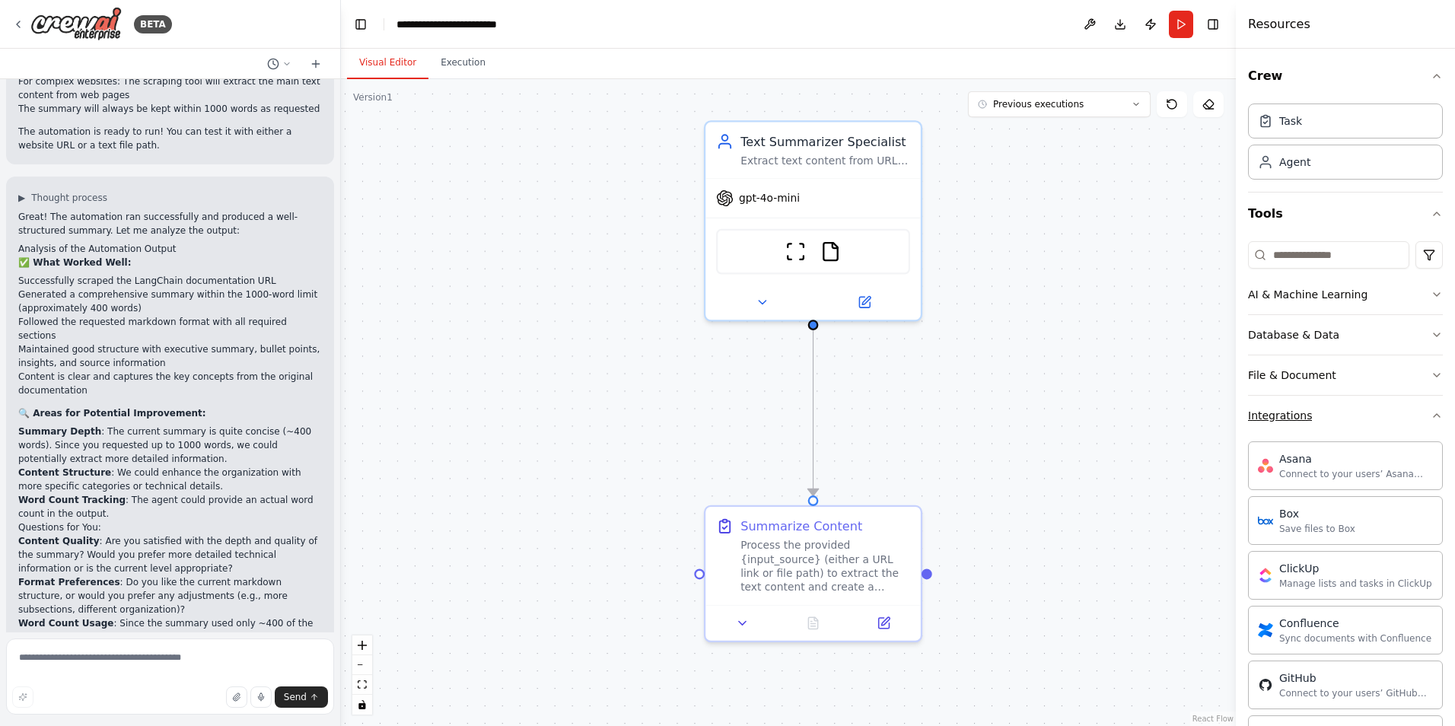
click at [1346, 406] on button "Integrations" at bounding box center [1345, 416] width 195 height 40
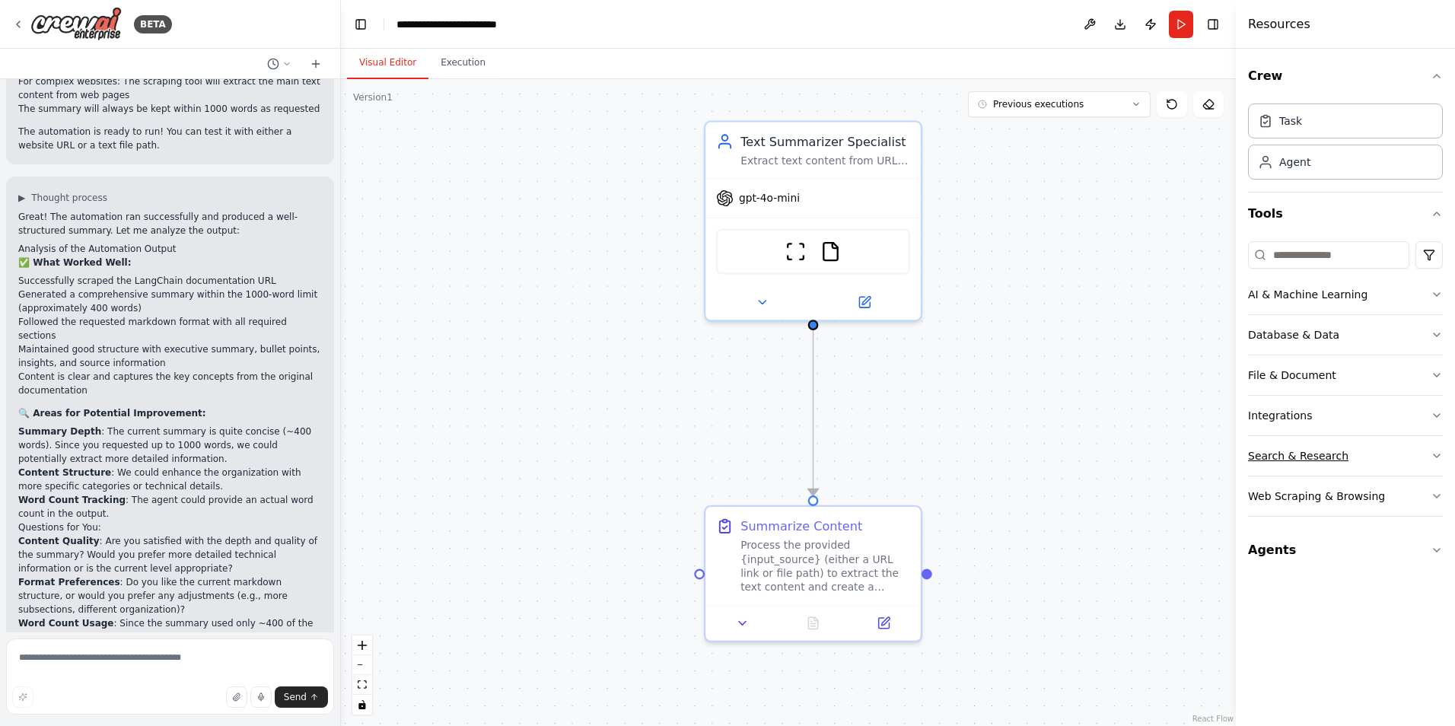
click at [1347, 448] on button "Search & Research" at bounding box center [1345, 456] width 195 height 40
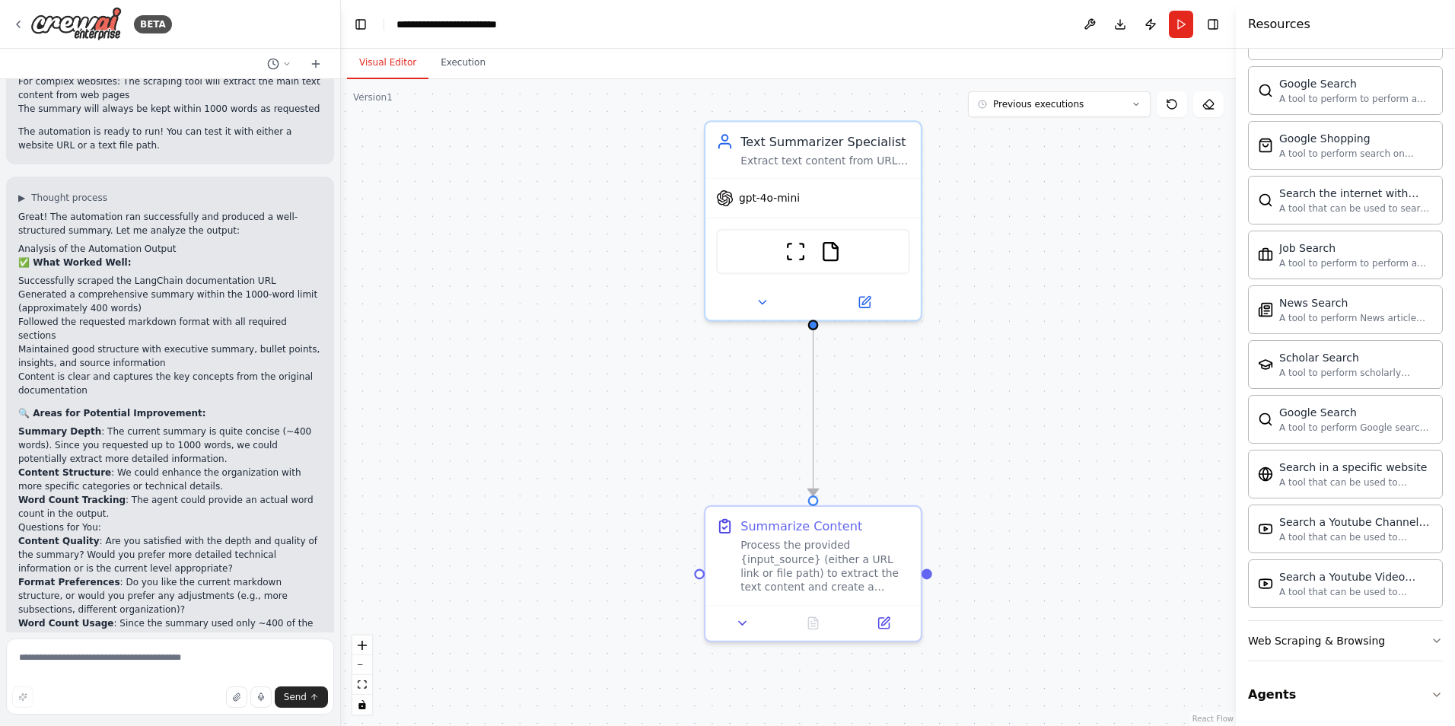
scroll to position [637, 0]
click at [1376, 632] on button "Web Scraping & Browsing" at bounding box center [1345, 639] width 195 height 40
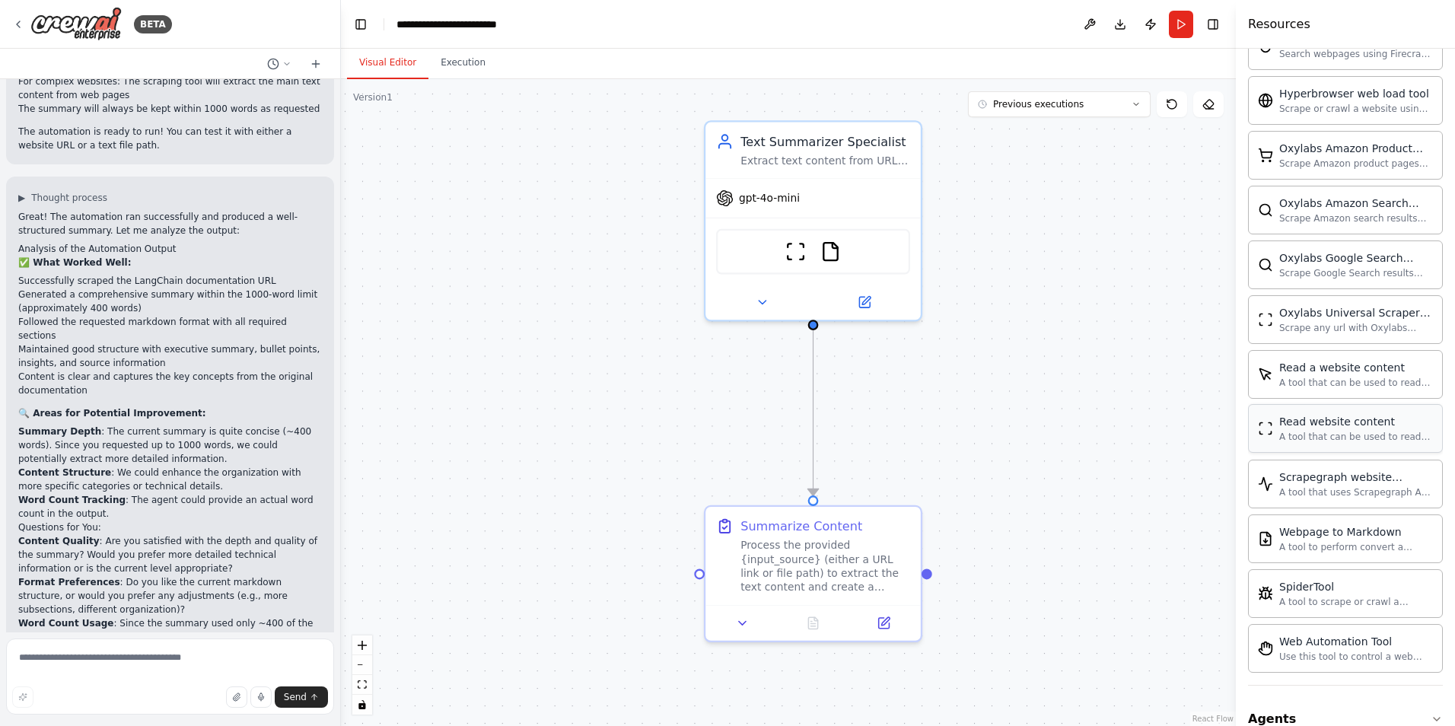
scroll to position [1471, 0]
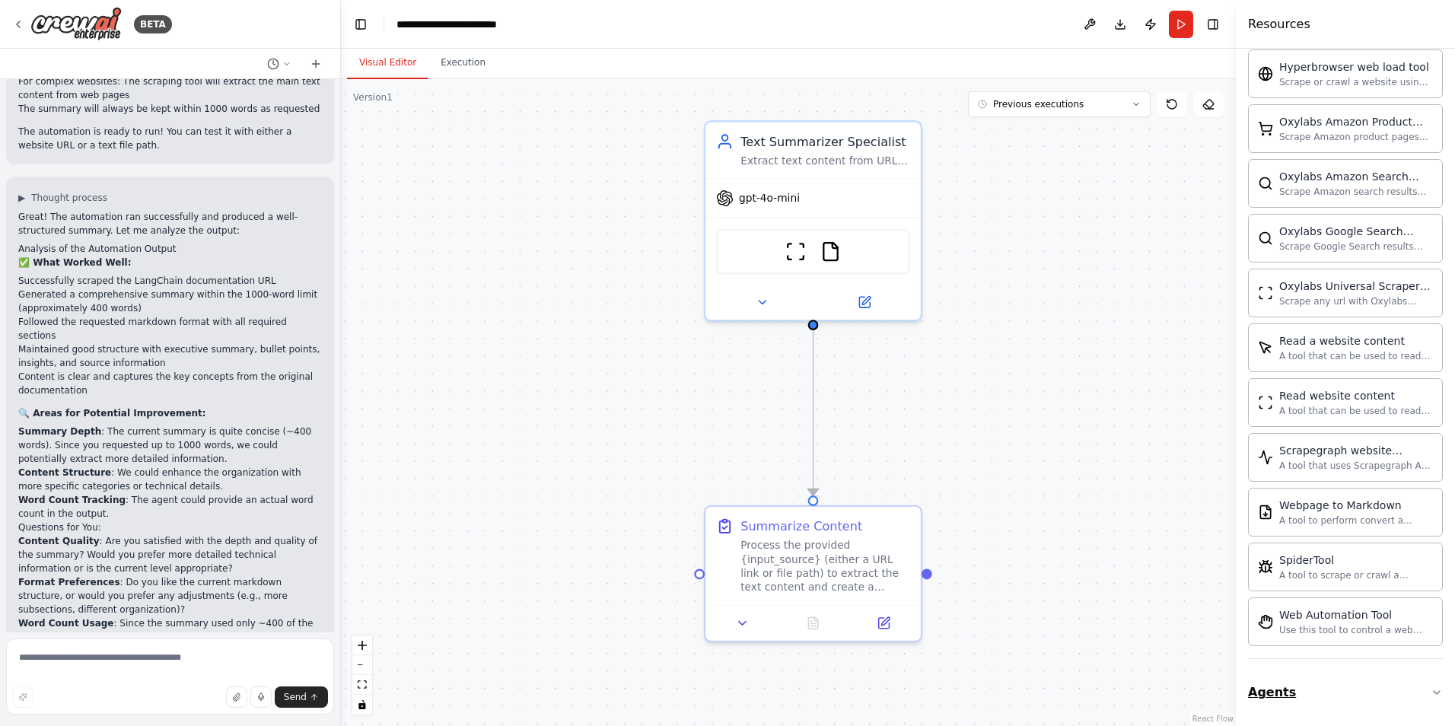
click at [1337, 696] on button "Agents" at bounding box center [1345, 692] width 195 height 43
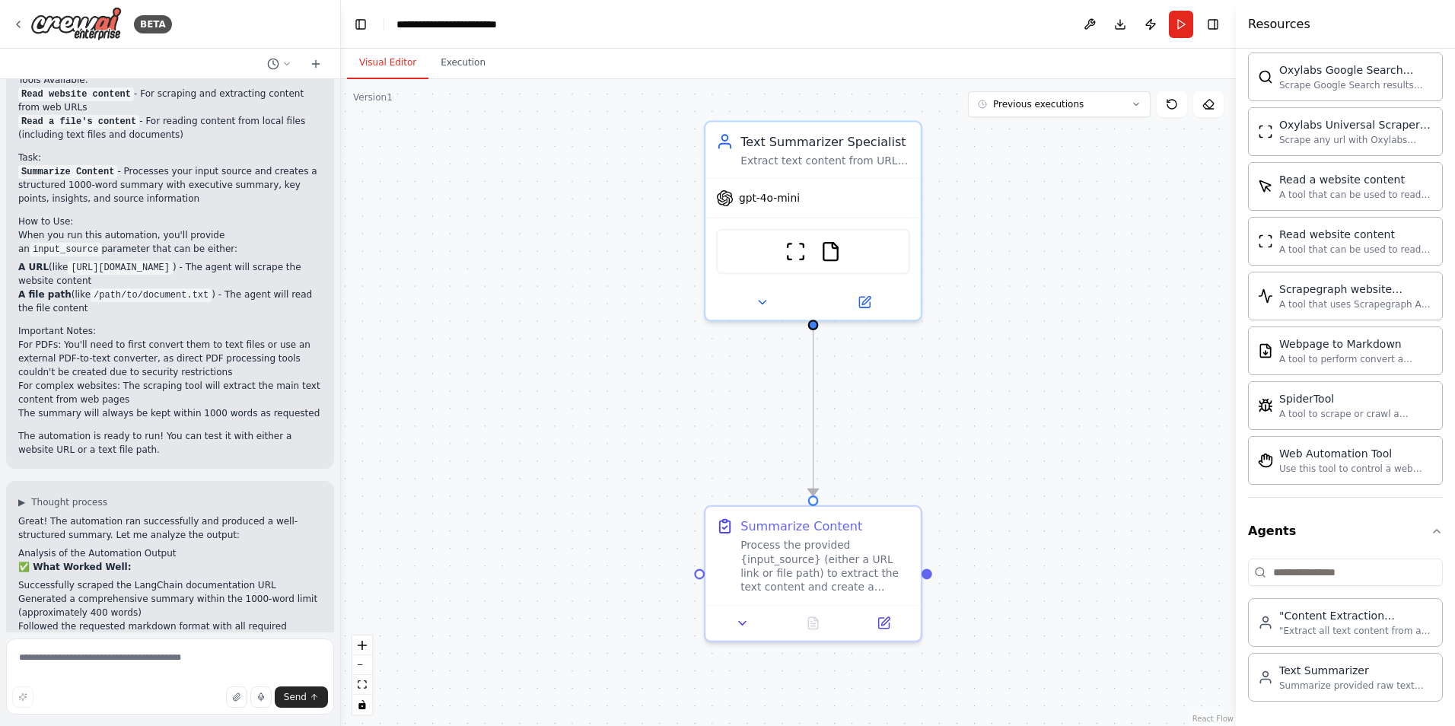
scroll to position [2468, 0]
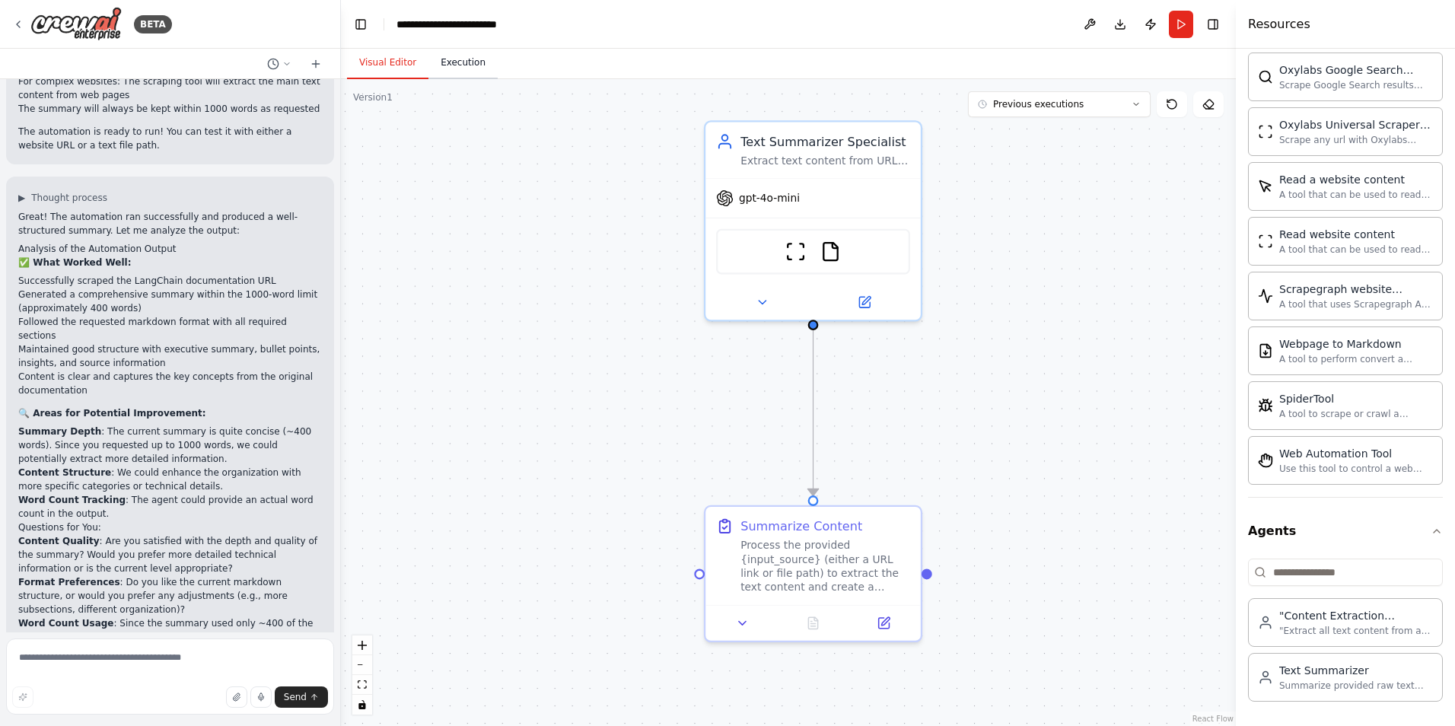
click at [464, 69] on button "Execution" at bounding box center [463, 63] width 69 height 32
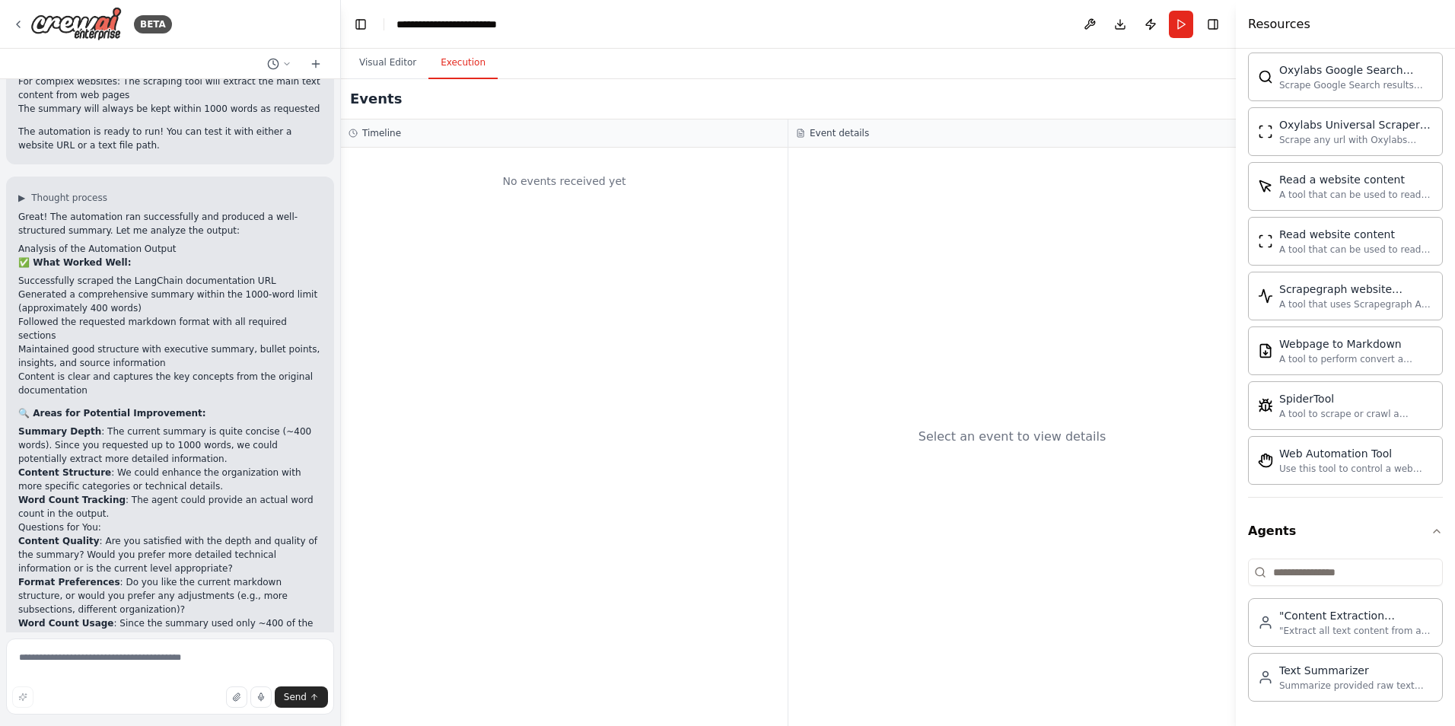
click at [848, 135] on h3 "Event details" at bounding box center [839, 133] width 59 height 12
click at [513, 193] on div "No events received yet" at bounding box center [565, 181] width 432 height 52
click at [370, 131] on h3 "Timeline" at bounding box center [381, 133] width 39 height 12
click at [1153, 25] on button "Publish" at bounding box center [1151, 24] width 24 height 27
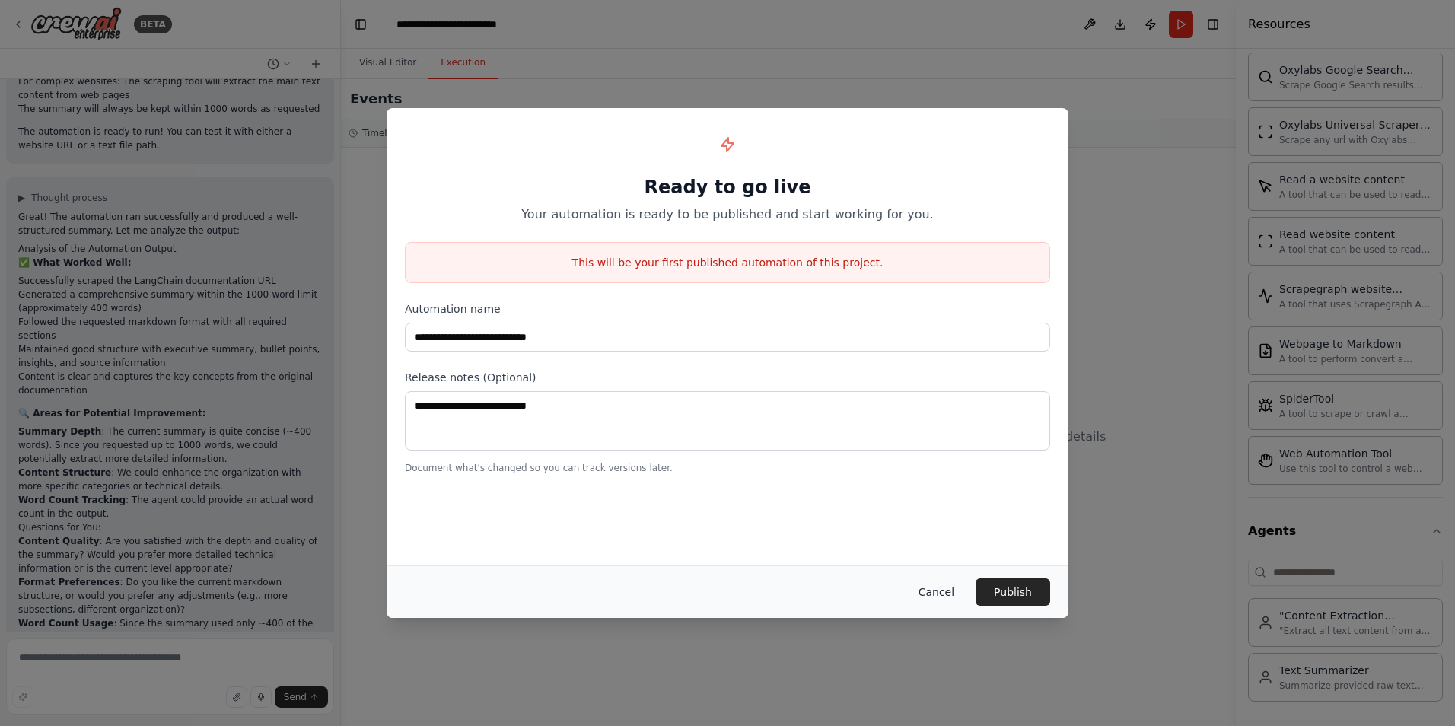
click at [944, 594] on button "Cancel" at bounding box center [937, 591] width 60 height 27
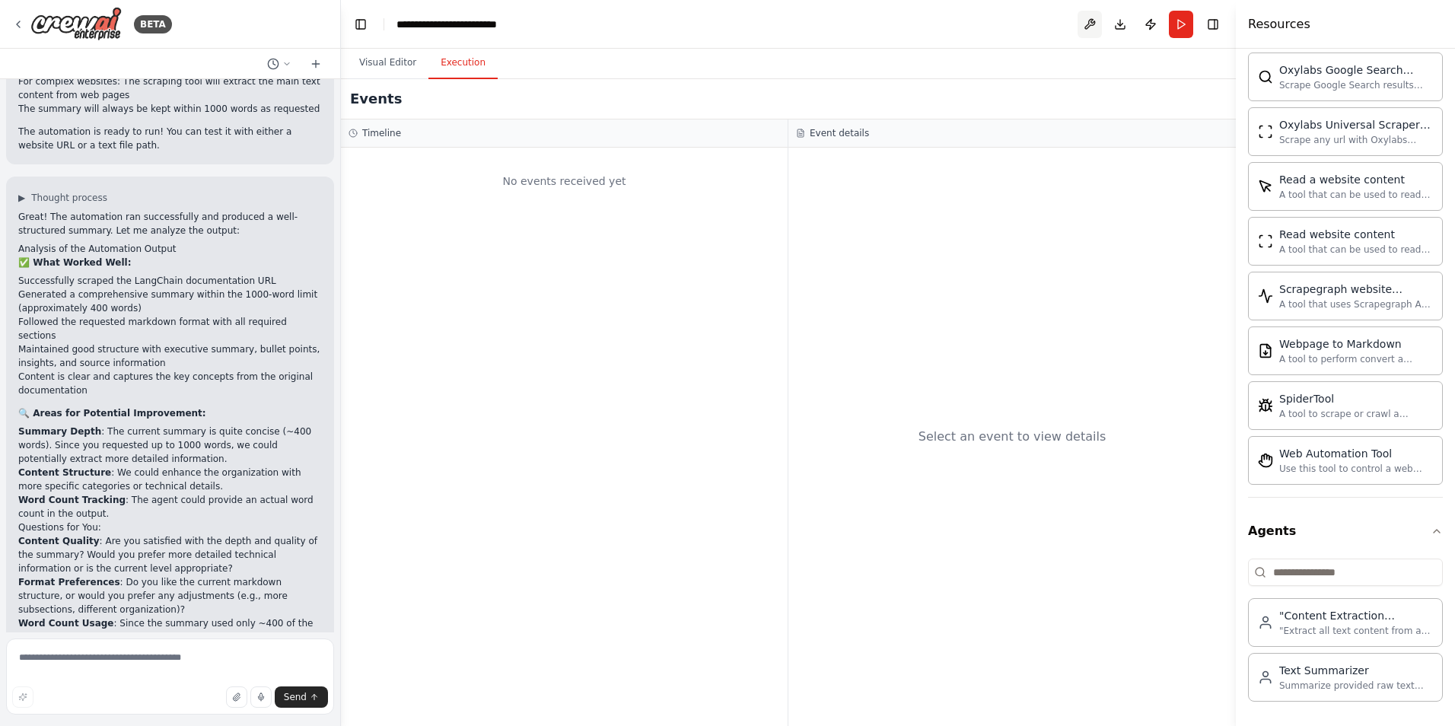
click at [1089, 21] on button at bounding box center [1090, 24] width 24 height 27
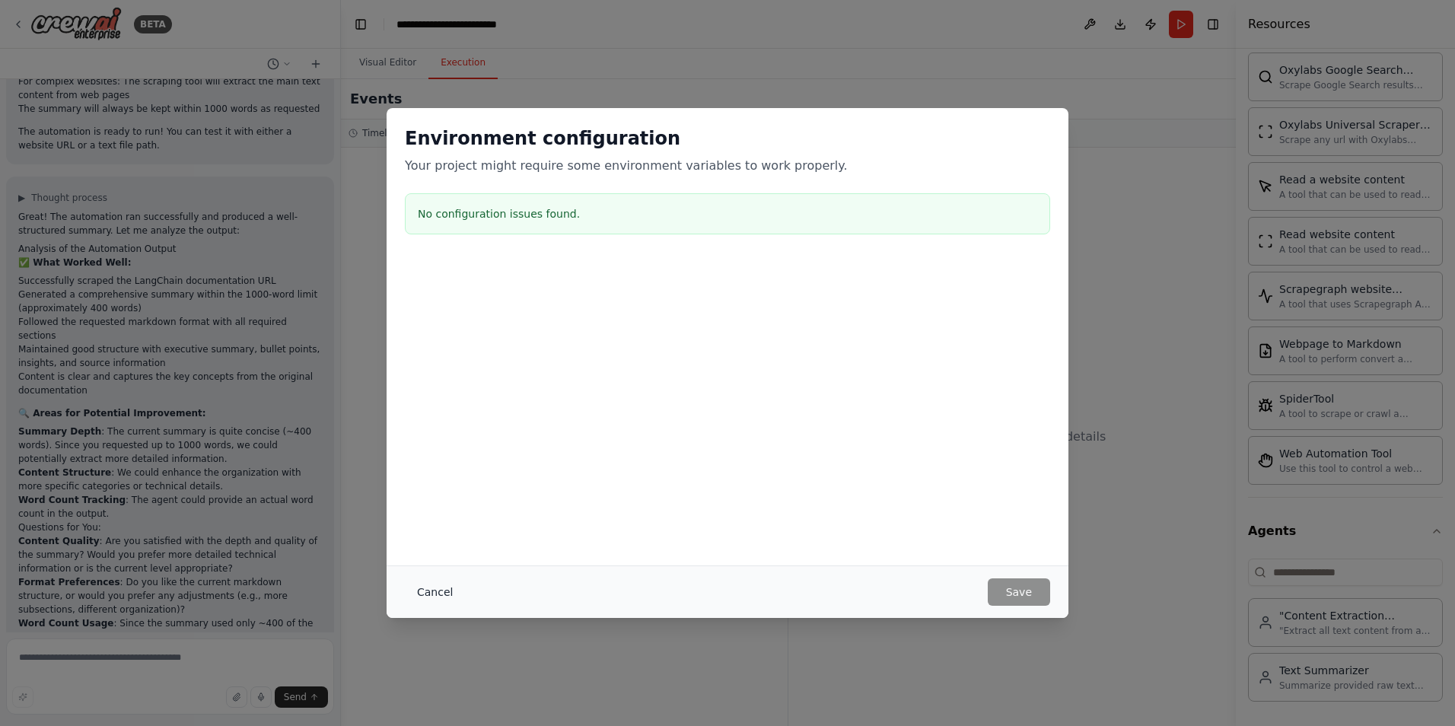
click at [438, 592] on button "Cancel" at bounding box center [435, 591] width 60 height 27
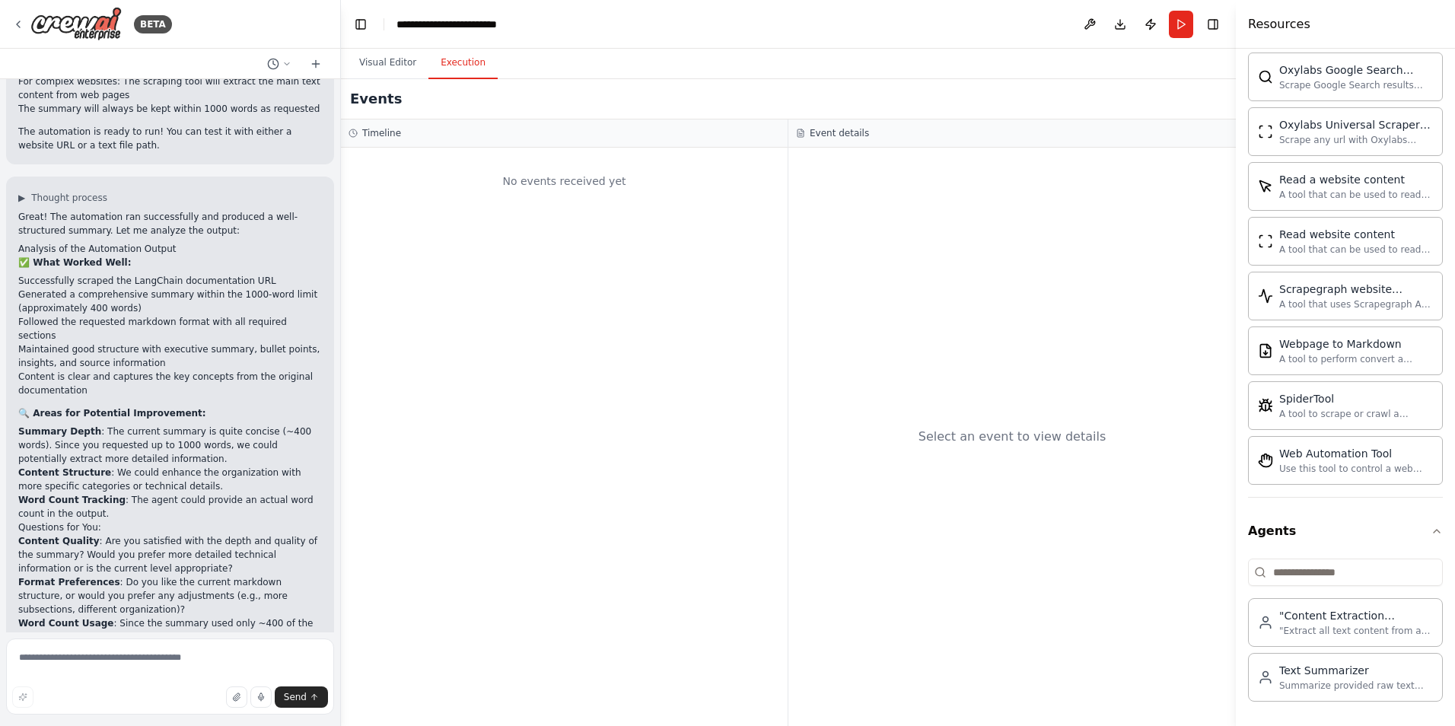
click at [1284, 17] on h4 "Resources" at bounding box center [1279, 24] width 62 height 18
click at [39, 21] on img at bounding box center [75, 24] width 91 height 34
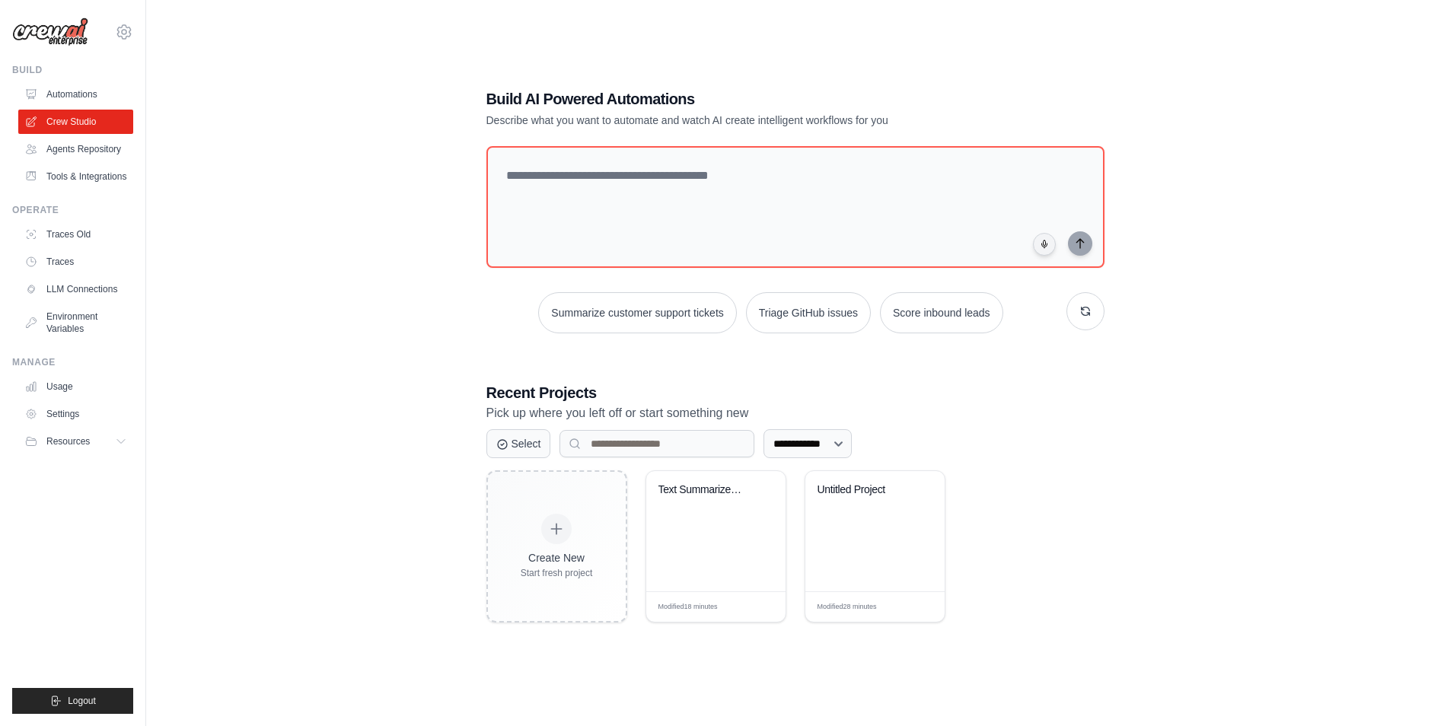
scroll to position [30, 0]
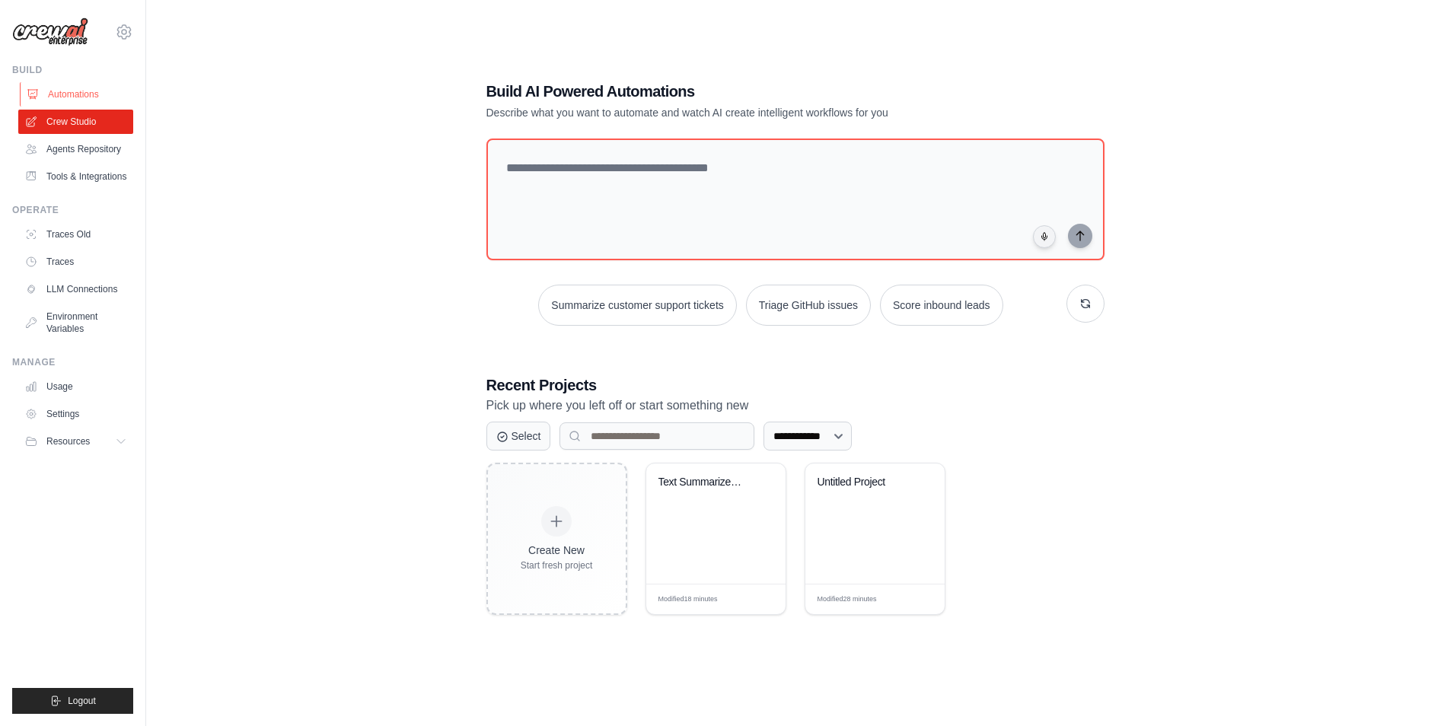
click at [66, 91] on link "Automations" at bounding box center [77, 94] width 115 height 24
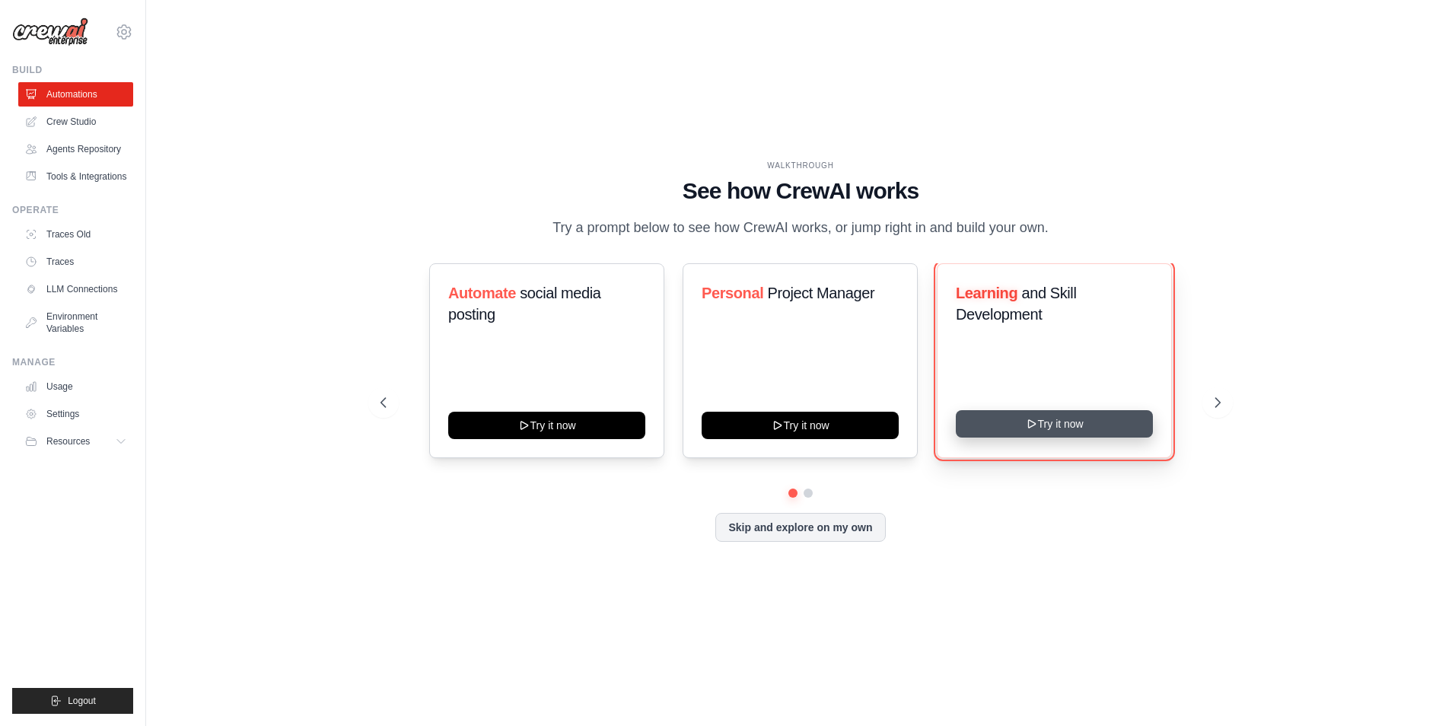
click at [1060, 424] on button "Try it now" at bounding box center [1054, 423] width 197 height 27
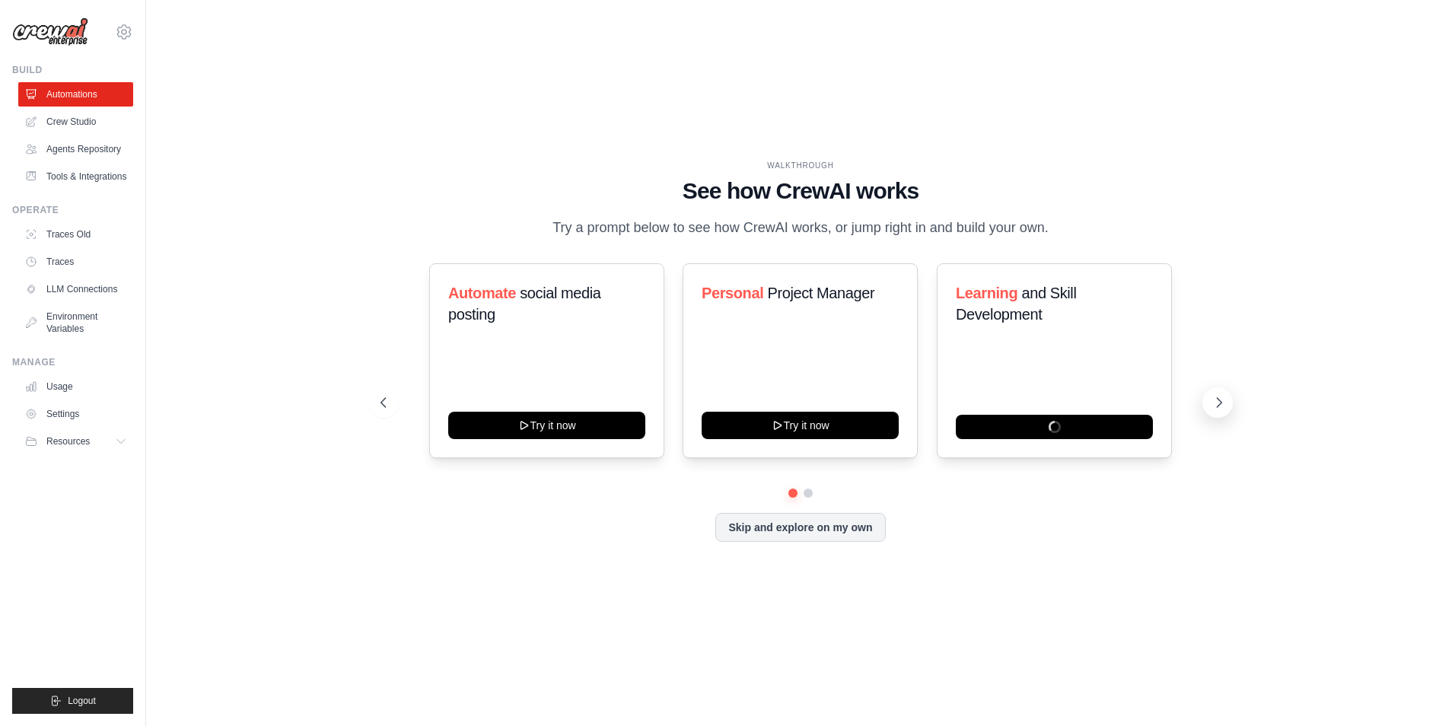
click at [1219, 400] on icon at bounding box center [1219, 402] width 15 height 15
click at [385, 405] on icon at bounding box center [381, 402] width 15 height 15
click at [1062, 314] on h3 "Learning and Skill Development" at bounding box center [1054, 303] width 197 height 43
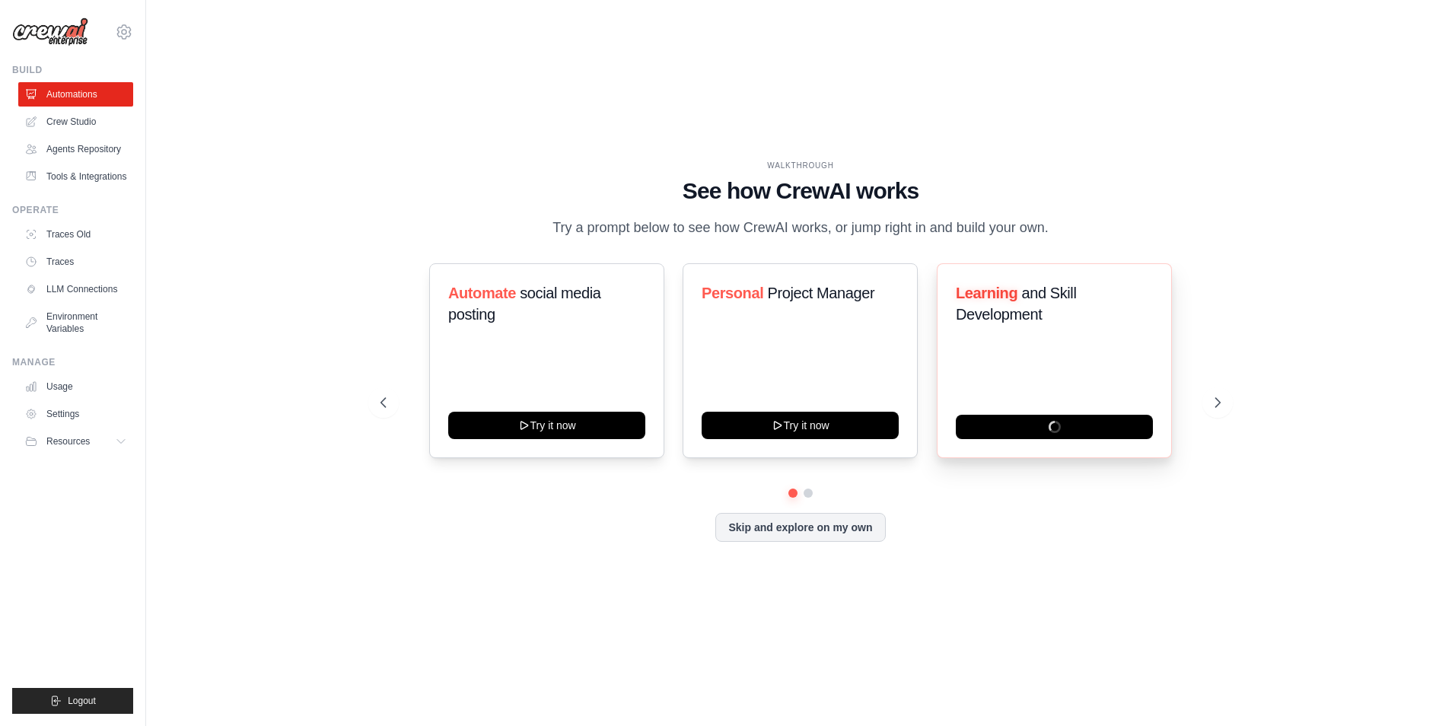
click at [1062, 314] on h3 "Learning and Skill Development" at bounding box center [1054, 303] width 197 height 43
click at [1059, 304] on h3 "Learning and Skill Development" at bounding box center [1054, 303] width 197 height 43
click at [120, 132] on link "Crew Studio" at bounding box center [77, 122] width 115 height 24
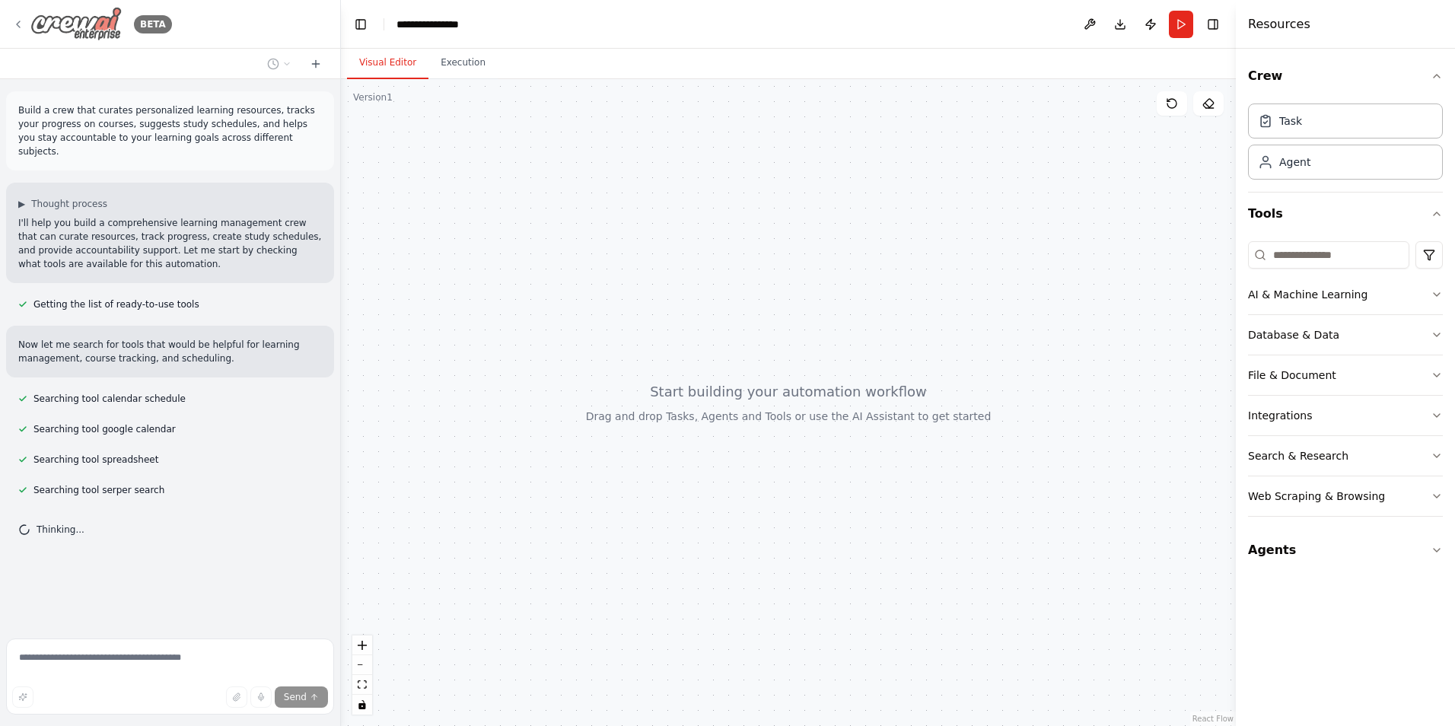
click at [20, 24] on icon at bounding box center [18, 24] width 12 height 12
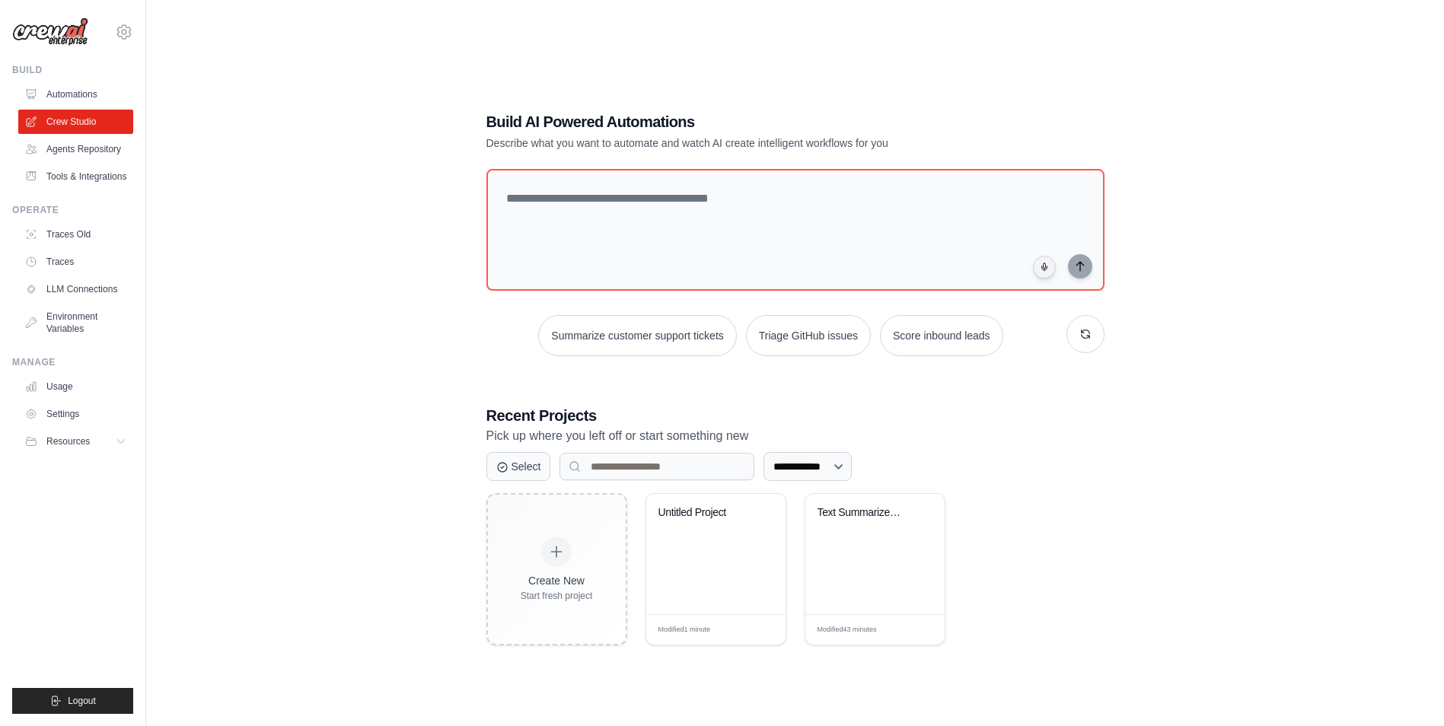
click at [107, 148] on link "Agents Repository" at bounding box center [75, 149] width 115 height 24
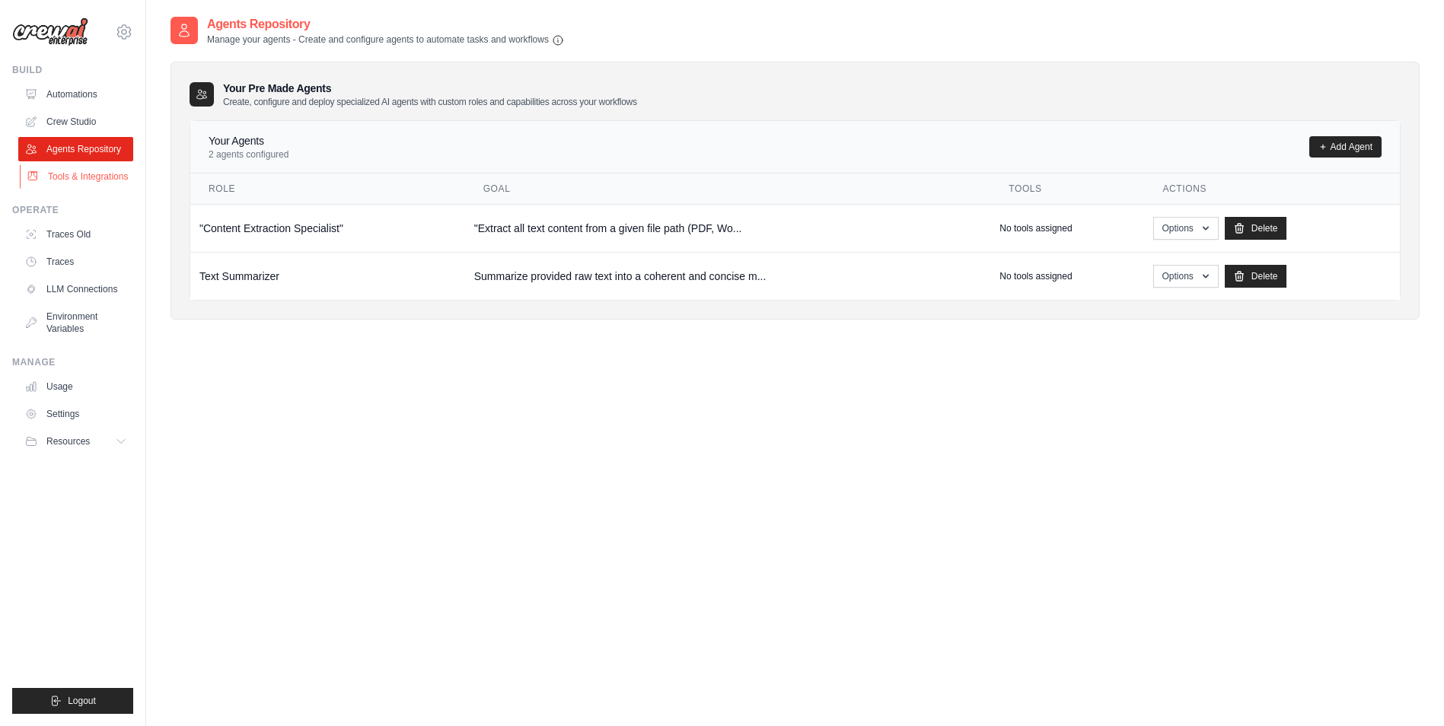
click at [82, 173] on link "Tools & Integrations" at bounding box center [77, 176] width 115 height 24
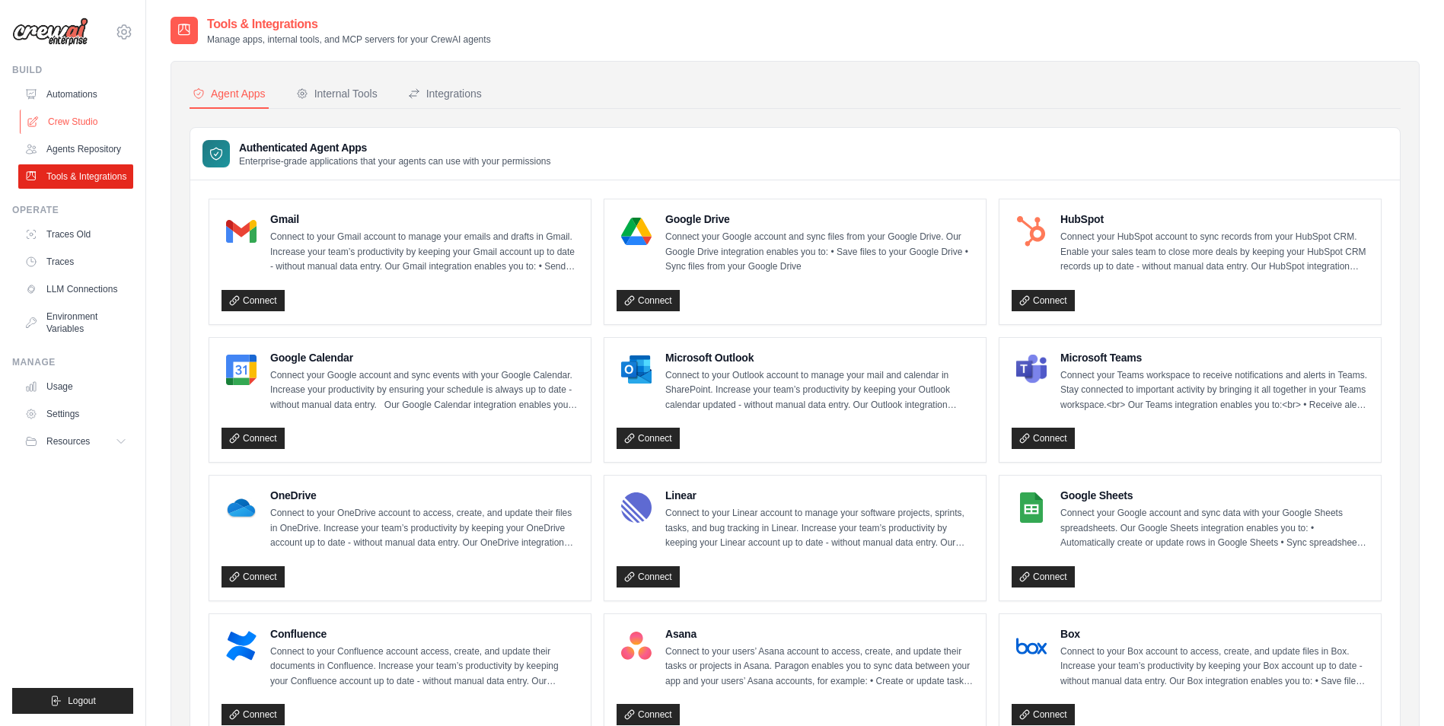
click at [74, 119] on link "Crew Studio" at bounding box center [77, 122] width 115 height 24
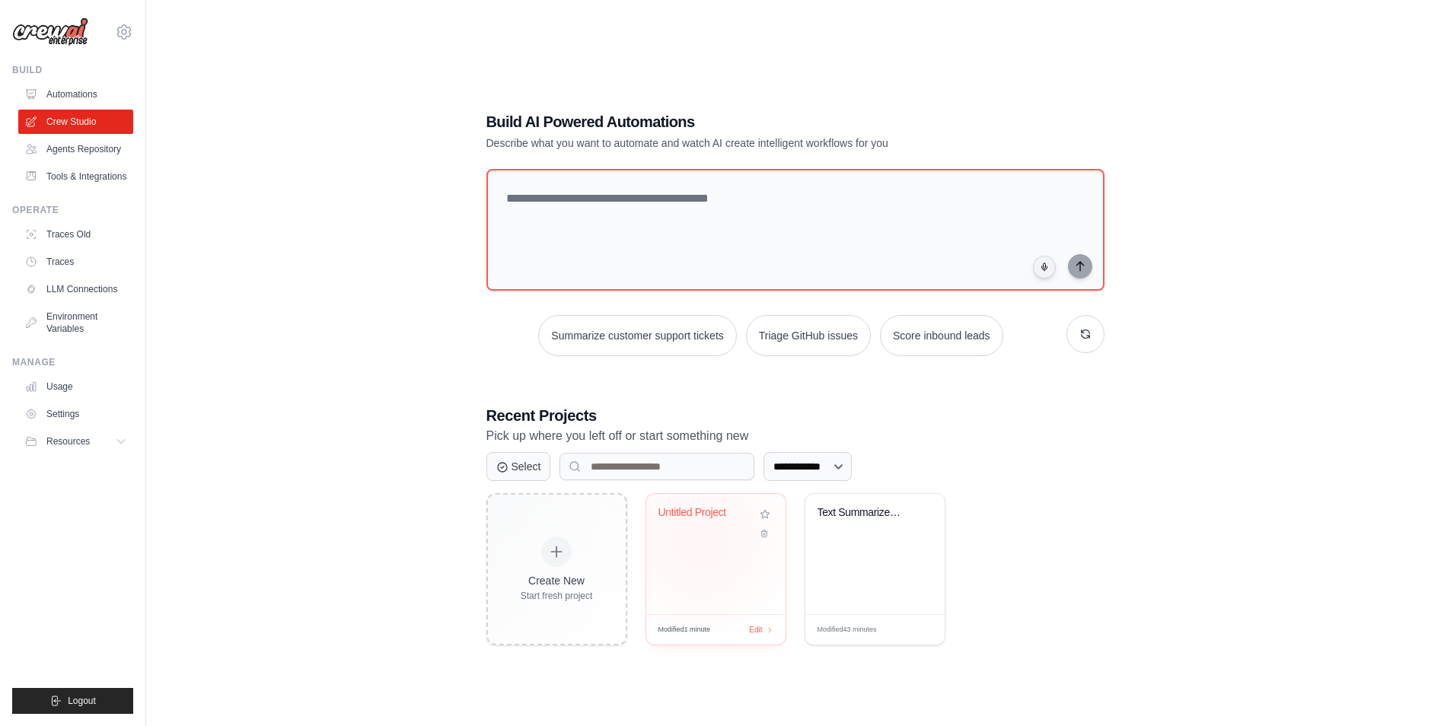
click at [700, 540] on div "Untitled Project" at bounding box center [715, 554] width 139 height 120
click at [767, 535] on icon at bounding box center [764, 530] width 10 height 10
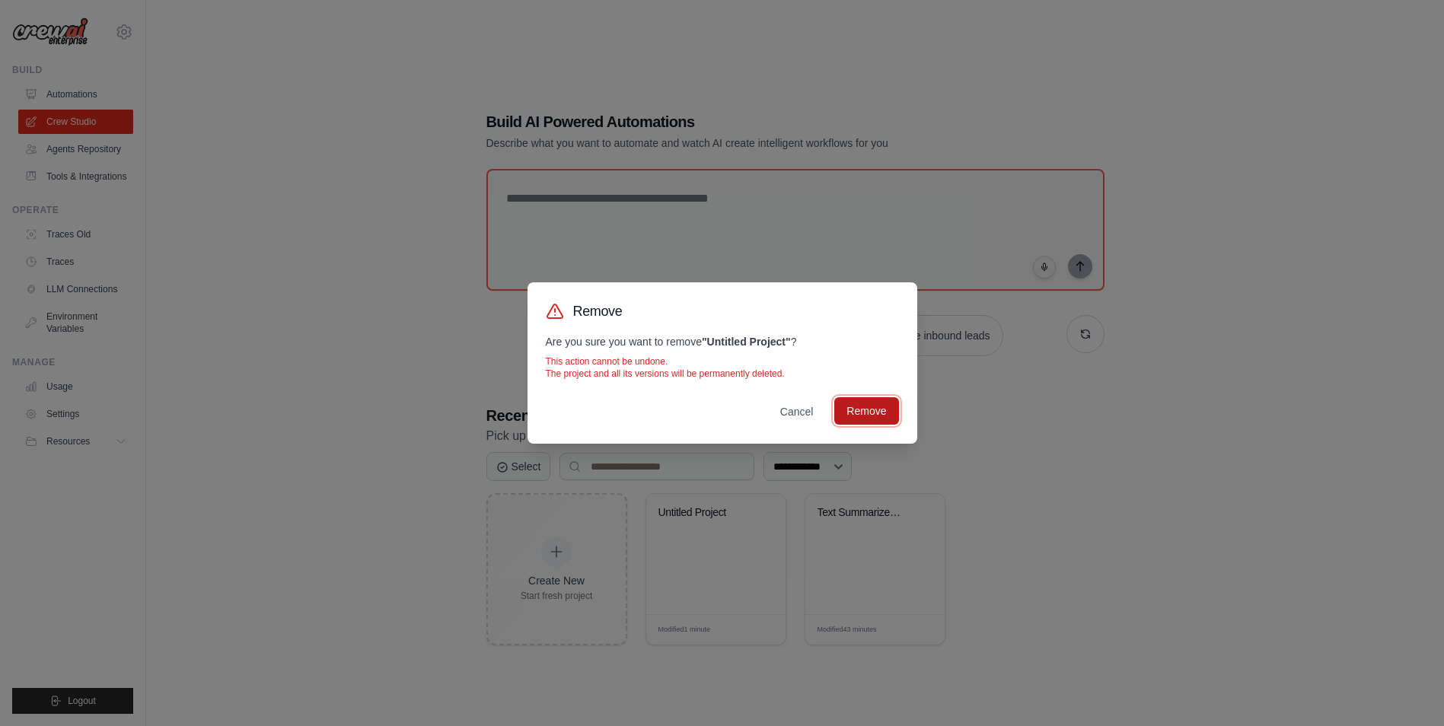
click at [881, 406] on button "Remove" at bounding box center [866, 410] width 64 height 27
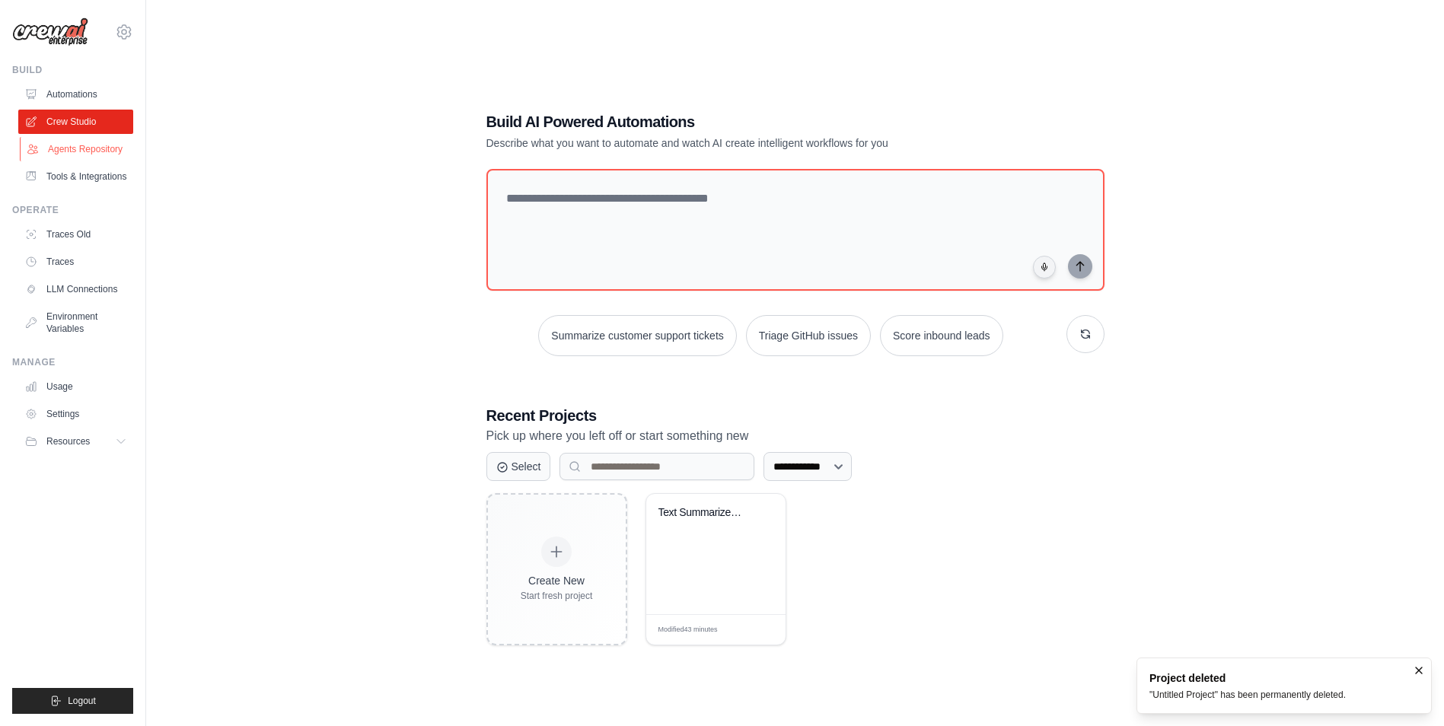
click at [77, 149] on link "Agents Repository" at bounding box center [77, 149] width 115 height 24
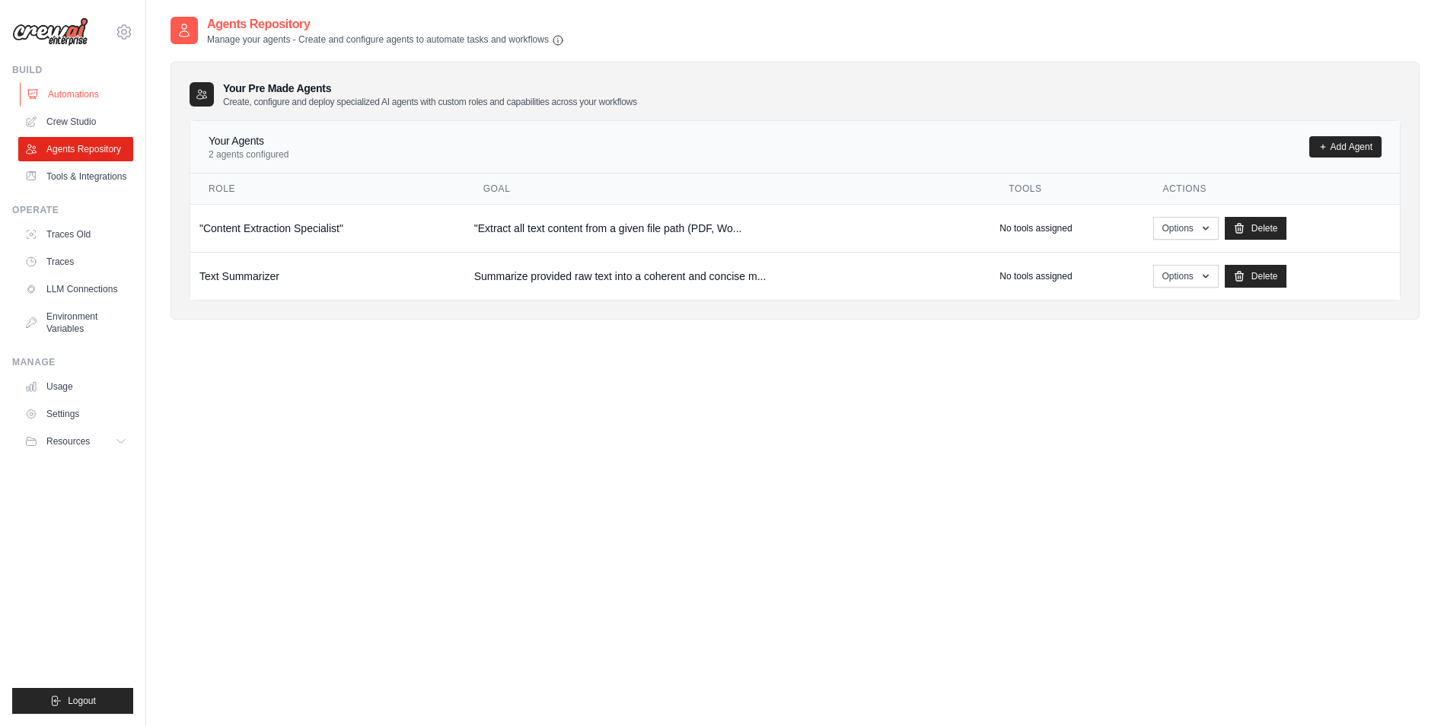
click at [72, 91] on link "Automations" at bounding box center [77, 94] width 115 height 24
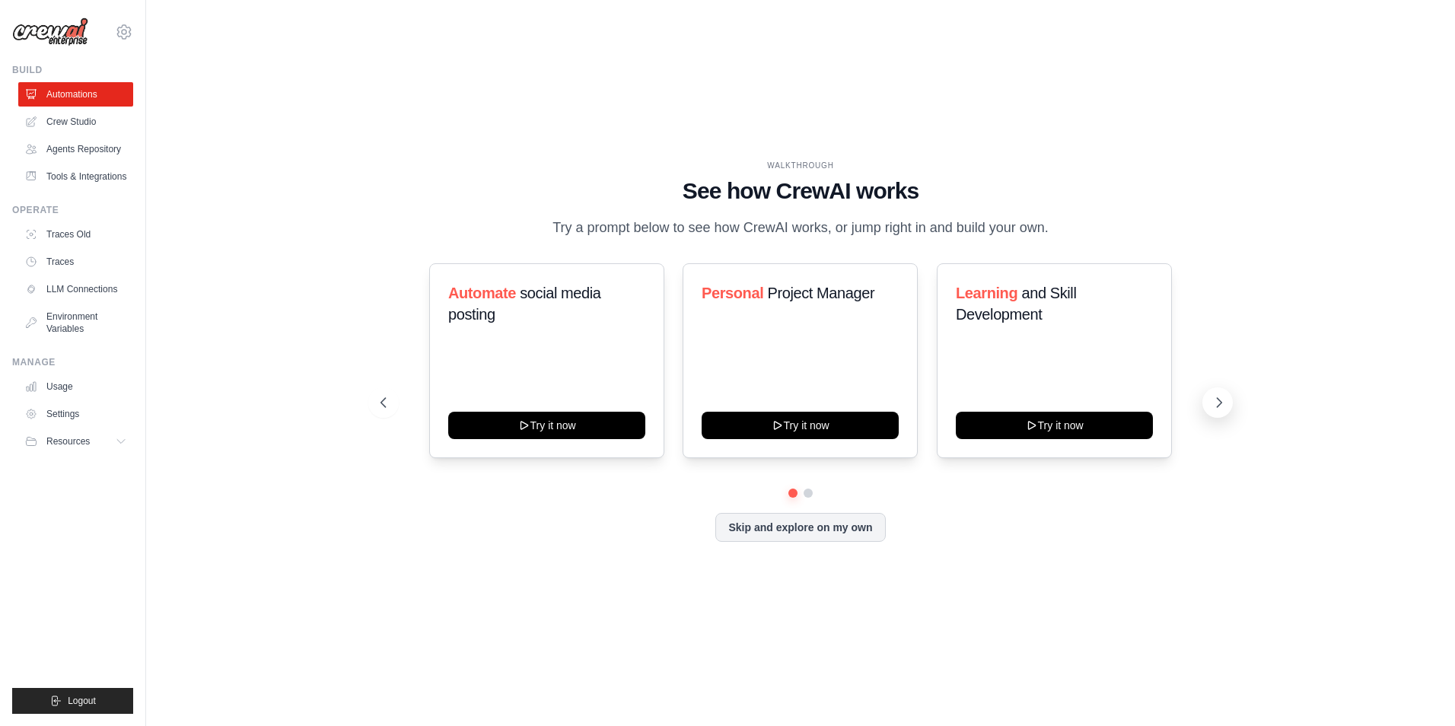
click at [1215, 403] on icon at bounding box center [1219, 402] width 15 height 15
click at [1221, 396] on icon at bounding box center [1219, 402] width 15 height 15
click at [808, 491] on button at bounding box center [808, 493] width 11 height 11
drag, startPoint x: 510, startPoint y: 560, endPoint x: 387, endPoint y: 433, distance: 177.1
click at [502, 556] on div "WALKTHROUGH See how [PERSON_NAME] works Try a prompt below to see how [PERSON_N…" at bounding box center [800, 363] width 877 height 406
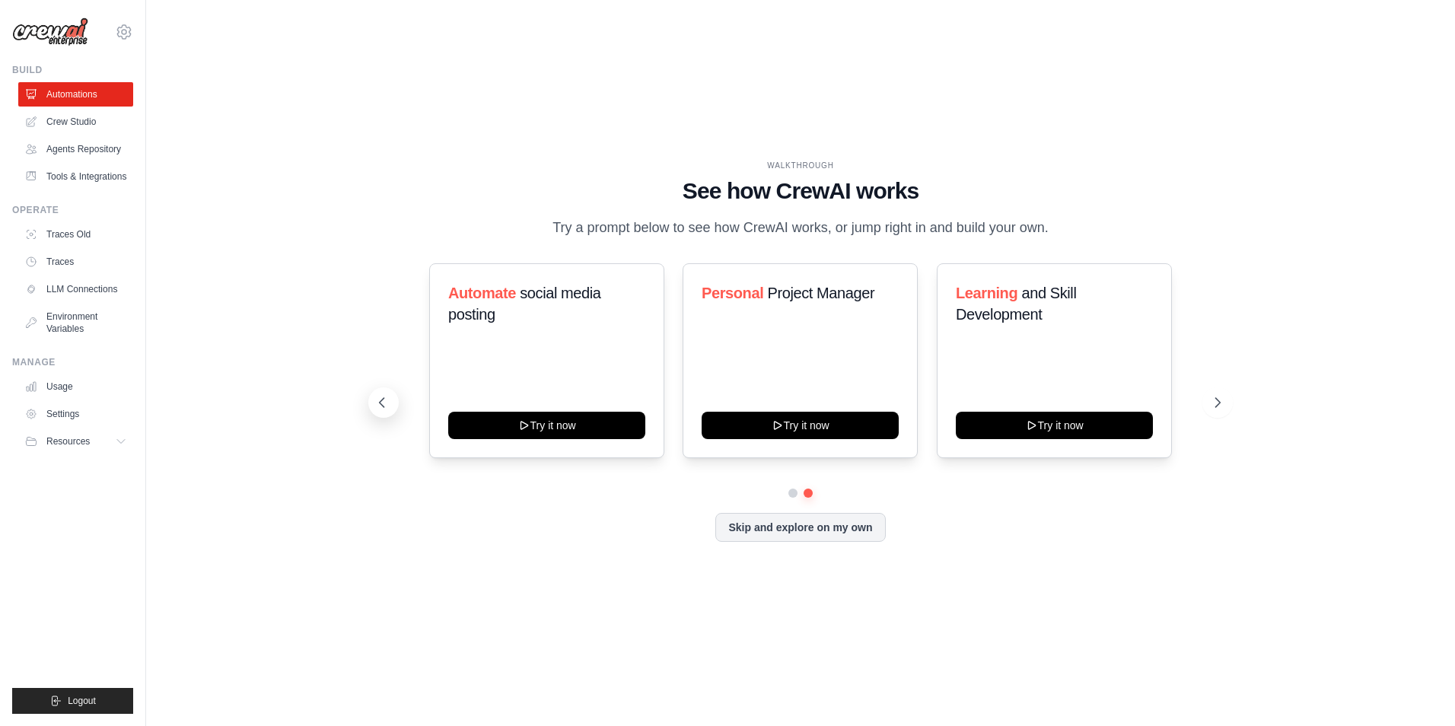
click at [386, 402] on icon at bounding box center [381, 402] width 15 height 15
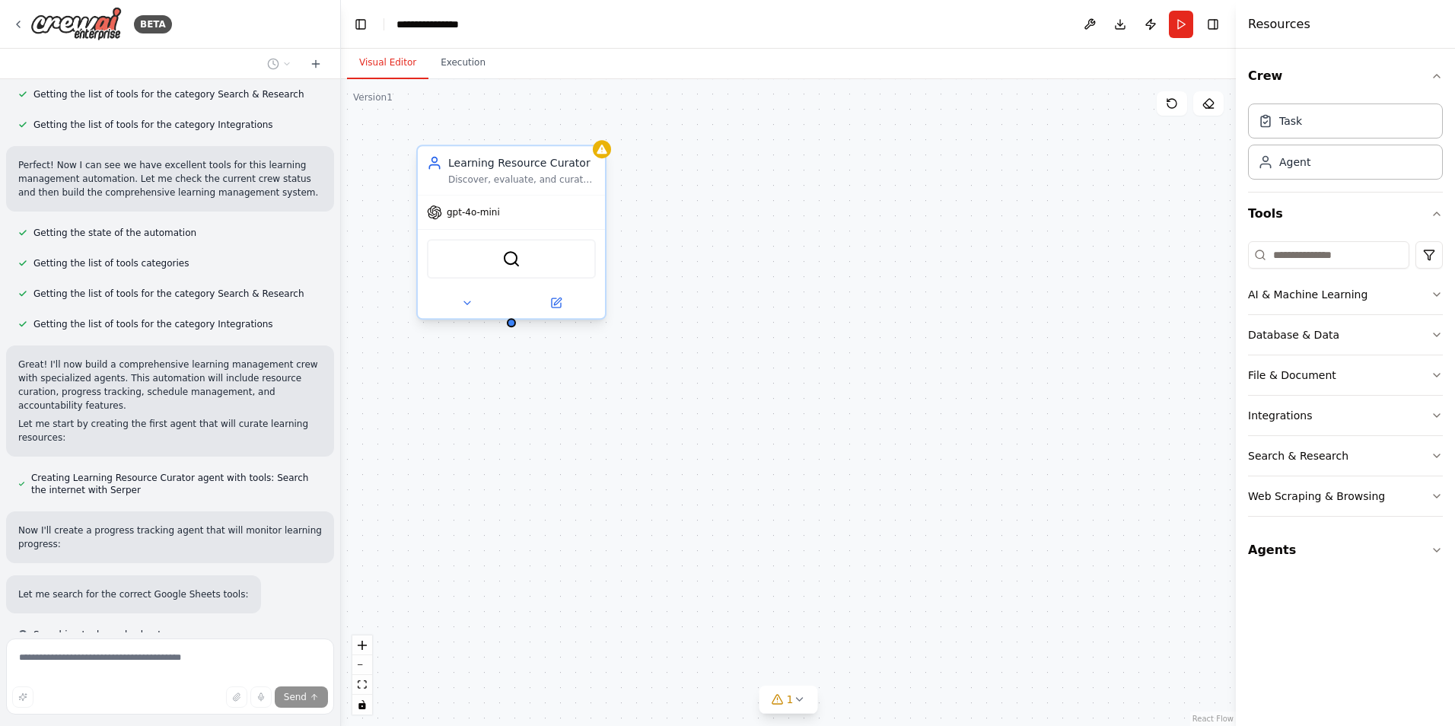
scroll to position [551, 0]
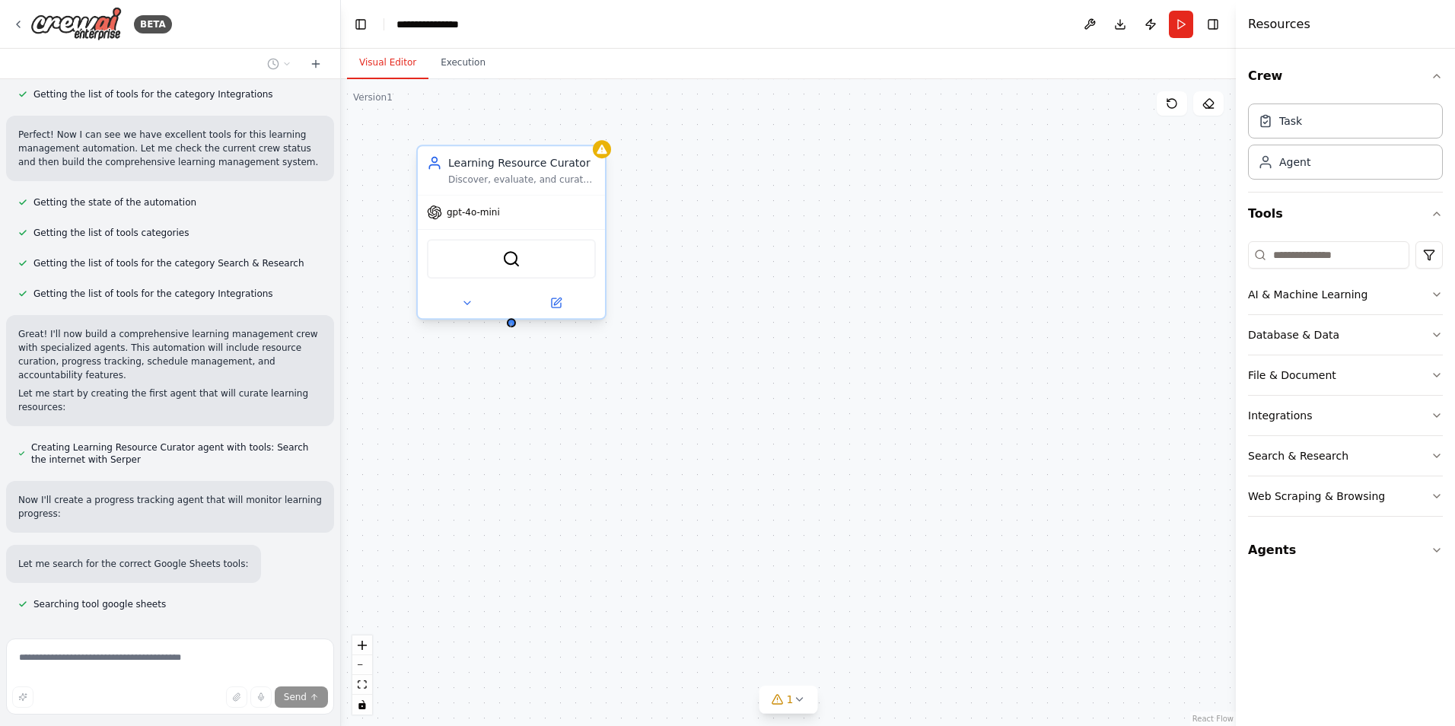
click at [511, 327] on div at bounding box center [511, 322] width 9 height 9
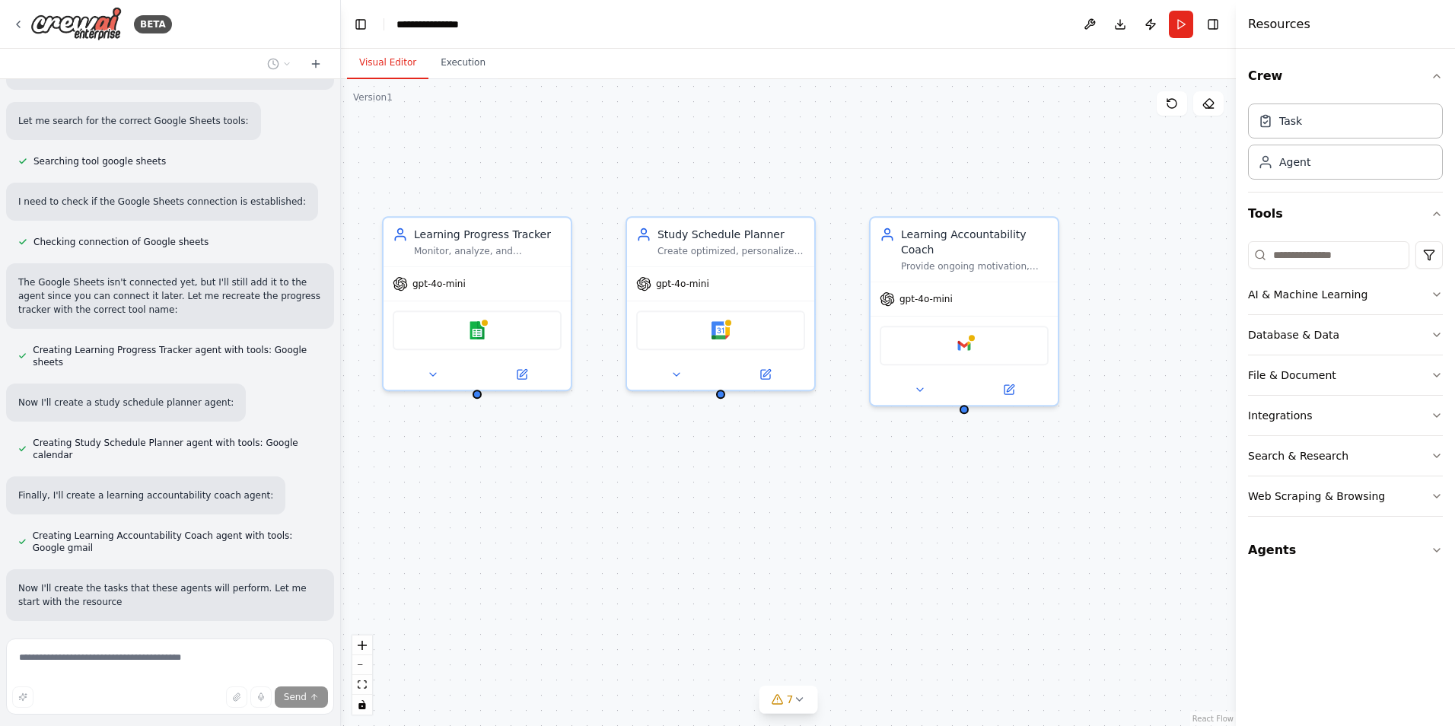
scroll to position [1008, 0]
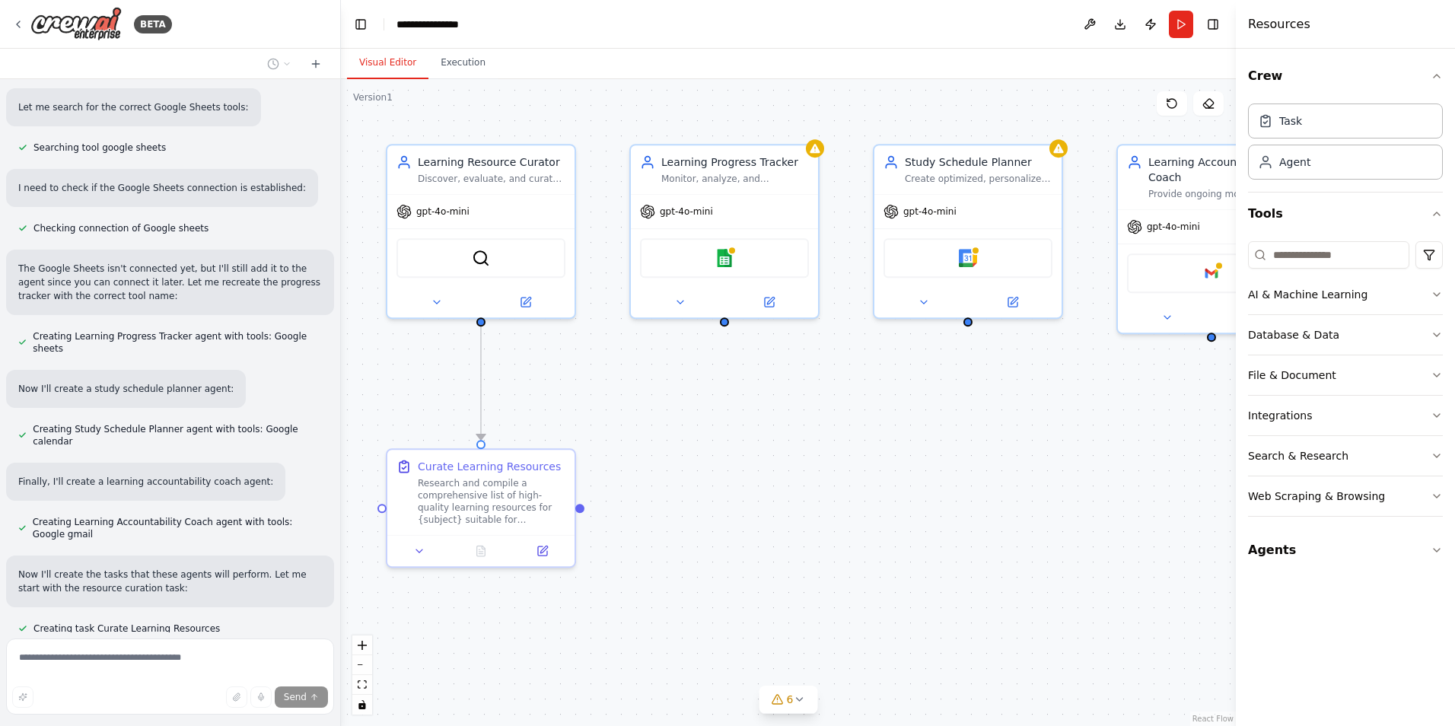
drag, startPoint x: 846, startPoint y: 451, endPoint x: 815, endPoint y: 447, distance: 30.7
click at [815, 447] on div ".deletable-edge-delete-btn { width: 20px; height: 20px; border: 0px solid #ffff…" at bounding box center [788, 402] width 895 height 647
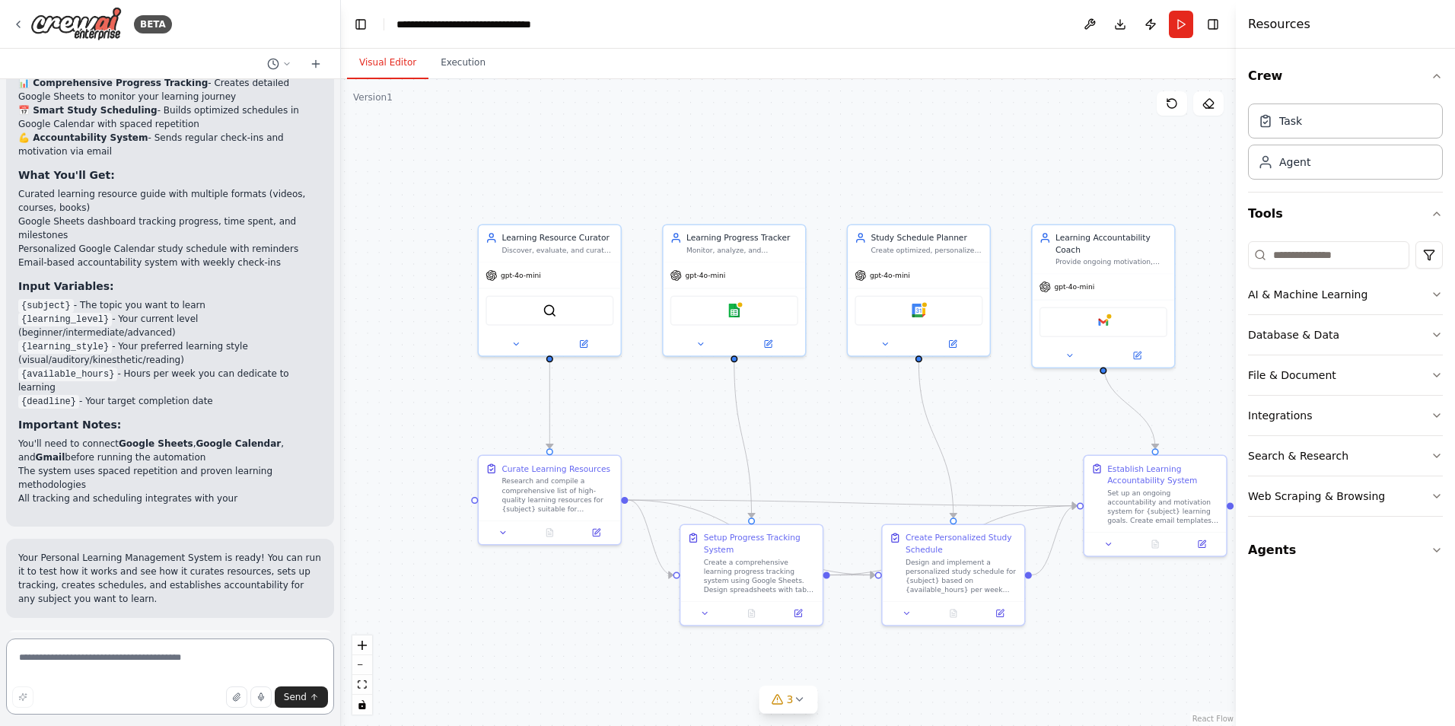
scroll to position [2306, 0]
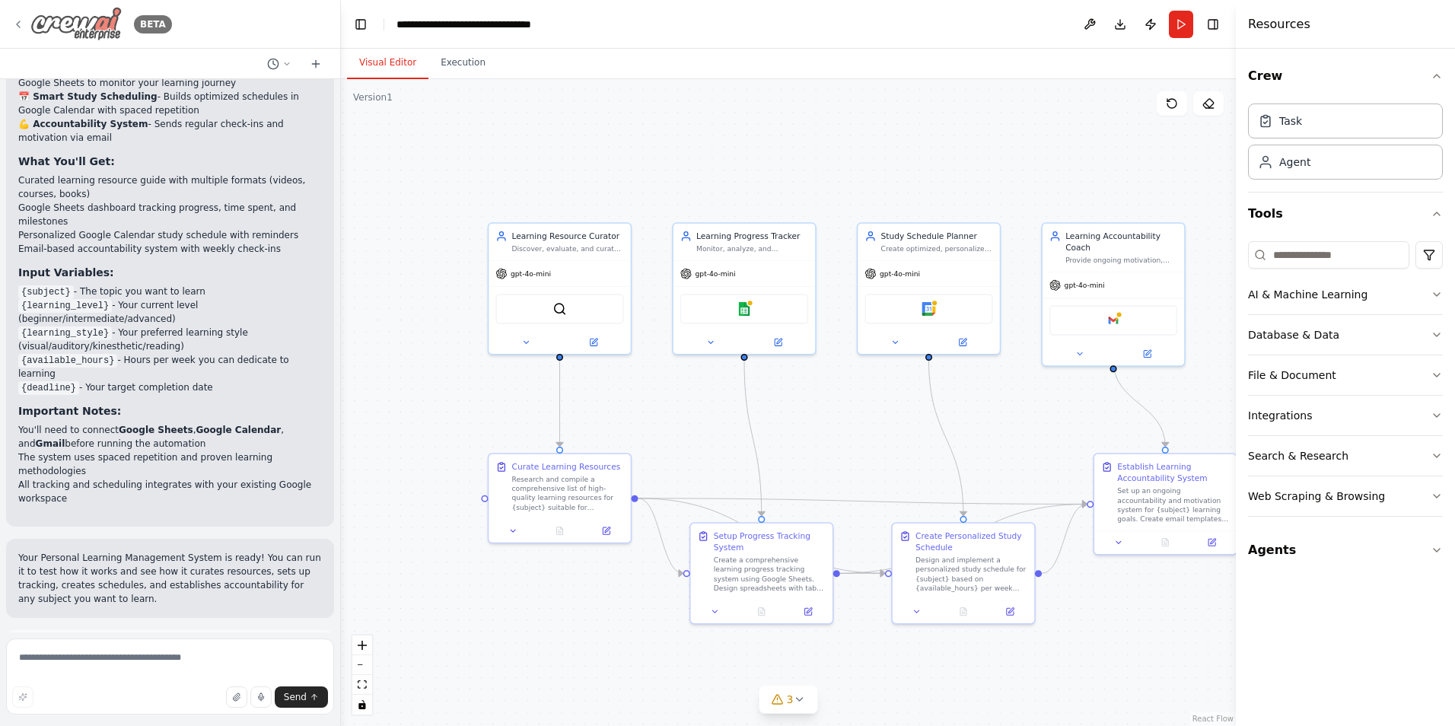
click at [12, 24] on icon at bounding box center [18, 24] width 12 height 12
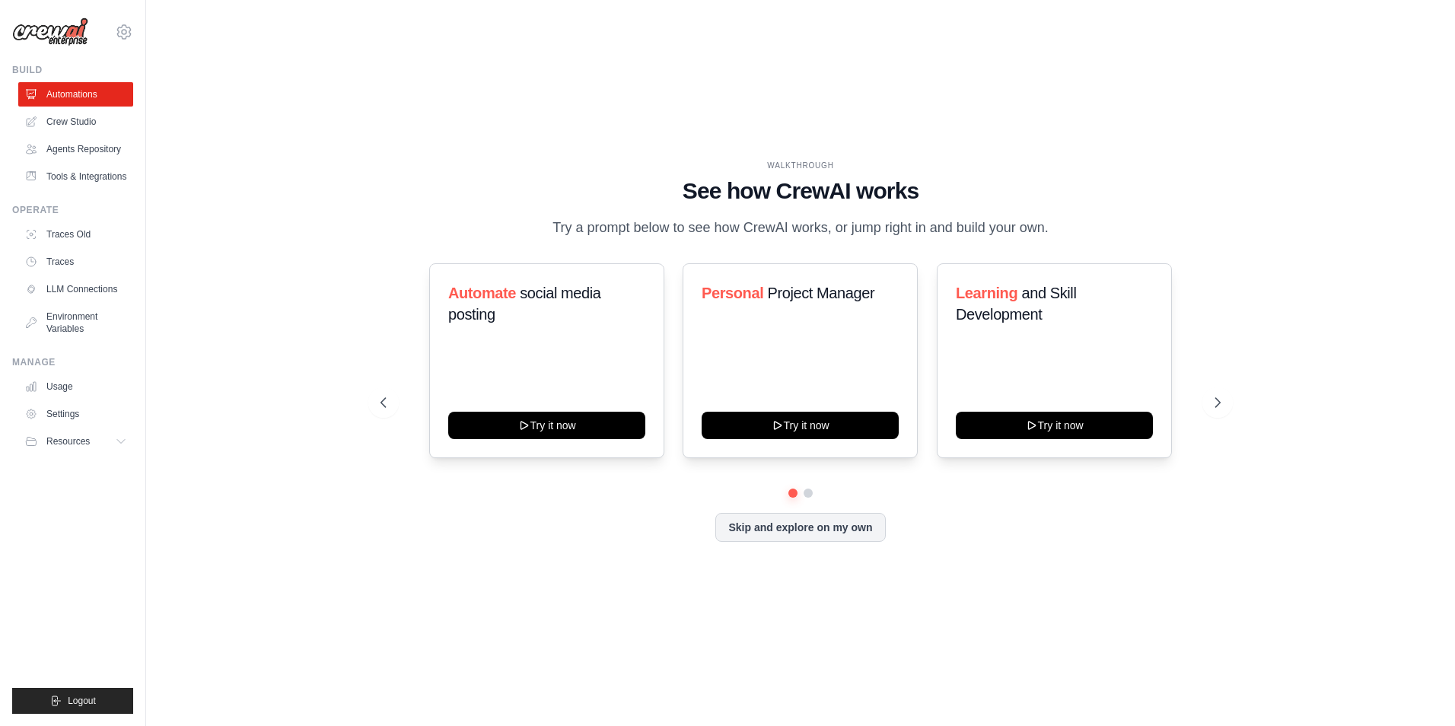
click at [1035, 585] on div "WALKTHROUGH See how [PERSON_NAME] works Try a prompt below to see how [PERSON_N…" at bounding box center [801, 363] width 1261 height 696
click at [1216, 399] on icon at bounding box center [1219, 402] width 15 height 15
click at [1219, 405] on icon at bounding box center [1219, 402] width 15 height 15
click at [1222, 400] on icon at bounding box center [1219, 402] width 15 height 15
click at [383, 402] on icon at bounding box center [381, 402] width 15 height 15
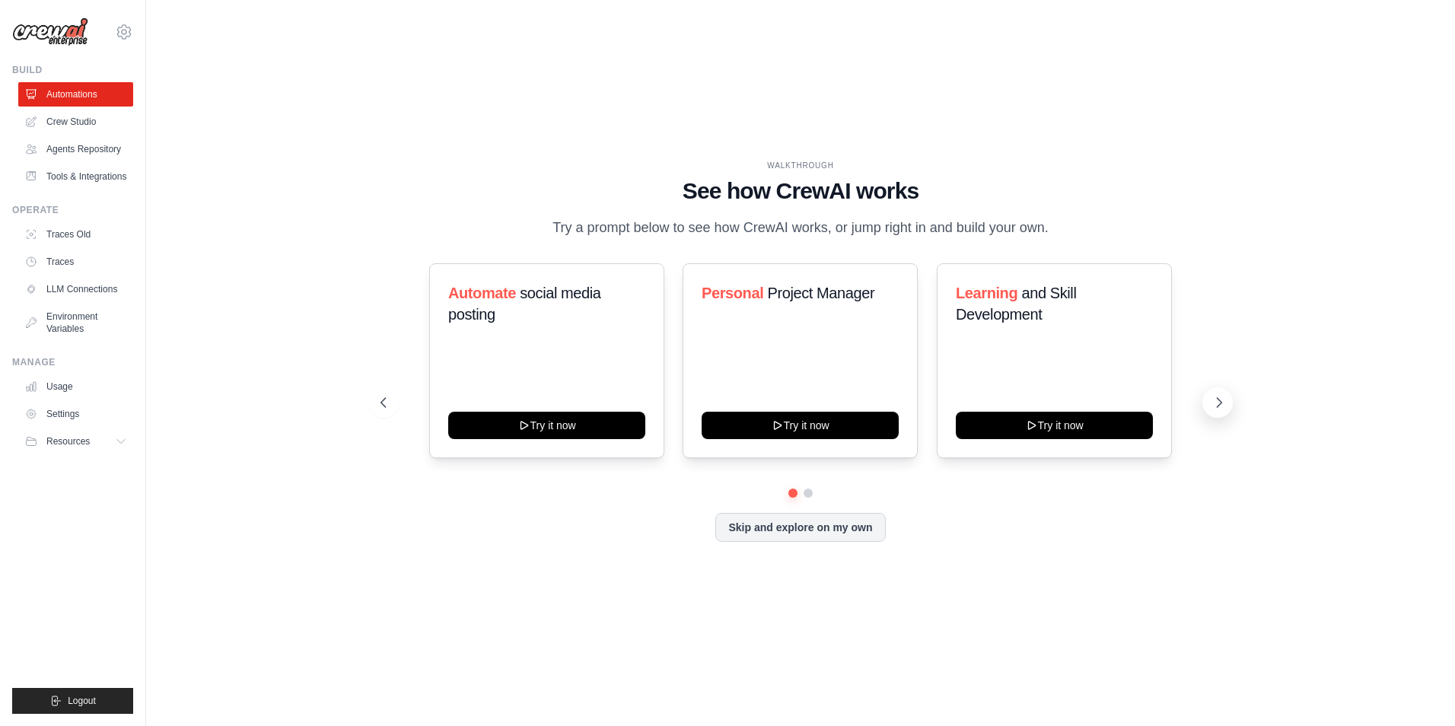
click at [1218, 400] on icon at bounding box center [1219, 402] width 15 height 15
click at [1221, 406] on icon at bounding box center [1219, 402] width 15 height 15
click at [77, 119] on link "Crew Studio" at bounding box center [77, 122] width 115 height 24
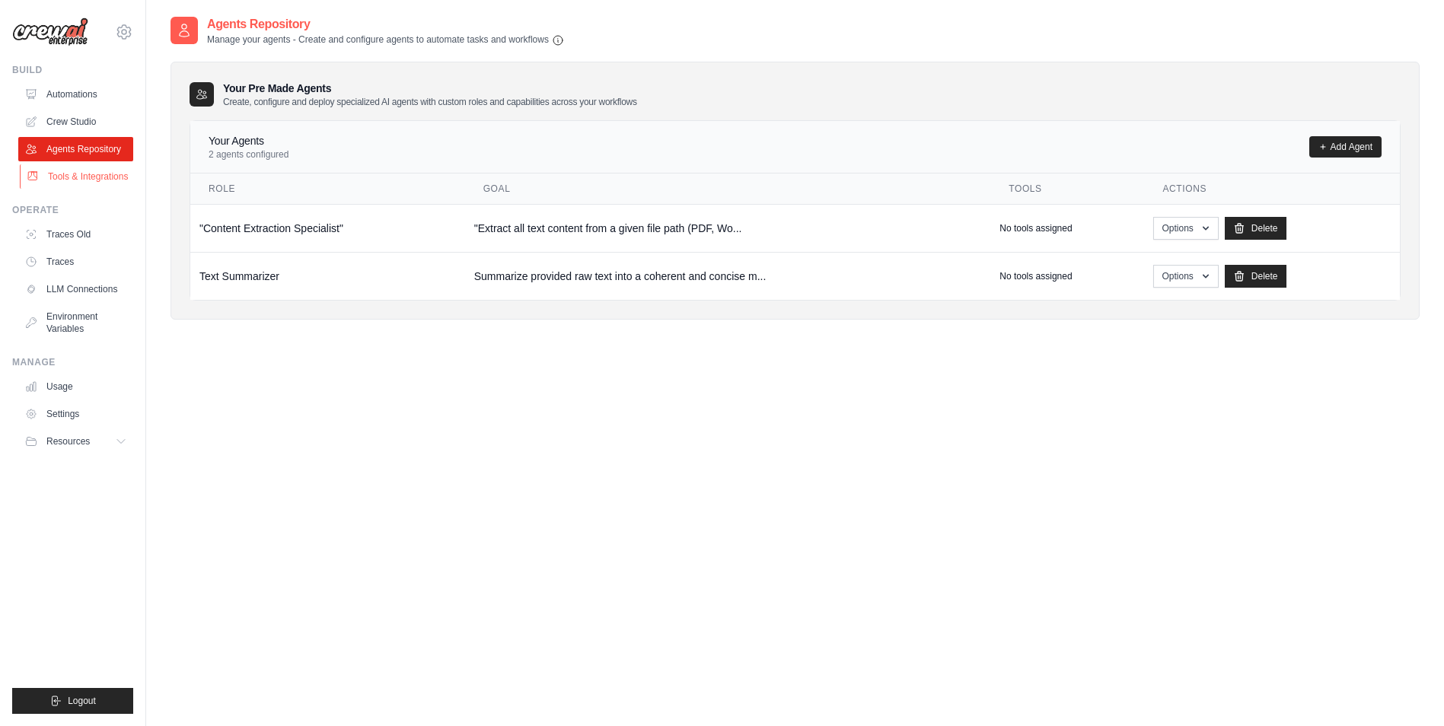
click at [93, 184] on link "Tools & Integrations" at bounding box center [77, 176] width 115 height 24
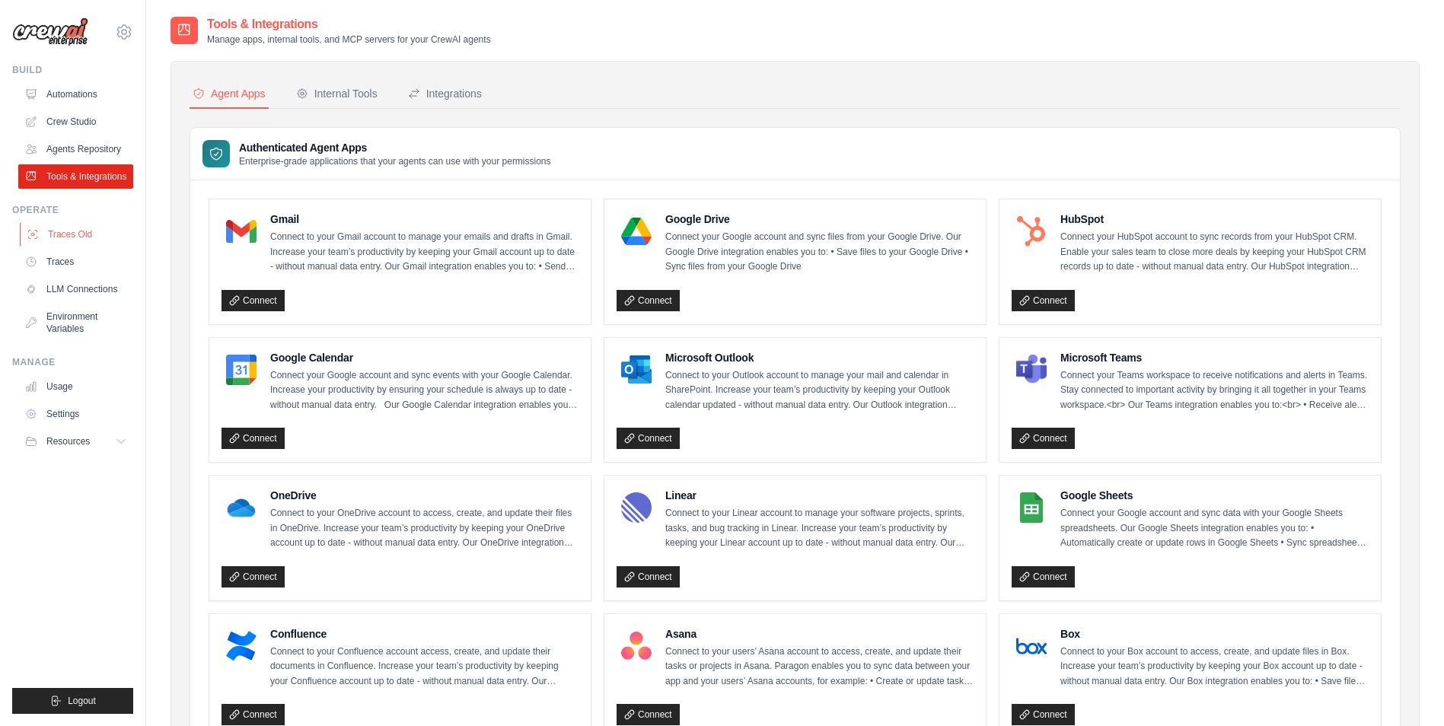
click at [89, 230] on link "Traces Old" at bounding box center [77, 234] width 115 height 24
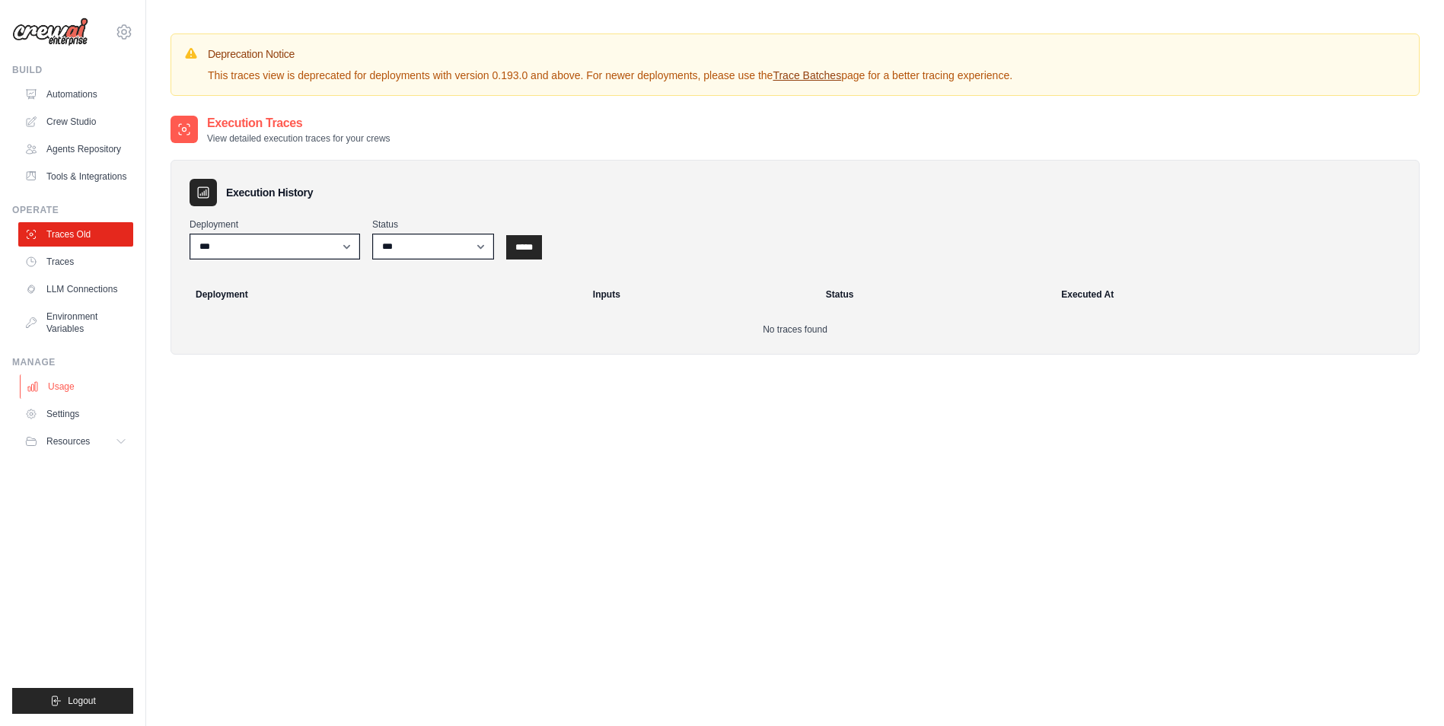
click at [93, 387] on link "Usage" at bounding box center [77, 386] width 115 height 24
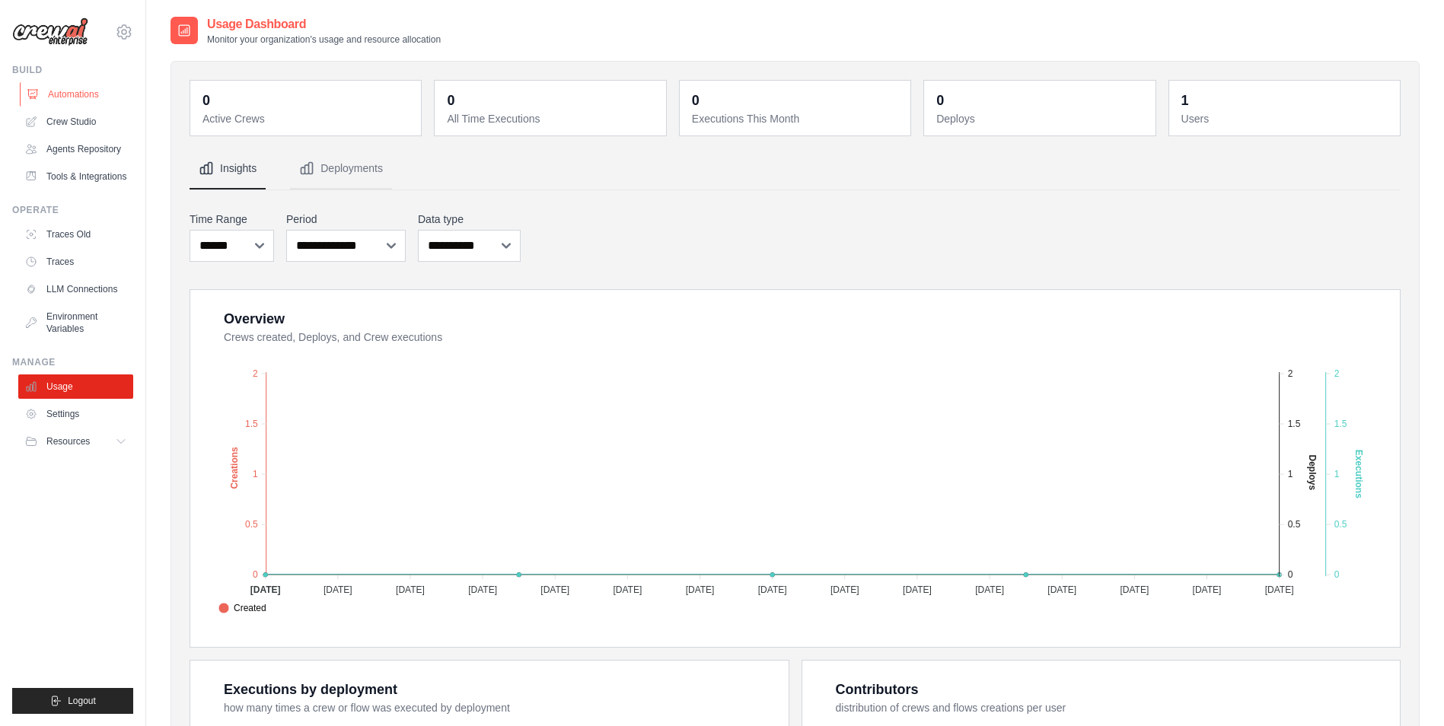
click at [85, 99] on link "Automations" at bounding box center [77, 94] width 115 height 24
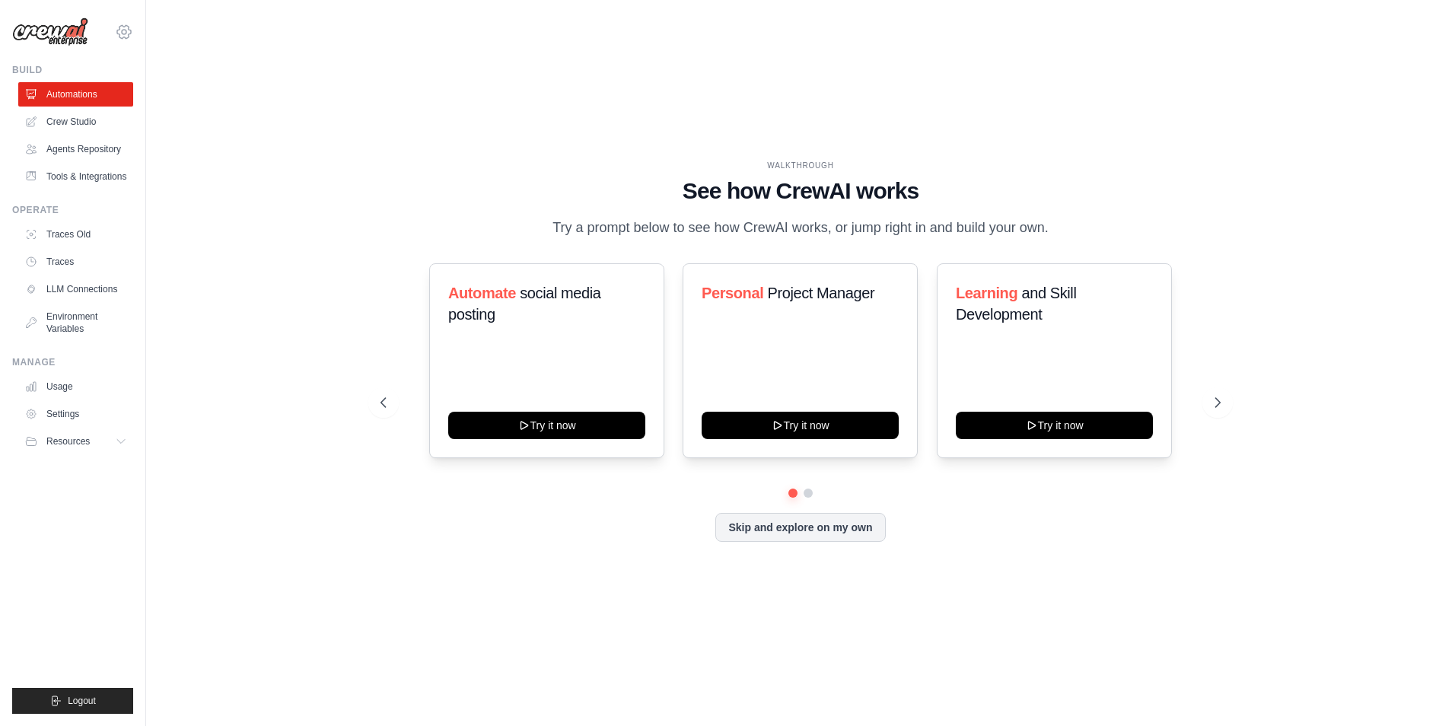
click at [125, 33] on icon at bounding box center [124, 32] width 18 height 18
click at [166, 96] on span "Settings" at bounding box center [189, 94] width 120 height 15
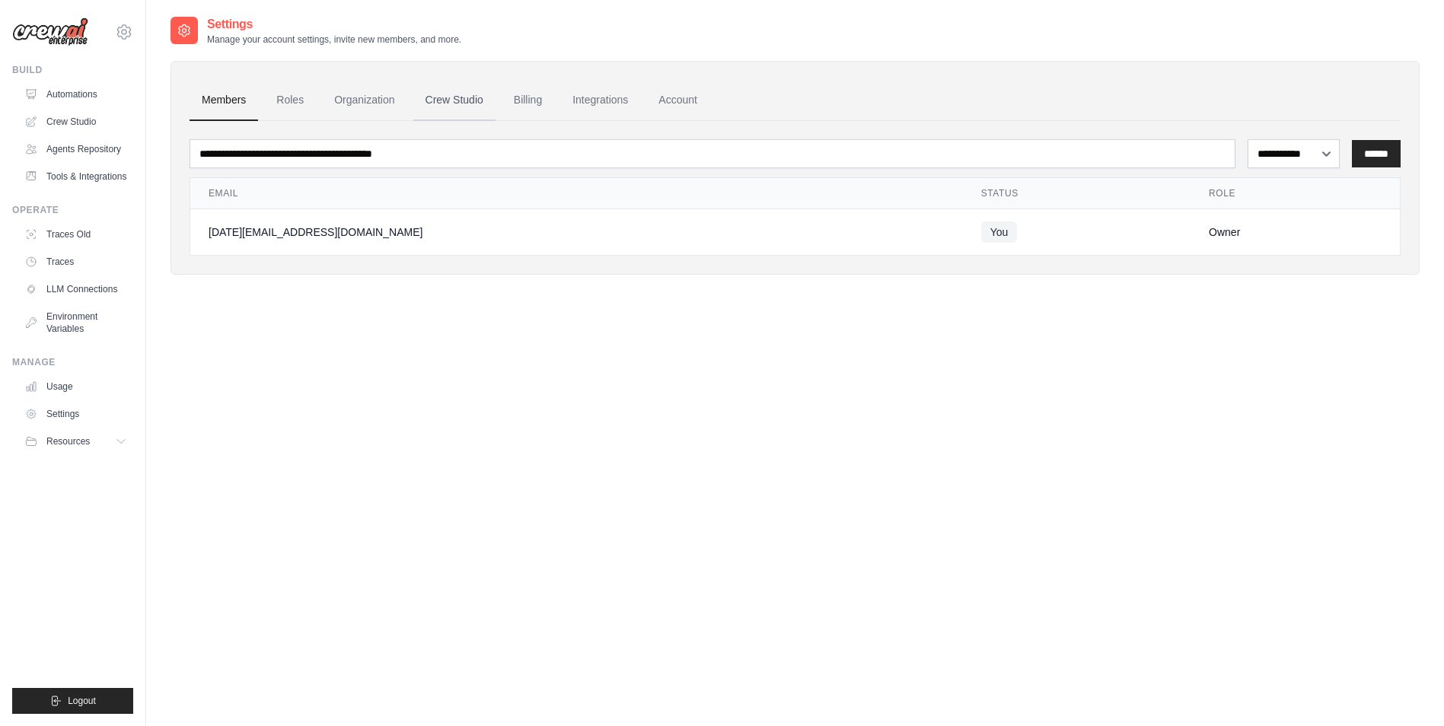
click at [492, 110] on link "Crew Studio" at bounding box center [454, 100] width 82 height 41
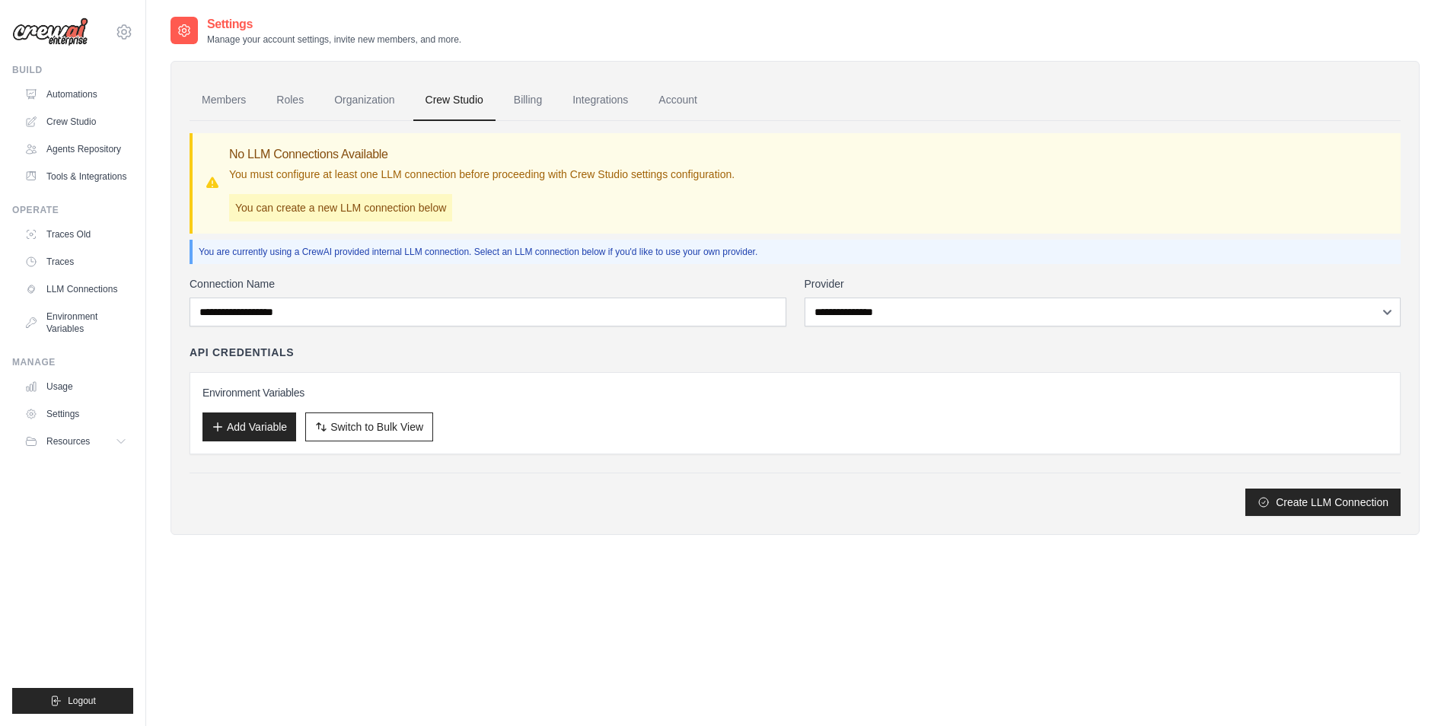
click at [528, 97] on link "Billing" at bounding box center [528, 100] width 53 height 41
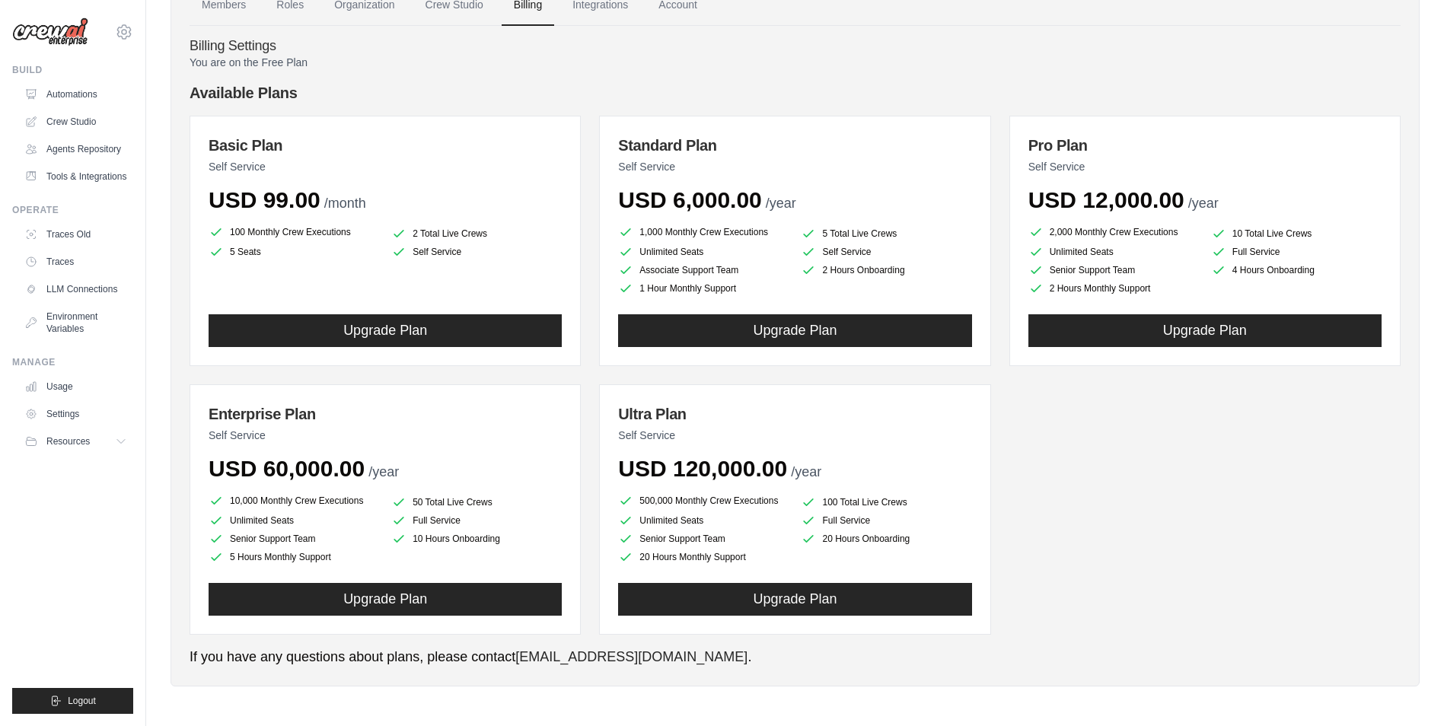
click at [349, 192] on div "USD 99.00 /month" at bounding box center [385, 199] width 353 height 27
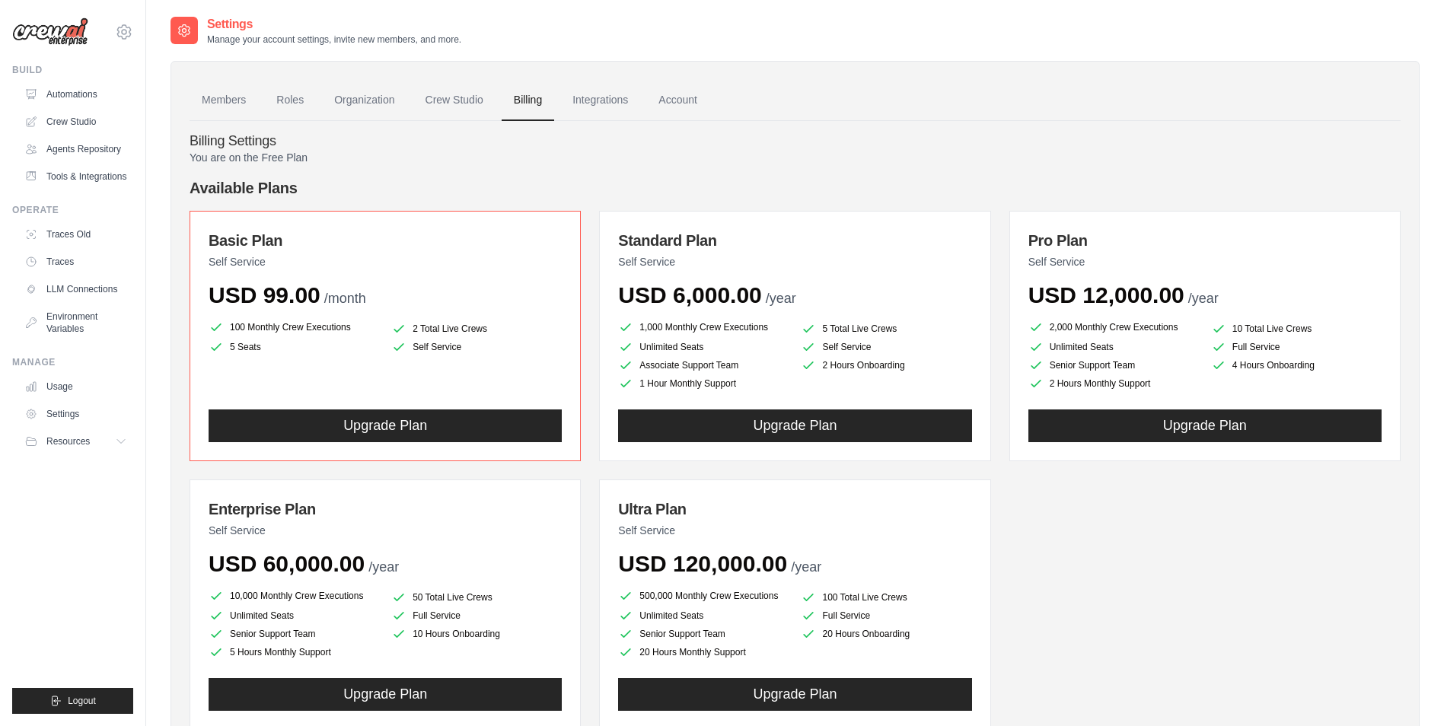
click at [251, 161] on p "You are on the Free Plan" at bounding box center [795, 157] width 1211 height 15
click at [558, 107] on ul "Members Roles Organization Crew Studio Billing Integrations Account" at bounding box center [795, 100] width 1211 height 41
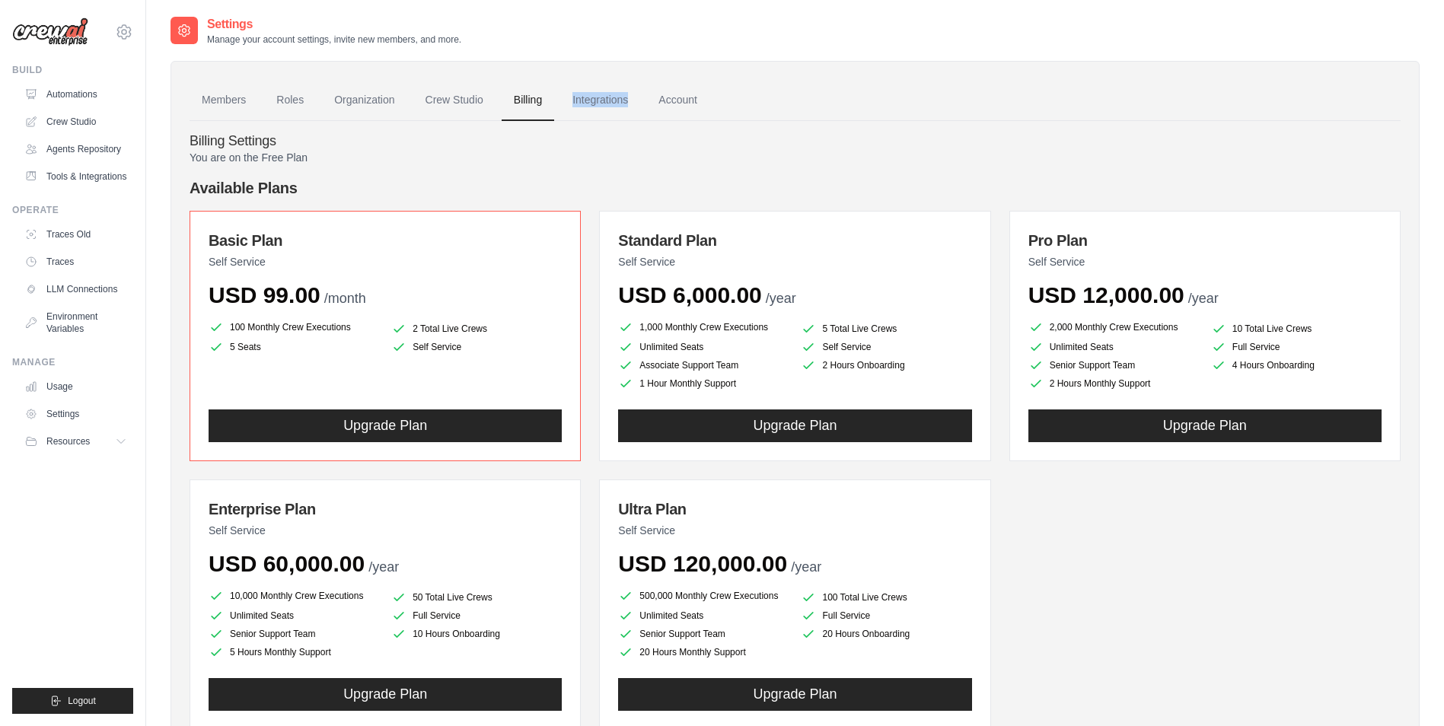
drag, startPoint x: 558, startPoint y: 107, endPoint x: 521, endPoint y: 93, distance: 39.0
click at [521, 93] on link "Billing" at bounding box center [528, 100] width 53 height 41
click at [433, 94] on link "Crew Studio" at bounding box center [454, 100] width 82 height 41
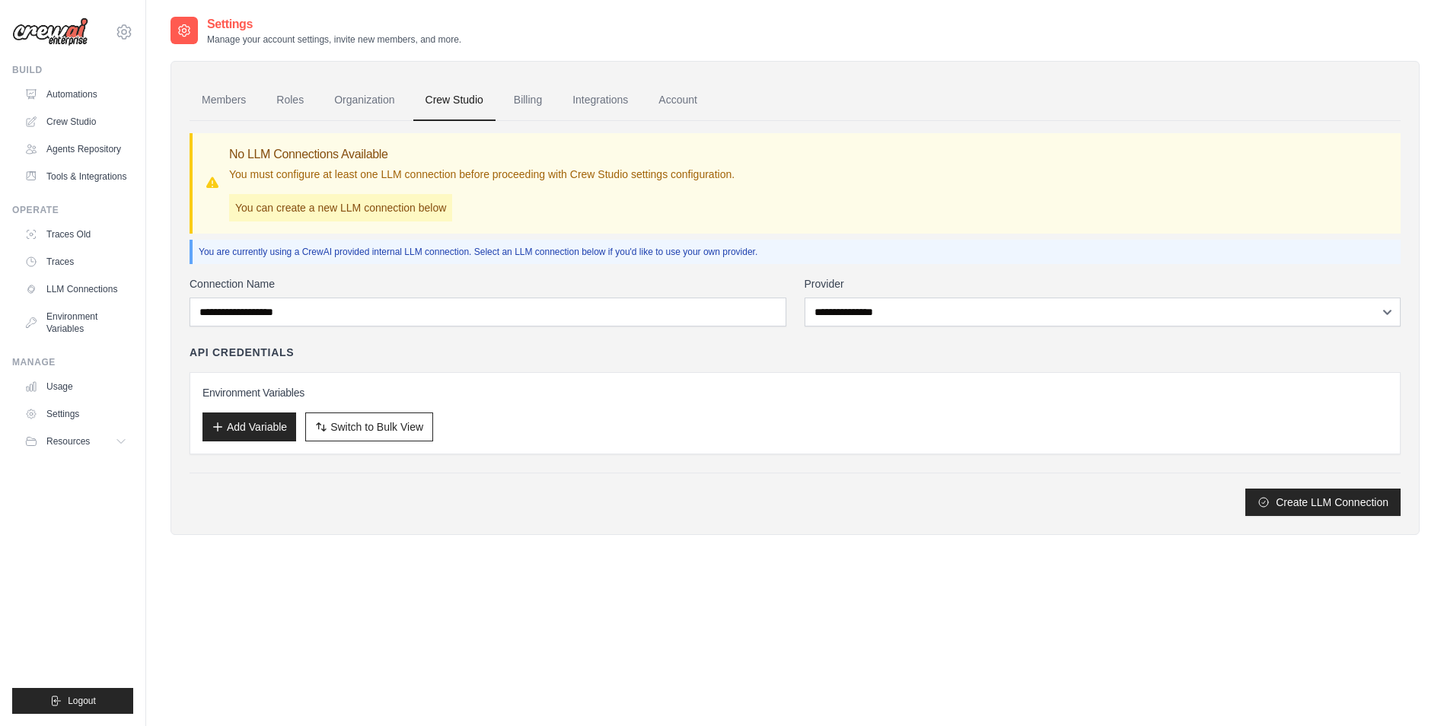
click at [390, 165] on div "No LLM Connections Available You must configure at least one LLM connection bef…" at bounding box center [481, 183] width 505 height 76
click at [404, 302] on div "Connection Name" at bounding box center [488, 301] width 597 height 50
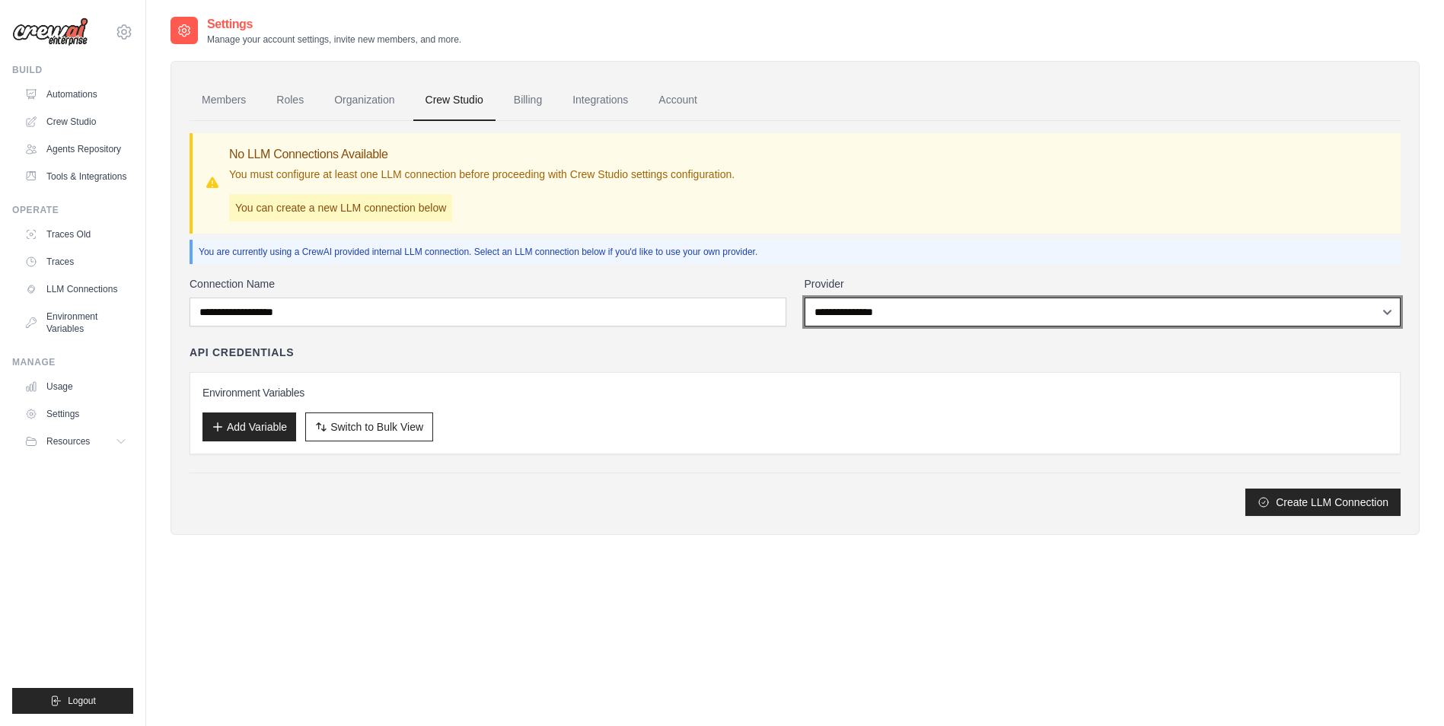
click at [952, 300] on select "**********" at bounding box center [1103, 312] width 597 height 29
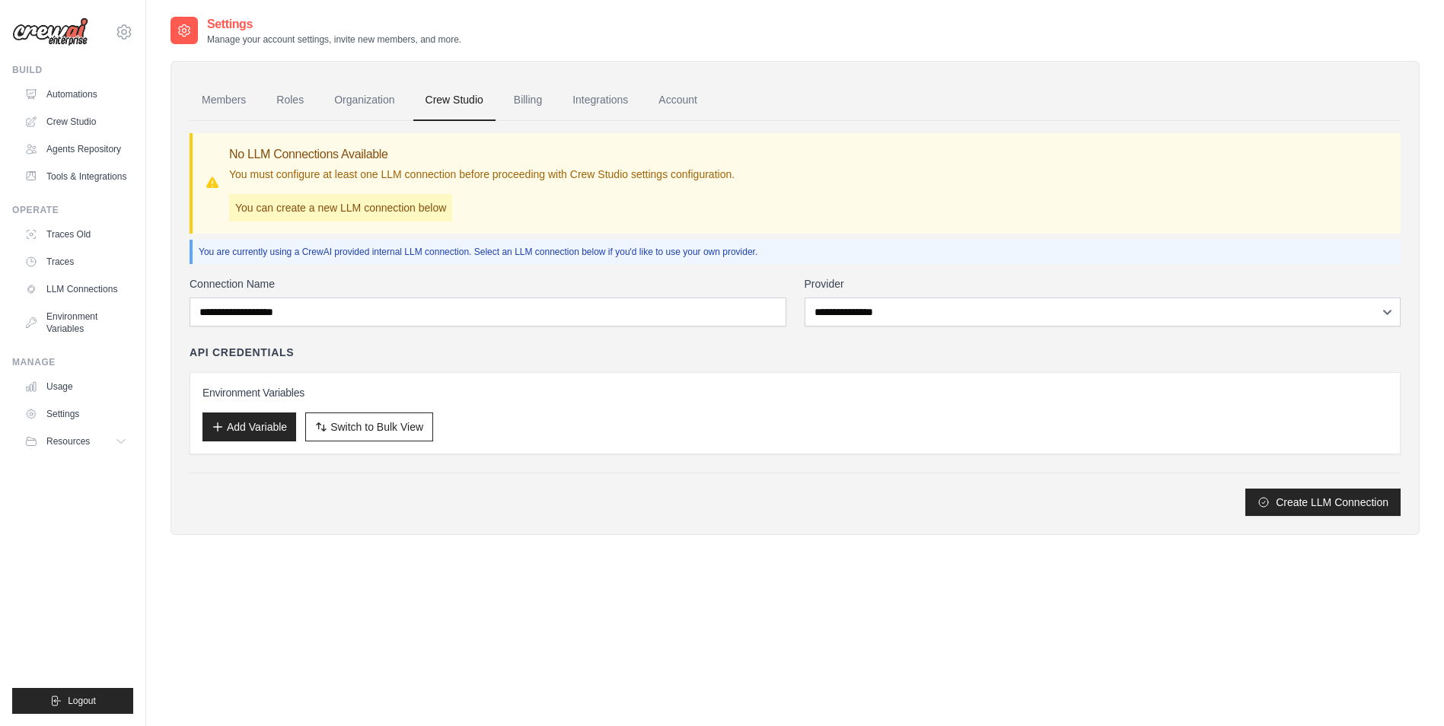
click at [648, 266] on div "**********" at bounding box center [795, 318] width 1211 height 395
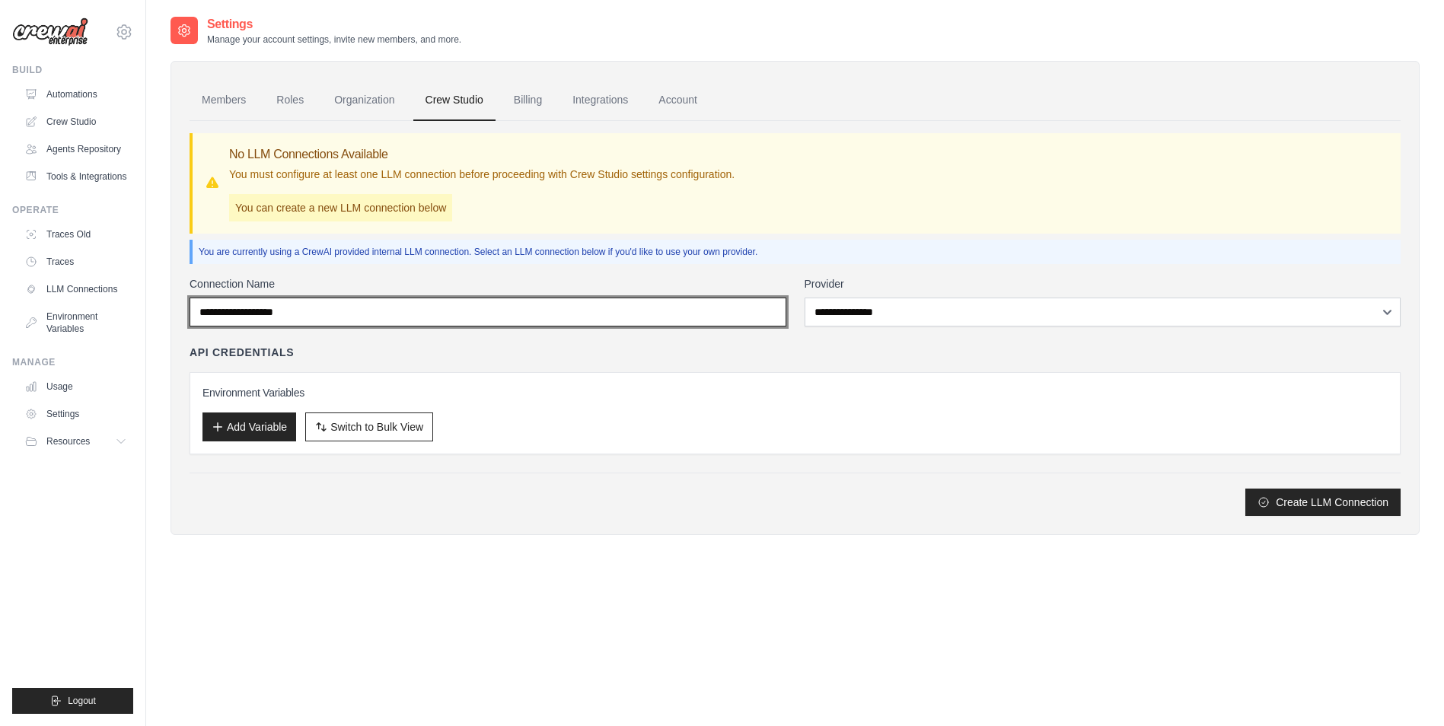
click at [283, 309] on input "Connection Name" at bounding box center [488, 312] width 597 height 29
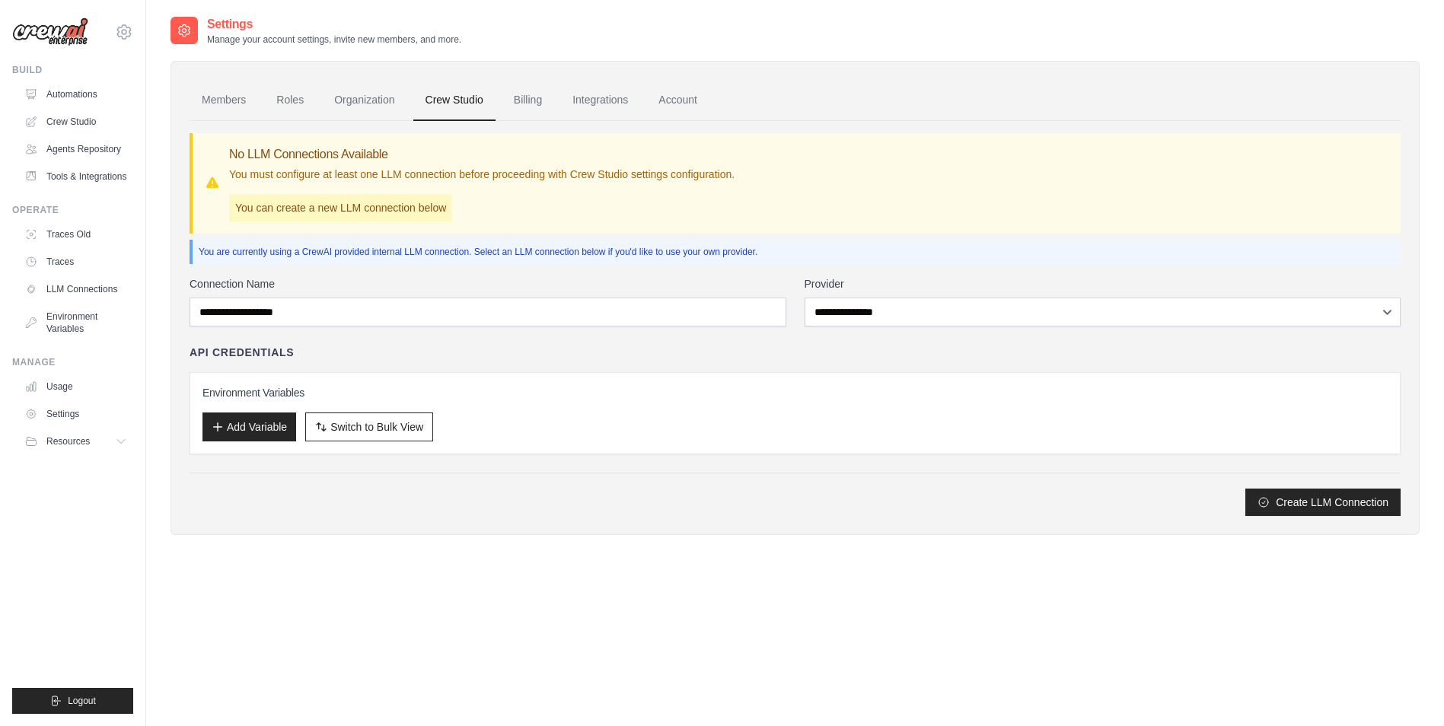
click at [288, 263] on div "You are currently using a CrewAI provided internal LLM connection. Select an LL…" at bounding box center [795, 252] width 1211 height 24
click at [379, 94] on link "Organization" at bounding box center [364, 100] width 84 height 41
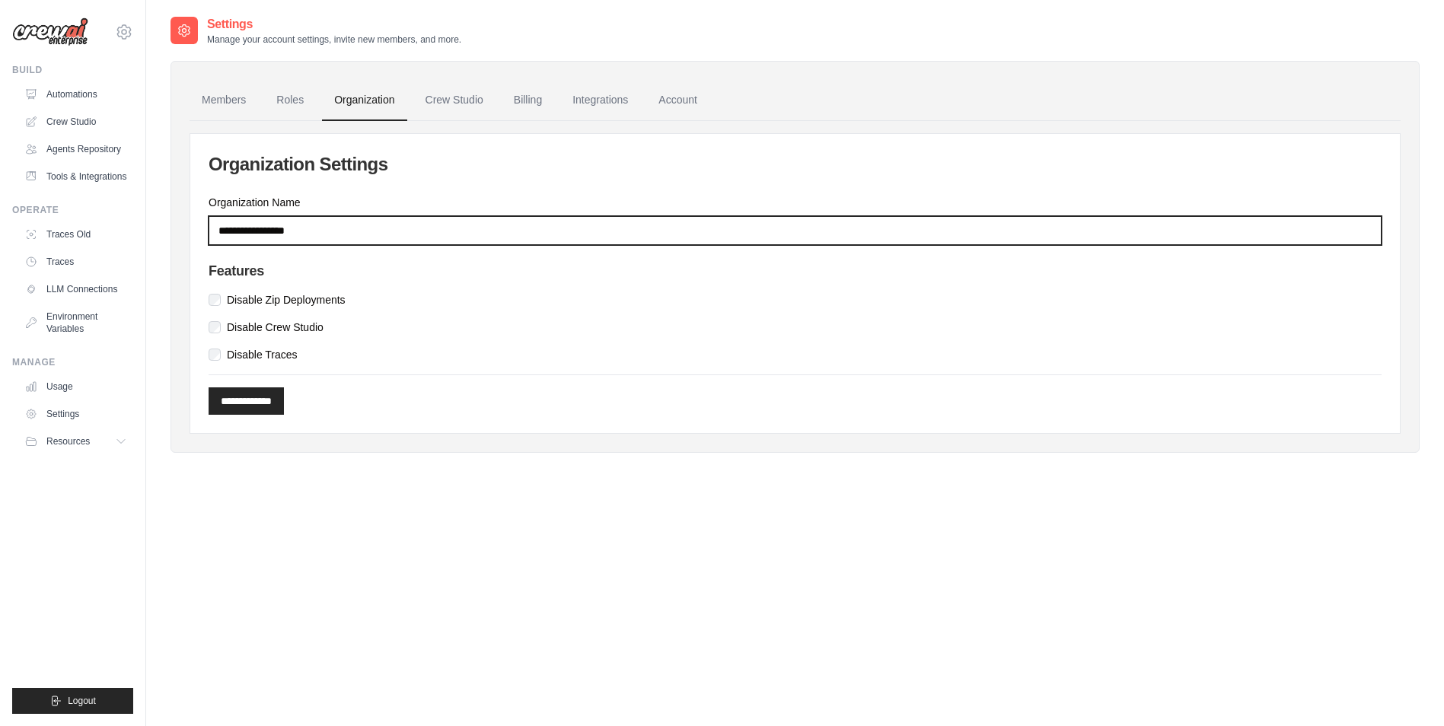
click at [333, 233] on input "Organization Name" at bounding box center [795, 230] width 1173 height 29
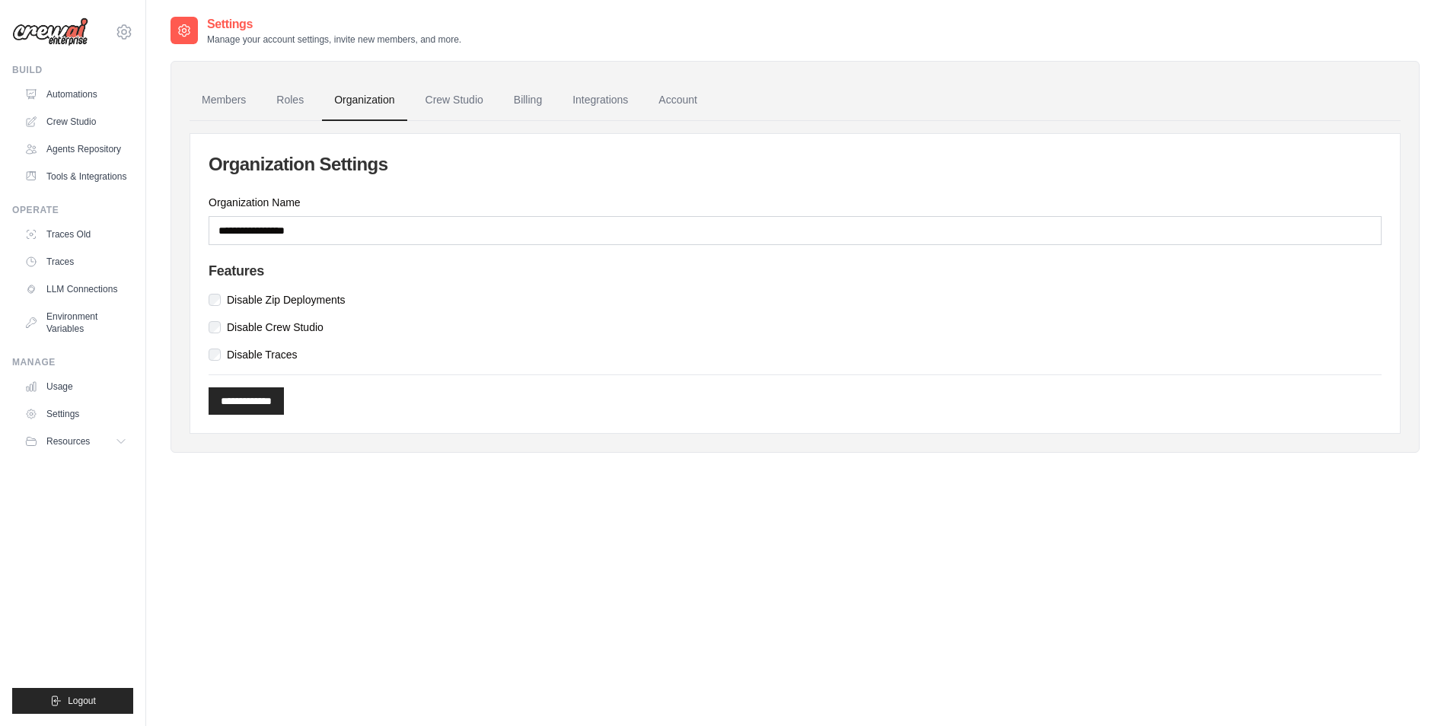
click at [374, 303] on div "Disable Zip Deployments" at bounding box center [795, 299] width 1173 height 15
click at [291, 96] on link "Roles" at bounding box center [290, 100] width 52 height 41
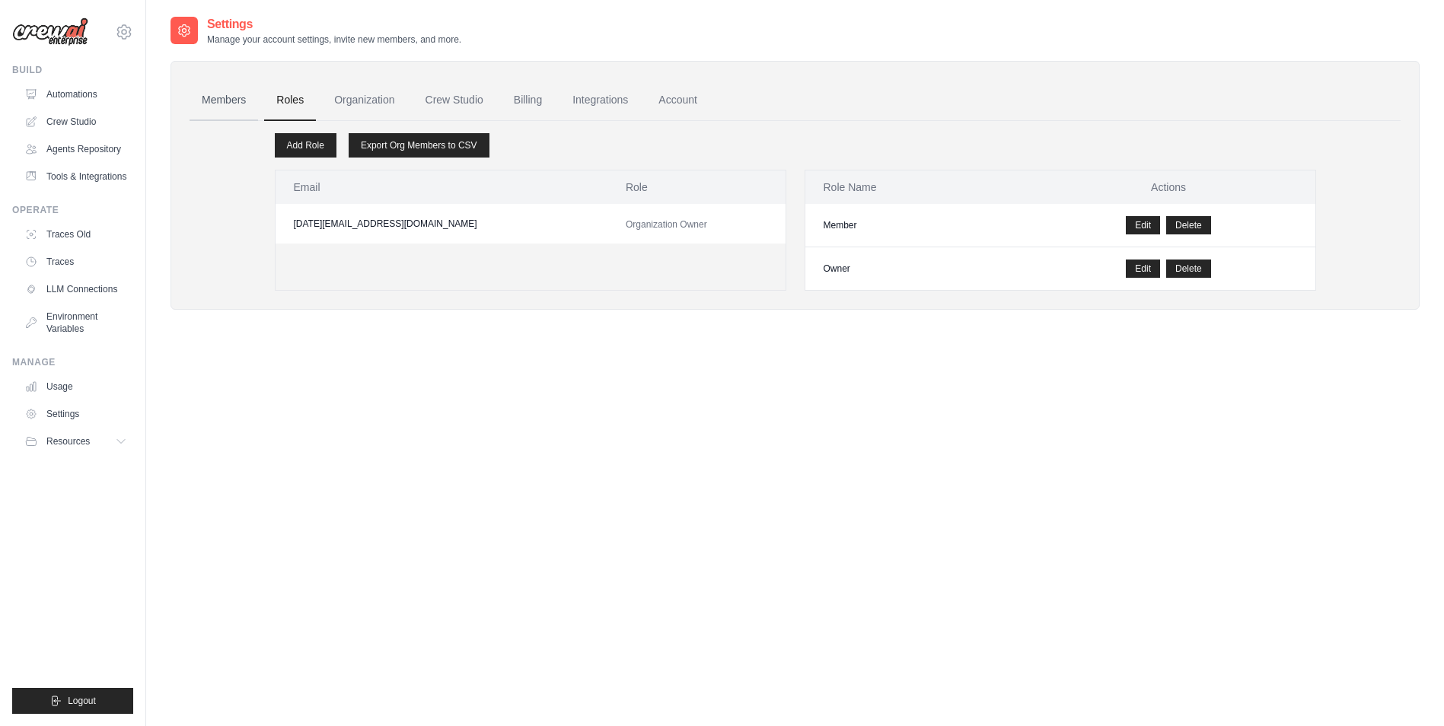
click at [240, 107] on link "Members" at bounding box center [224, 100] width 69 height 41
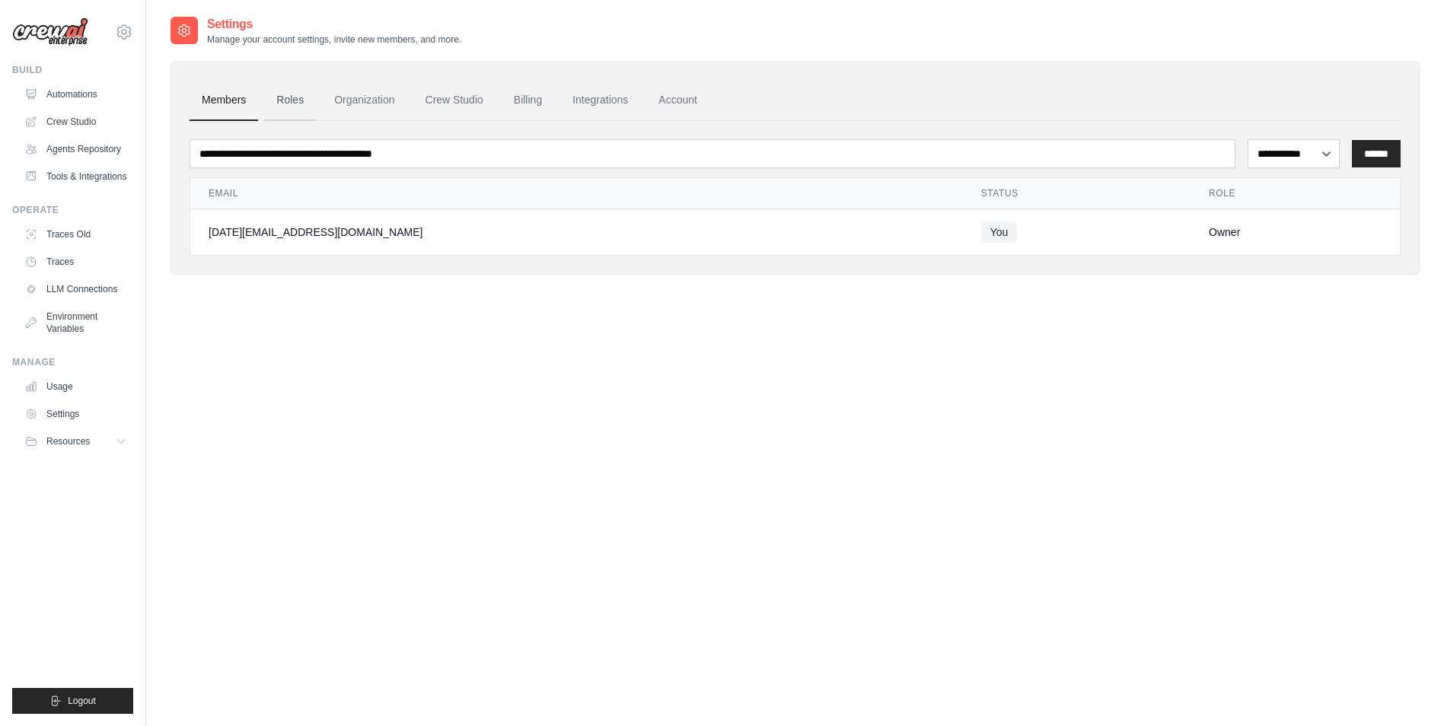
click at [306, 103] on link "Roles" at bounding box center [290, 100] width 52 height 41
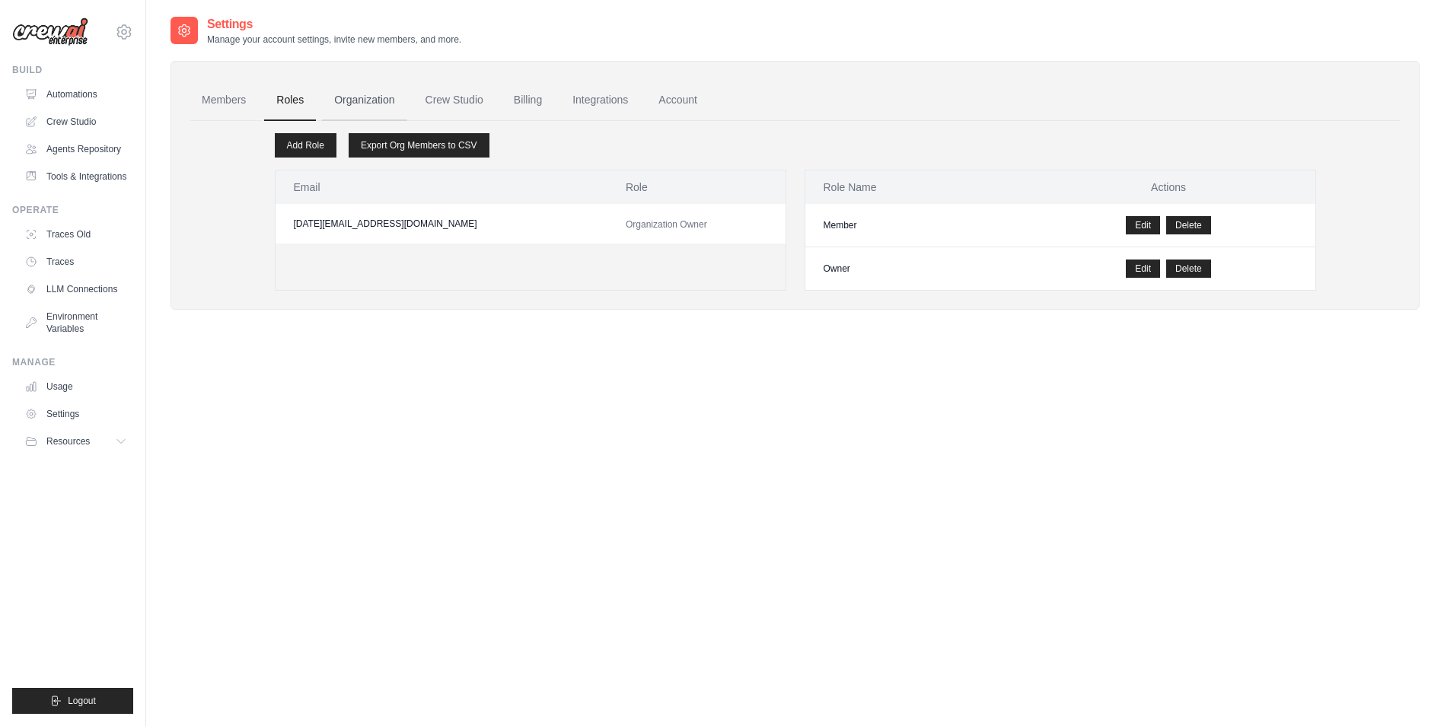
click at [343, 101] on link "Organization" at bounding box center [364, 100] width 84 height 41
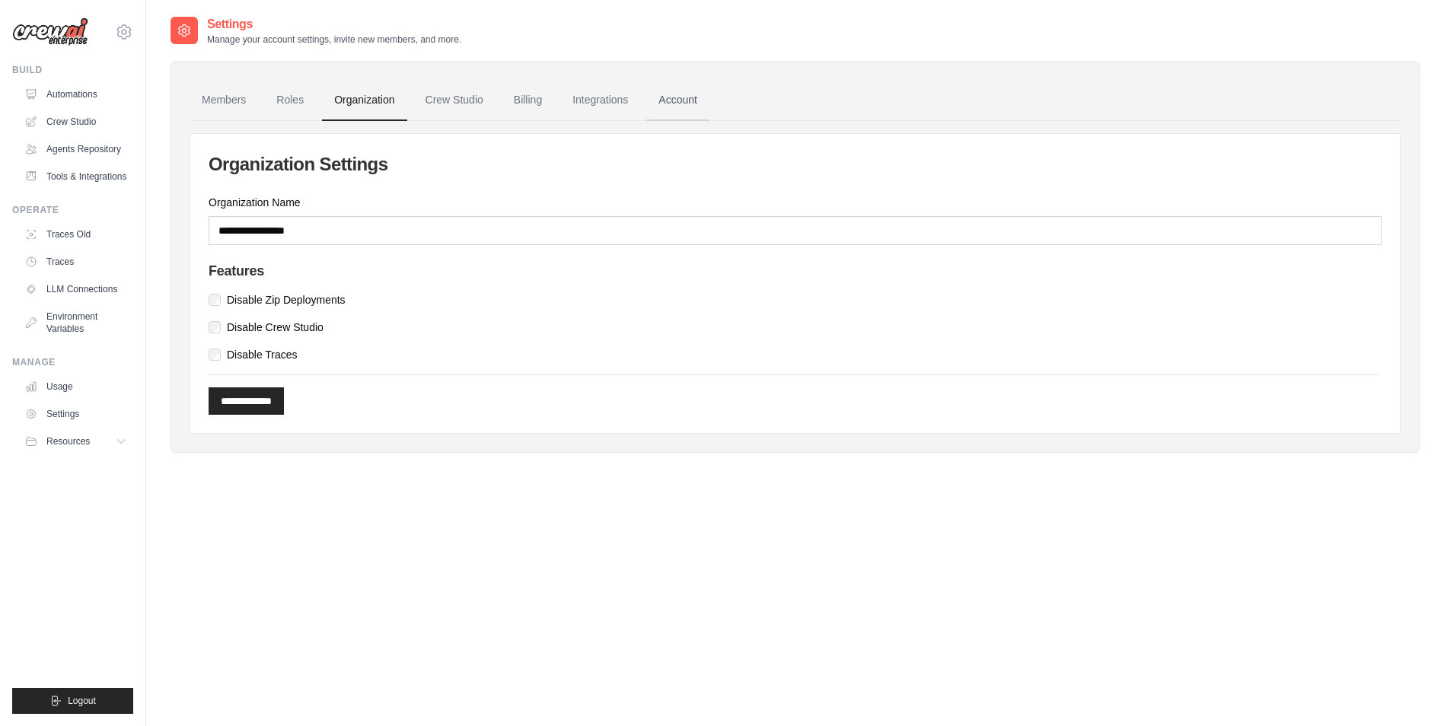
click at [661, 109] on link "Account" at bounding box center [677, 100] width 63 height 41
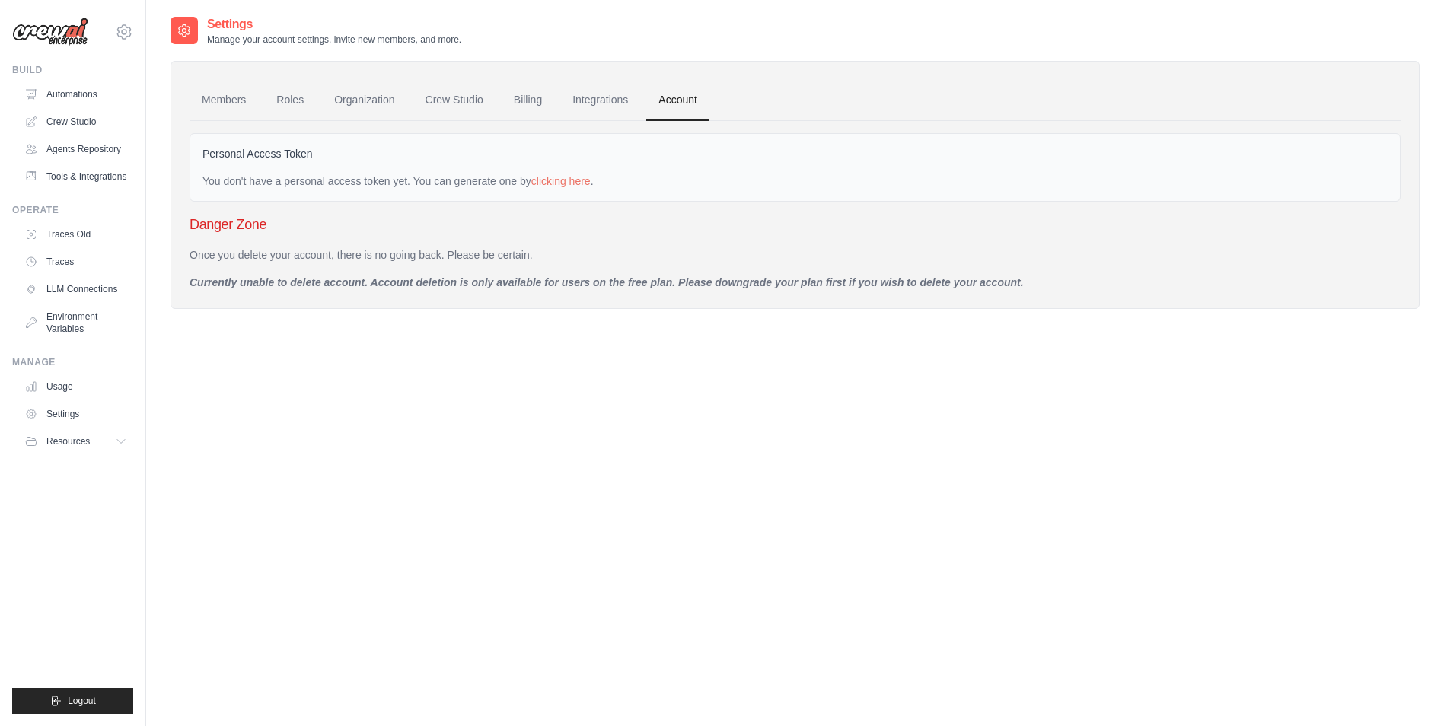
click at [418, 260] on p "Once you delete your account, there is no going back. Please be certain." at bounding box center [795, 254] width 1211 height 15
click at [323, 279] on p "Currently unable to delete account. Account deletion is only available for user…" at bounding box center [795, 282] width 1211 height 15
drag, startPoint x: 323, startPoint y: 279, endPoint x: 338, endPoint y: 329, distance: 51.8
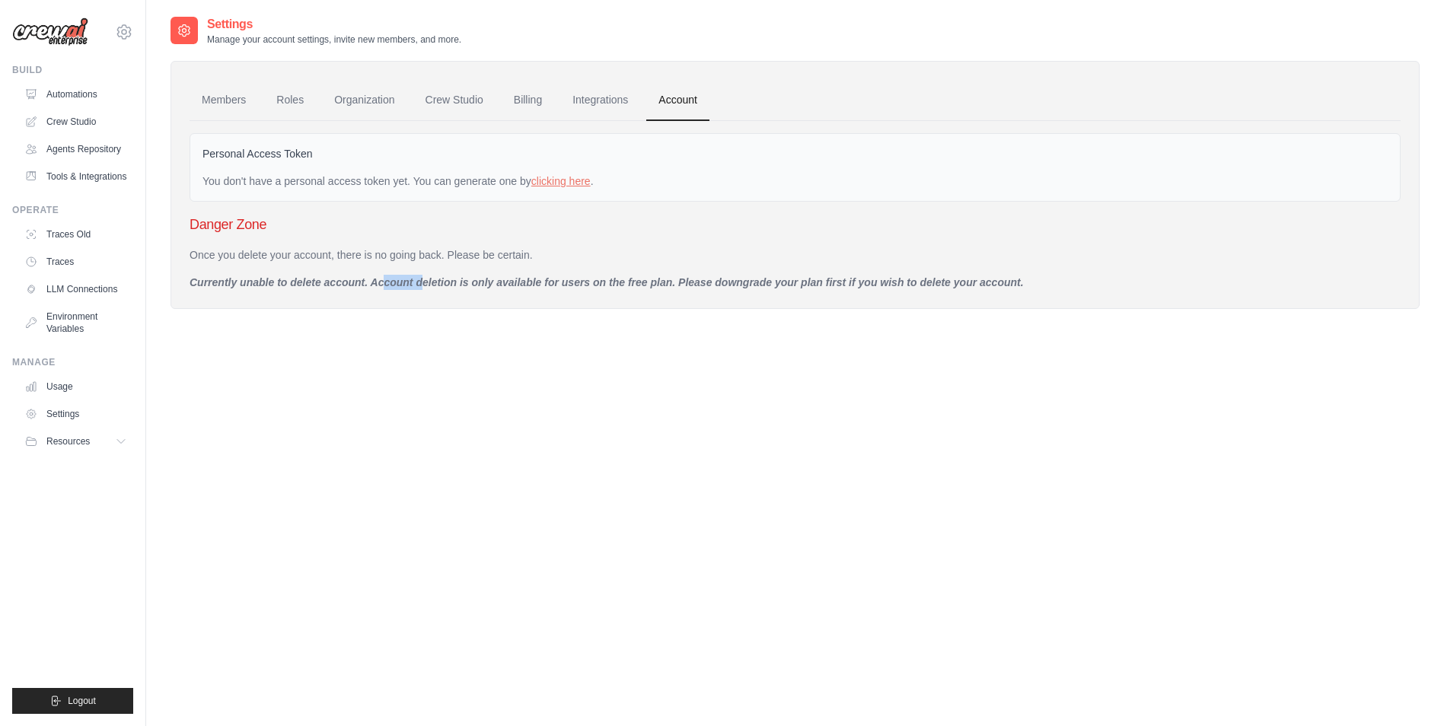
click at [338, 329] on div "Settings Manage your account settings, invite new members, and more. Members Ro…" at bounding box center [795, 174] width 1249 height 318
click at [256, 225] on h3 "Danger Zone" at bounding box center [795, 224] width 1211 height 21
drag, startPoint x: 256, startPoint y: 225, endPoint x: 319, endPoint y: 302, distance: 99.5
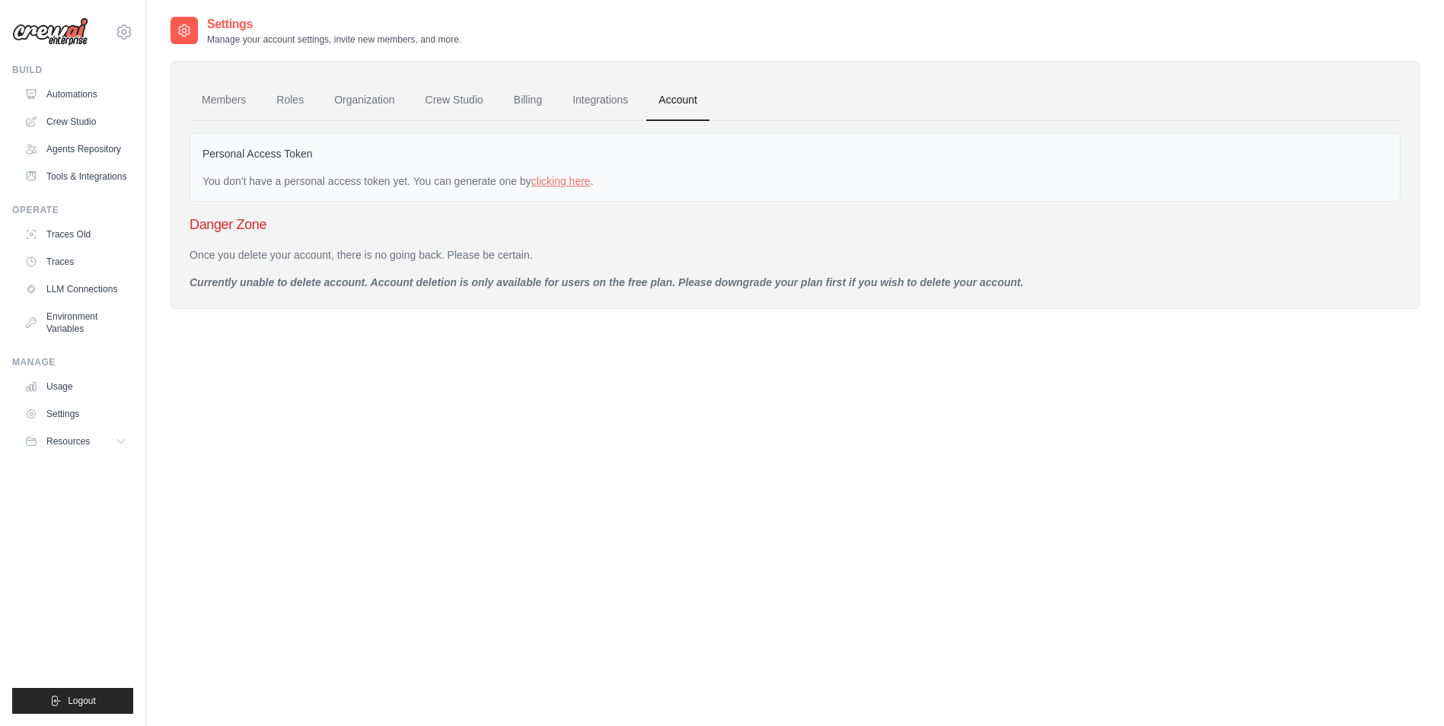
click at [319, 302] on div "Members Roles Organization Crew Studio Billing Integrations Account Personal Ac…" at bounding box center [795, 185] width 1249 height 248
click at [612, 100] on link "Integrations" at bounding box center [600, 100] width 80 height 41
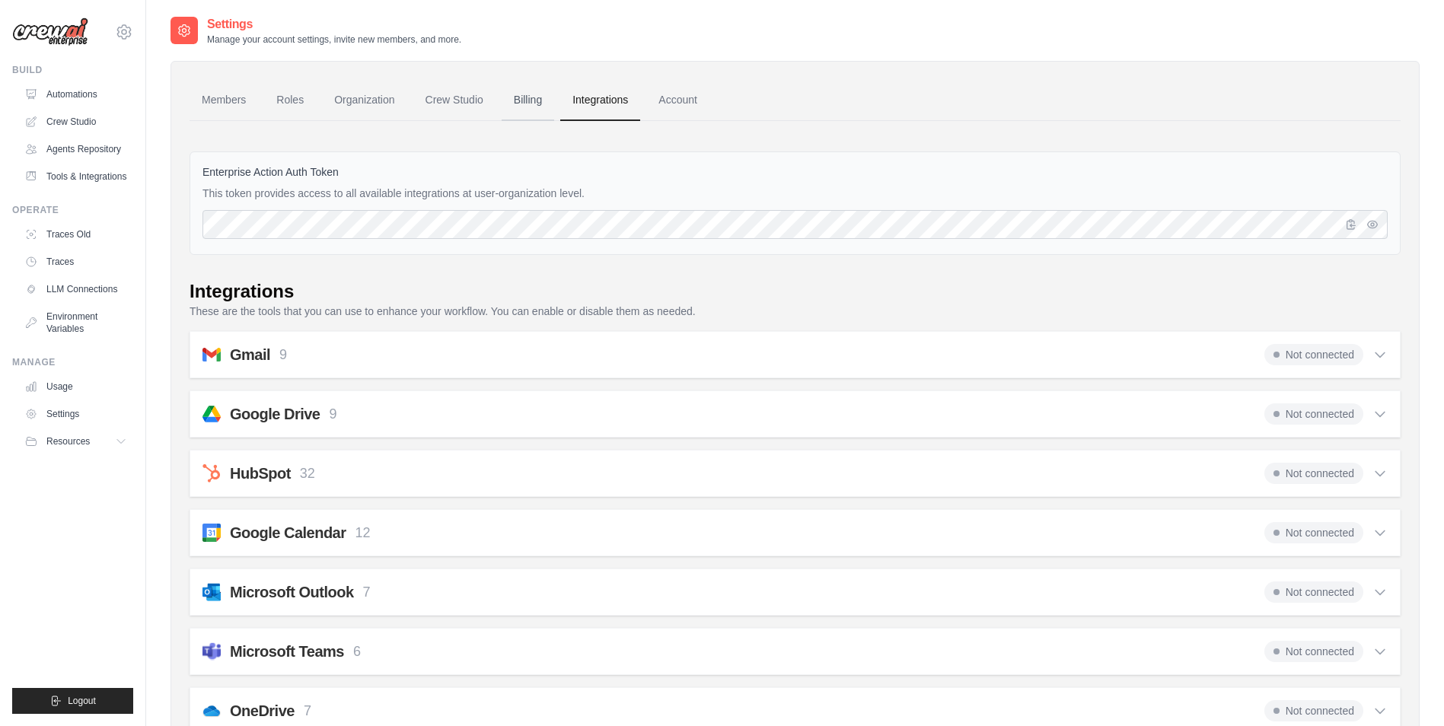
click at [525, 96] on link "Billing" at bounding box center [528, 100] width 53 height 41
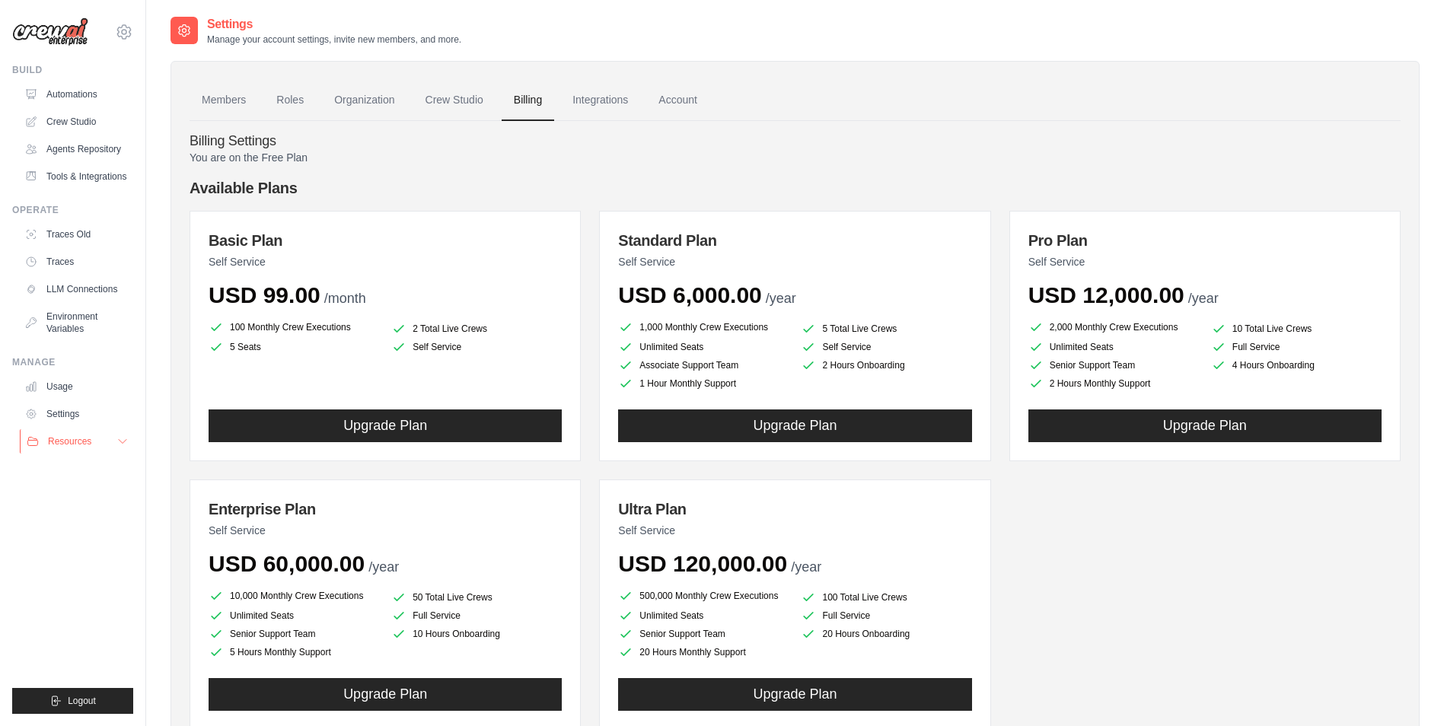
click at [106, 432] on button "Resources" at bounding box center [77, 441] width 115 height 24
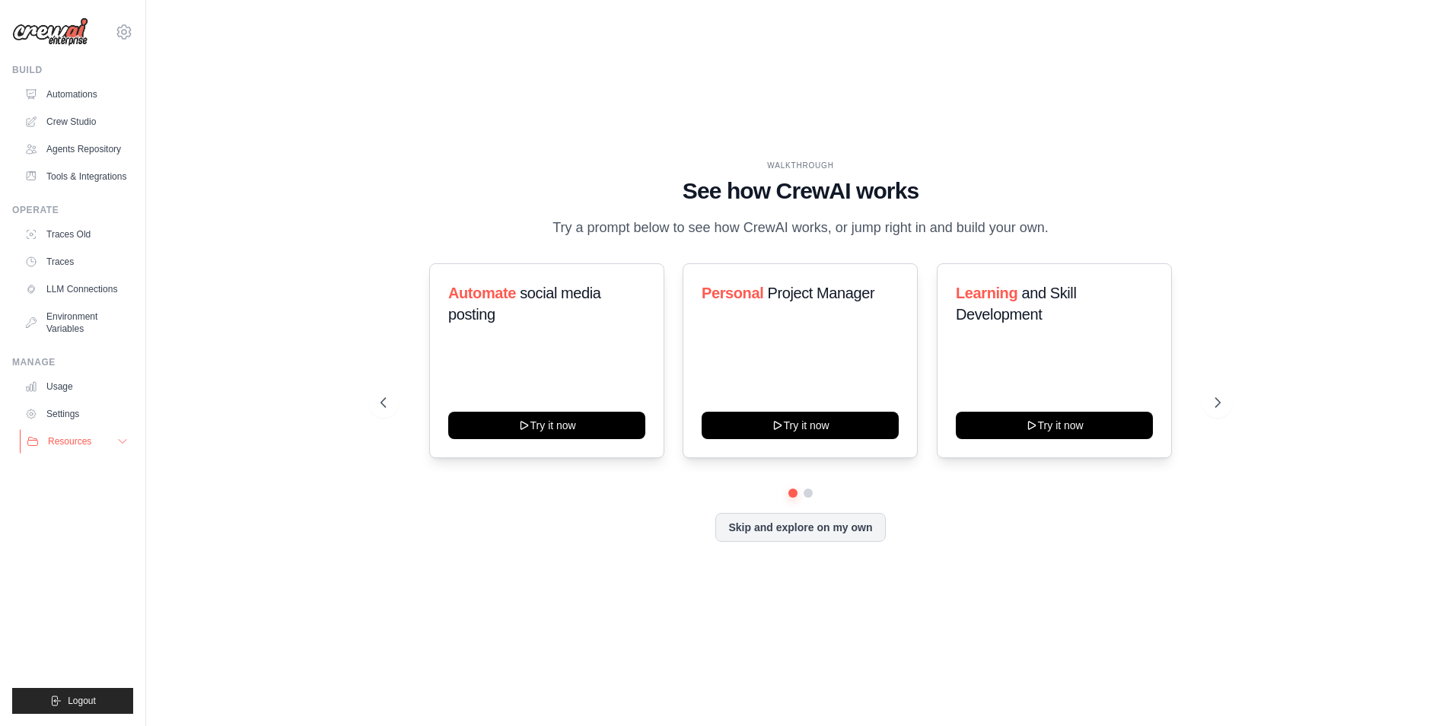
click at [117, 443] on icon at bounding box center [122, 441] width 12 height 12
click at [84, 155] on link "Agents Repository" at bounding box center [77, 149] width 115 height 24
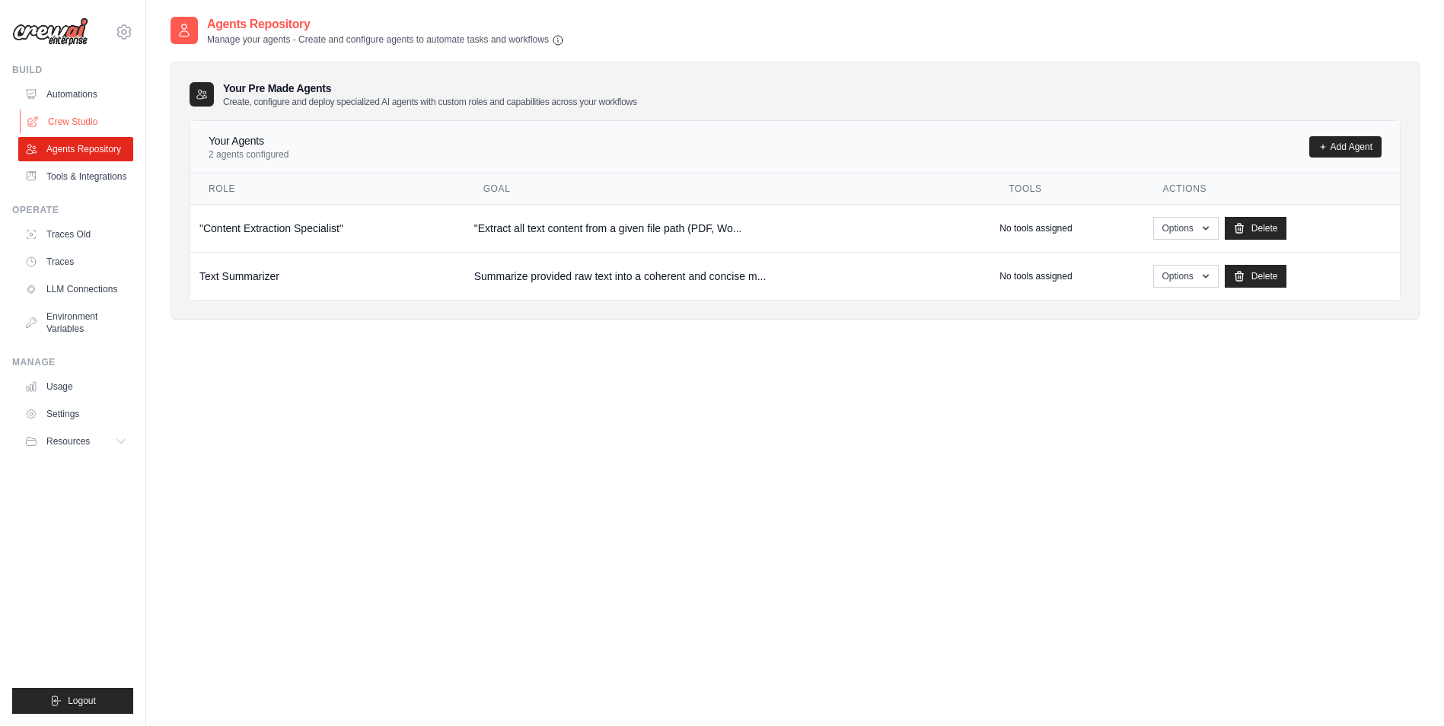
click at [82, 116] on link "Crew Studio" at bounding box center [77, 122] width 115 height 24
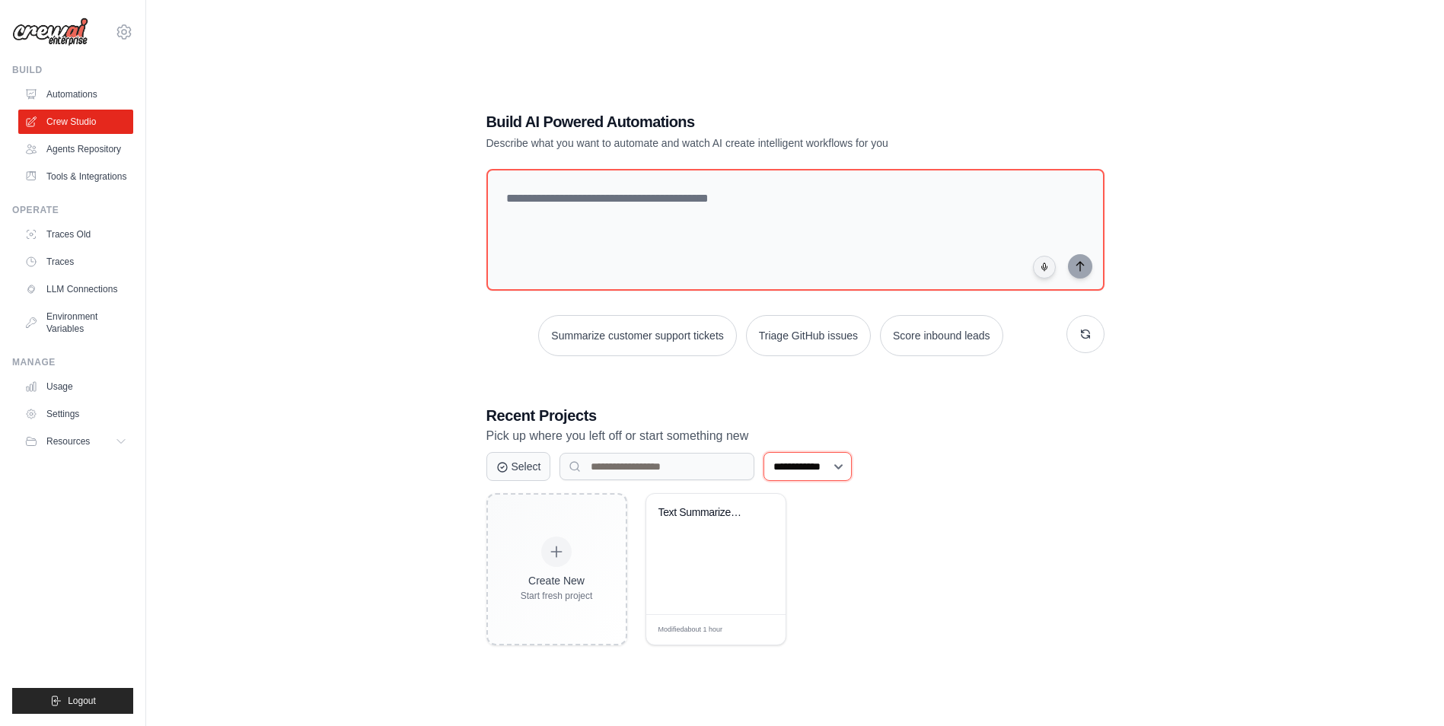
click at [844, 461] on select "**********" at bounding box center [807, 466] width 88 height 29
click at [763, 452] on select "**********" at bounding box center [807, 466] width 88 height 29
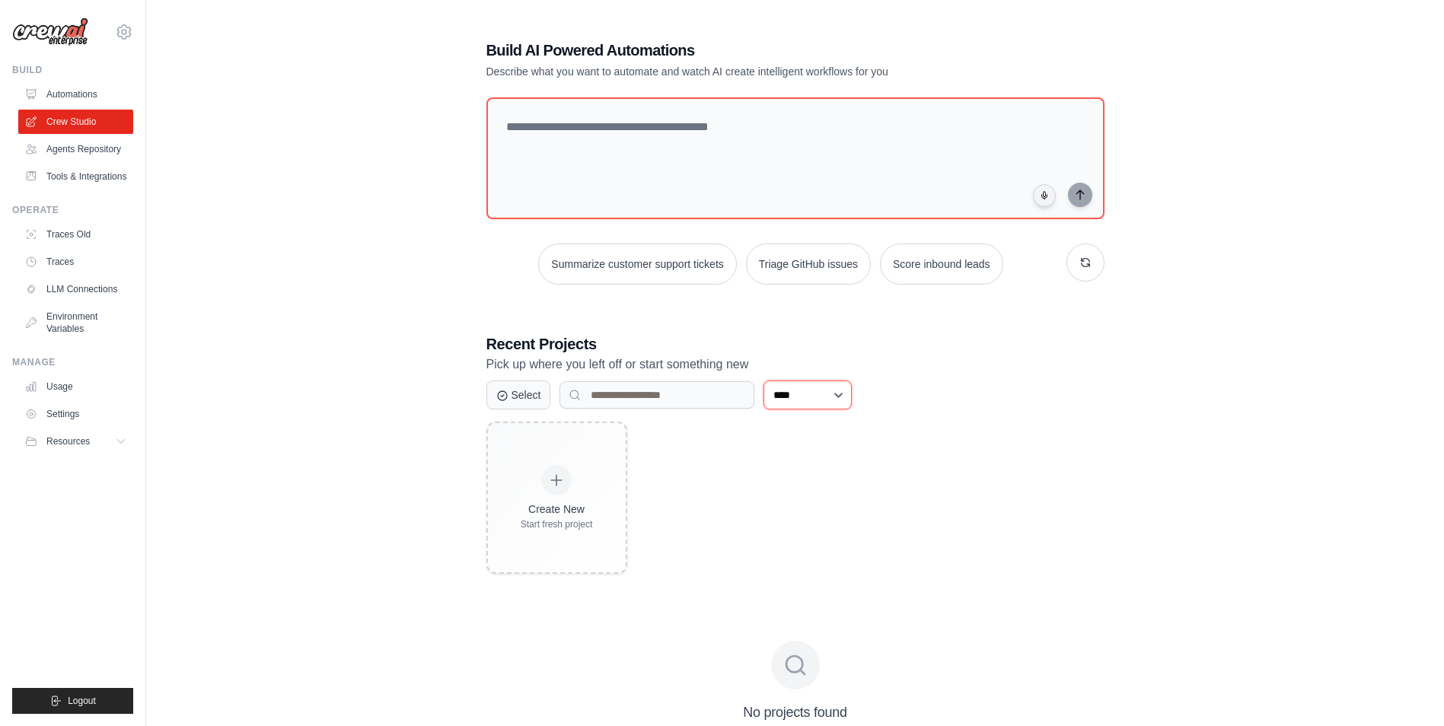
click at [844, 395] on select "**********" at bounding box center [807, 395] width 88 height 29
select select "***"
click at [763, 410] on select "**********" at bounding box center [807, 395] width 88 height 29
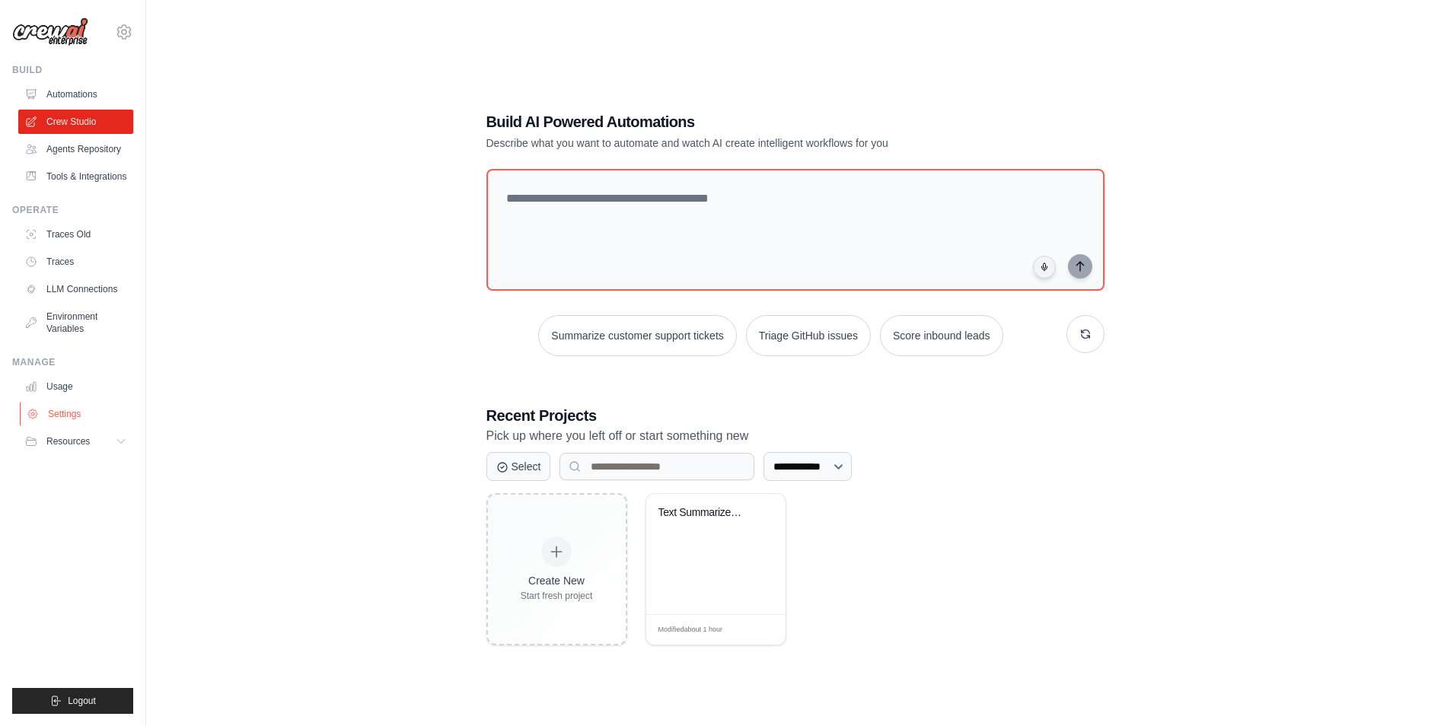
click at [71, 416] on link "Settings" at bounding box center [77, 414] width 115 height 24
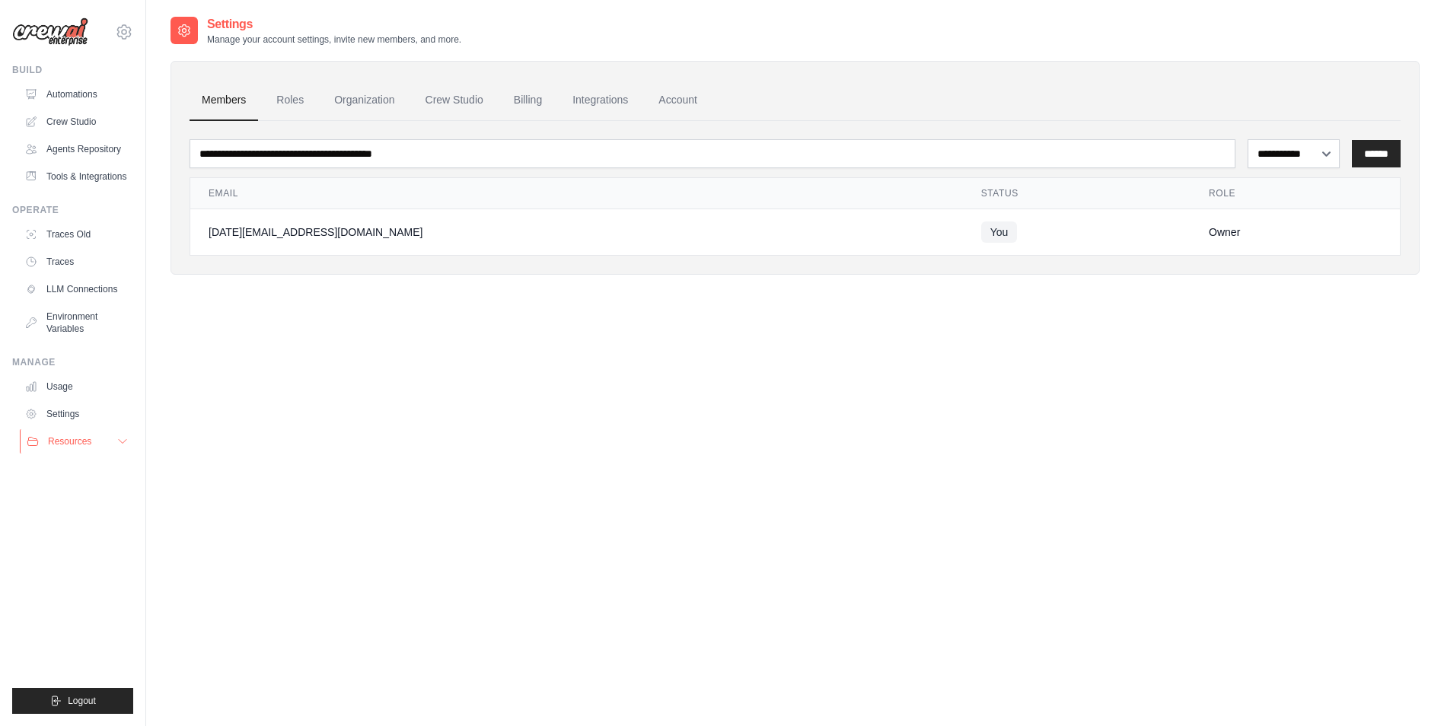
click at [78, 443] on span "Resources" at bounding box center [69, 441] width 43 height 12
click at [98, 314] on link "Environment Variables" at bounding box center [77, 322] width 115 height 37
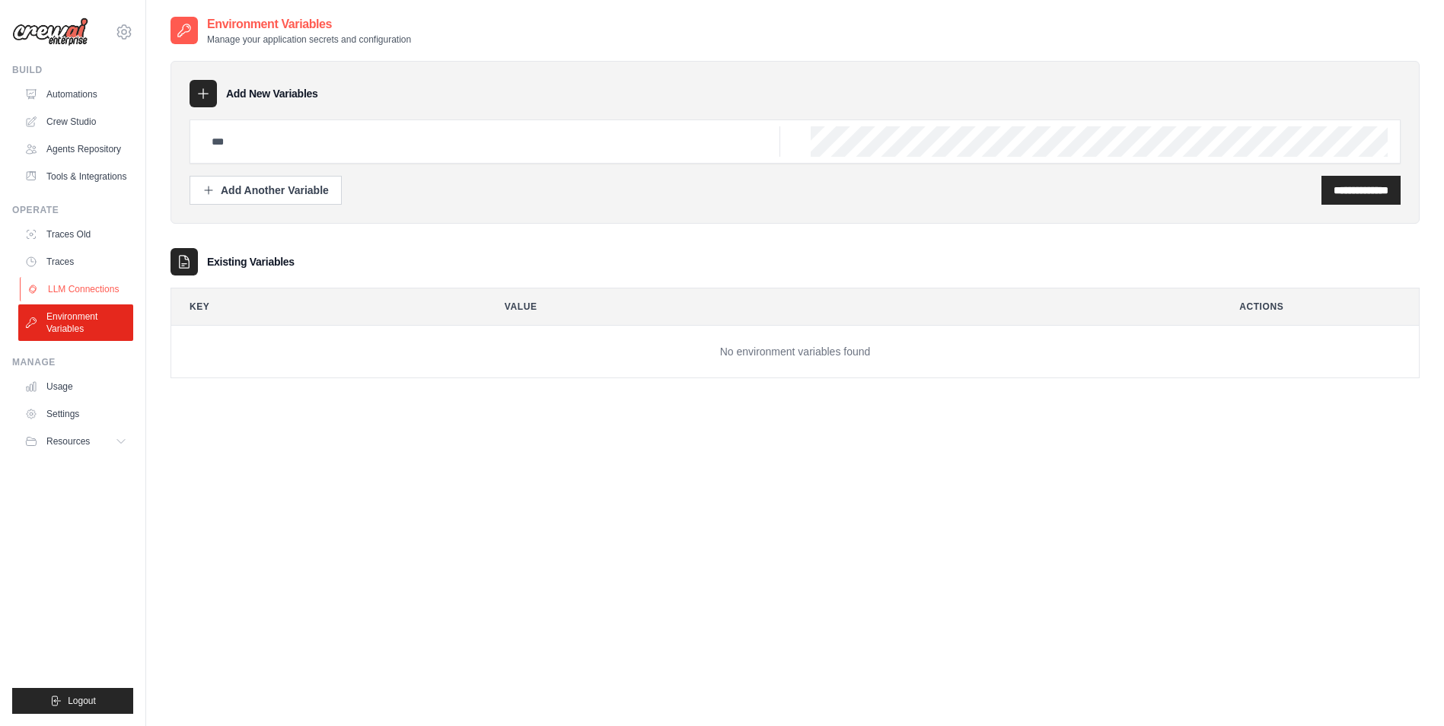
click at [102, 289] on link "LLM Connections" at bounding box center [77, 289] width 115 height 24
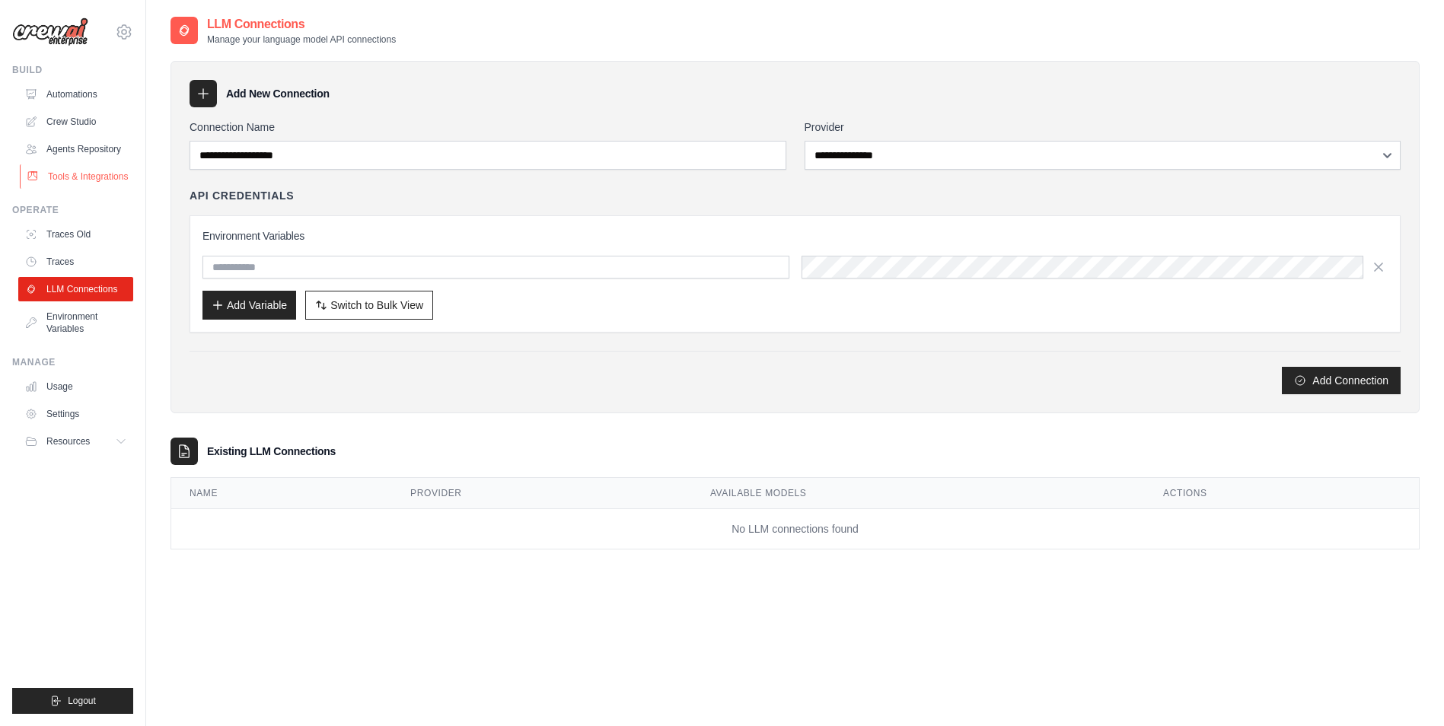
click at [103, 178] on link "Tools & Integrations" at bounding box center [77, 176] width 115 height 24
click at [96, 124] on link "Crew Studio" at bounding box center [77, 122] width 115 height 24
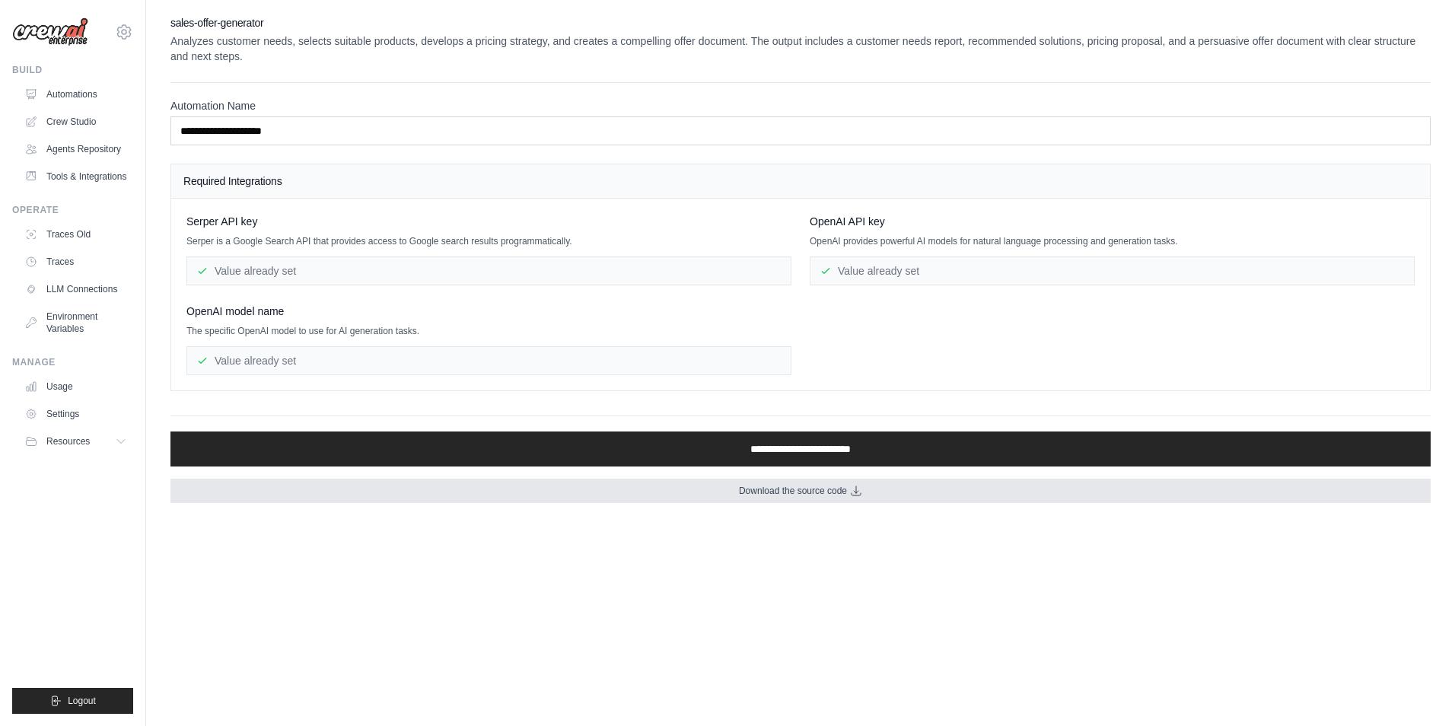
click at [853, 492] on icon at bounding box center [856, 491] width 12 height 12
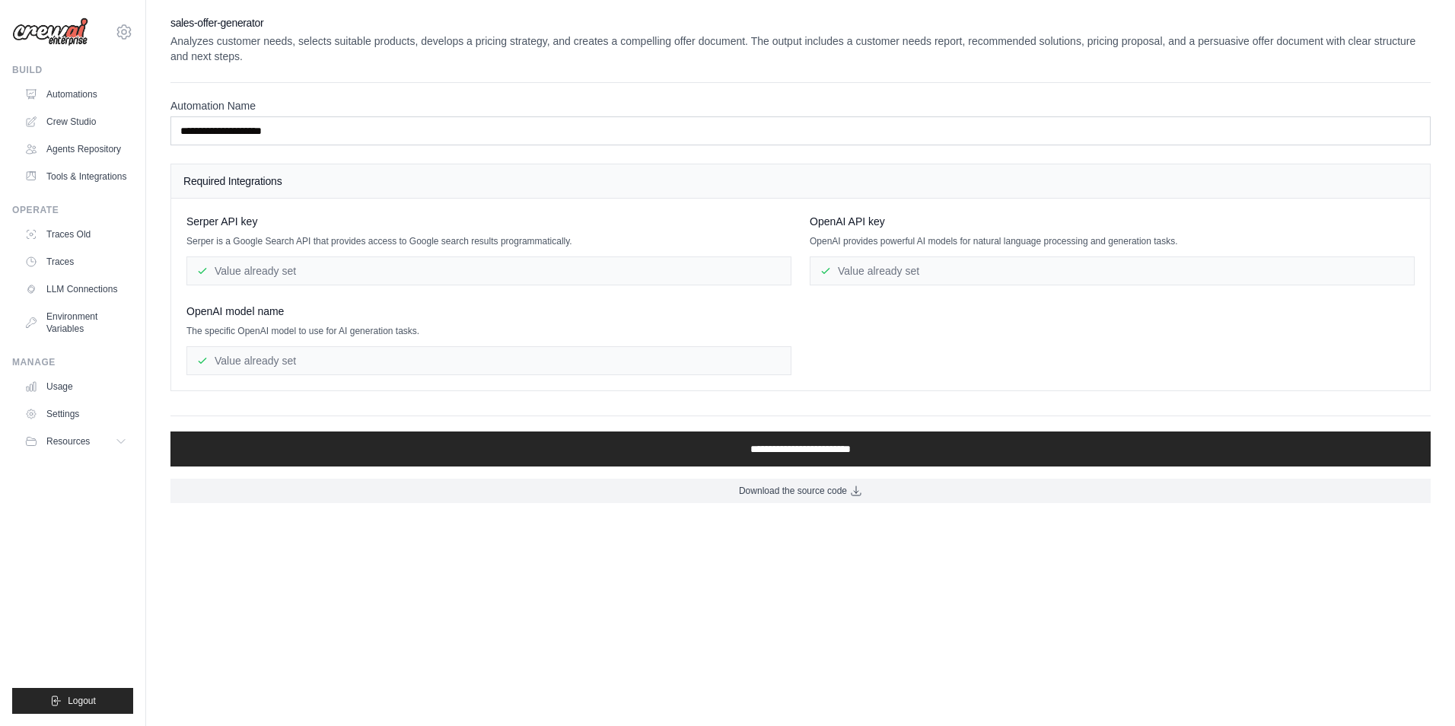
drag, startPoint x: 993, startPoint y: 78, endPoint x: 1028, endPoint y: 40, distance: 51.2
click at [993, 78] on div "**********" at bounding box center [801, 259] width 1261 height 488
